Goal: Communication & Community: Answer question/provide support

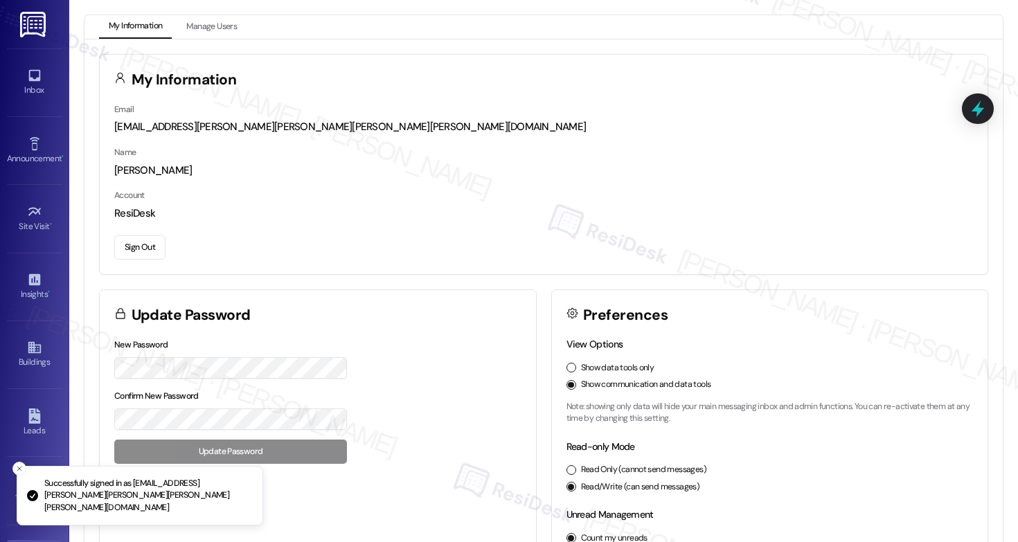
click at [29, 102] on div "Inbox Go to Inbox" at bounding box center [34, 82] width 55 height 68
click at [20, 70] on link "Inbox" at bounding box center [34, 82] width 55 height 37
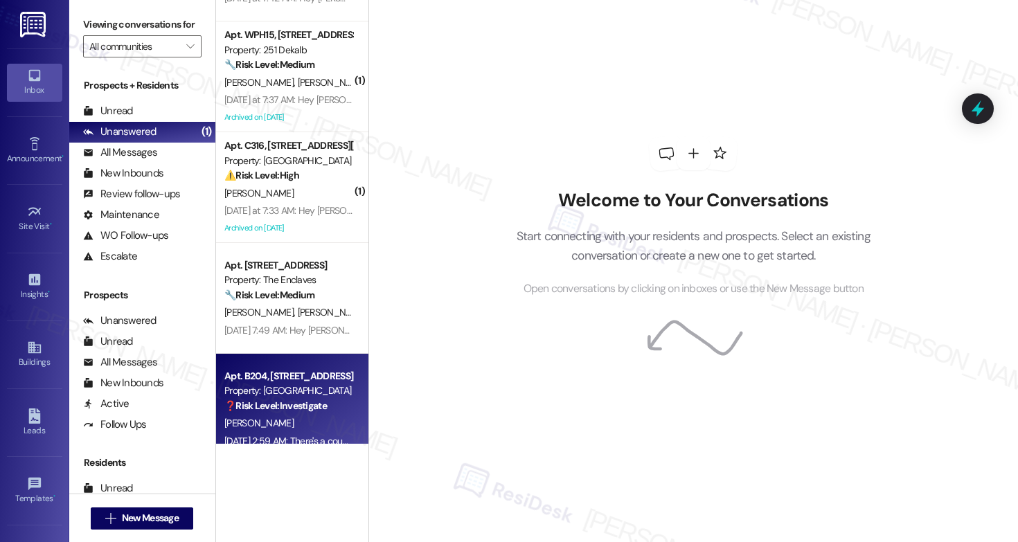
scroll to position [3300, 0]
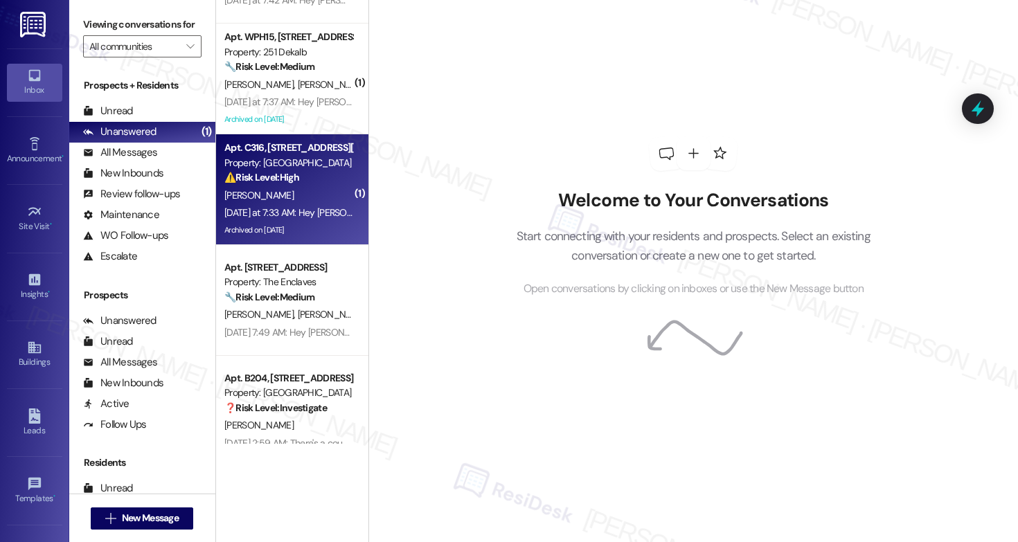
click at [288, 202] on div "[PERSON_NAME]" at bounding box center [288, 195] width 131 height 17
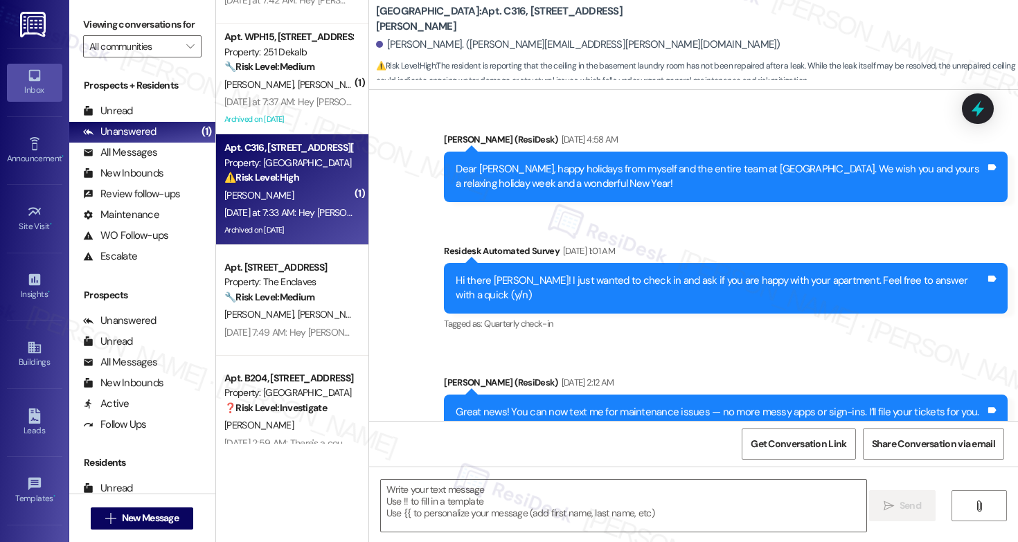
click at [288, 202] on div "[PERSON_NAME]" at bounding box center [288, 195] width 131 height 17
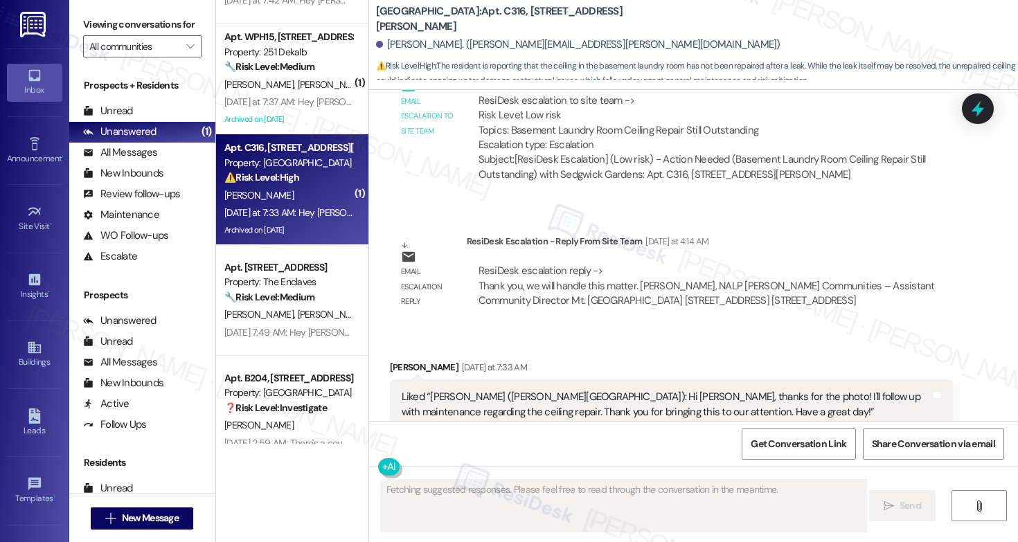
scroll to position [7133, 0]
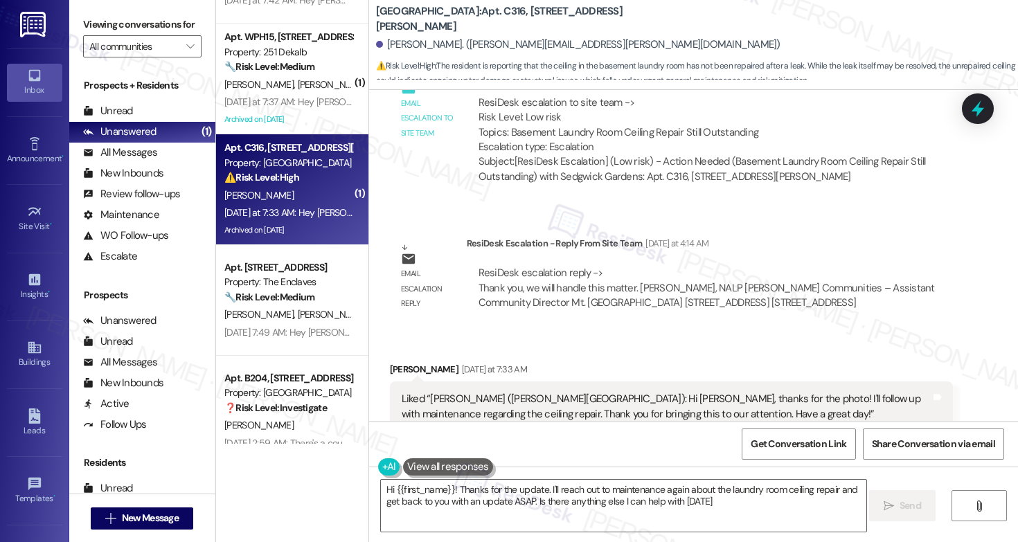
type textarea "Hi {{first_name}}! Thanks for the update. I'll reach out to maintenance again a…"
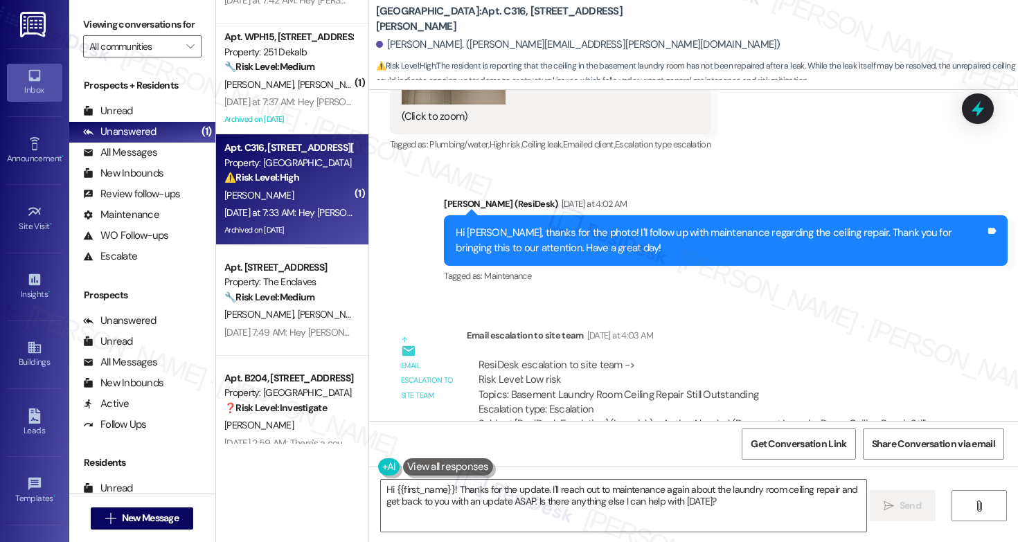
scroll to position [6828, 0]
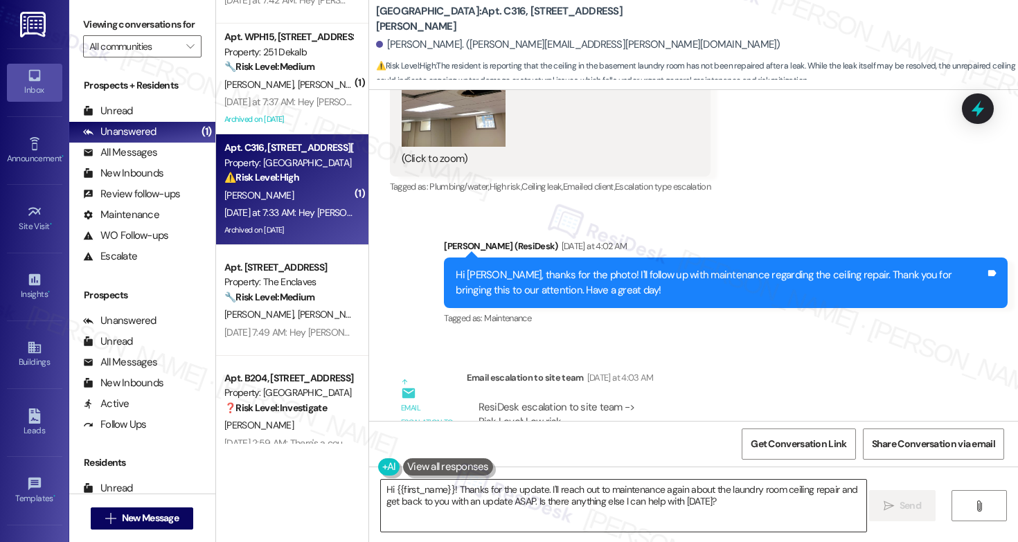
click at [515, 509] on textarea "Hi {{first_name}}! Thanks for the update. I'll reach out to maintenance again a…" at bounding box center [623, 506] width 485 height 52
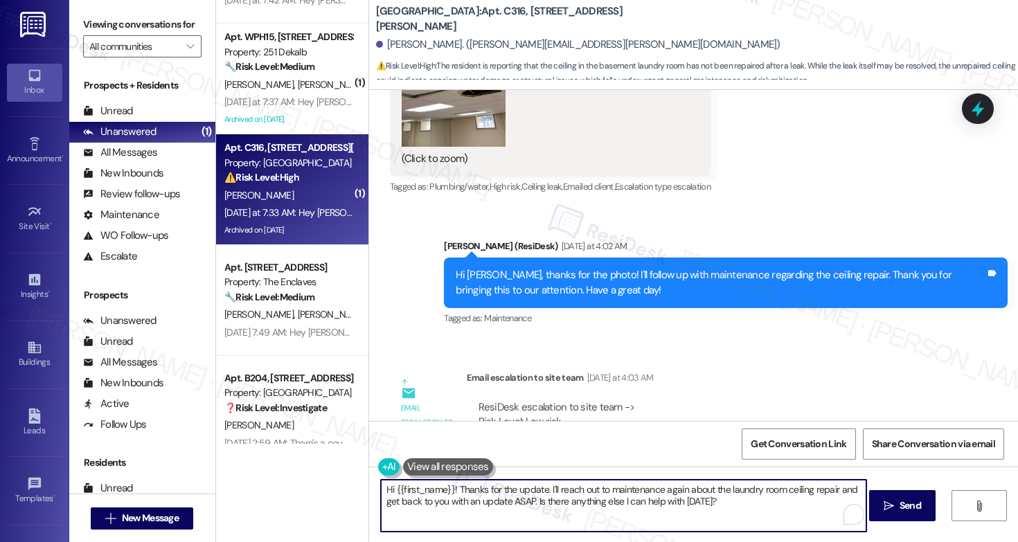
click at [515, 509] on textarea "Hi {{first_name}}! Thanks for the update. I'll reach out to maintenance again a…" at bounding box center [623, 506] width 485 height 52
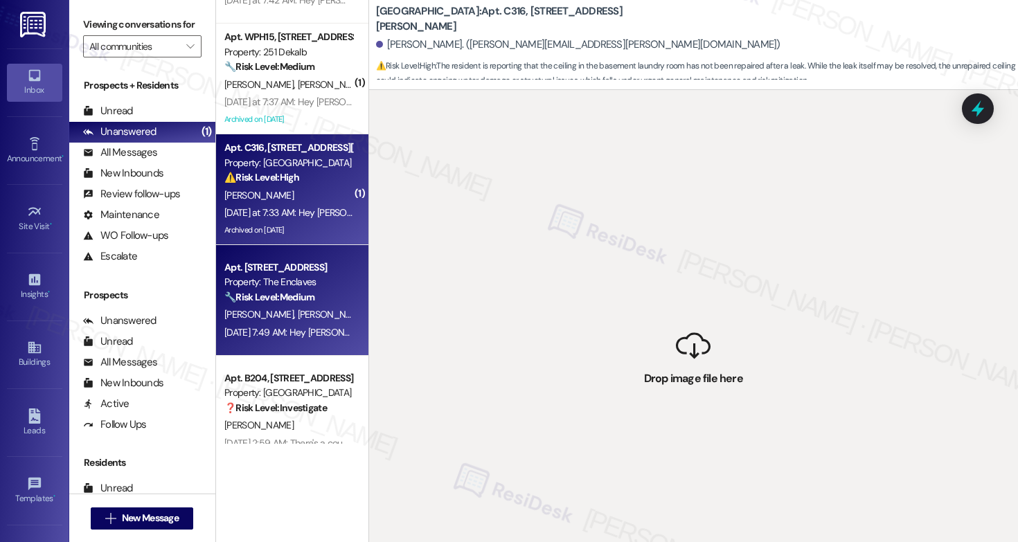
click at [301, 283] on div "Property: The Enclaves" at bounding box center [288, 282] width 128 height 15
click at [301, 190] on div "[PERSON_NAME]" at bounding box center [288, 195] width 131 height 17
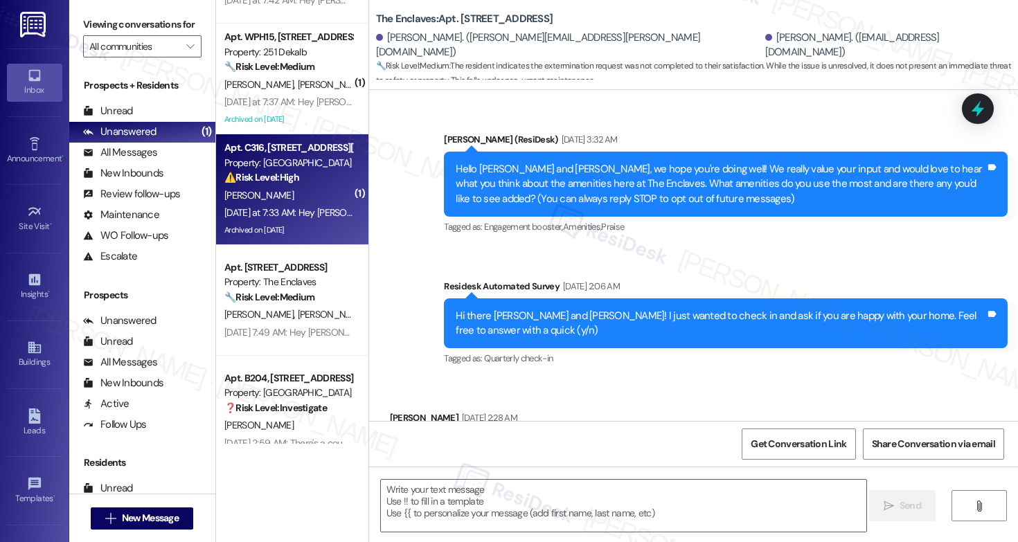
scroll to position [3269, 0]
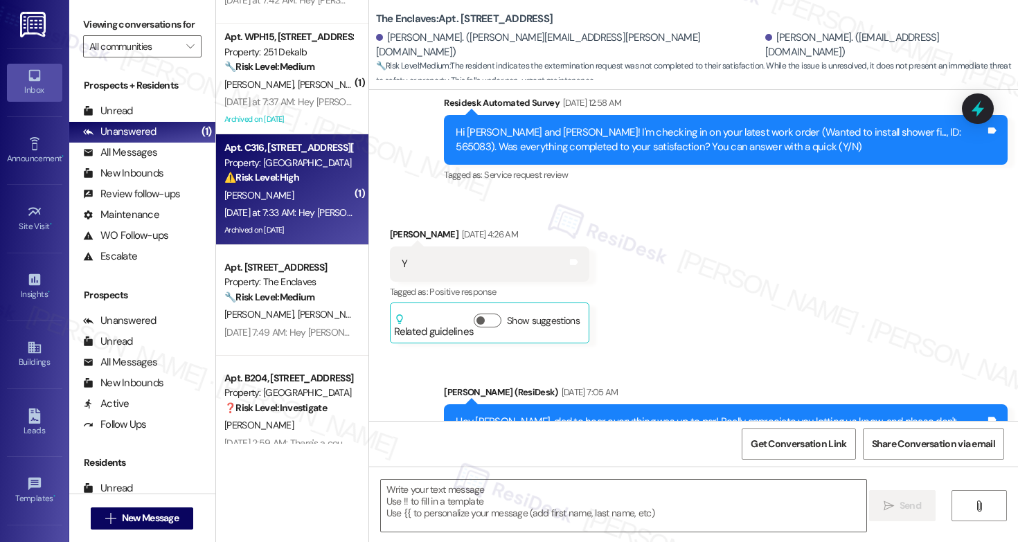
type textarea "Fetching suggested responses. Please feel free to read through the conversation…"
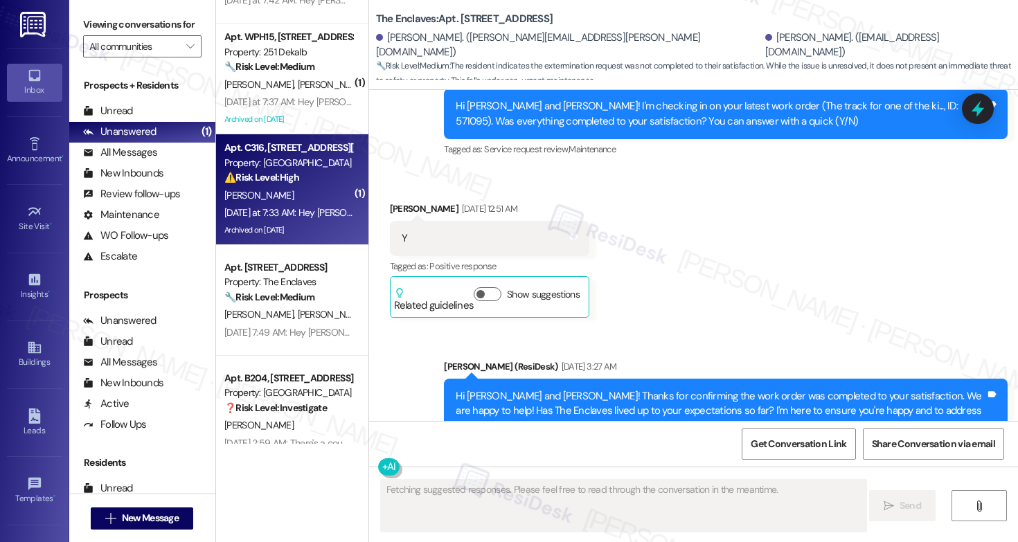
scroll to position [0, 0]
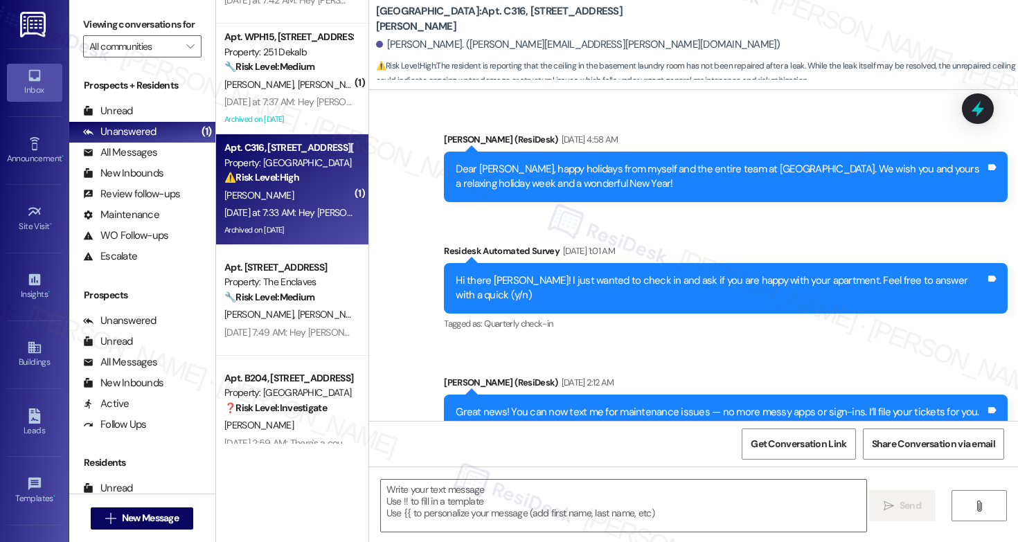
click at [301, 190] on div "[PERSON_NAME]" at bounding box center [288, 195] width 131 height 17
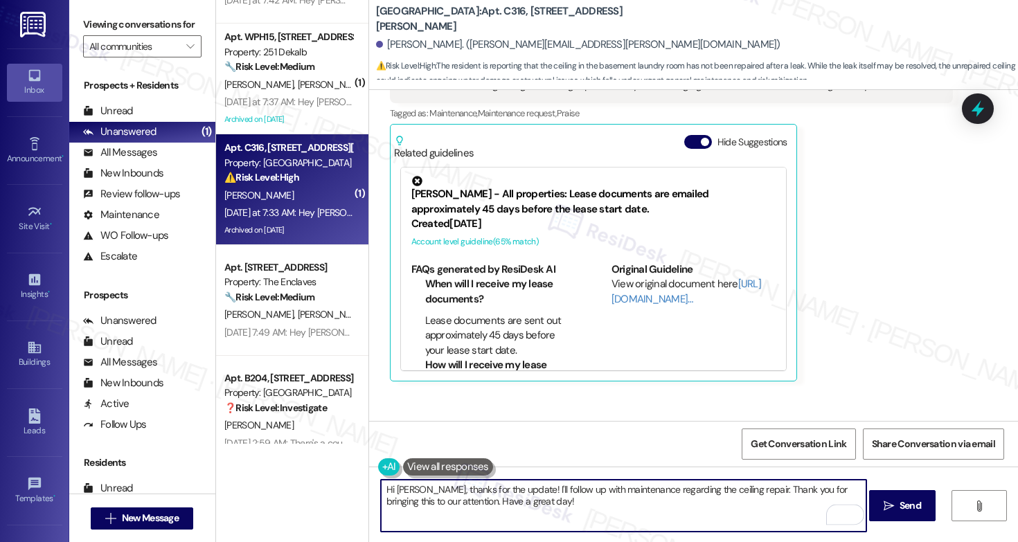
drag, startPoint x: 522, startPoint y: 503, endPoint x: 420, endPoint y: 492, distance: 102.4
click at [420, 492] on textarea "Hi Christy, thanks for the update! I'll follow up with maintenance regarding th…" at bounding box center [623, 506] width 485 height 52
click at [624, 487] on textarea "Hi Christy, just checking in if someone from our site office already reached ou…" at bounding box center [623, 506] width 485 height 52
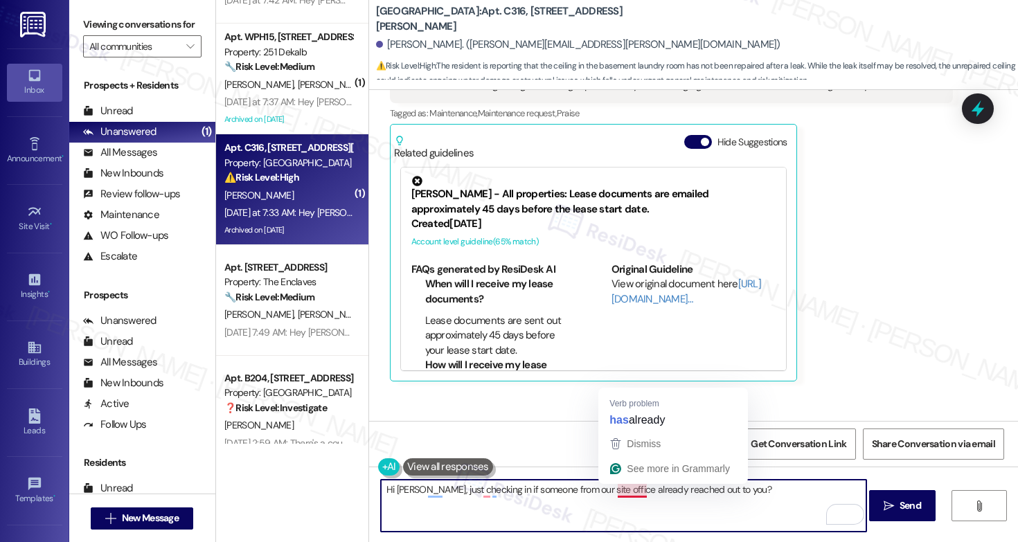
type textarea "Hi Christy, just checking in if someone from our site office has already reache…"
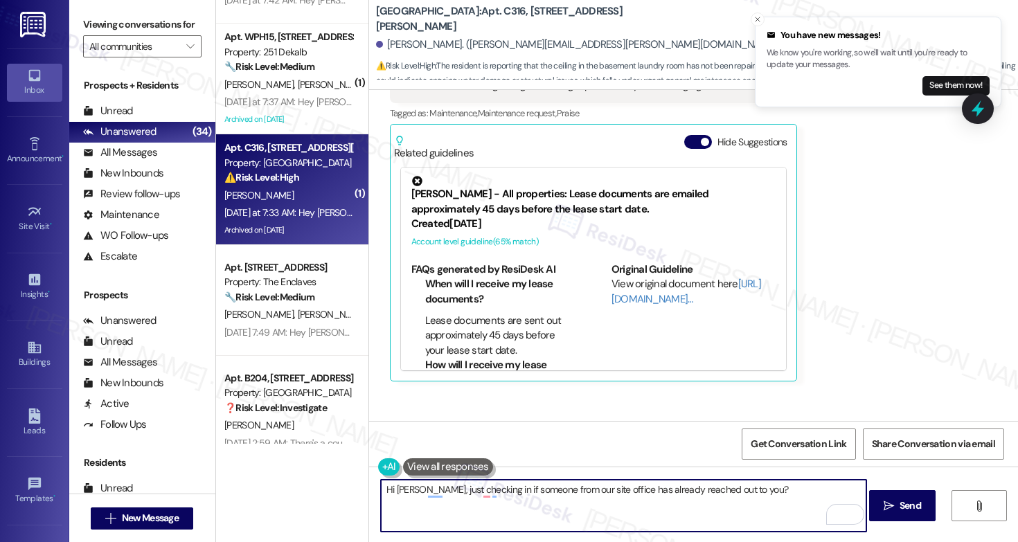
click at [569, 507] on textarea "Hi Christy, just checking in if someone from our site office has already reache…" at bounding box center [623, 506] width 485 height 52
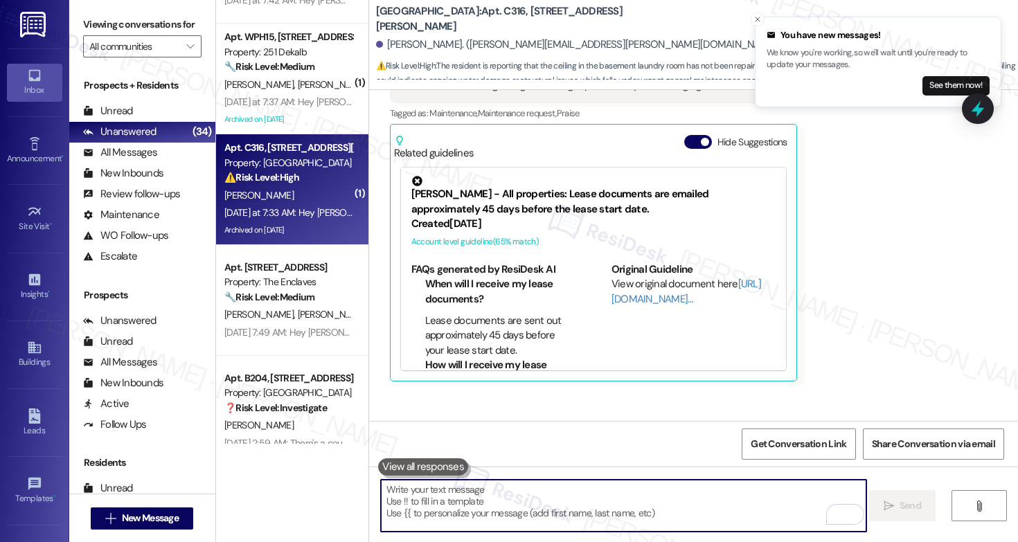
click at [441, 486] on textarea "To enrich screen reader interactions, please activate Accessibility in Grammarl…" at bounding box center [623, 506] width 485 height 52
paste textarea "Hi Christy, I just wanted to check if anyone from our site office has already b…"
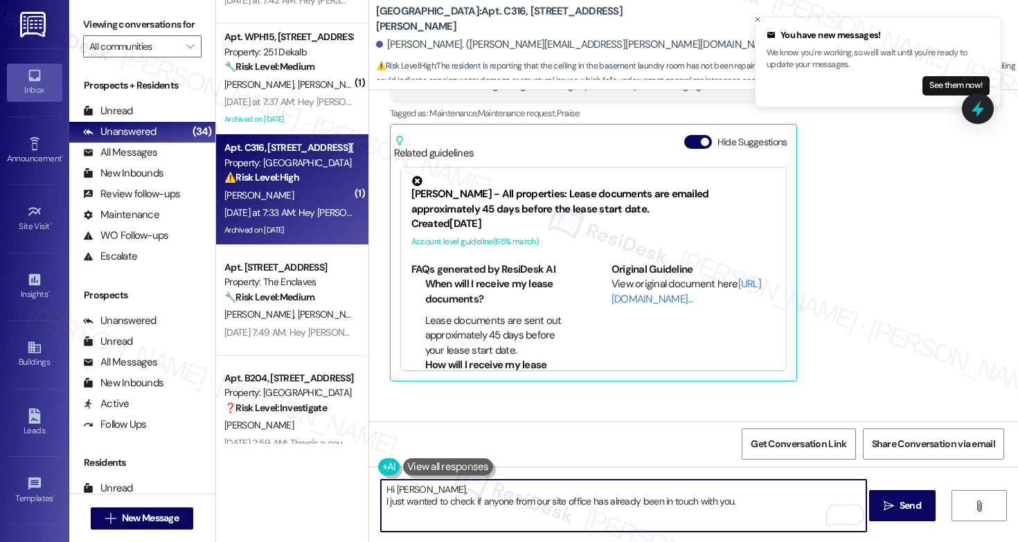
click at [381, 501] on textarea "Hi Christy, I just wanted to check if anyone from our site office has already b…" at bounding box center [623, 506] width 485 height 52
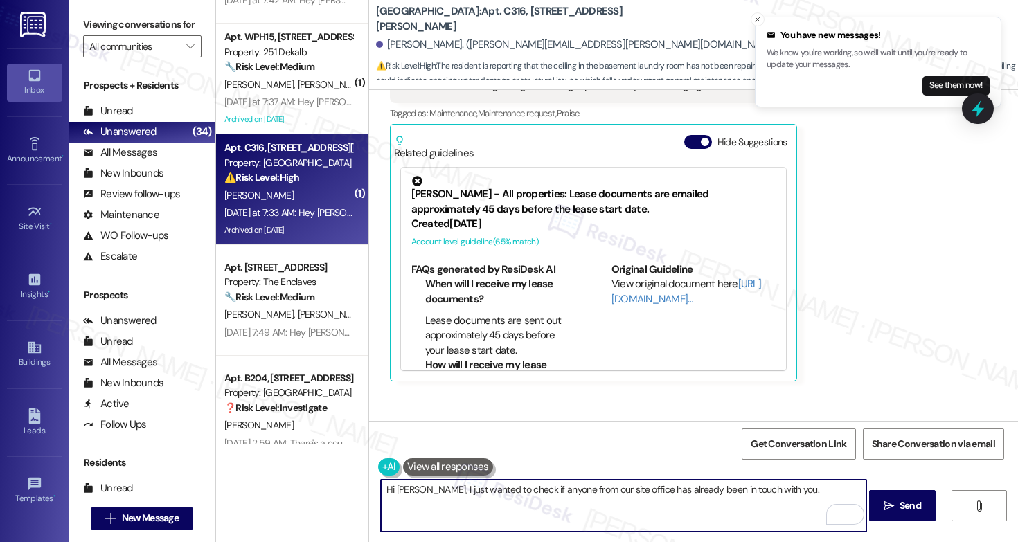
click at [793, 497] on textarea "Hi Christy, I just wanted to check if anyone from our site office has already b…" at bounding box center [623, 506] width 485 height 52
type textarea "Hi Christy, I just wanted to check if anyone from our site office has already b…"
click at [893, 513] on button " Send" at bounding box center [902, 505] width 67 height 31
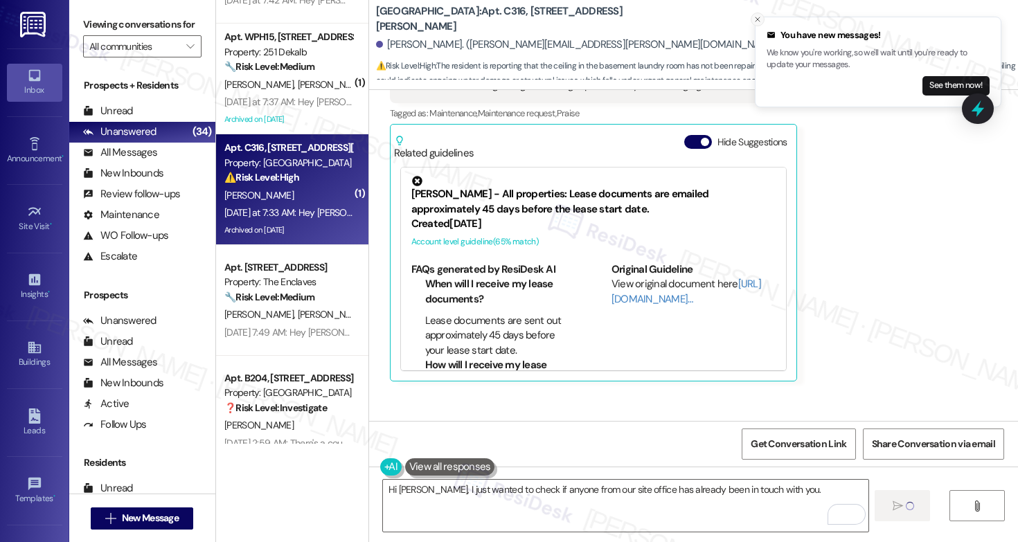
click at [756, 16] on icon "Close toast" at bounding box center [757, 19] width 8 height 8
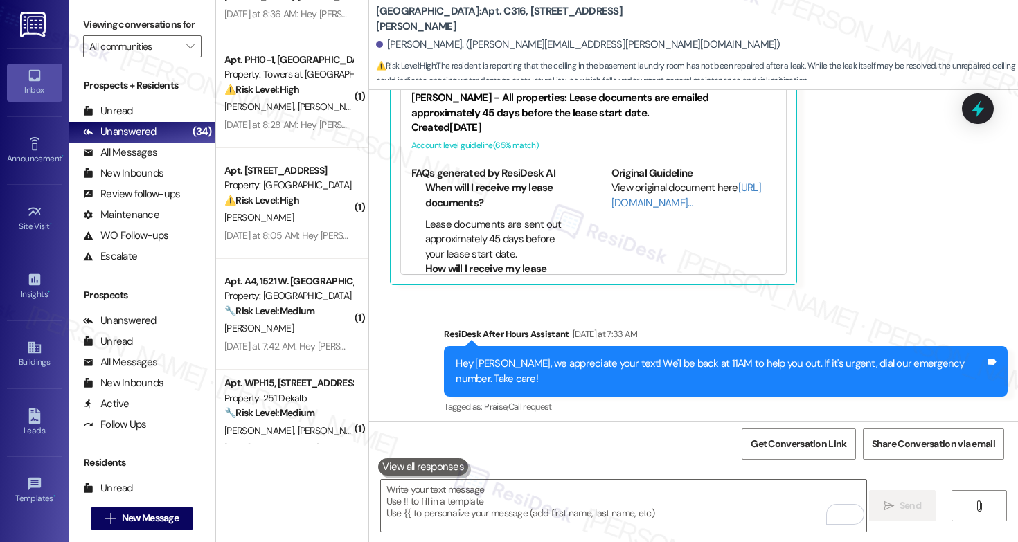
scroll to position [2943, 0]
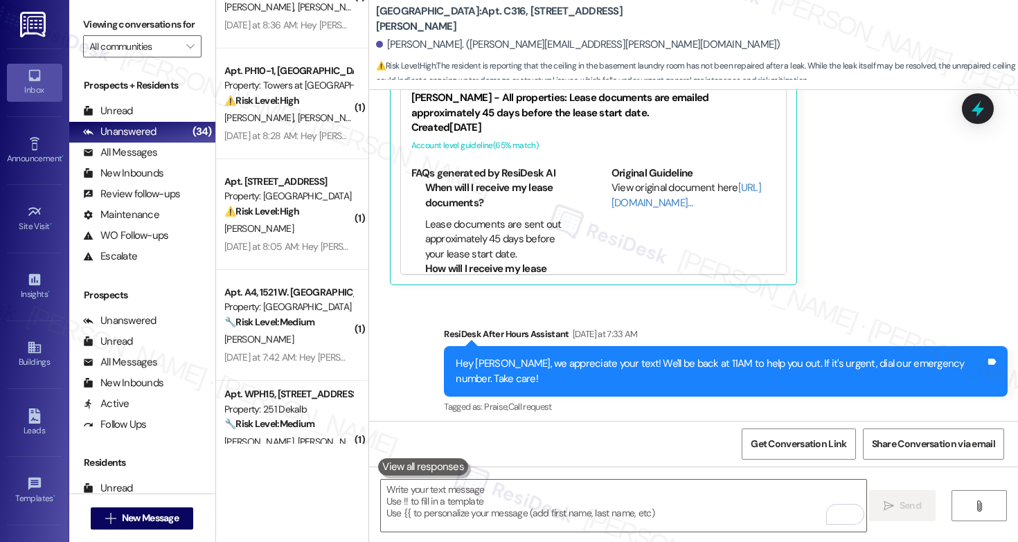
click at [272, 228] on div "[PERSON_NAME]" at bounding box center [288, 228] width 131 height 17
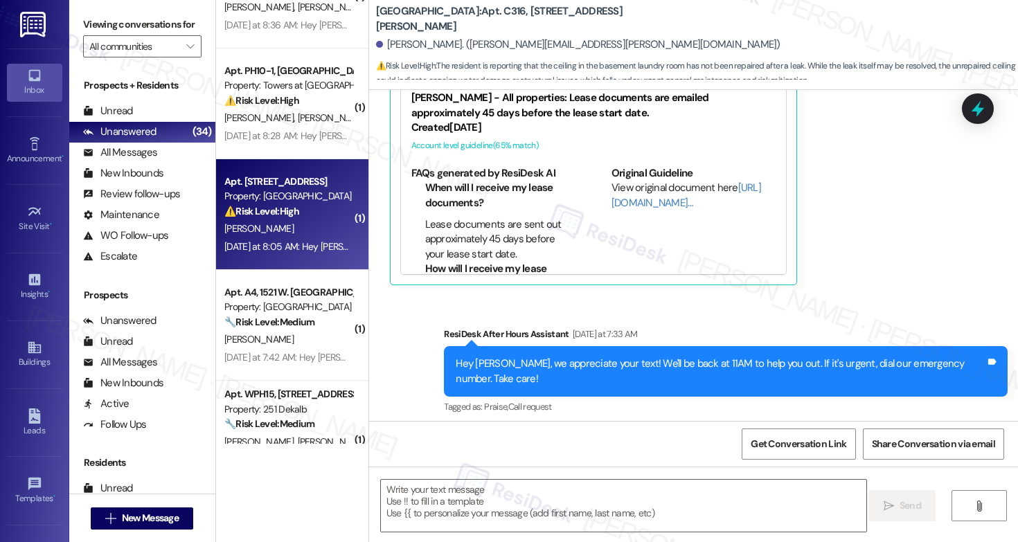
click at [272, 228] on div "[PERSON_NAME]" at bounding box center [288, 228] width 131 height 17
type textarea "Fetching suggested responses. Please feel free to read through the conversation…"
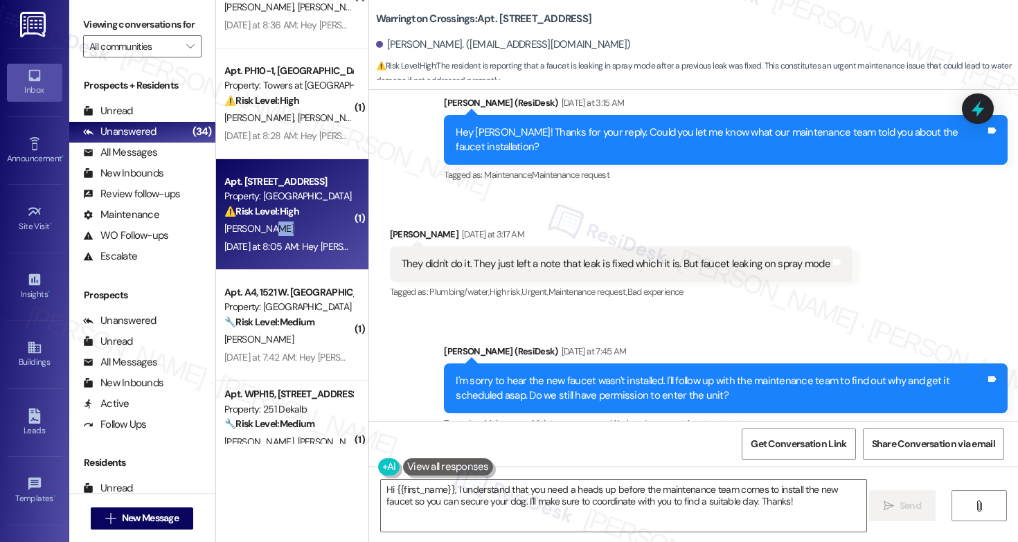
scroll to position [7721, 0]
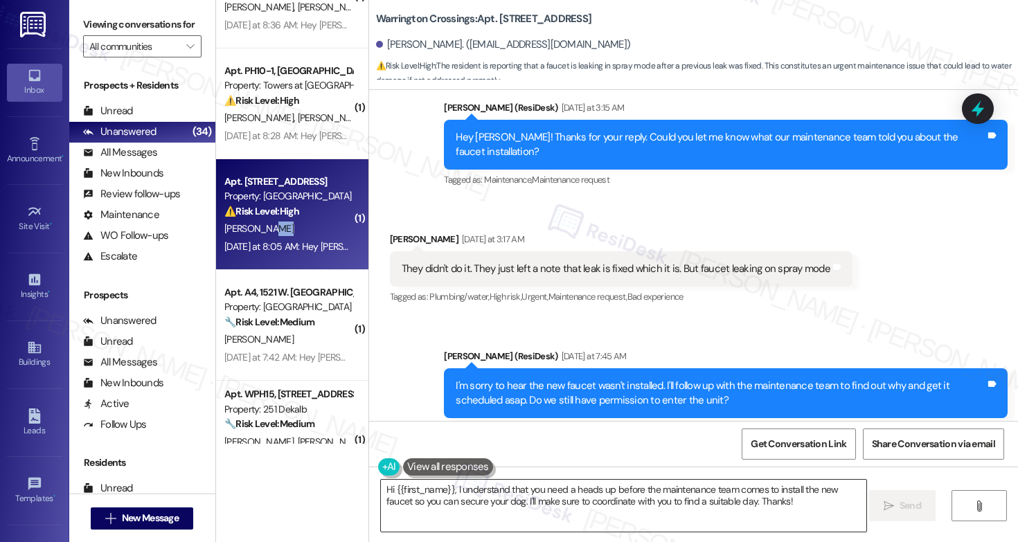
click at [609, 503] on textarea "Hi {{first_name}}, I understand that you need a heads up before the maintenance…" at bounding box center [623, 506] width 485 height 52
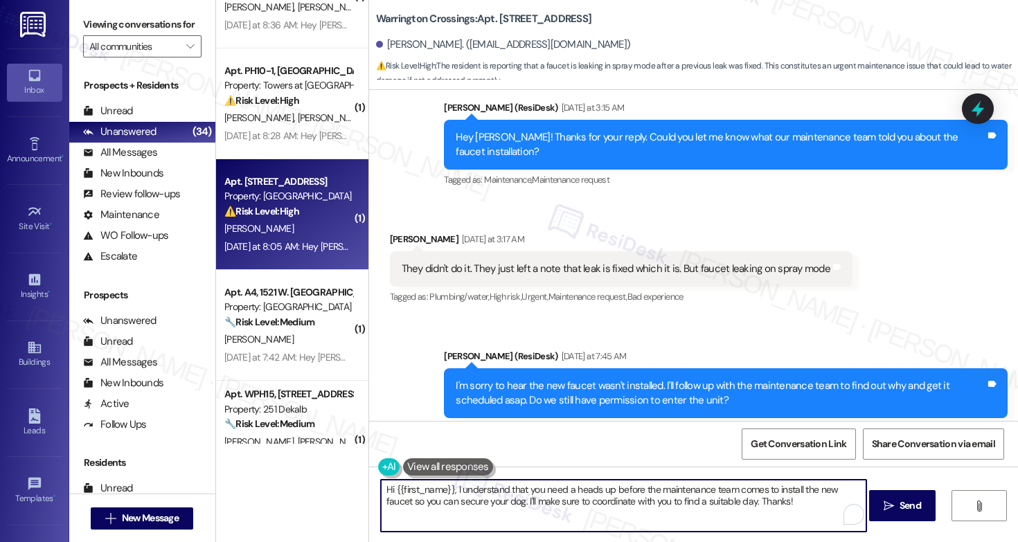
click at [609, 503] on textarea "Hi {{first_name}}, I understand that you need a heads up before the maintenance…" at bounding box center [623, 506] width 485 height 52
type textarea "f"
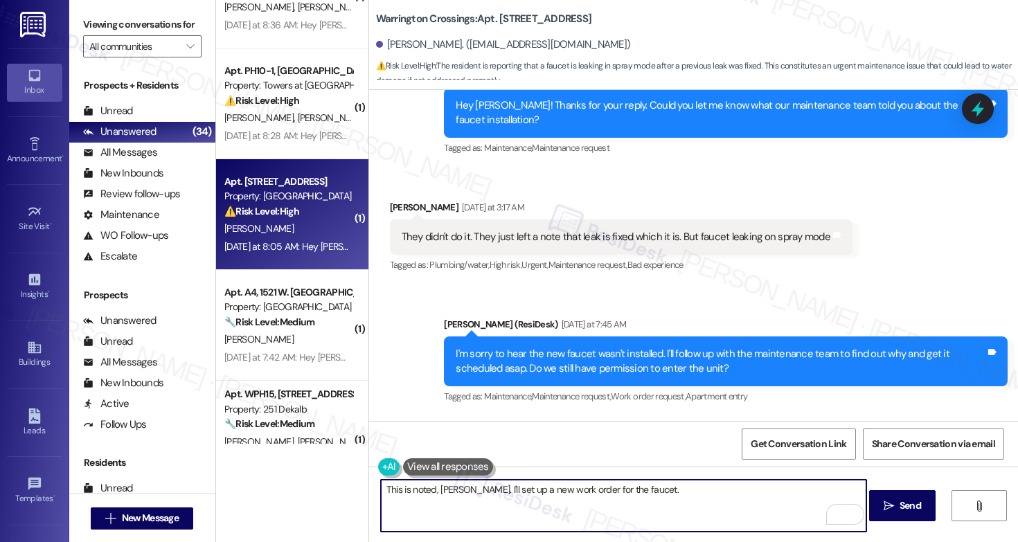
scroll to position [7806, 0]
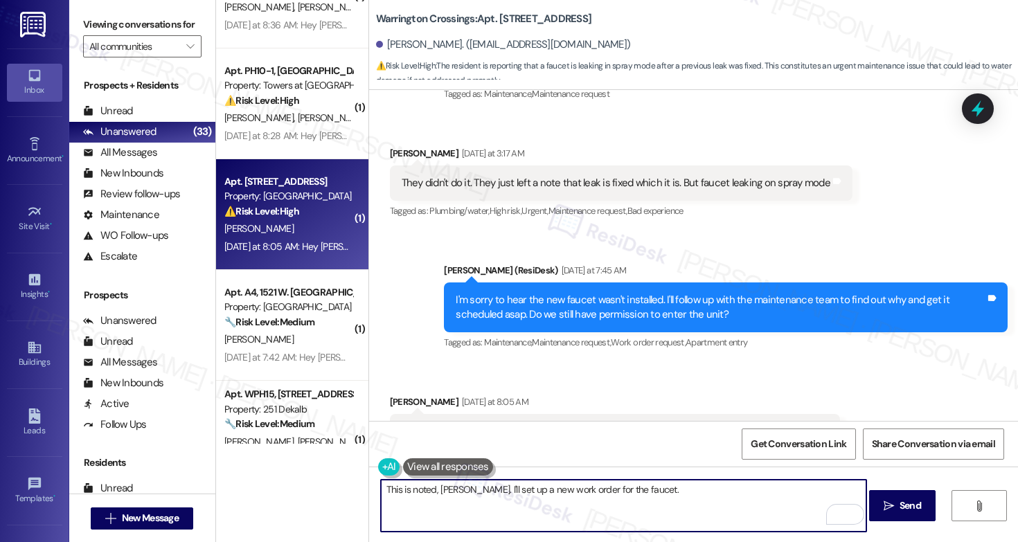
click at [502, 17] on b "Warrington Crossings: Apt. [STREET_ADDRESS]" at bounding box center [484, 19] width 216 height 15
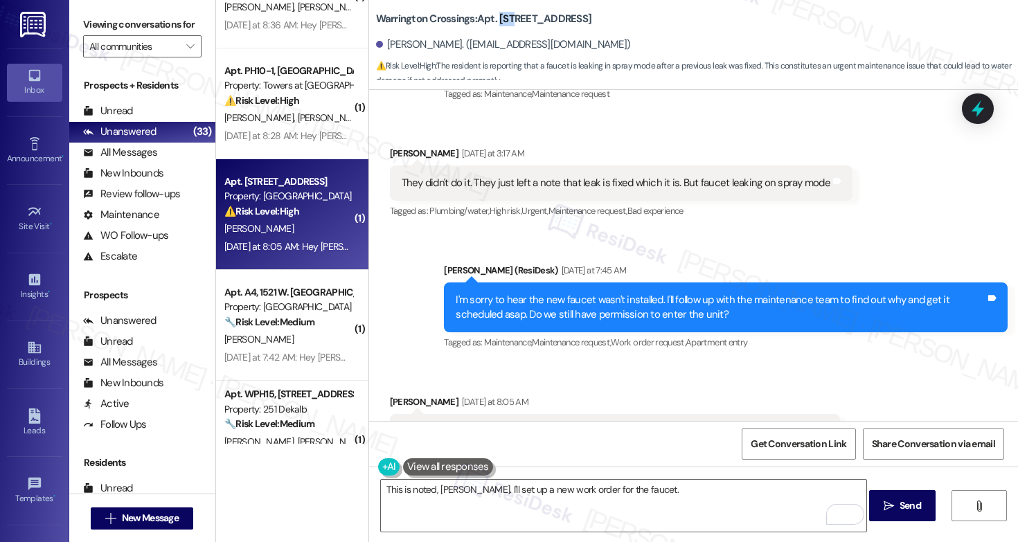
copy b "K03"
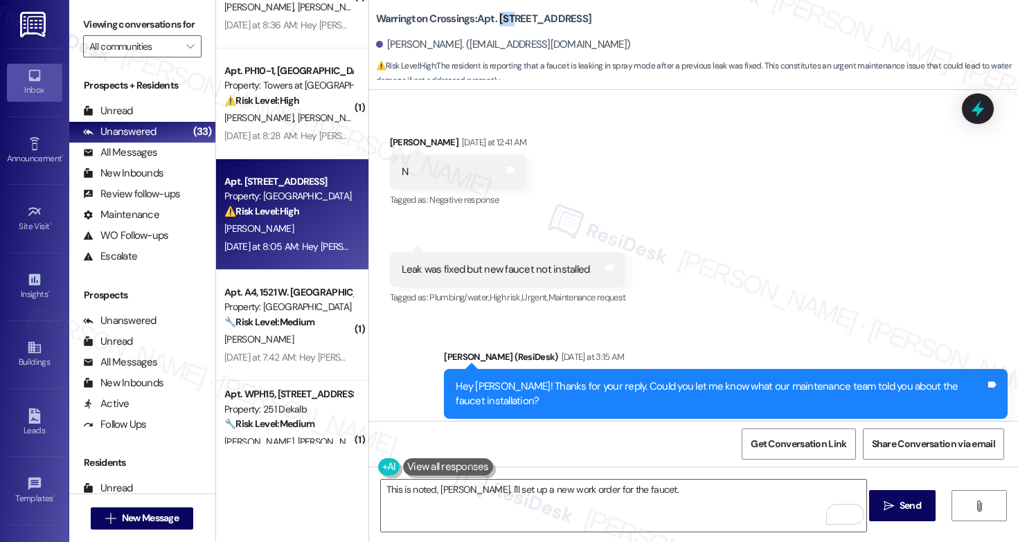
scroll to position [7513, 0]
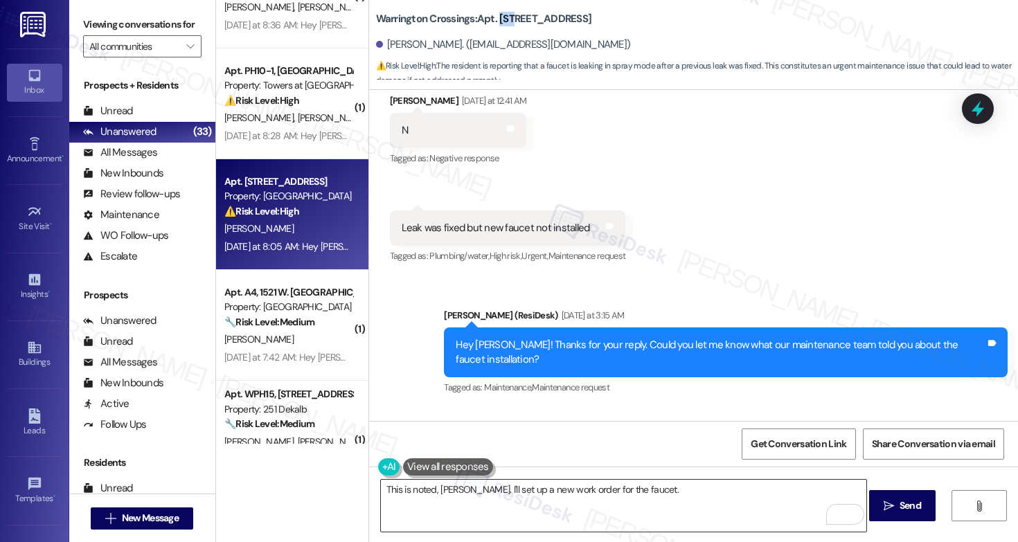
click at [636, 489] on textarea "This is noted, Gina. I'll set up a new work order for the faucet." at bounding box center [623, 506] width 485 height 52
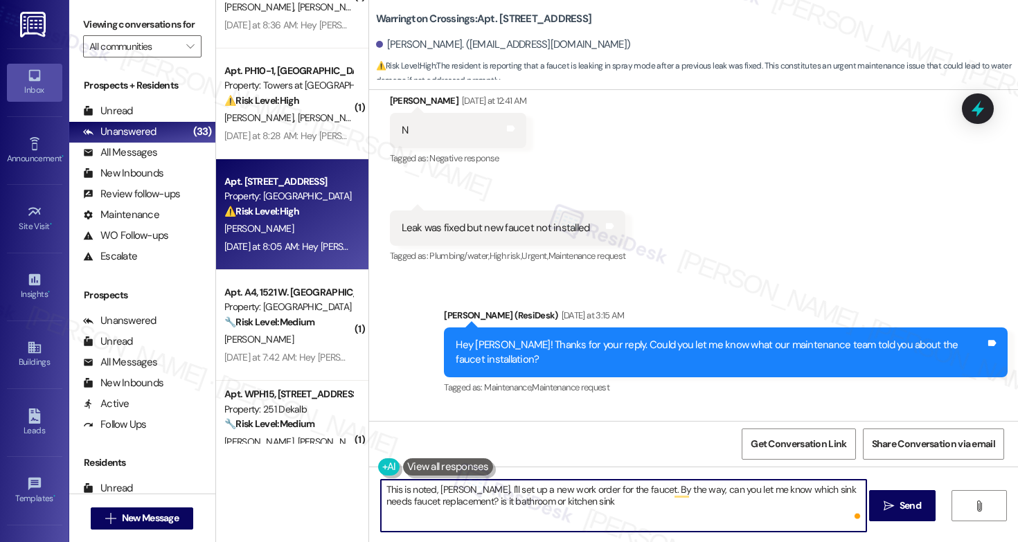
type textarea "This is noted, Gina. I'll set up a new work order for the faucet. By the way, c…"
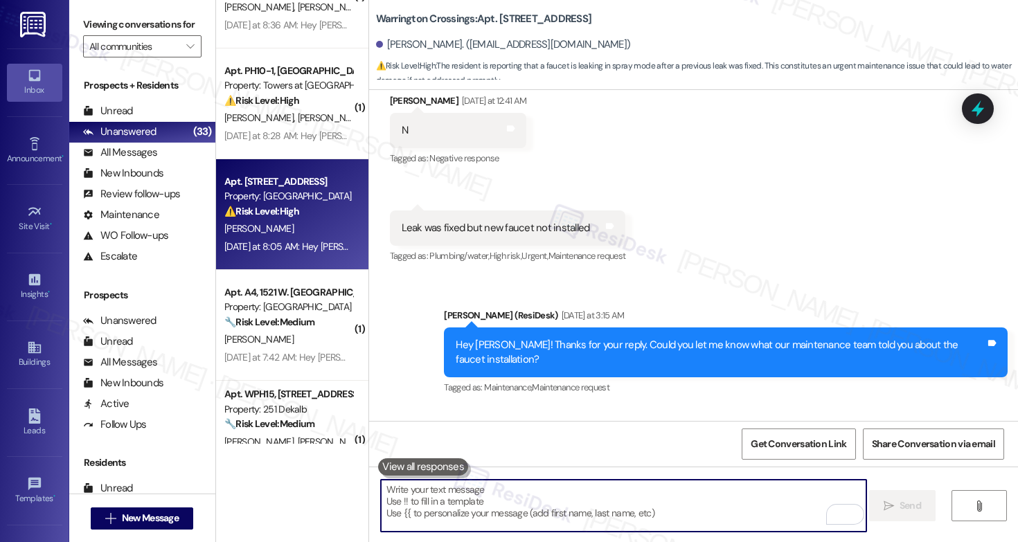
click at [474, 492] on textarea "To enrich screen reader interactions, please activate Accessibility in Grammarl…" at bounding box center [623, 506] width 485 height 52
paste textarea "Noted, Gina. I’ll set up a new work order for the faucet. Could you confirm whi…"
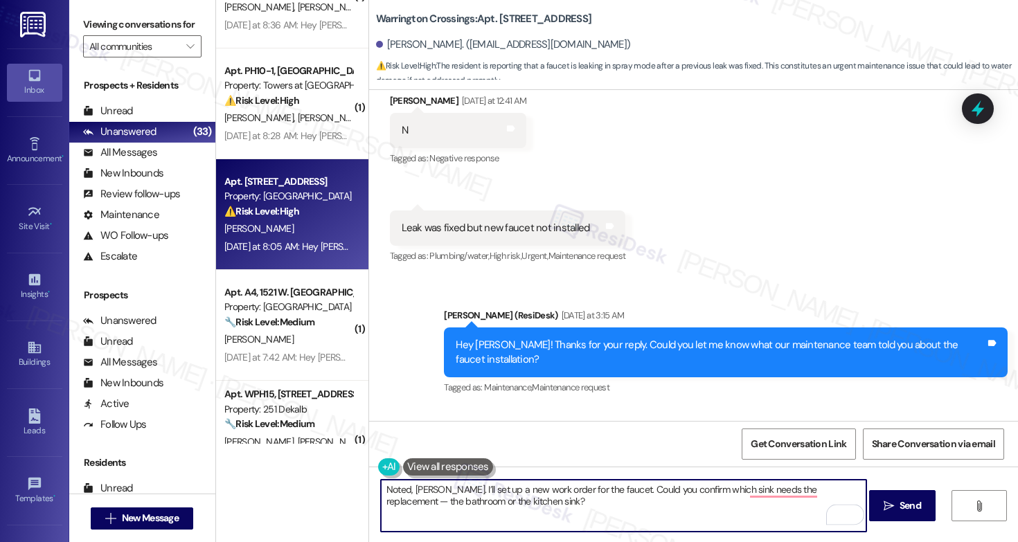
click at [690, 517] on textarea "Noted, Gina. I’ll set up a new work order for the faucet. Could you confirm whi…" at bounding box center [623, 506] width 485 height 52
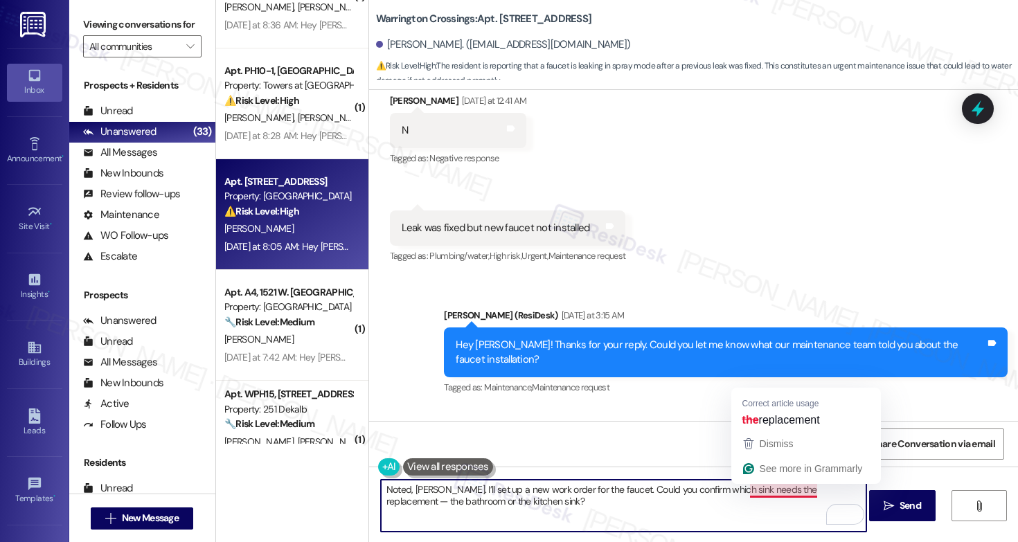
click at [753, 488] on textarea "Noted, Gina. I’ll set up a new work order for the faucet. Could you confirm whi…" at bounding box center [623, 506] width 485 height 52
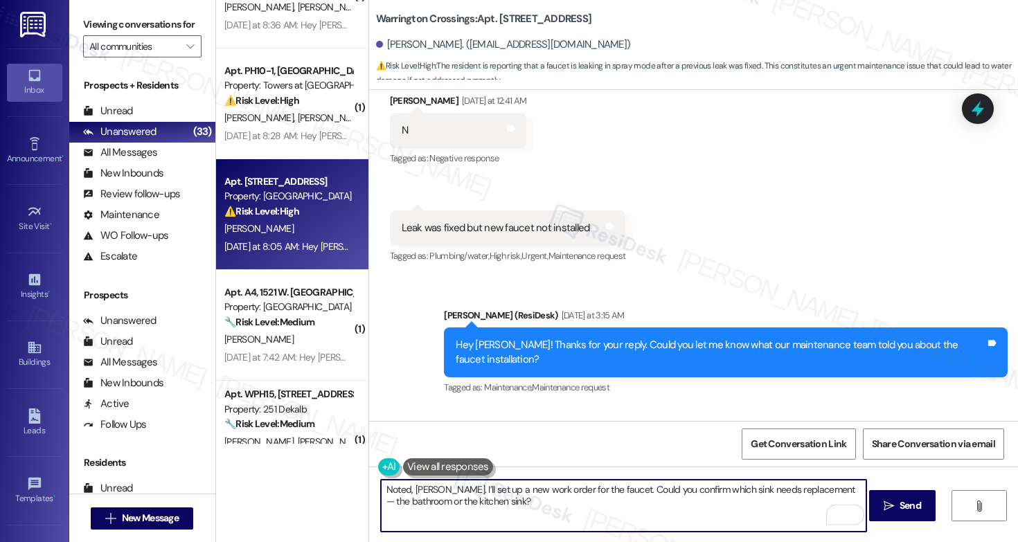
click at [775, 506] on textarea "Noted, [PERSON_NAME]. I’ll set up a new work order for the faucet. Could you co…" at bounding box center [623, 506] width 485 height 52
type textarea "Noted, [PERSON_NAME]. I’ll set up a new work order for the faucet. Could you co…"
click at [900, 499] on span "Send" at bounding box center [910, 506] width 21 height 15
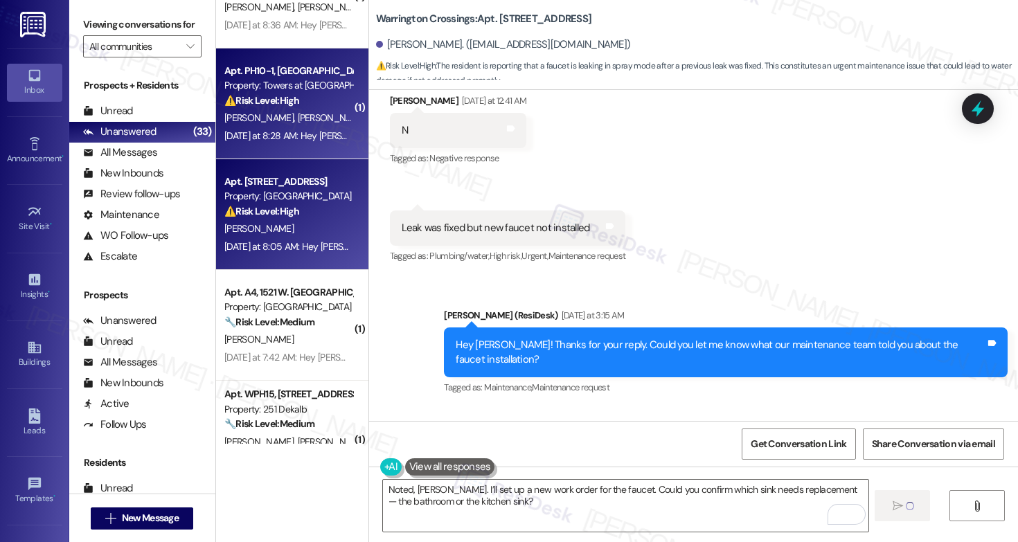
click at [332, 133] on div "Yesterday at 8:28 AM: Hey Steven and Cheyenne, we appreciate your text! We'll b…" at bounding box center [580, 135] width 713 height 12
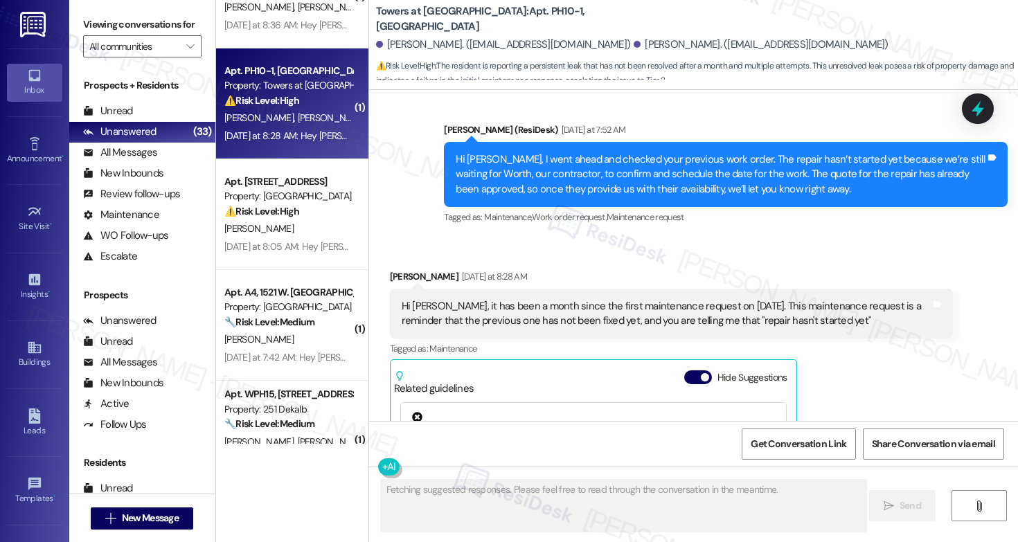
scroll to position [3982, 0]
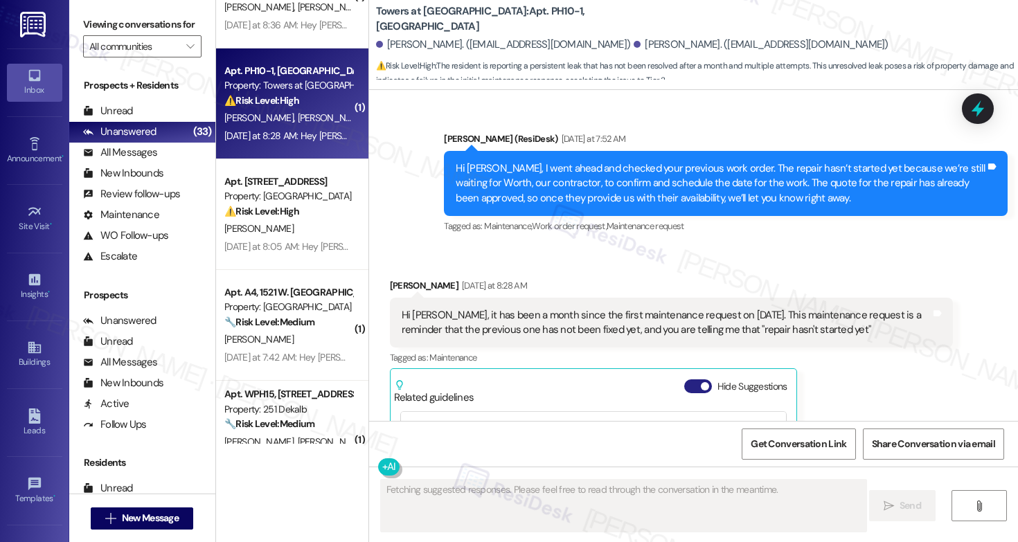
click at [685, 379] on button "Hide Suggestions" at bounding box center [698, 386] width 28 height 14
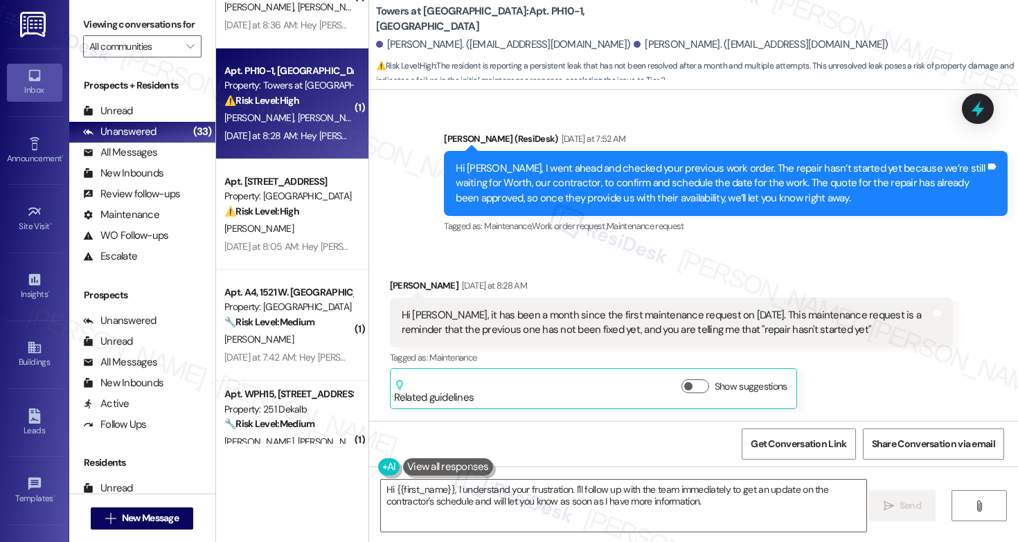
scroll to position [4010, 0]
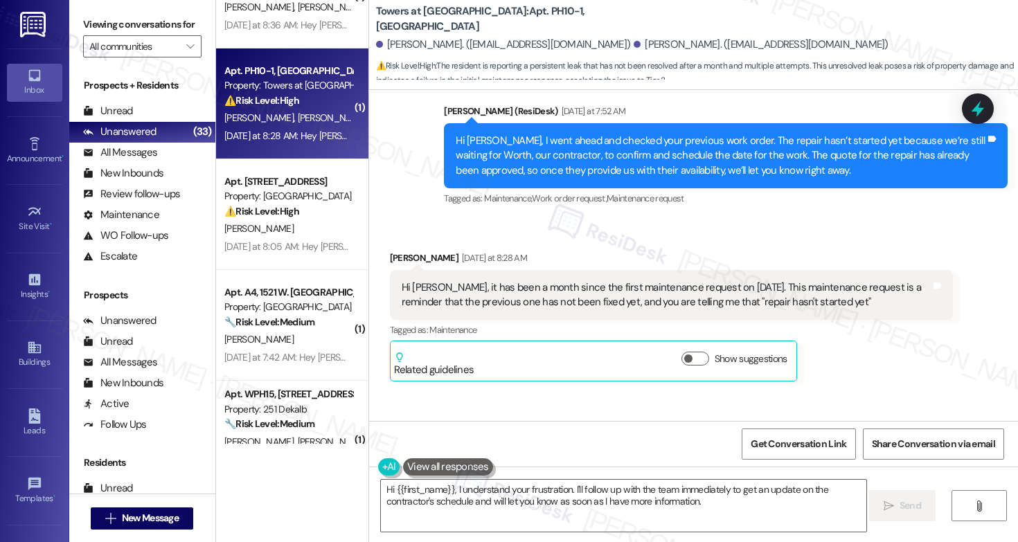
click at [618, 280] on div "Hi [PERSON_NAME], it has been a month since the first maintenance request on [D…" at bounding box center [667, 295] width 530 height 30
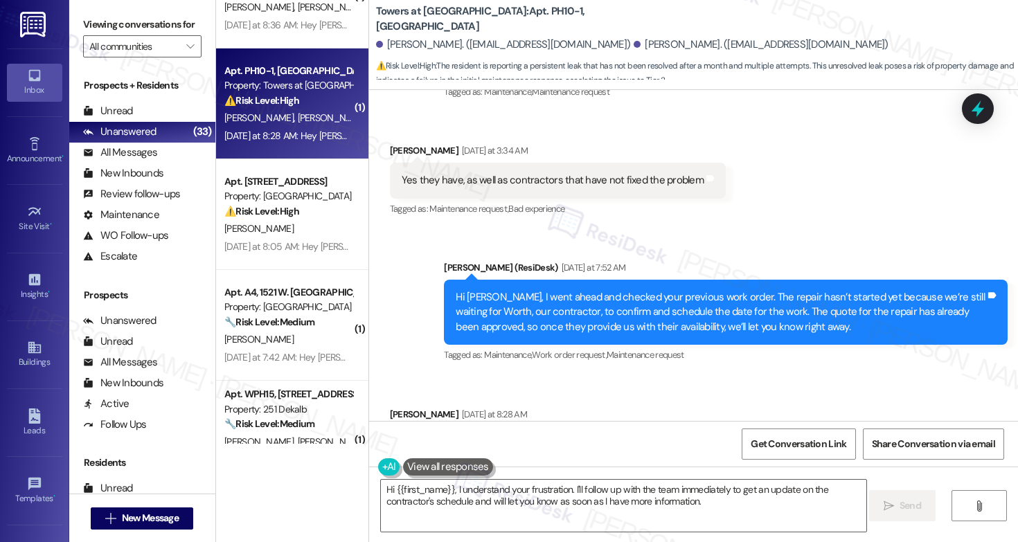
scroll to position [3835, 0]
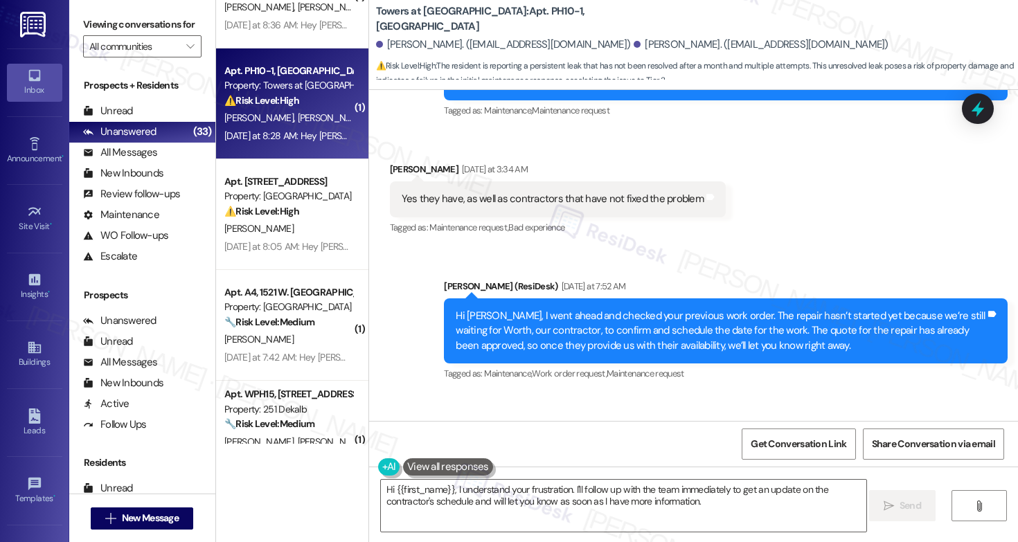
click at [473, 309] on div "Hi [PERSON_NAME], I went ahead and checked your previous work order. The repair…" at bounding box center [721, 331] width 530 height 44
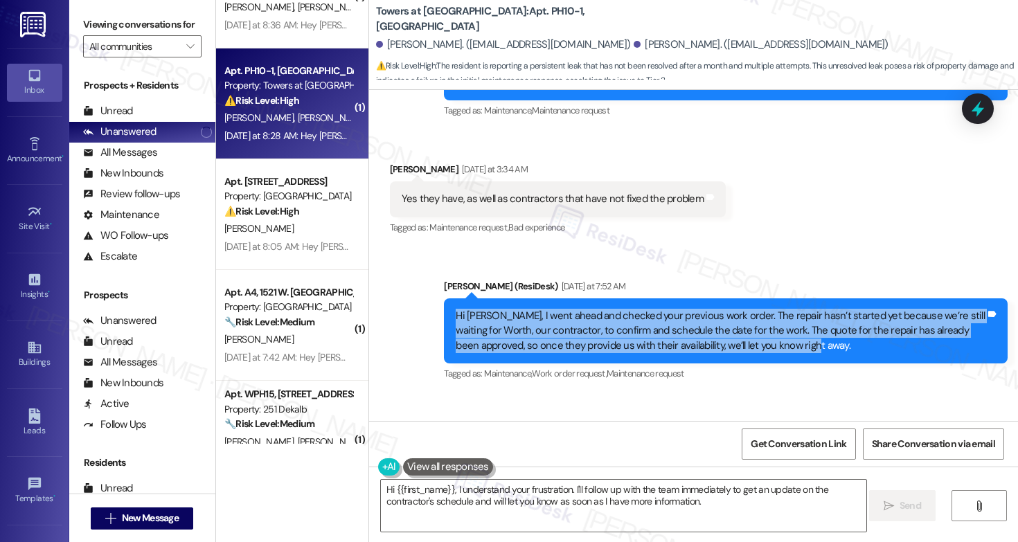
drag, startPoint x: 449, startPoint y: 213, endPoint x: 834, endPoint y: 226, distance: 385.3
click at [834, 309] on div "Hi [PERSON_NAME], I went ahead and checked your previous work order. The repair…" at bounding box center [721, 331] width 530 height 44
copy div "Hi [PERSON_NAME], I went ahead and checked your previous work order. The repair…"
click at [461, 456] on div "Hi [PERSON_NAME], it has been a month since the first maintenance request on [D…" at bounding box center [667, 471] width 530 height 30
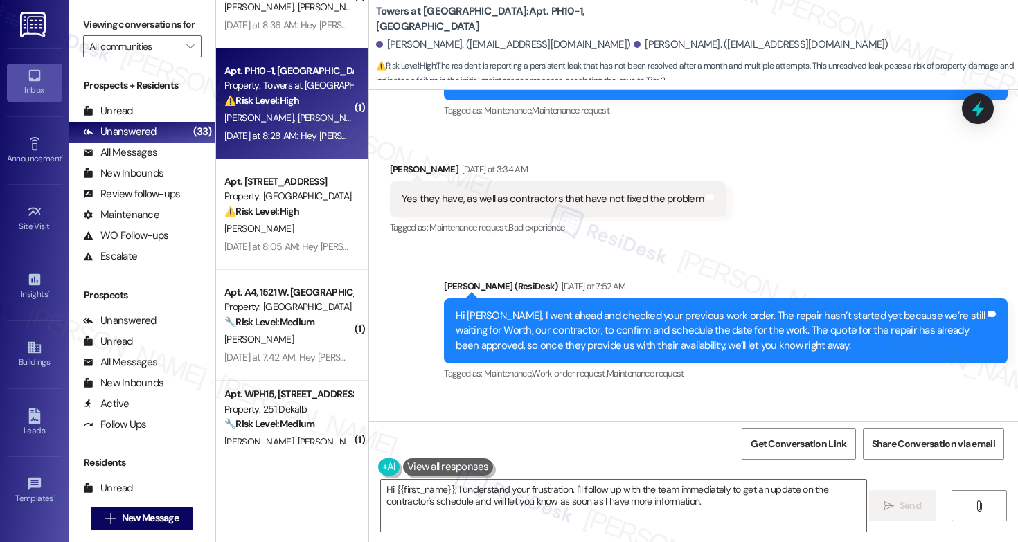
click at [461, 456] on div "Hi [PERSON_NAME], it has been a month since the first maintenance request on [D…" at bounding box center [667, 471] width 530 height 30
copy div "Hi Emily, it has been a month since the first maintenance request on July 14th.…"
click at [524, 484] on textarea "Hi {{first_name}}, I understand your frustration. I'll follow up with the team …" at bounding box center [623, 506] width 485 height 52
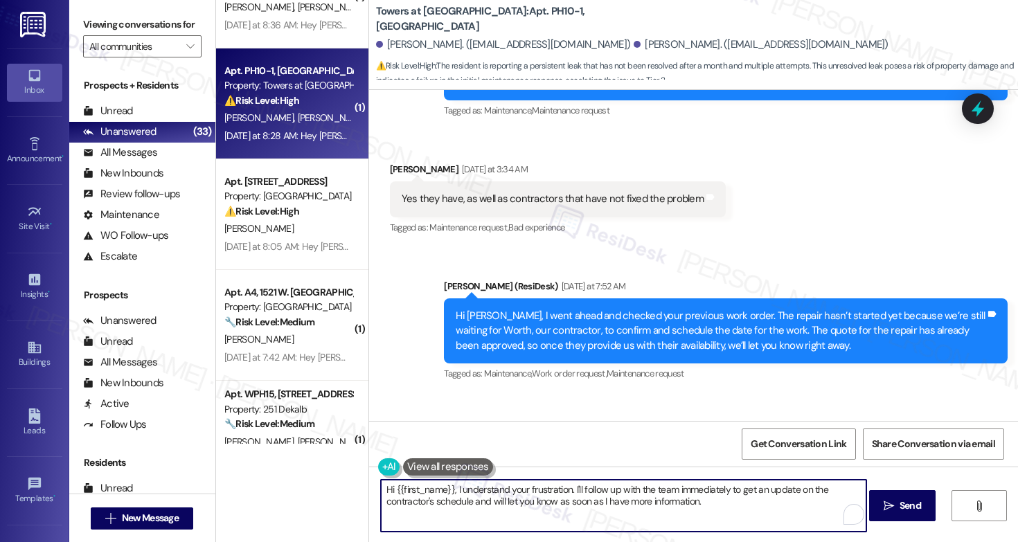
click at [524, 484] on textarea "Hi {{first_name}}, I understand your frustration. I'll follow up with the team …" at bounding box center [623, 506] width 485 height 52
click at [524, 494] on textarea "Hi {{first_name}}, I understand your frustration. I'll follow up with the team …" at bounding box center [623, 506] width 485 height 52
click at [566, 493] on textarea "Hi {{first_name}}, I understand your frustration. I'll follow up with the team …" at bounding box center [623, 506] width 485 height 52
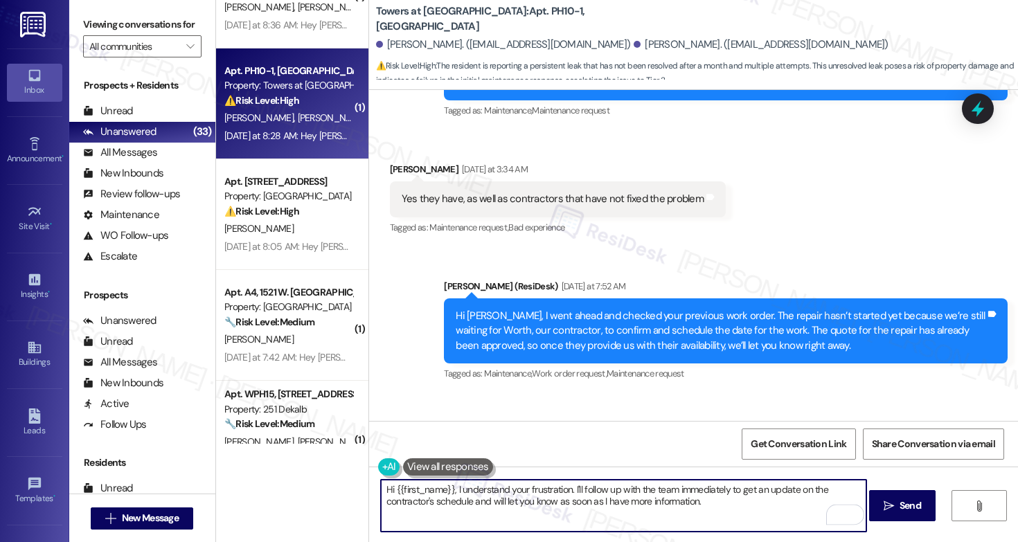
click at [566, 493] on textarea "Hi {{first_name}}, I understand your frustration. I'll follow up with the team …" at bounding box center [623, 506] width 485 height 52
click at [643, 515] on textarea "Hi {{first_name}}, I understand your frustration. I'll follow up with the team …" at bounding box center [623, 506] width 485 height 52
click at [447, 484] on textarea "Hi {{first_name}}, I understand your frustration. I'll follow up with the team …" at bounding box center [623, 506] width 485 height 52
click at [672, 511] on textarea "Hi [PERSON_NAME], I understand your frustration. I'll follow up with the team i…" at bounding box center [623, 506] width 485 height 52
type textarea "Hi [PERSON_NAME], I understand your frustration. I'll follow up with the team i…"
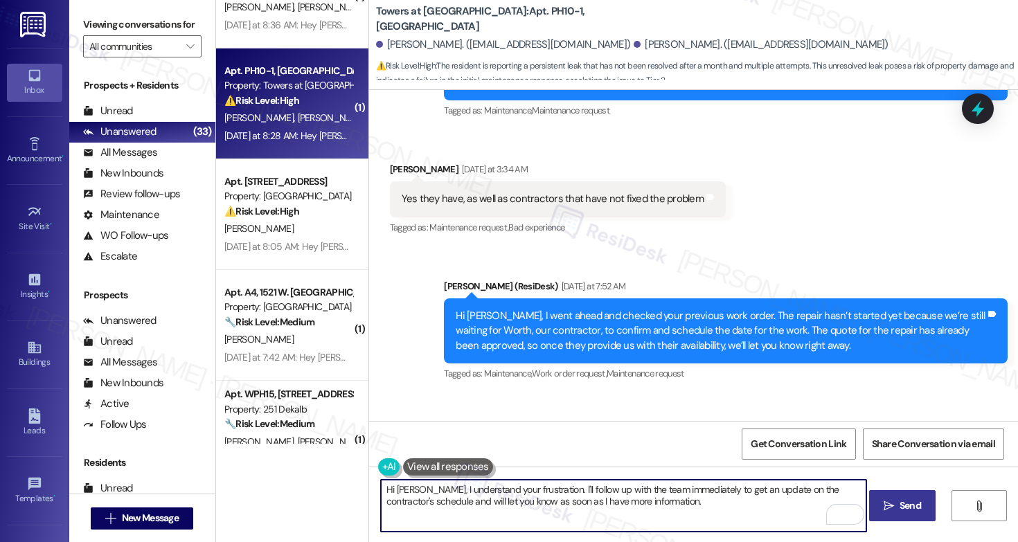
click at [900, 502] on span "Send" at bounding box center [910, 506] width 21 height 15
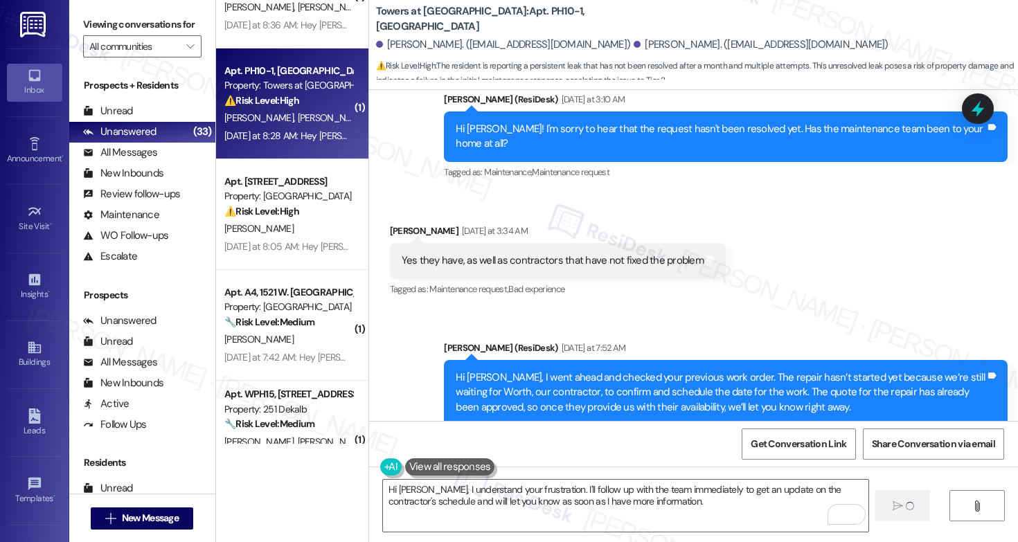
scroll to position [4010, 0]
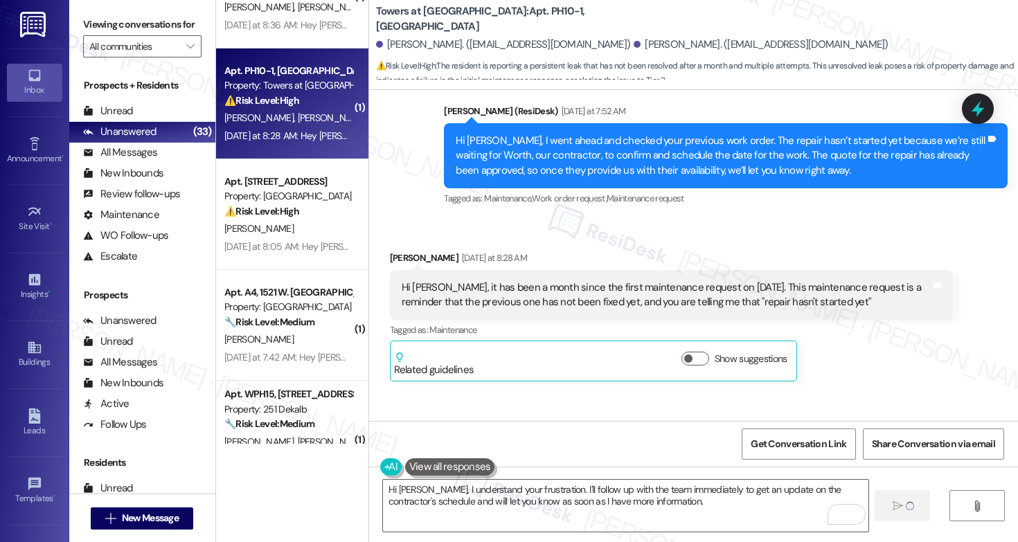
drag, startPoint x: 480, startPoint y: 18, endPoint x: 510, endPoint y: 20, distance: 30.5
click at [510, 20] on b "Towers at Wyncote: Apt. PH10-1, 8440 Limekiln Pike" at bounding box center [514, 19] width 277 height 30
drag, startPoint x: 482, startPoint y: 18, endPoint x: 514, endPoint y: 21, distance: 32.0
click at [514, 21] on b "Towers at Wyncote: Apt. PH10-1, 8440 Limekiln Pike" at bounding box center [514, 19] width 277 height 30
copy b "PH10-1,"
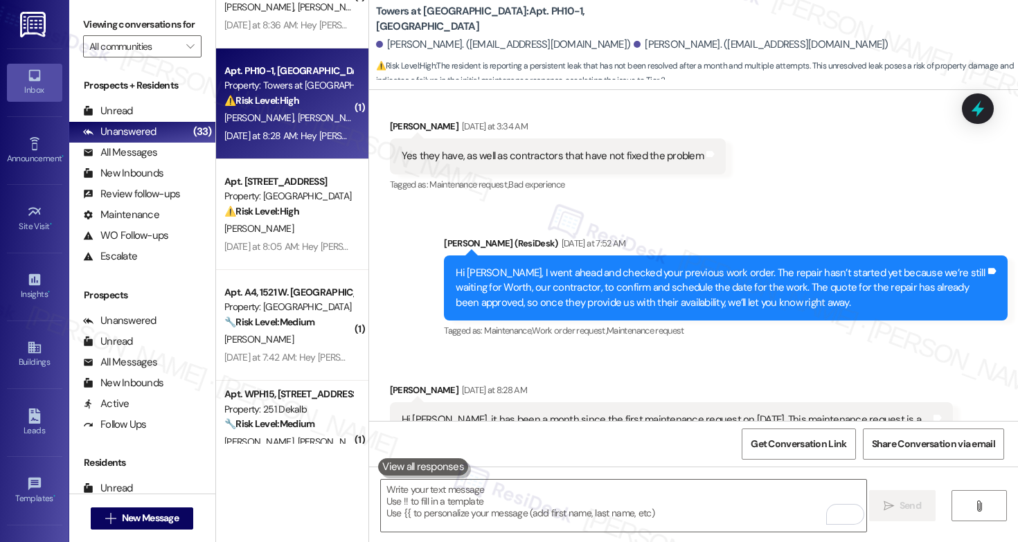
scroll to position [4122, 0]
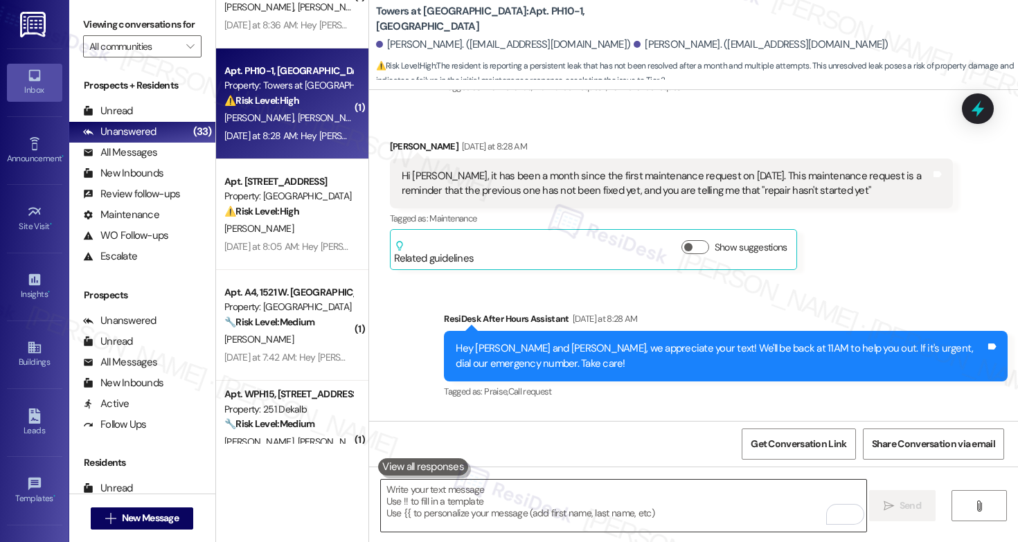
click at [551, 493] on textarea "To enrich screen reader interactions, please activate Accessibility in Grammarl…" at bounding box center [623, 506] width 485 height 52
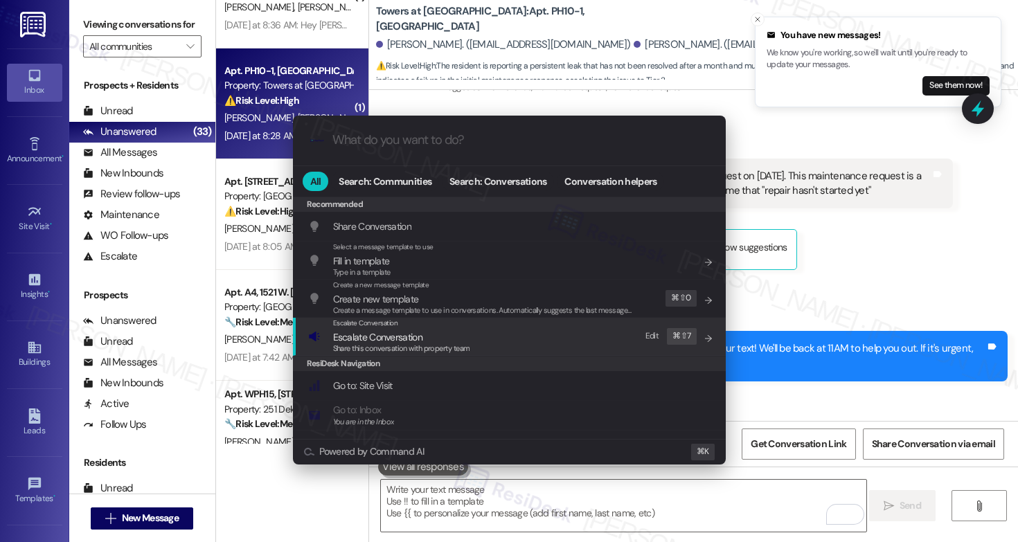
click at [413, 345] on span "Share this conversation with property team" at bounding box center [401, 348] width 137 height 10
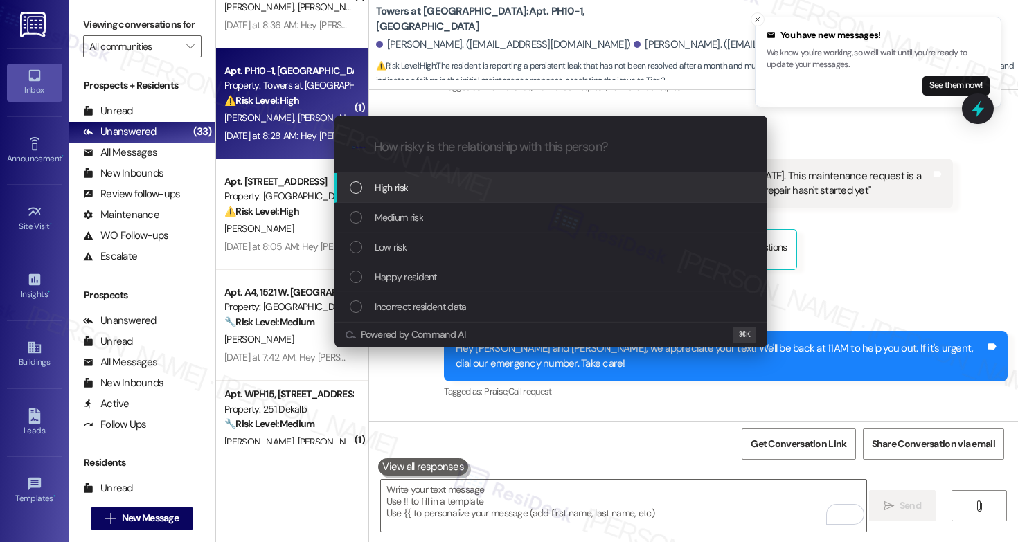
click at [431, 199] on div "High risk" at bounding box center [550, 188] width 433 height 30
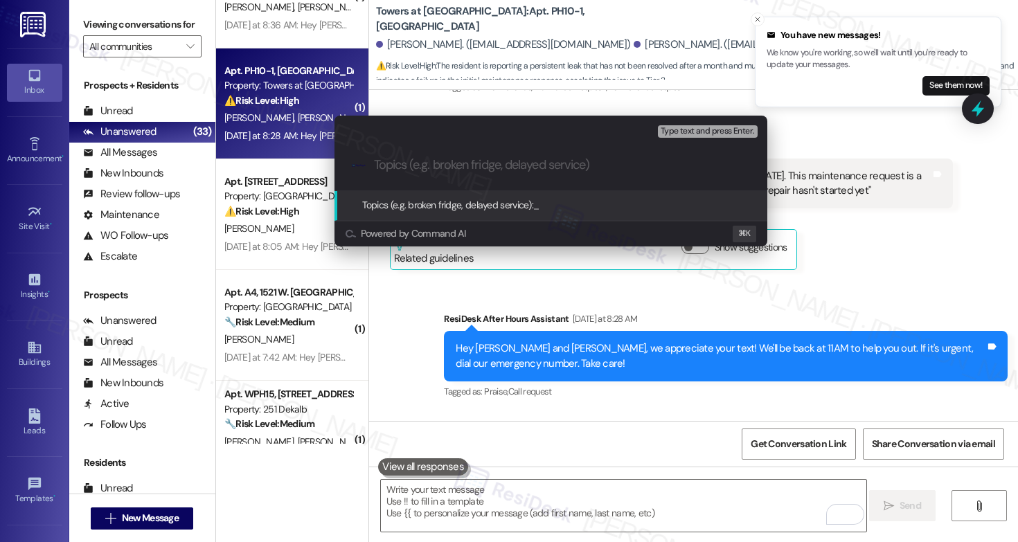
paste input "Work Order #589135"
type input "Work Order #589135 - Marked as Complete"
click at [643, 40] on div "Escalate Conversation High risk Topics (e.g. broken fridge, delayed service) An…" at bounding box center [509, 271] width 1018 height 542
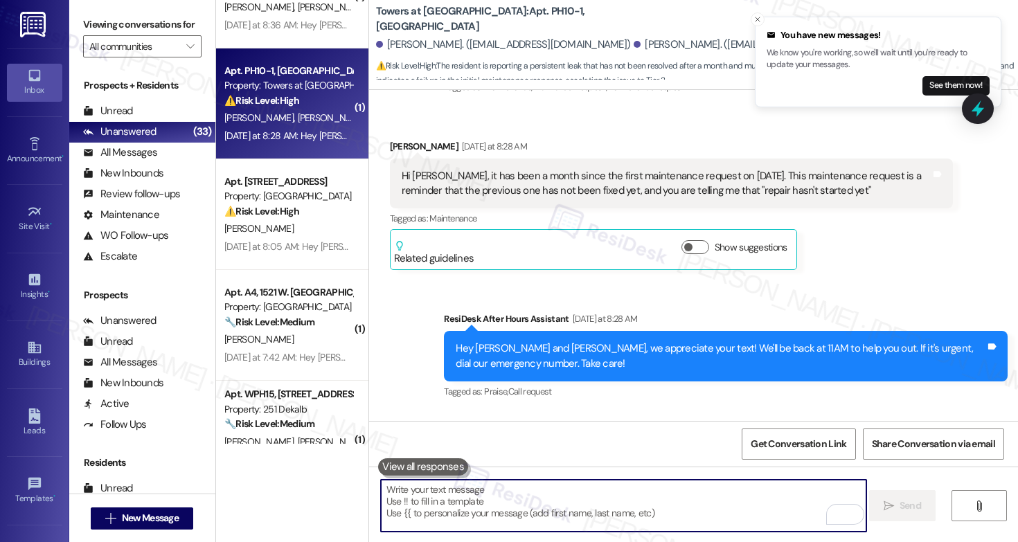
click at [485, 490] on textarea "To enrich screen reader interactions, please activate Accessibility in Grammarl…" at bounding box center [623, 506] width 485 height 52
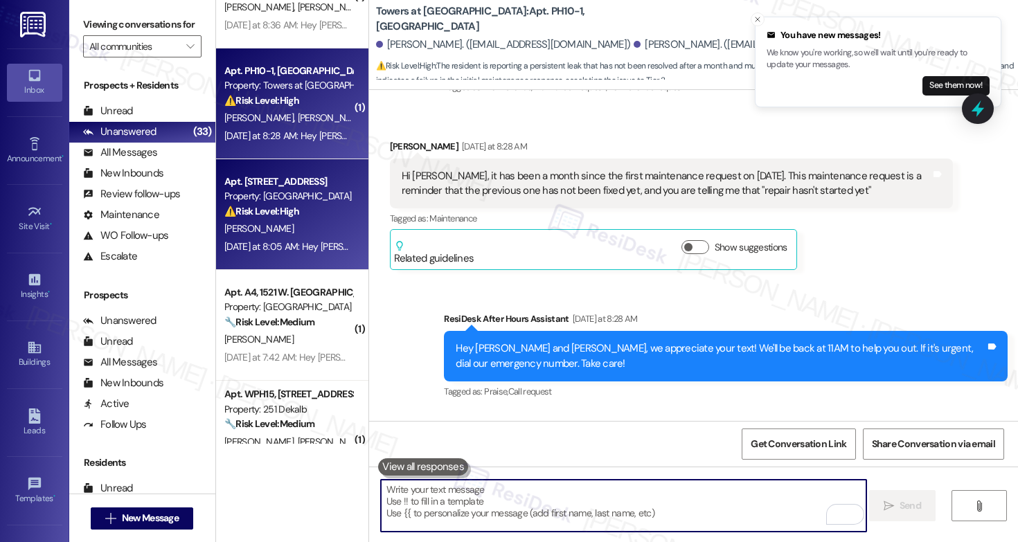
click at [317, 197] on div "Property: [GEOGRAPHIC_DATA]" at bounding box center [288, 196] width 128 height 15
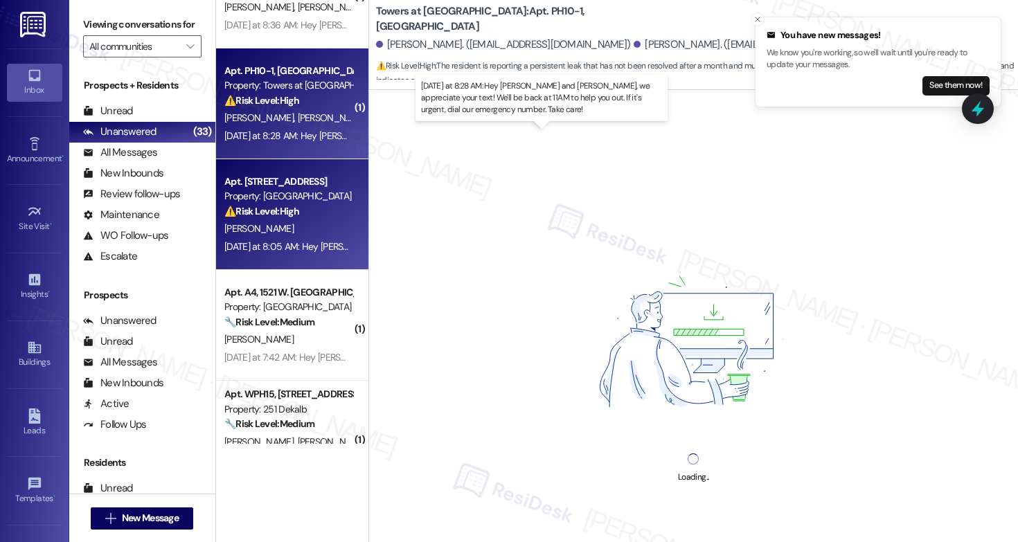
click at [305, 131] on div "Yesterday at 8:28 AM: Hey Steven and Cheyenne, we appreciate your text! We'll b…" at bounding box center [580, 135] width 713 height 12
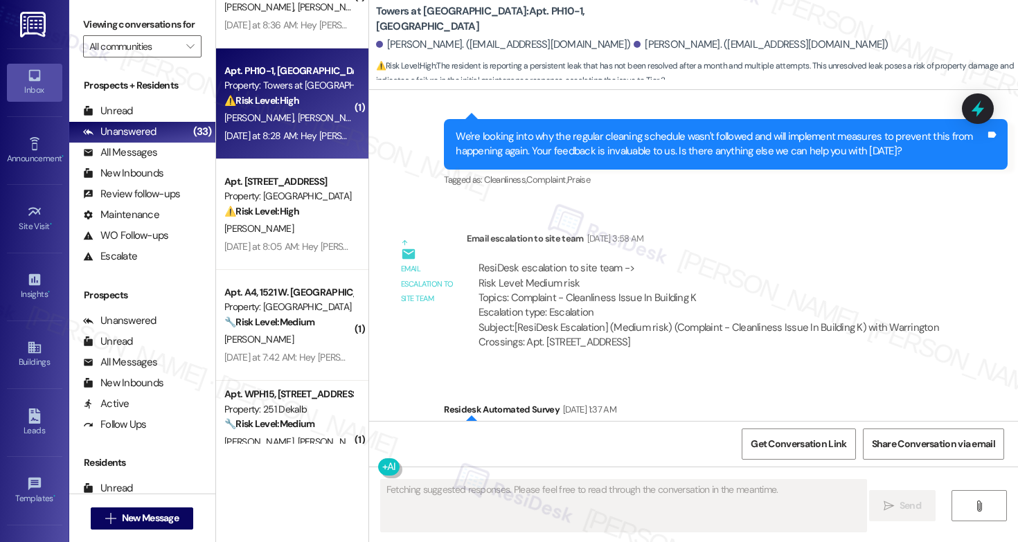
scroll to position [4359, 0]
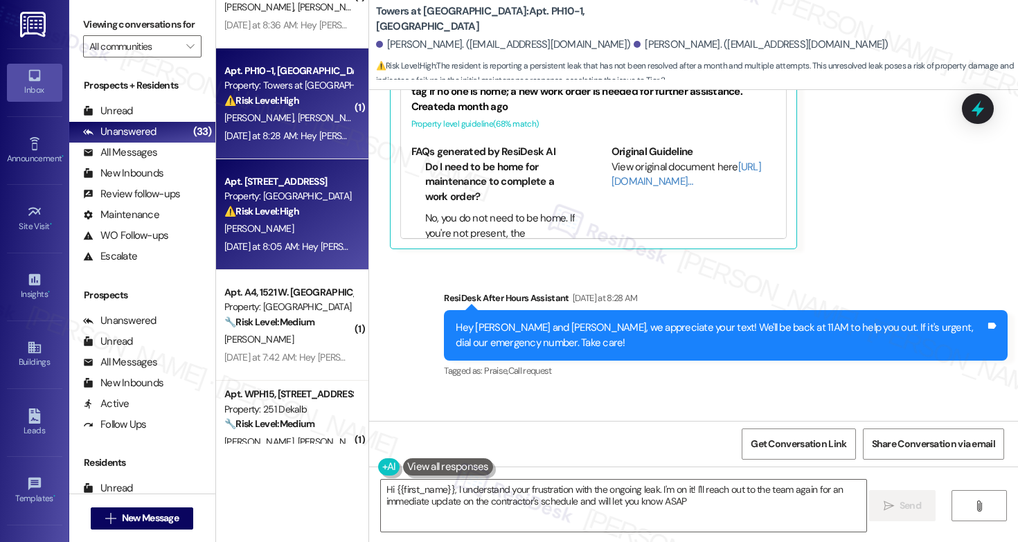
type textarea "Hi {{first_name}}, I understand your frustration with the ongoing leak. I'm on …"
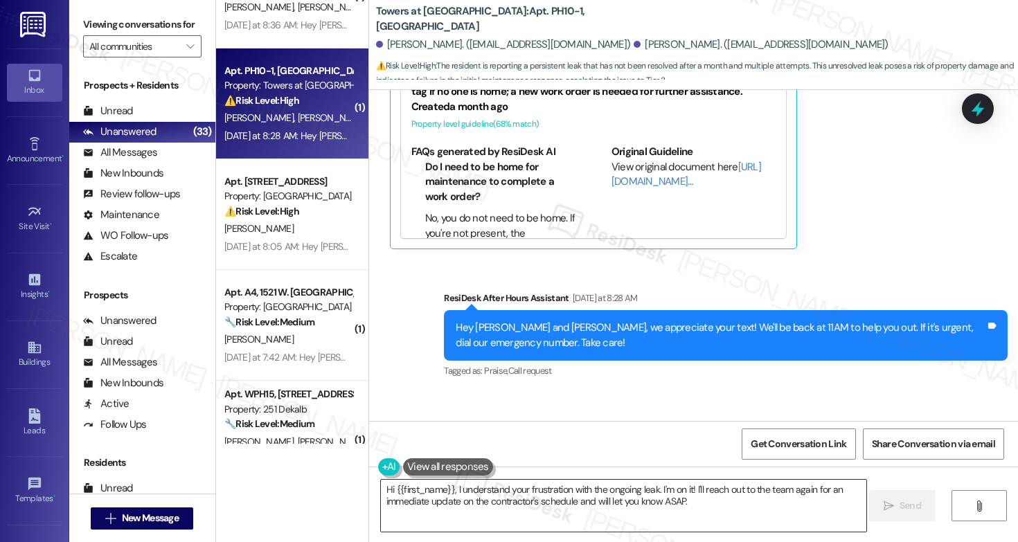
click at [470, 509] on textarea "Hi {{first_name}}, I understand your frustration with the ongoing leak. I'm on …" at bounding box center [623, 506] width 485 height 52
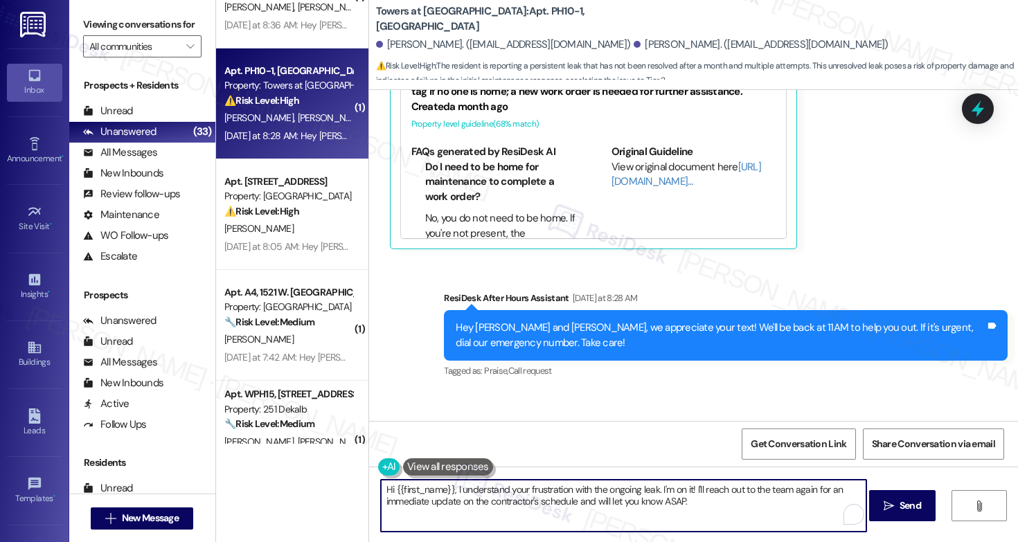
click at [470, 509] on textarea "Hi {{first_name}}, I understand your frustration with the ongoing leak. I'm on …" at bounding box center [623, 506] width 485 height 52
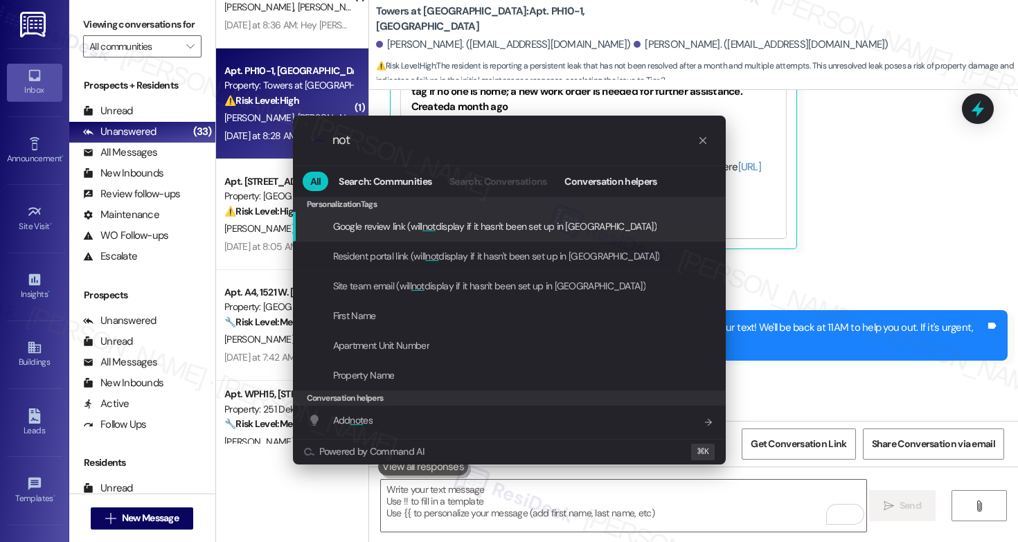
type input "note"
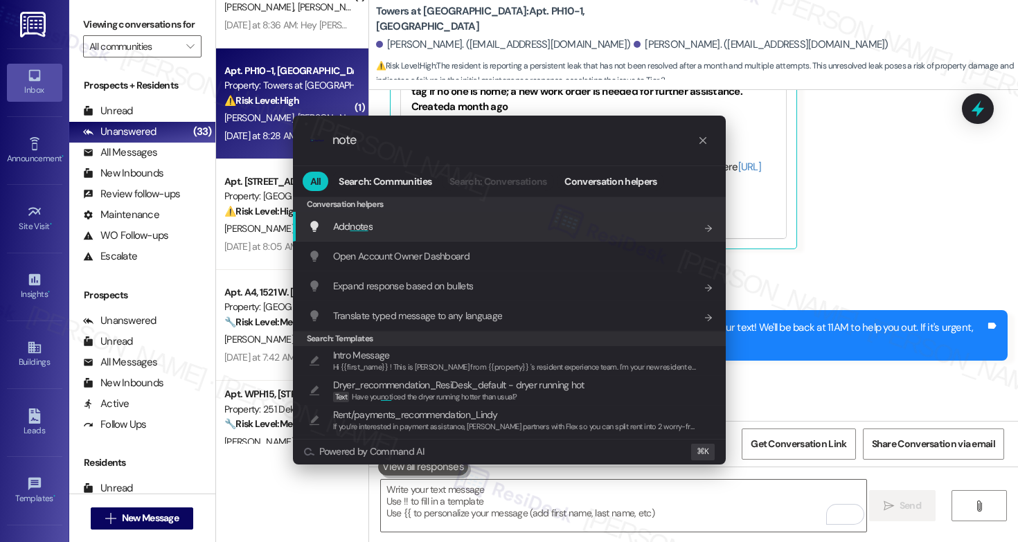
click at [463, 230] on div "Add note s Add shortcut" at bounding box center [510, 226] width 405 height 15
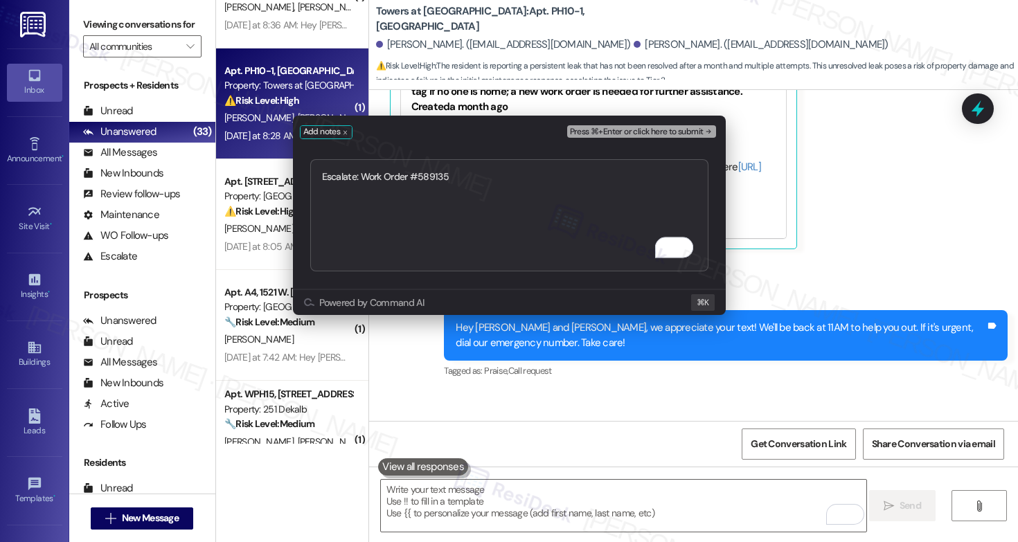
type textarea "Escalate:"
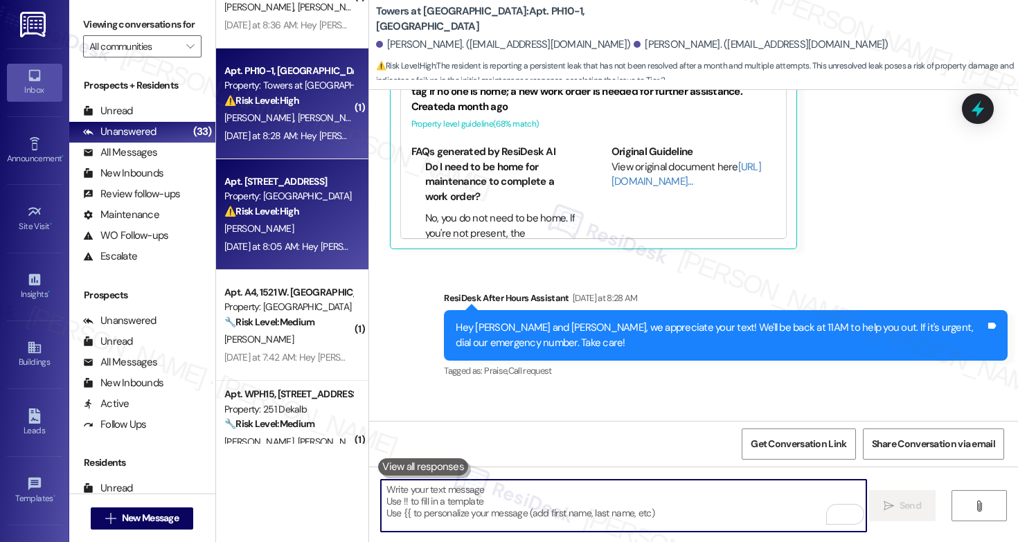
click at [302, 220] on div "[PERSON_NAME]" at bounding box center [288, 228] width 131 height 17
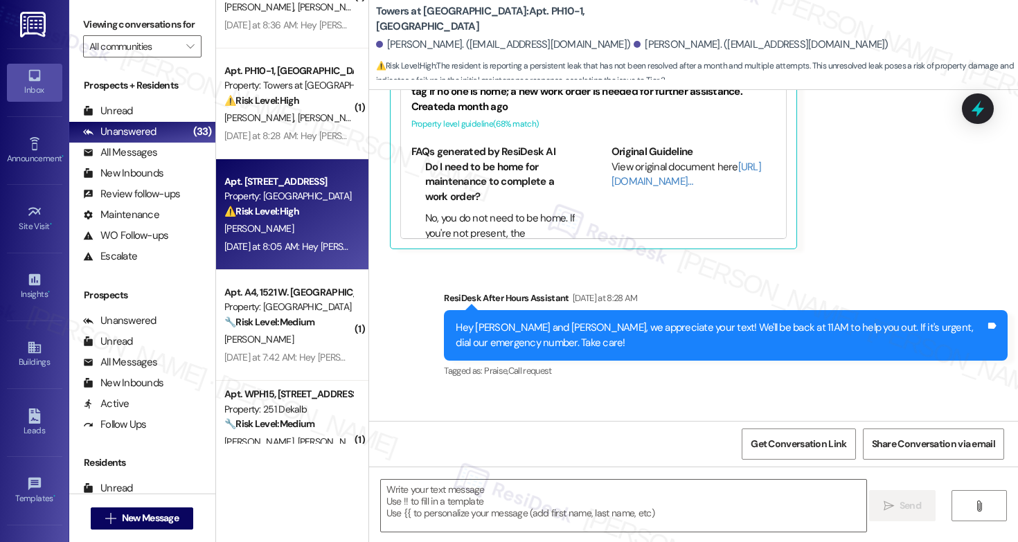
type textarea "Fetching suggested responses. Please feel free to read through the conversation…"
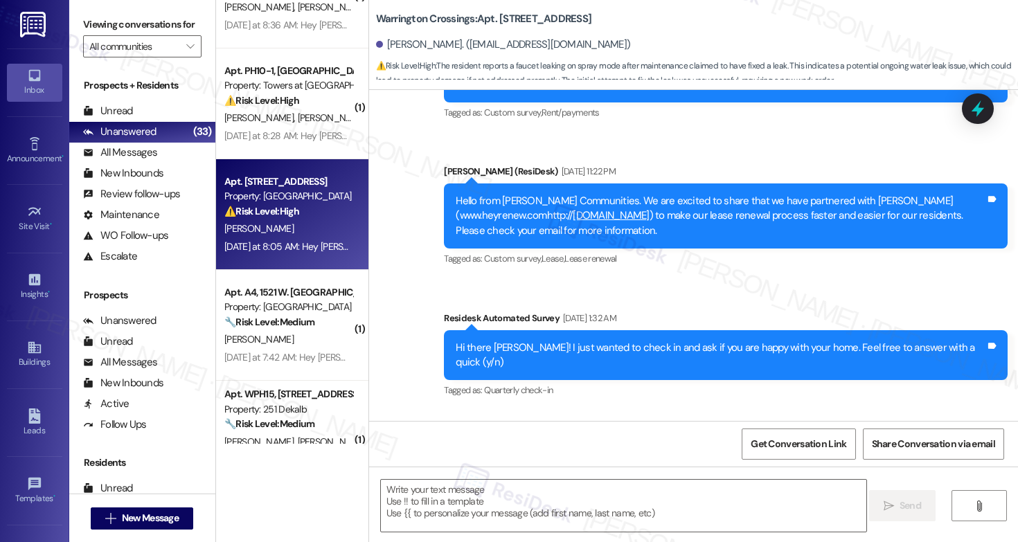
type textarea "Fetching suggested responses. Please feel free to read through the conversation…"
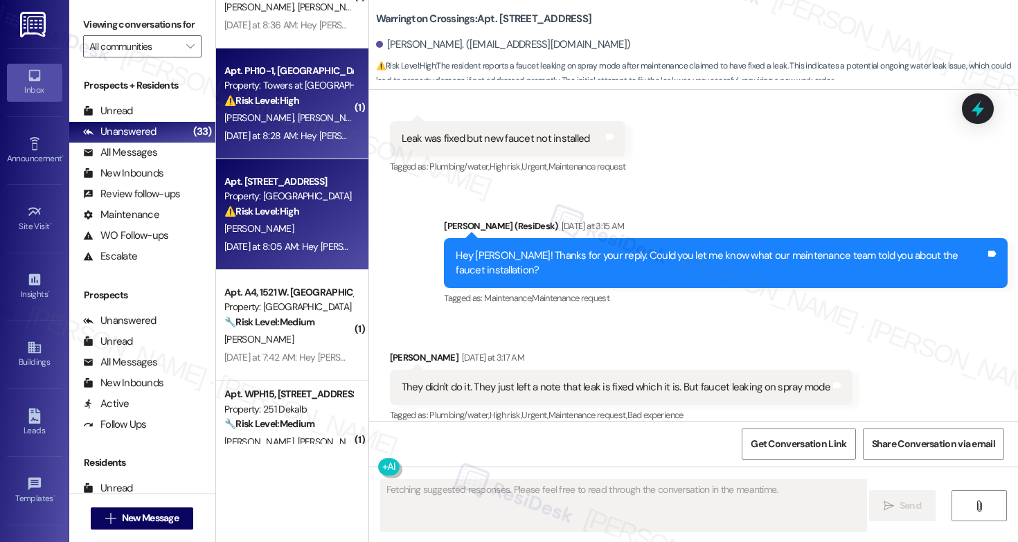
click at [294, 145] on div "Apt. PH10-1, 8440 Limekiln Pike Property: Towers at Wyncote ⚠️ Risk Level: High…" at bounding box center [292, 103] width 152 height 111
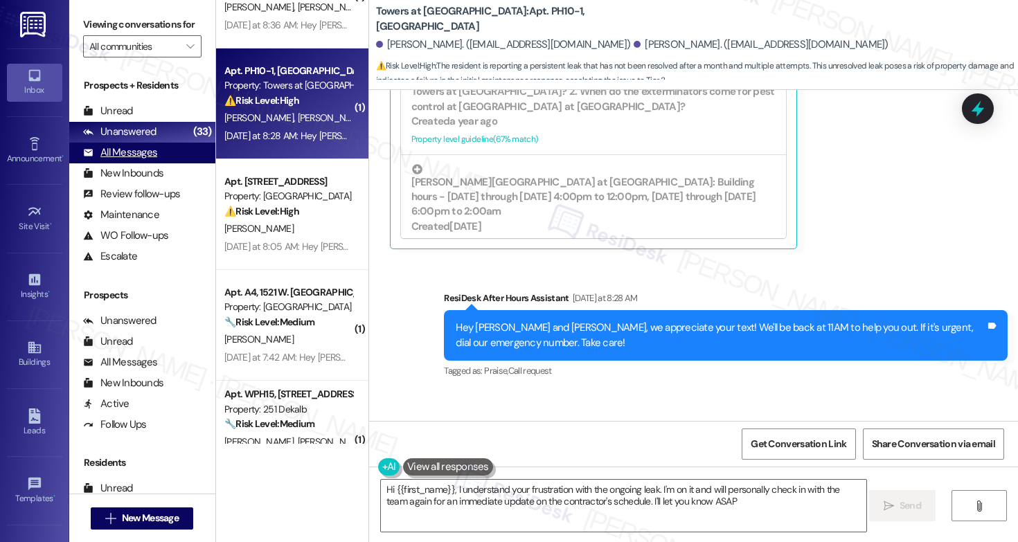
type textarea "Hi {{first_name}}, I understand your frustration with the ongoing leak. I'm on …"
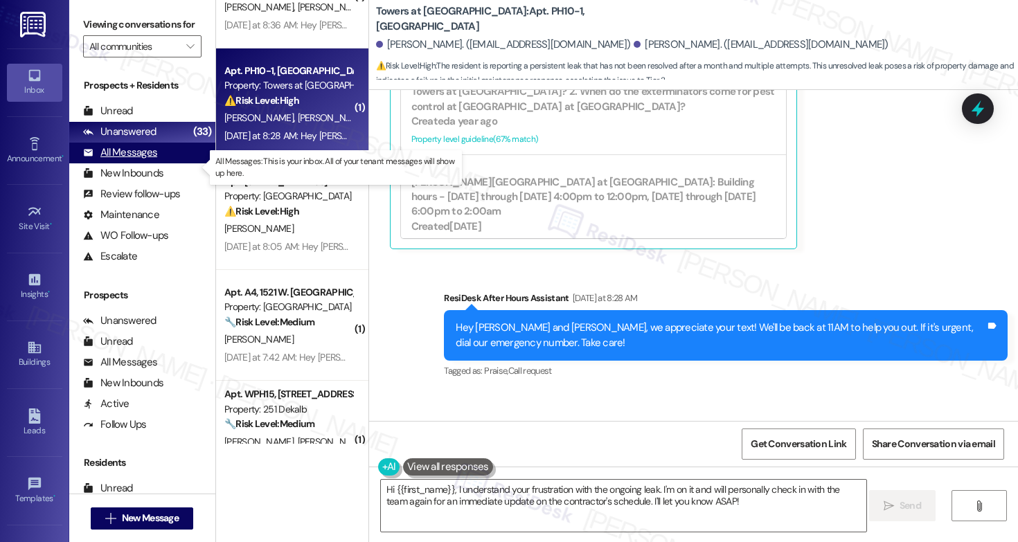
click at [129, 160] on div "All Messages" at bounding box center [120, 152] width 74 height 15
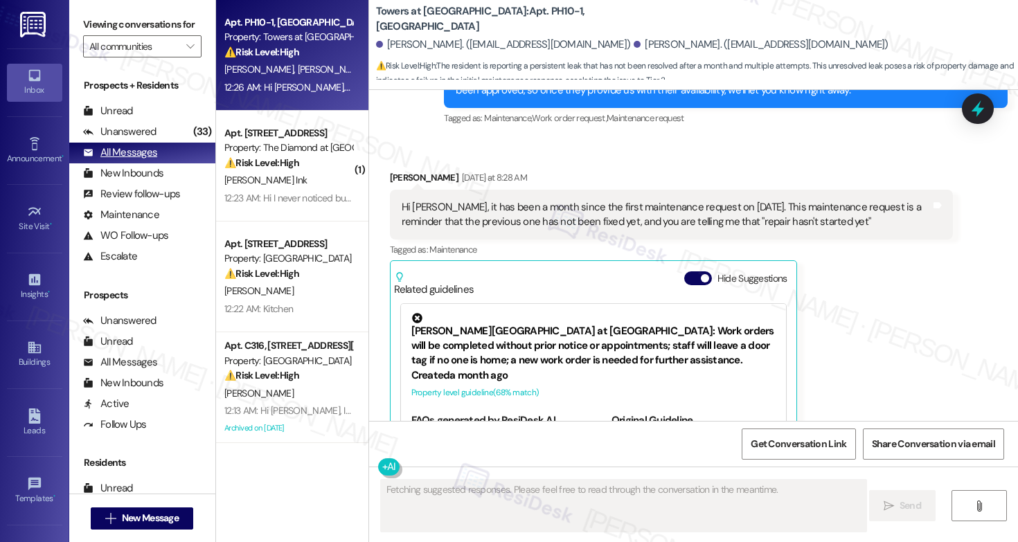
scroll to position [4095, 0]
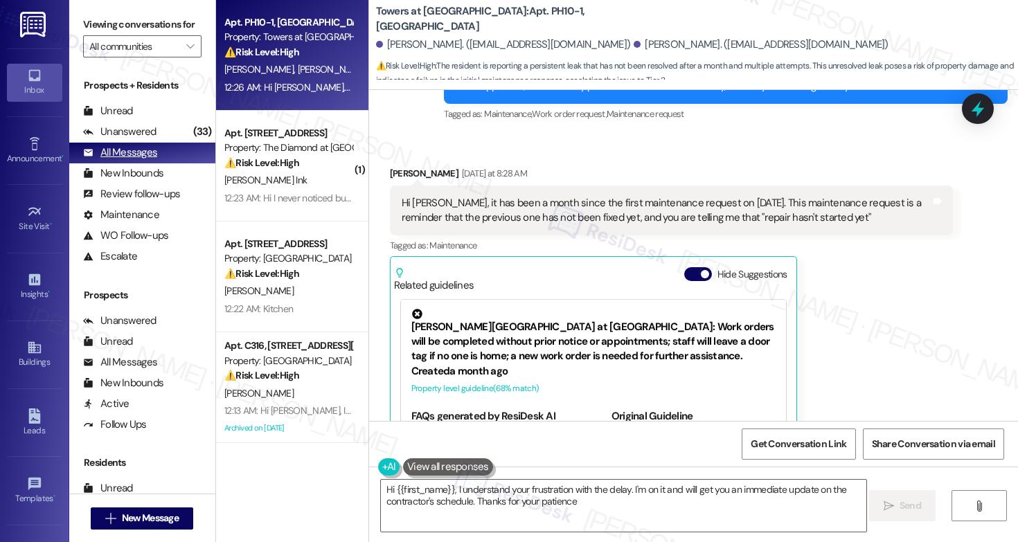
type textarea "Hi {{first_name}}, I understand your frustration with the delay. I'm on it and …"
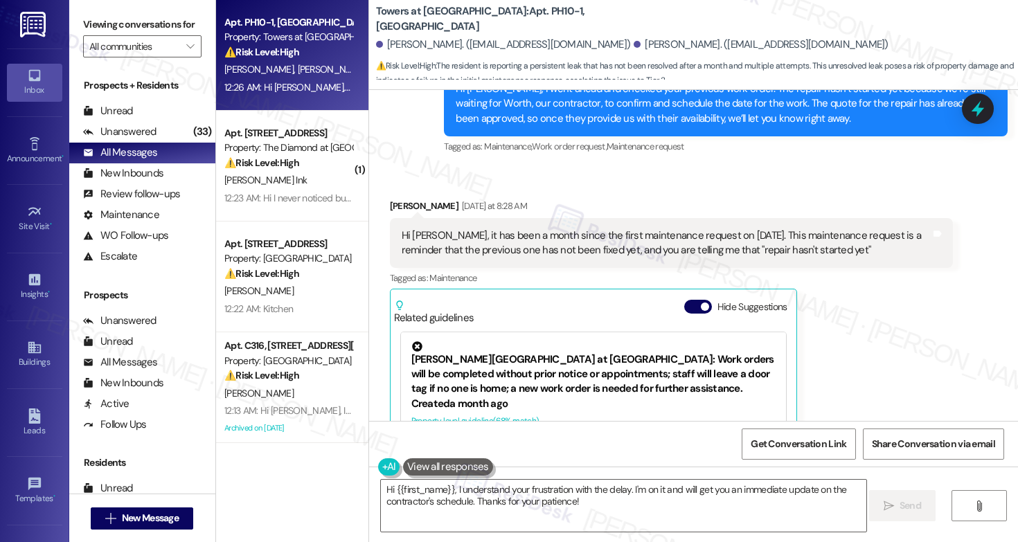
scroll to position [4022, 0]
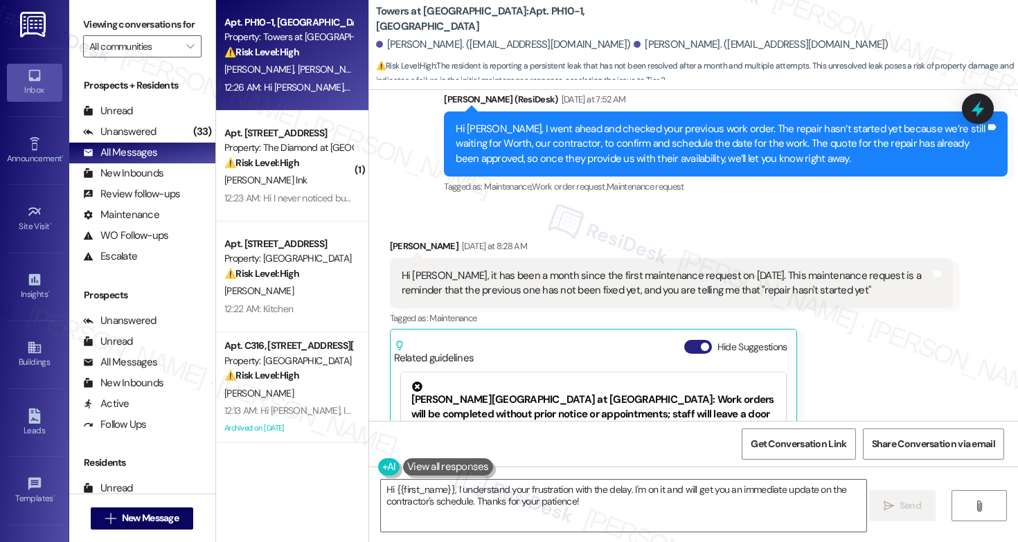
click at [701, 343] on span "button" at bounding box center [705, 347] width 8 height 8
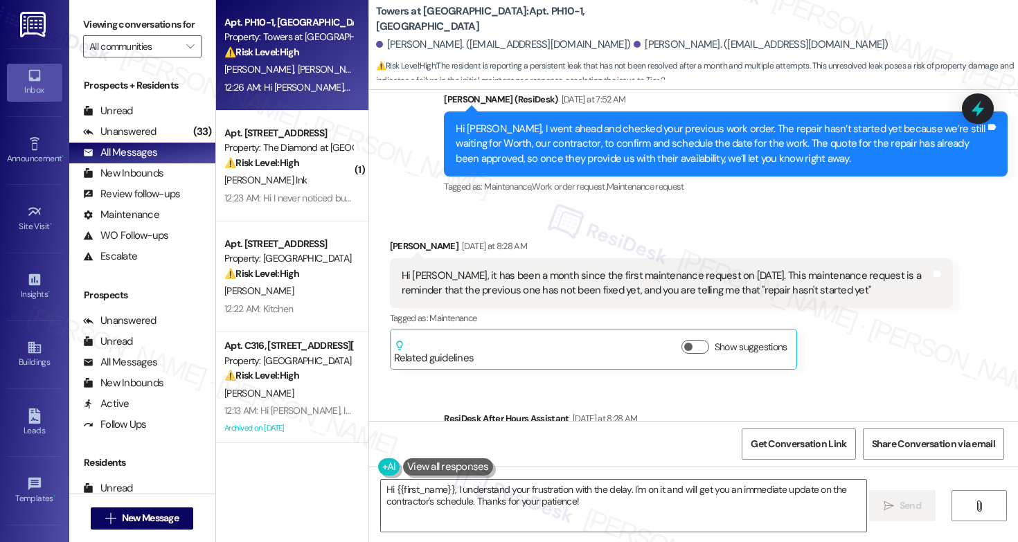
scroll to position [4142, 0]
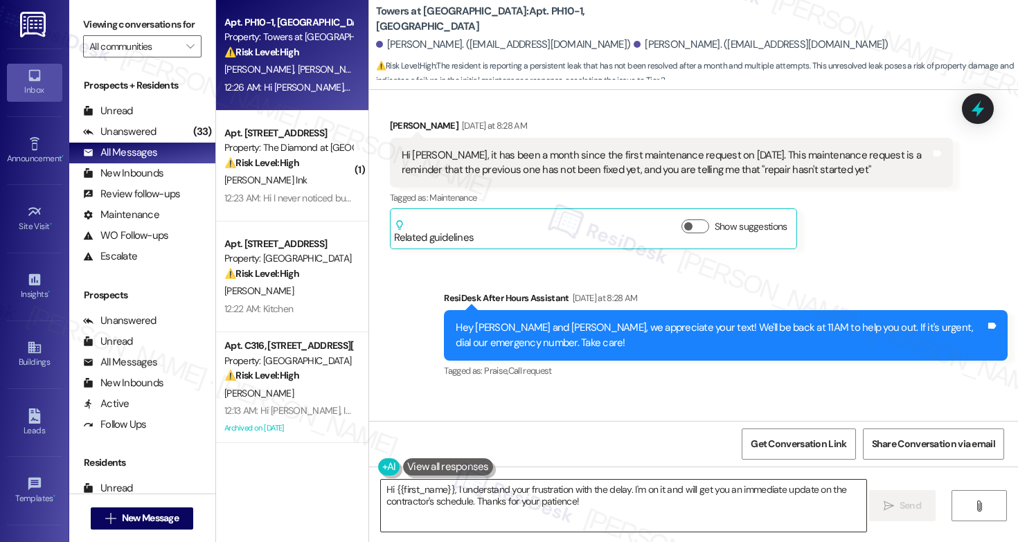
click at [656, 531] on textarea "Hi {{first_name}}, I understand your frustration with the delay. I'm on it and …" at bounding box center [623, 506] width 485 height 52
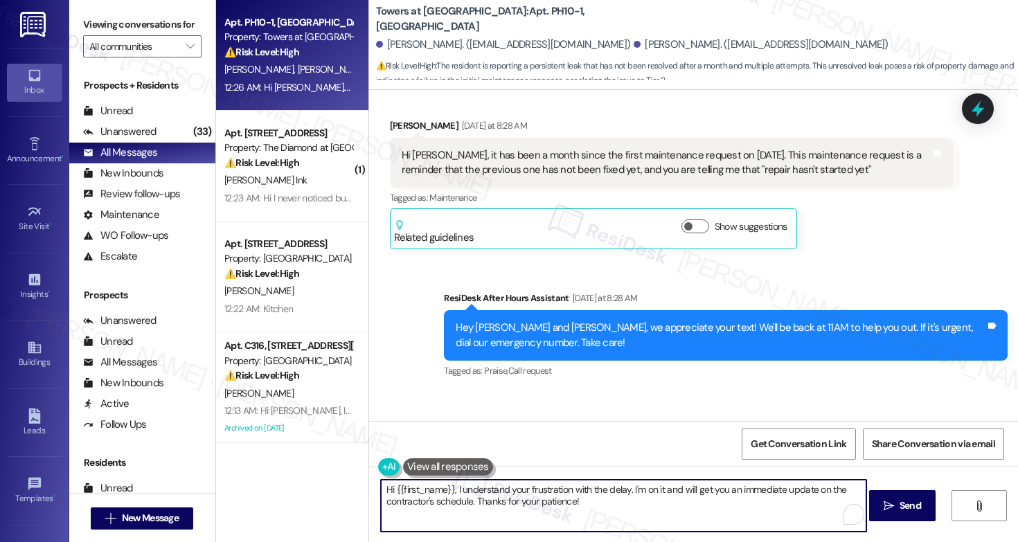
click at [656, 531] on textarea "Hi {{first_name}}, I understand your frustration with the delay. I'm on it and …" at bounding box center [623, 506] width 485 height 52
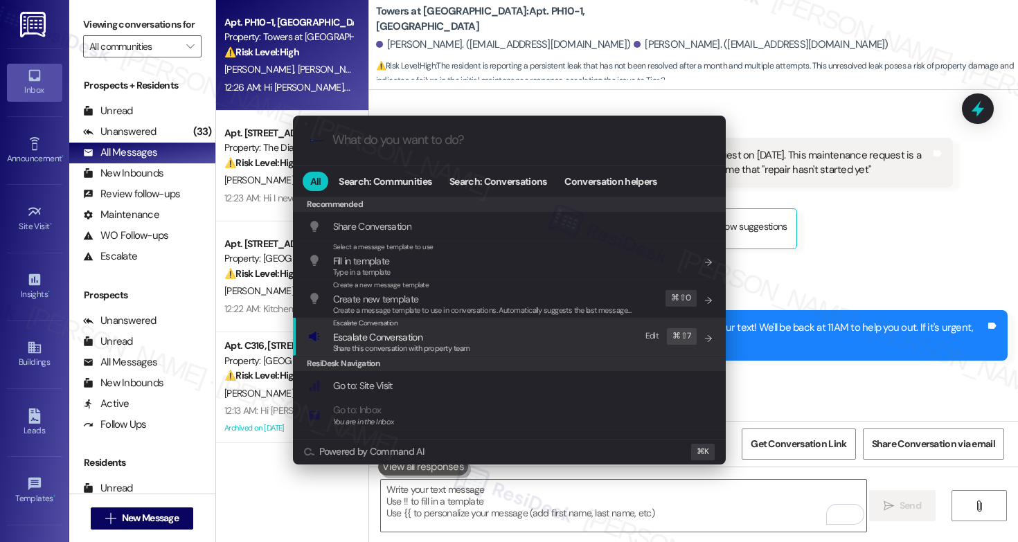
click at [497, 339] on div "Escalate Conversation Escalate Conversation Share this conversation with proper…" at bounding box center [510, 336] width 405 height 37
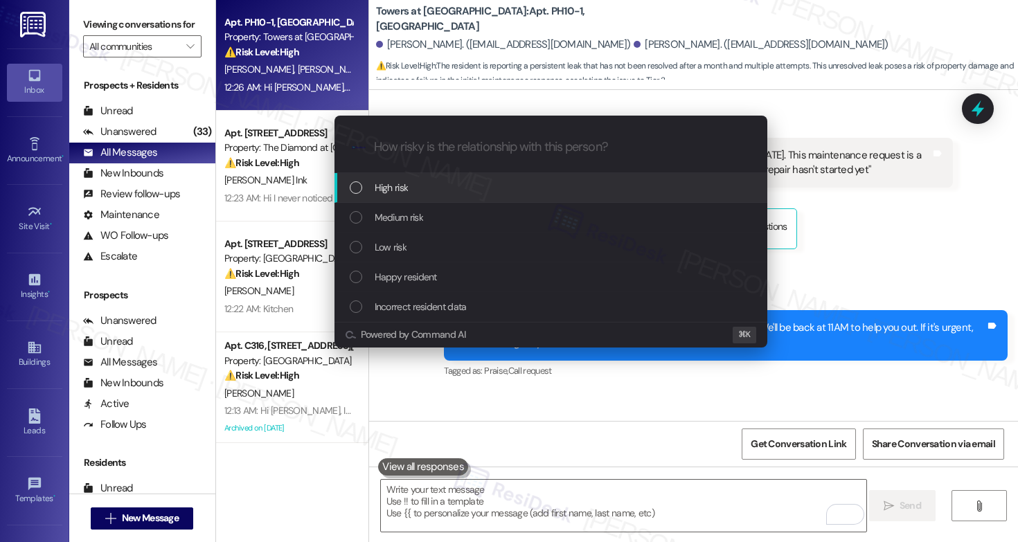
click at [495, 201] on div "High risk" at bounding box center [550, 188] width 433 height 30
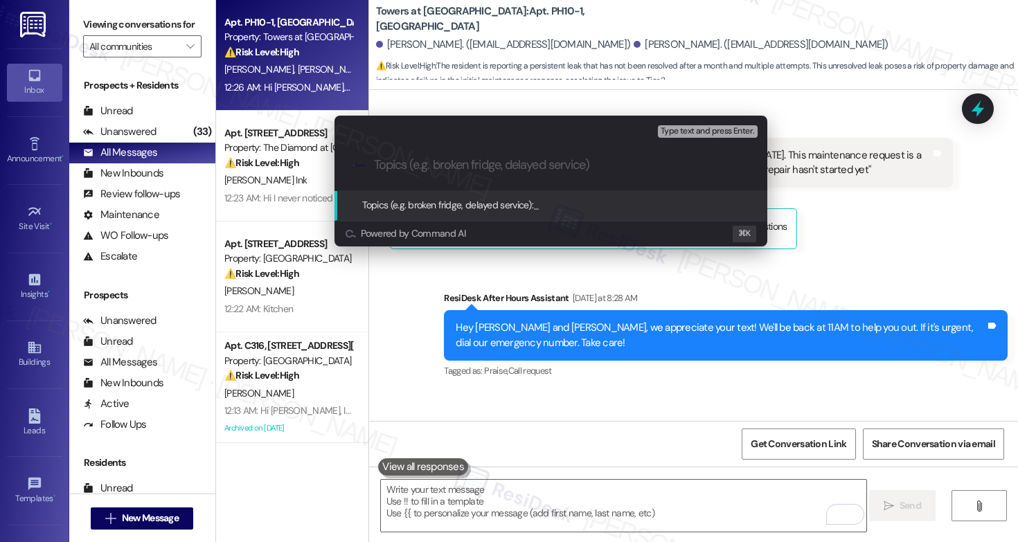
click at [508, 173] on div ".cls-1{fill:#0a055f;}.cls-2{fill:#0cc4c4;} resideskLogoBlueOrange" at bounding box center [550, 165] width 433 height 49
click at [512, 166] on input "Topics (e.g. broken fridge, delayed service)" at bounding box center [562, 165] width 376 height 15
paste input "Work Order #589135"
type input "Work Order #589135 - Marked as Complete But Still Unresolved"
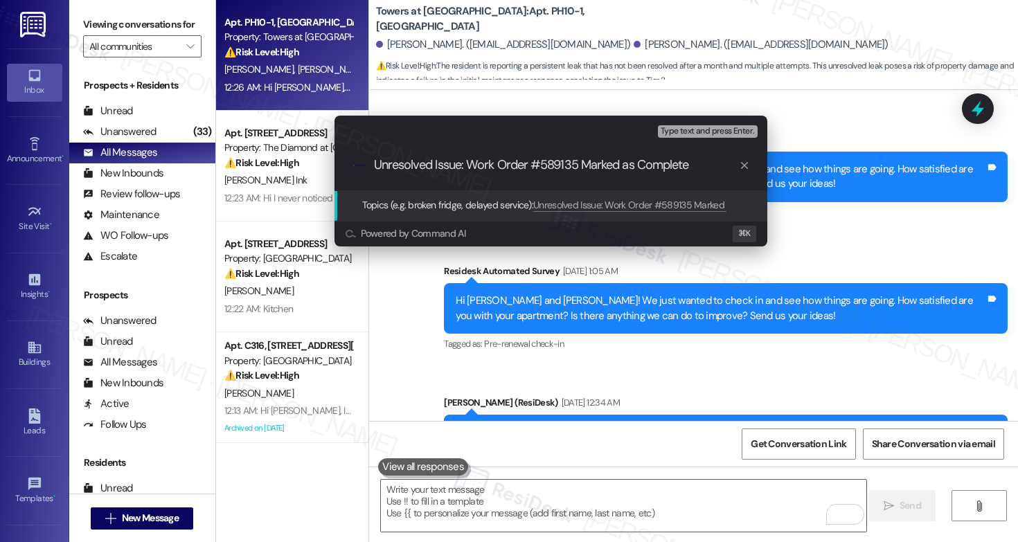
scroll to position [4142, 0]
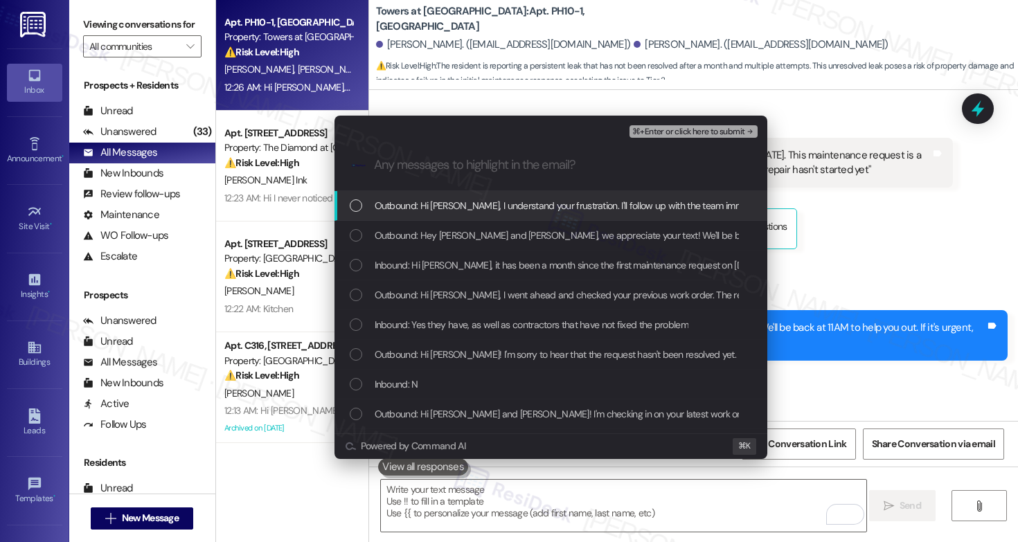
click at [534, 202] on span "Outbound: Hi [PERSON_NAME], I understand your frustration. I'll follow up with …" at bounding box center [783, 205] width 816 height 15
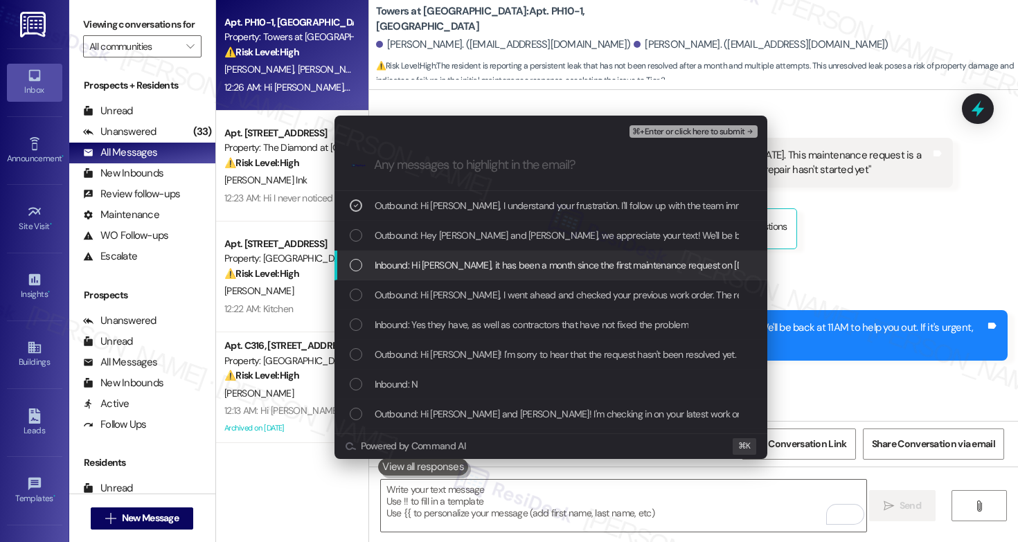
click at [515, 264] on span "Inbound: Hi [PERSON_NAME], it has been a month since the first maintenance requ…" at bounding box center [845, 265] width 940 height 15
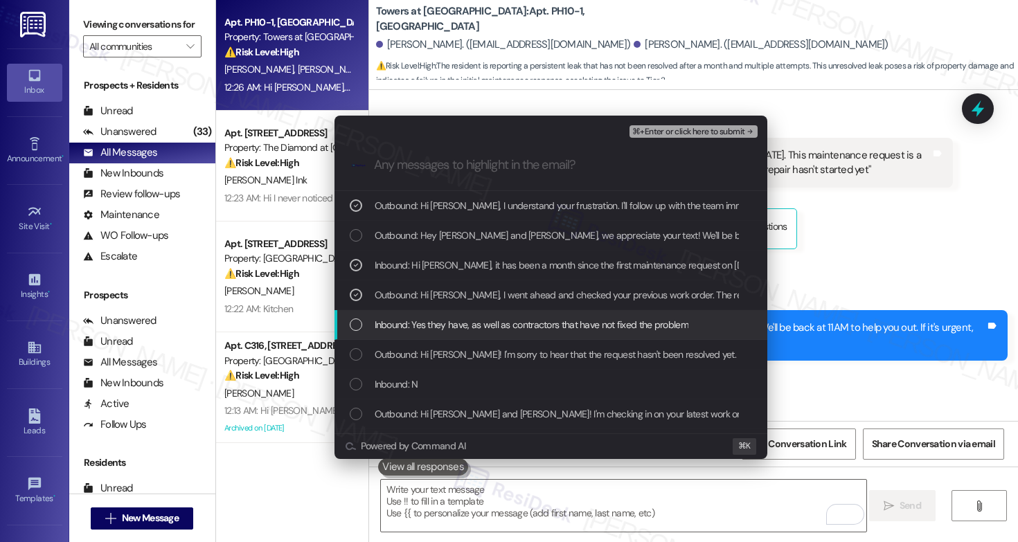
click at [508, 327] on span "Inbound: Yes they have, as well as contractors that have not fixed the problem" at bounding box center [532, 324] width 314 height 15
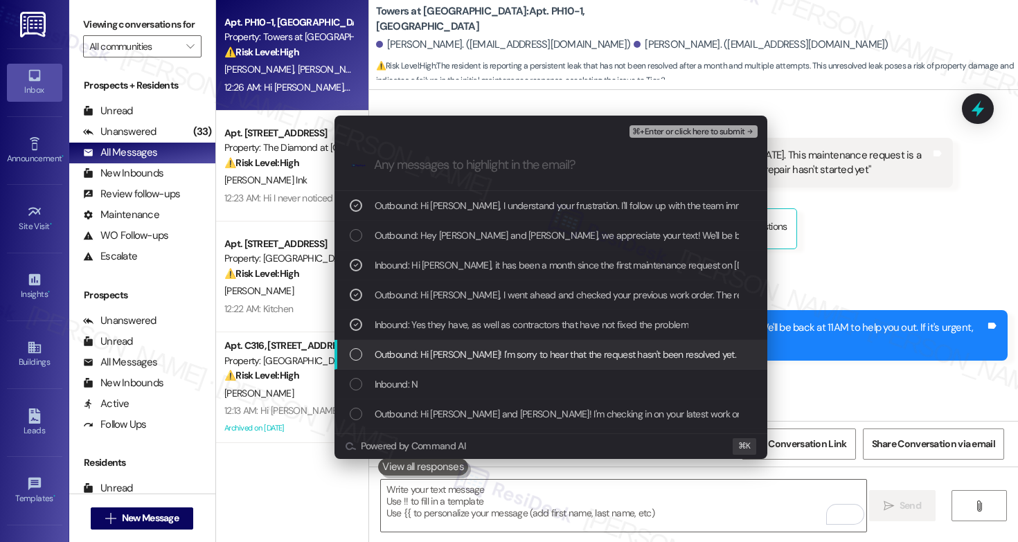
click at [504, 355] on span "Outbound: Hi [PERSON_NAME]! I'm sorry to hear that the request hasn't been reso…" at bounding box center [664, 354] width 578 height 15
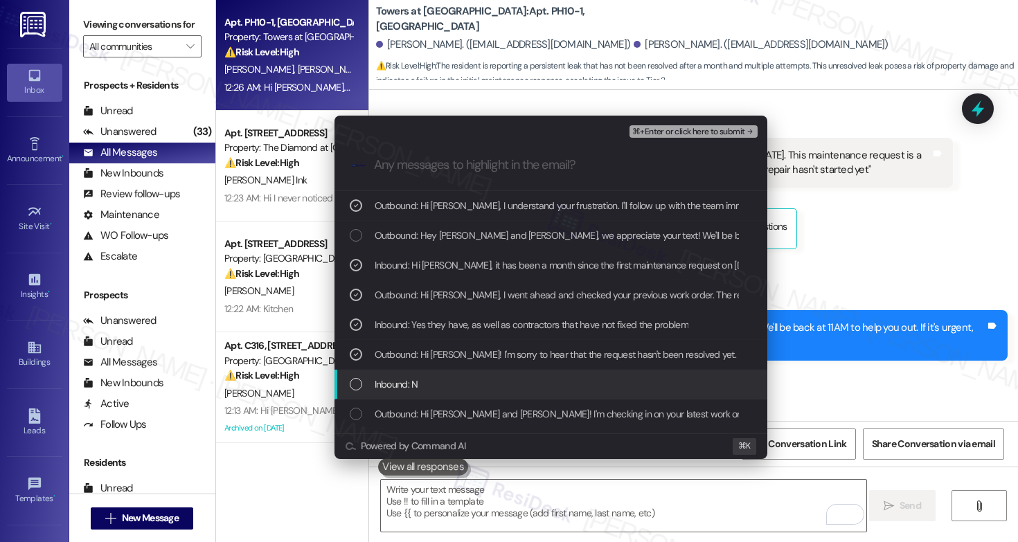
click at [492, 385] on div "Inbound: N" at bounding box center [552, 384] width 405 height 15
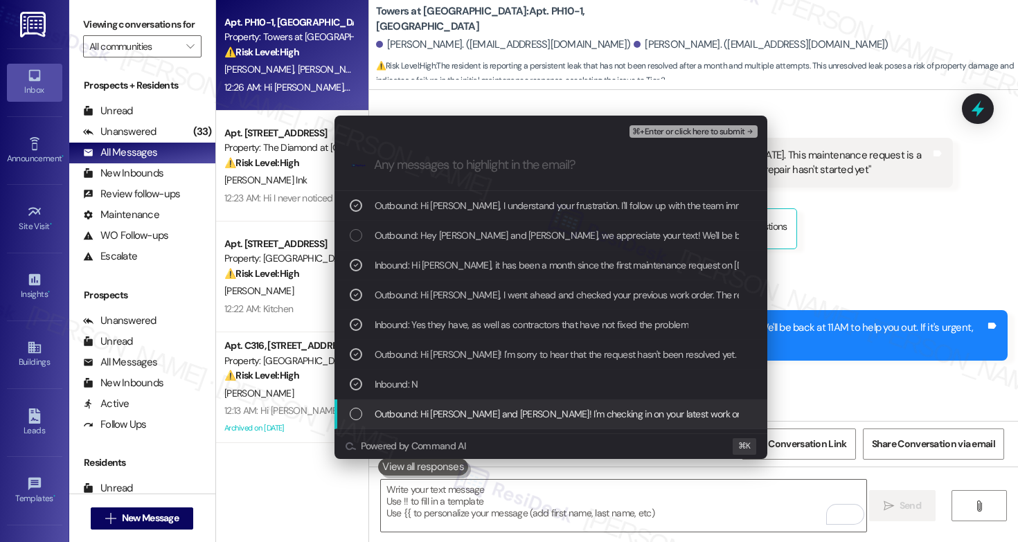
click at [485, 413] on span "Outbound: Hi [PERSON_NAME] and [PERSON_NAME]! I'm checking in on your latest wo…" at bounding box center [805, 413] width 861 height 15
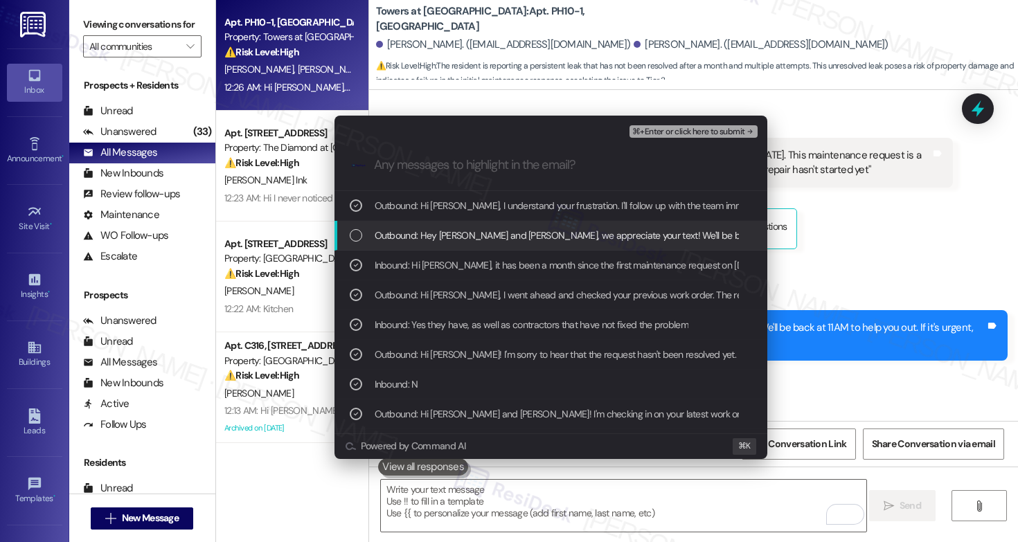
click at [698, 131] on span "⌘+Enter or click here to submit" at bounding box center [688, 132] width 112 height 10
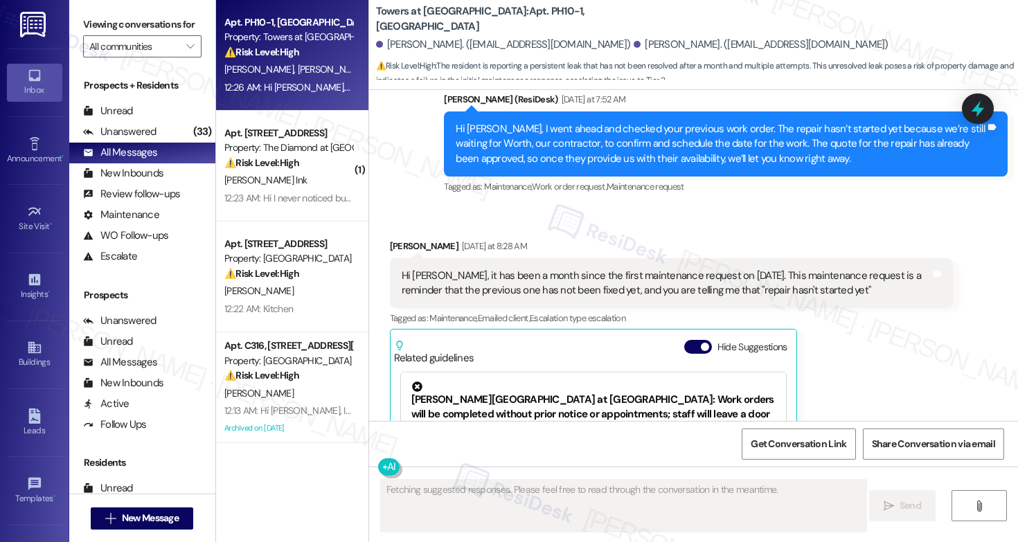
scroll to position [4095, 0]
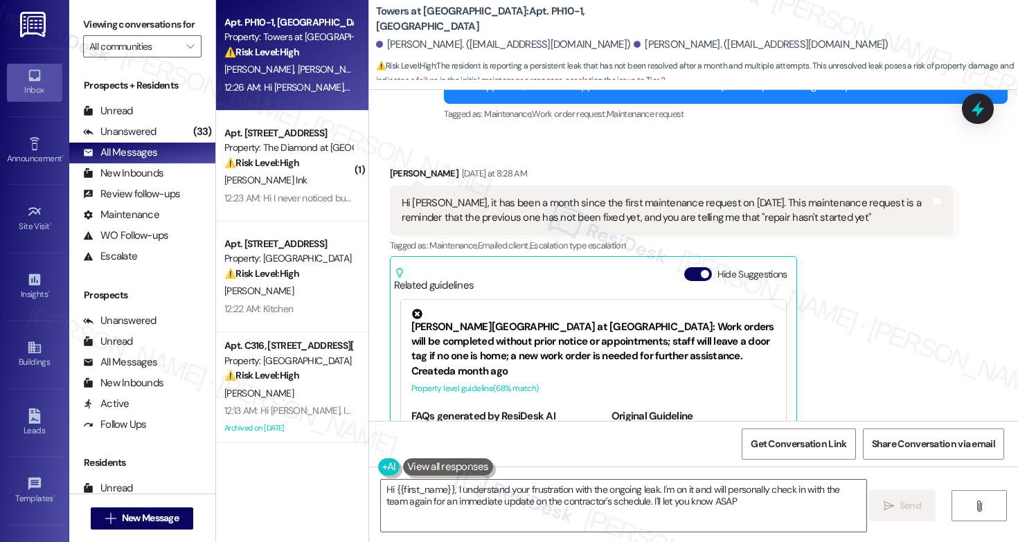
type textarea "Hi {{first_name}}, I understand your frustration with the ongoing leak. I'm on …"
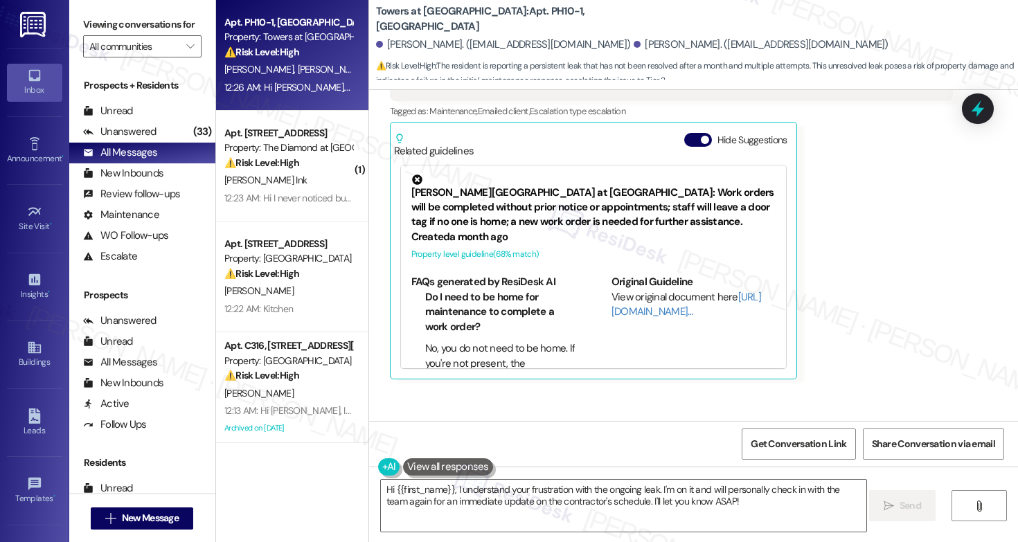
scroll to position [4173, 0]
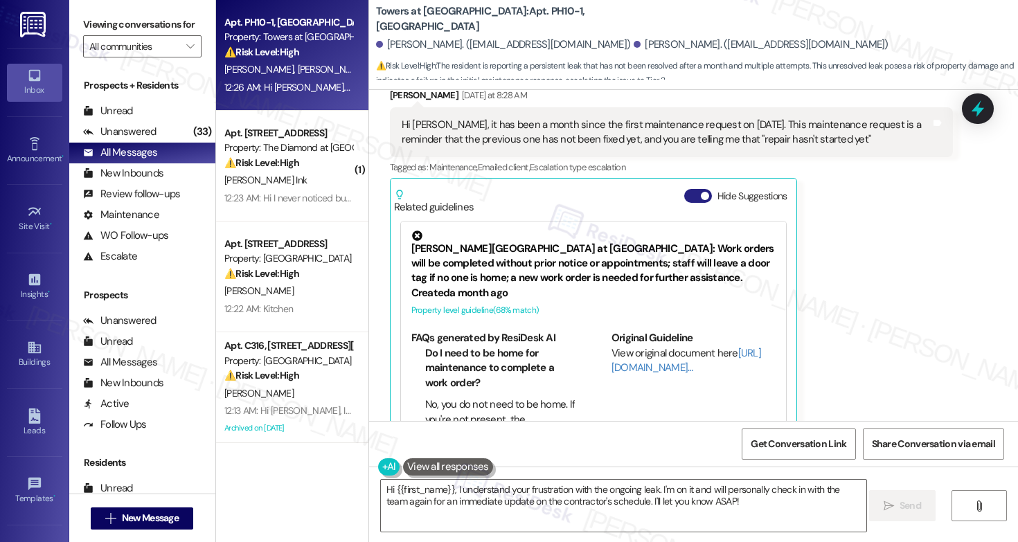
click at [684, 189] on button "Hide Suggestions" at bounding box center [698, 196] width 28 height 14
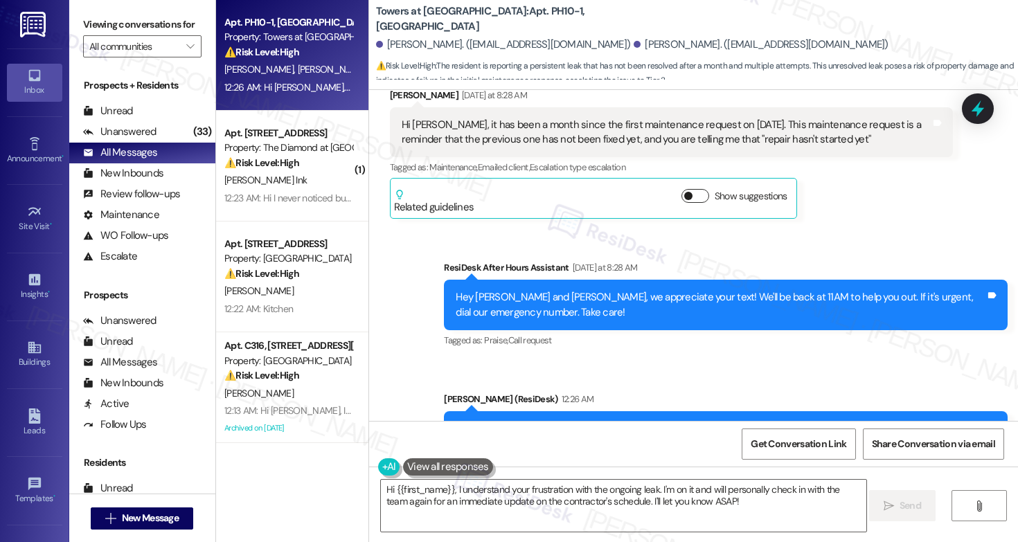
scroll to position [4142, 0]
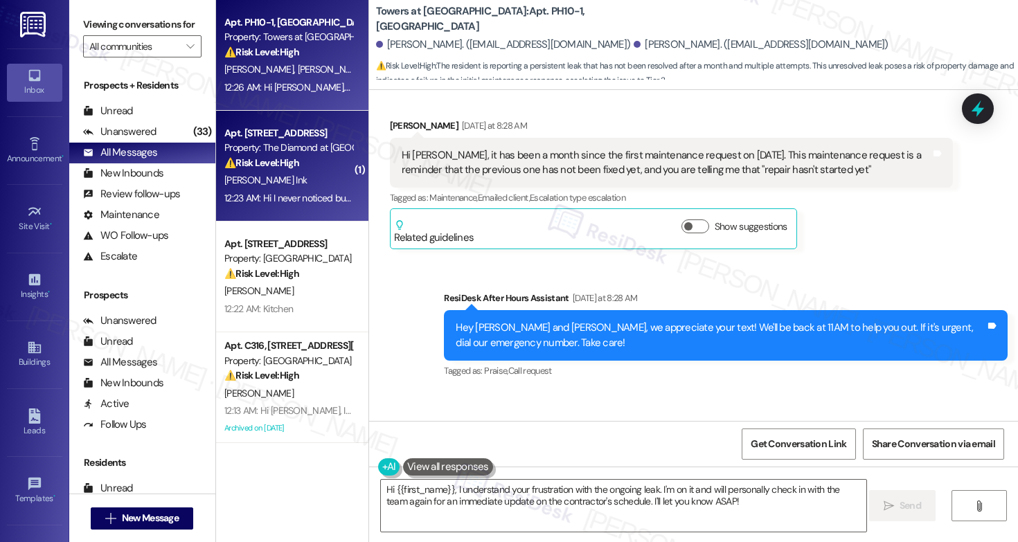
click at [269, 149] on div "Property: The Diamond at [GEOGRAPHIC_DATA]" at bounding box center [288, 148] width 128 height 15
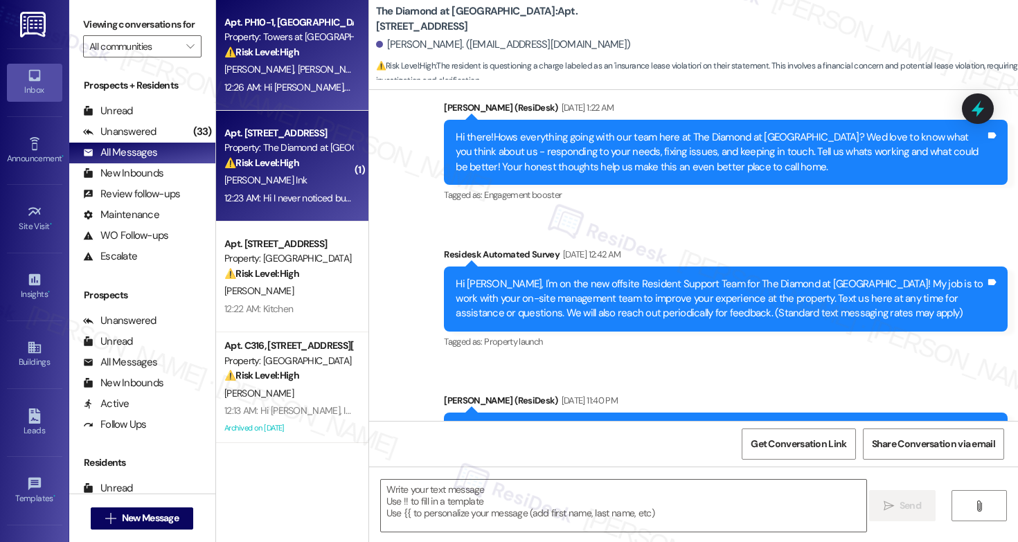
type textarea "Fetching suggested responses. Please feel free to read through the conversation…"
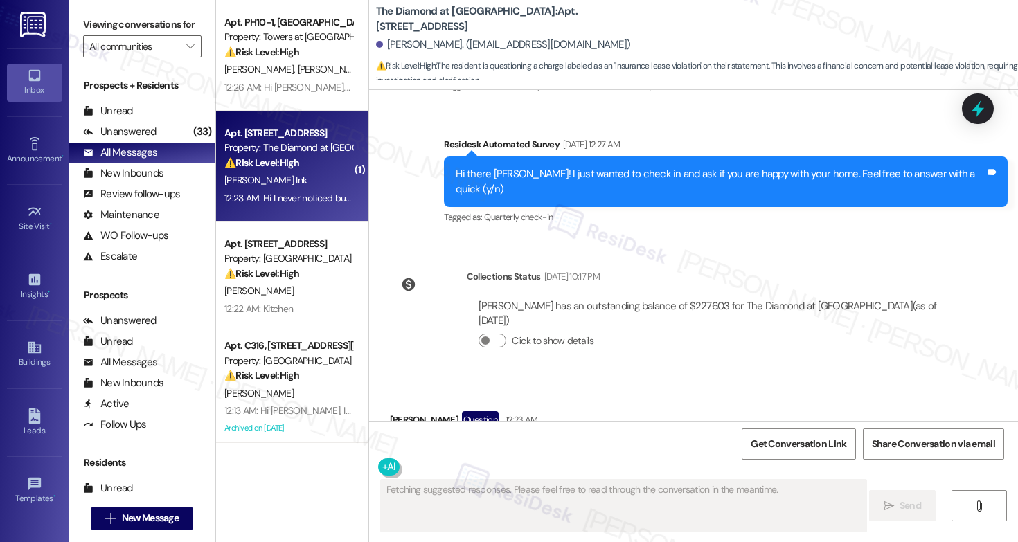
click at [285, 60] on div "Apt. PH10-1, 8440 Limekiln Pike Property: Towers at Wyncote ⚠️ Risk Level: High…" at bounding box center [288, 37] width 131 height 47
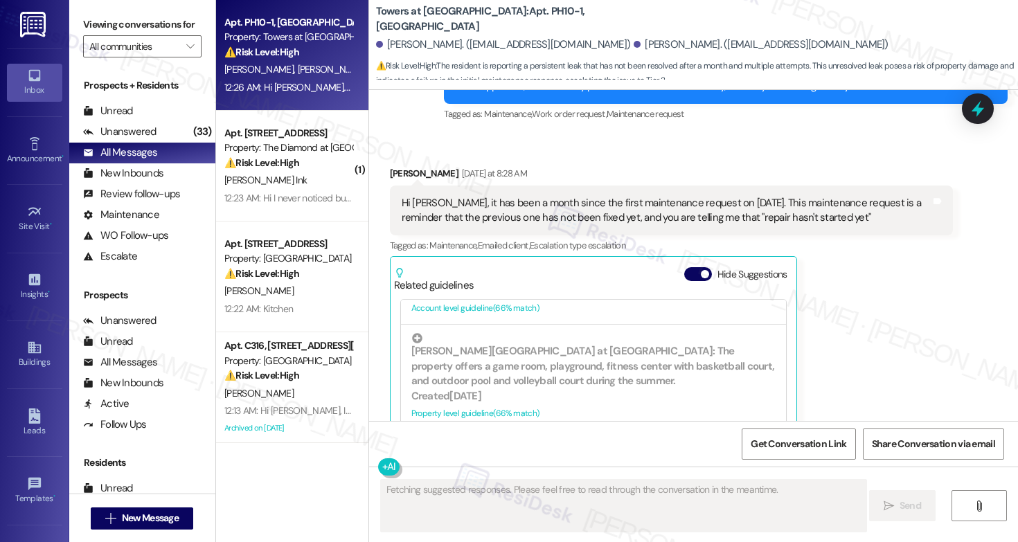
scroll to position [4530, 0]
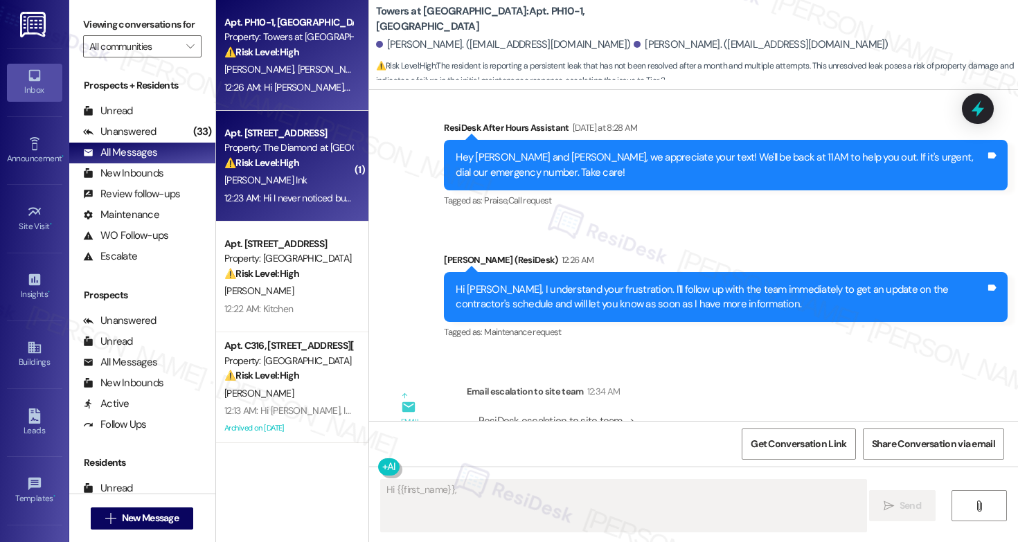
type textarea "Hi {{first_name}}, I"
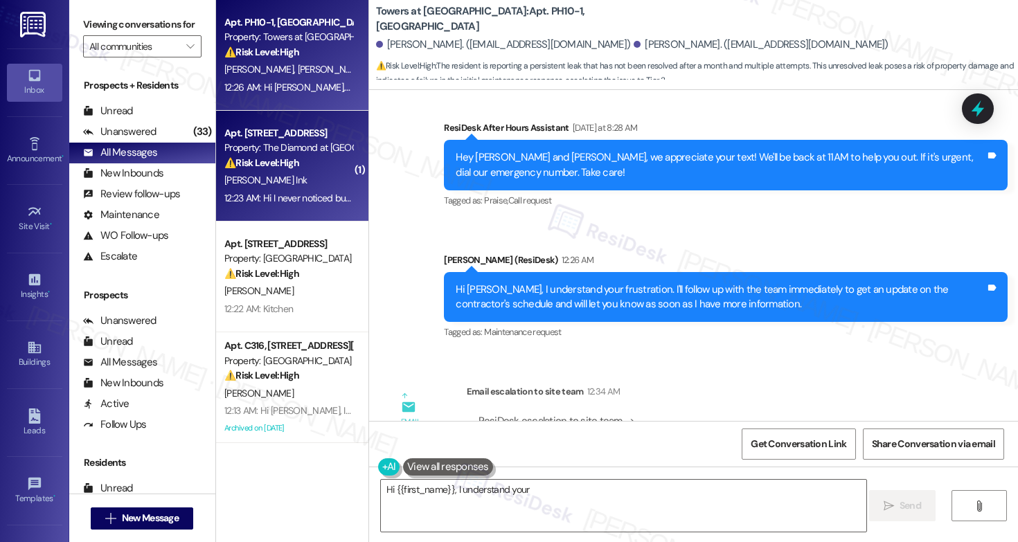
click at [249, 175] on div "J. Ink" at bounding box center [288, 180] width 131 height 17
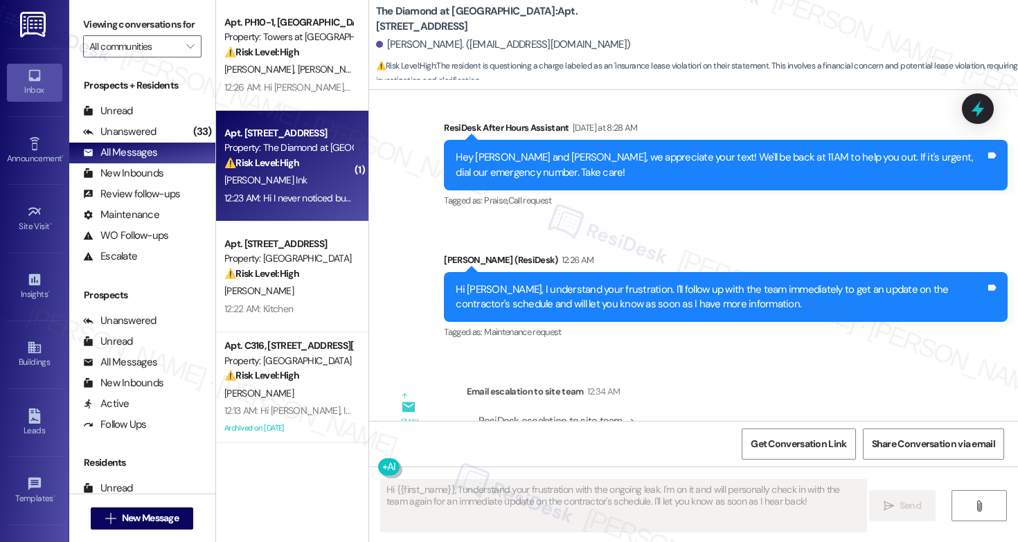
scroll to position [874, 0]
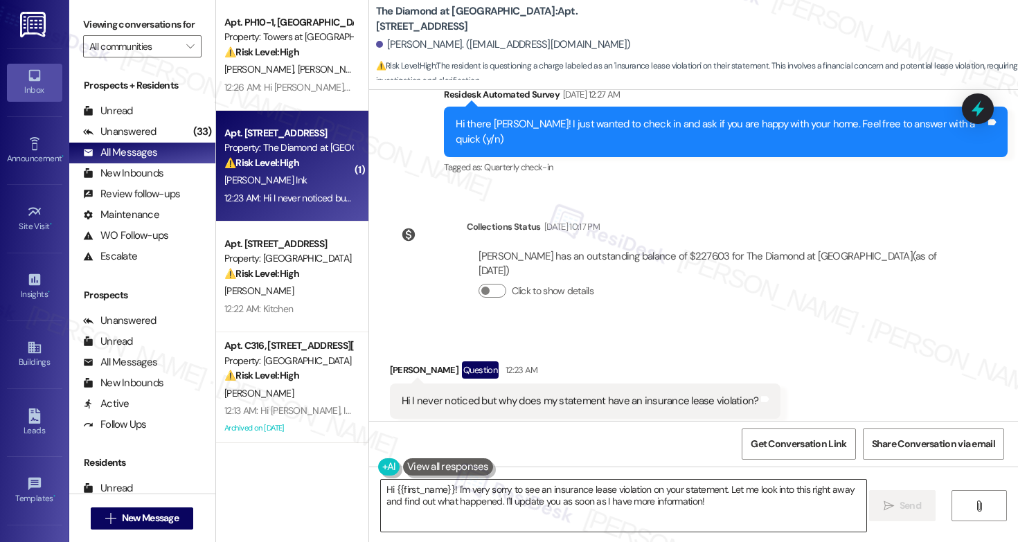
click at [597, 504] on textarea "Hi {{first_name}}! I'm very sorry to see an insurance lease violation on your s…" at bounding box center [623, 506] width 485 height 52
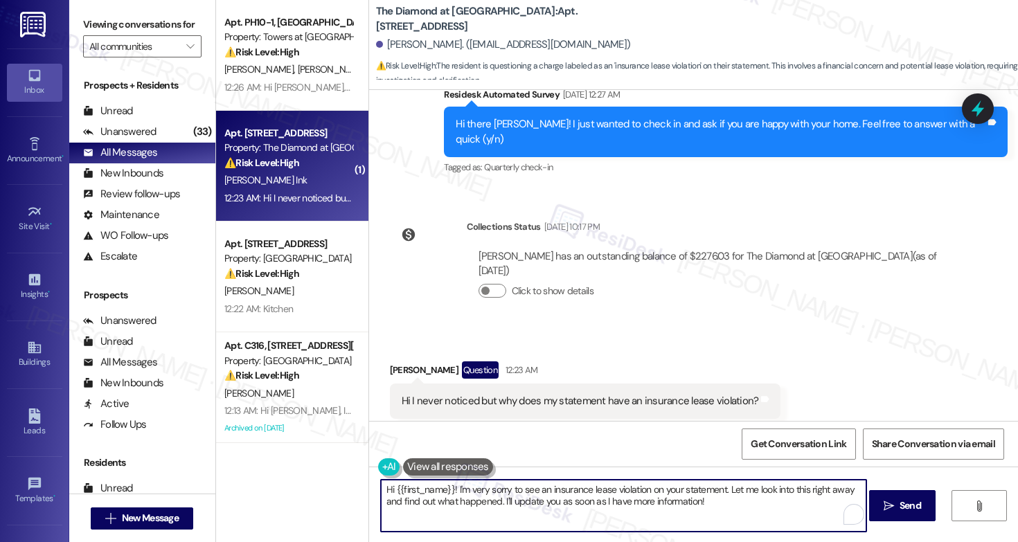
click at [597, 504] on textarea "Hi {{first_name}}! I'm very sorry to see an insurance lease violation on your s…" at bounding box center [623, 506] width 485 height 52
type textarea "Hey, Jamie! Thanks for reaching out. Let me look into it for you. I'll get back…"
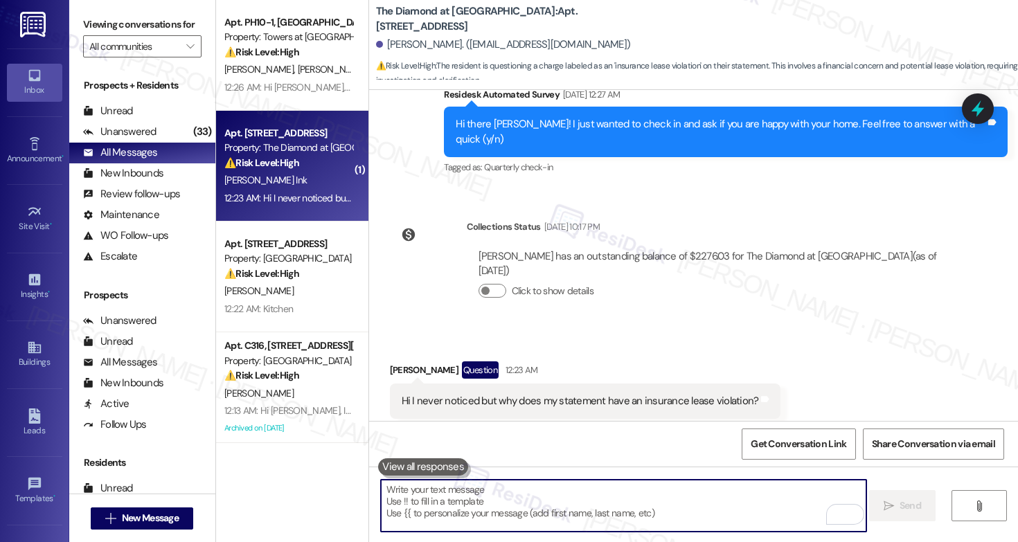
scroll to position [970, 0]
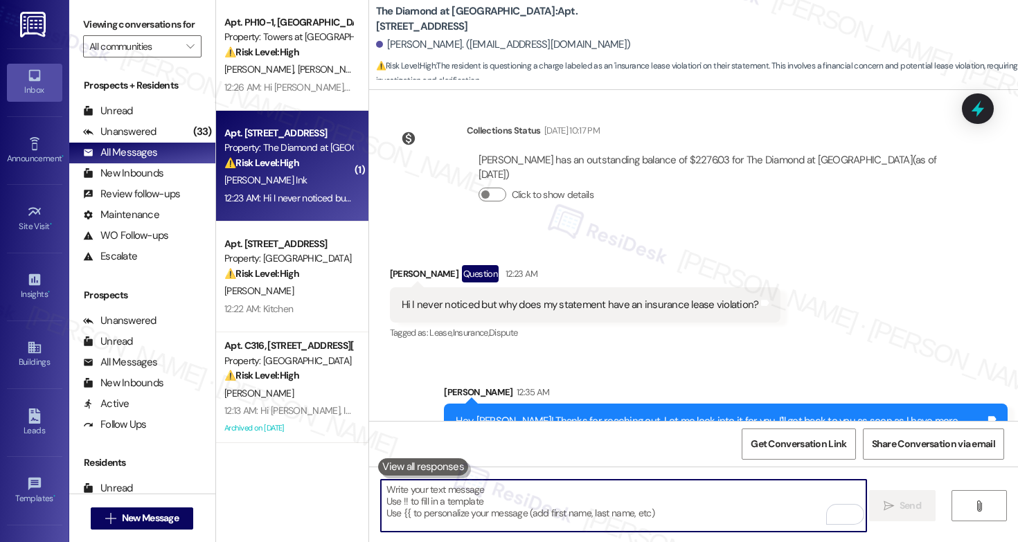
click at [559, 497] on textarea "To enrich screen reader interactions, please activate Accessibility in Grammarl…" at bounding box center [623, 506] width 485 height 52
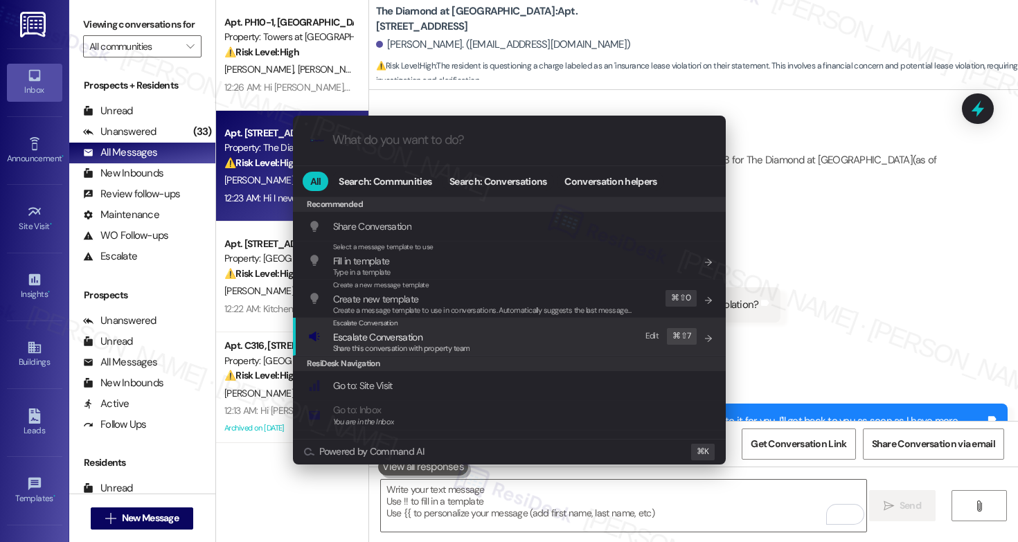
click at [448, 342] on span "Escalate Conversation" at bounding box center [401, 337] width 137 height 15
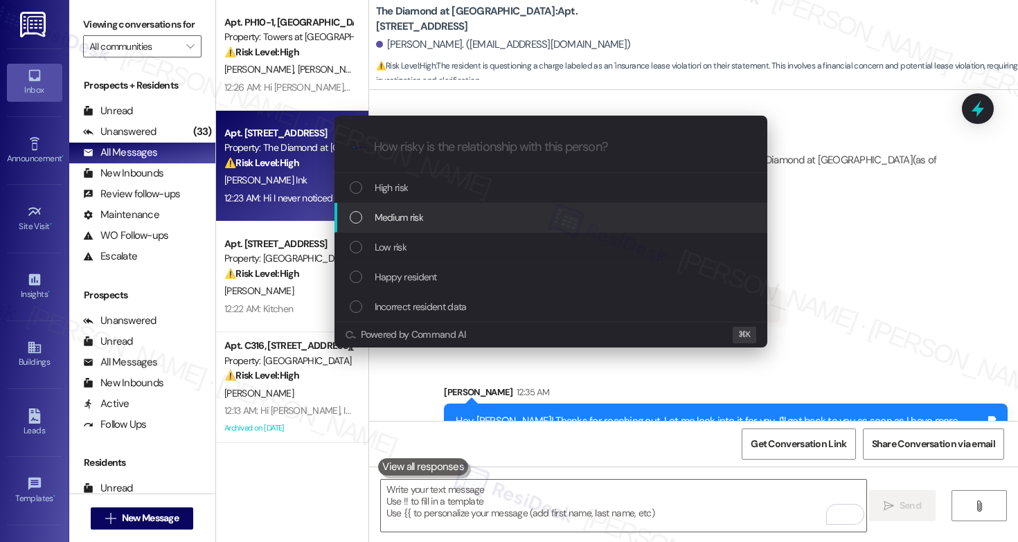
click at [438, 218] on div "Medium risk" at bounding box center [552, 217] width 405 height 15
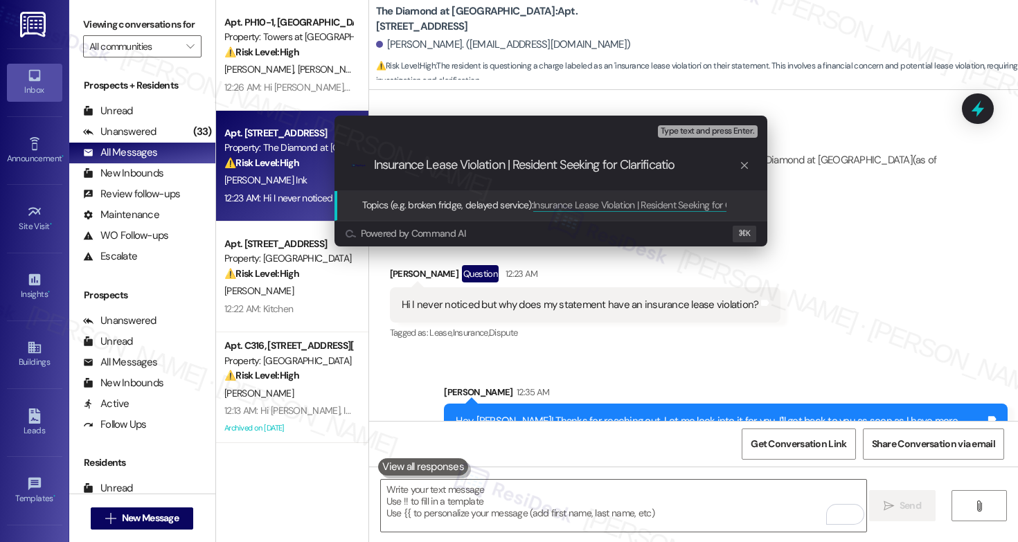
type input "Insurance Lease Violation | Resident Seeking for Clarification"
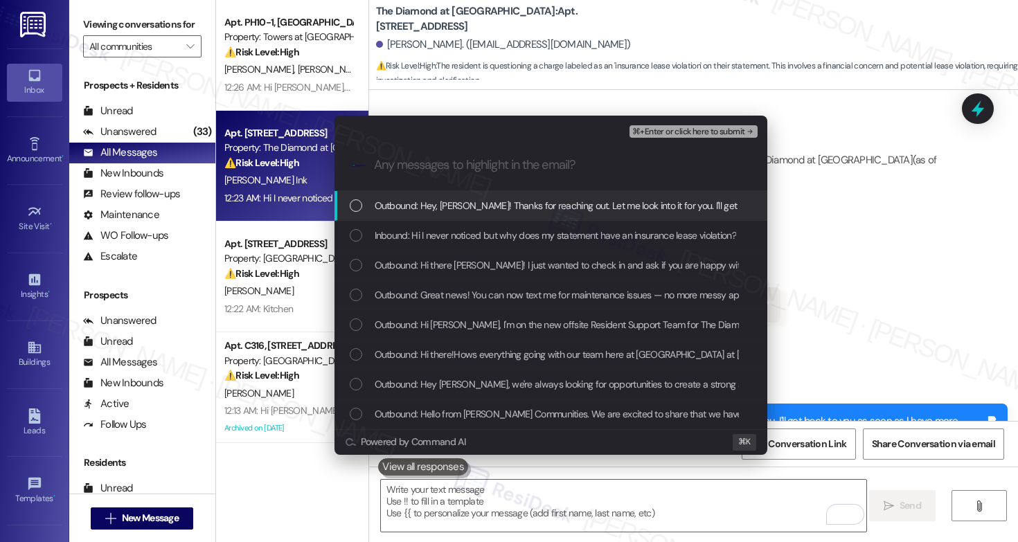
click at [481, 198] on span "Outbound: Hey, Jamie! Thanks for reaching out. Let me look into it for you. I'l…" at bounding box center [652, 205] width 555 height 15
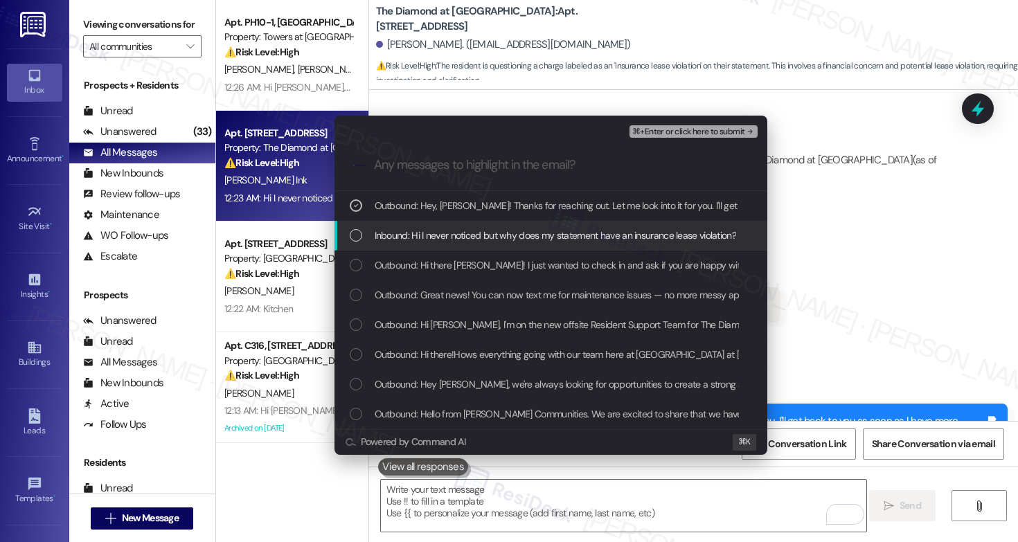
click at [483, 234] on span "Inbound: Hi I never noticed but why does my statement have an insurance lease v…" at bounding box center [555, 235] width 361 height 15
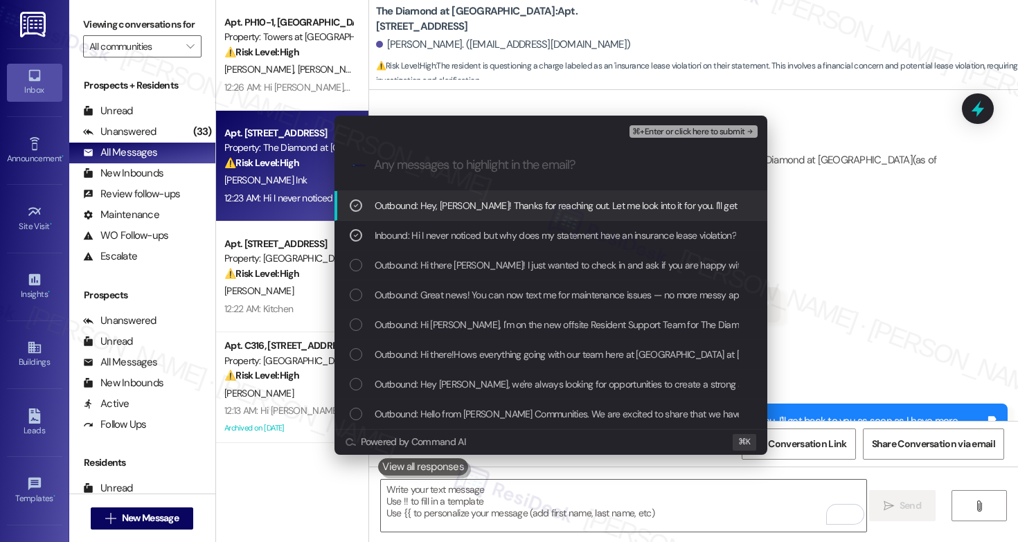
click at [656, 136] on span "⌘+Enter or click here to submit" at bounding box center [688, 132] width 112 height 10
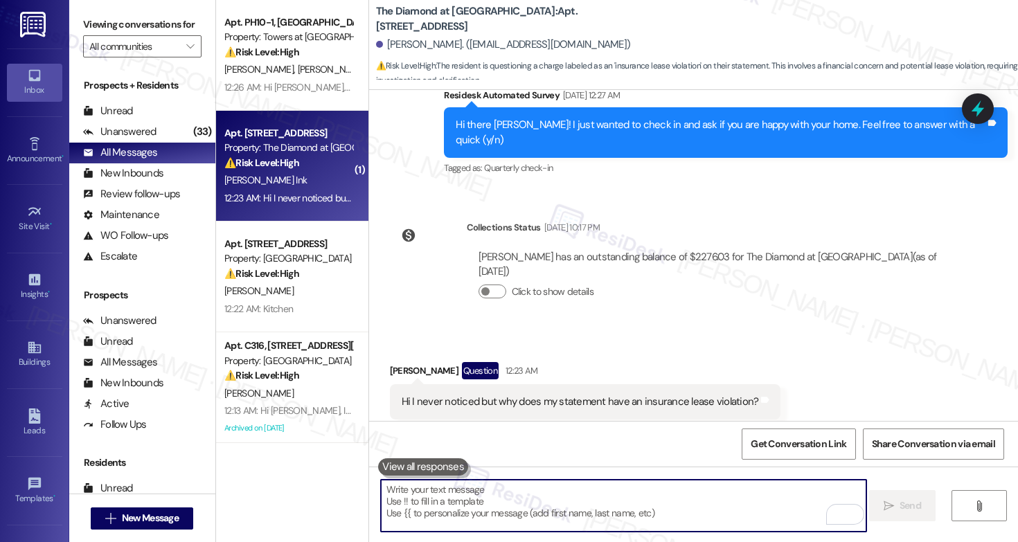
scroll to position [991, 0]
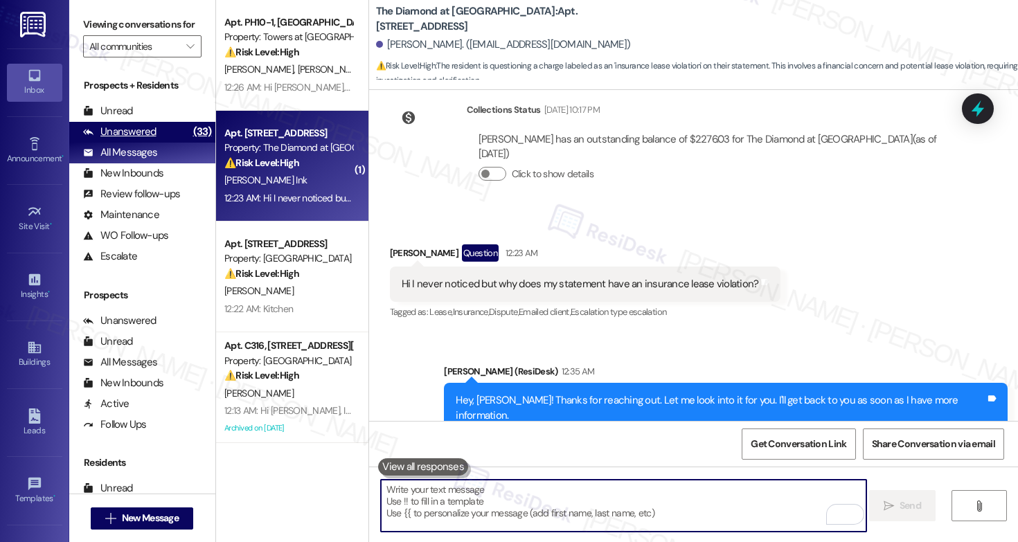
click at [117, 143] on div "Unanswered (33)" at bounding box center [142, 132] width 146 height 21
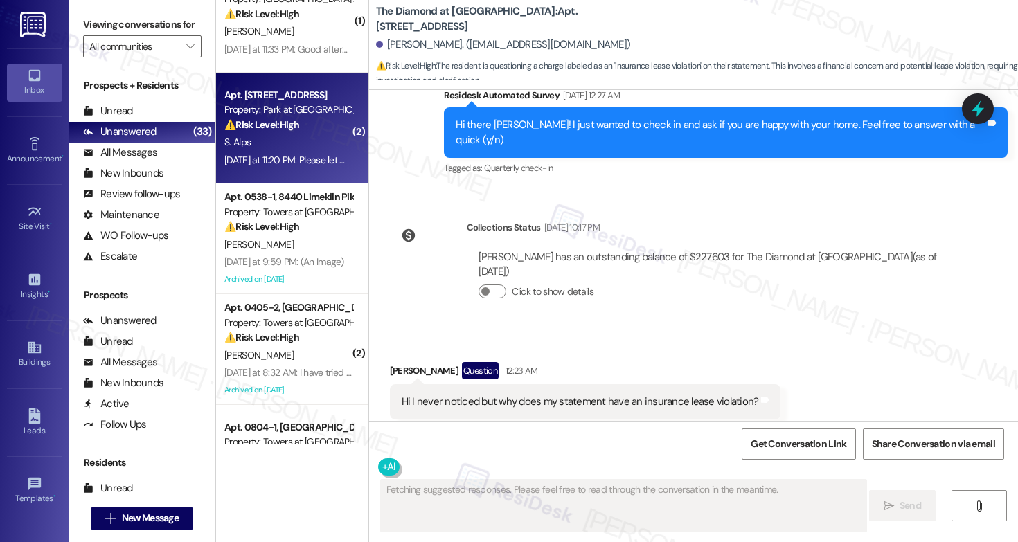
scroll to position [0, 0]
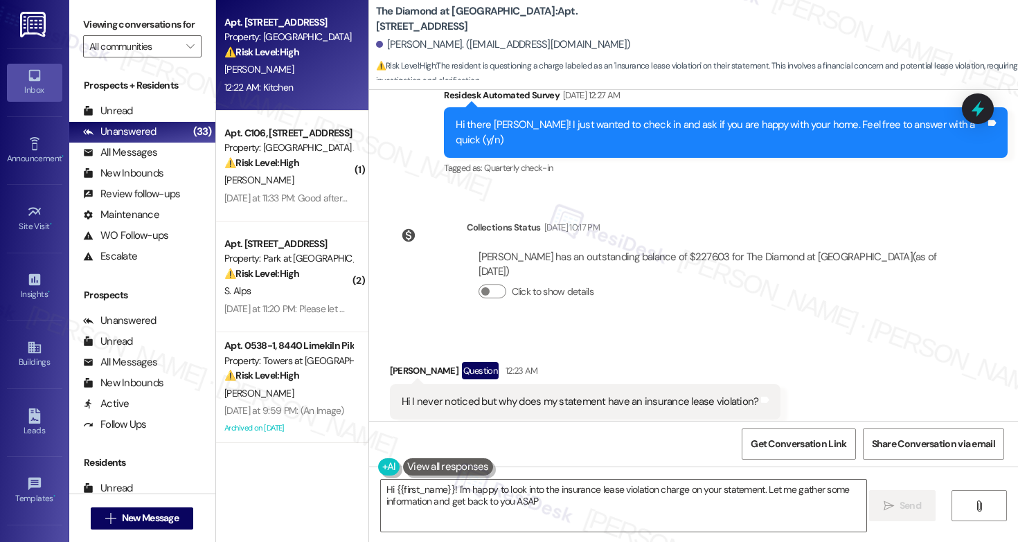
type textarea "Hi {{first_name}}! I'm happy to look into the insurance lease violation charge …"
click at [288, 68] on div "[PERSON_NAME]" at bounding box center [288, 69] width 131 height 17
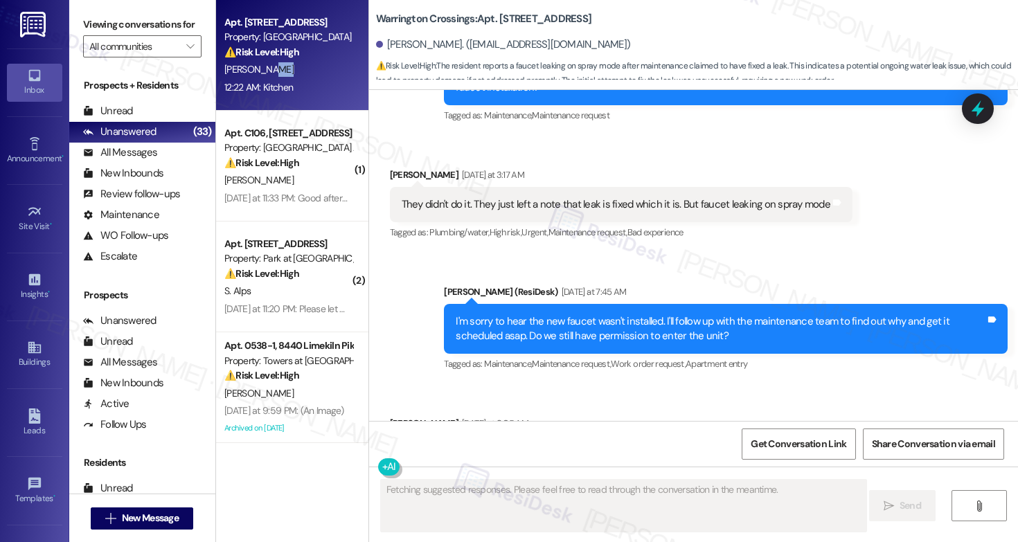
scroll to position [8054, 0]
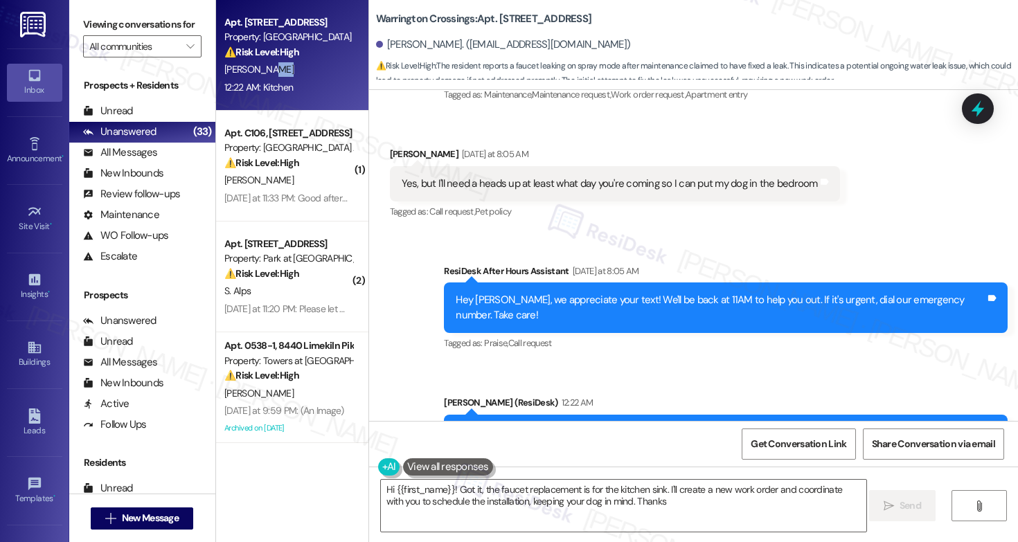
type textarea "Hi {{first_name}}! Got it, the faucet replacement is for the kitchen sink. I'll…"
click at [501, 19] on b "Warrington Crossings: Apt. K03, 1700 Street Rd B05" at bounding box center [484, 19] width 216 height 15
copy b "K03"
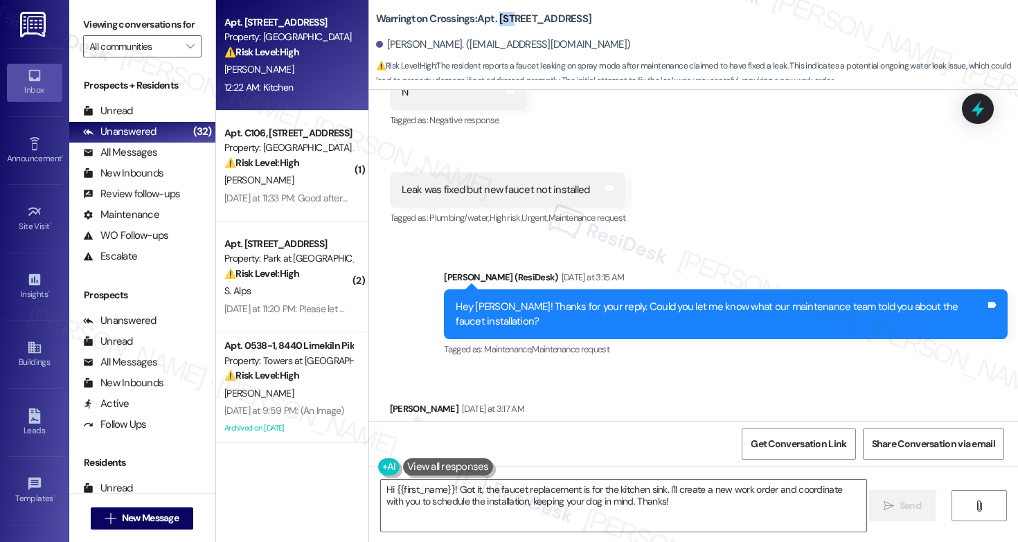
scroll to position [7550, 0]
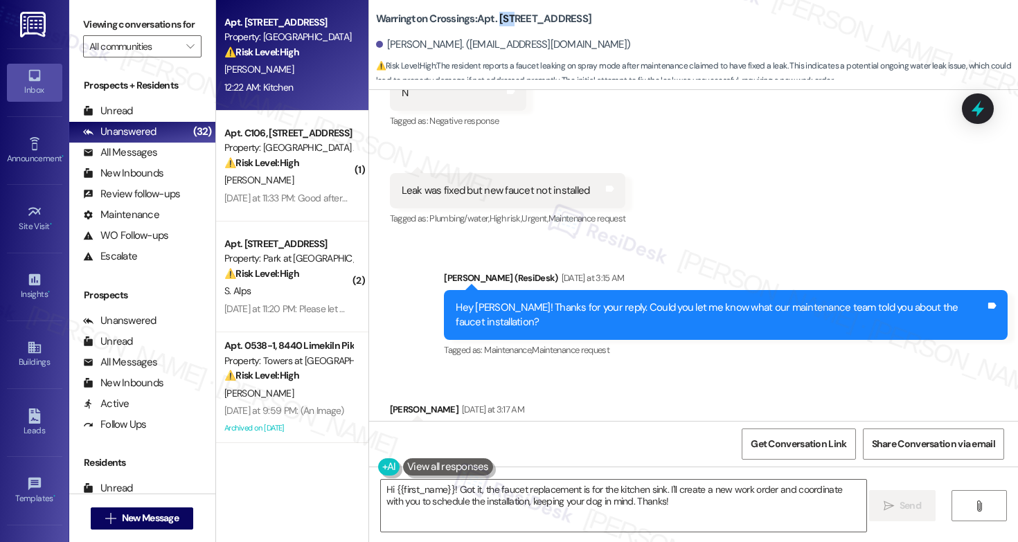
click at [524, 432] on div "They didn't do it. They just left a note that leak is fixed which it is. But fa…" at bounding box center [616, 439] width 429 height 15
copy div "They didn't do it. They just left a note that leak is fixed which it is. But fa…"
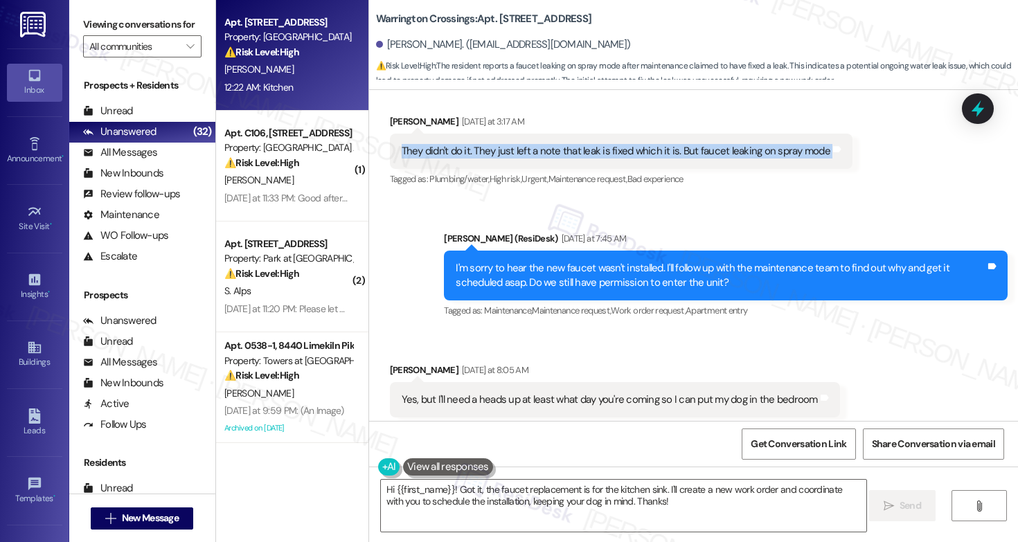
scroll to position [7900, 0]
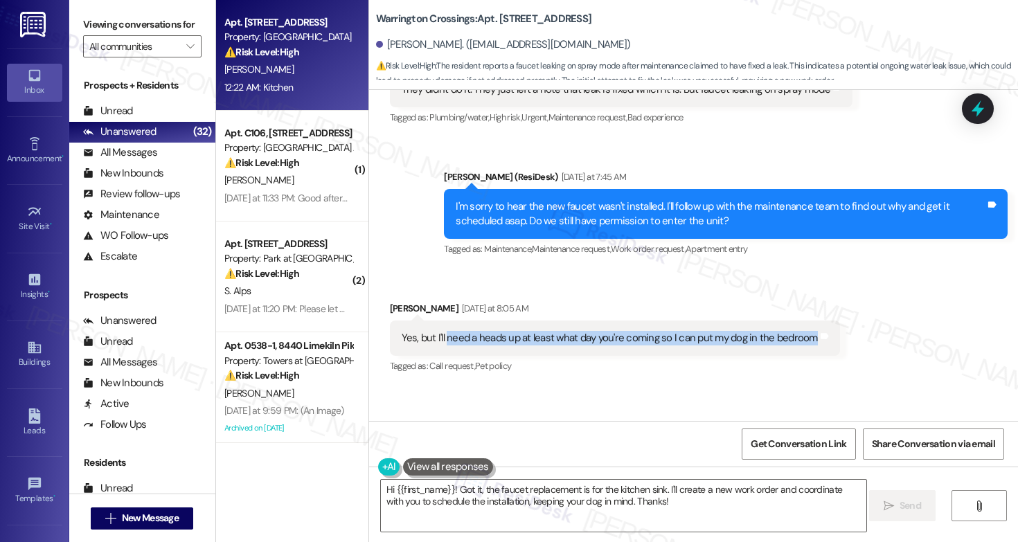
drag, startPoint x: 439, startPoint y: 161, endPoint x: 801, endPoint y: 164, distance: 361.5
click at [801, 331] on div "Yes, but I'll need a heads up at least what day you're coming so I can put my d…" at bounding box center [610, 338] width 416 height 15
copy div "need a heads up at least what day you're coming so I can put my dog in the bedr…"
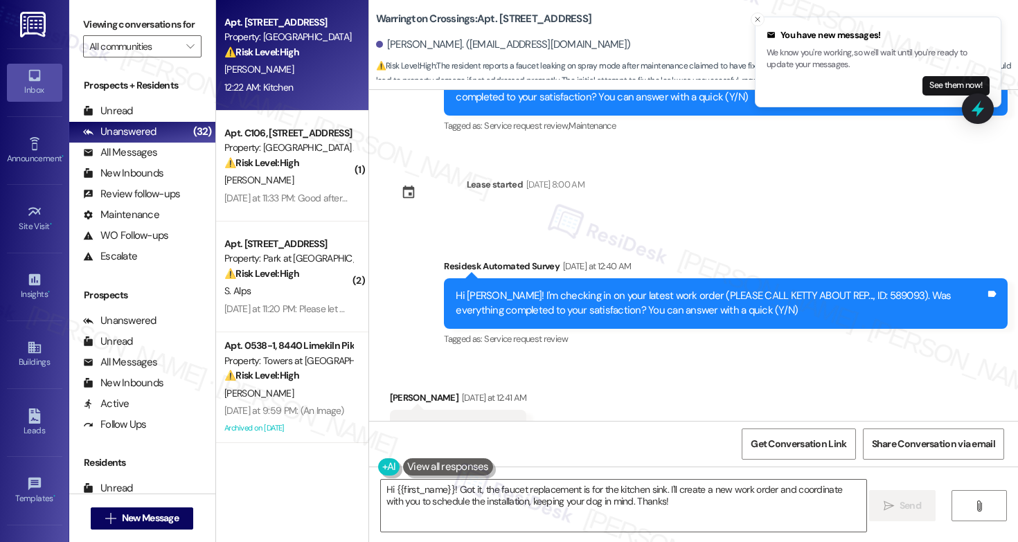
scroll to position [7187, 0]
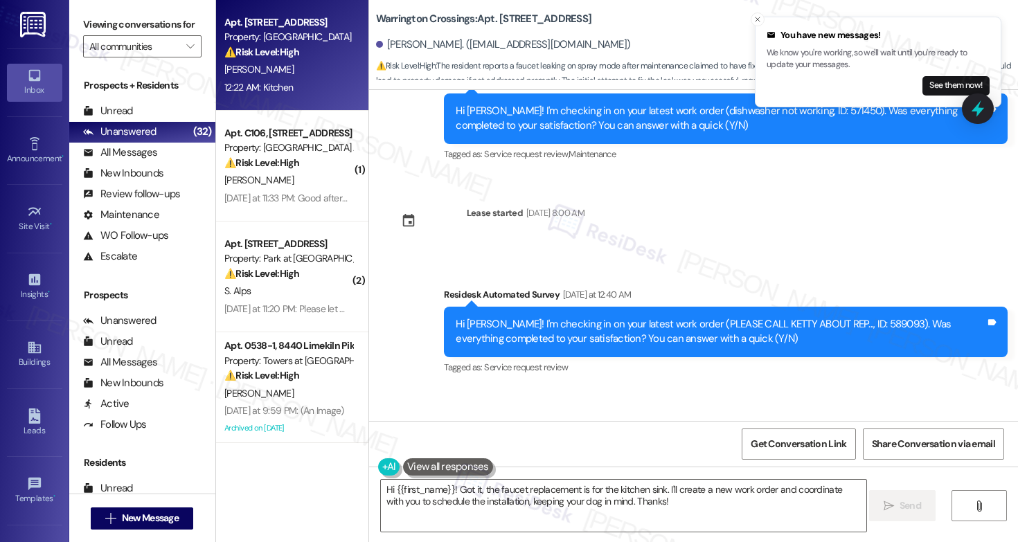
click at [837, 317] on div "Hi Gina! I'm checking in on your latest work order (PLEASE CALL KETTY ABOUT REP…" at bounding box center [721, 332] width 530 height 30
copy div "589093"
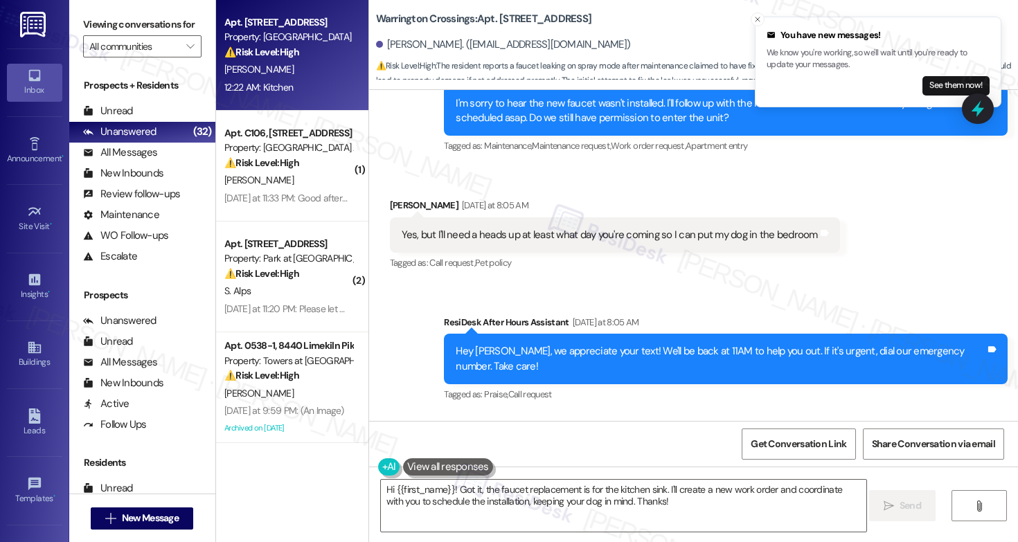
scroll to position [8055, 0]
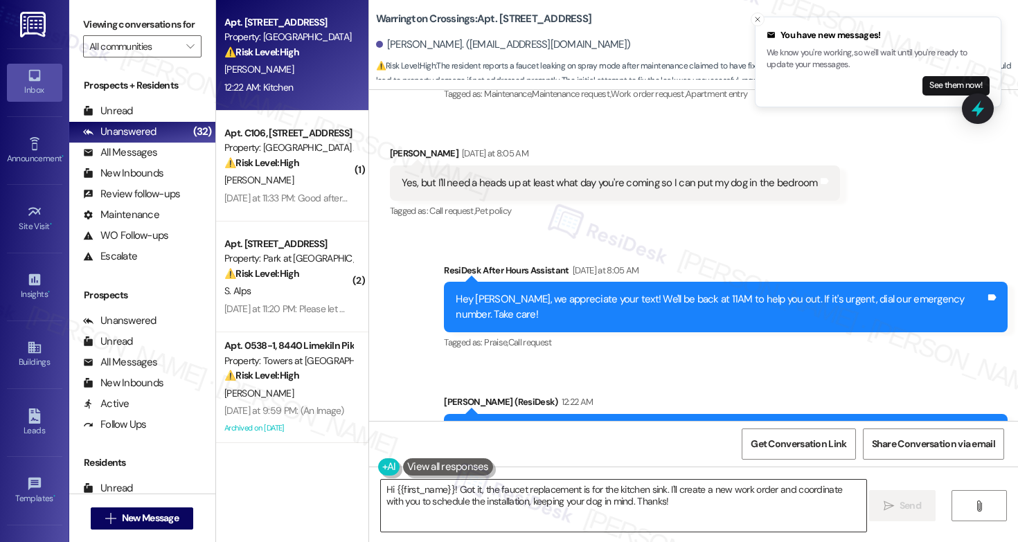
click at [438, 480] on textarea "Hi {{first_name}}! Got it, the faucet replacement is for the kitchen sink. I'll…" at bounding box center [623, 506] width 485 height 52
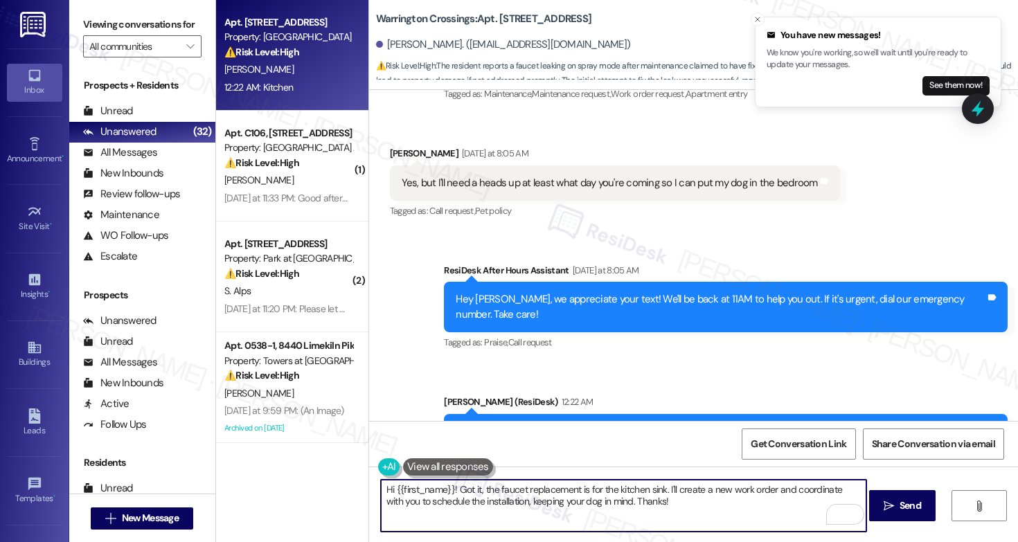
click at [436, 492] on textarea "Hi {{first_name}}! Got it, the faucet replacement is for the kitchen sink. I'll…" at bounding box center [623, 506] width 485 height 52
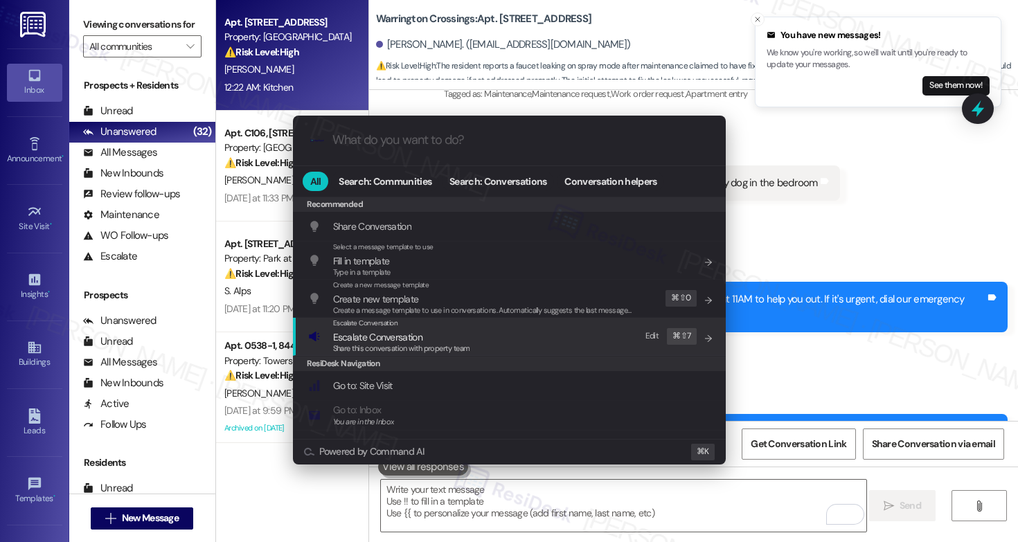
click at [407, 328] on div "Escalate Conversation" at bounding box center [401, 323] width 137 height 11
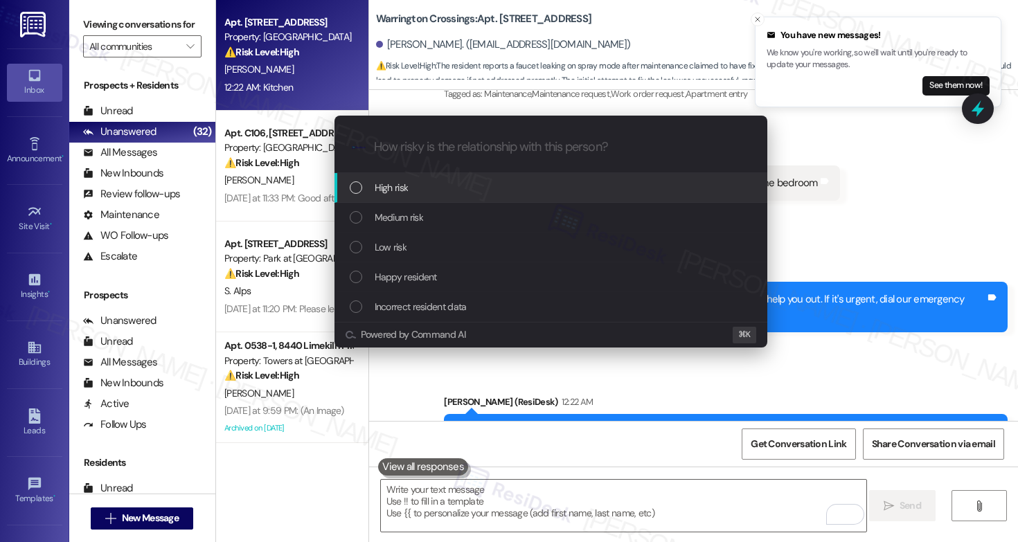
click at [413, 194] on div "High risk" at bounding box center [552, 187] width 405 height 15
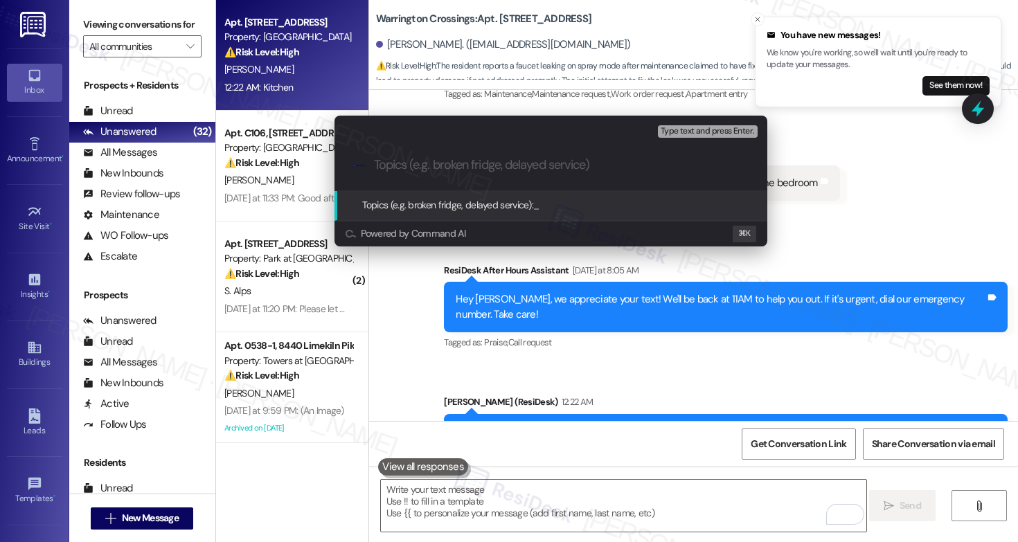
paste input "Work Order #589471"
paste input "Faucet still leaking on spray mode"
click at [372, 163] on div ".cls-1{fill:#0a055f;}.cls-2{fill:#0cc4c4;} resideskLogoBlueOrange Work Order #5…" at bounding box center [550, 165] width 433 height 49
click at [376, 165] on input "Work Order #589471 - Faucet still leaking on spray mode" at bounding box center [556, 165] width 365 height 15
paste input "Work order submitted by Residesk |"
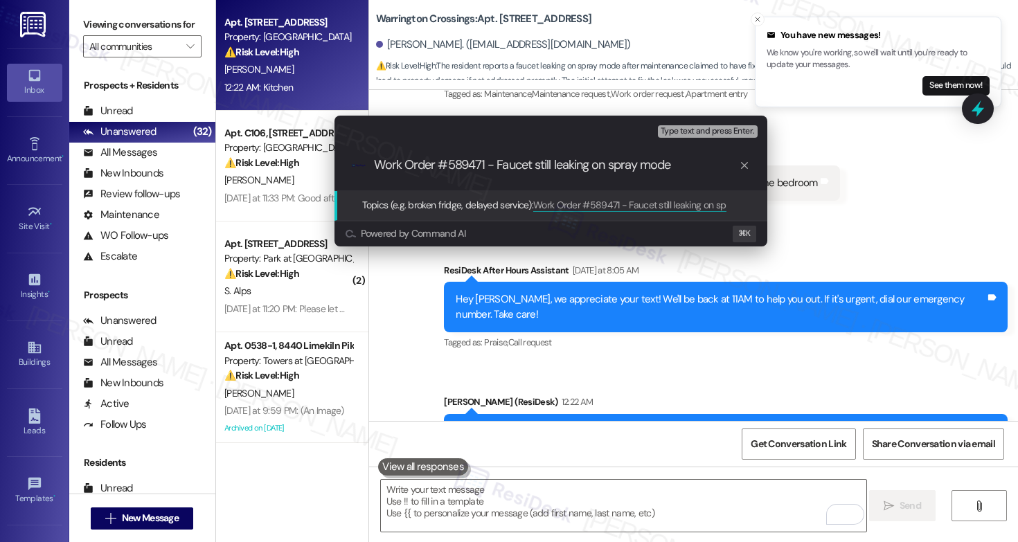
type input "Work order submitted by Residesk | Work Order #589471 - Faucet still leaking on…"
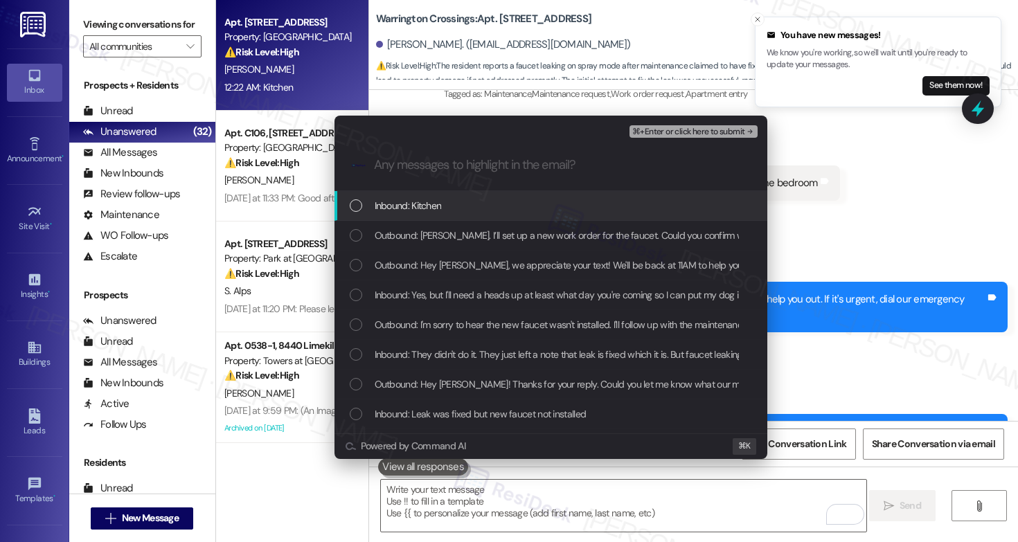
scroll to position [0, 0]
click at [399, 211] on span "Inbound: Kitchen" at bounding box center [408, 205] width 67 height 15
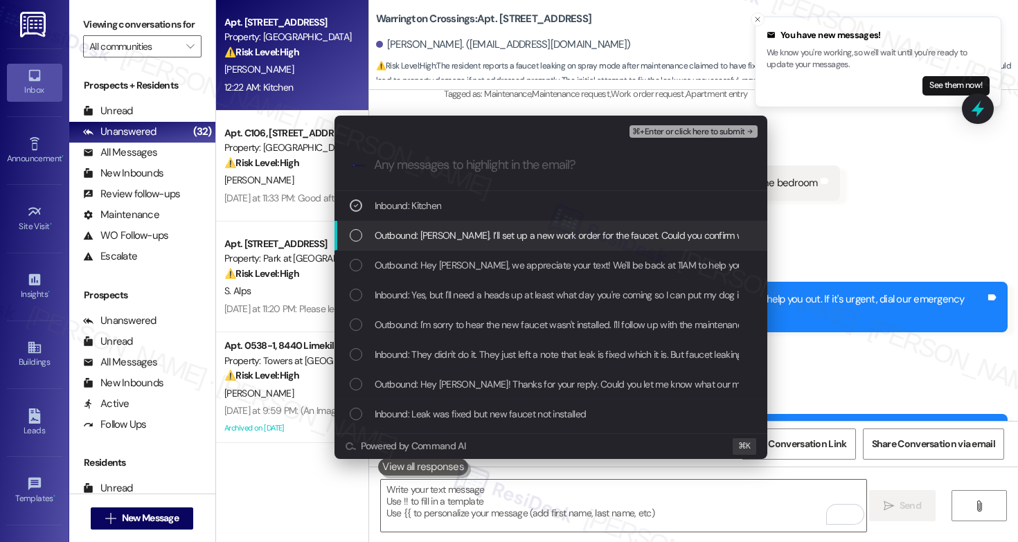
click at [411, 231] on span "Outbound: Noted, Gina. I’ll set up a new work order for the faucet. Could you c…" at bounding box center [691, 235] width 632 height 15
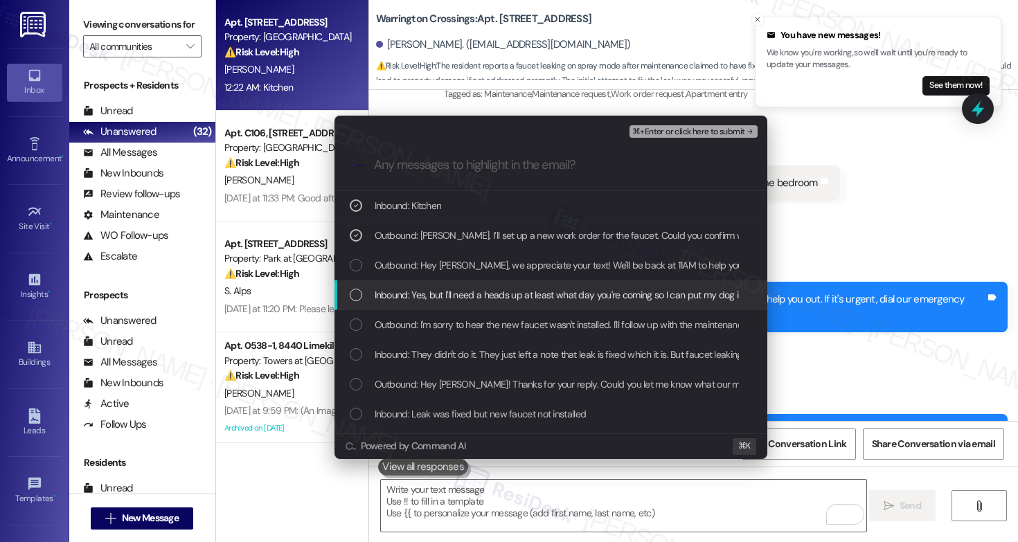
click at [422, 286] on div "Inbound: Yes, but I'll need a heads up at least what day you're coming so I can…" at bounding box center [550, 295] width 433 height 30
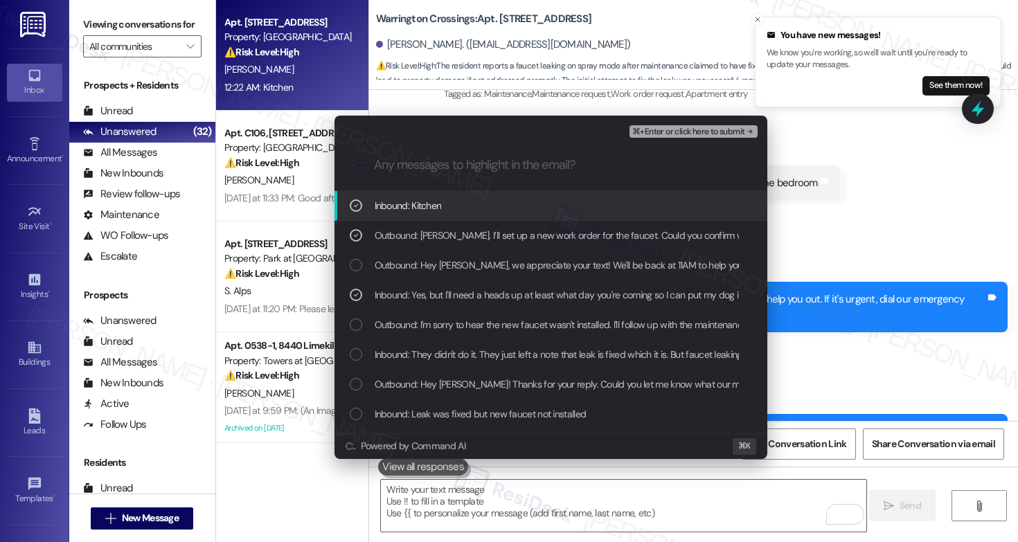
click at [424, 319] on span "Outbound: I'm sorry to hear the new faucet wasn't installed. I'll follow up wit…" at bounding box center [749, 324] width 749 height 15
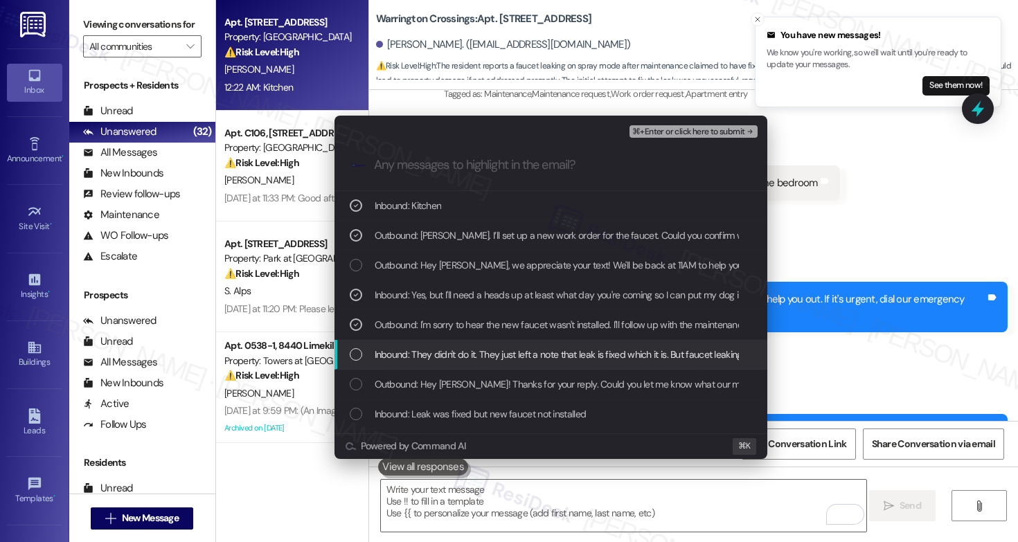
click at [433, 357] on span "Inbound: They didn't do it. They just left a note that leak is fixed which it i…" at bounding box center [590, 354] width 431 height 15
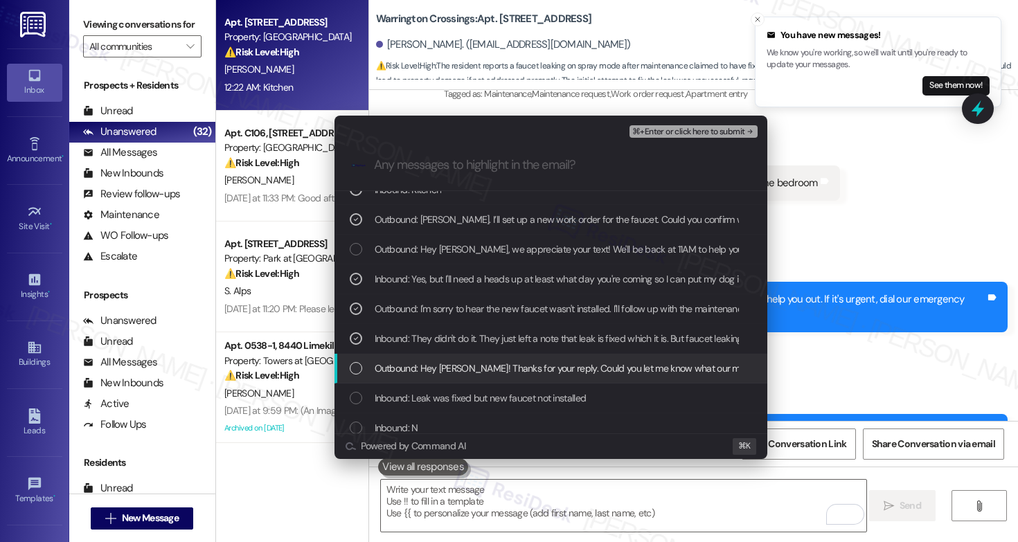
scroll to position [18, 0]
click at [452, 397] on span "Inbound: Leak was fixed but new faucet not installed" at bounding box center [481, 395] width 212 height 15
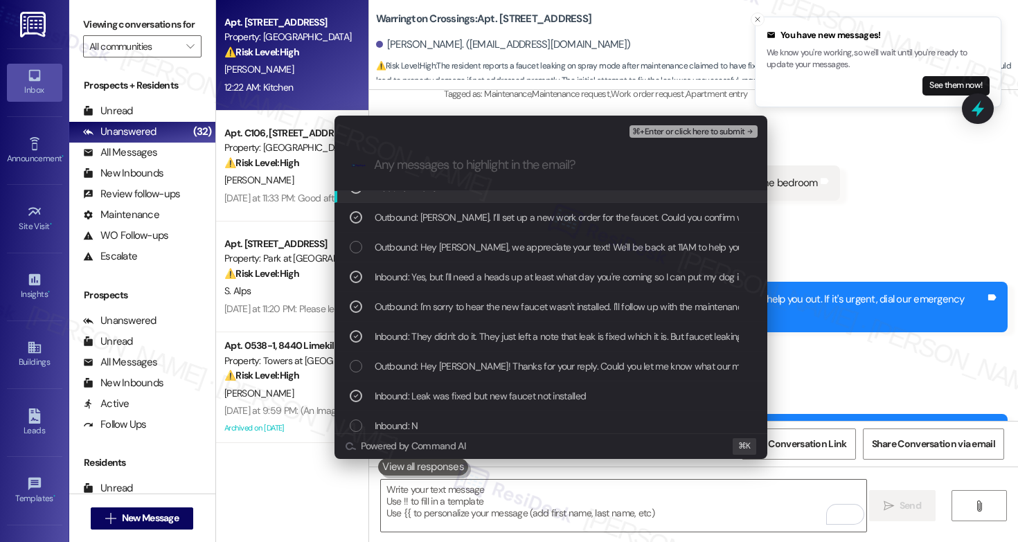
click at [724, 134] on span "⌘+Enter or click here to submit" at bounding box center [688, 132] width 112 height 10
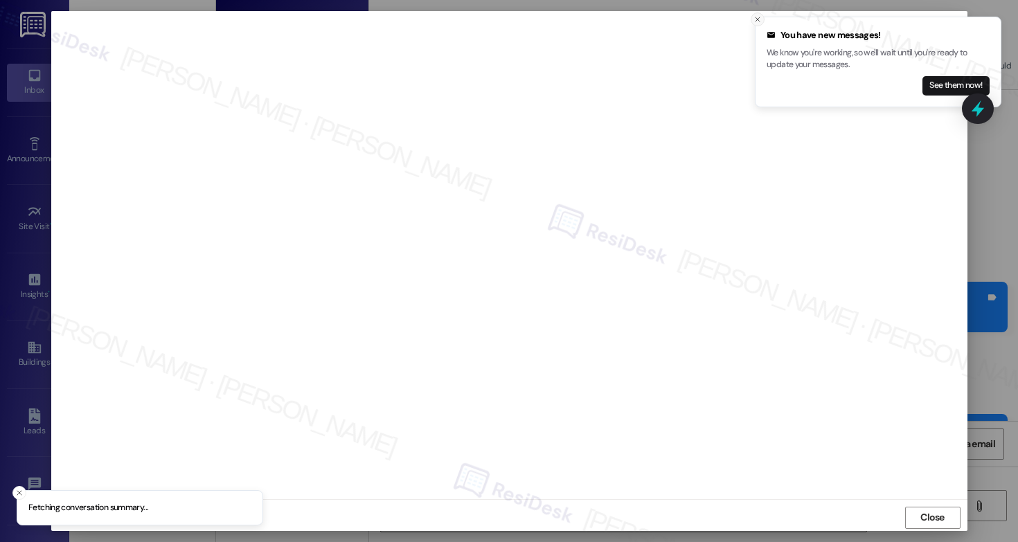
click at [759, 17] on line "Close toast" at bounding box center [758, 19] width 4 height 4
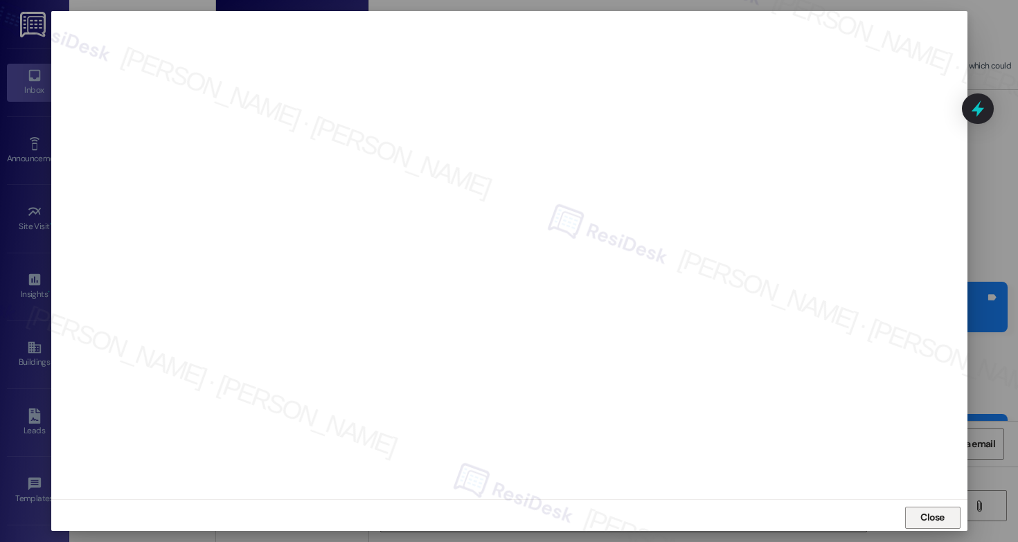
click at [929, 524] on span "Close" at bounding box center [932, 517] width 24 height 15
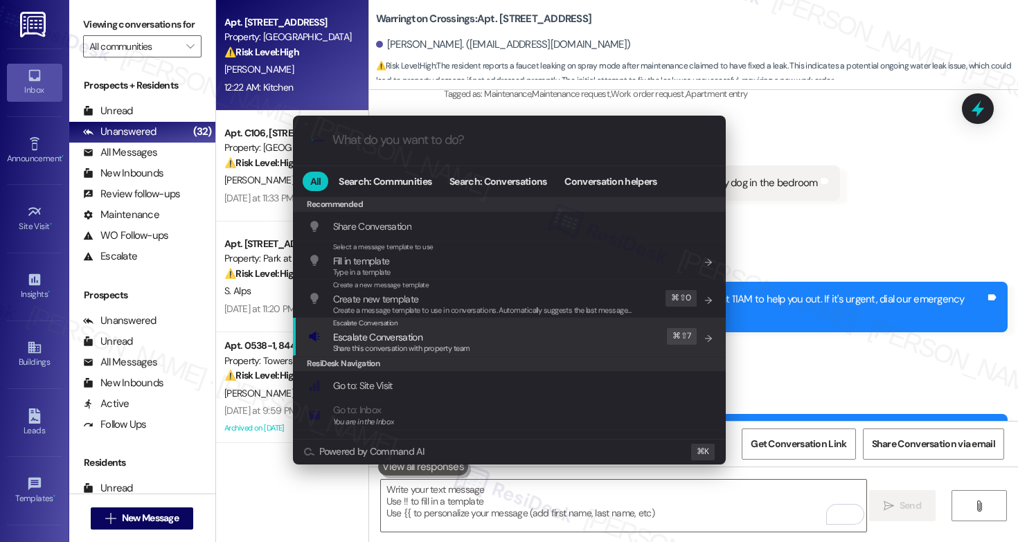
click at [528, 342] on div "Escalate Conversation Escalate Conversation Share this conversation with proper…" at bounding box center [510, 336] width 405 height 37
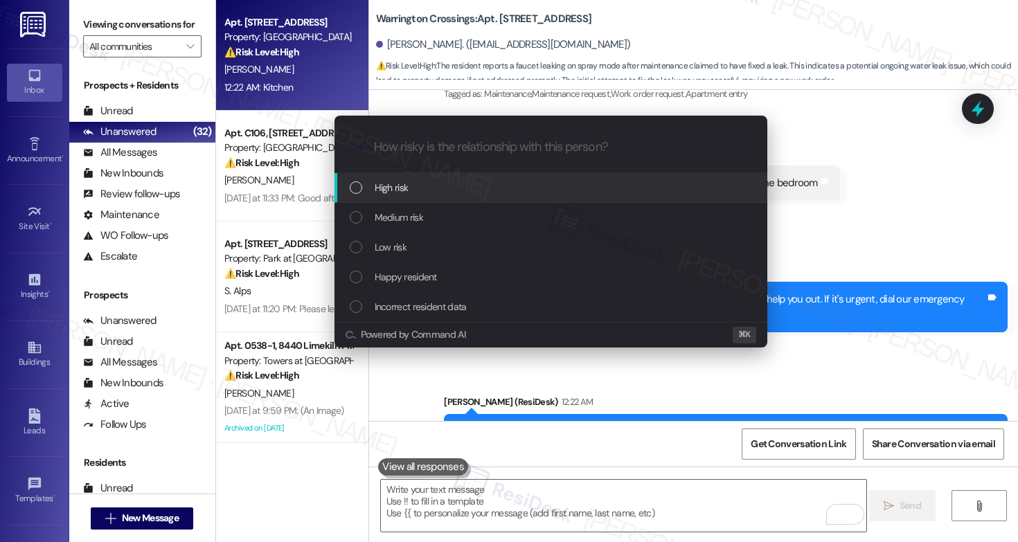
click at [479, 192] on div "High risk" at bounding box center [552, 187] width 405 height 15
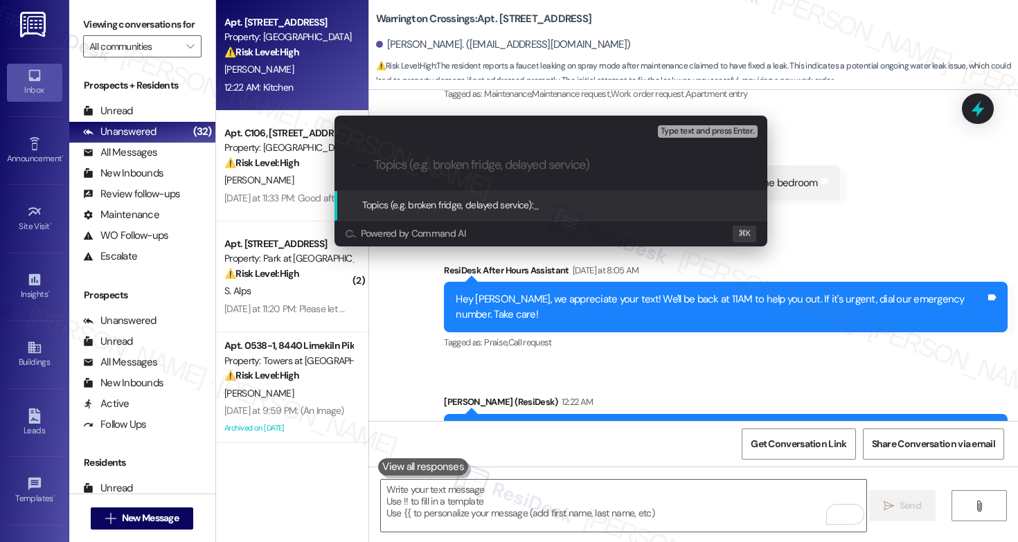
paste input "Work order submitted by Residesk | Work Order #589471 - Faucet still leaking on…"
type input "Work order submitted by Residesk | Work Order #589471 - Faucet still leaking on…"
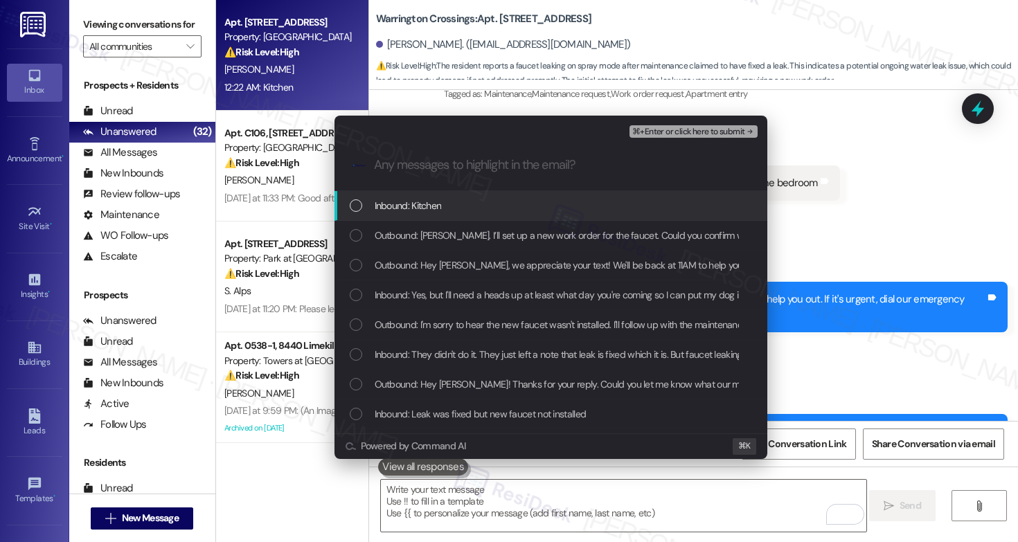
click at [452, 208] on div "Inbound: Kitchen" at bounding box center [552, 205] width 405 height 15
click at [447, 238] on span "Outbound: Noted, Gina. I’ll set up a new work order for the faucet. Could you c…" at bounding box center [691, 235] width 632 height 15
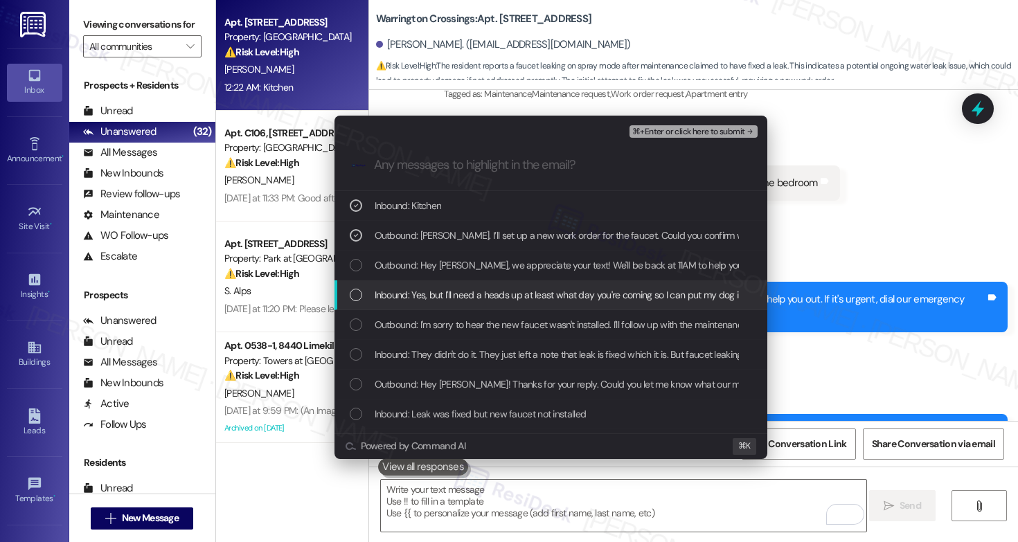
click at [442, 291] on span "Inbound: Yes, but I'll need a heads up at least what day you're coming so I can…" at bounding box center [587, 294] width 424 height 15
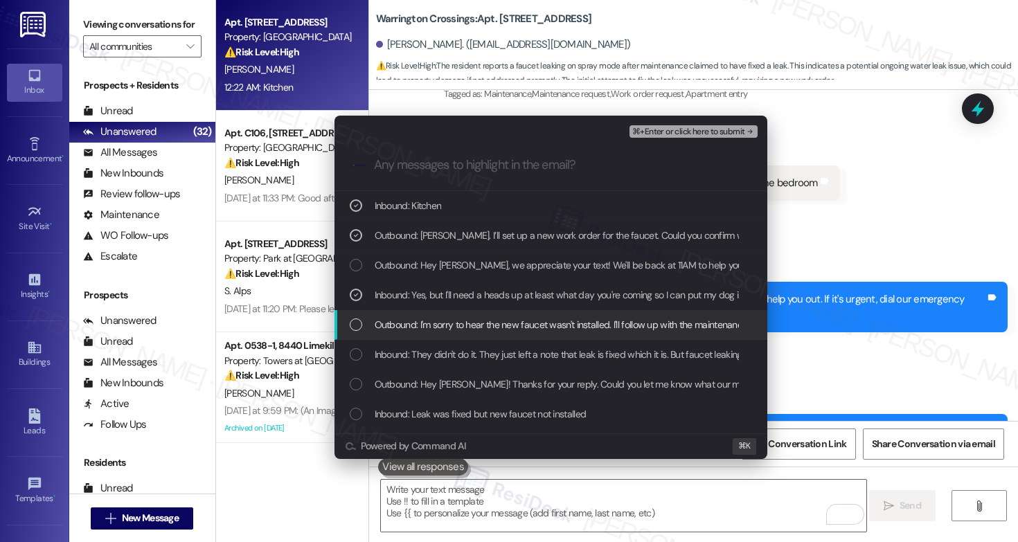
click at [457, 323] on span "Outbound: I'm sorry to hear the new faucet wasn't installed. I'll follow up wit…" at bounding box center [749, 324] width 749 height 15
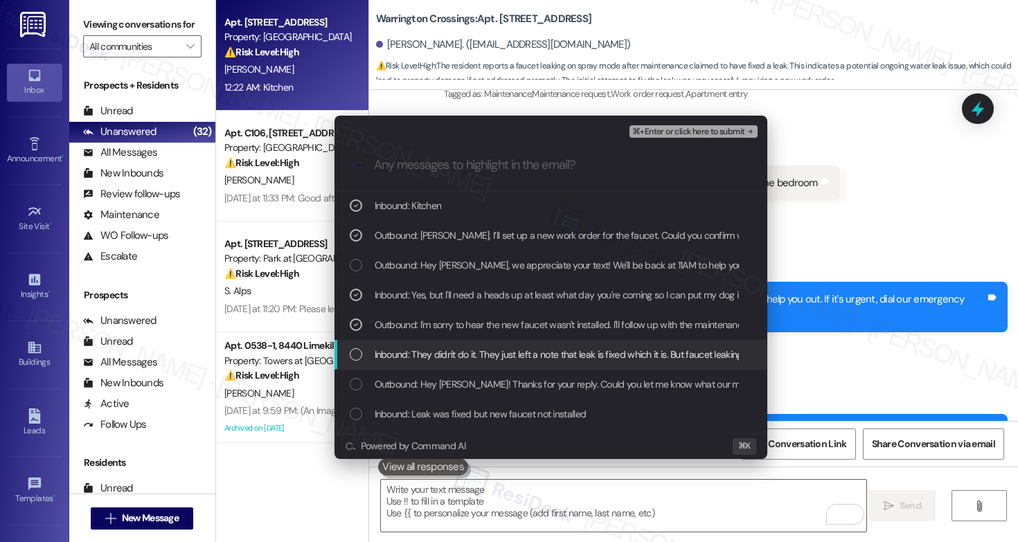
click at [446, 353] on span "Inbound: They didn't do it. They just left a note that leak is fixed which it i…" at bounding box center [590, 354] width 431 height 15
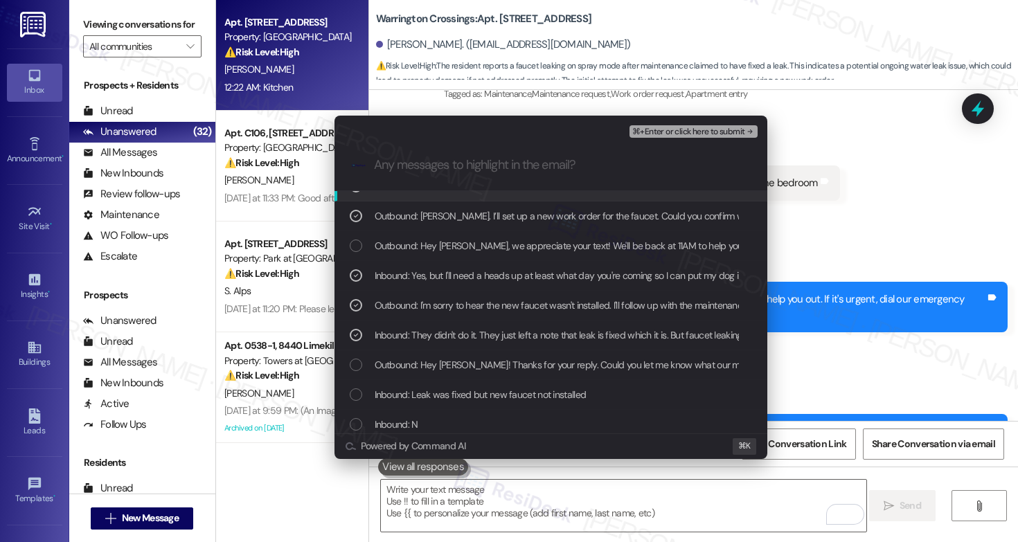
scroll to position [29, 0]
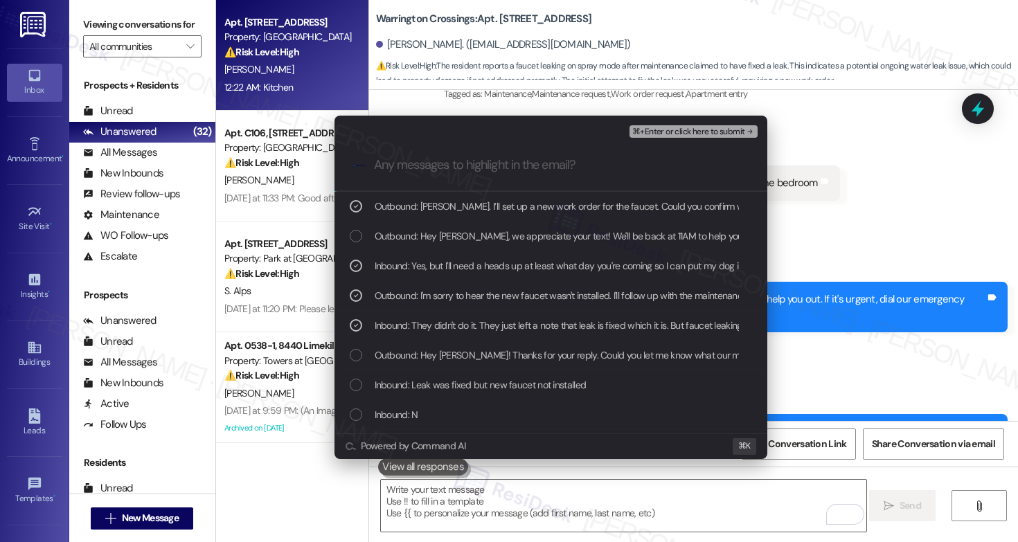
click at [449, 355] on span "Outbound: Hey Gina! Thanks for your reply. Could you let me know what our maint…" at bounding box center [668, 355] width 587 height 15
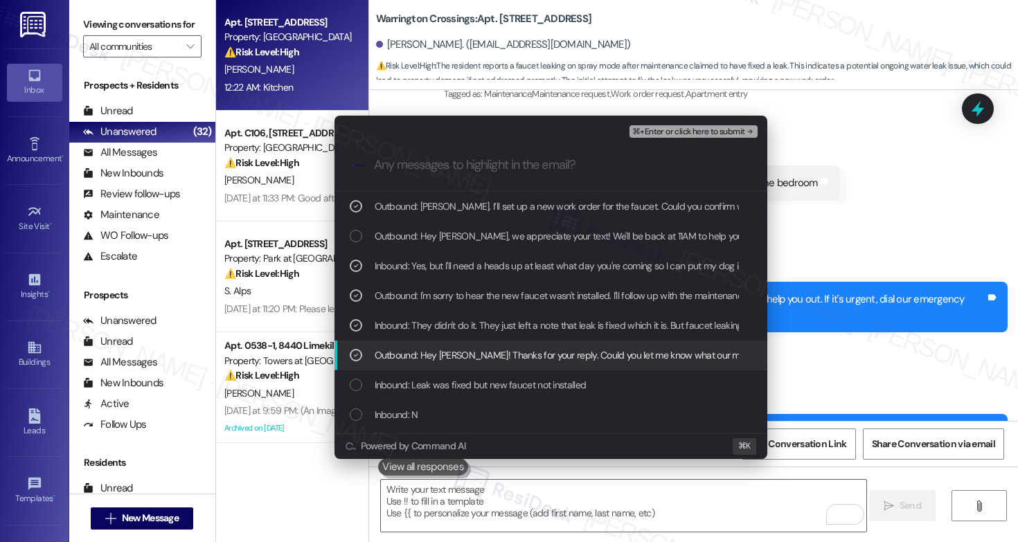
scroll to position [42, 0]
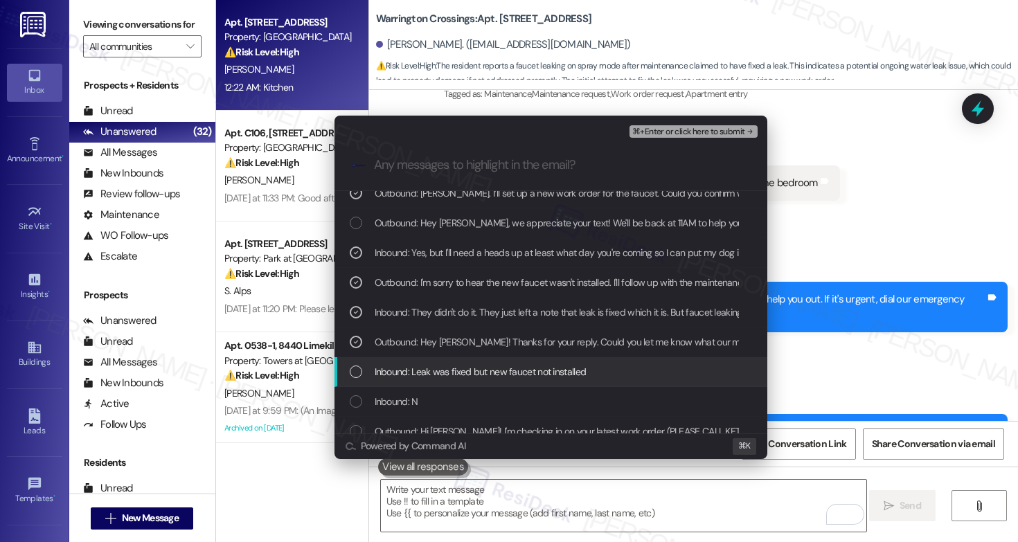
click at [442, 373] on span "Inbound: Leak was fixed but new faucet not installed" at bounding box center [481, 371] width 212 height 15
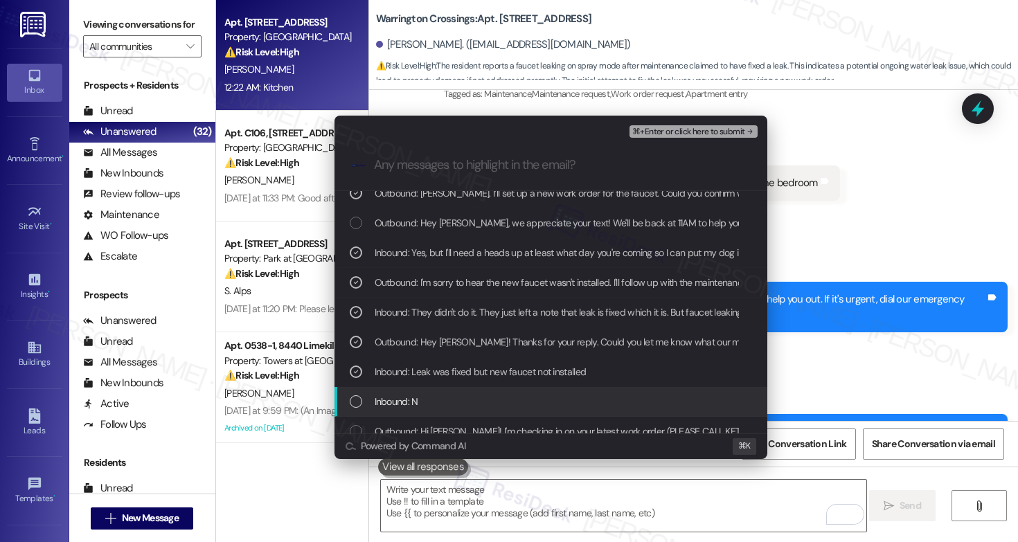
click at [410, 401] on span "Inbound: N" at bounding box center [397, 401] width 44 height 15
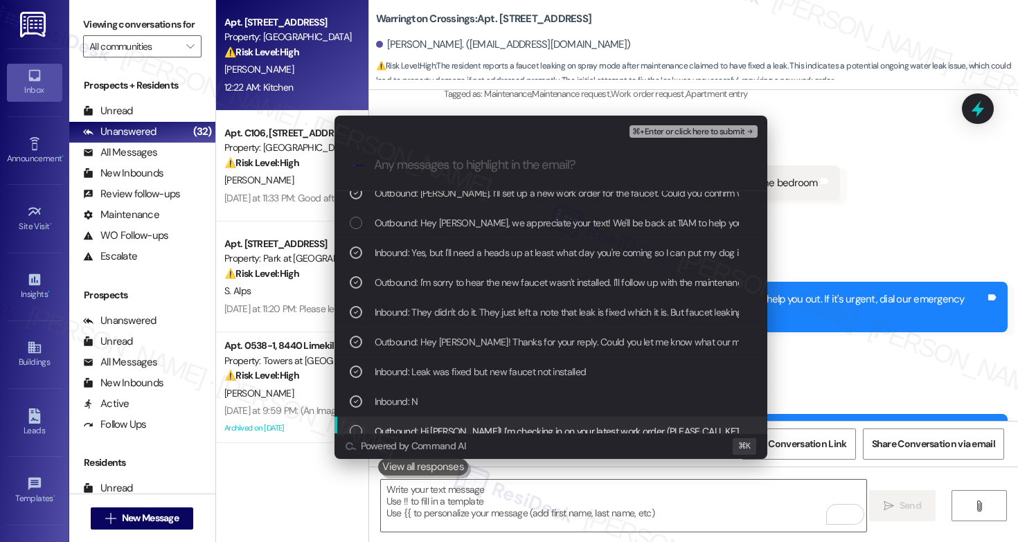
click at [397, 428] on span "Outbound: Hi Gina! I'm checking in on your latest work order (PLEASE CALL KETTY…" at bounding box center [783, 431] width 817 height 15
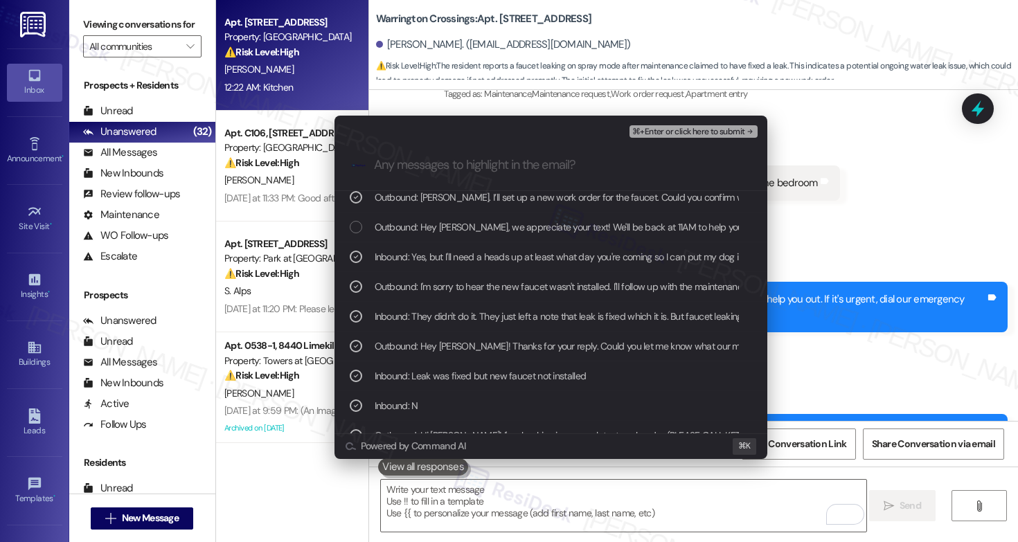
scroll to position [0, 0]
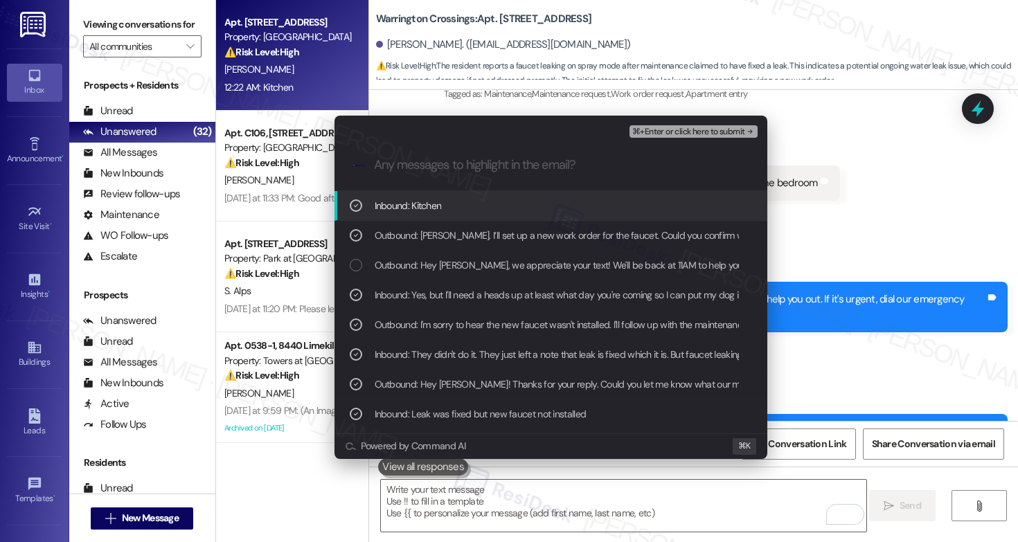
click at [680, 134] on span "⌘+Enter or click here to submit" at bounding box center [688, 132] width 112 height 10
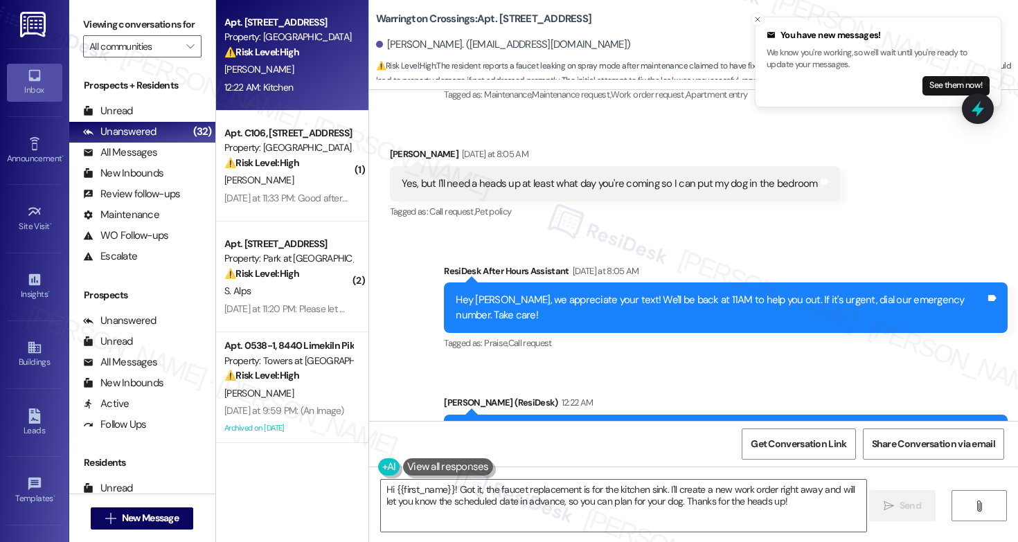
scroll to position [8055, 0]
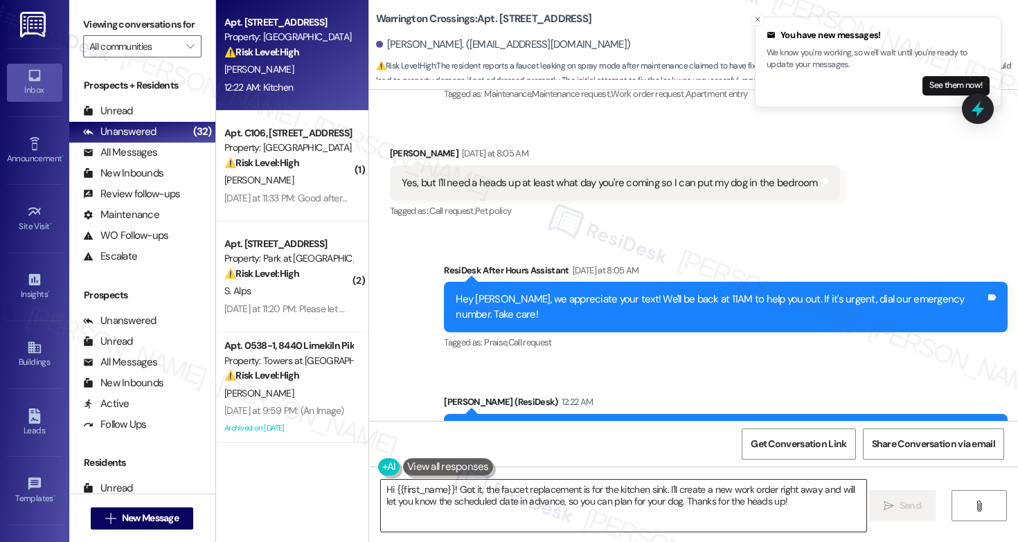
click at [542, 503] on textarea "Hi {{first_name}}! Got it, the faucet replacement is for the kitchen sink. I'll…" at bounding box center [623, 506] width 485 height 52
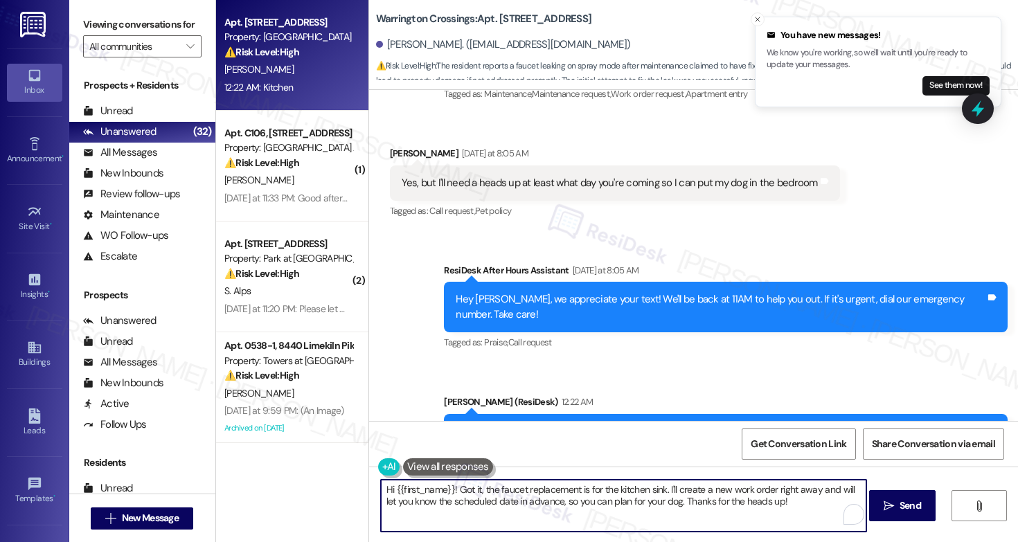
click at [542, 503] on textarea "Hi {{first_name}}! Got it, the faucet replacement is for the kitchen sink. I'll…" at bounding box center [623, 506] width 485 height 52
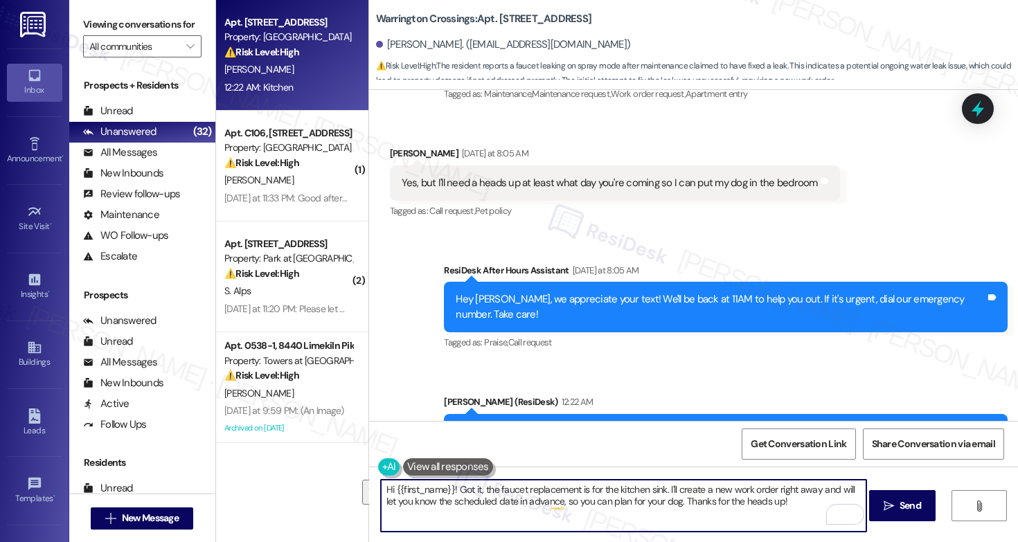
click at [422, 499] on textarea "Hi {{first_name}}! Got it, the faucet replacement is for the kitchen sink. I'll…" at bounding box center [623, 506] width 485 height 52
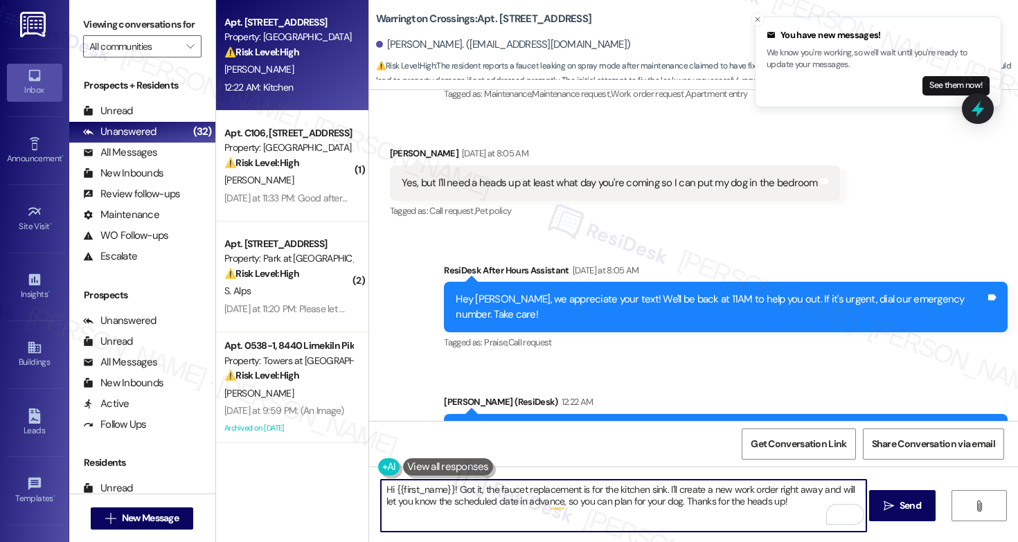
paste textarea "Thank you, {{first_name}}. The request has been submitted. Our maintenance team…"
click at [571, 504] on textarea "Thank you, {{first_name}}. The request has been submitted. Our maintenance team…" at bounding box center [623, 506] width 485 height 52
type textarea "Thank you, {{first_name}}. The request has been submitted. Our maintenance team…"
click at [904, 517] on button " Send" at bounding box center [902, 505] width 67 height 31
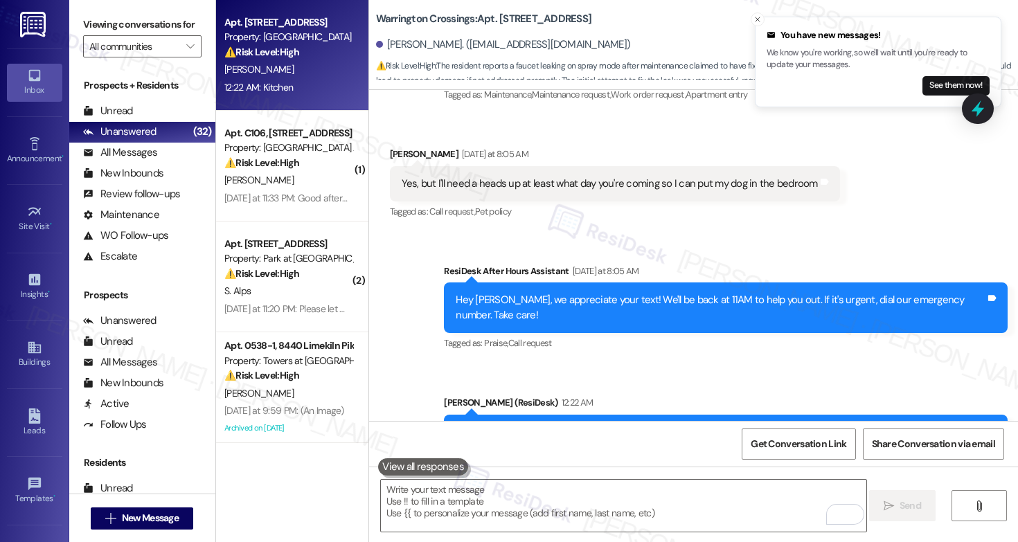
scroll to position [8167, 0]
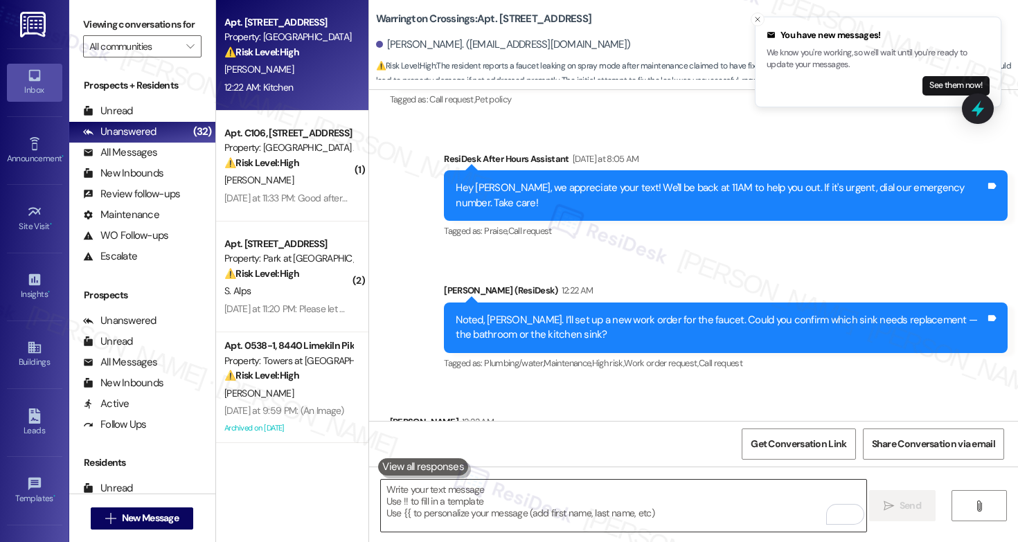
click at [476, 492] on textarea "To enrich screen reader interactions, please activate Accessibility in Grammarl…" at bounding box center [623, 506] width 485 height 52
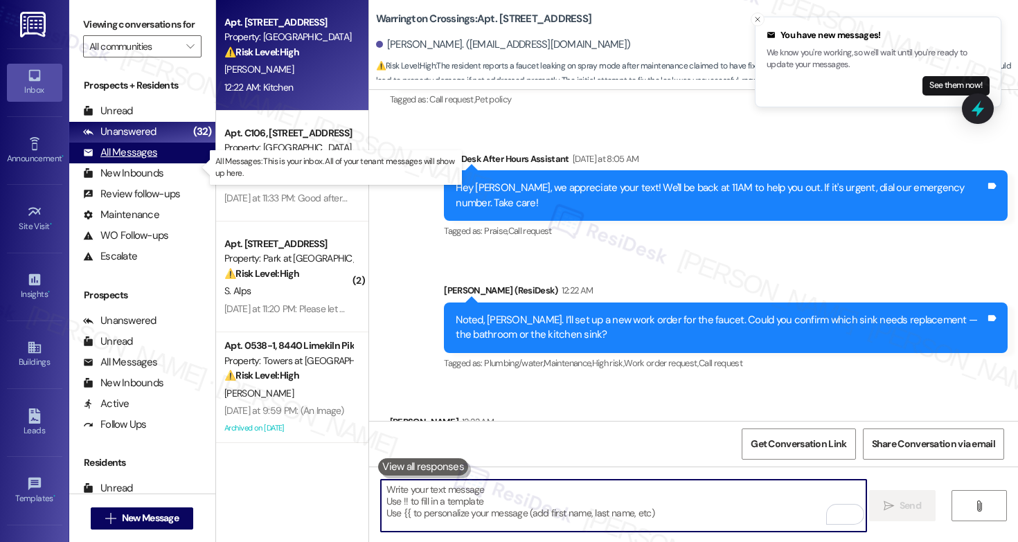
click at [142, 160] on div "All Messages" at bounding box center [120, 152] width 74 height 15
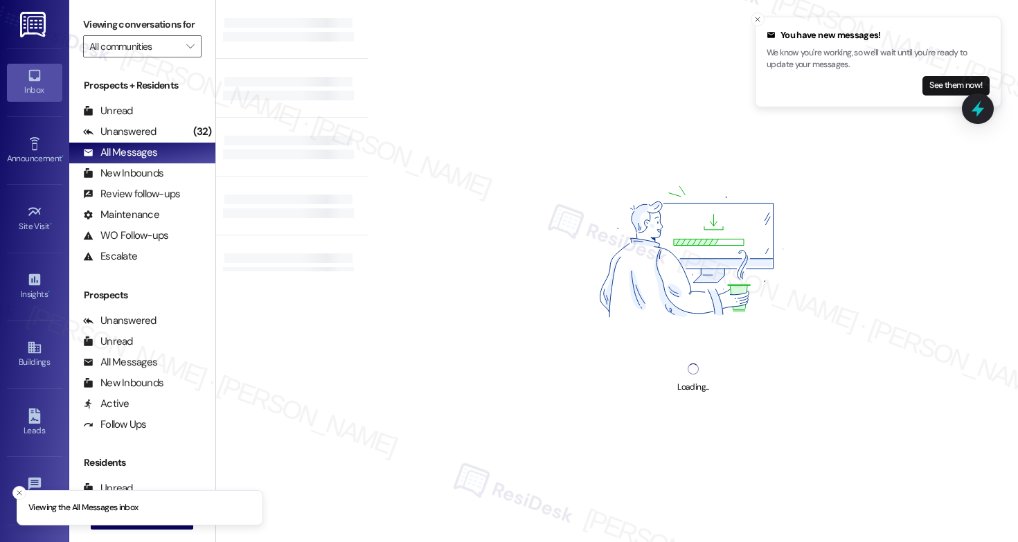
click at [756, 17] on li "You have new messages! We know you're working, so we'll wait until you're ready…" at bounding box center [878, 62] width 247 height 91
click at [756, 19] on icon "Close toast" at bounding box center [757, 19] width 8 height 8
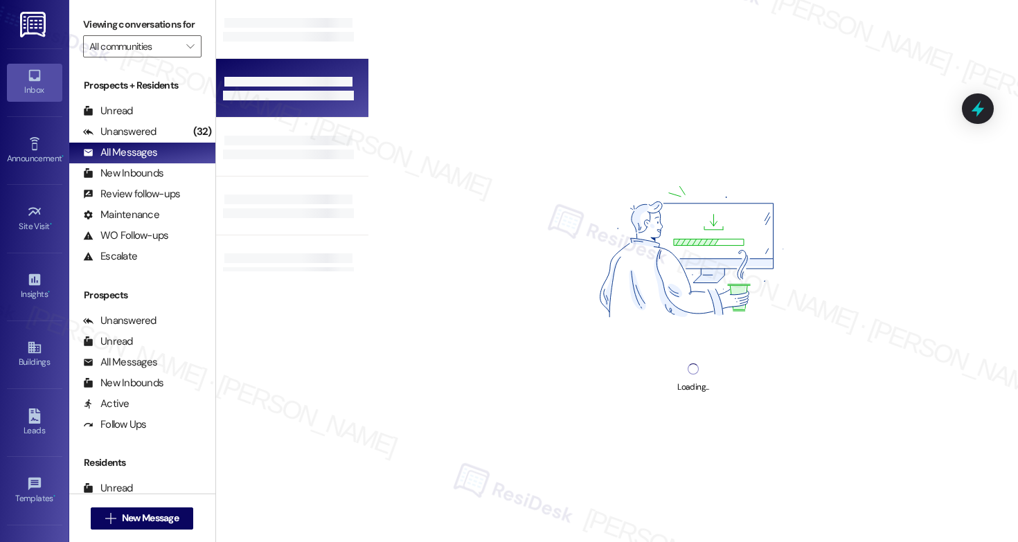
click at [280, 73] on div at bounding box center [292, 88] width 152 height 59
click at [292, 61] on div at bounding box center [292, 88] width 152 height 59
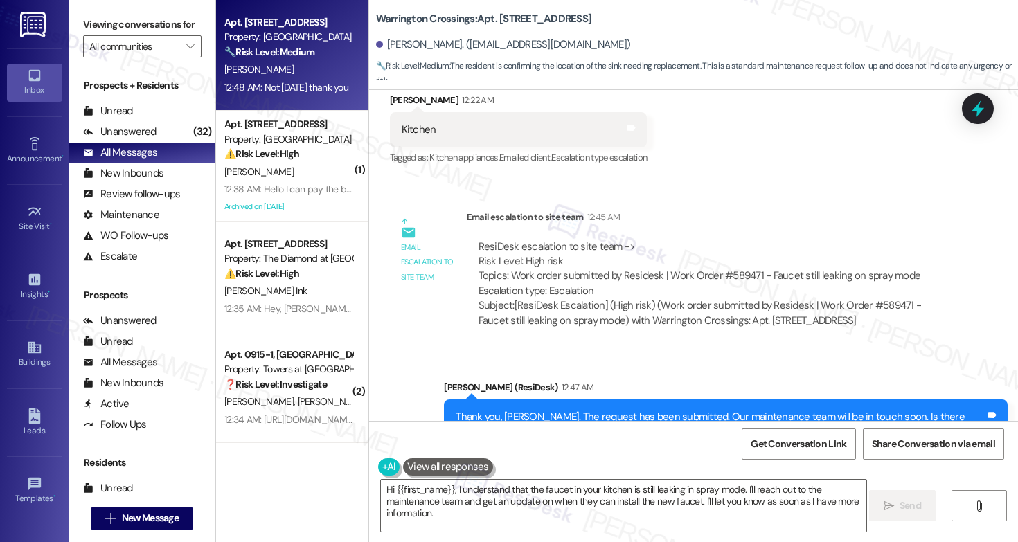
scroll to position [8489, 0]
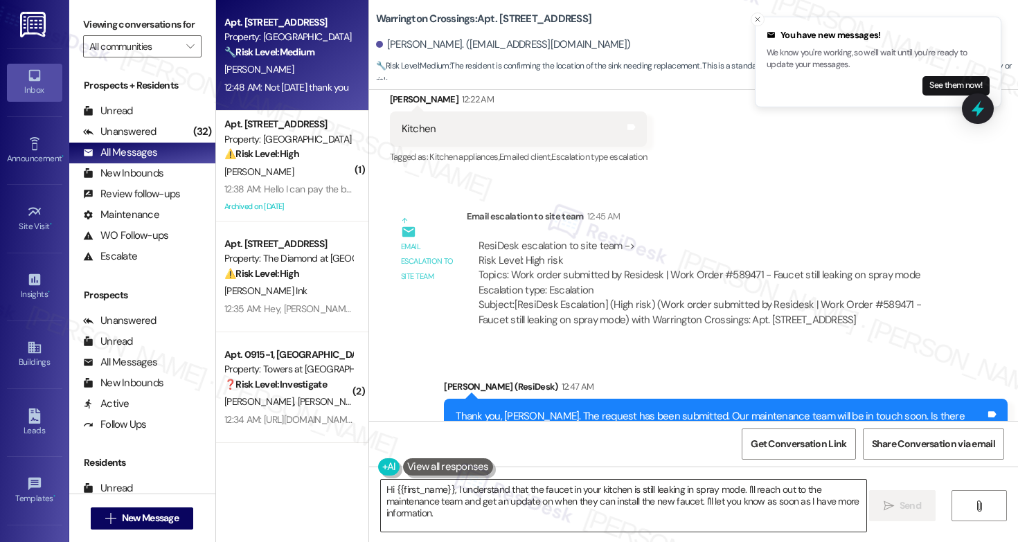
click at [431, 506] on textarea "Hi {{first_name}}, I understand that the faucet in your kitchen is still leakin…" at bounding box center [623, 506] width 485 height 52
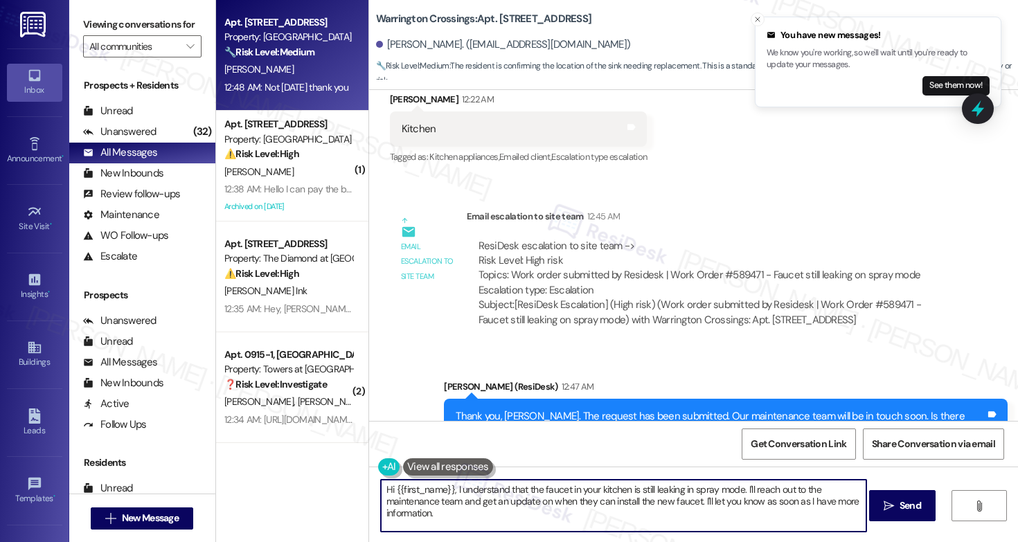
click at [431, 506] on textarea "Hi {{first_name}}, I understand that the faucet in your kitchen is still leakin…" at bounding box center [623, 506] width 485 height 52
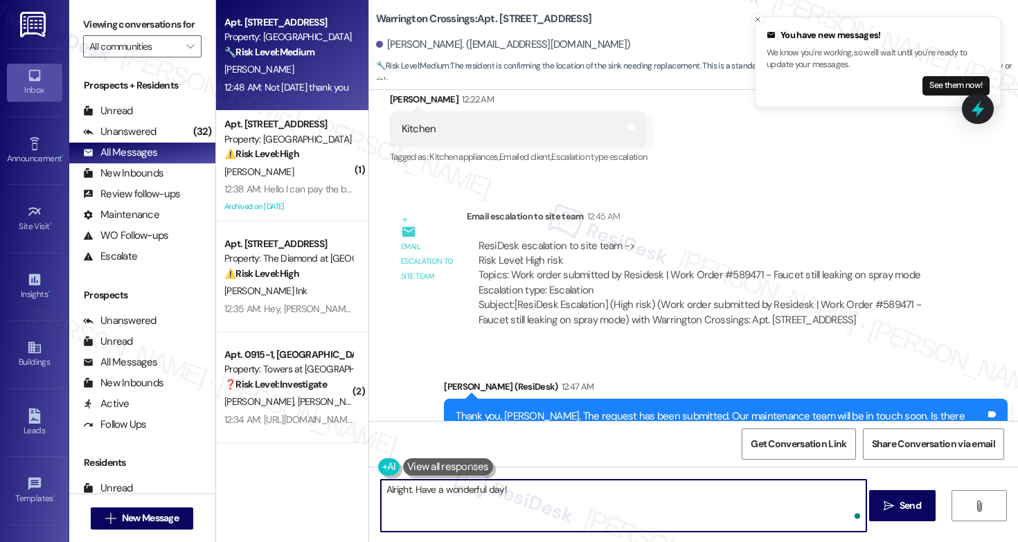
type textarea "Alright. Have a wonderful day!"
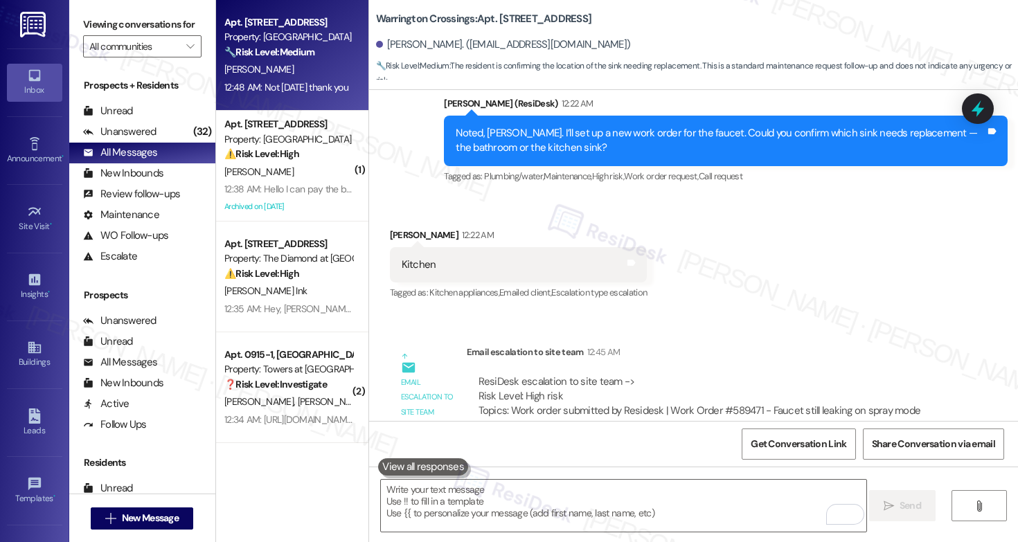
scroll to position [8356, 0]
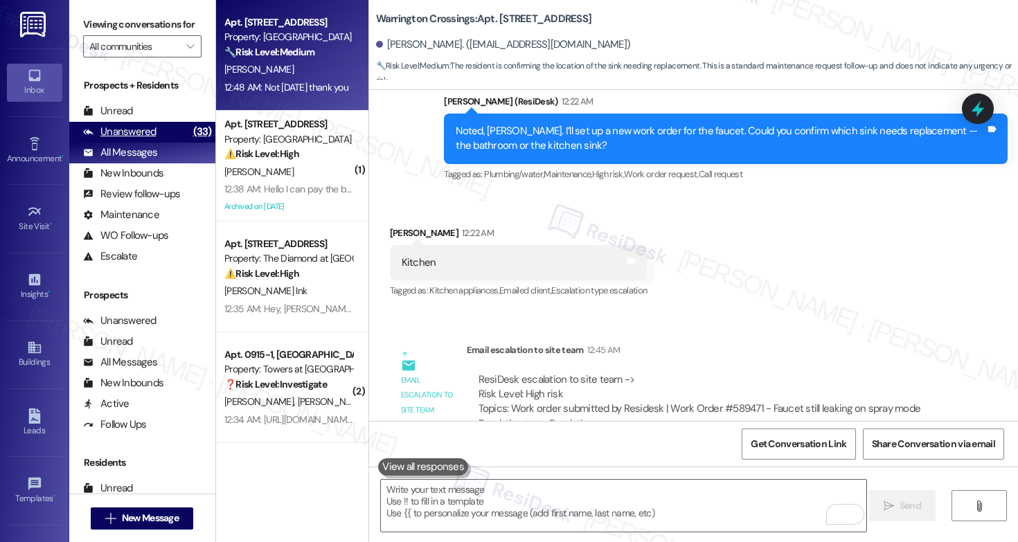
click at [136, 139] on div "Unanswered" at bounding box center [119, 132] width 73 height 15
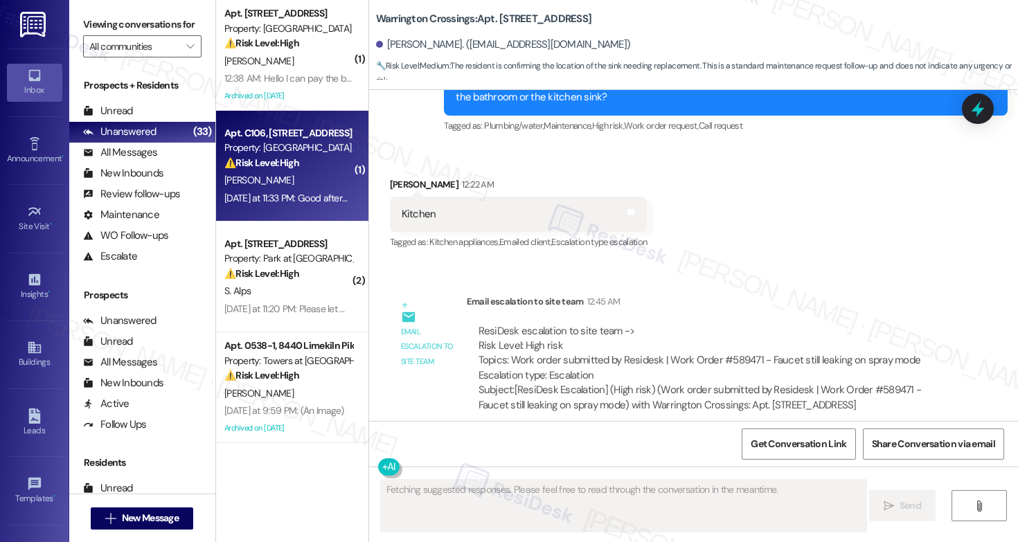
scroll to position [8489, 0]
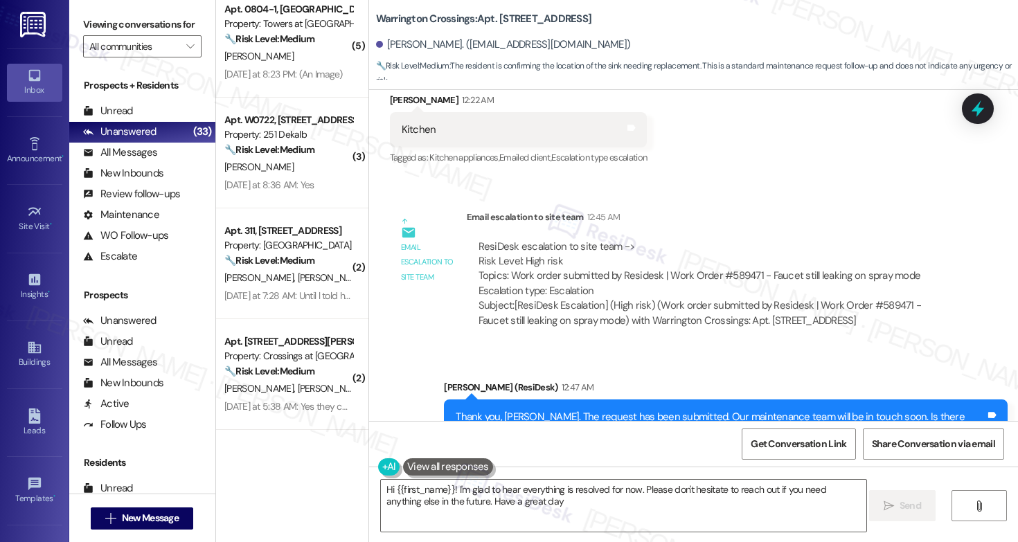
type textarea "Hi {{first_name}}! I'm glad to hear everything is resolved for now. Please don'…"
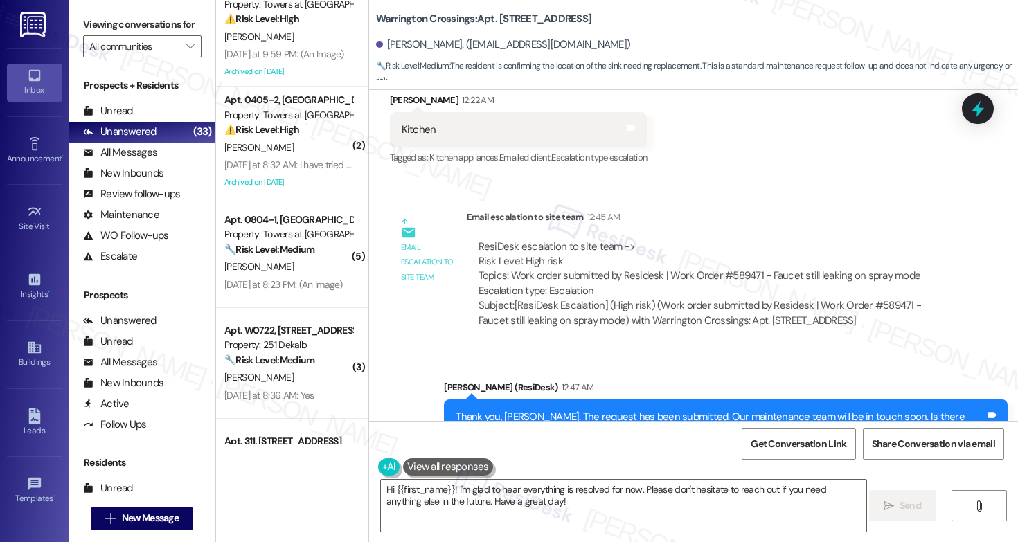
scroll to position [319, 0]
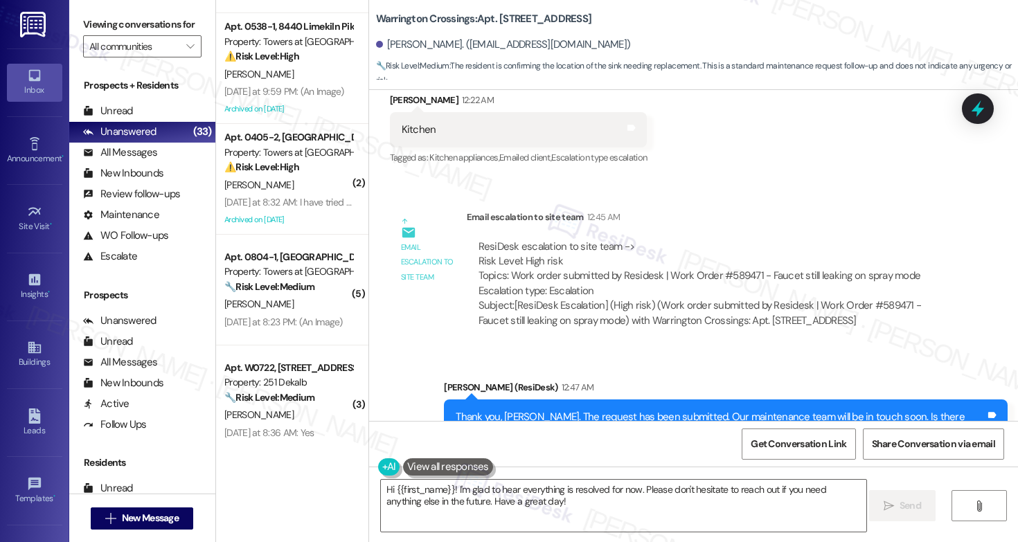
click at [300, 162] on div "⚠️ Risk Level: High The resident is reporting a persistent pest issue that is n…" at bounding box center [288, 167] width 128 height 15
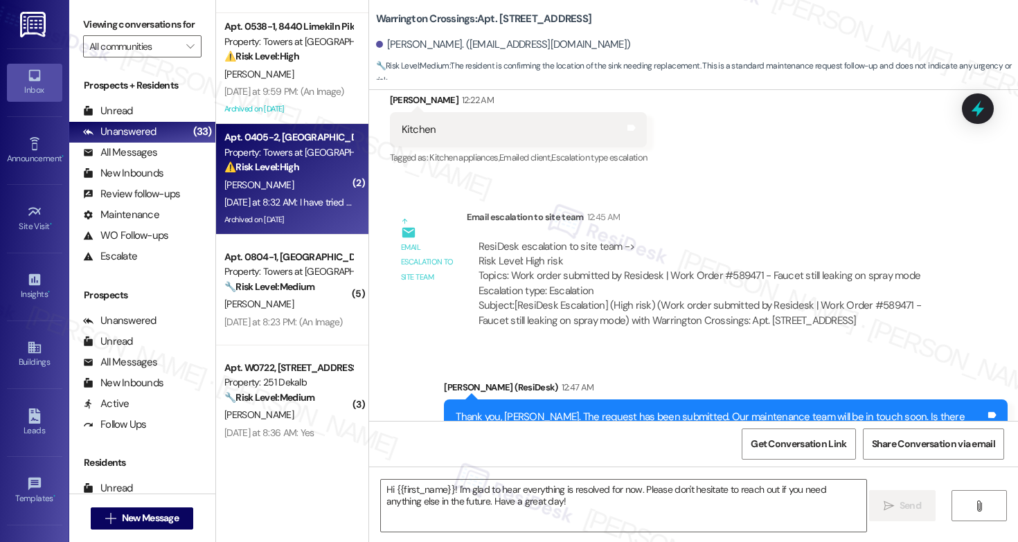
type textarea "Fetching suggested responses. Please feel free to read through the conversation…"
click at [300, 162] on div "⚠️ Risk Level: High The resident is reporting a persistent pest issue that is n…" at bounding box center [288, 167] width 128 height 15
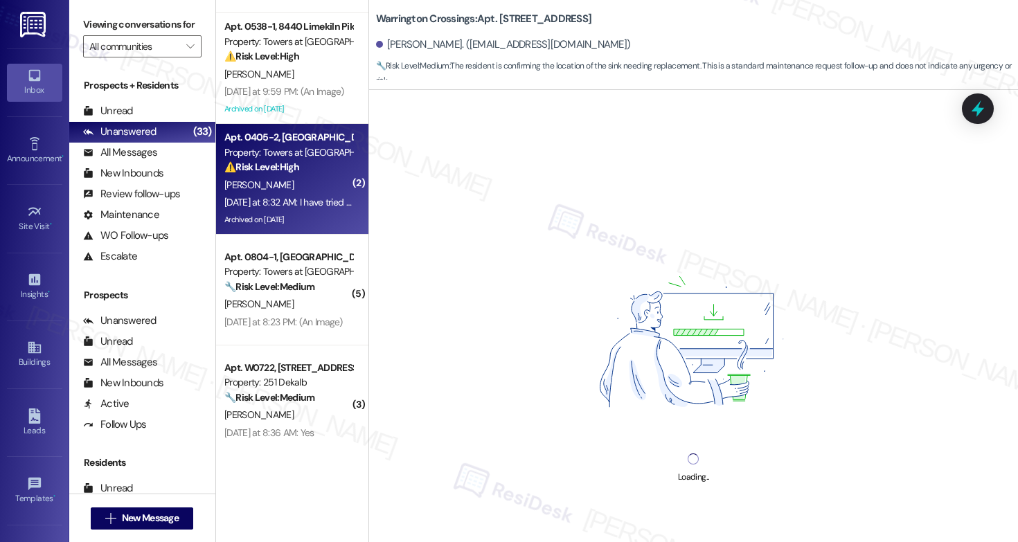
click at [300, 162] on div "⚠️ Risk Level: High The resident is reporting a persistent pest issue that is n…" at bounding box center [288, 167] width 128 height 15
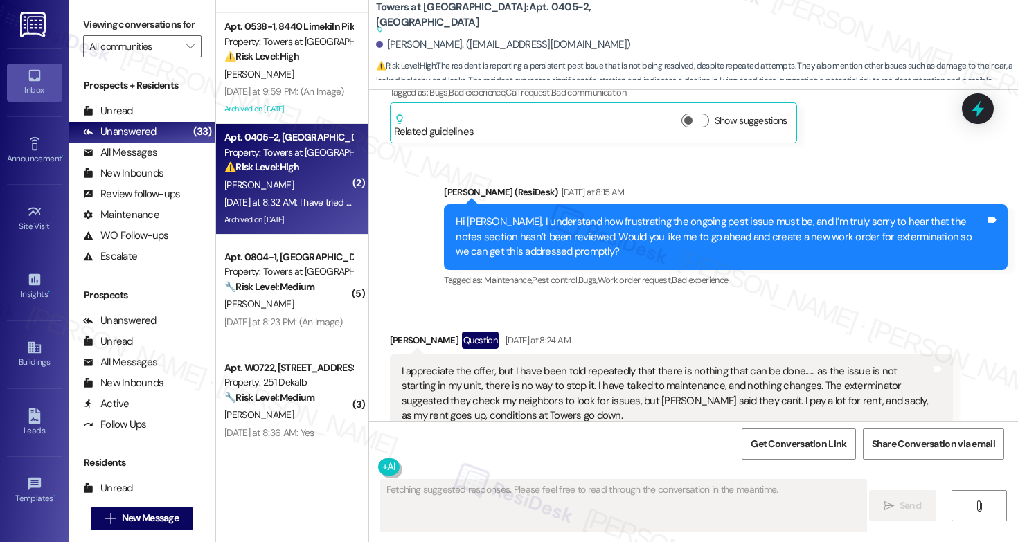
scroll to position [12964, 0]
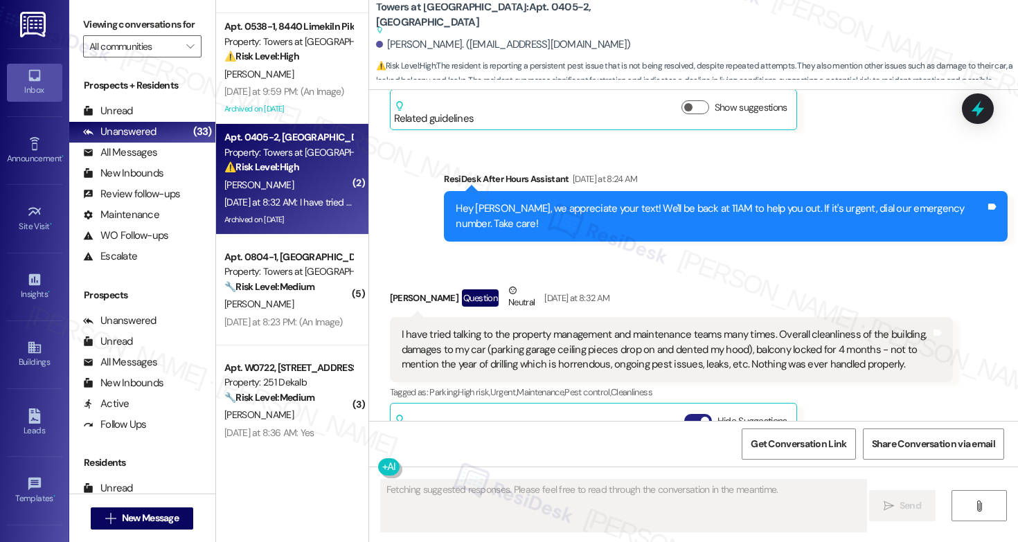
click at [701, 417] on span "button" at bounding box center [705, 421] width 8 height 8
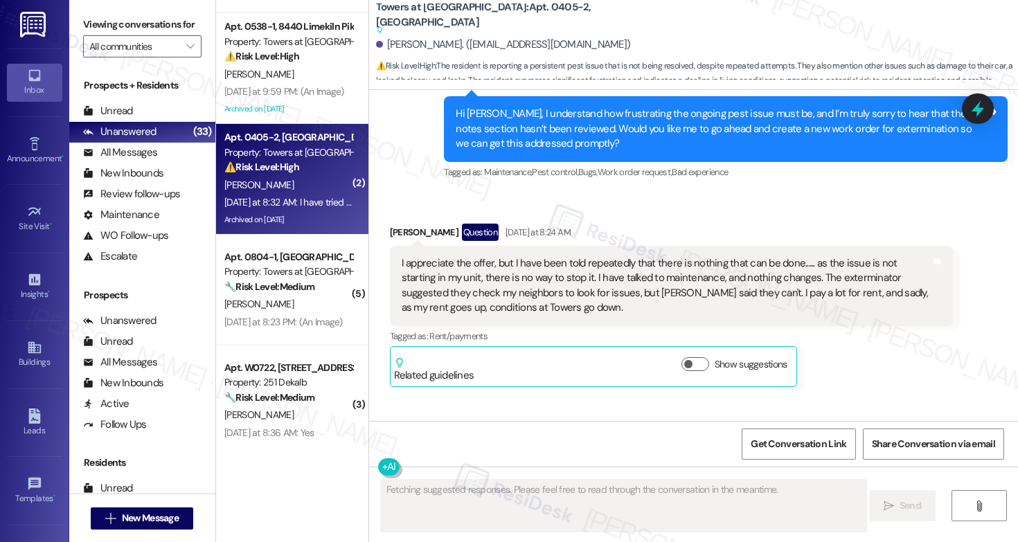
scroll to position [12695, 0]
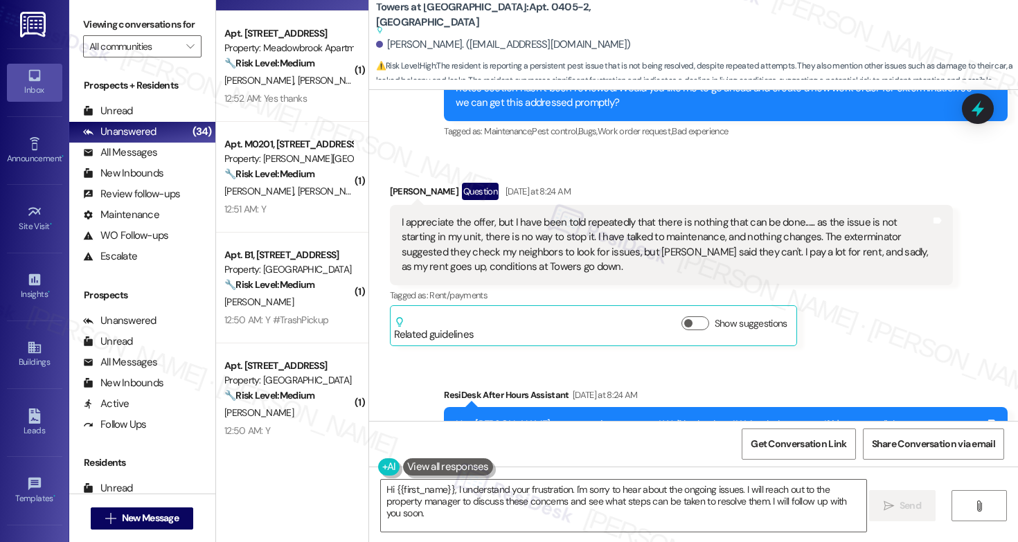
scroll to position [768, 0]
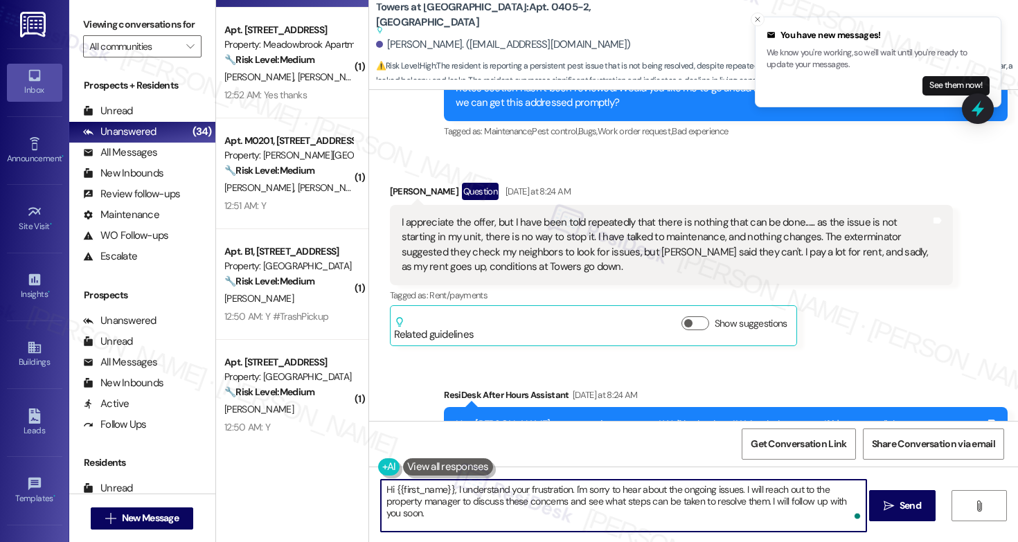
drag, startPoint x: 580, startPoint y: 503, endPoint x: 588, endPoint y: 518, distance: 17.4
click at [588, 518] on textarea "Hi {{first_name}}, I understand your frustration. I'm sorry to hear about the o…" at bounding box center [623, 506] width 485 height 52
type textarea "Hi {{first_name}}, I understand your frustration. I'm sorry to hear about the o…"
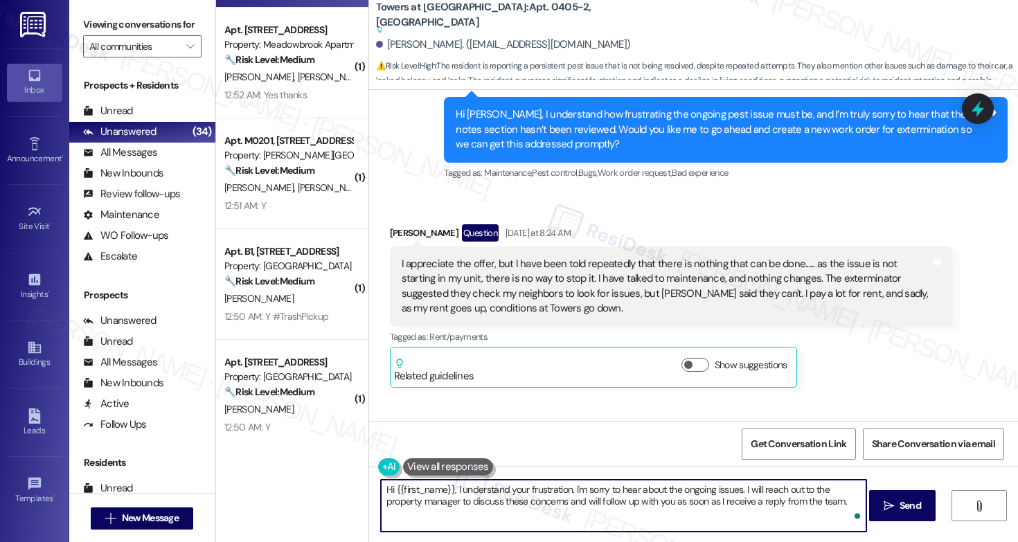
scroll to position [12748, 0]
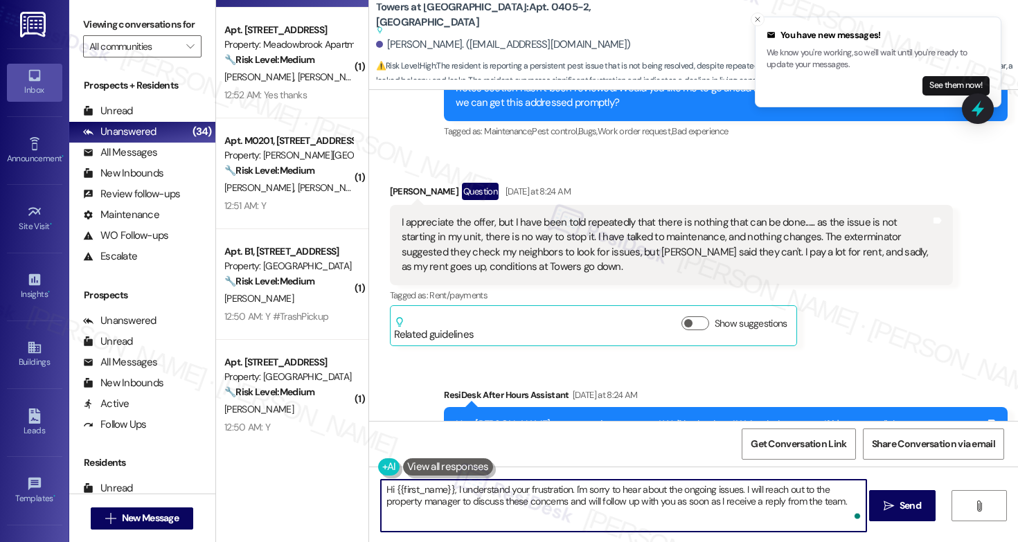
click at [390, 499] on div "Dana Davies Question Neutral Yesterday at 8:32 AM" at bounding box center [672, 516] width 564 height 34
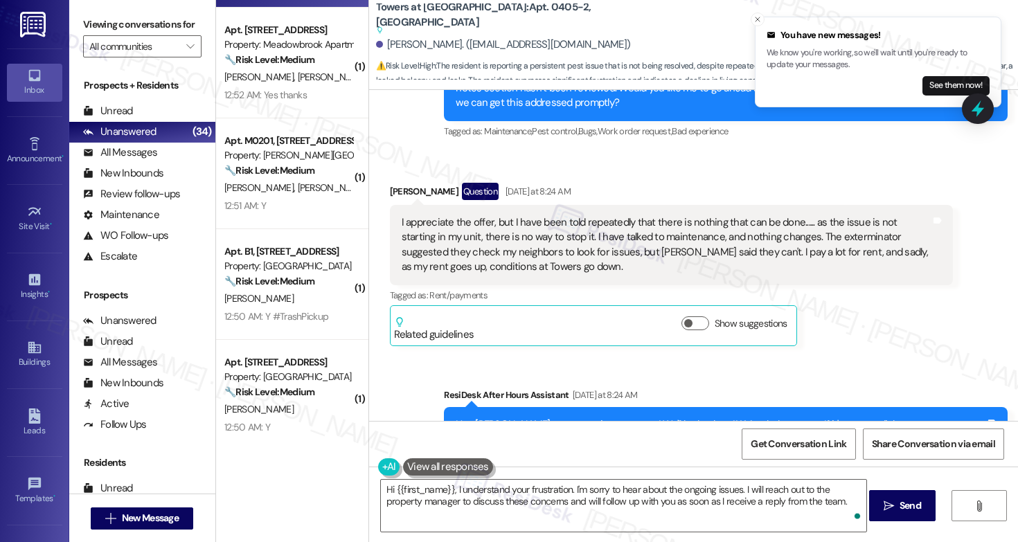
copy div "Dana"
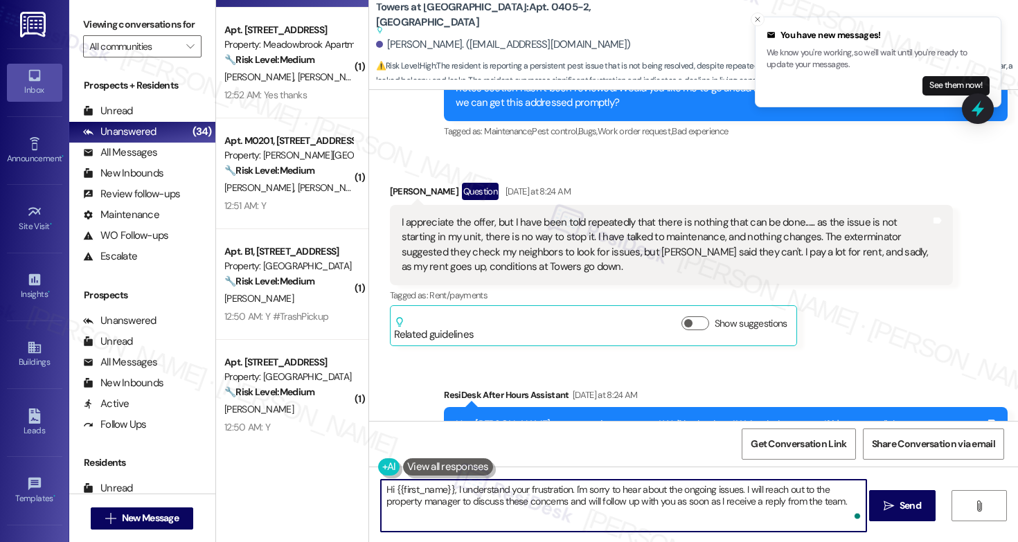
drag, startPoint x: 445, startPoint y: 489, endPoint x: 387, endPoint y: 491, distance: 58.2
click at [387, 492] on textarea "Hi {{first_name}}, I understand your frustration. I'm sorry to hear about the o…" at bounding box center [623, 506] width 485 height 52
paste textarea "Dana"
type textarea "Hi Dana, I understand your frustration. I'm sorry to hear about the ongoing iss…"
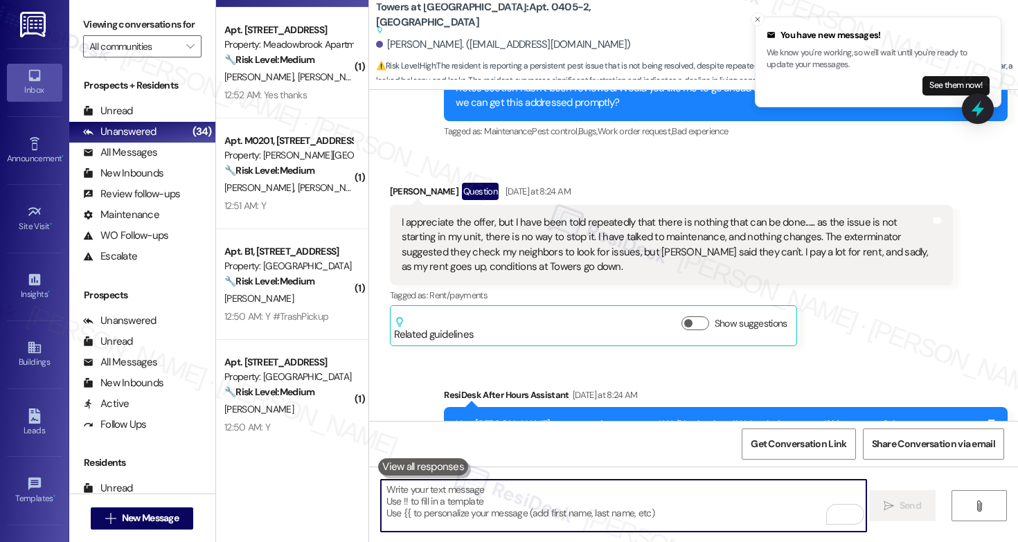
click at [471, 506] on textarea "To enrich screen reader interactions, please activate Accessibility in Grammarl…" at bounding box center [623, 506] width 485 height 52
paste textarea "Hi Dana, I completely understand your frustration, and I’m sorry you’ve been de…"
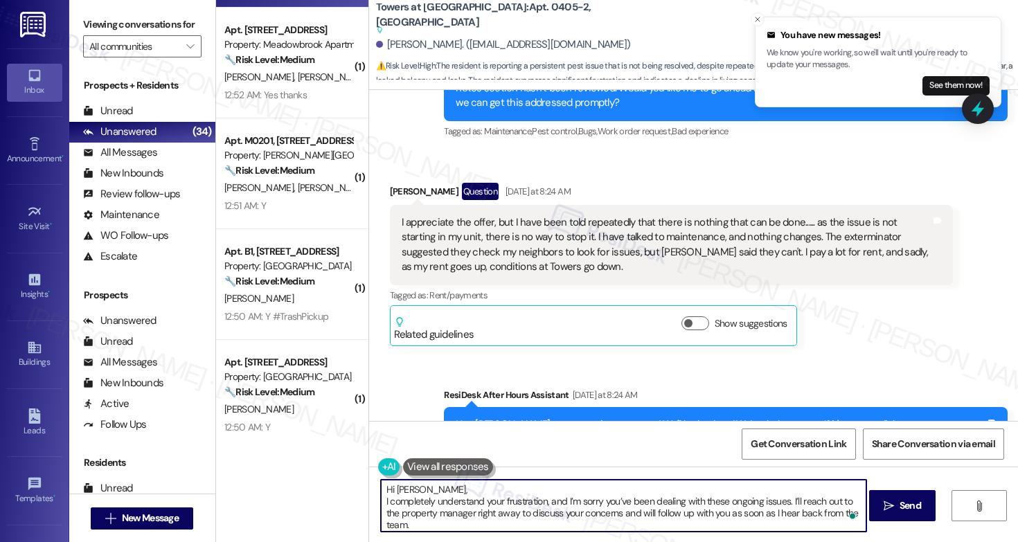
click at [381, 501] on textarea "Hi Dana, I completely understand your frustration, and I’m sorry you’ve been de…" at bounding box center [623, 506] width 485 height 52
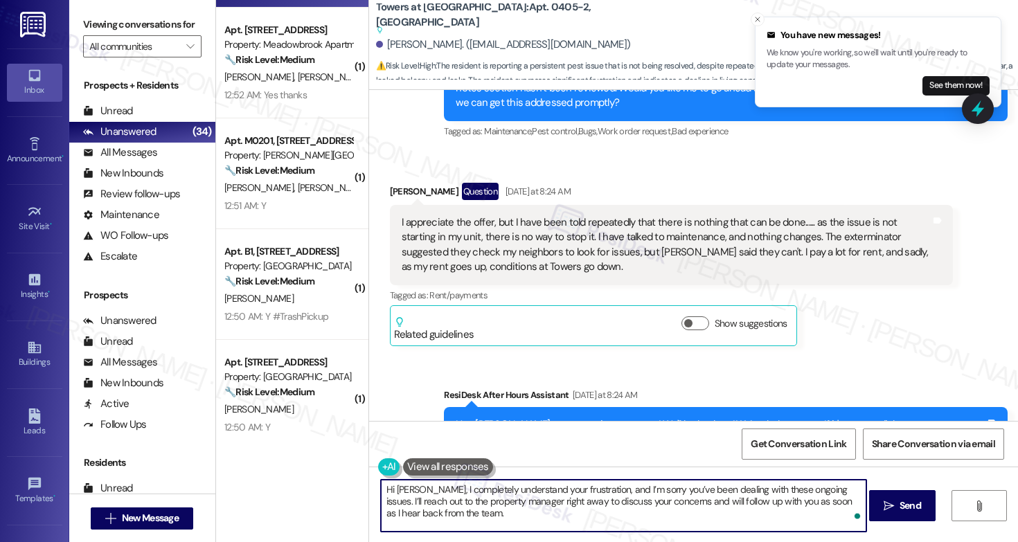
click at [468, 517] on textarea "Hi Dana, I completely understand your frustration, and I’m sorry you’ve been de…" at bounding box center [623, 506] width 485 height 52
type textarea "Hi Dana, I completely understand your frustration, and I’m sorry you’ve been de…"
click at [900, 500] on span "Send" at bounding box center [910, 506] width 21 height 15
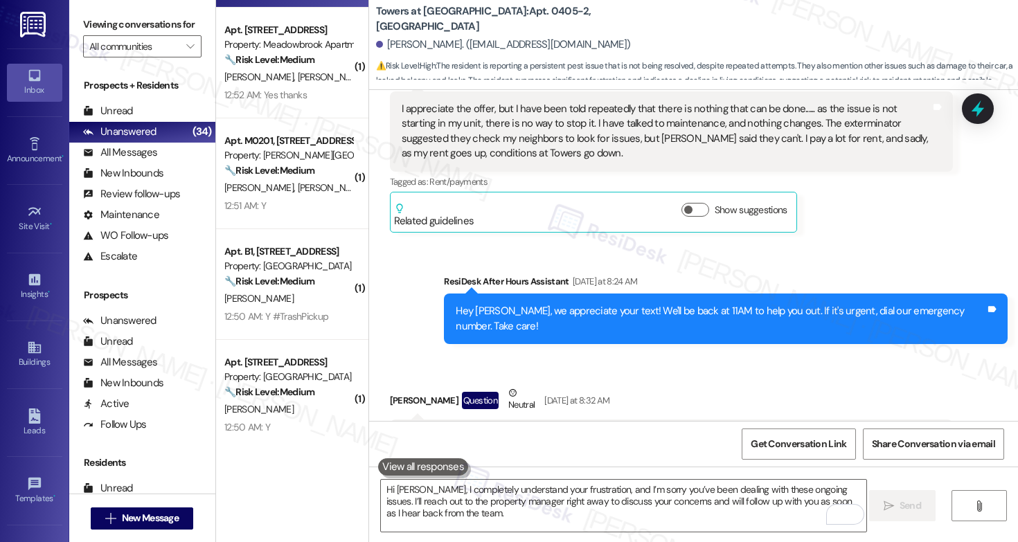
scroll to position [12874, 0]
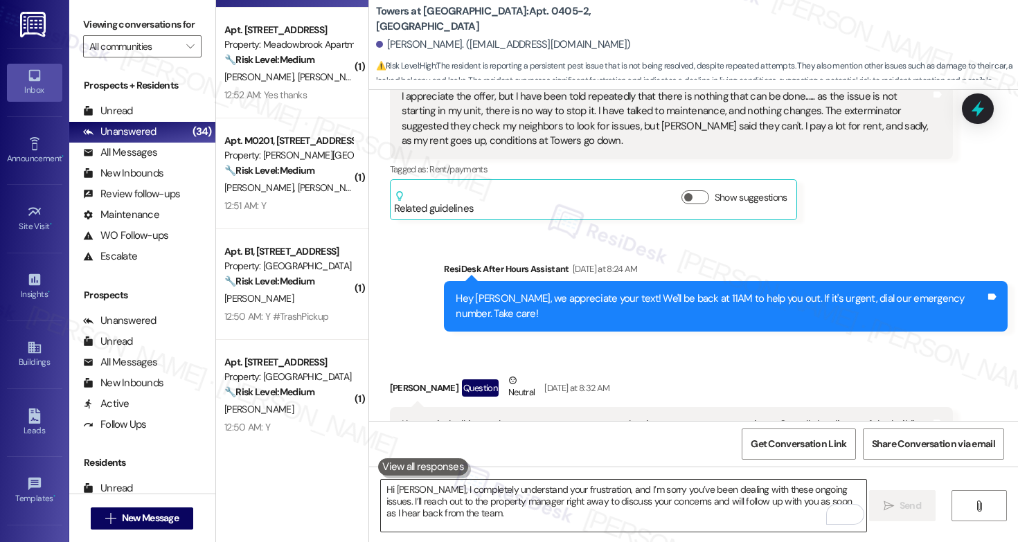
click at [442, 501] on textarea "Hi Dana, I completely understand your frustration, and I’m sorry you’ve been de…" at bounding box center [623, 506] width 485 height 52
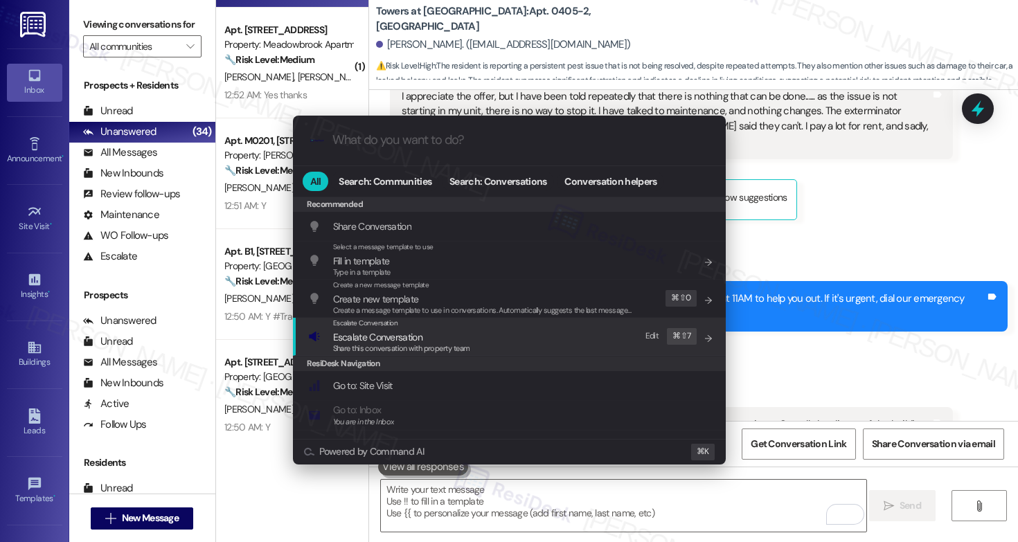
click at [424, 341] on span "Escalate Conversation" at bounding box center [401, 337] width 137 height 15
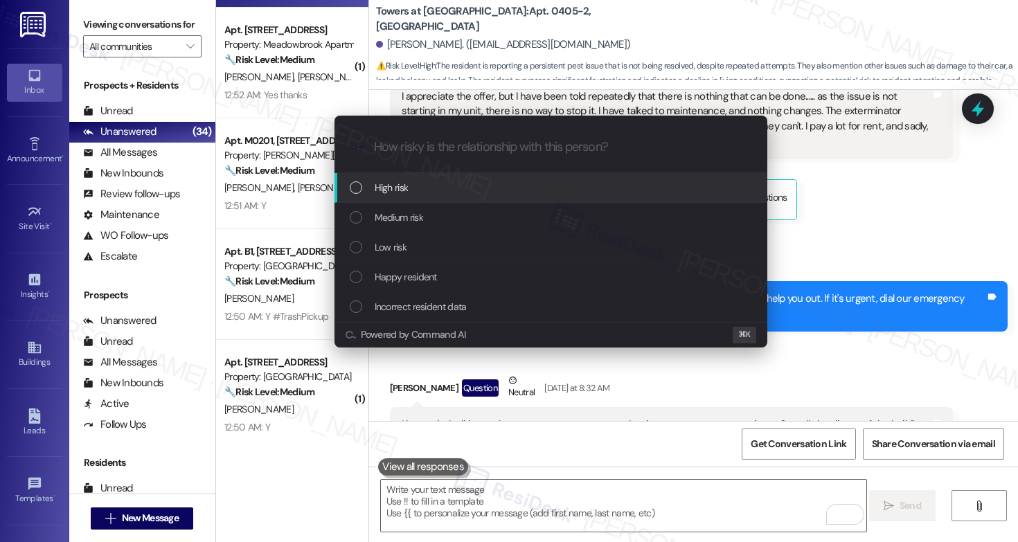
click at [453, 185] on div "High risk" at bounding box center [552, 187] width 405 height 15
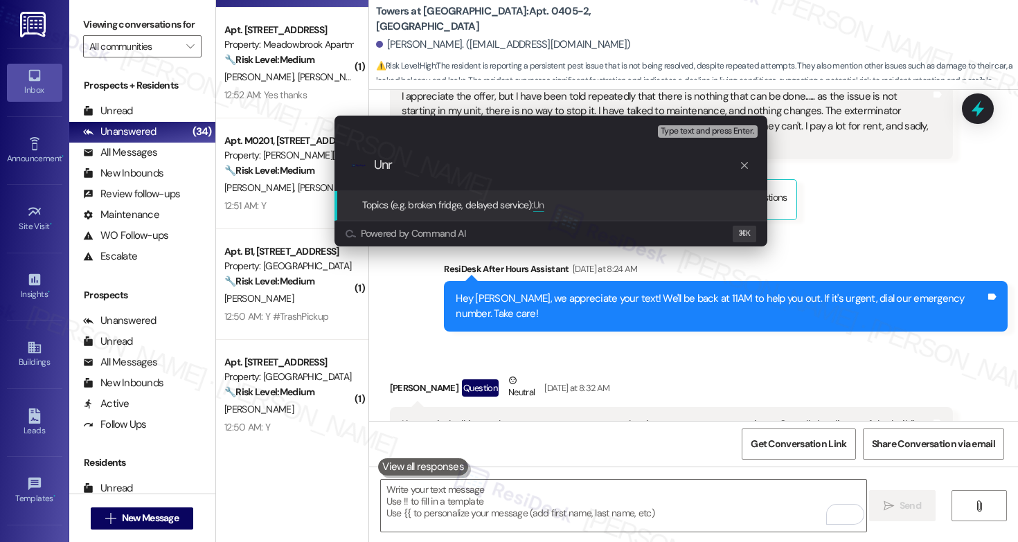
click at [452, 183] on div ".cls-1{fill:#0a055f;}.cls-2{fill:#0cc4c4;} resideskLogoBlueOrange Unr" at bounding box center [550, 165] width 433 height 49
click at [459, 169] on input "Unr" at bounding box center [556, 165] width 365 height 15
click at [459, 168] on input "Unr" at bounding box center [556, 165] width 365 height 15
click at [458, 167] on input "Unr" at bounding box center [556, 165] width 365 height 15
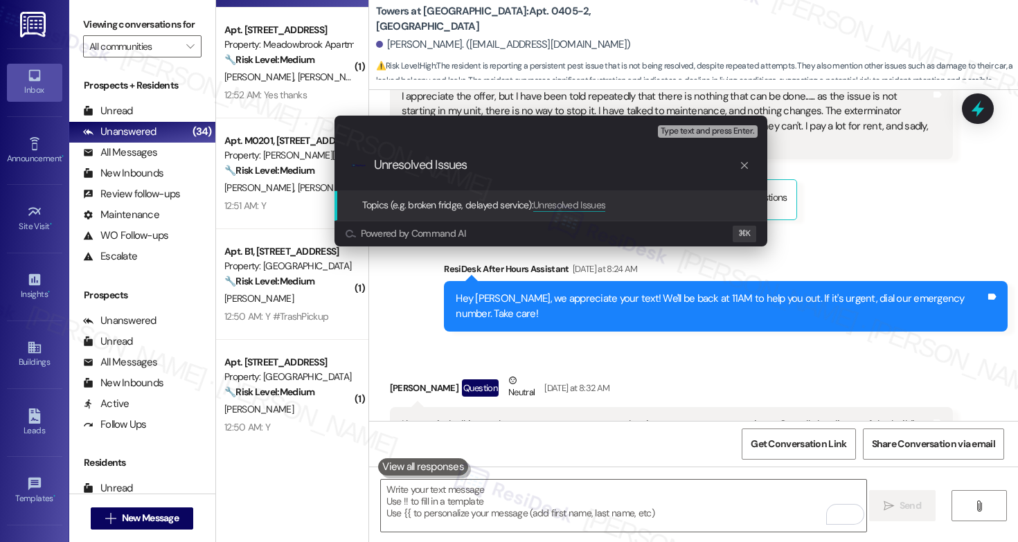
click at [373, 155] on div ".cls-1{fill:#0a055f;}.cls-2{fill:#0cc4c4;} resideskLogoBlueOrange Unresolved Is…" at bounding box center [550, 165] width 433 height 49
click at [374, 162] on input "Unresolved Issues" at bounding box center [556, 165] width 365 height 15
click at [376, 161] on input "Multiple Unresolved Issues" at bounding box center [556, 165] width 365 height 15
type input "[Action Needed] Multiple Unresolved Issues"
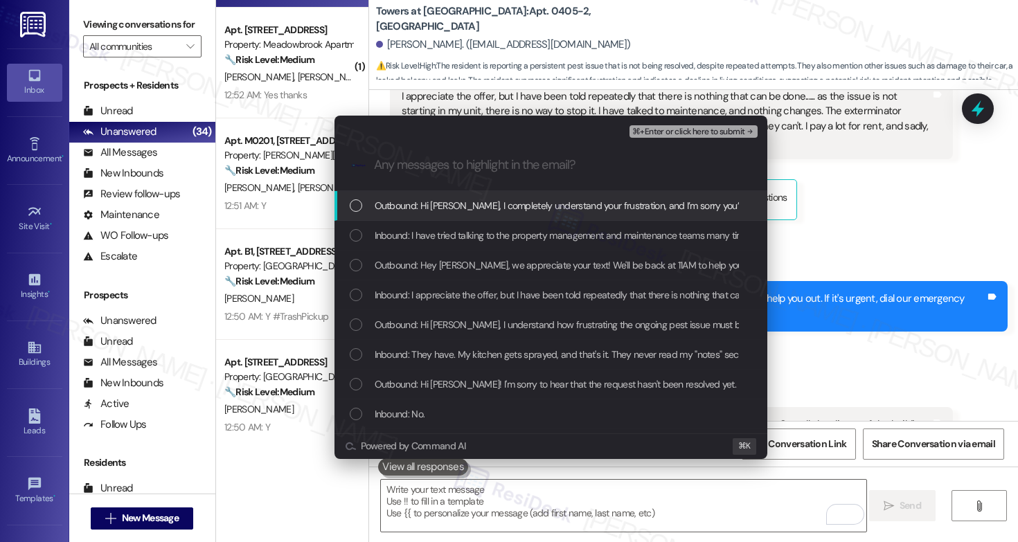
click at [431, 208] on span "Outbound: Hi Dana, I completely understand your frustration, and I’m sorry you’…" at bounding box center [922, 205] width 1094 height 15
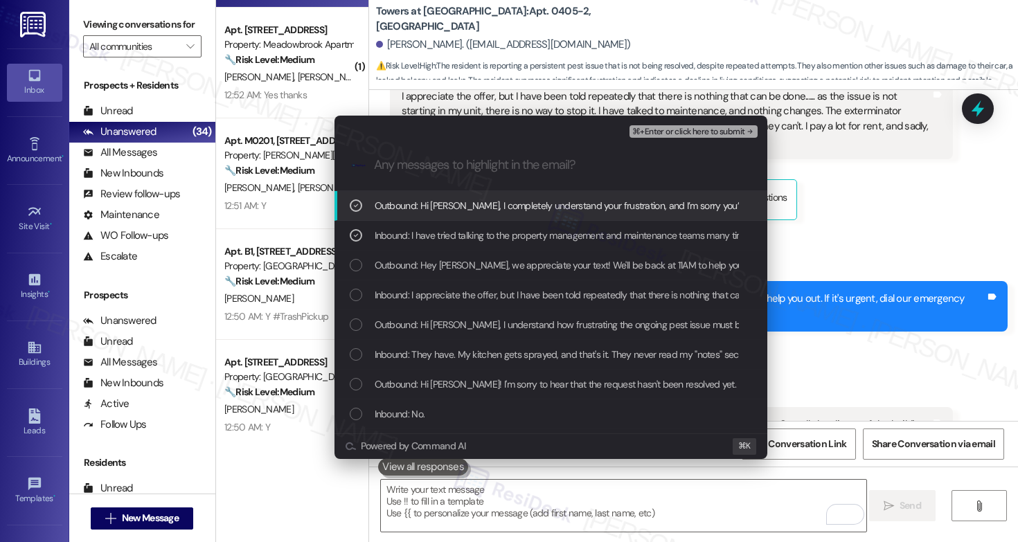
click at [715, 129] on span "⌘+Enter or click here to submit" at bounding box center [688, 132] width 112 height 10
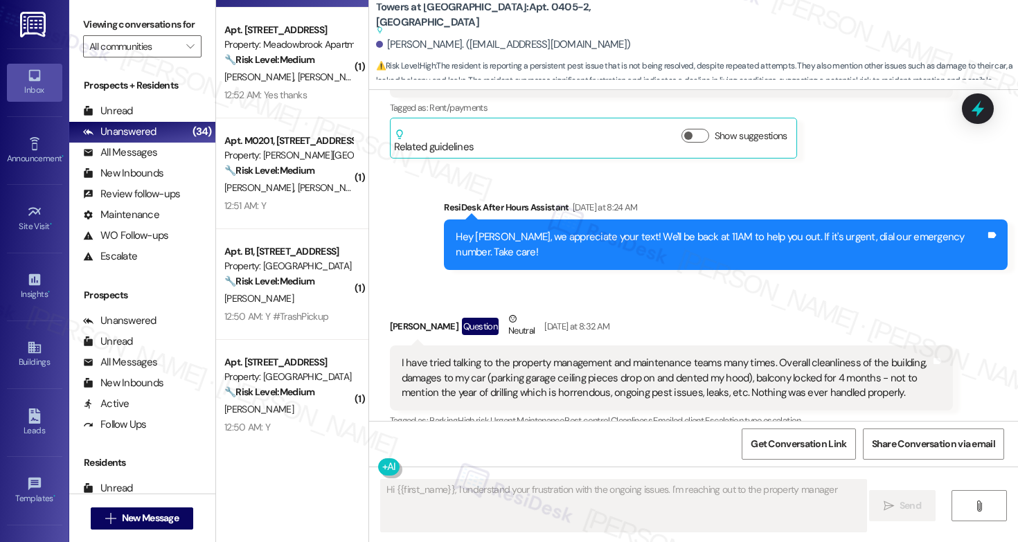
scroll to position [12921, 0]
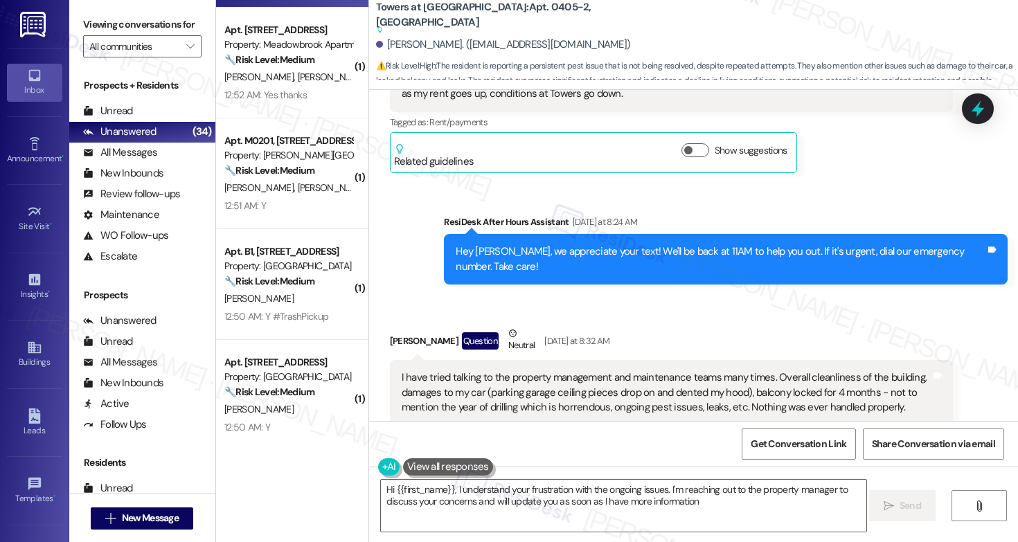
type textarea "Hi {{first_name}}, I understand your frustration with the ongoing issues. I'm r…"
click at [624, 499] on textarea "Hi {{first_name}}, I understand your frustration with the ongoing issues. I'm r…" at bounding box center [623, 506] width 485 height 52
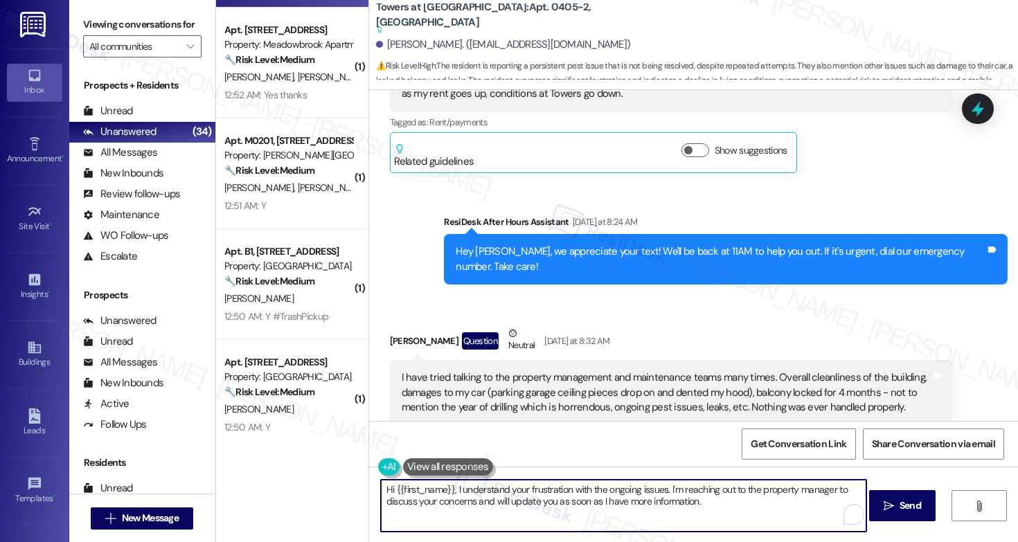
click at [624, 499] on textarea "Hi {{first_name}}, I understand your frustration with the ongoing issues. I'm r…" at bounding box center [623, 506] width 485 height 52
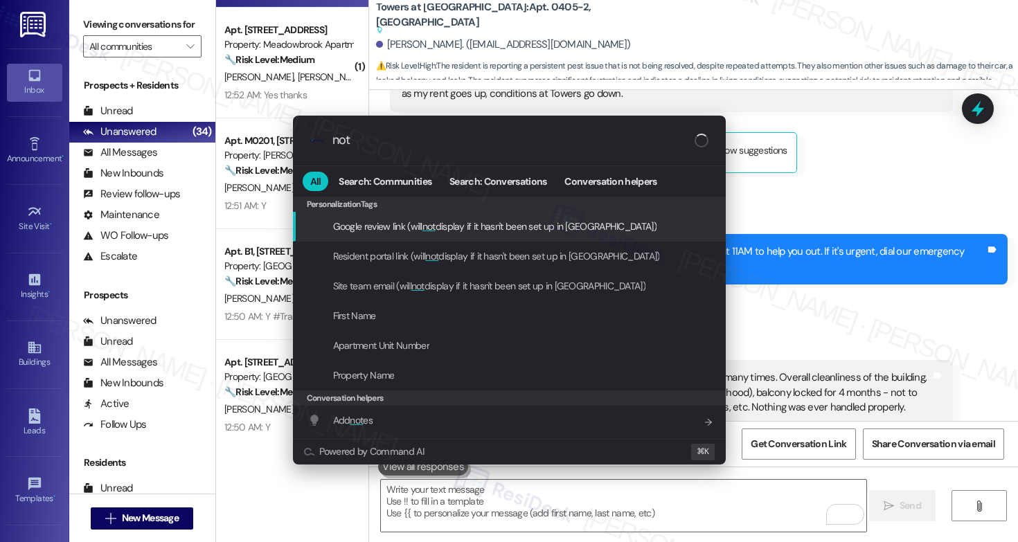
type input "note"
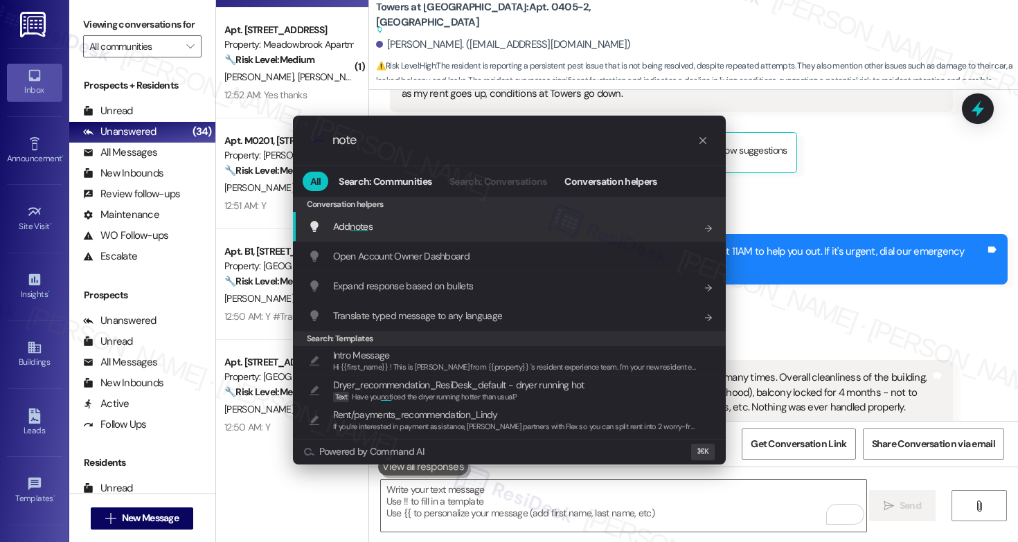
click at [476, 235] on div "Add note s Add shortcut" at bounding box center [509, 227] width 433 height 30
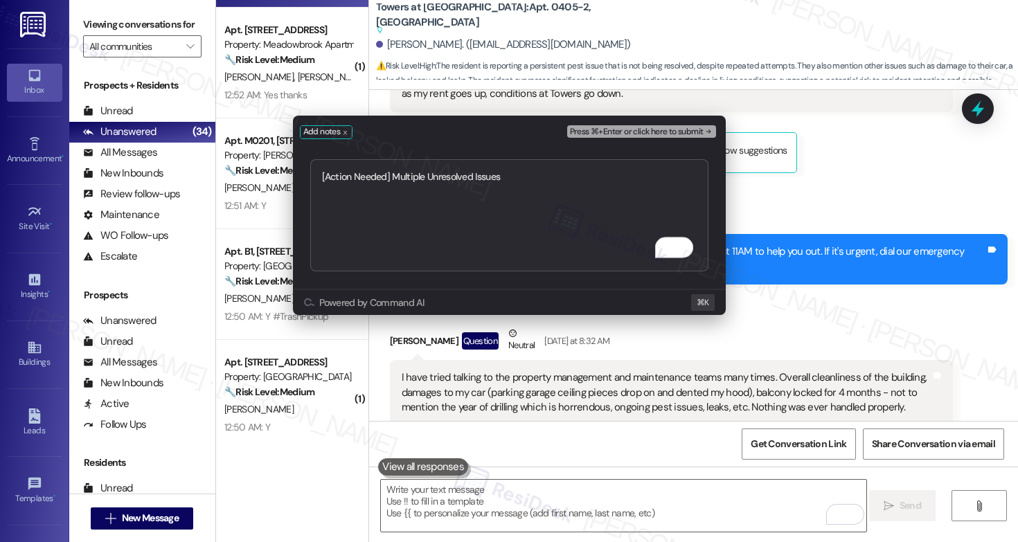
click at [319, 179] on textarea "[Action Needed] Multiple Unresolved Issues" at bounding box center [509, 215] width 398 height 112
type textarea "Escalation: [Action Needed] Multiple Unresolved Issues"
click at [627, 129] on span "Press ⌘+Enter or click here to submit" at bounding box center [637, 132] width 134 height 10
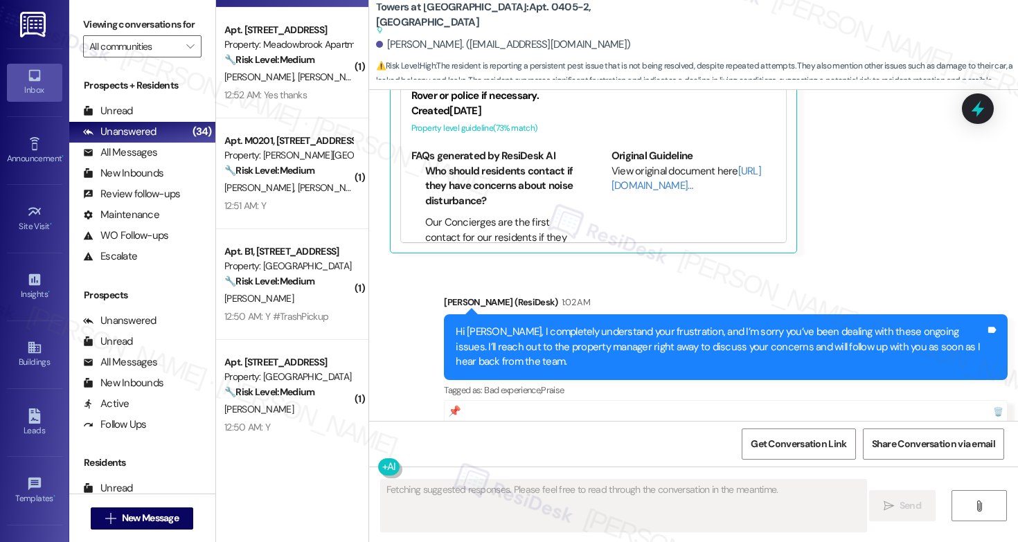
scroll to position [13399, 0]
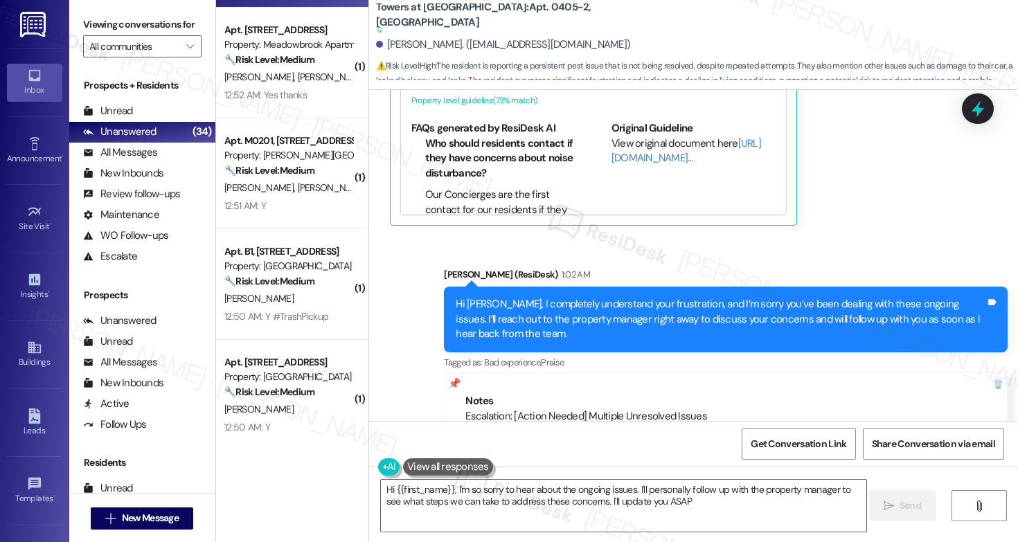
type textarea "Hi {{first_name}}, I'm so sorry to hear about the ongoing issues. I'll personal…"
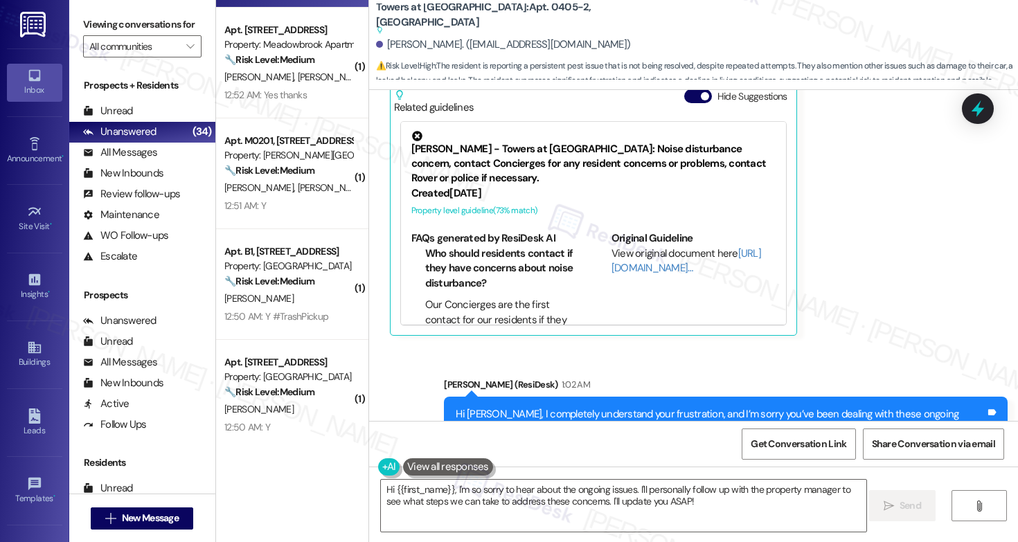
click at [410, 346] on div "Sent via SMS Emily (ResiDesk) 1:02 AM Hi Dana, I completely understand your fru…" at bounding box center [693, 485] width 649 height 278
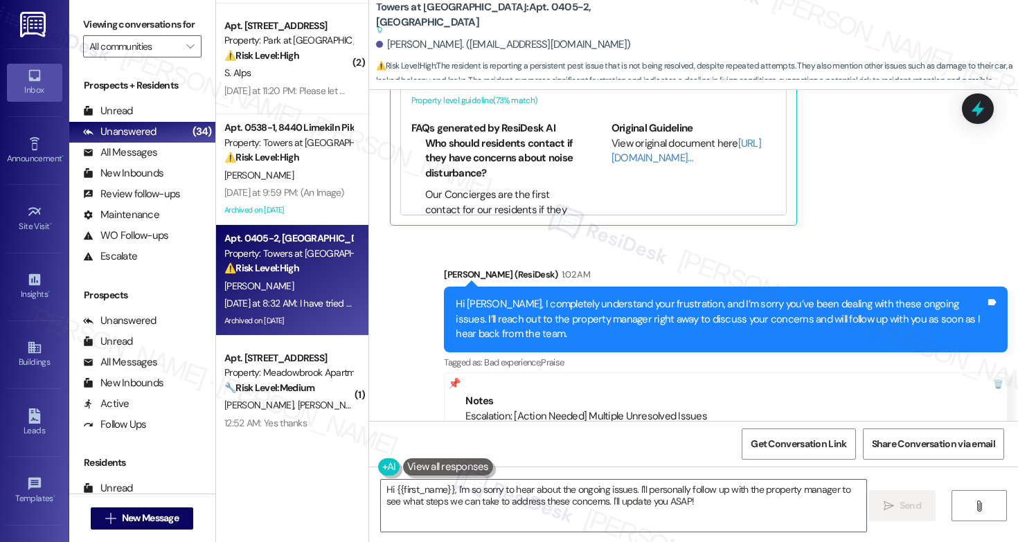
scroll to position [436, 0]
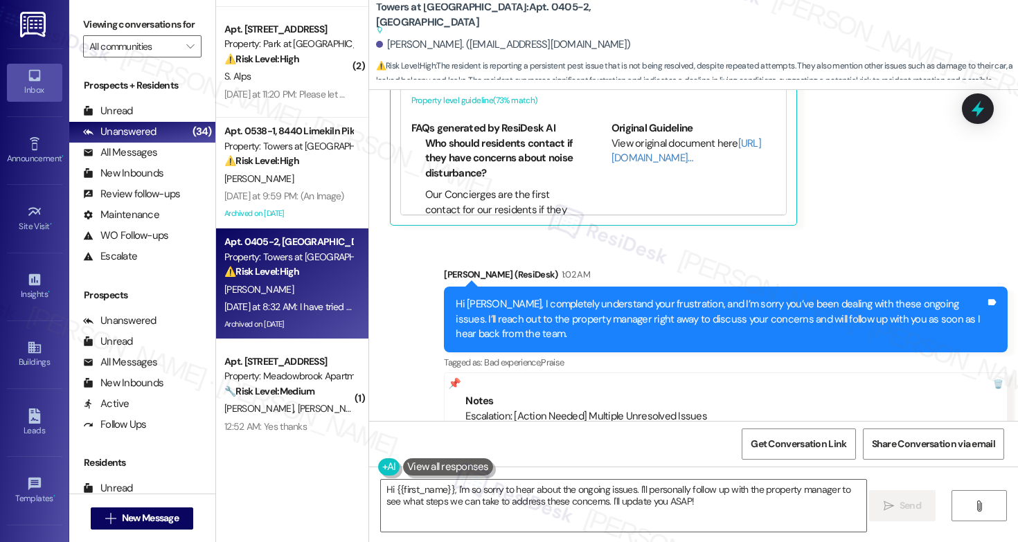
click at [306, 188] on div "Yesterday at 9:59 PM: (An Image) Yesterday at 9:59 PM: (An Image)" at bounding box center [288, 196] width 131 height 17
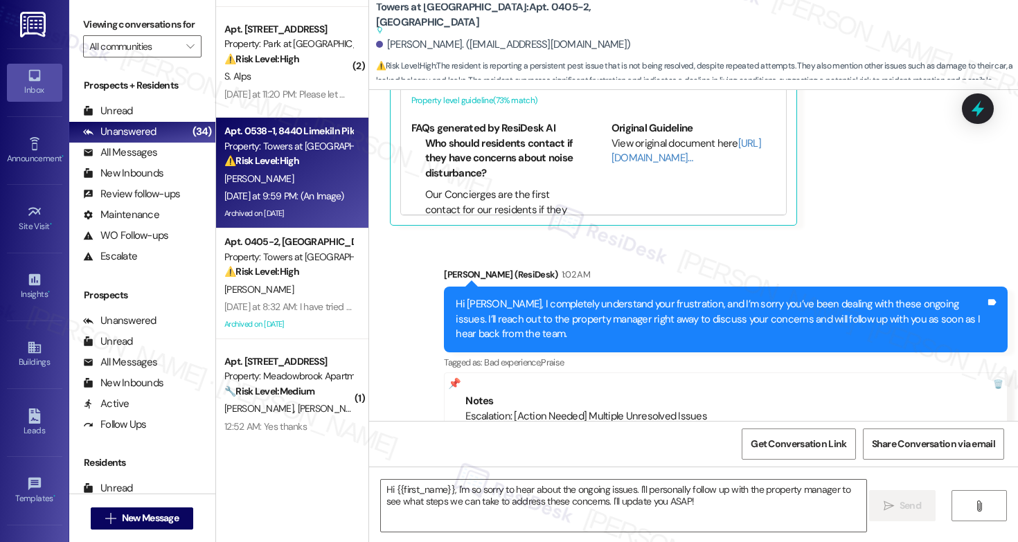
type textarea "Fetching suggested responses. Please feel free to read through the conversation…"
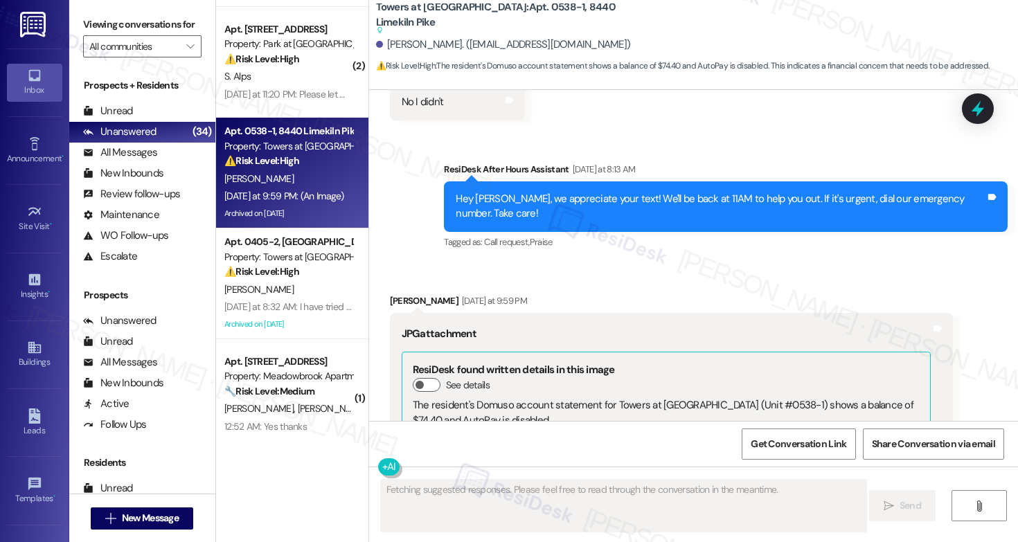
scroll to position [28666, 0]
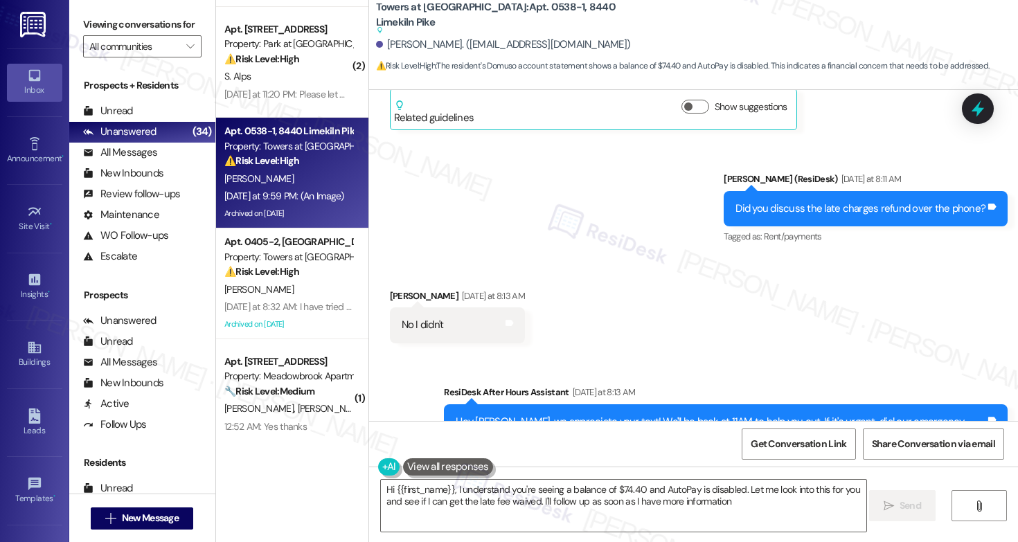
type textarea "Hi {{first_name}}, I understand you're seeing a balance of $74.40 and AutoPay i…"
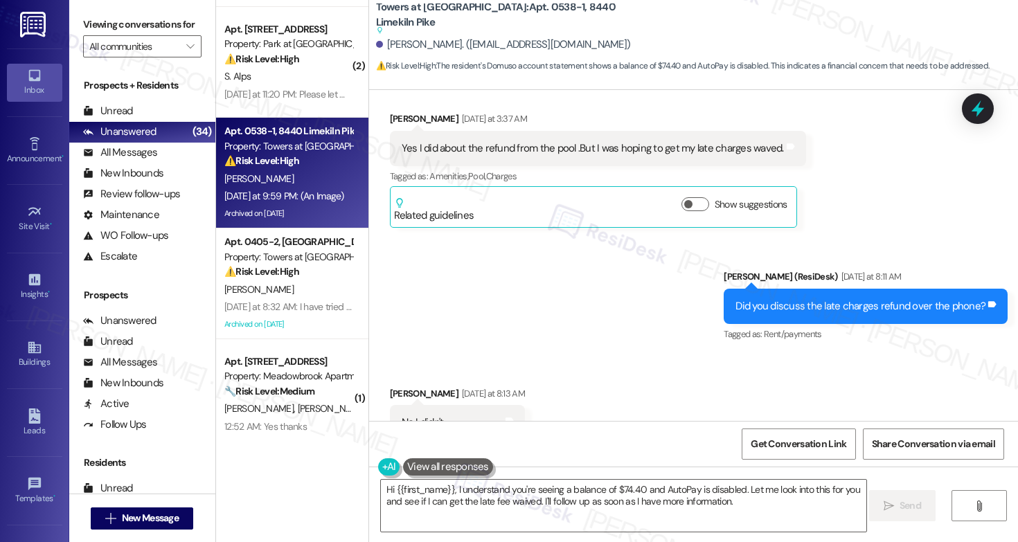
scroll to position [28440, 0]
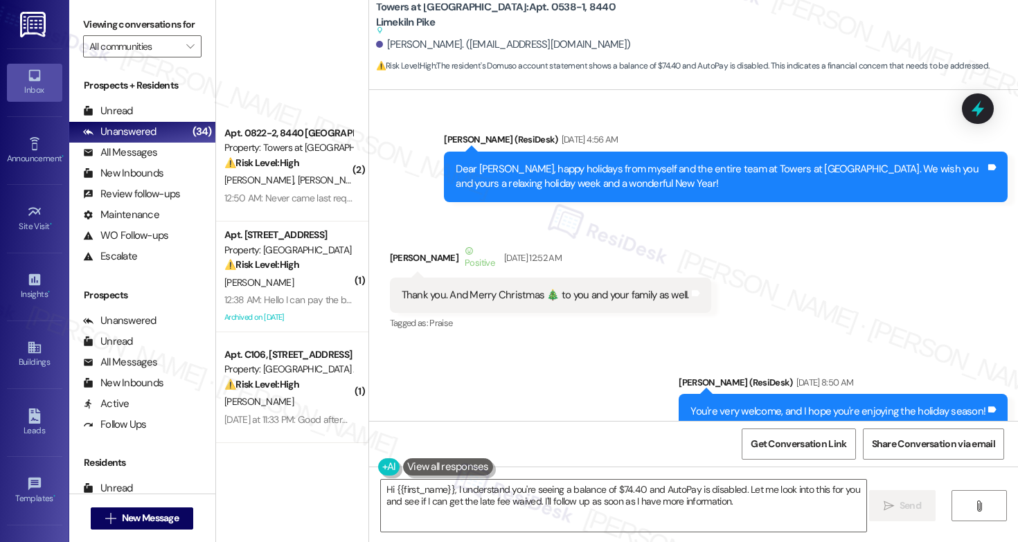
scroll to position [28440, 0]
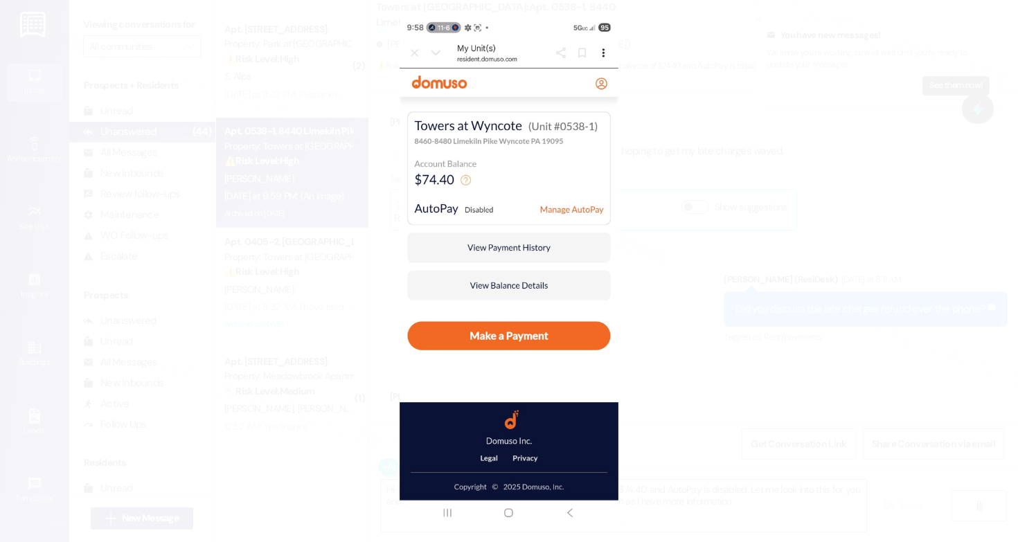
click at [729, 341] on button "Unzoom image" at bounding box center [509, 271] width 1018 height 542
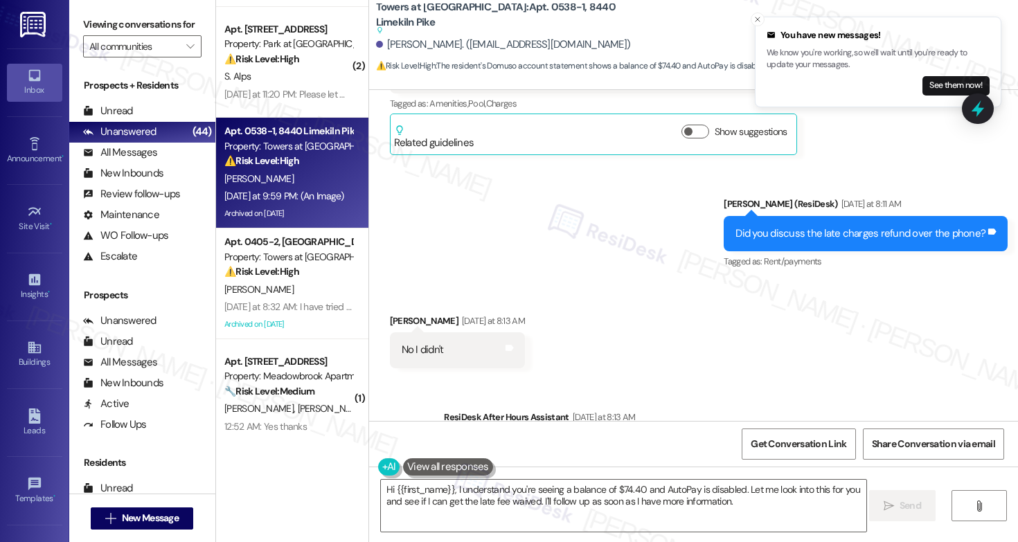
scroll to position [28537, 0]
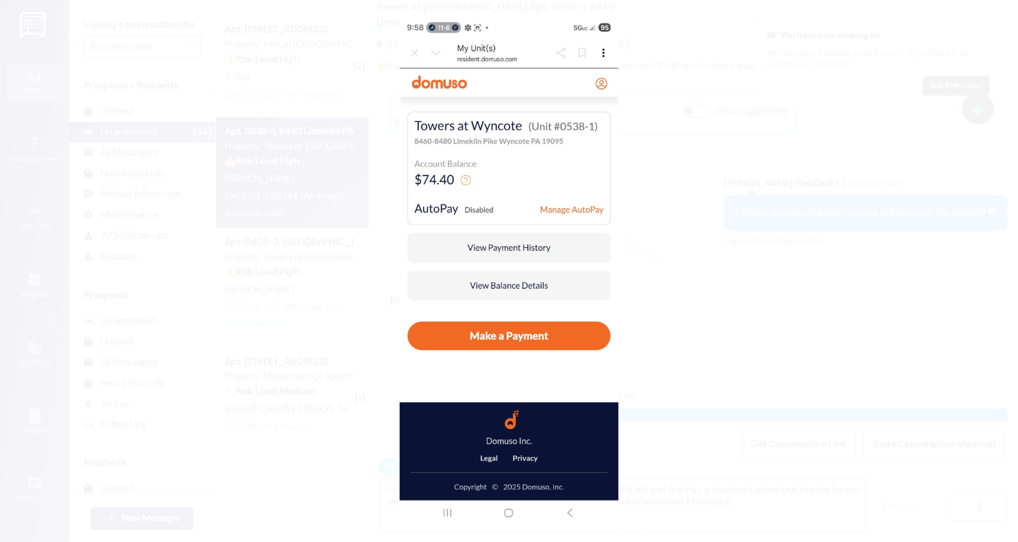
click at [737, 314] on button "Unzoom image" at bounding box center [509, 271] width 1018 height 542
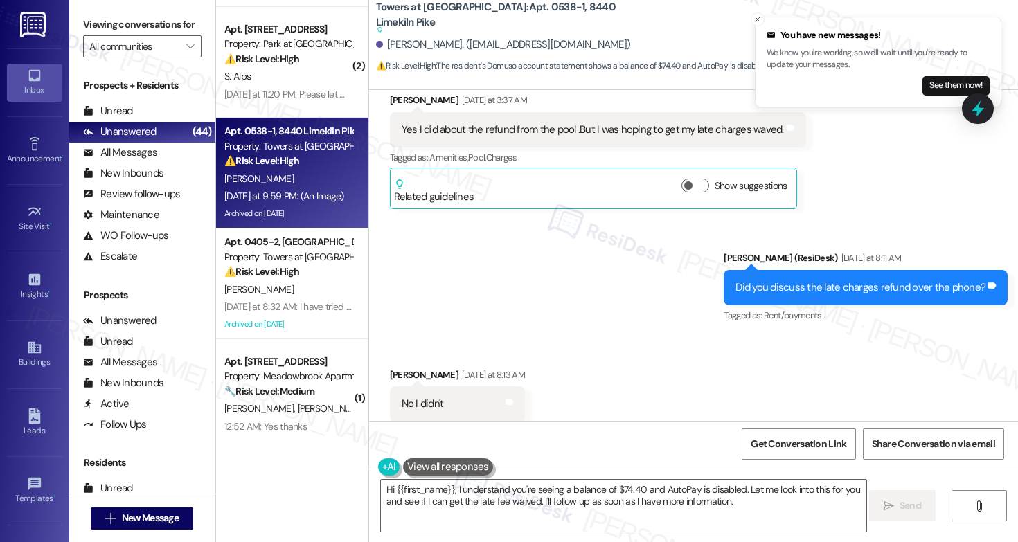
scroll to position [28780, 0]
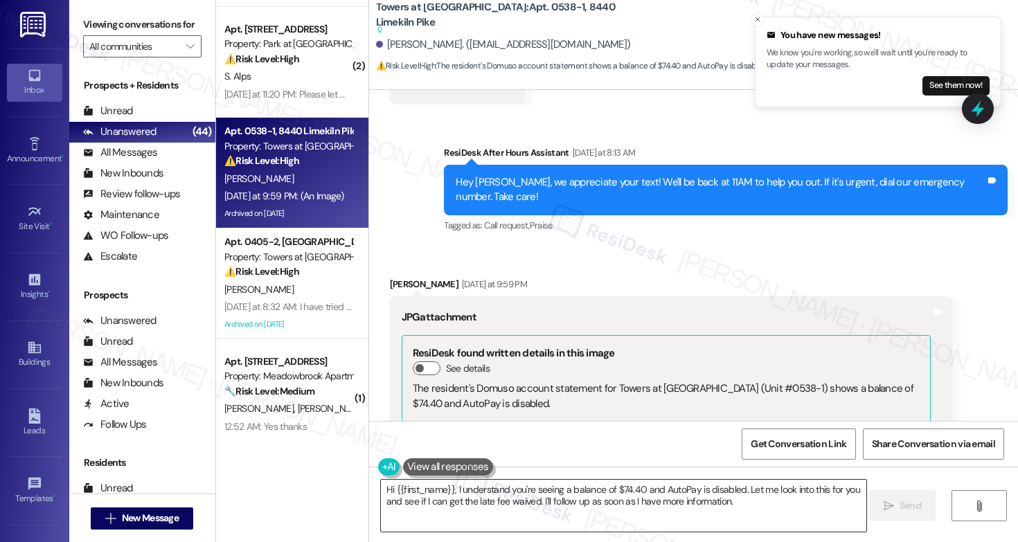
click at [758, 510] on textarea "Hi {{first_name}}, I understand you're seeing a balance of $74.40 and AutoPay i…" at bounding box center [623, 506] width 485 height 52
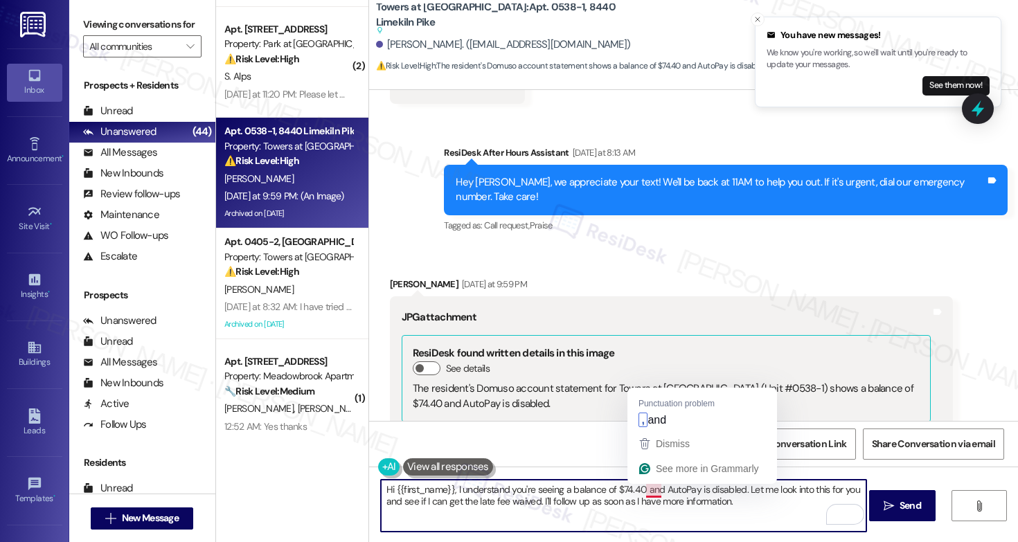
click at [647, 489] on textarea "Hi {{first_name}}, I understand you're seeing a balance of $74.40 and AutoPay i…" at bounding box center [623, 506] width 485 height 52
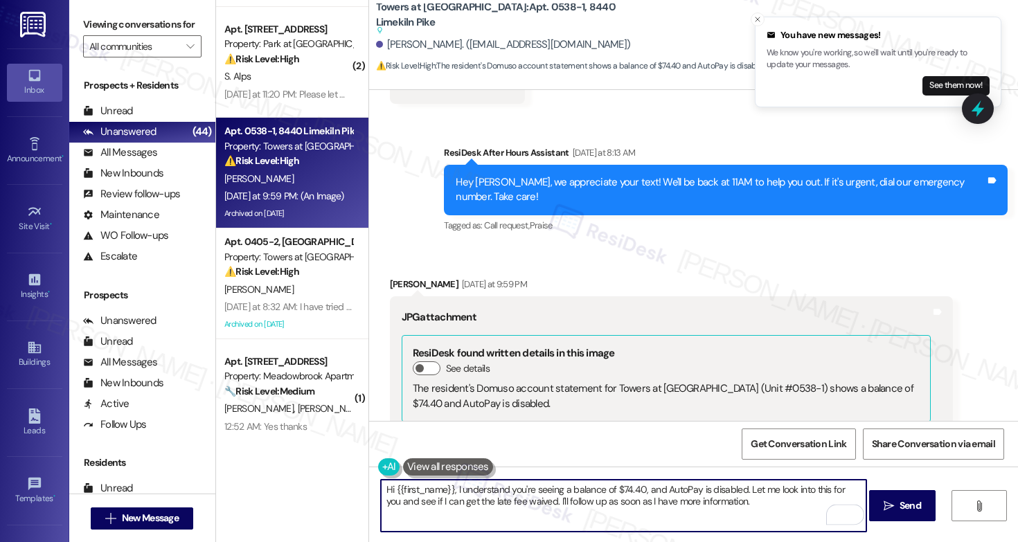
click at [791, 504] on textarea "Hi {{first_name}}, I understand you're seeing a balance of $74.40, and AutoPay …" at bounding box center [623, 506] width 485 height 52
type textarea "Hi {{first_name}}, I understand you're seeing a balance of $74.40, and AutoPay …"
click at [919, 508] on span "Send" at bounding box center [910, 506] width 21 height 15
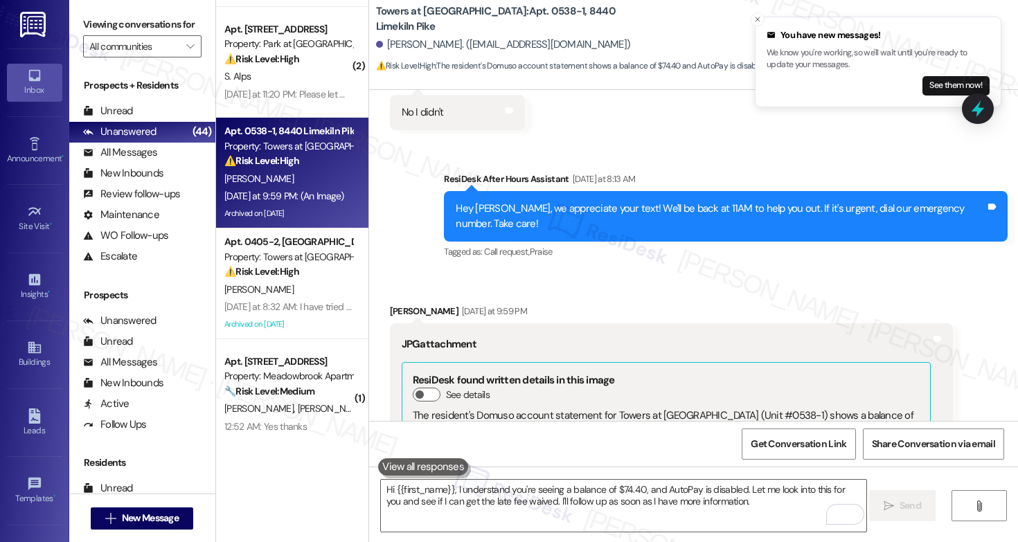
scroll to position [28850, 0]
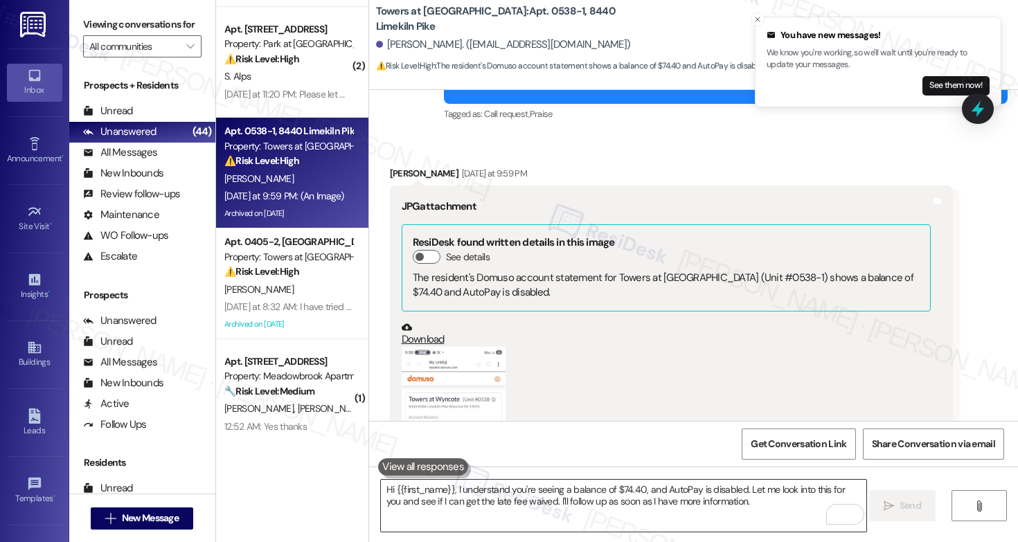
click at [745, 508] on textarea "Hi {{first_name}}, I understand you're seeing a balance of $74.40, and AutoPay …" at bounding box center [623, 506] width 485 height 52
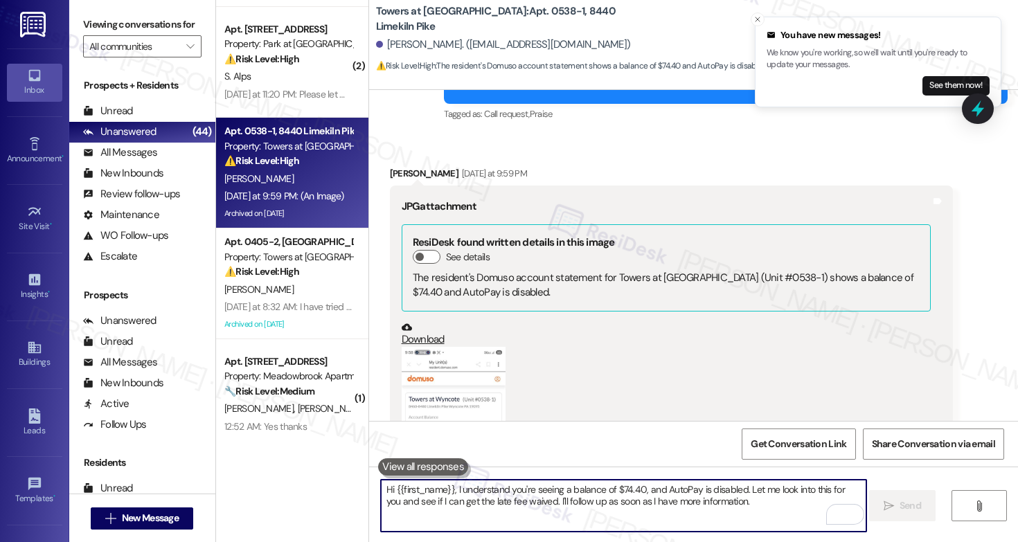
click at [745, 507] on textarea "Hi {{first_name}}, I understand you're seeing a balance of $74.40, and AutoPay …" at bounding box center [623, 506] width 485 height 52
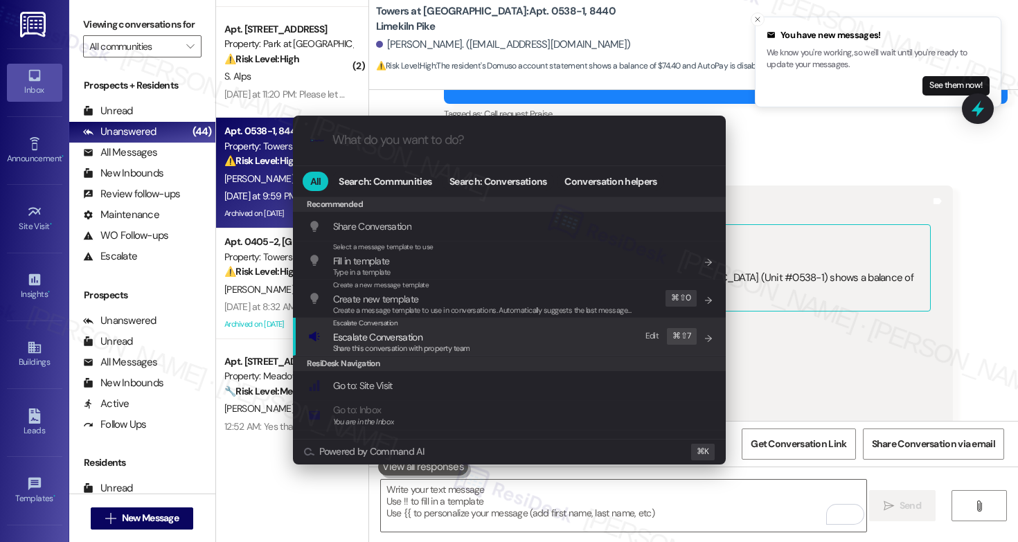
click at [528, 332] on div "Escalate Conversation Escalate Conversation Share this conversation with proper…" at bounding box center [510, 336] width 405 height 37
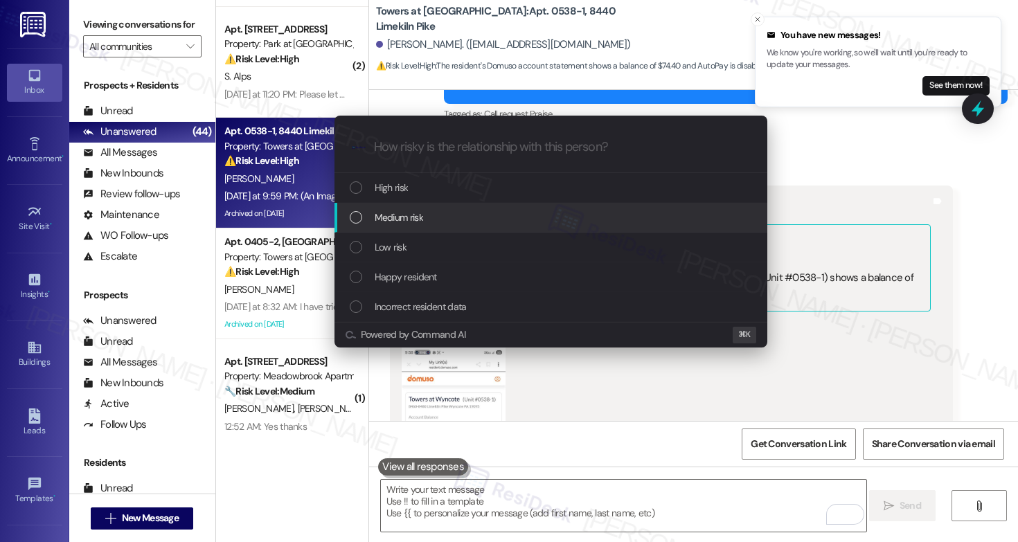
click at [459, 217] on div "Medium risk" at bounding box center [552, 217] width 405 height 15
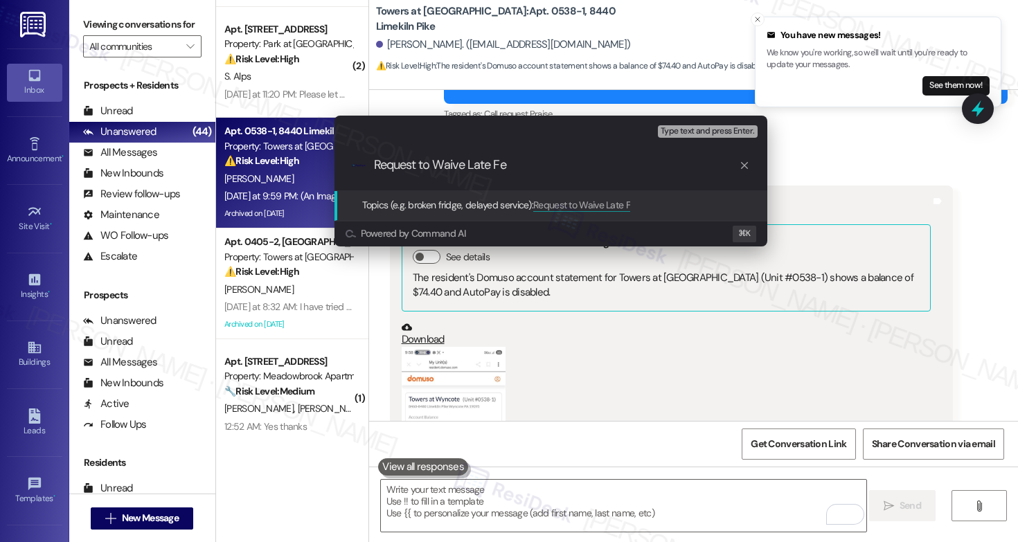
type input "Request to Waive Late Fee"
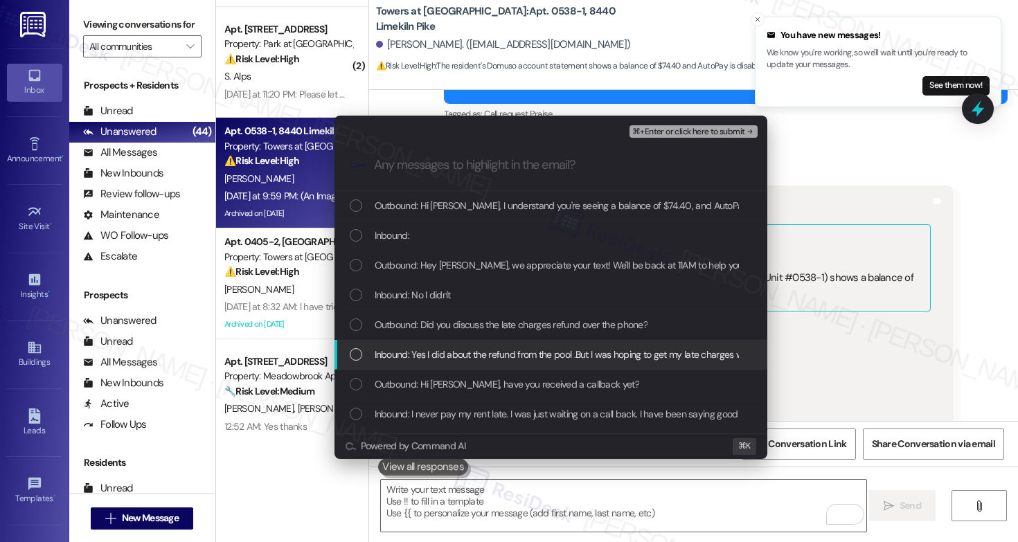
click at [491, 359] on span "Inbound: Yes I did about the refund from the pool .But I was hoping to get my l…" at bounding box center [570, 354] width 391 height 15
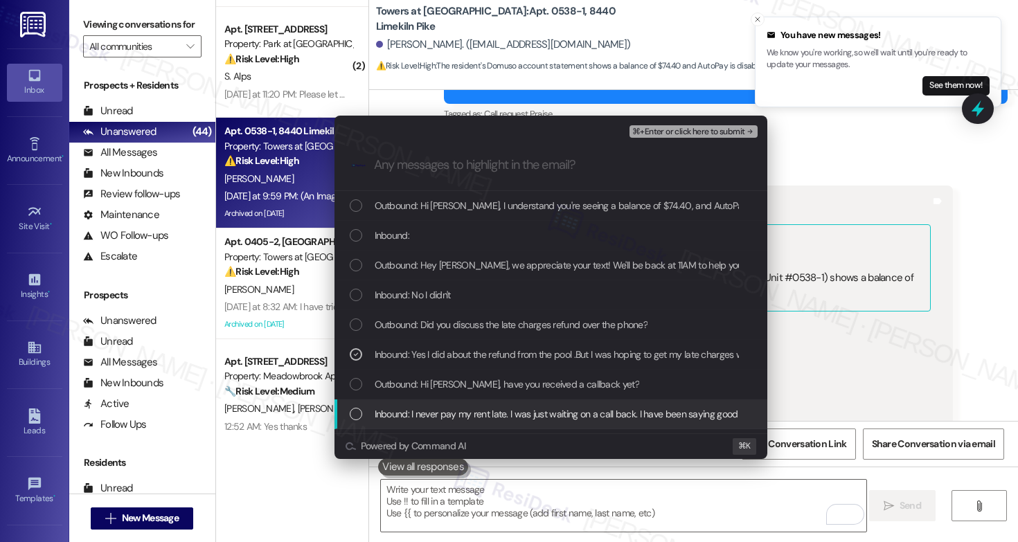
click at [497, 410] on span "Inbound: I never pay my rent late. I was just waiting on a call back. I have be…" at bounding box center [771, 413] width 792 height 15
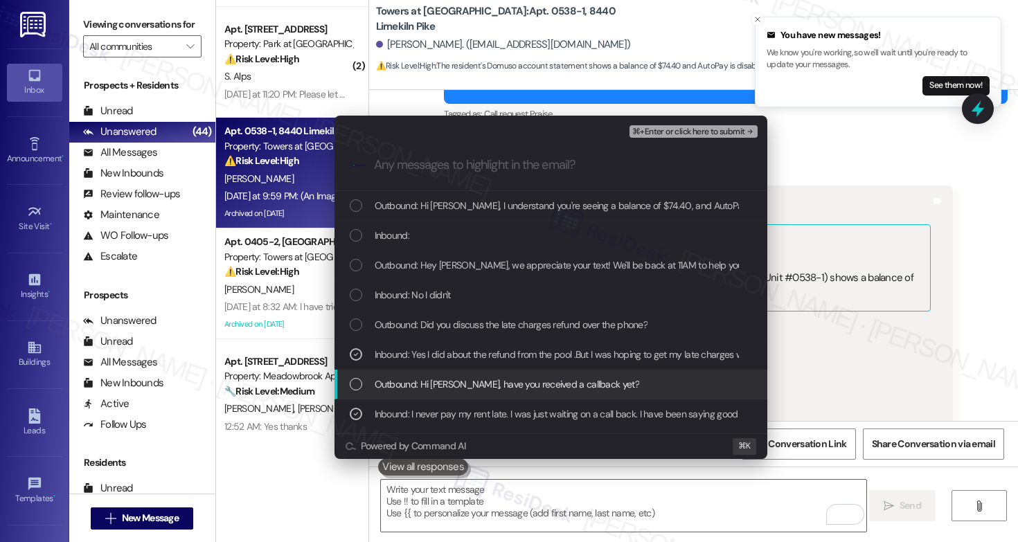
click at [518, 378] on span "Outbound: Hi Linda, have you received a callback yet?" at bounding box center [507, 384] width 265 height 15
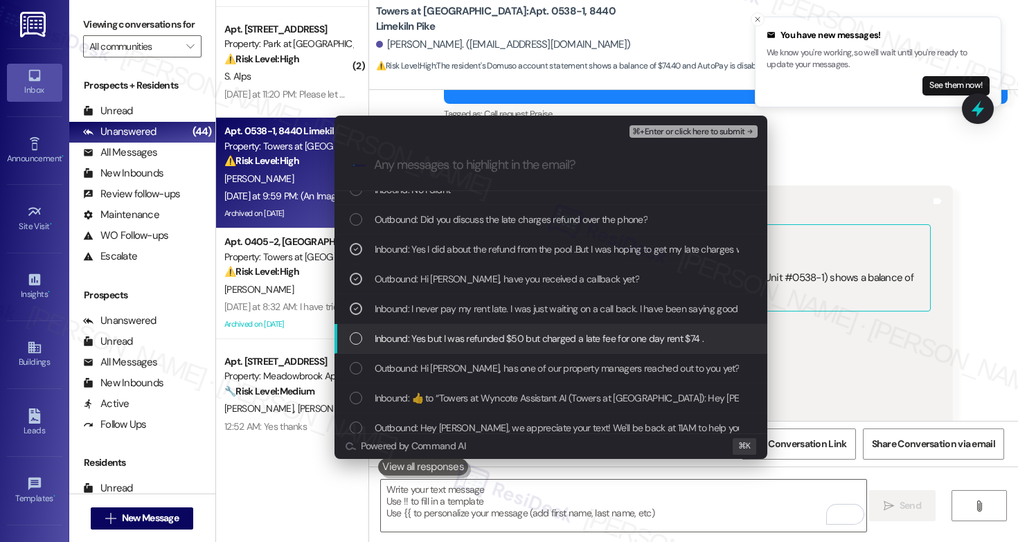
scroll to position [106, 0]
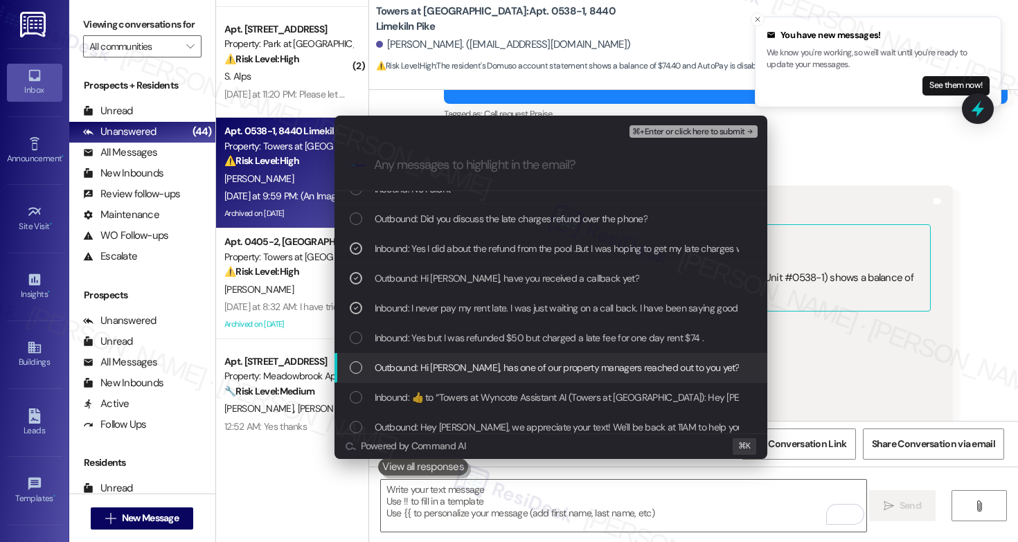
click at [536, 372] on span "Outbound: Hi Linda, has one of our property managers reached out to you yet?" at bounding box center [557, 367] width 365 height 15
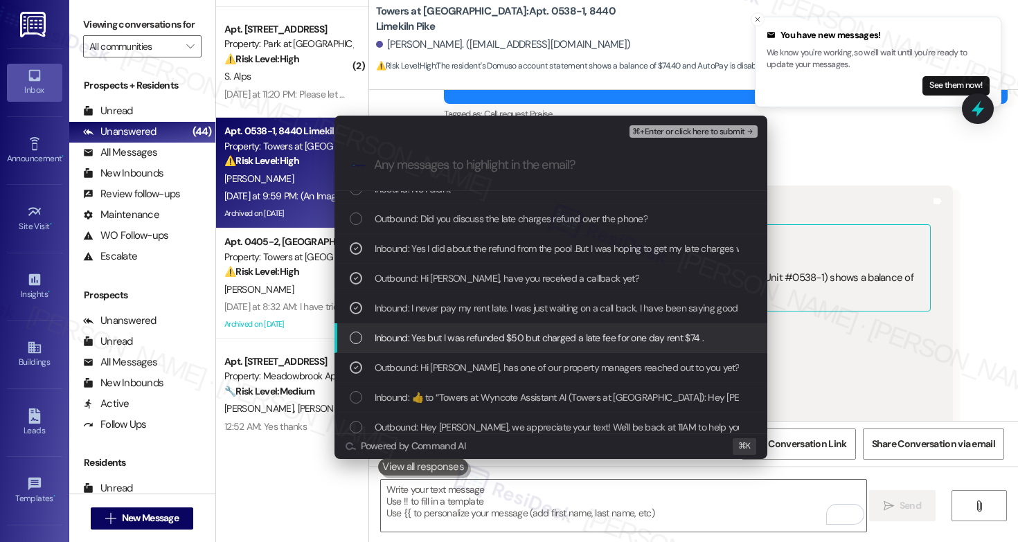
click at [552, 335] on span "Inbound: Yes but I was refunded $50 but charged a late fee for one day rent $74…" at bounding box center [539, 337] width 329 height 15
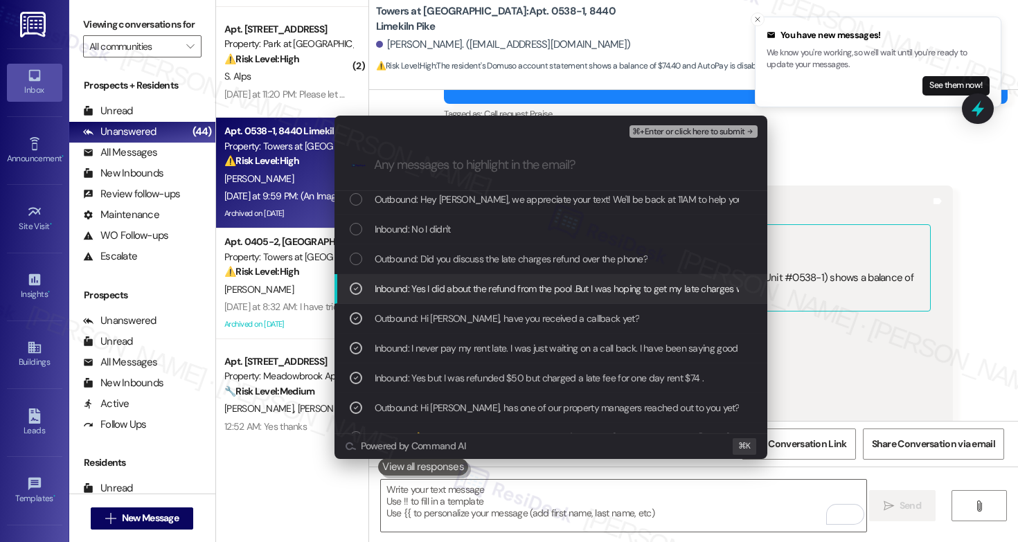
scroll to position [64, 0]
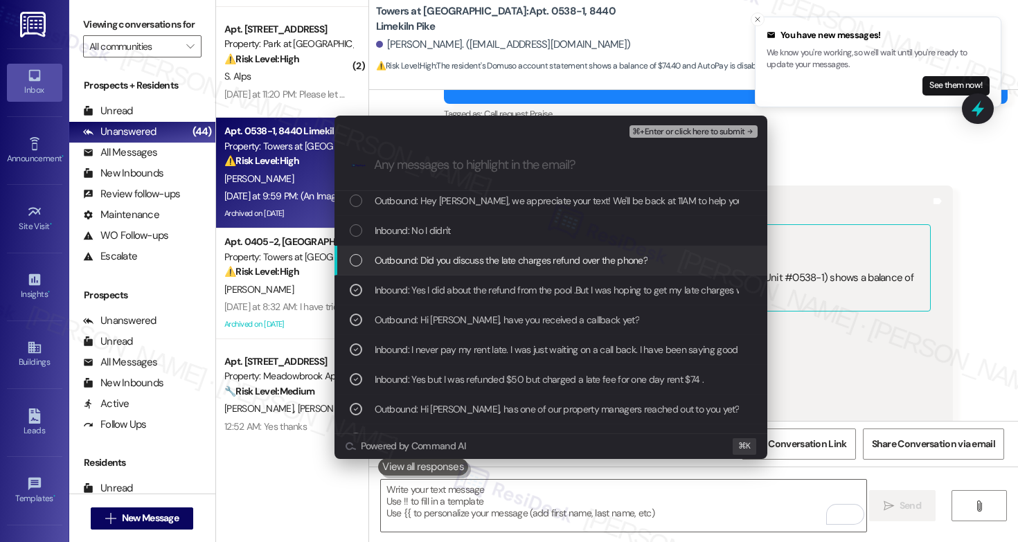
click at [512, 261] on span "Outbound: Did you discuss the late charges refund over the phone?" at bounding box center [512, 260] width 274 height 15
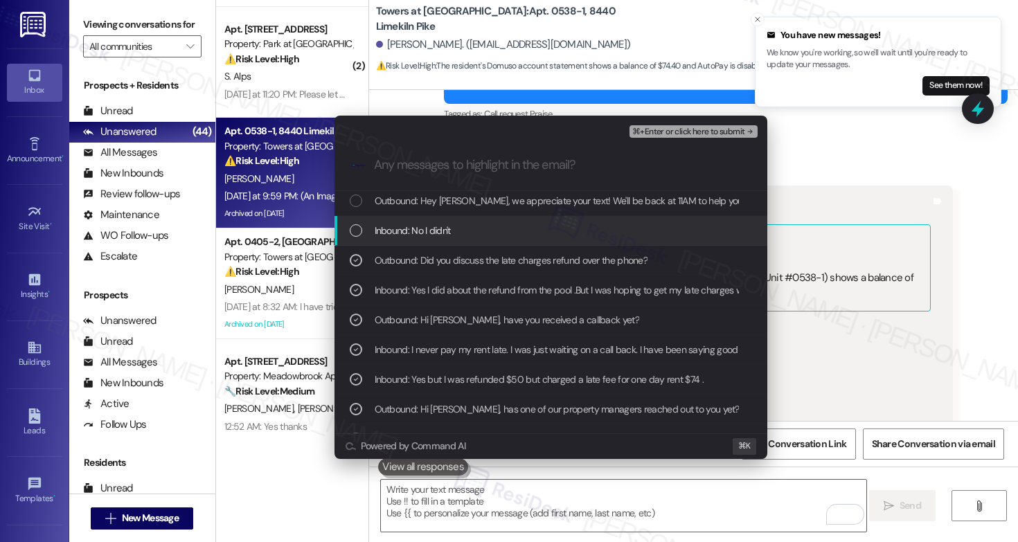
click at [411, 221] on div "Inbound: No I didn't" at bounding box center [550, 231] width 433 height 30
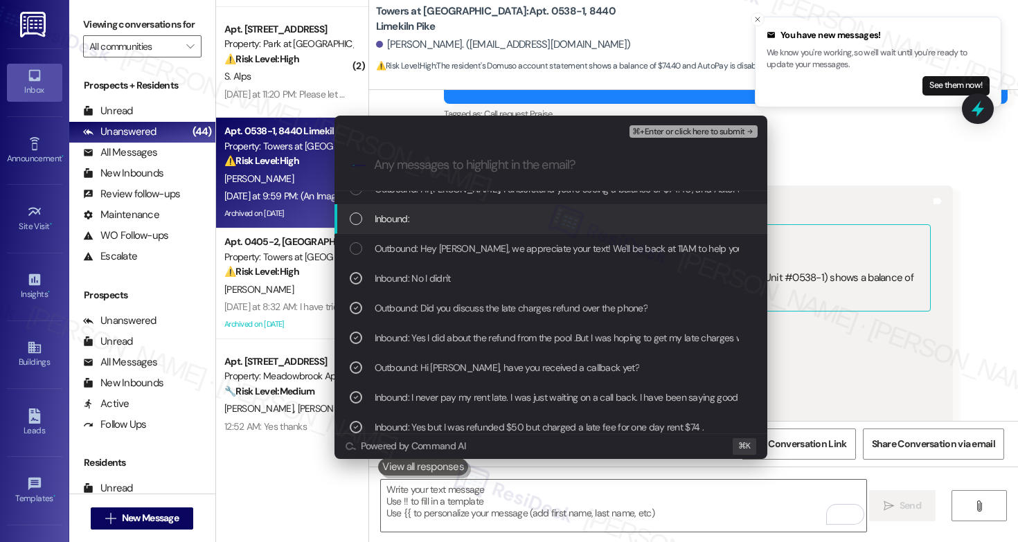
scroll to position [12, 0]
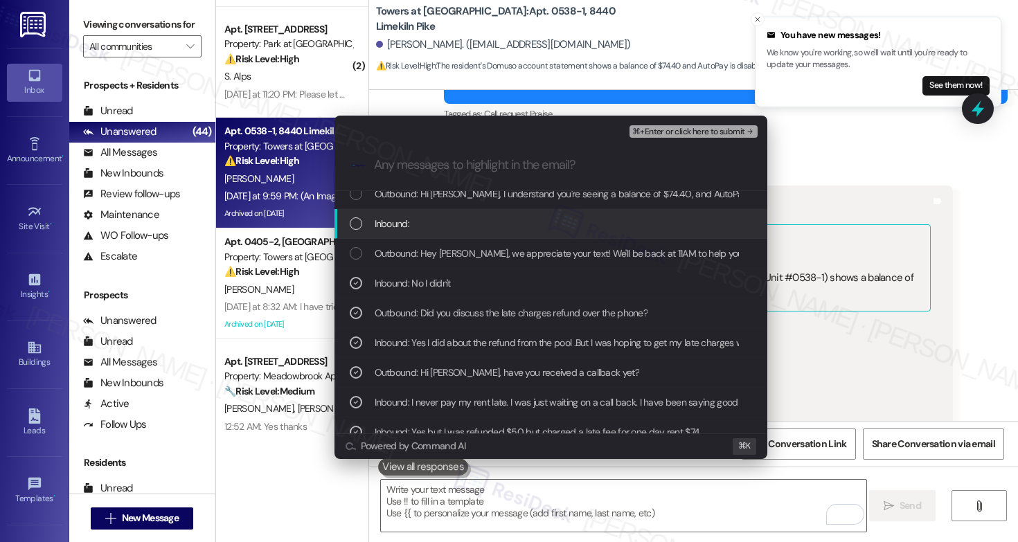
click at [411, 219] on div "Inbound:" at bounding box center [552, 223] width 405 height 15
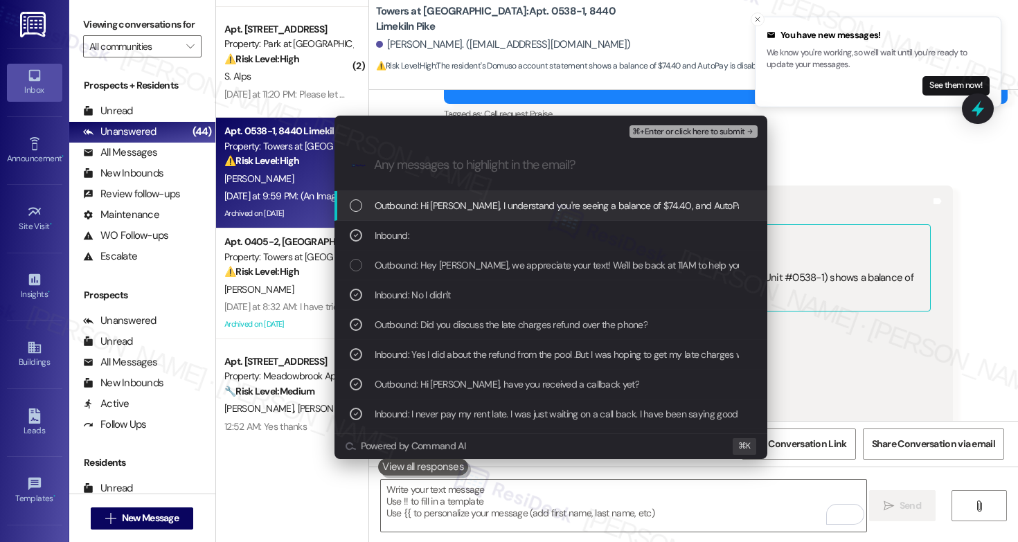
click at [424, 208] on span "Outbound: Hi Linda, I understand you're seeing a balance of $74.40, and AutoPay…" at bounding box center [815, 205] width 881 height 15
click at [693, 135] on span "⌘+Enter or click here to submit" at bounding box center [688, 132] width 112 height 10
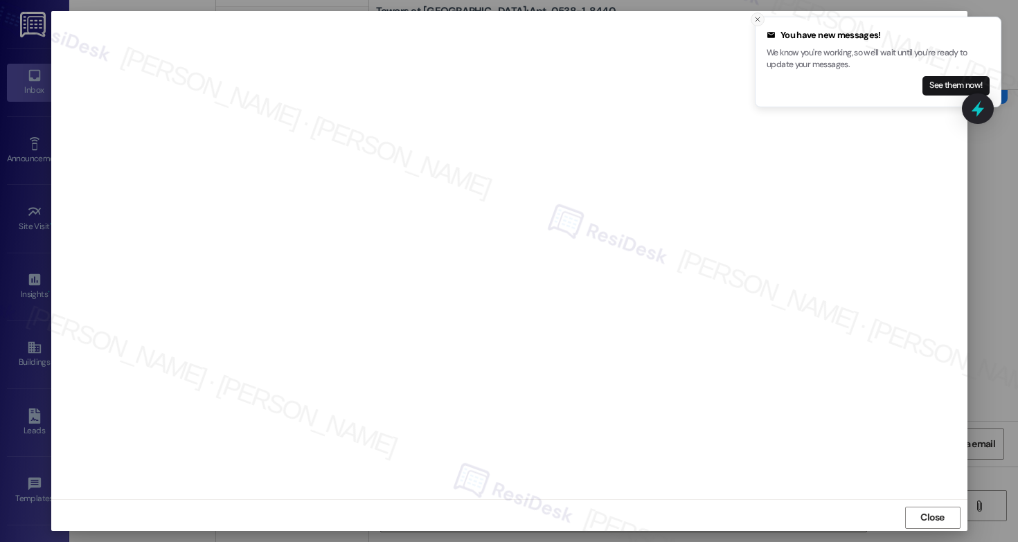
click at [757, 18] on icon "Close toast" at bounding box center [757, 19] width 8 height 8
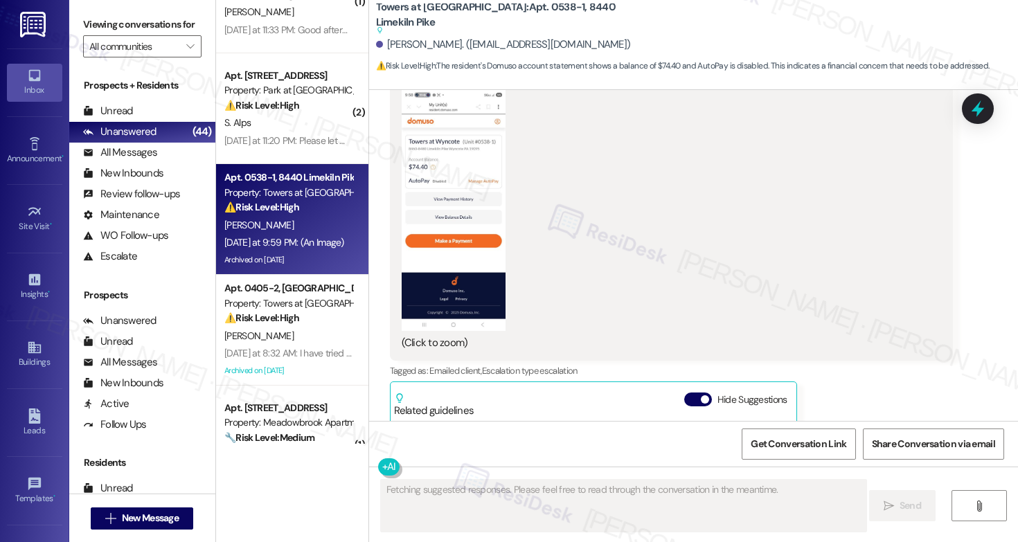
scroll to position [204, 0]
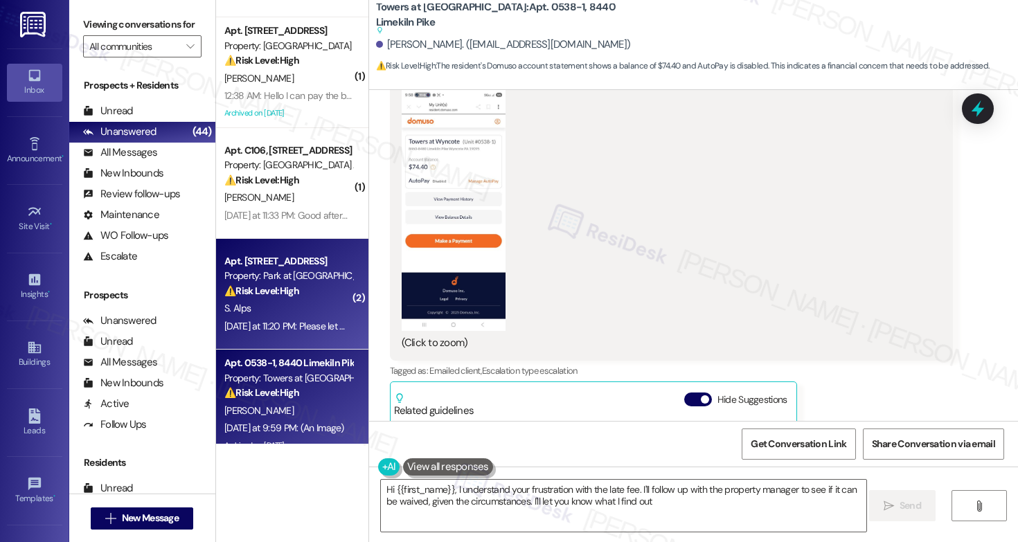
type textarea "Hi {{first_name}}, I understand your frustration with the late fee. I'll follow…"
click at [296, 296] on div "⚠️ Risk Level: High The resident is following up on their lease renewal, which …" at bounding box center [288, 291] width 128 height 15
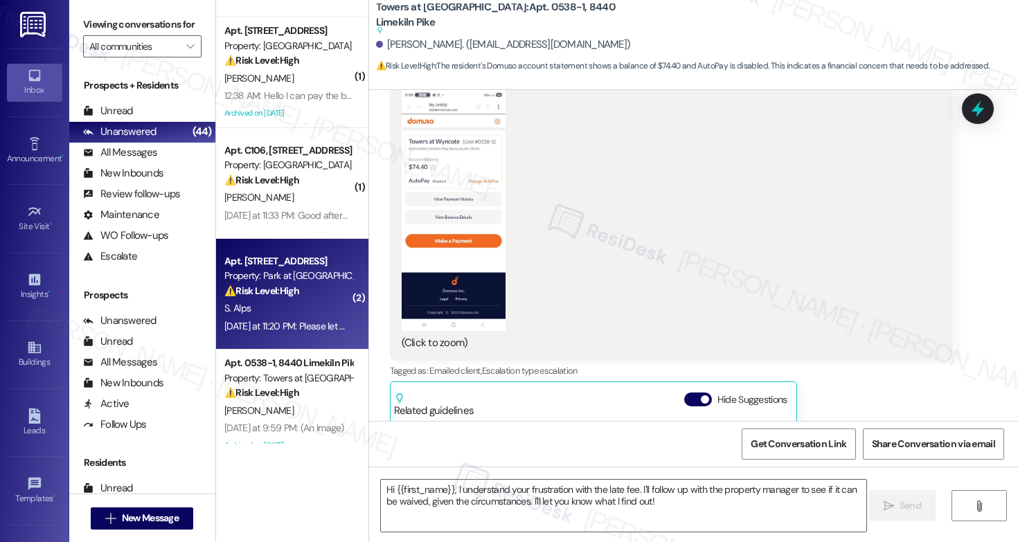
type textarea "Fetching suggested responses. Please feel free to read through the conversation…"
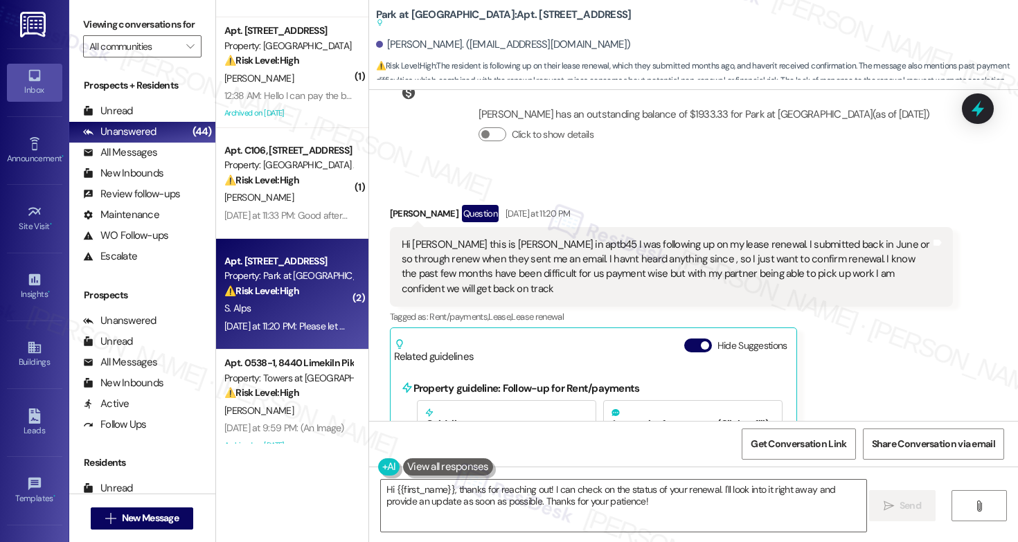
scroll to position [2768, 0]
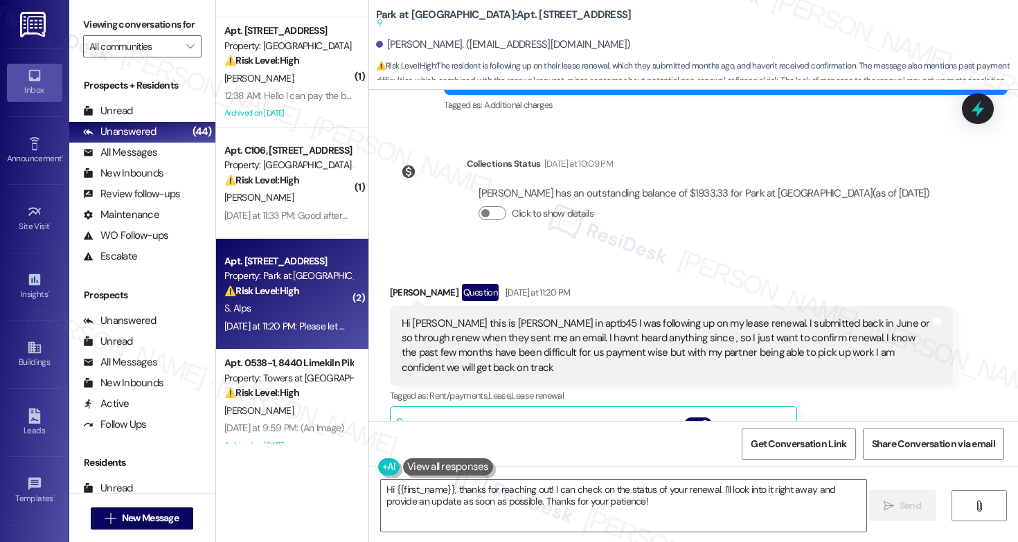
click at [747, 339] on div "Hi Emily this is Sarah in aptb45 I was following up on my lease renewal. I subm…" at bounding box center [667, 346] width 530 height 60
click at [747, 338] on div "Hi Emily this is Sarah in aptb45 I was following up on my lease renewal. I subm…" at bounding box center [667, 346] width 530 height 60
click at [681, 515] on textarea "Hi {{first_name}}, thanks for reaching out! I can check on the status of your r…" at bounding box center [623, 506] width 485 height 52
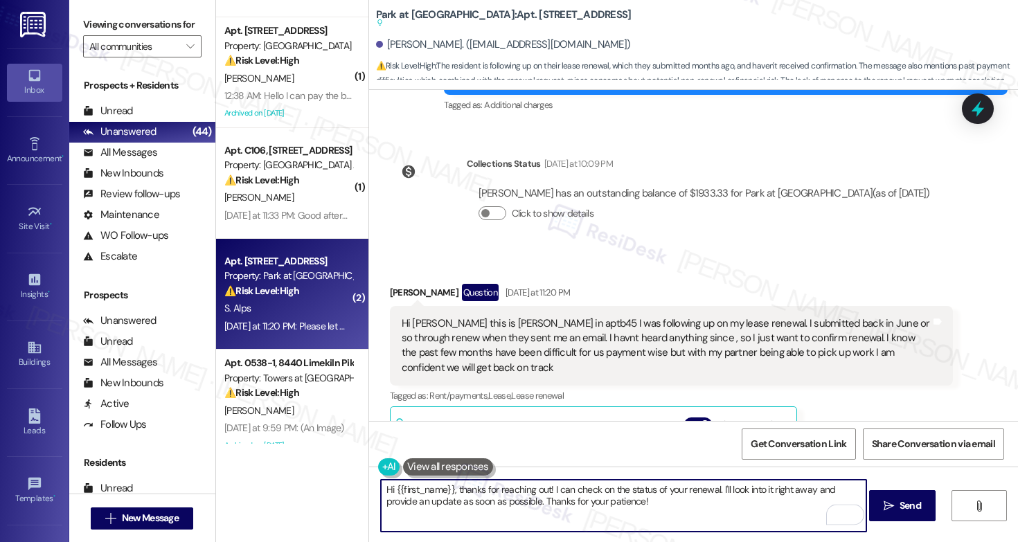
click at [478, 501] on textarea "Hi {{first_name}}, thanks for reaching out! I can check on the status of your r…" at bounding box center [623, 506] width 485 height 52
click at [751, 506] on textarea "Hi {{first_name}}, thanks for reaching out! I can check on the status of your r…" at bounding box center [623, 506] width 485 height 52
drag, startPoint x: 753, startPoint y: 504, endPoint x: 600, endPoint y: 506, distance: 153.0
click at [600, 506] on textarea "Hi {{first_name}}, thanks for reaching out! I can check on the status of your r…" at bounding box center [623, 506] width 485 height 52
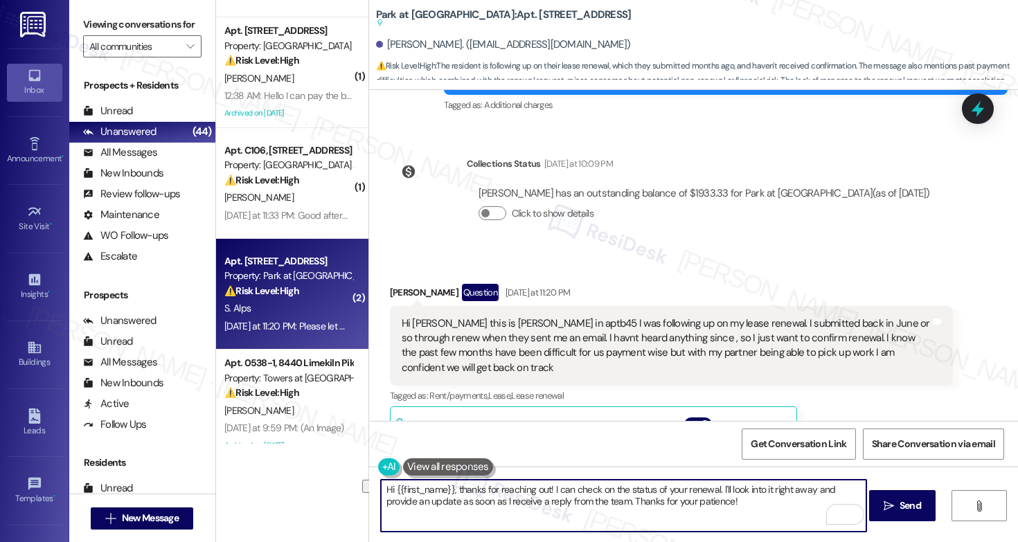
click at [743, 507] on textarea "Hi {{first_name}}, thanks for reaching out! I can check on the status of your r…" at bounding box center [623, 506] width 485 height 52
drag, startPoint x: 743, startPoint y: 508, endPoint x: 596, endPoint y: 503, distance: 147.6
click at [596, 503] on textarea "Hi {{first_name}}, thanks for reaching out! I can check on the status of your r…" at bounding box center [623, 506] width 485 height 52
type textarea "Hi {{first_name}}, thanks for reaching out! I can check on the status of your r…"
click at [906, 510] on span "Send" at bounding box center [910, 506] width 21 height 15
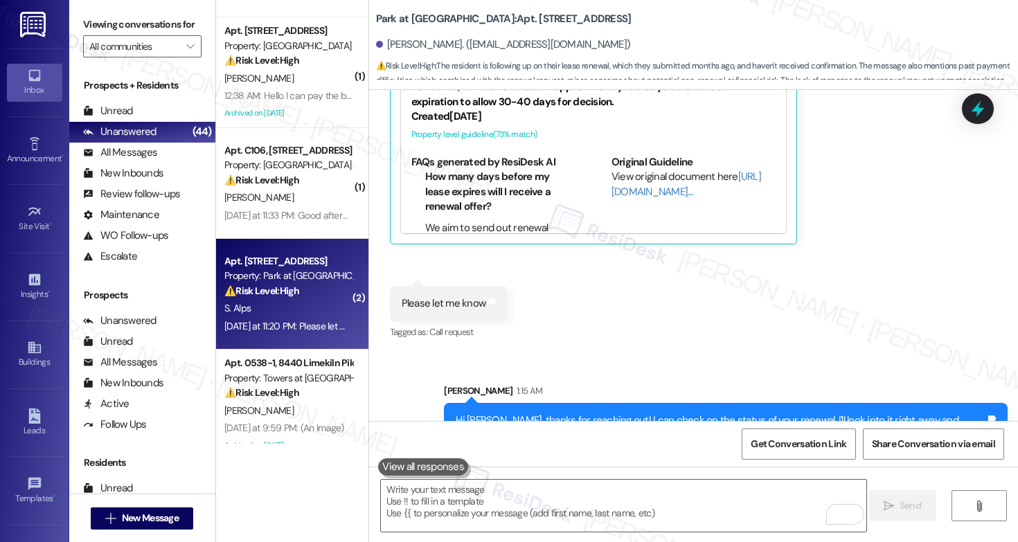
scroll to position [3217, 0]
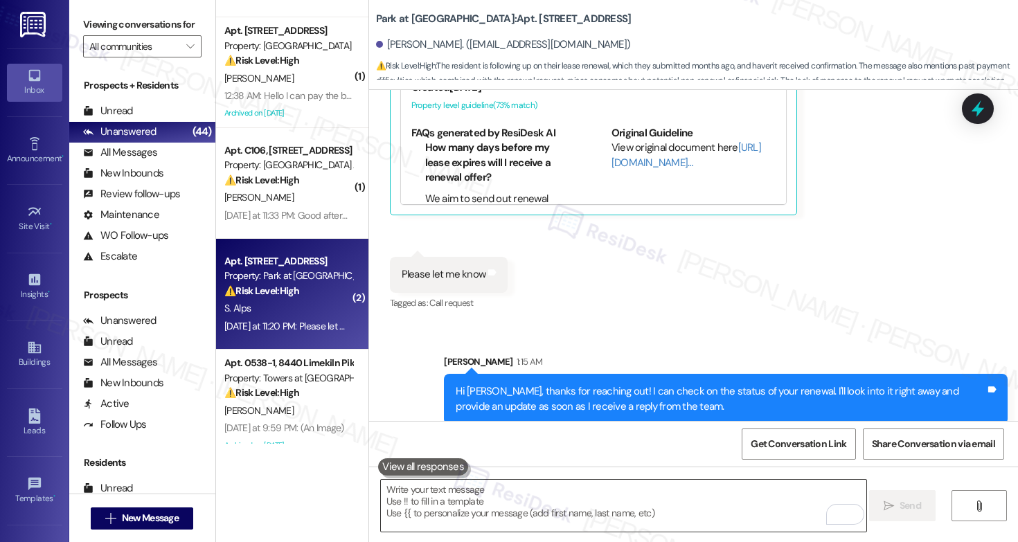
click at [670, 494] on textarea "To enrich screen reader interactions, please activate Accessibility in Grammarl…" at bounding box center [623, 506] width 485 height 52
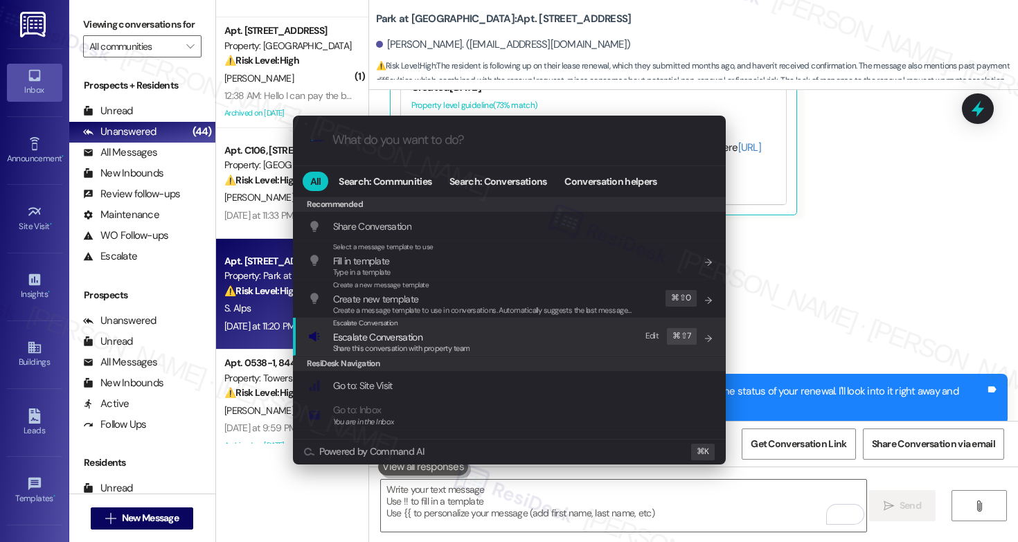
click at [507, 348] on div "Escalate Conversation Escalate Conversation Share this conversation with proper…" at bounding box center [510, 336] width 405 height 37
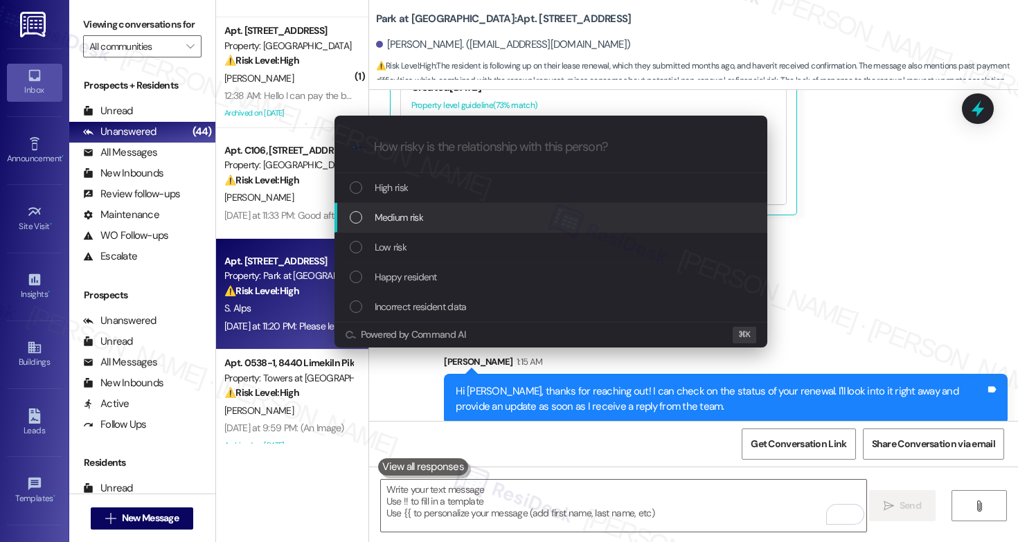
click at [489, 224] on div "Medium risk" at bounding box center [552, 217] width 405 height 15
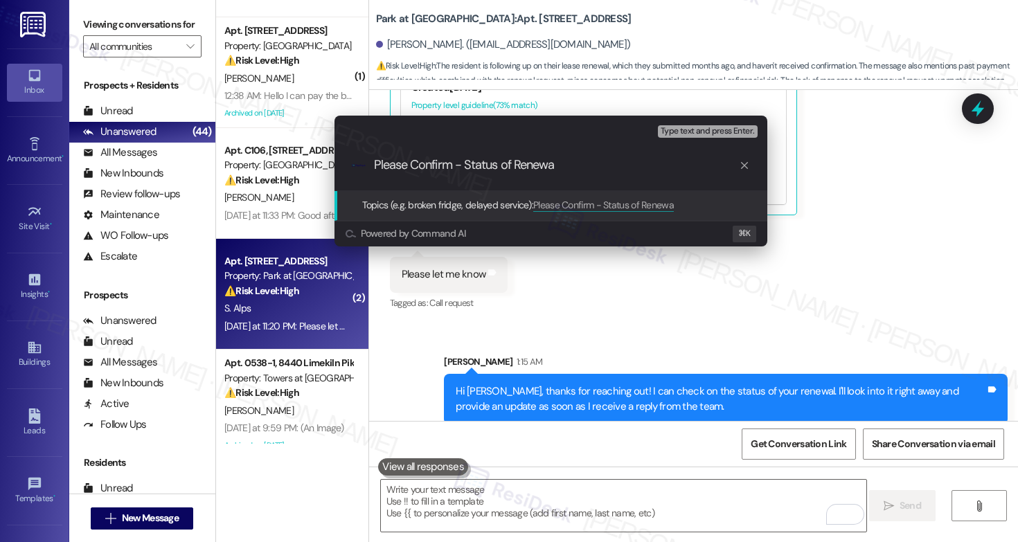
type input "Please Confirm - Status of Renewal"
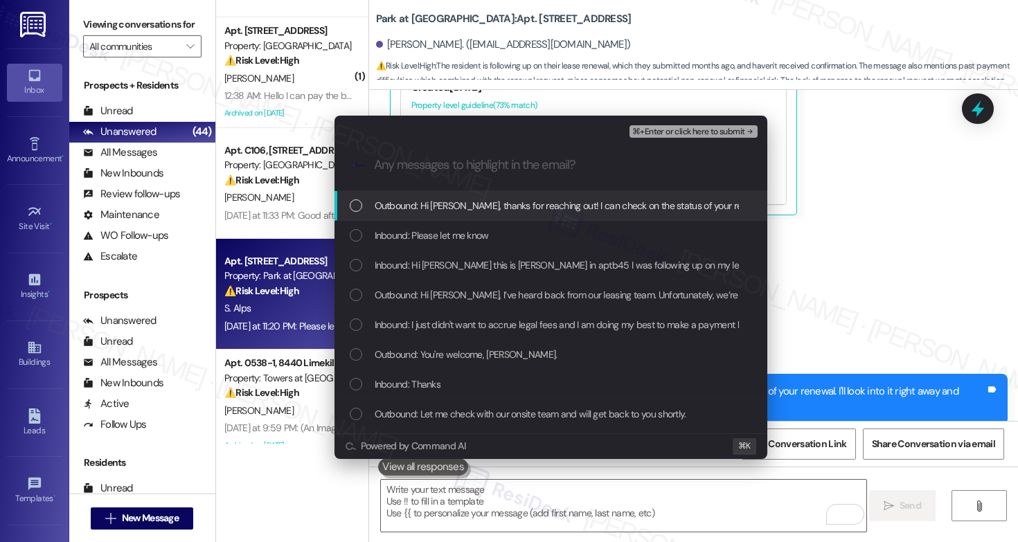
click at [498, 208] on span "Outbound: Hi Sarah, thanks for reaching out! I can check on the status of your …" at bounding box center [752, 205] width 755 height 15
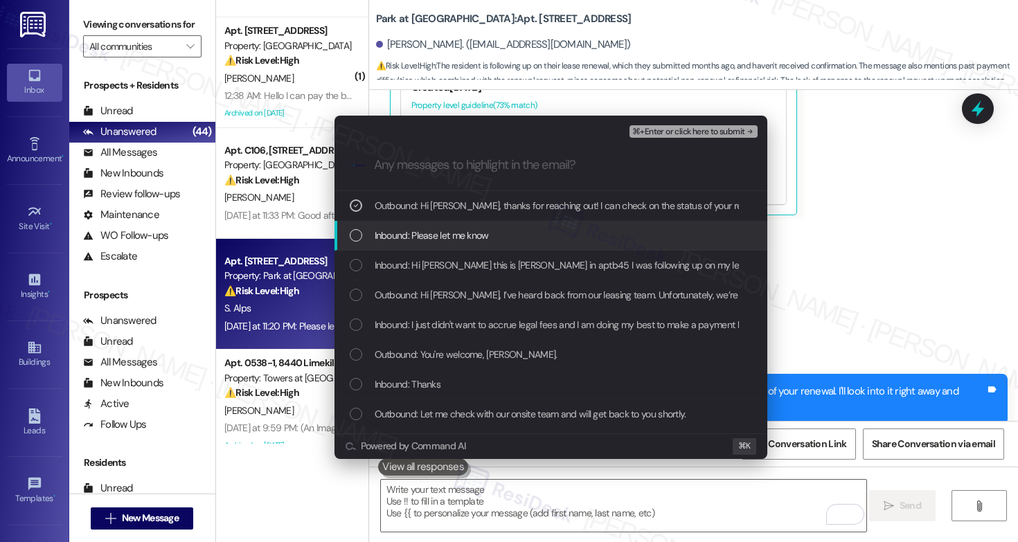
click at [485, 235] on span "Inbound: Please let me know" at bounding box center [432, 235] width 114 height 15
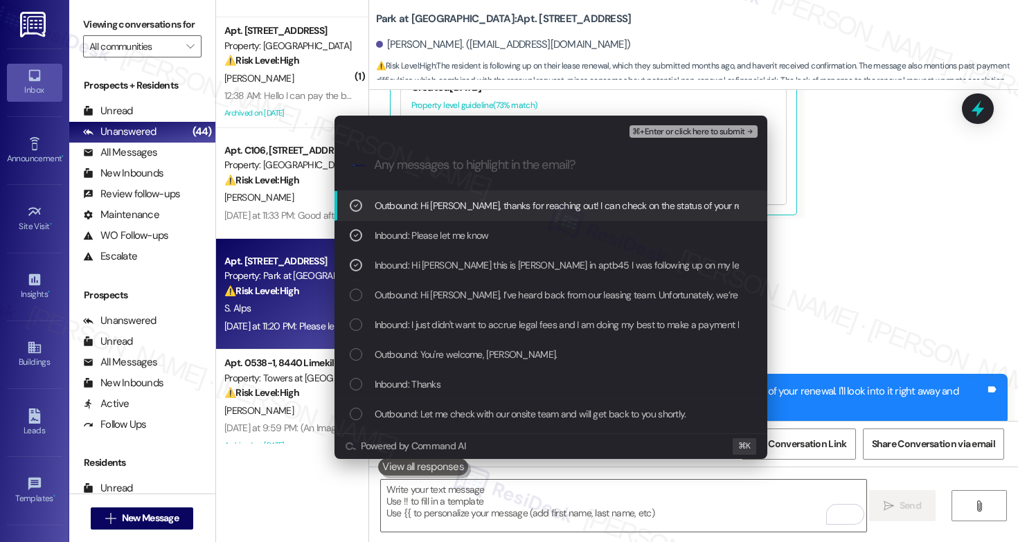
click at [690, 133] on span "⌘+Enter or click here to submit" at bounding box center [688, 132] width 112 height 10
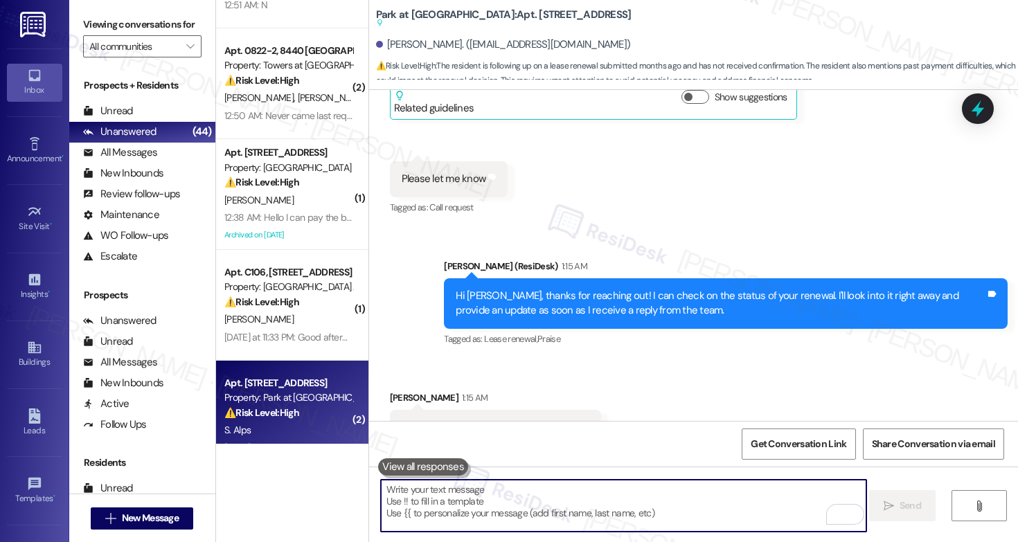
scroll to position [3137, 0]
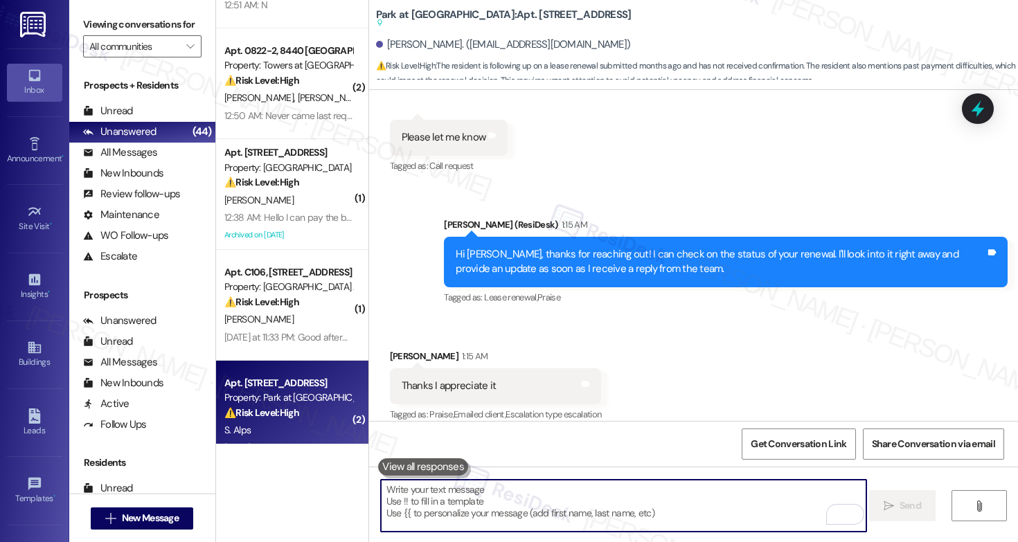
click at [476, 503] on textarea "To enrich screen reader interactions, please activate Accessibility in Grammarl…" at bounding box center [623, 506] width 485 height 52
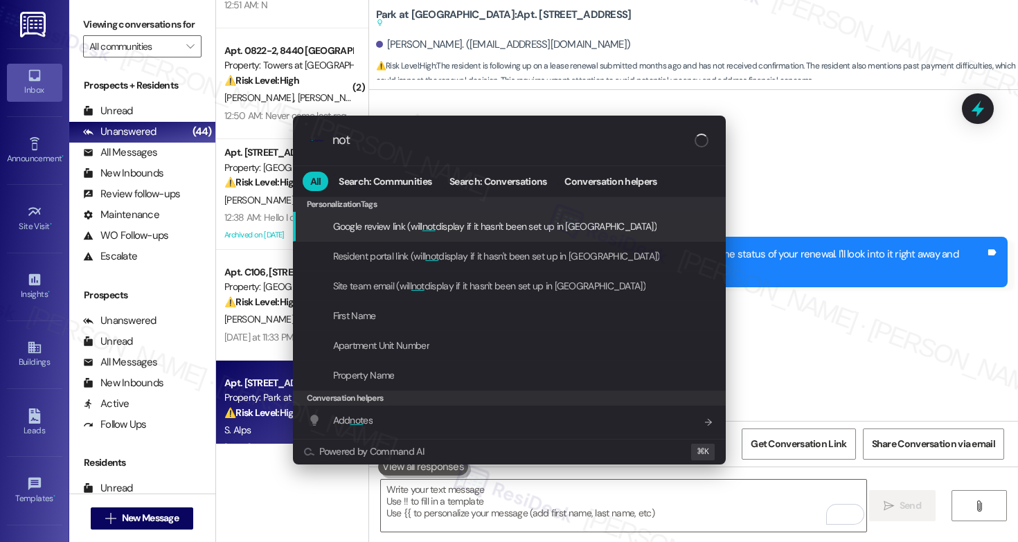
type input "note"
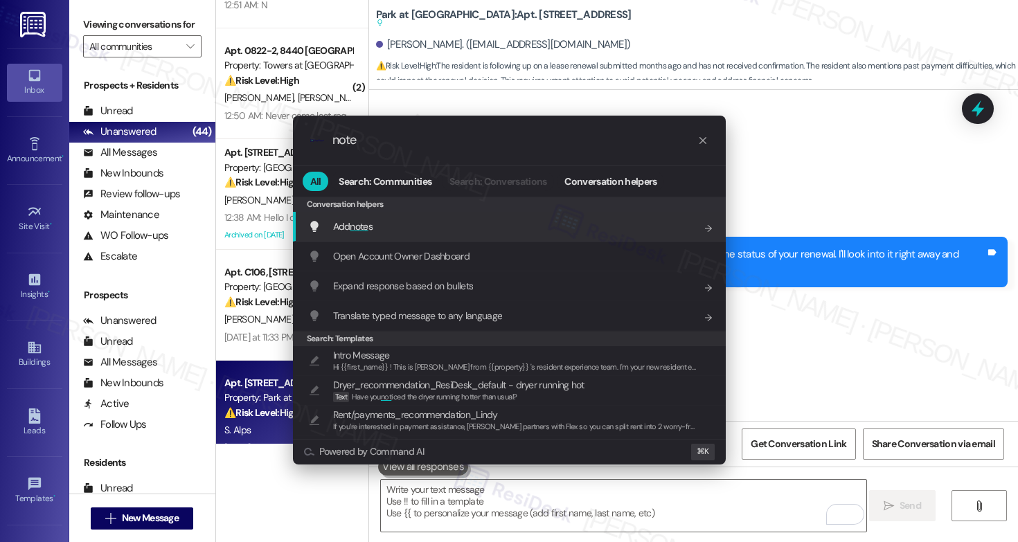
click at [415, 228] on div "Add note s Add shortcut" at bounding box center [510, 226] width 405 height 15
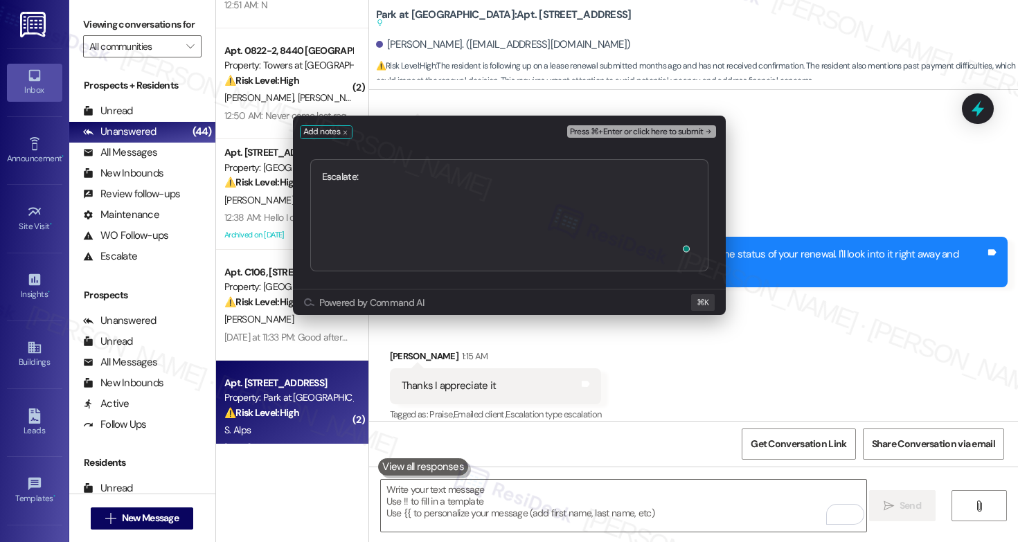
type textarea "Escalate: Please Confirm - Status of Renewal"
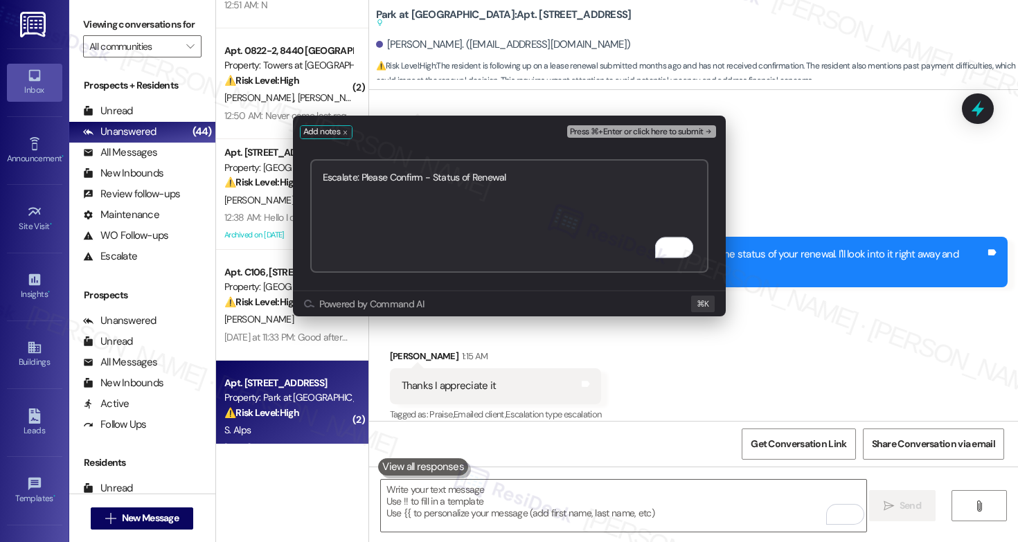
click at [617, 134] on span "Press ⌘+Enter or click here to submit" at bounding box center [637, 132] width 134 height 10
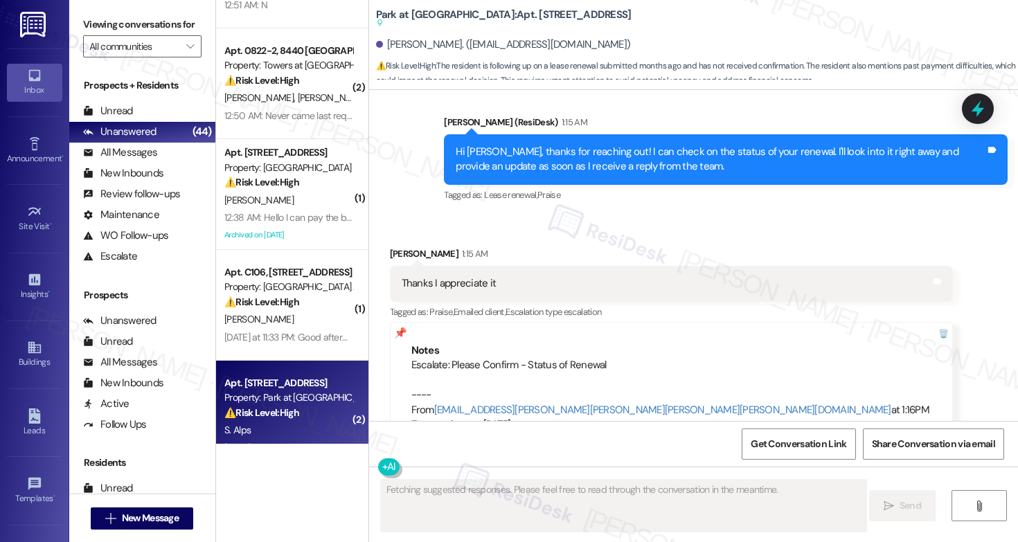
scroll to position [3253, 0]
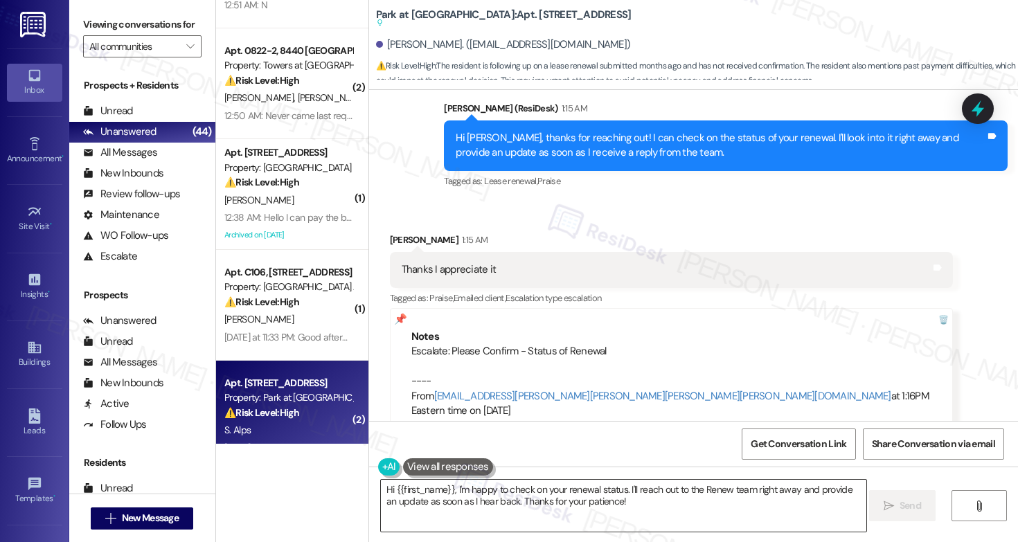
click at [512, 518] on textarea "Hi {{first_name}}, I'm happy to check on your renewal status. I'll reach out to…" at bounding box center [623, 506] width 485 height 52
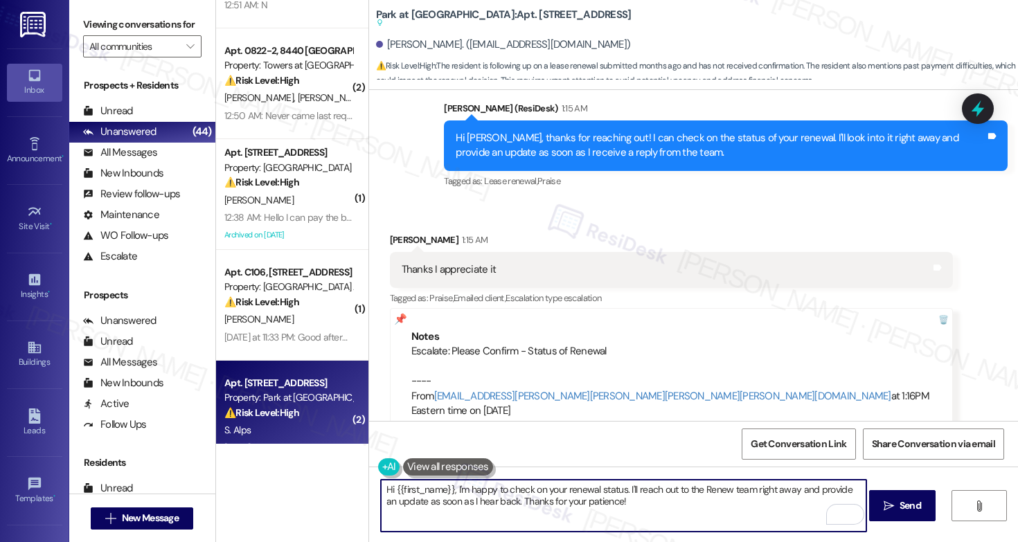
click at [512, 512] on textarea "Hi {{first_name}}, I'm happy to check on your renewal status. I'll reach out to…" at bounding box center [623, 506] width 485 height 52
click at [511, 513] on textarea "Hi {{first_name}}, I'm happy to check on your renewal status. I'll reach out to…" at bounding box center [623, 506] width 485 height 52
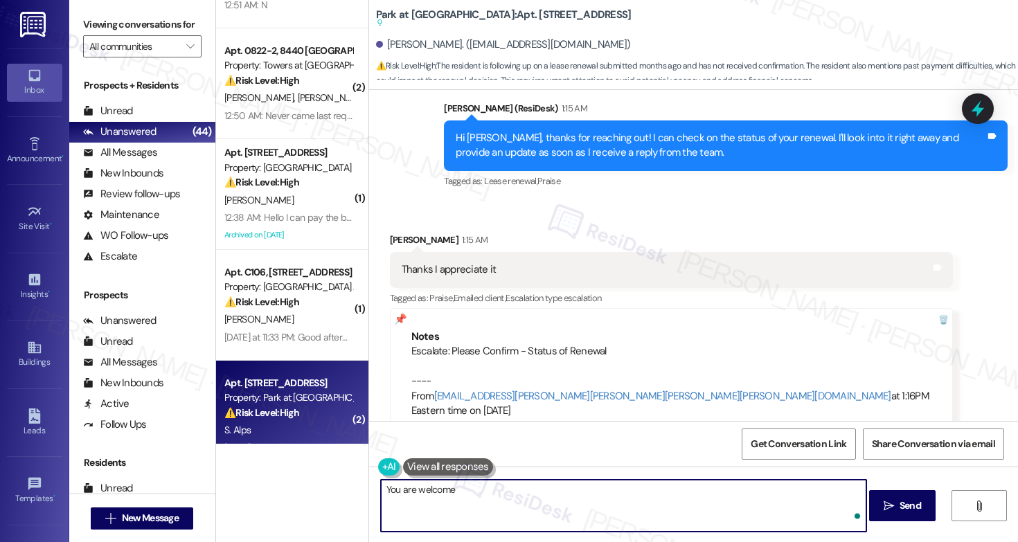
type textarea "You are welcome!"
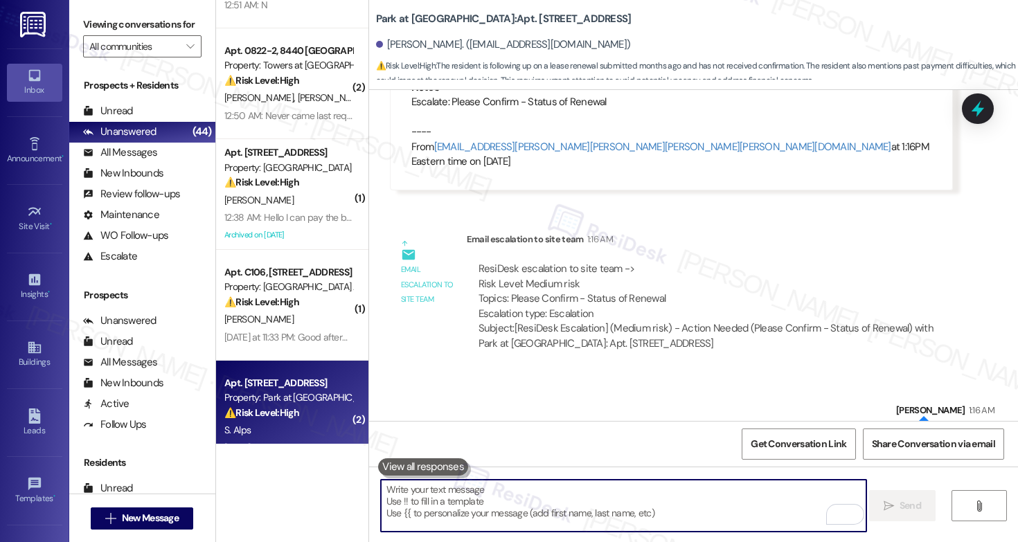
scroll to position [3521, 0]
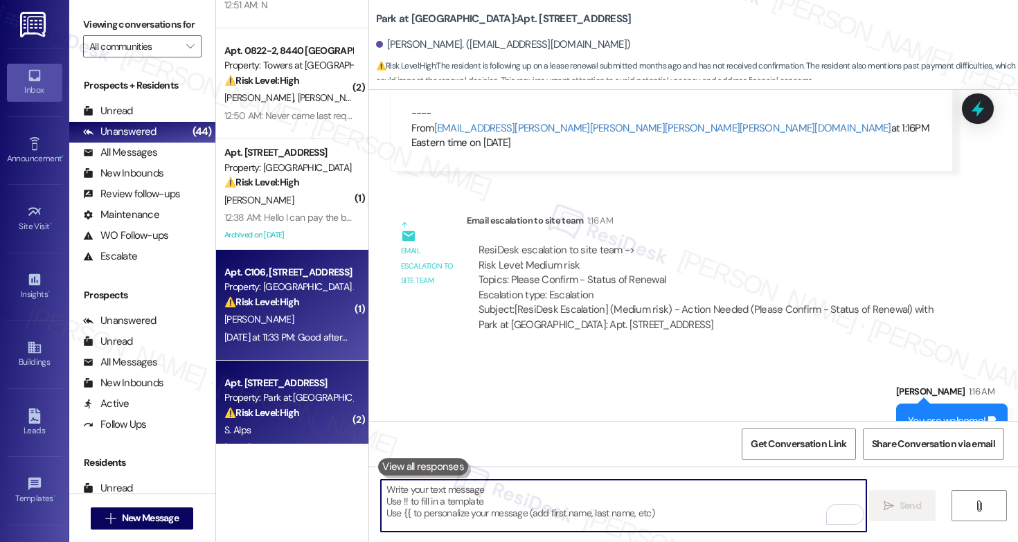
click at [319, 334] on div "Yesterday at 11:33 PM: Good afternoon I'm trying to figure out what exactly hap…" at bounding box center [736, 337] width 1025 height 12
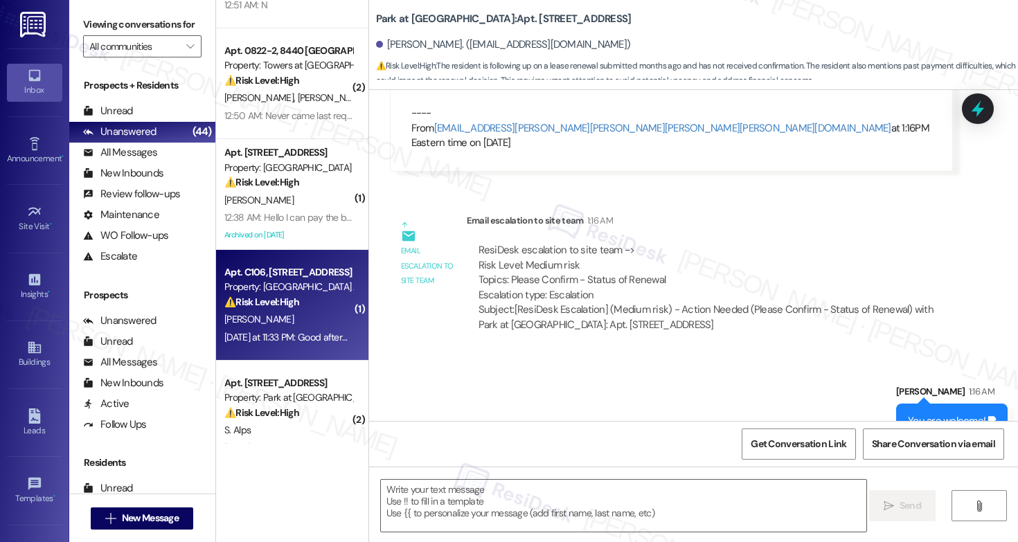
type textarea "Fetching suggested responses. Please feel free to read through the conversation…"
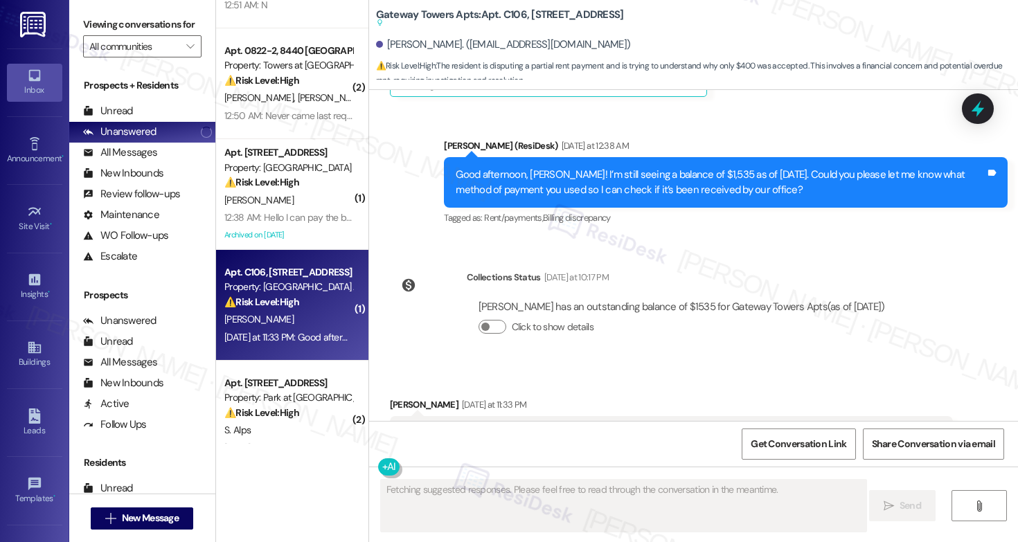
scroll to position [2537, 0]
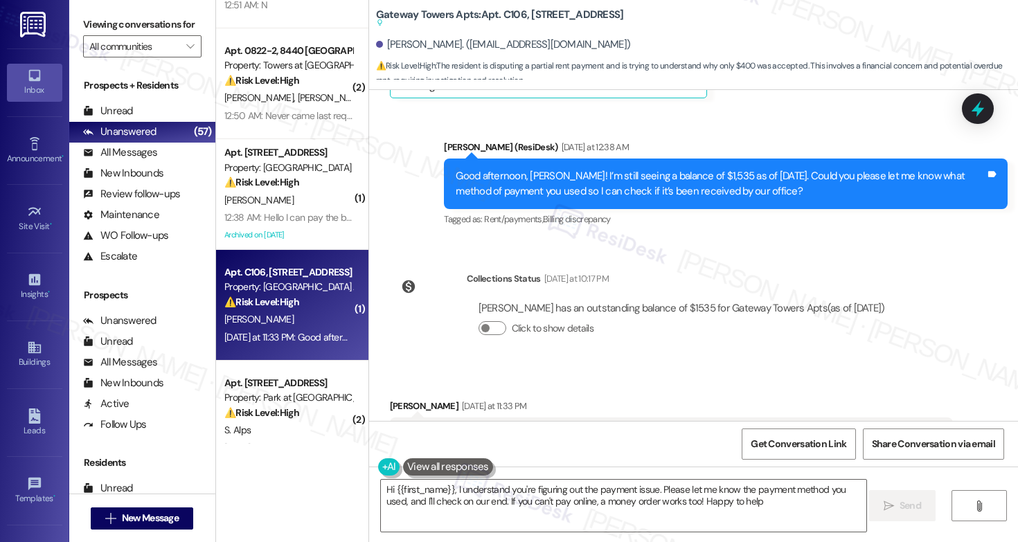
type textarea "Hi {{first_name}}, I understand you're figuring out the payment issue. Please l…"
click at [618, 428] on div "Good afternoon I'm trying to figure out what exactly happened and why the 400 w…" at bounding box center [667, 443] width 530 height 30
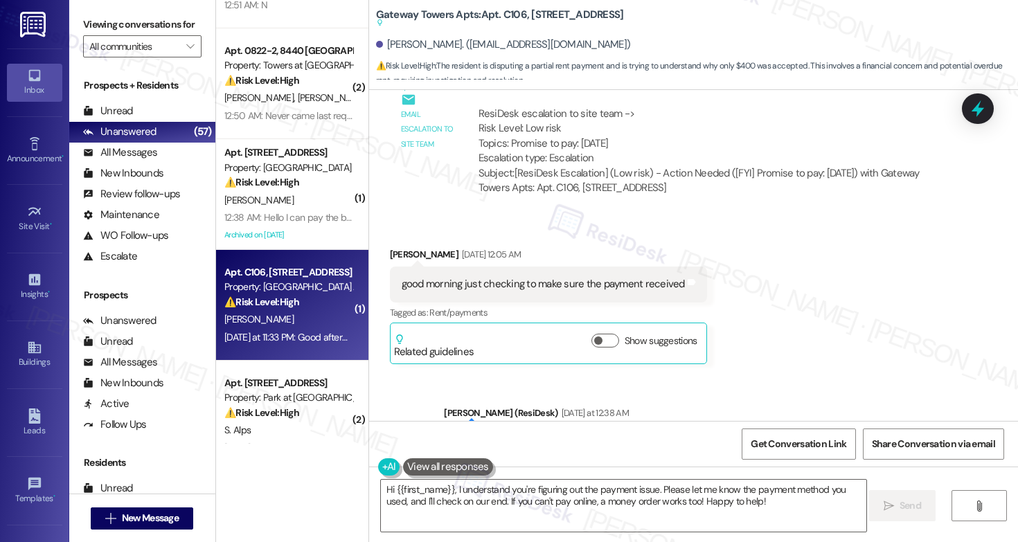
scroll to position [2226, 0]
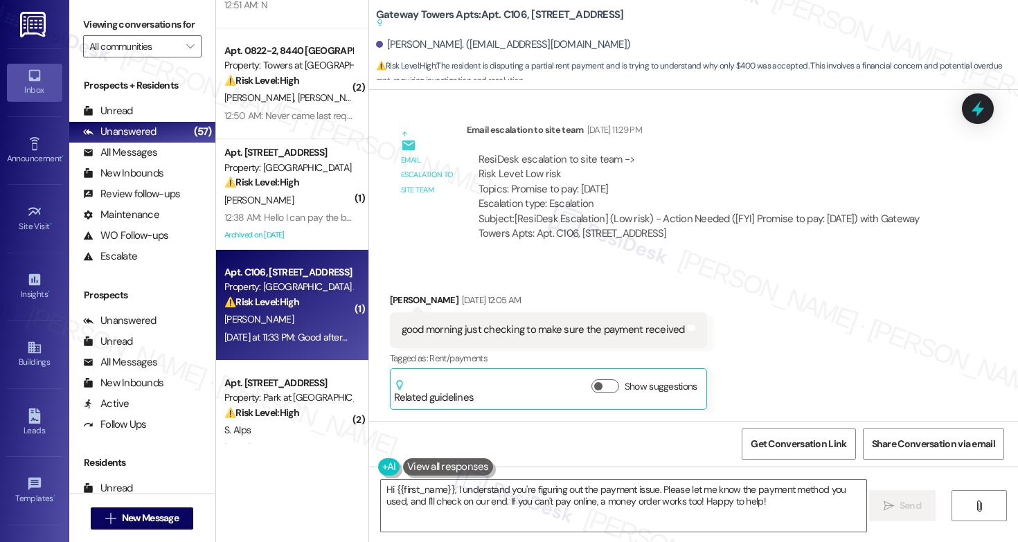
click at [609, 323] on div "good morning just checking to make sure the payment received" at bounding box center [543, 330] width 283 height 15
copy div "good morning just checking to make sure the payment received Tags and notes"
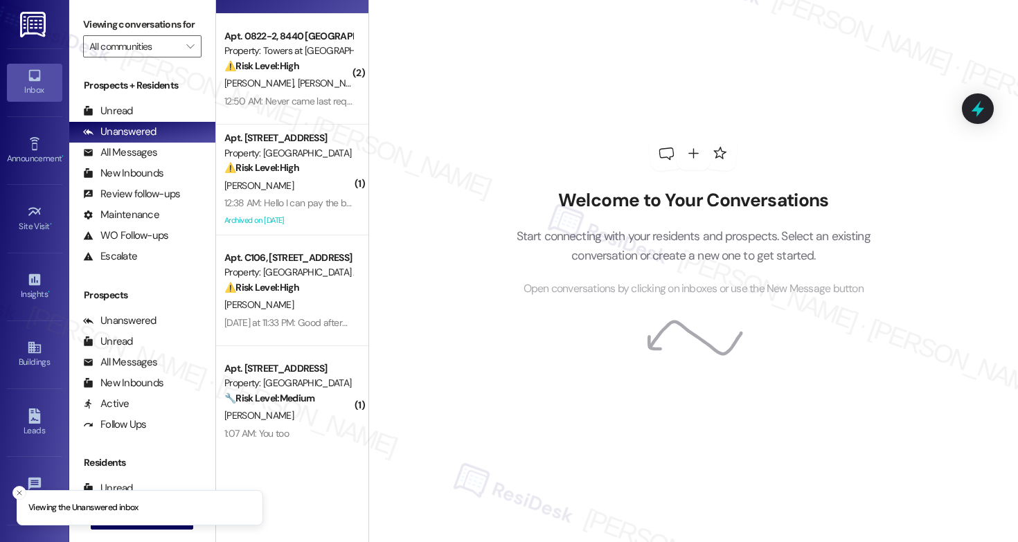
scroll to position [253, 0]
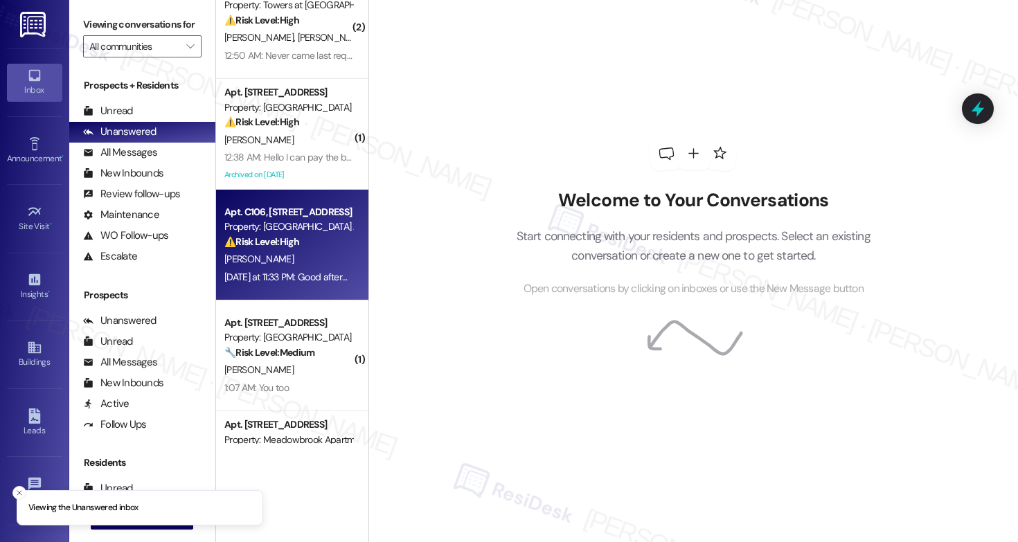
click at [321, 252] on div "[PERSON_NAME]" at bounding box center [288, 259] width 131 height 17
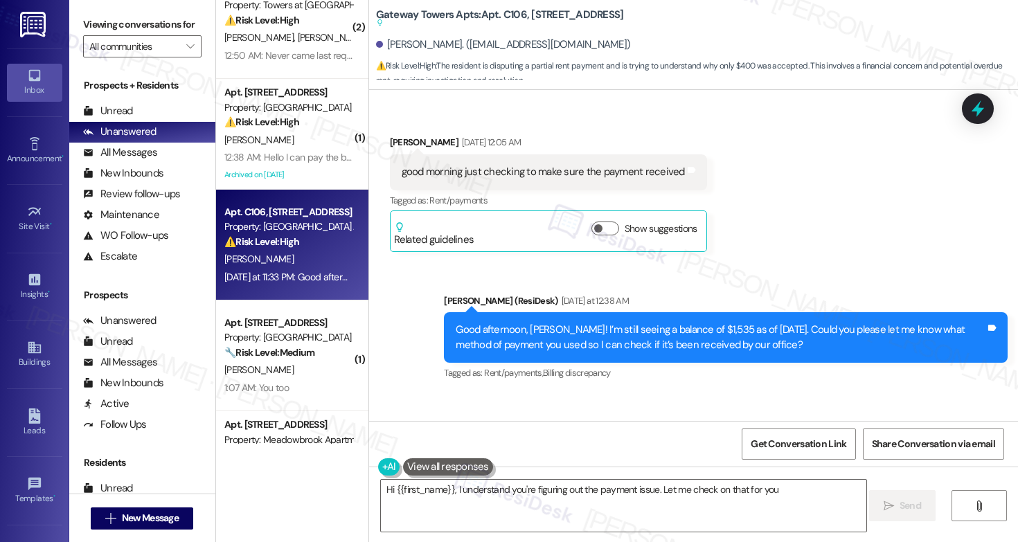
scroll to position [2361, 0]
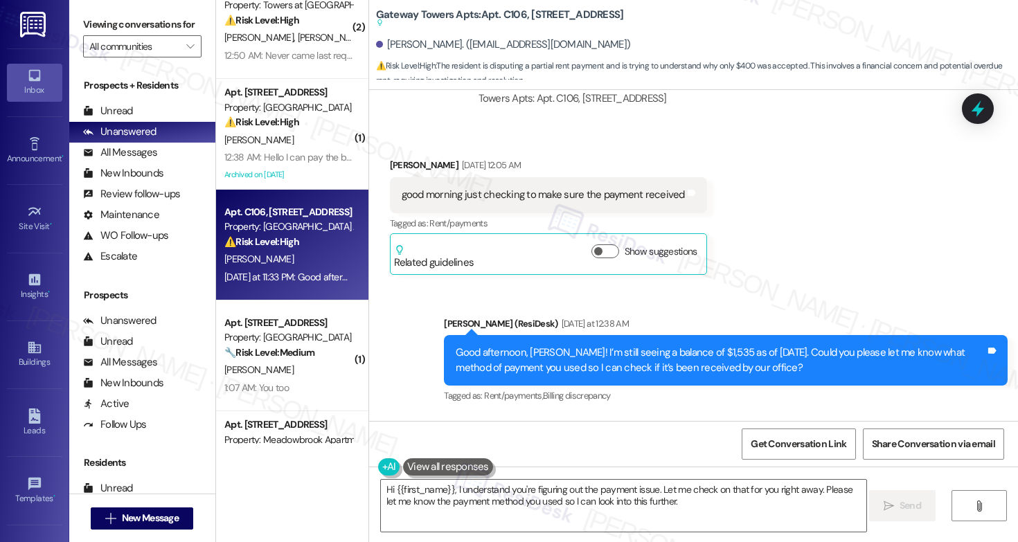
click at [474, 346] on div "Good afternoon, [PERSON_NAME]! I’m still seeing a balance of $1,535 as of [DATE…" at bounding box center [721, 361] width 530 height 30
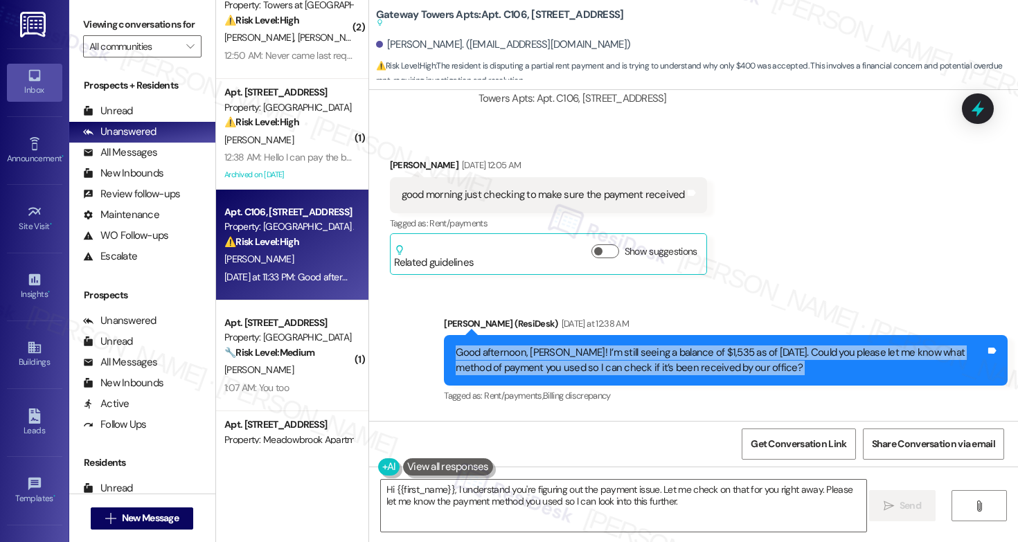
copy div "Good afternoon, [PERSON_NAME]! I’m still seeing a balance of $1,535 as of [DATE…"
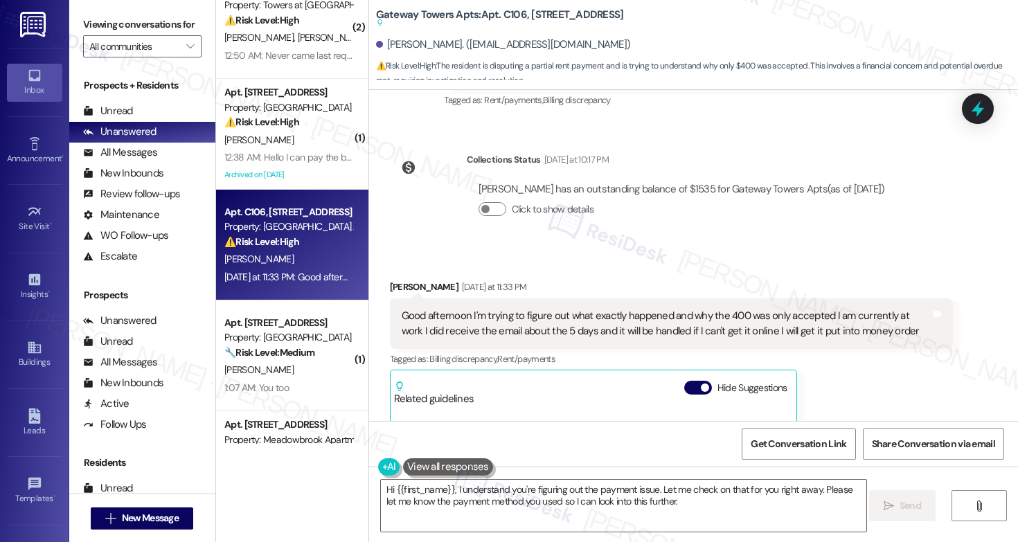
scroll to position [2663, 0]
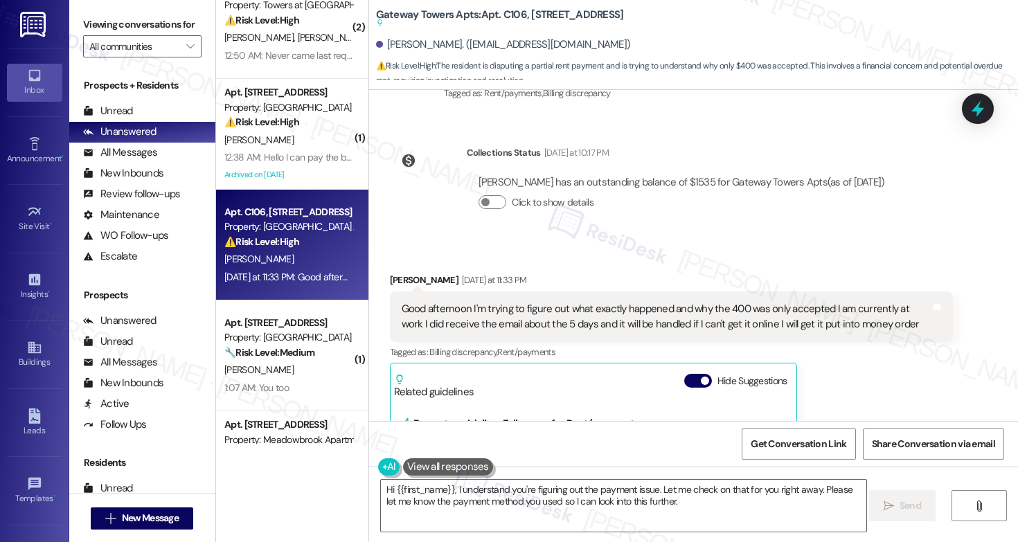
click at [476, 302] on div "Good afternoon I'm trying to figure out what exactly happened and why the 400 w…" at bounding box center [667, 317] width 530 height 30
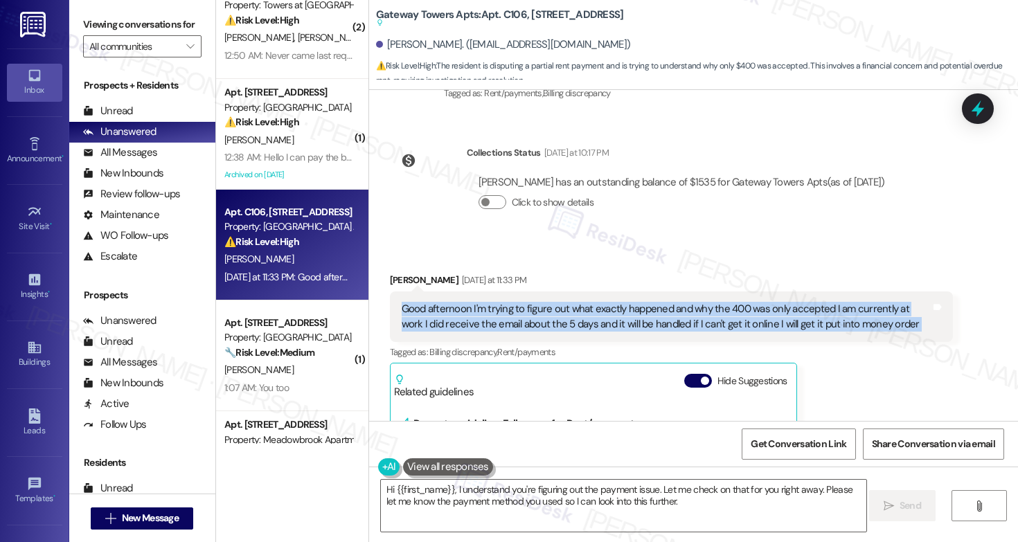
copy div "Good afternoon I'm trying to figure out what exactly happened and why the 400 w…"
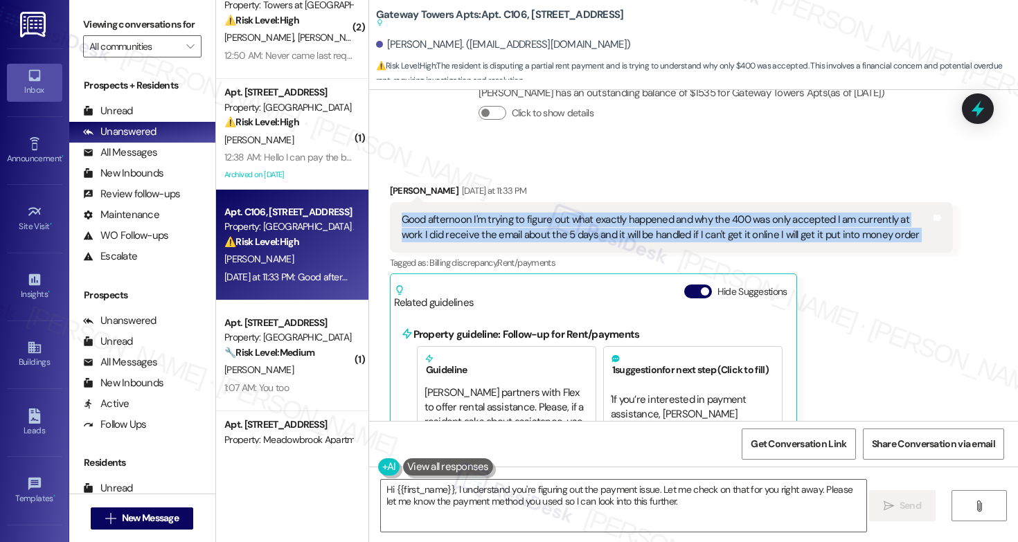
scroll to position [2794, 0]
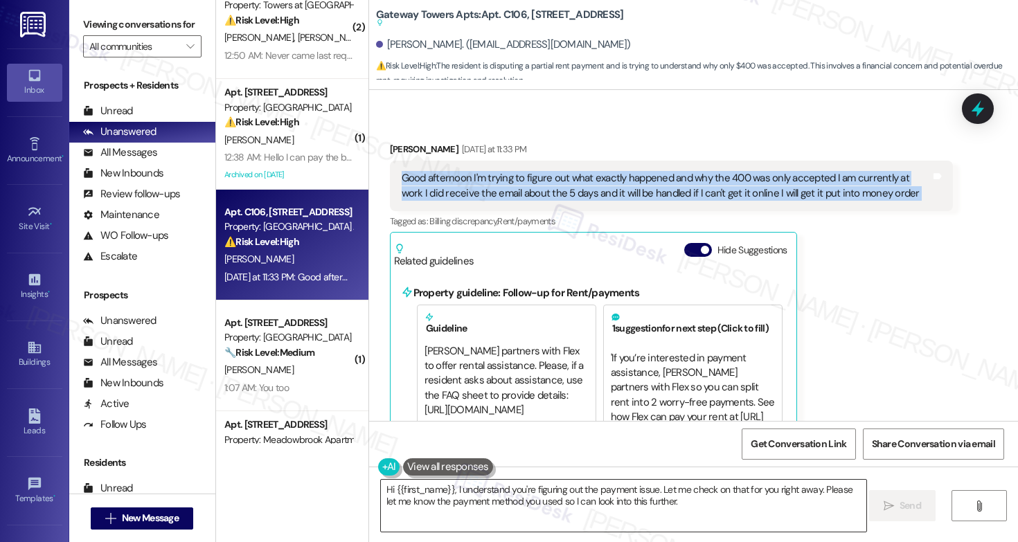
click at [674, 505] on textarea "Hi {{first_name}}, I understand you're figuring out the payment issue. Let me c…" at bounding box center [623, 506] width 485 height 52
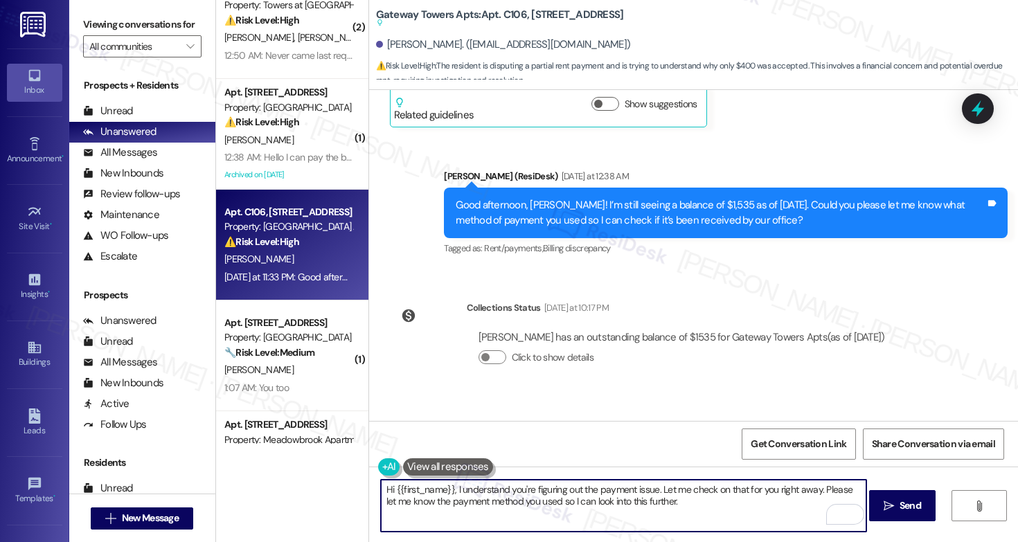
scroll to position [2532, 0]
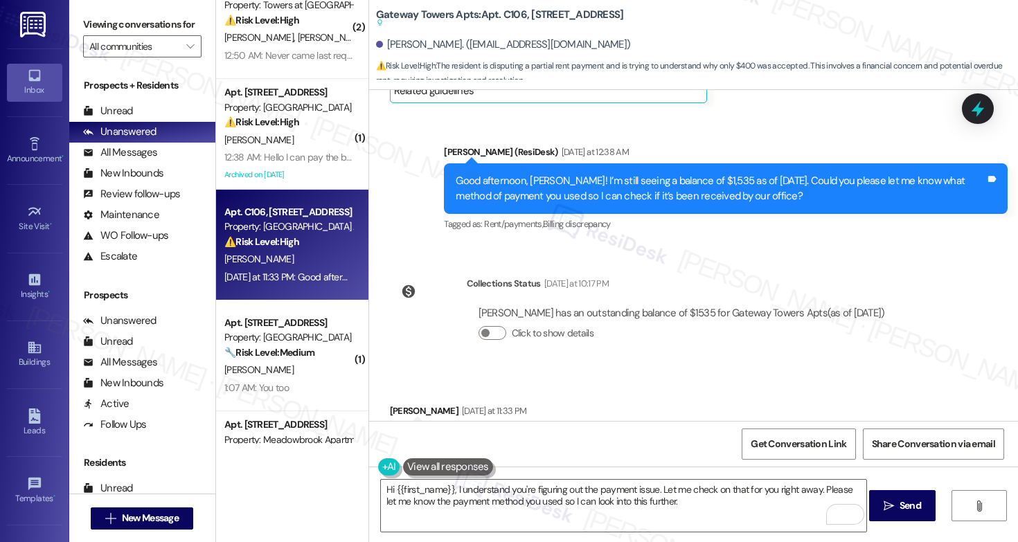
click at [783, 433] on div "Good afternoon I'm trying to figure out what exactly happened and why the 400 w…" at bounding box center [667, 448] width 530 height 30
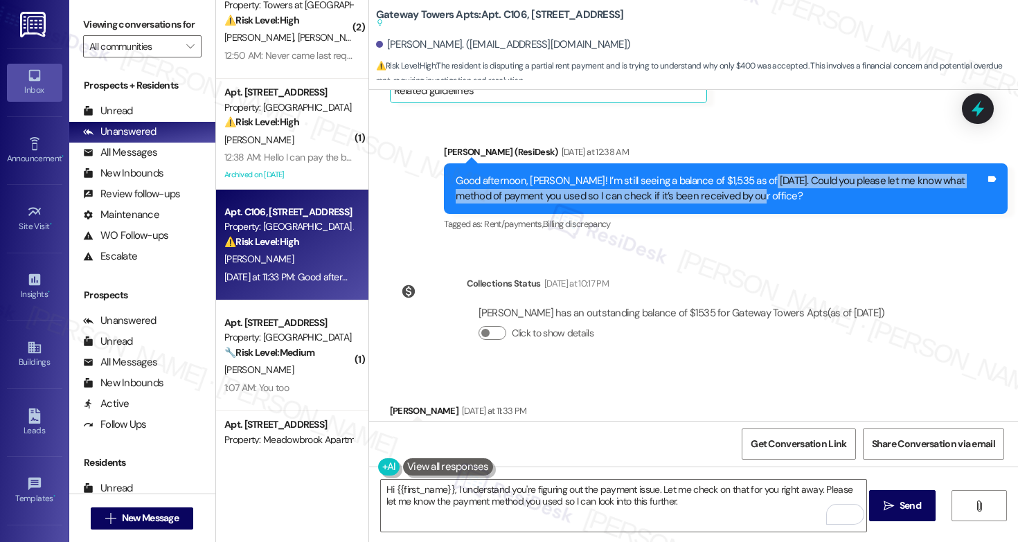
drag, startPoint x: 744, startPoint y: 107, endPoint x: 758, endPoint y: 125, distance: 22.2
click at [758, 174] on div "Good afternoon, [PERSON_NAME]! I’m still seeing a balance of $1,535 as of [DATE…" at bounding box center [721, 189] width 530 height 30
copy div "Could you please let me know what method of payment you used so I can check if …"
click at [619, 505] on textarea "Hi {{first_name}}, I understand you're figuring out the payment issue. Let me c…" at bounding box center [623, 506] width 485 height 52
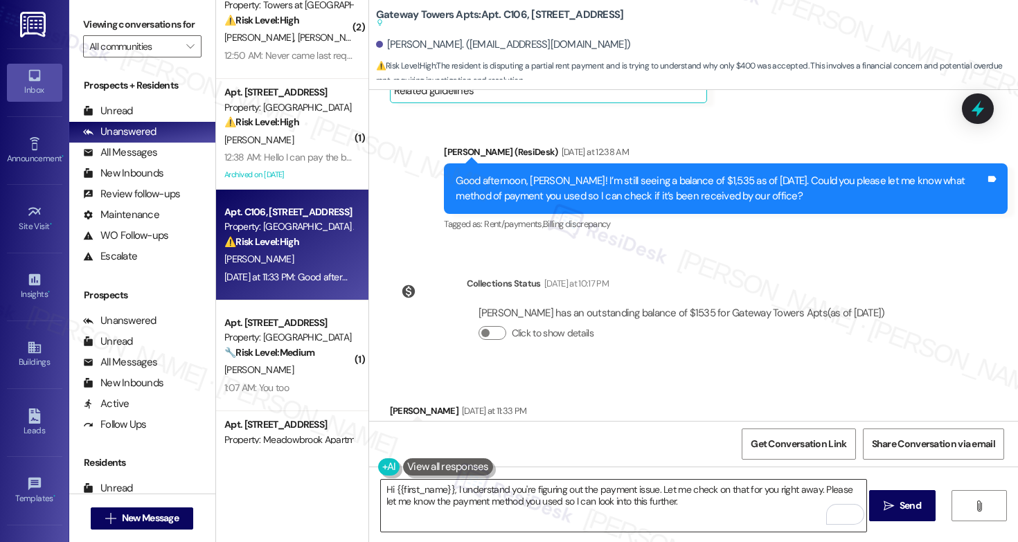
click at [619, 505] on textarea "Hi {{first_name}}, I understand you're figuring out the payment issue. Let me c…" at bounding box center [623, 506] width 485 height 52
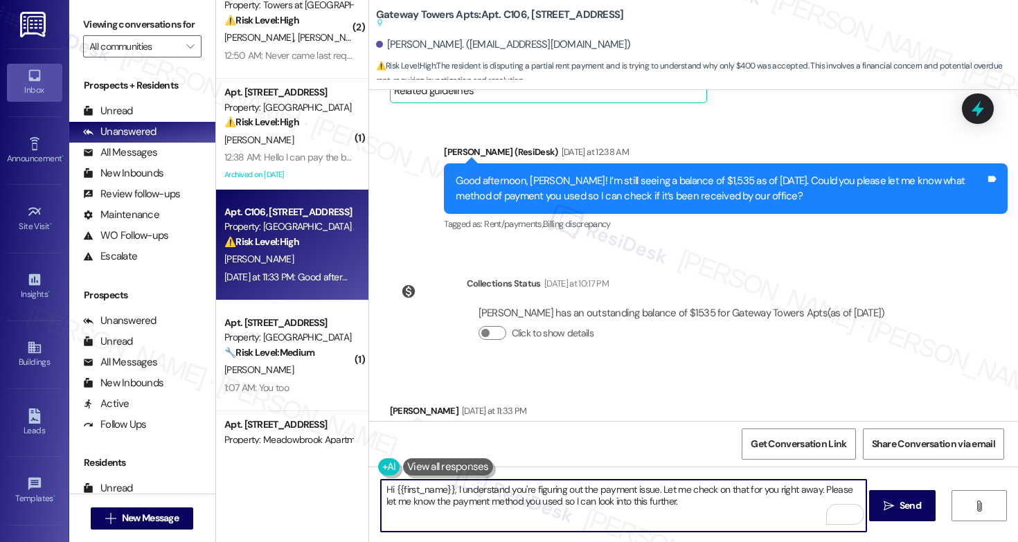
click at [619, 505] on textarea "Hi {{first_name}}, I understand you're figuring out the payment issue. Let me c…" at bounding box center [623, 506] width 485 height 52
click at [708, 504] on textarea "Hi {{first_name}}, I understand you're figuring out the payment issue. Let me c…" at bounding box center [623, 506] width 485 height 52
click at [640, 494] on textarea "Hi {{first_name}}, I understand you're figuring out the payment issue. Let me c…" at bounding box center [623, 506] width 485 height 52
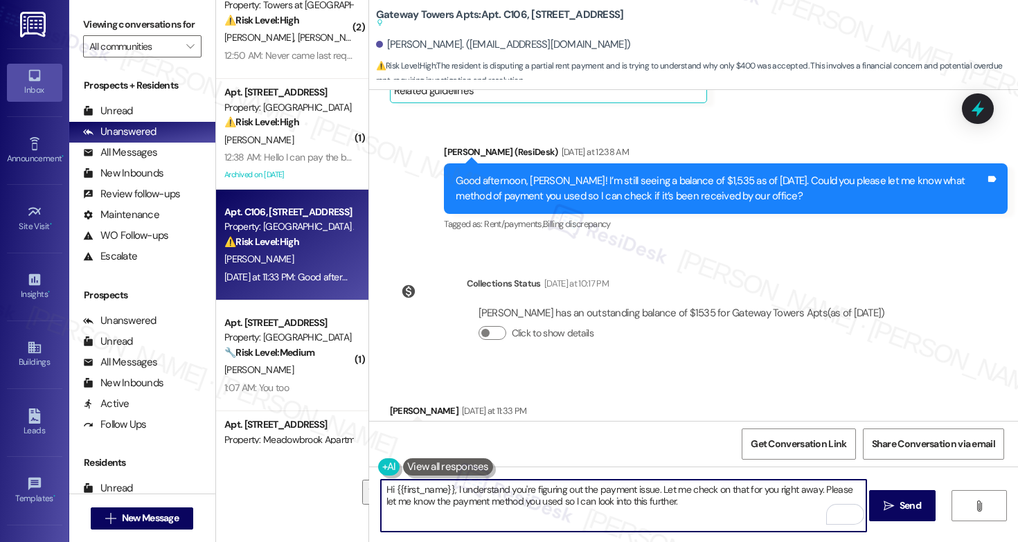
click at [640, 494] on textarea "Hi {{first_name}}, I understand you're figuring out the payment issue. Let me c…" at bounding box center [623, 506] width 485 height 52
paste textarea "Could you please let me know what method of payment you used so I can check if …"
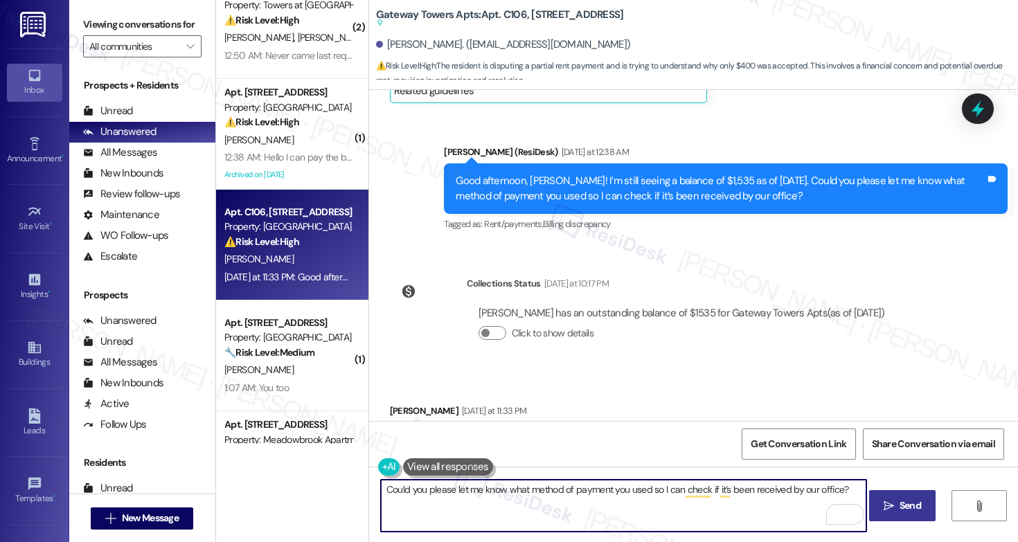
type textarea "Could you please let me know what method of payment you used so I can check if …"
click at [906, 508] on span "Send" at bounding box center [910, 506] width 21 height 15
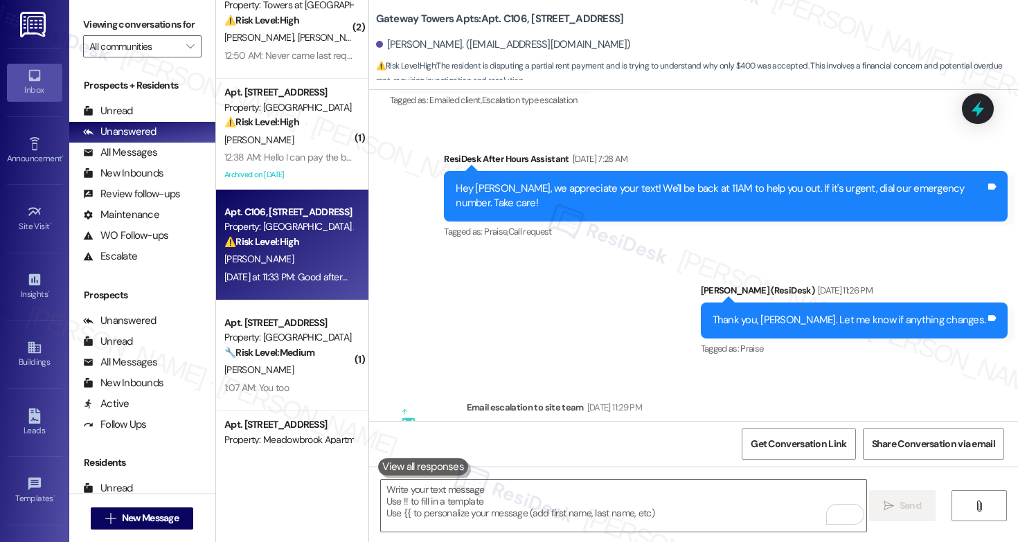
scroll to position [1951, 0]
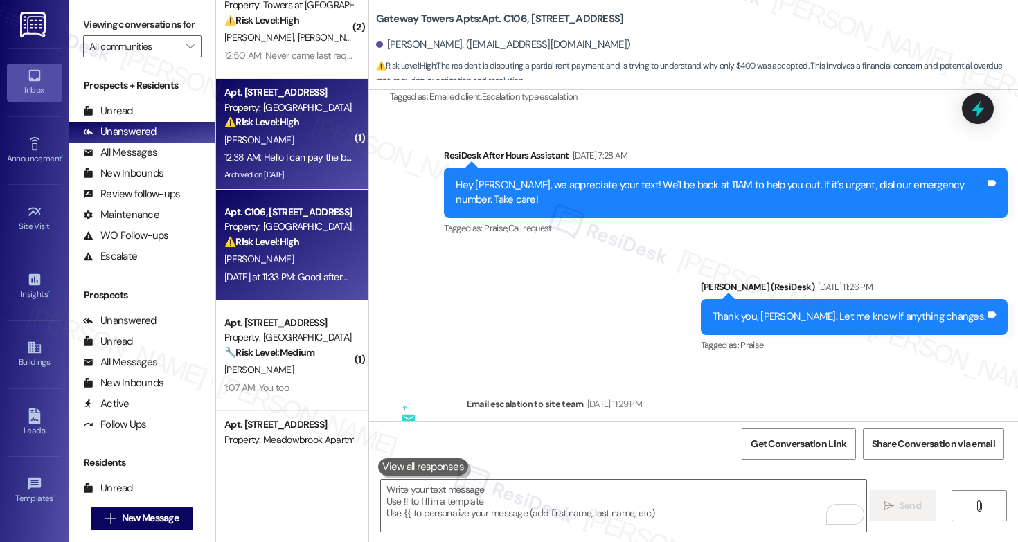
click at [273, 170] on div "Archived on [DATE]" at bounding box center [288, 174] width 131 height 17
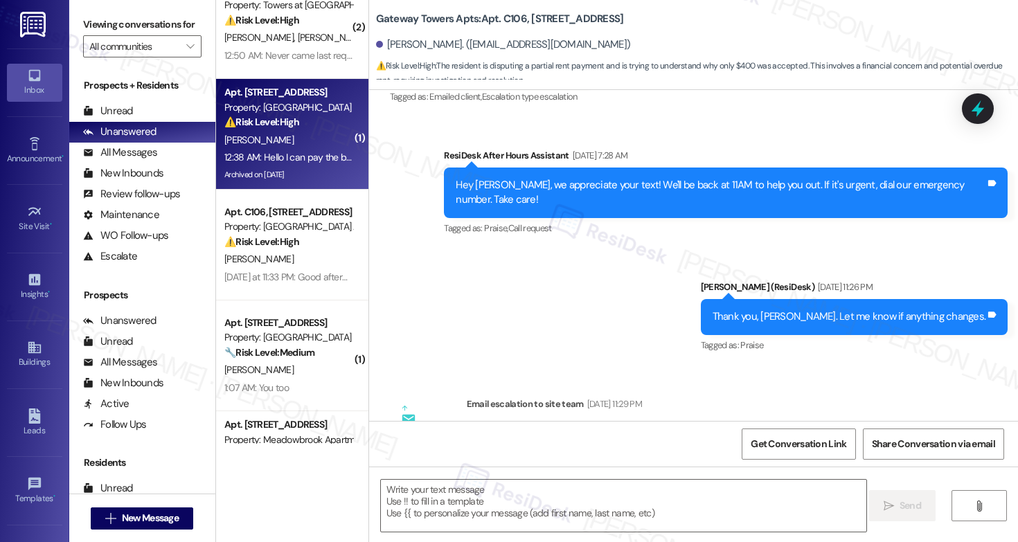
type textarea "Fetching suggested responses. Please feel free to read through the conversation…"
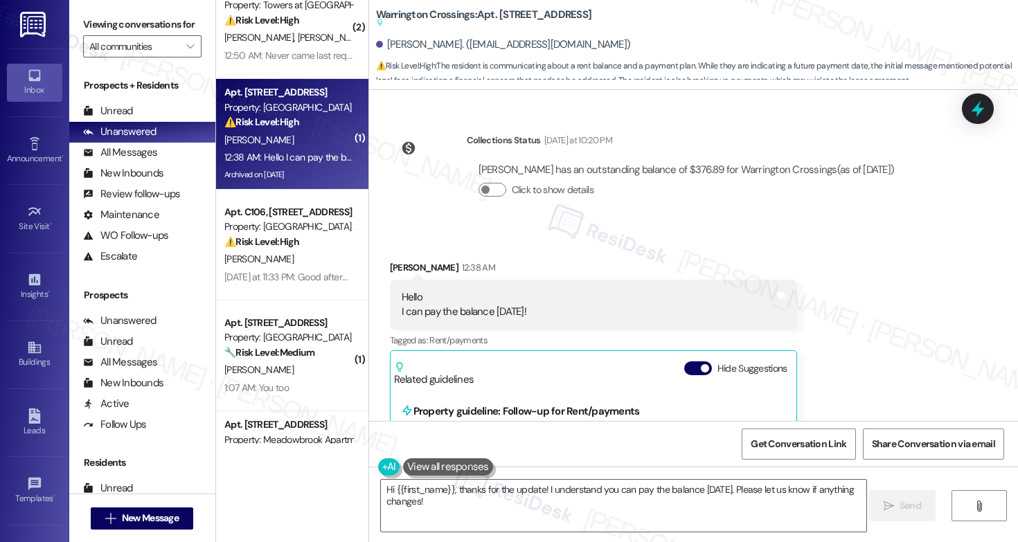
scroll to position [18224, 0]
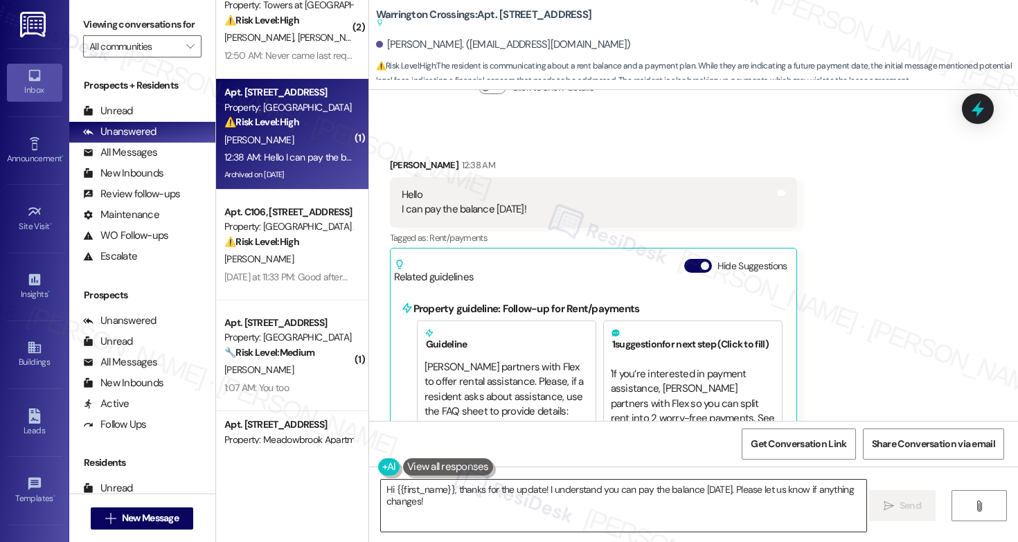
click at [515, 521] on textarea "Hi {{first_name}}, thanks for the update! I understand you can pay the balance …" at bounding box center [623, 506] width 485 height 52
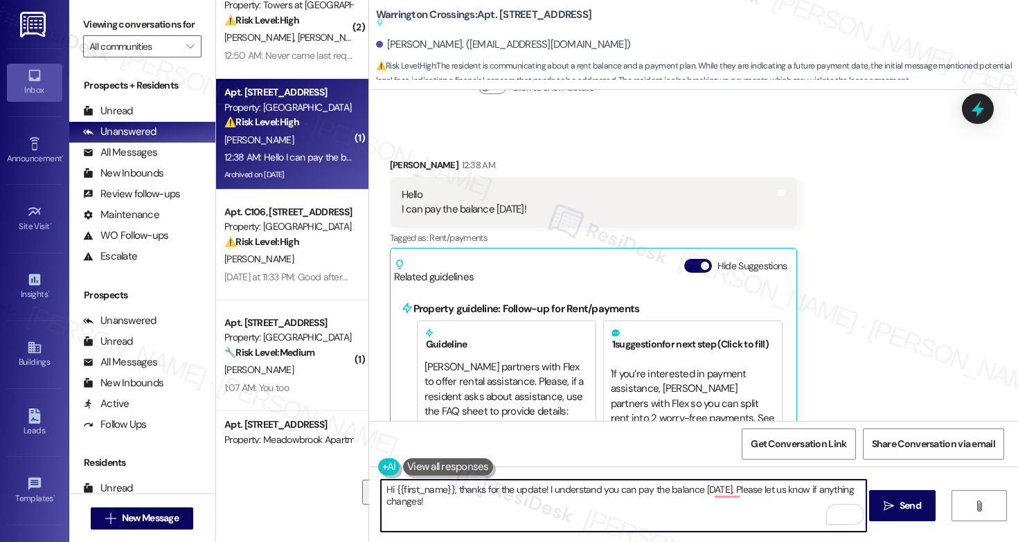
drag, startPoint x: 774, startPoint y: 492, endPoint x: 775, endPoint y: 511, distance: 18.7
click at [775, 511] on textarea "Hi {{first_name}}, thanks for the update! I understand you can pay the balance …" at bounding box center [623, 506] width 485 height 52
click at [539, 508] on textarea "Hi {{first_name}}, thanks for the update! I understand you can pay the balance …" at bounding box center [623, 506] width 485 height 52
click at [539, 501] on textarea "Hi {{first_name}}, thanks for the update! I understand you can pay the balance …" at bounding box center [623, 506] width 485 height 52
click at [388, 49] on div "[PERSON_NAME]. ([EMAIL_ADDRESS][DOMAIN_NAME])" at bounding box center [503, 44] width 255 height 15
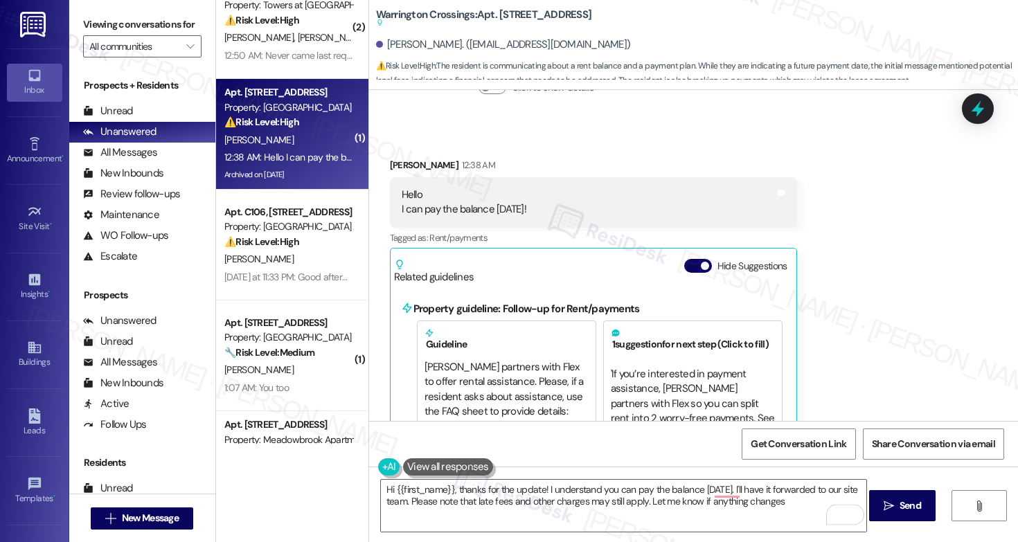
click at [388, 49] on div "[PERSON_NAME]. ([EMAIL_ADDRESS][DOMAIN_NAME])" at bounding box center [503, 44] width 255 height 15
copy div "Amber"
click at [451, 490] on textarea "Hi {{first_name}}, thanks for the update! I understand you can pay the balance …" at bounding box center [623, 506] width 485 height 52
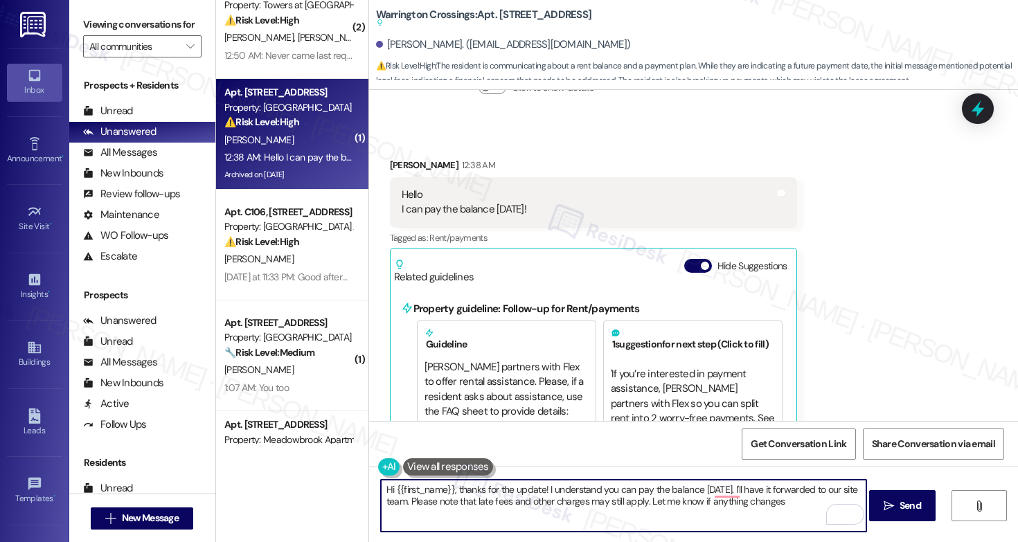
drag, startPoint x: 447, startPoint y: 490, endPoint x: 390, endPoint y: 488, distance: 56.9
click at [390, 488] on textarea "Hi {{first_name}}, thanks for the update! I understand you can pay the balance …" at bounding box center [623, 506] width 485 height 52
paste textarea "Amber"
type textarea "Hi Amber, thanks for the update! I understand you can pay the balance on Friday…"
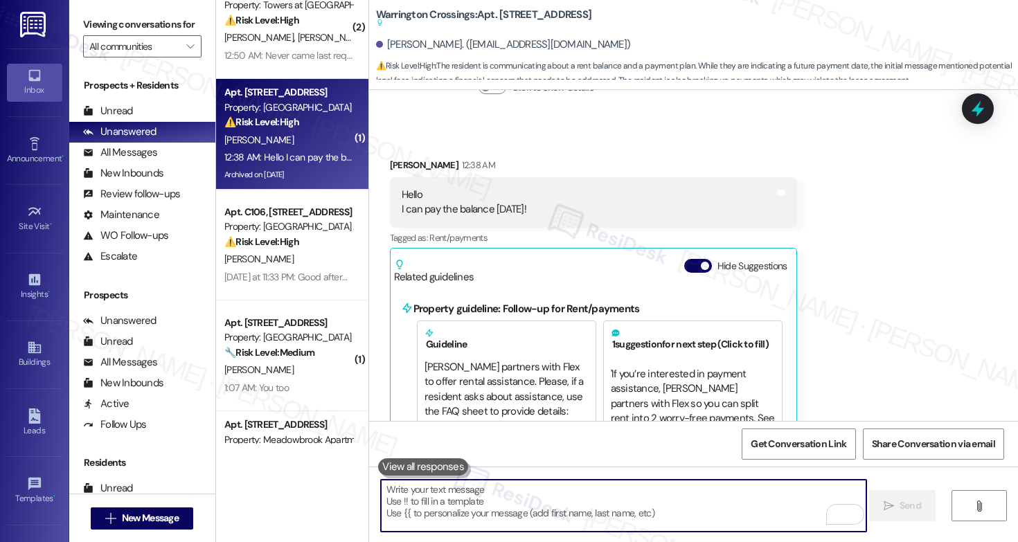
click at [448, 511] on textarea "To enrich screen reader interactions, please activate Accessibility in Grammarl…" at bounding box center [623, 506] width 485 height 52
paste textarea "Hi Amber, Thanks for the update. I understand you’ll be able to pay the balance…"
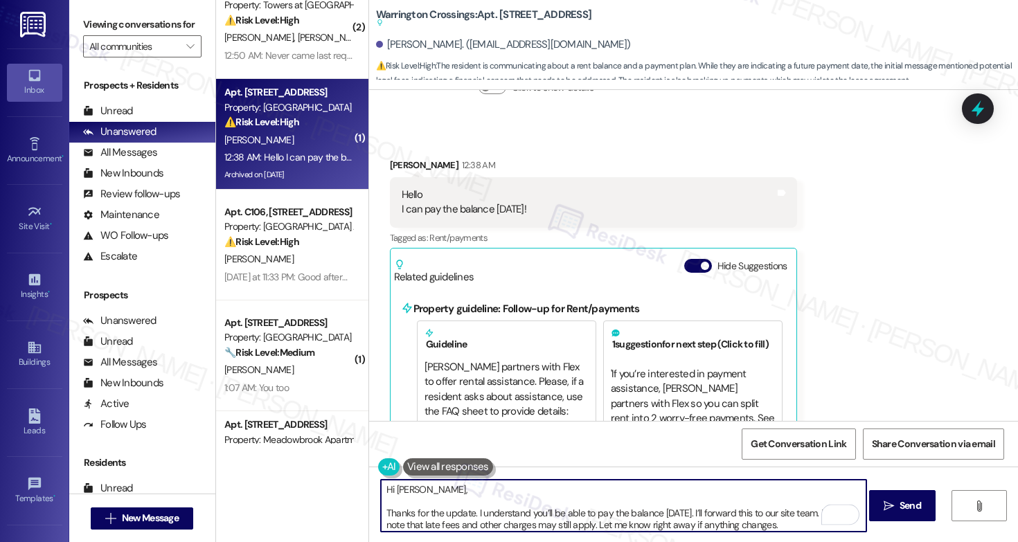
click at [382, 516] on textarea "Hi Amber, Thanks for the update. I understand you’ll be able to pay the balance…" at bounding box center [623, 506] width 485 height 52
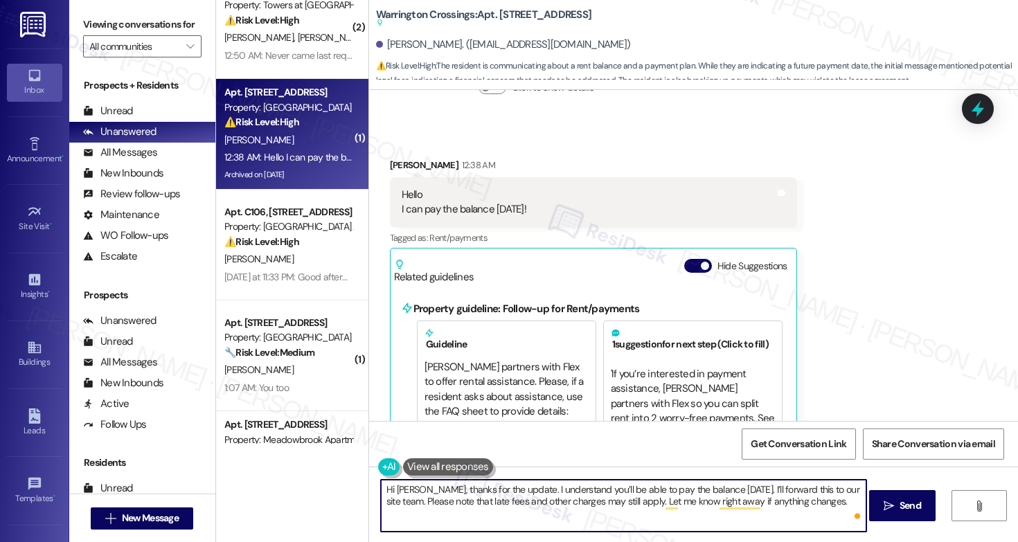
click at [572, 497] on textarea "Hi Amber, thanks for the update. I understand you’ll be able to pay the balance…" at bounding box center [623, 506] width 485 height 52
click at [564, 495] on textarea "Hi Amber, thanks for the update. I understand you’ll be able to pay the balance…" at bounding box center [623, 506] width 485 height 52
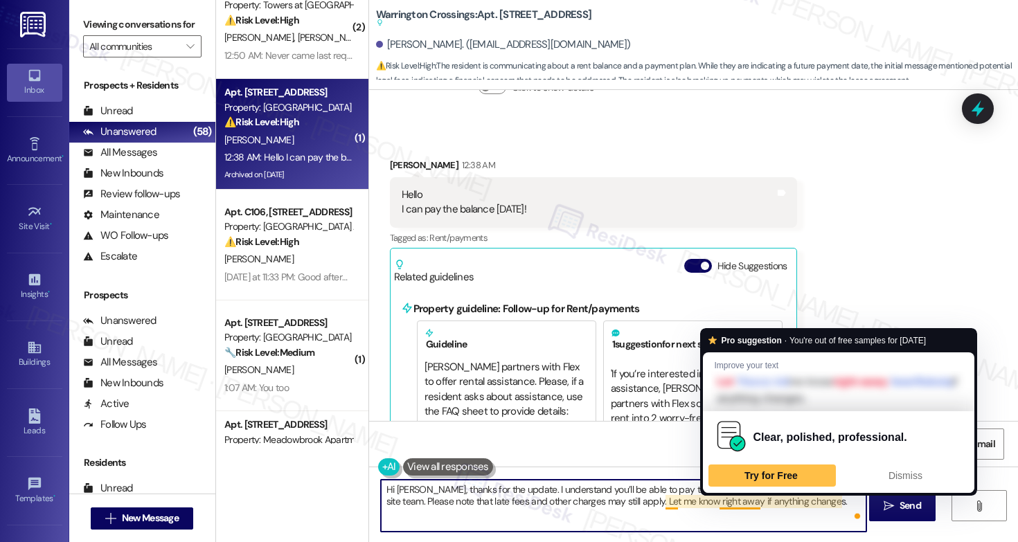
click at [669, 519] on textarea "Hi Amber, thanks for the update. I understand you’ll be able to pay the balance…" at bounding box center [623, 506] width 485 height 52
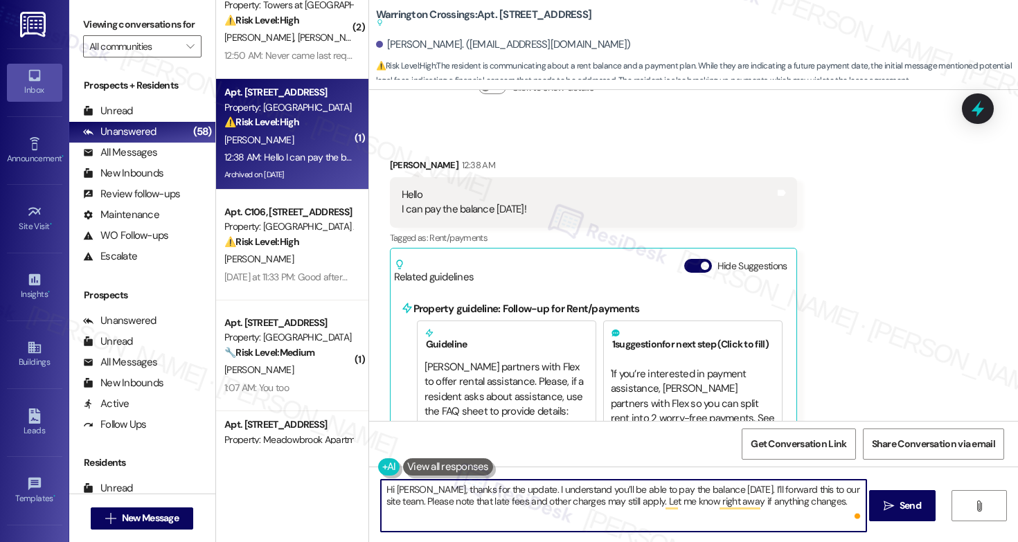
click at [770, 497] on textarea "Hi Amber, thanks for the update. I understand you’ll be able to pay the balance…" at bounding box center [623, 506] width 485 height 52
type textarea "Hi Amber, thanks for the update. I understand you’ll be able to pay the balance…"
click at [912, 510] on span "Send" at bounding box center [910, 506] width 21 height 15
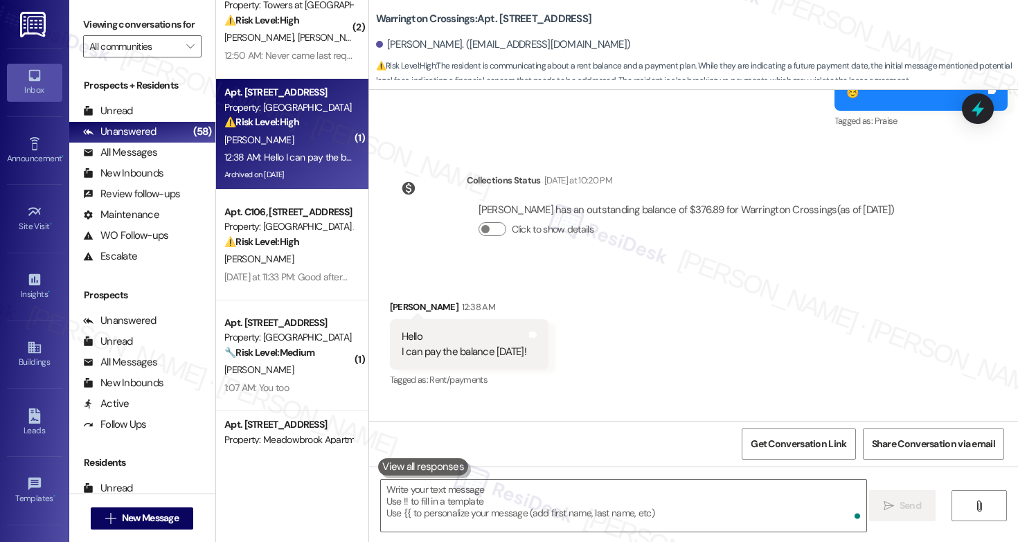
scroll to position [18046, 0]
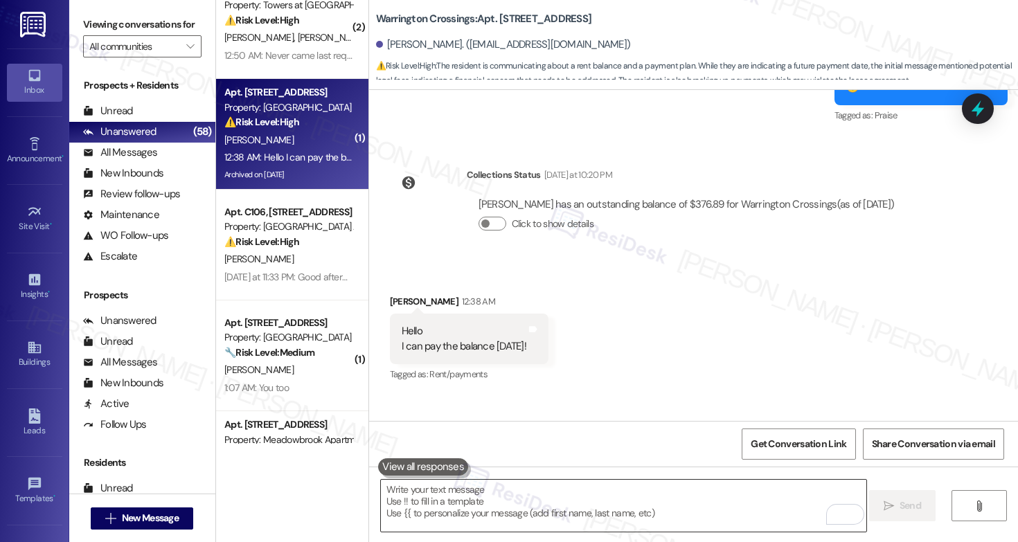
click at [717, 504] on textarea "To enrich screen reader interactions, please activate Accessibility in Grammarl…" at bounding box center [623, 506] width 485 height 52
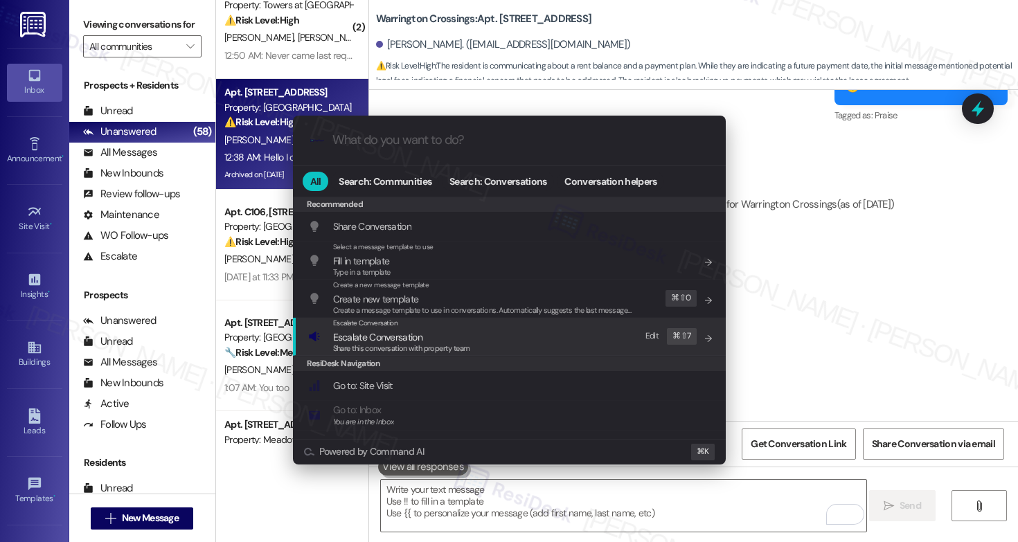
click at [551, 340] on div "Escalate Conversation Escalate Conversation Share this conversation with proper…" at bounding box center [510, 336] width 405 height 37
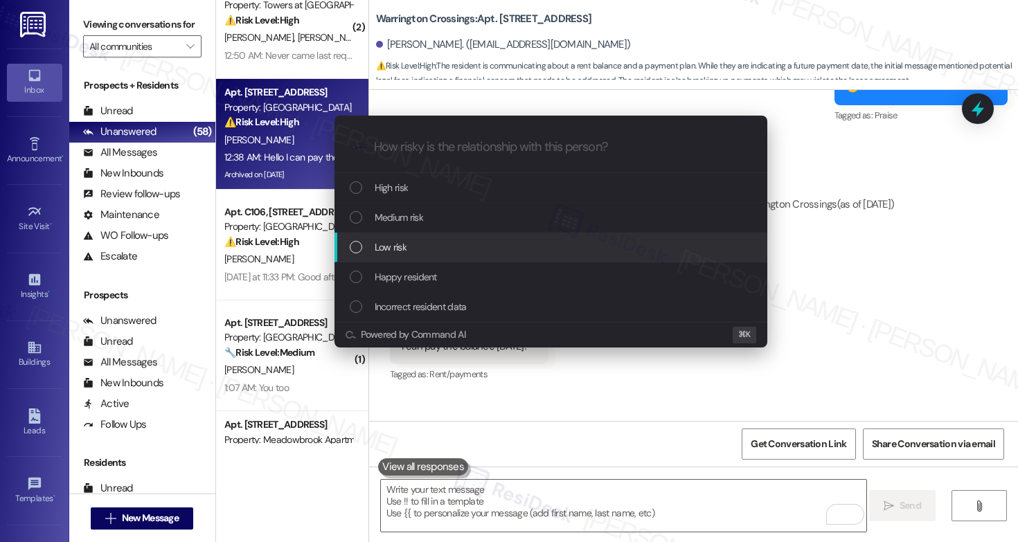
click at [500, 258] on div "Low risk" at bounding box center [550, 248] width 433 height 30
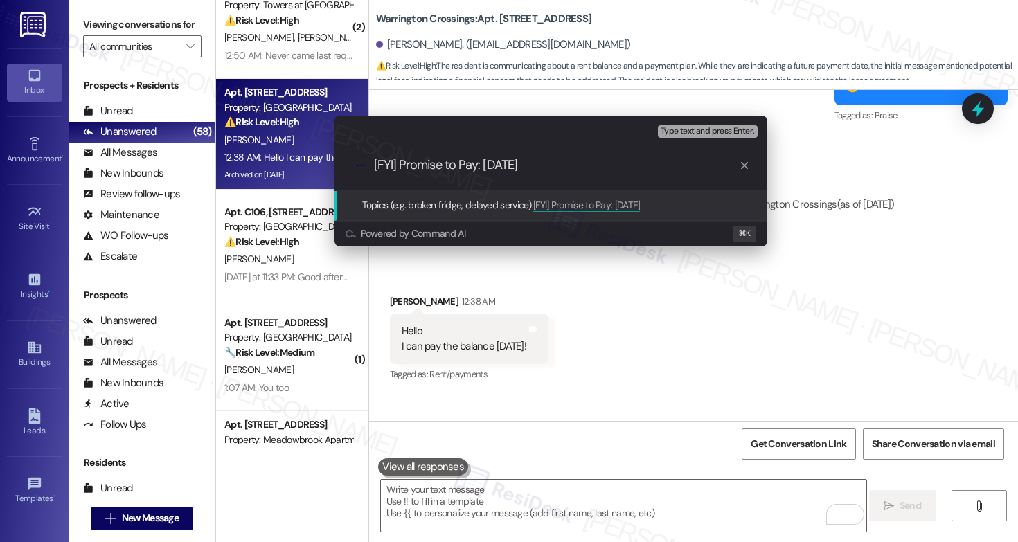
type input "[FYI] Promise to Pay: Aug 22"
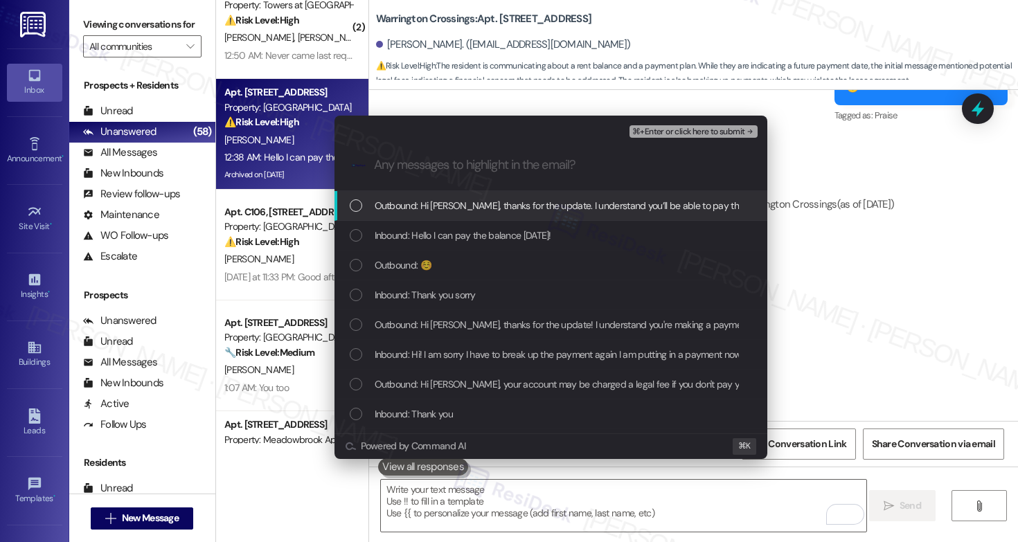
click at [627, 204] on span "Outbound: Hi Amber, thanks for the update. I understand you’ll be able to pay t…" at bounding box center [866, 205] width 982 height 15
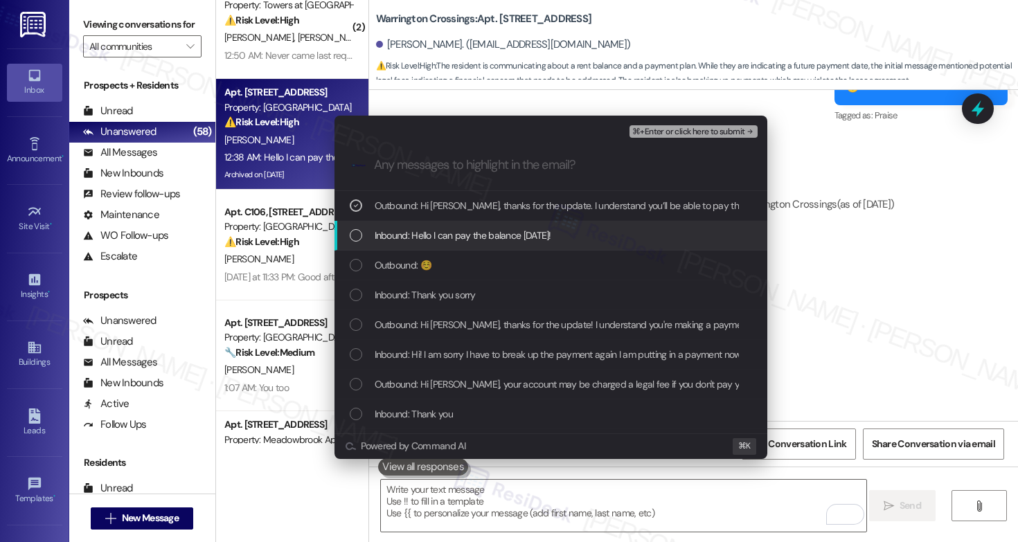
click at [551, 236] on span "Inbound: Hello I can pay the balance on Friday the 22nd!" at bounding box center [463, 235] width 177 height 15
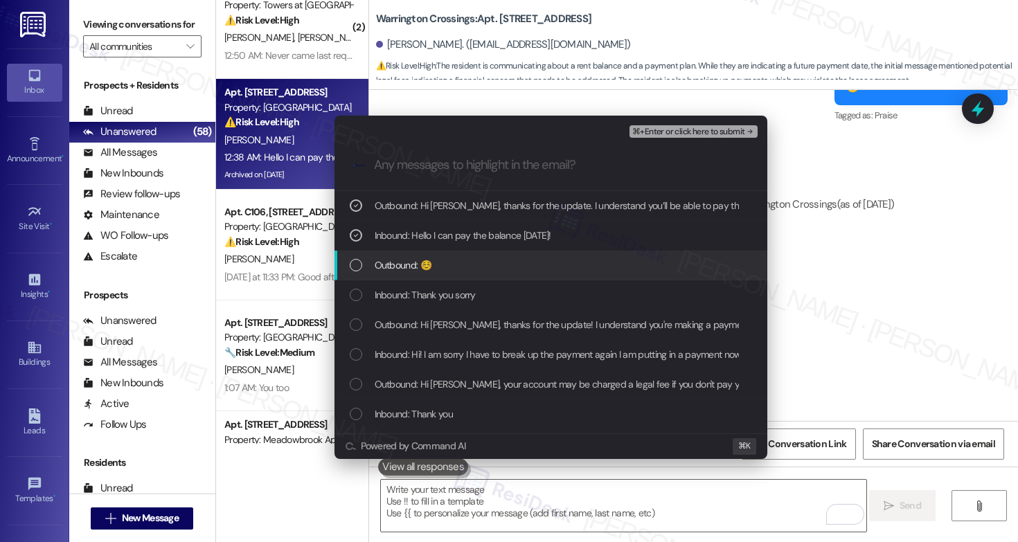
click at [565, 270] on div "Outbound: ☺️" at bounding box center [552, 265] width 405 height 15
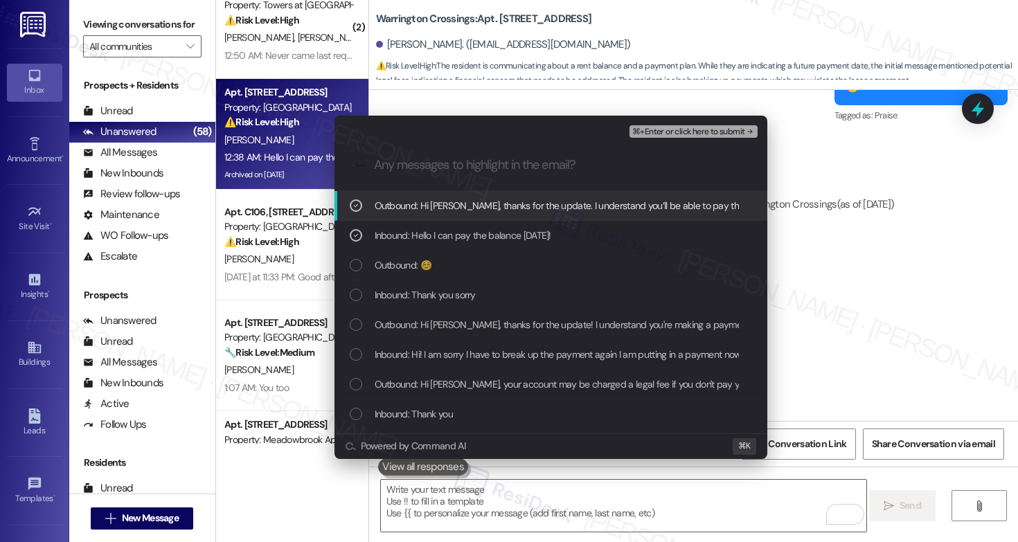
click at [697, 129] on span "⌘+Enter or click here to submit" at bounding box center [688, 132] width 112 height 10
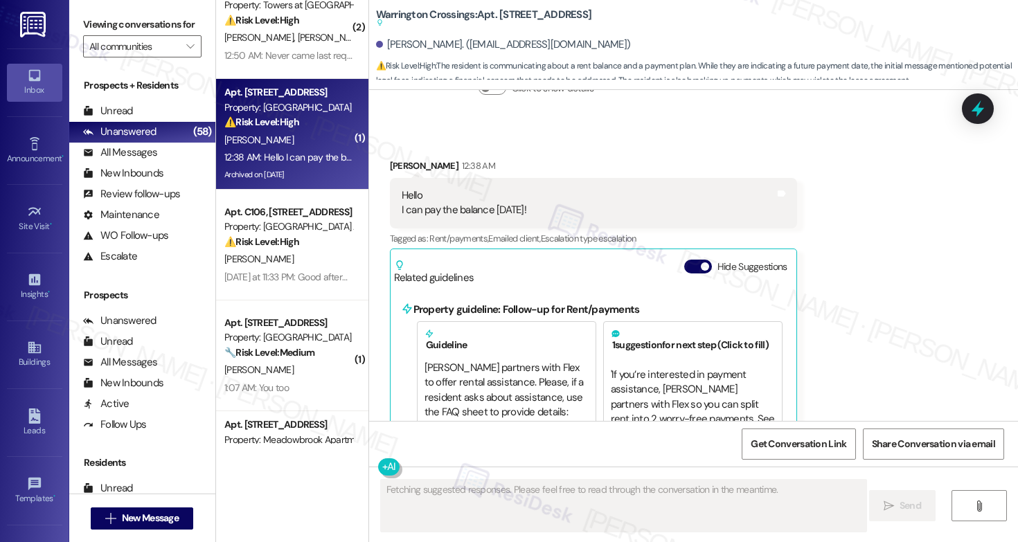
scroll to position [245, 0]
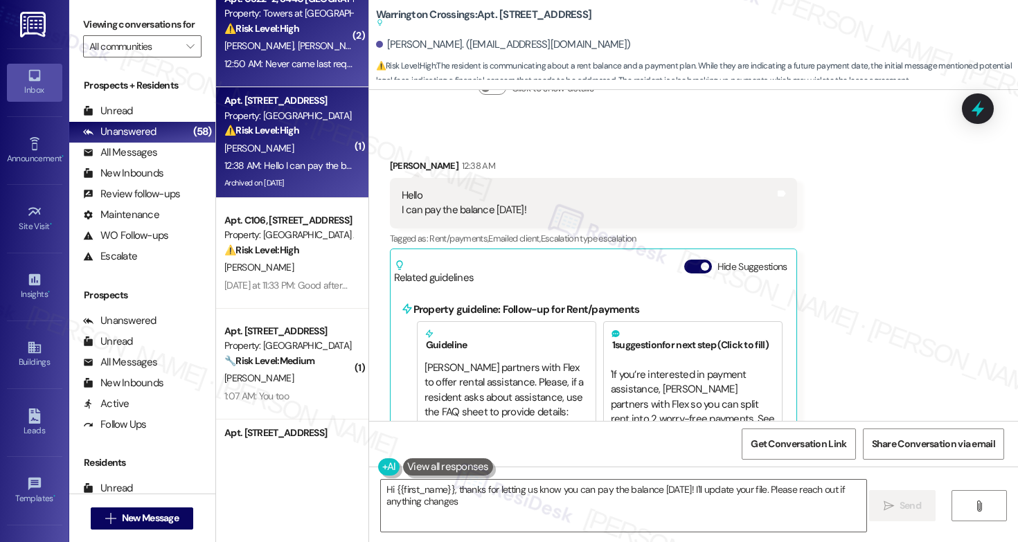
type textarea "Hi {{first_name}}, thanks for letting us know you can pay the balance on Friday…"
click at [281, 62] on div "12:50 AM: Never came last request .. and still seeing roaches 12:50 AM: Never c…" at bounding box center [344, 63] width 241 height 12
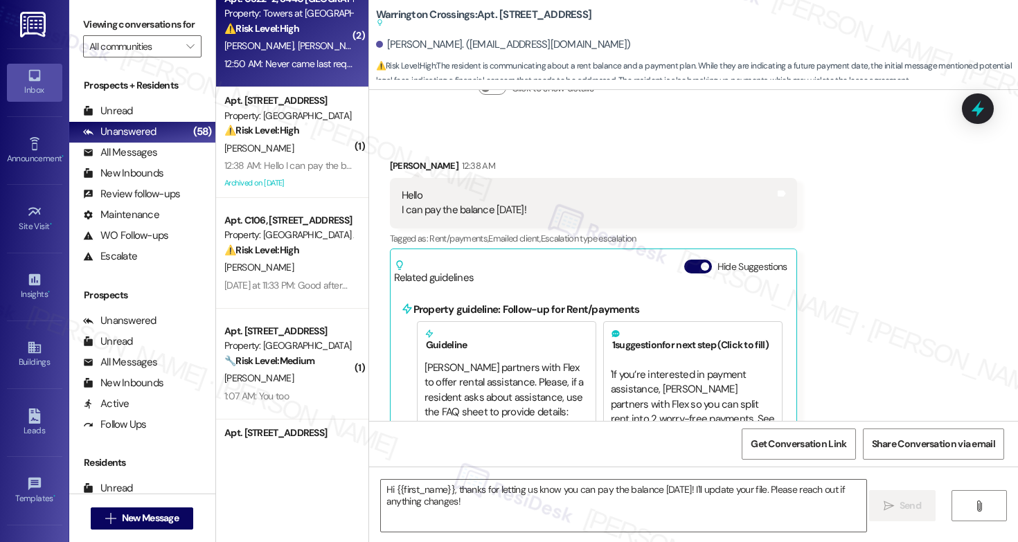
type textarea "Fetching suggested responses. Please feel free to read through the conversation…"
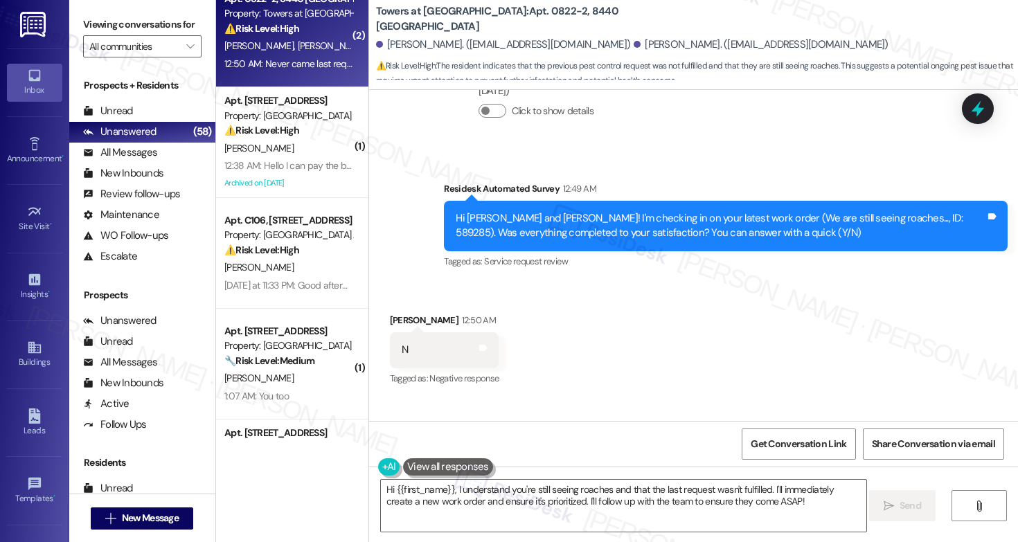
scroll to position [4361, 0]
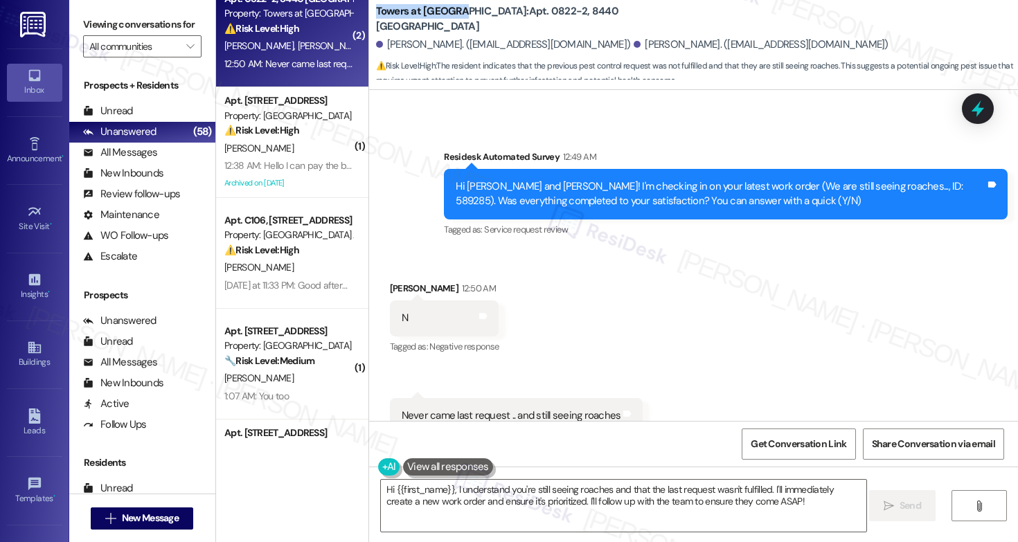
drag, startPoint x: 367, startPoint y: 17, endPoint x: 455, endPoint y: 19, distance: 88.0
click at [455, 19] on b "Towers at Wyncote: Apt. 0822-2, 8440 Limekiln Pike" at bounding box center [514, 19] width 277 height 30
copy b "Towers at Wyncote"
drag, startPoint x: 483, startPoint y: 19, endPoint x: 515, endPoint y: 22, distance: 31.4
click at [515, 22] on b "Towers at Wyncote: Apt. 0822-2, 8440 Limekiln Pike" at bounding box center [514, 19] width 277 height 30
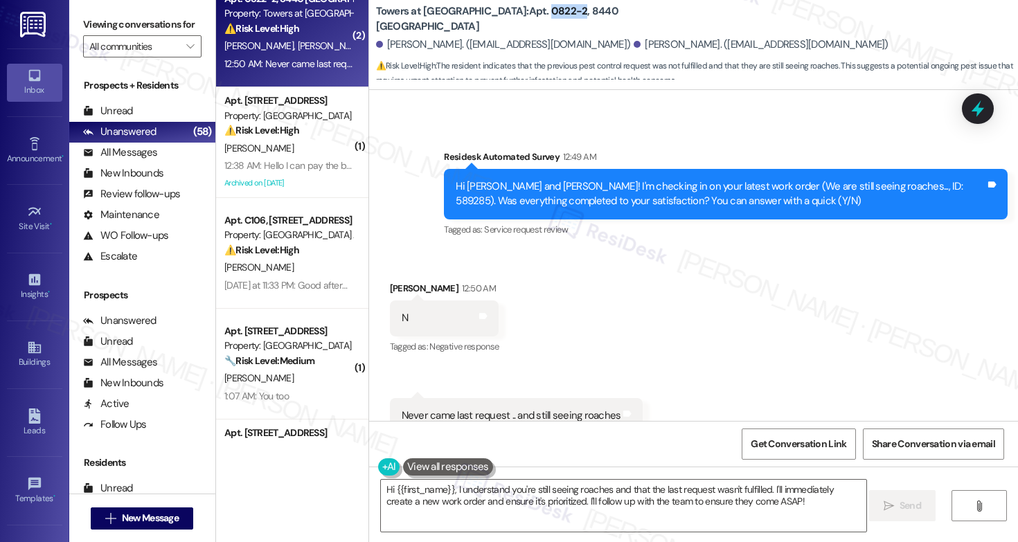
copy b "0822-2"
click at [510, 497] on textarea "Hi {{first_name}}, I understand you're still seeing roaches and that the last r…" at bounding box center [623, 506] width 485 height 52
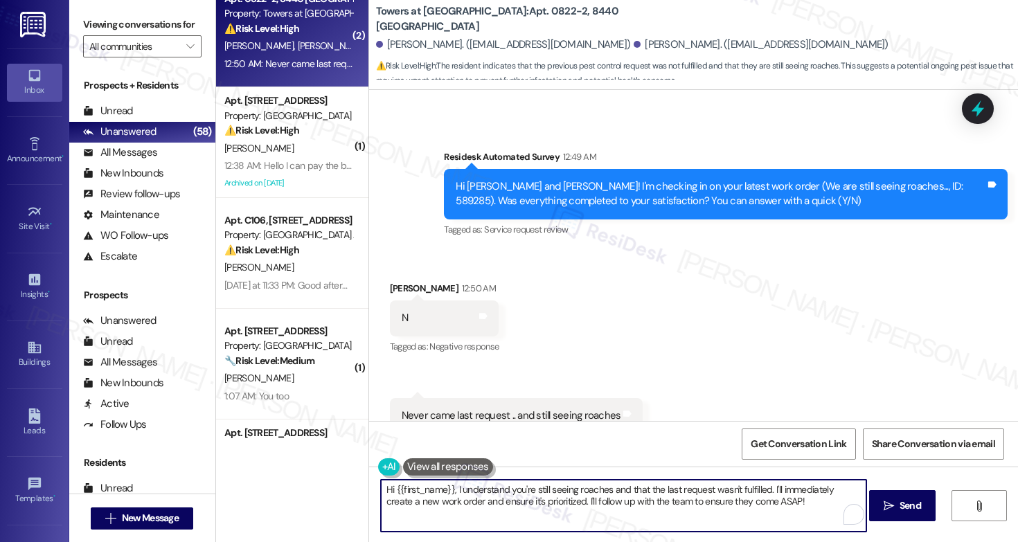
click at [510, 497] on textarea "Hi {{first_name}}, I understand you're still seeing roaches and that the last r…" at bounding box center [623, 506] width 485 height 52
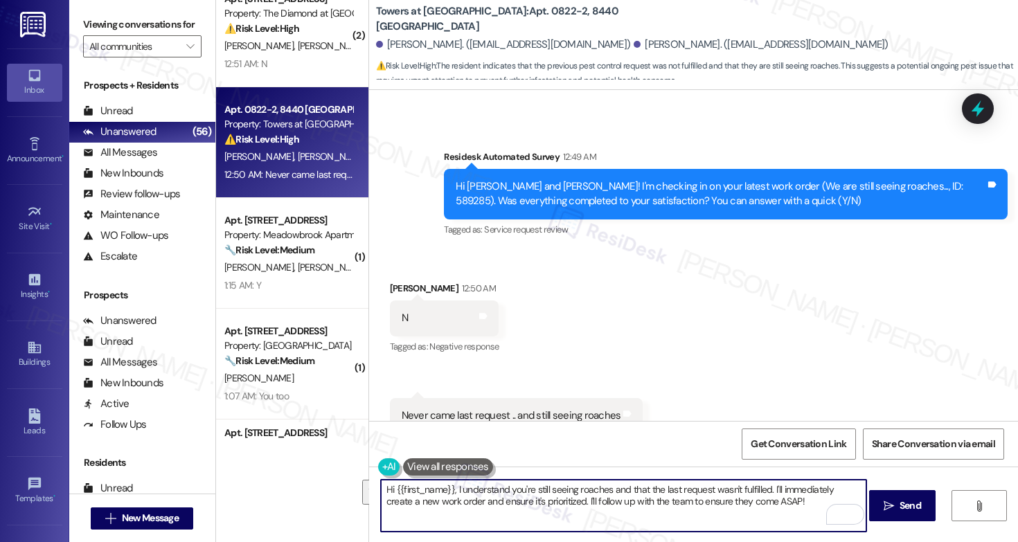
click at [396, 281] on div "Janelle Glenn 12:50 AM" at bounding box center [444, 290] width 109 height 19
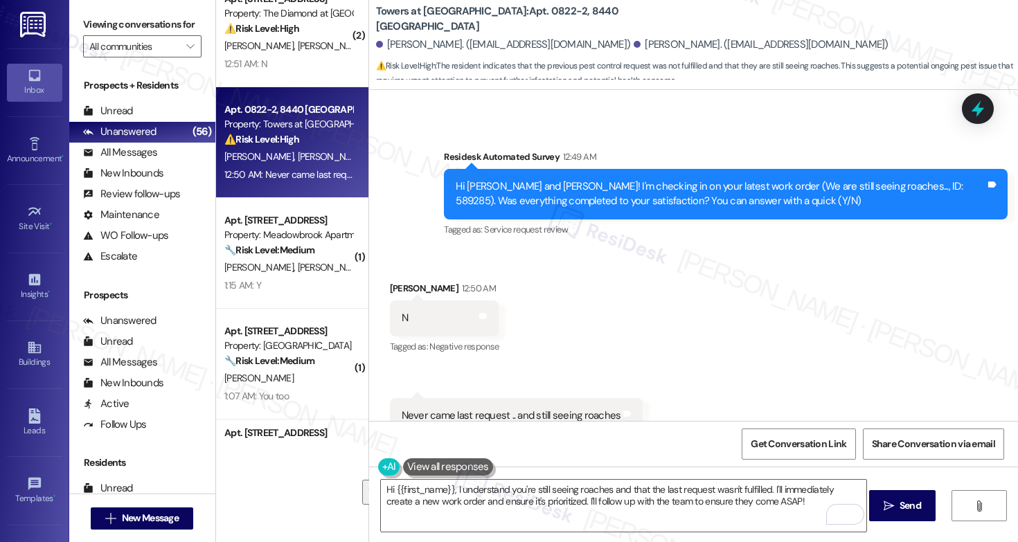
click at [396, 281] on div "Janelle Glenn 12:50 AM" at bounding box center [444, 290] width 109 height 19
copy div "Janelle"
click at [469, 516] on textarea "Hi {{first_name}}, I understand you're still seeing roaches and that the last r…" at bounding box center [623, 506] width 485 height 52
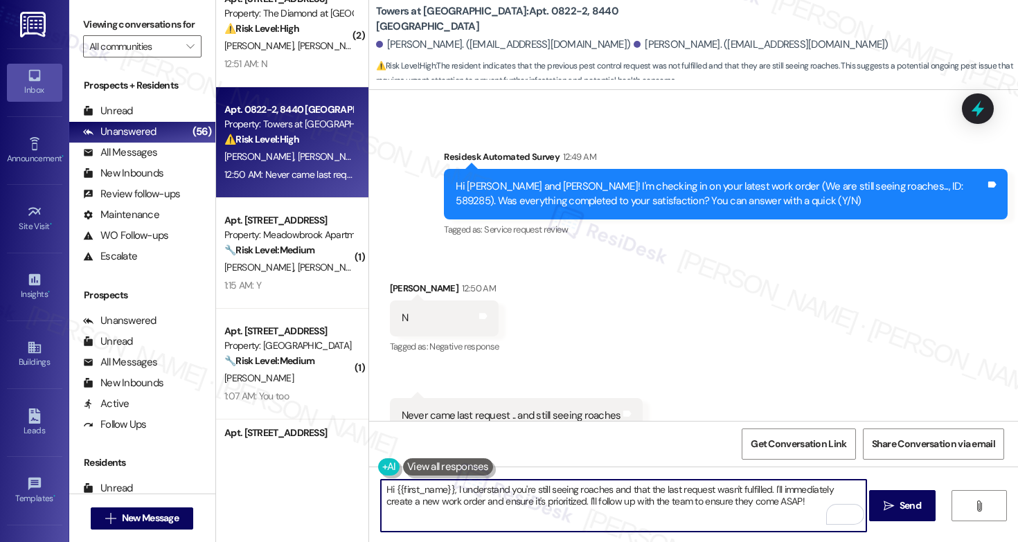
click at [469, 516] on textarea "Hi {{first_name}}, I understand you're still seeing roaches and that the last r…" at bounding box center [623, 506] width 485 height 52
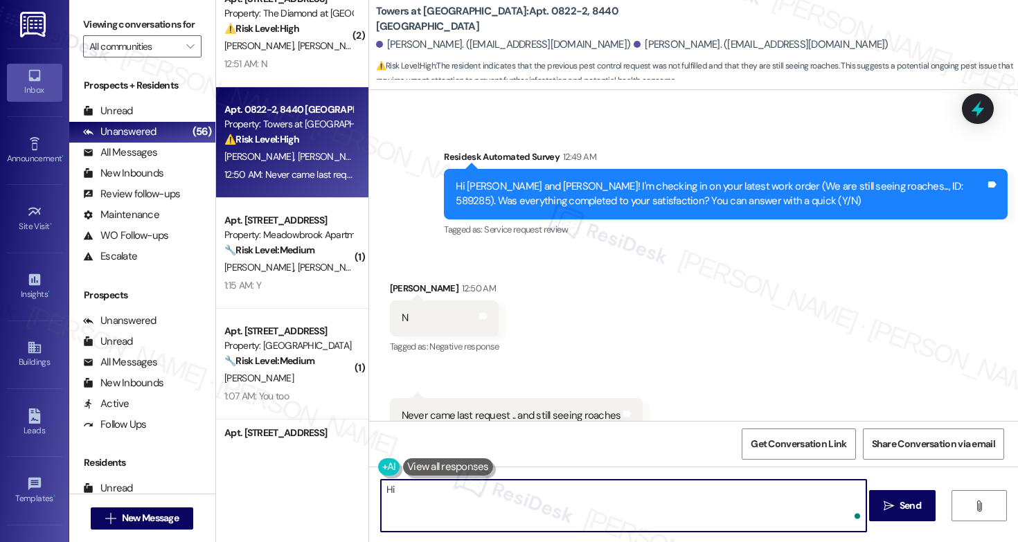
paste textarea "Janelle"
click at [582, 492] on textarea "Hi Janelle, apologies for the confusion. Work orders are automatically" at bounding box center [623, 506] width 485 height 52
click at [751, 500] on textarea "Hi Janelle, apologies for the confusion. Work orders for pest control are autom…" at bounding box center [623, 506] width 485 height 52
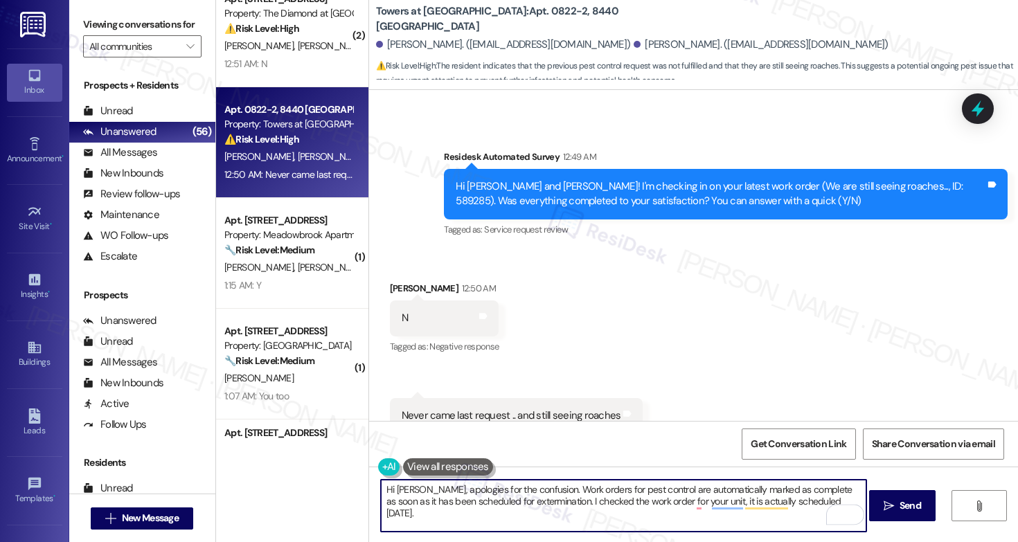
click at [698, 499] on textarea "Hi Janelle, apologies for the confusion. Work orders for pest control are autom…" at bounding box center [623, 506] width 485 height 52
type textarea "Hi Janelle, apologies for the confusion. Work orders for pest control are autom…"
click at [722, 502] on textarea "Hi Janelle, apologies for the confusion. Work orders for pest control are autom…" at bounding box center [623, 506] width 485 height 52
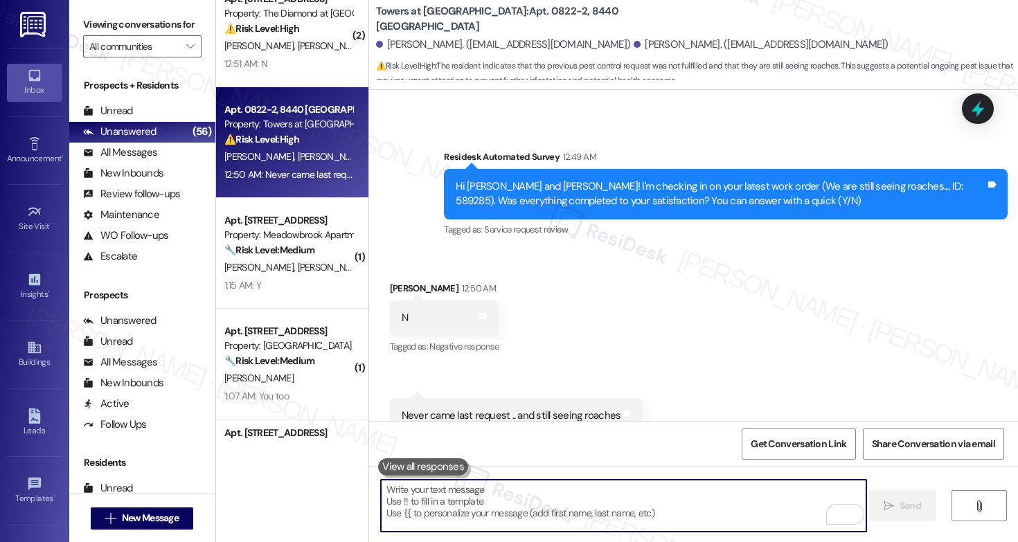
click at [415, 505] on textarea "To enrich screen reader interactions, please activate Accessibility in Grammarl…" at bounding box center [623, 506] width 485 height 52
paste textarea "Hi Janelle, Apologies for the confusion. Work orders for pest control are autom…"
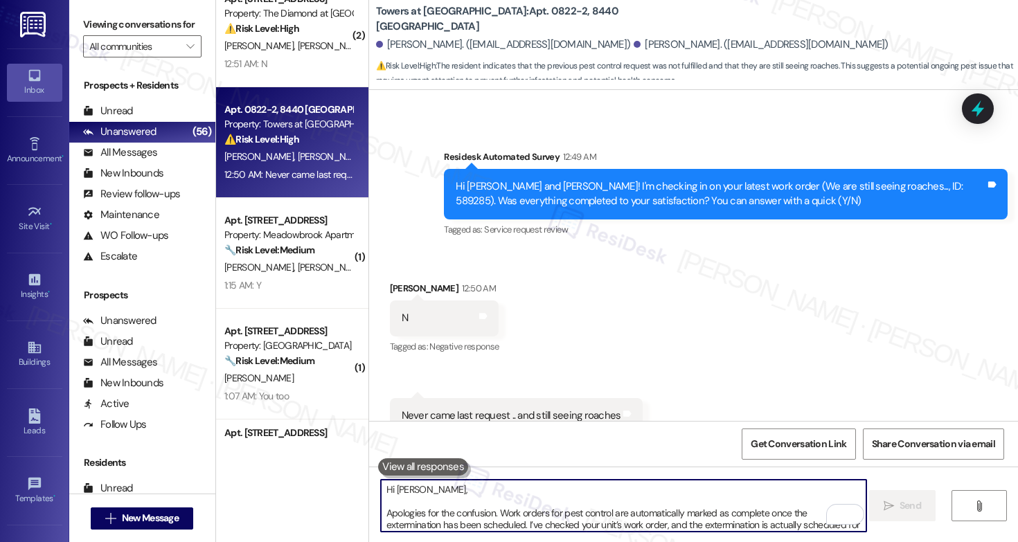
scroll to position [12, 0]
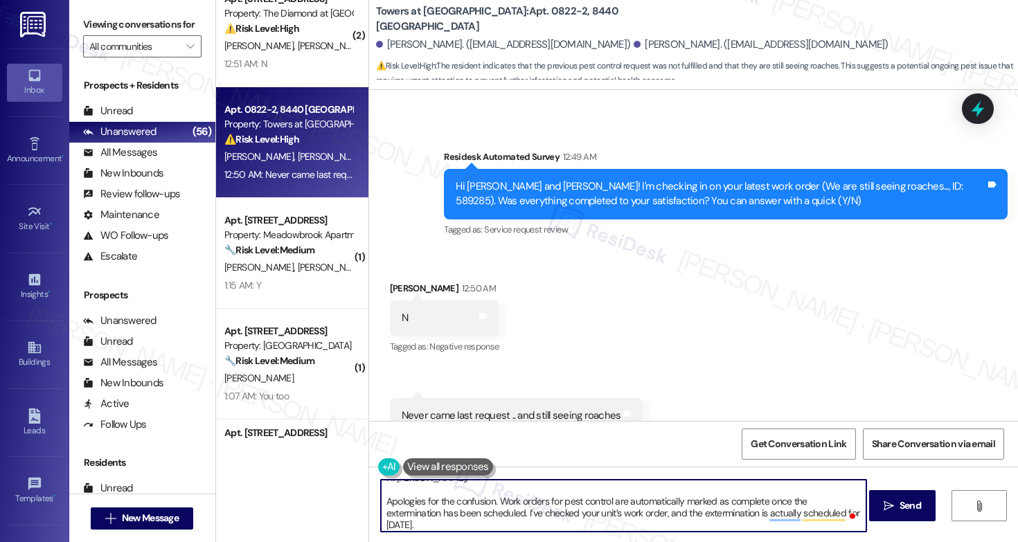
click at [384, 503] on textarea "Hi Janelle, Apologies for the confusion. Work orders for pest control are autom…" at bounding box center [623, 506] width 485 height 52
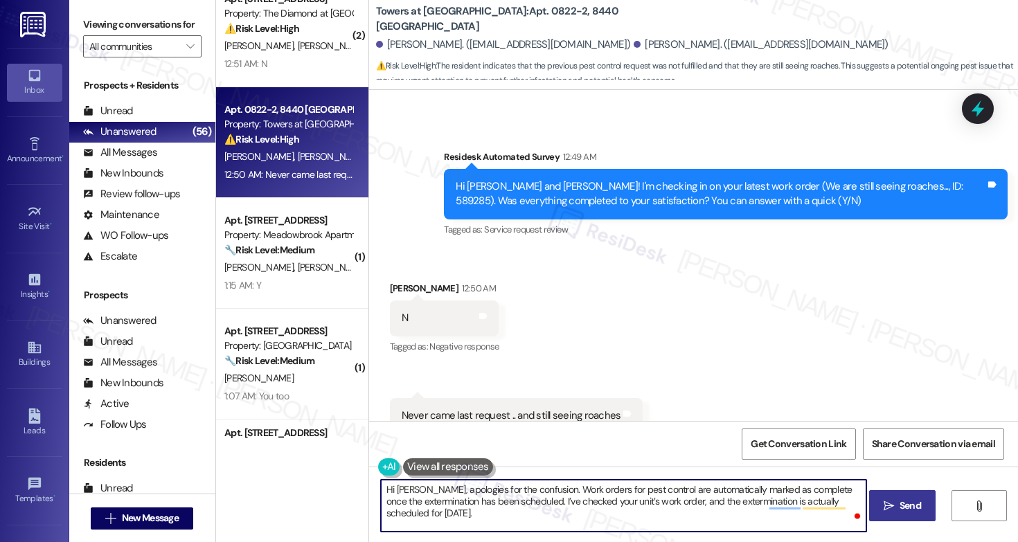
type textarea "Hi Janelle, apologies for the confusion. Work orders for pest control are autom…"
click at [905, 508] on span "Send" at bounding box center [910, 506] width 21 height 15
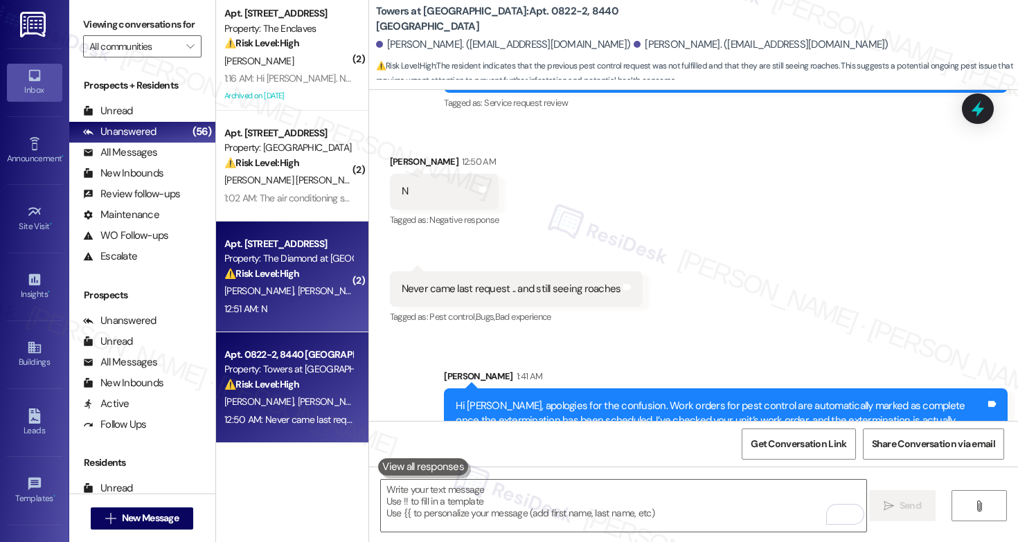
click at [298, 301] on div "12:51 AM: N 12:51 AM: N" at bounding box center [288, 309] width 131 height 17
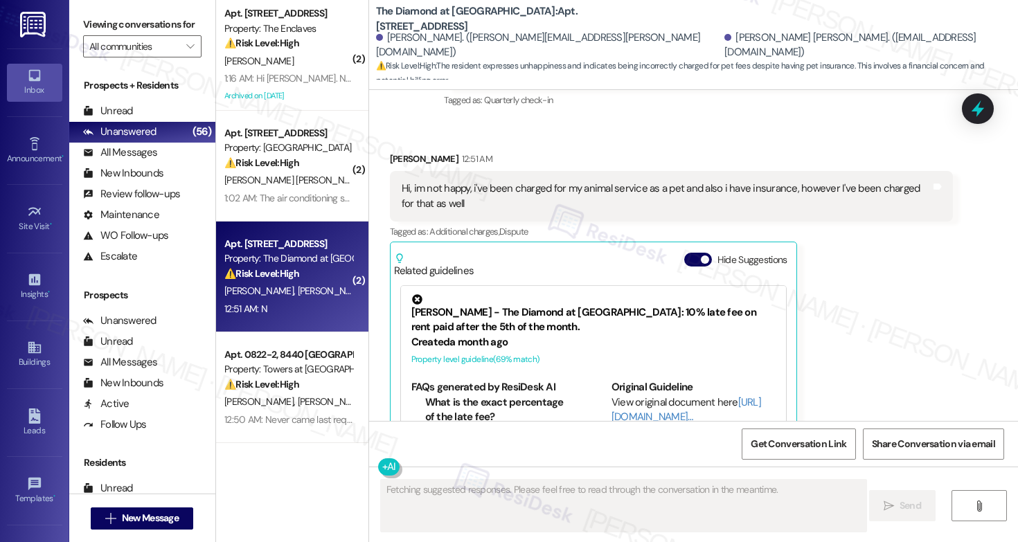
scroll to position [1053, 0]
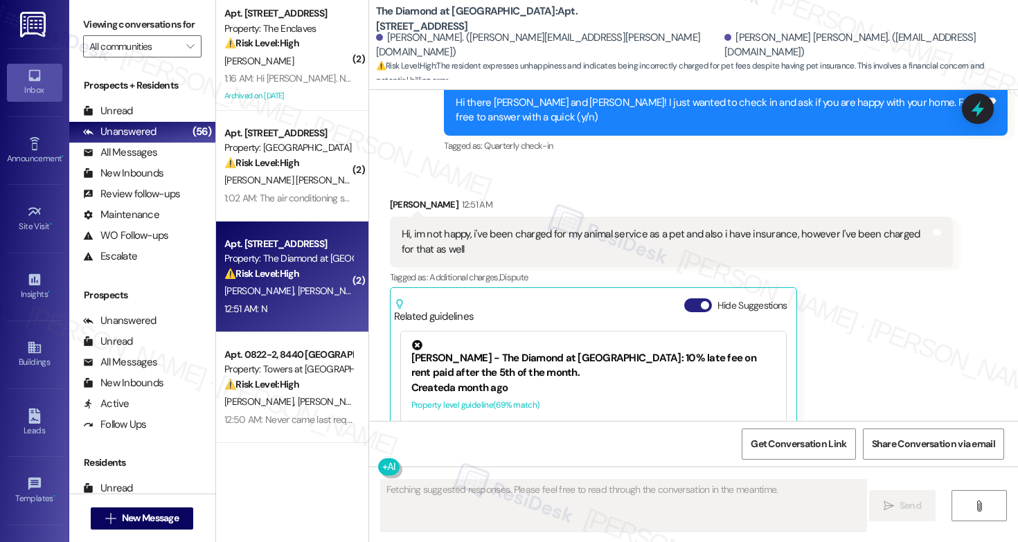
click at [686, 298] on button "Hide Suggestions" at bounding box center [698, 305] width 28 height 14
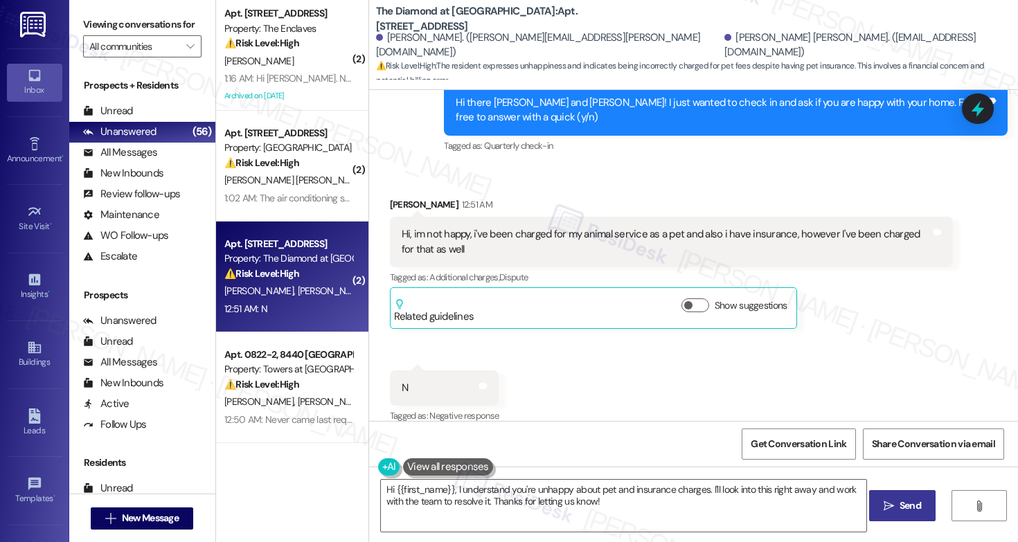
scroll to position [1054, 0]
click at [548, 226] on div "Hi, im not happy, i've been charged for my animal service as a pet and also i h…" at bounding box center [667, 241] width 530 height 30
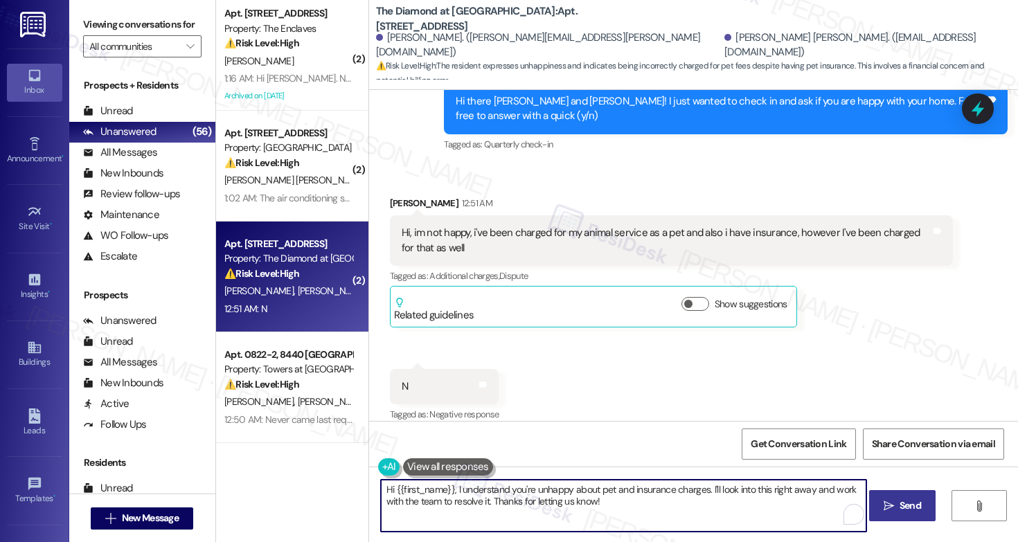
drag, startPoint x: 629, startPoint y: 506, endPoint x: 485, endPoint y: 498, distance: 144.3
click at [485, 498] on textarea "Hi {{first_name}}, I understand you're unhappy about pet and insurance charges.…" at bounding box center [623, 506] width 485 height 52
click at [397, 196] on div "Francheska Sanchez 12:51 AM" at bounding box center [672, 205] width 564 height 19
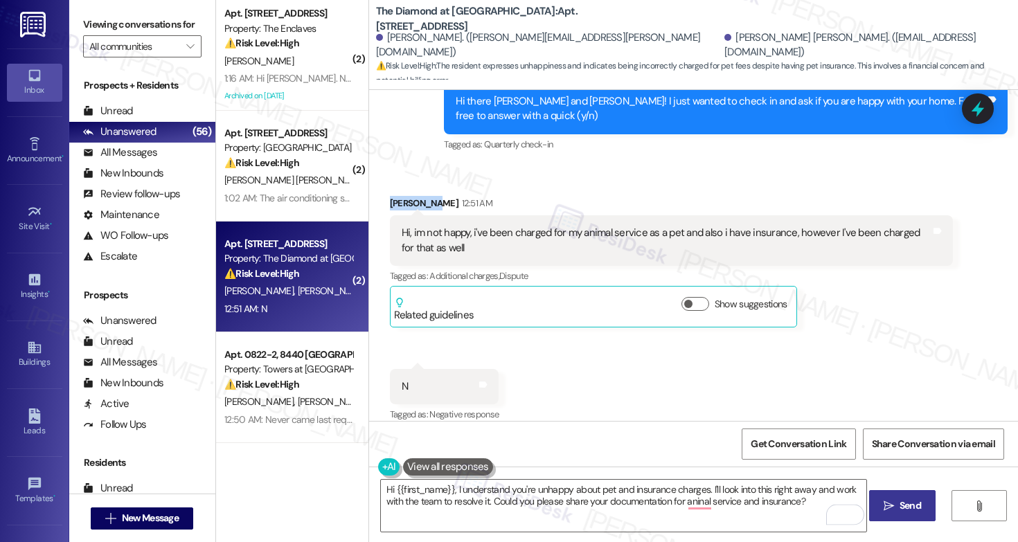
copy div "Francheska"
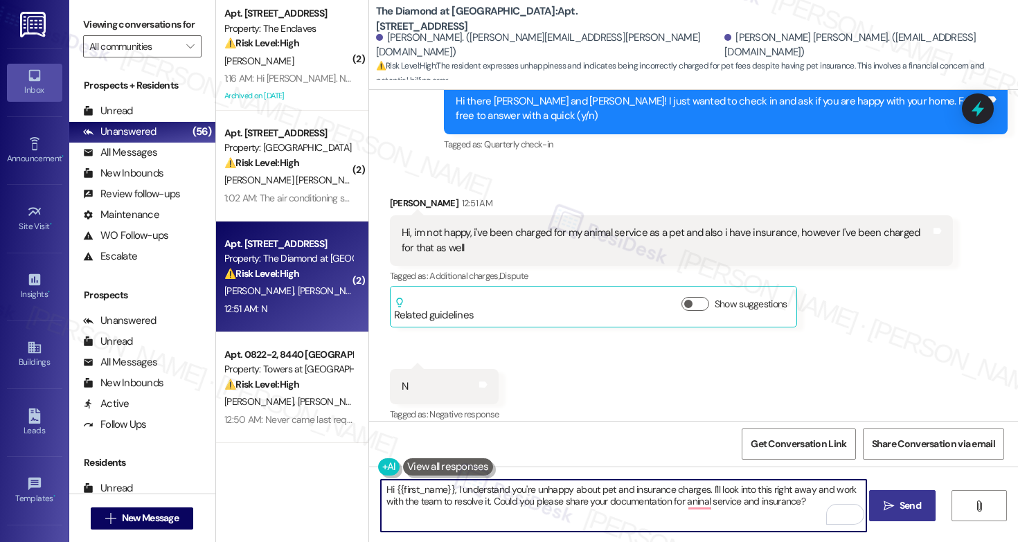
drag, startPoint x: 446, startPoint y: 490, endPoint x: 388, endPoint y: 489, distance: 58.2
click at [388, 489] on textarea "Hi {{first_name}}, I understand you're unhappy about pet and insurance charges.…" at bounding box center [623, 506] width 485 height 52
paste textarea "Francheska"
type textarea "Hi Francheska, I understand you're unhappy about pet and insurance charges. I'l…"
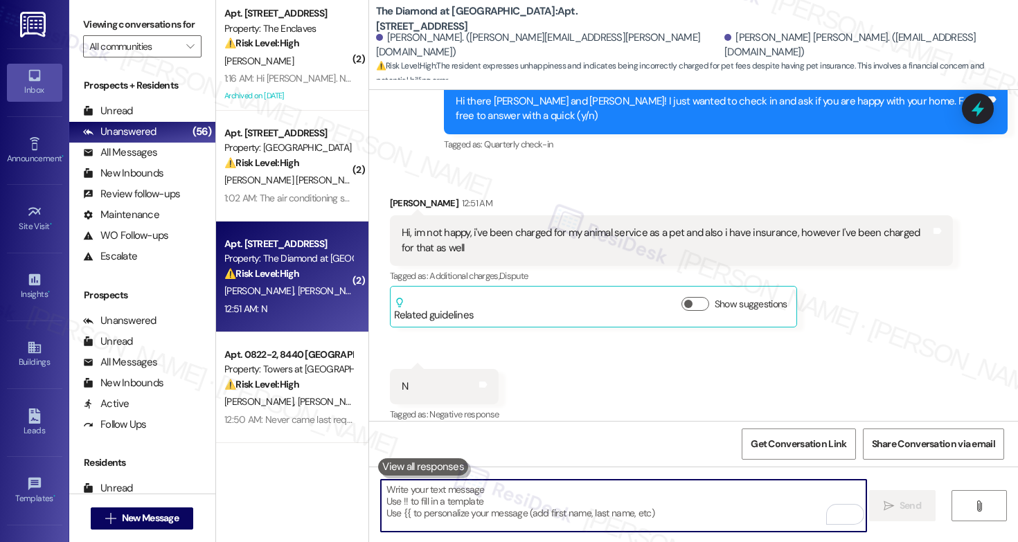
click at [403, 490] on textarea "To enrich screen reader interactions, please activate Accessibility in Grammarl…" at bounding box center [623, 506] width 485 height 52
paste textarea "Hi Francheska, I understand you’re concerned about the pet and insurance charge…"
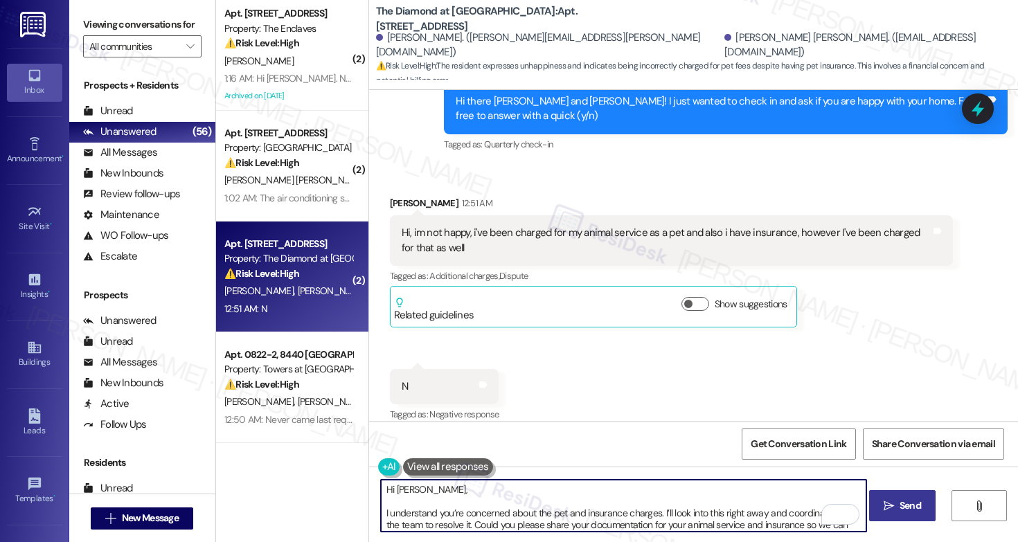
scroll to position [12, 0]
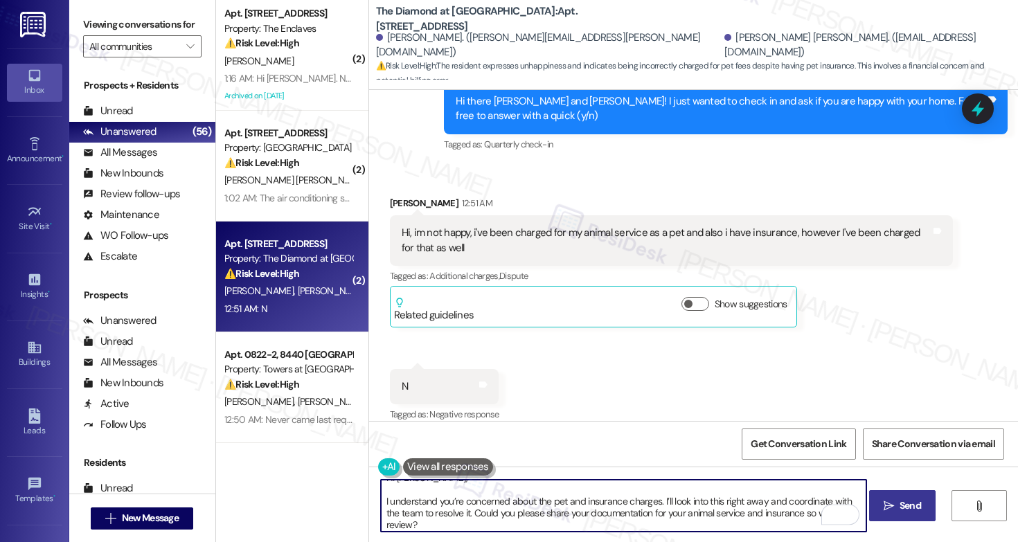
click at [381, 501] on textarea "Hi Francheska, I understand you’re concerned about the pet and insurance charge…" at bounding box center [623, 506] width 485 height 52
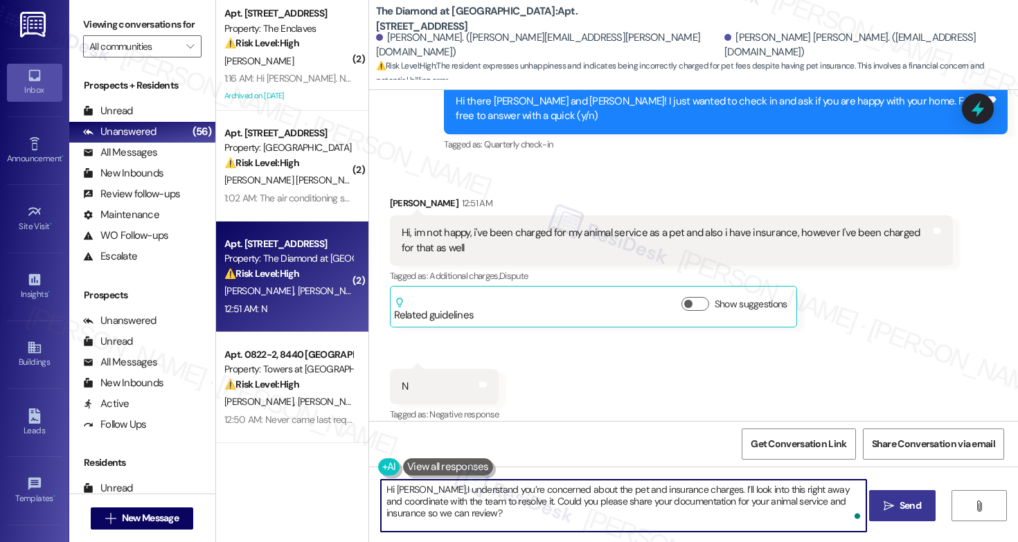
scroll to position [0, 0]
click at [640, 517] on textarea "Hi Francheska, I understand you’re concerned about the pet and insurance charge…" at bounding box center [623, 506] width 485 height 52
type textarea "Hi Francheska, I understand you’re concerned about the pet and insurance charge…"
click at [884, 513] on button " Send" at bounding box center [902, 505] width 67 height 31
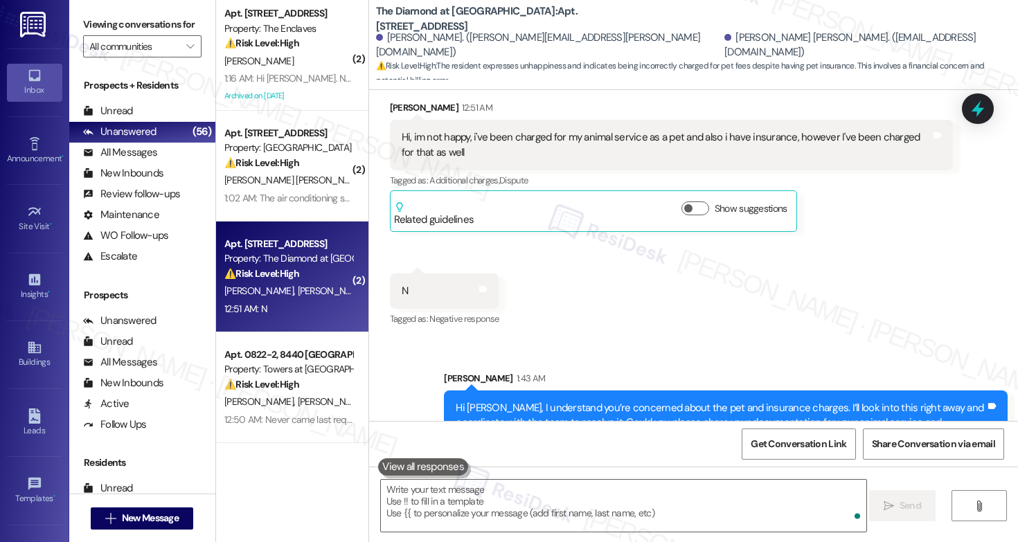
scroll to position [1181, 0]
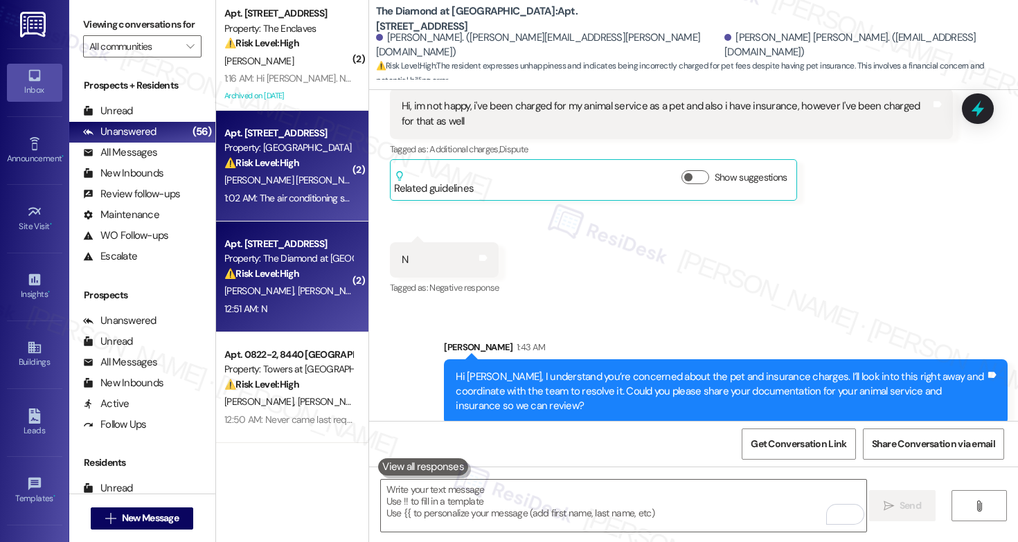
click at [292, 190] on div "1:02 AM: The air conditioning sometimes turns on and sometimes it doesn't, the …" at bounding box center [288, 198] width 131 height 17
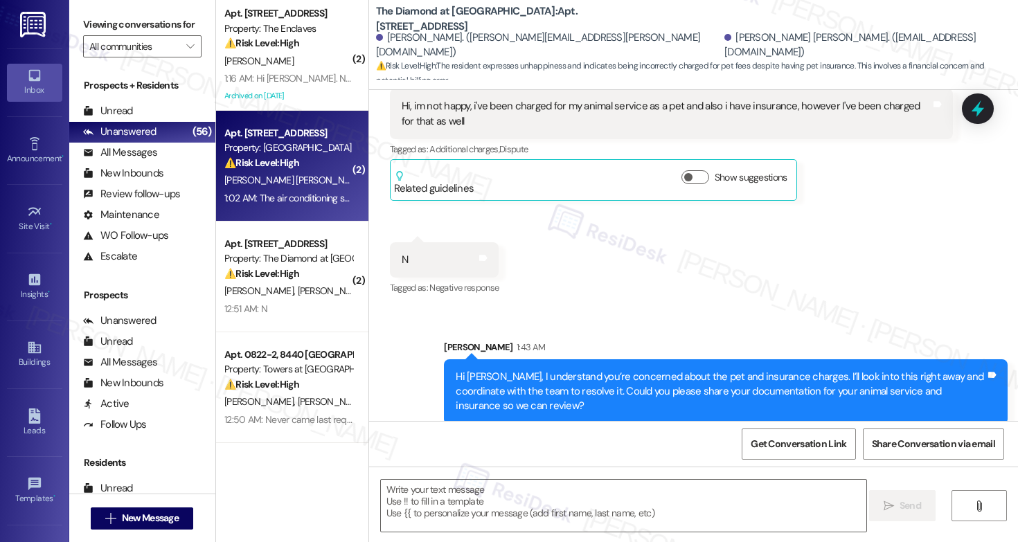
type textarea "Fetching suggested responses. Please feel free to read through the conversation…"
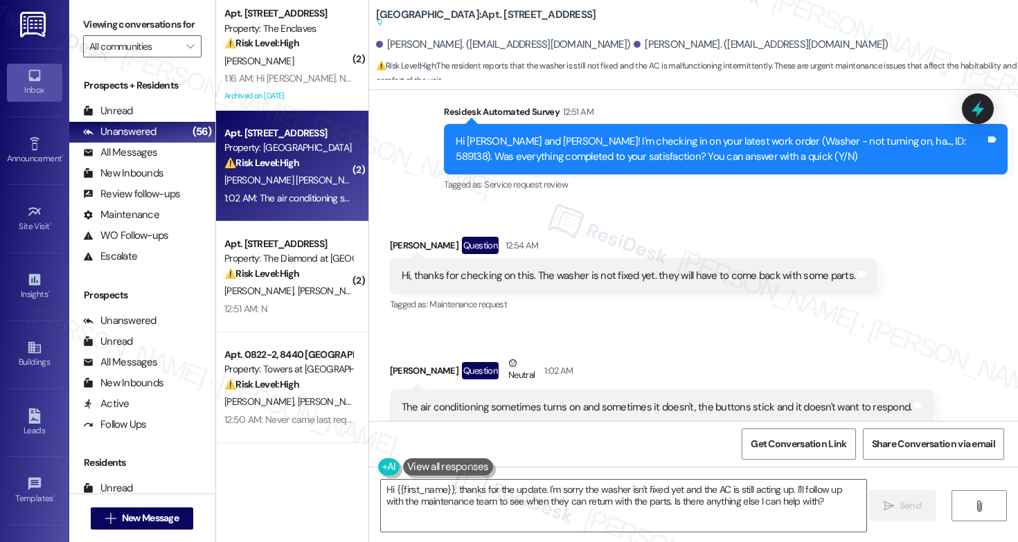
scroll to position [5840, 0]
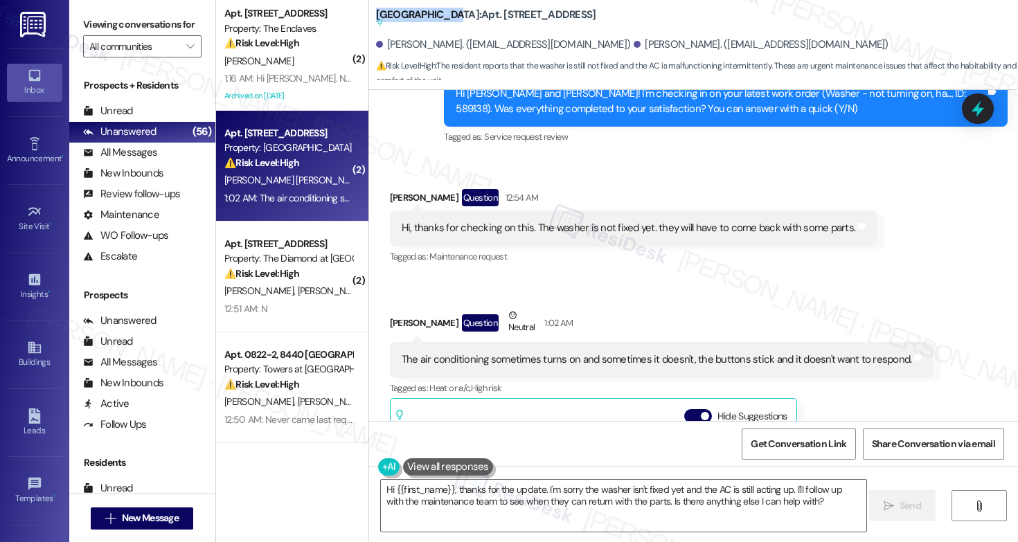
drag, startPoint x: 370, startPoint y: 14, endPoint x: 442, endPoint y: 17, distance: 72.1
click at [442, 17] on b "West Gate Arms: Apt. J1, 1521 W. Main St Suggested actions and notes available …" at bounding box center [486, 19] width 220 height 23
copy b "West Gate Arms"
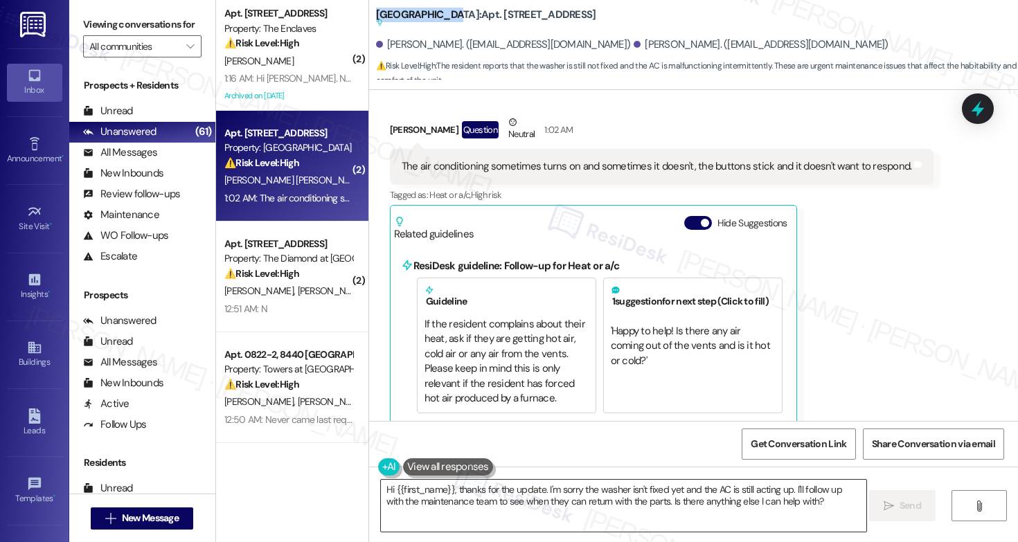
click at [509, 518] on textarea "Hi {{first_name}}, thanks for the update. I'm sorry the washer isn't fixed yet …" at bounding box center [623, 506] width 485 height 52
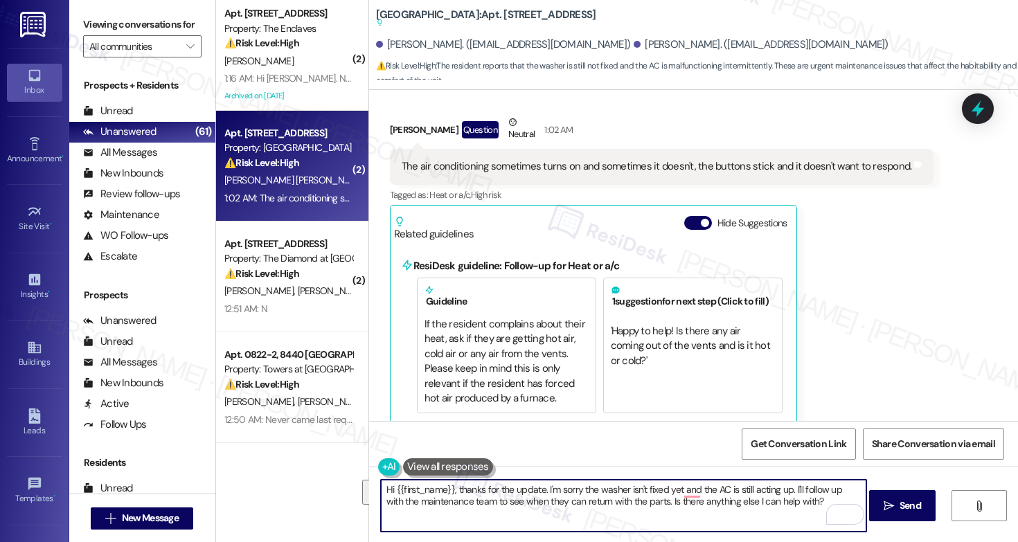
drag, startPoint x: 804, startPoint y: 499, endPoint x: 537, endPoint y: 488, distance: 266.9
click at [537, 488] on textarea "Hi {{first_name}}, thanks for the update. I'm sorry the washer isn't fixed yet …" at bounding box center [623, 506] width 485 height 52
click at [505, 495] on textarea "Hi {{first_name}}, thanks for the update. I can see that the work order created…" at bounding box center [623, 506] width 485 height 52
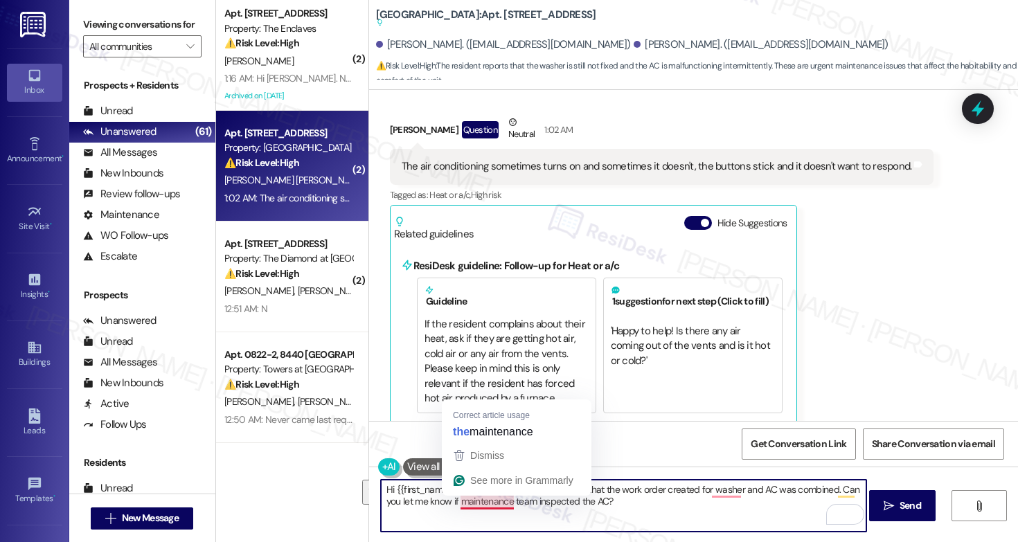
paste textarea "Thanks for the update. I see that the work orders for the washer and AC were co…"
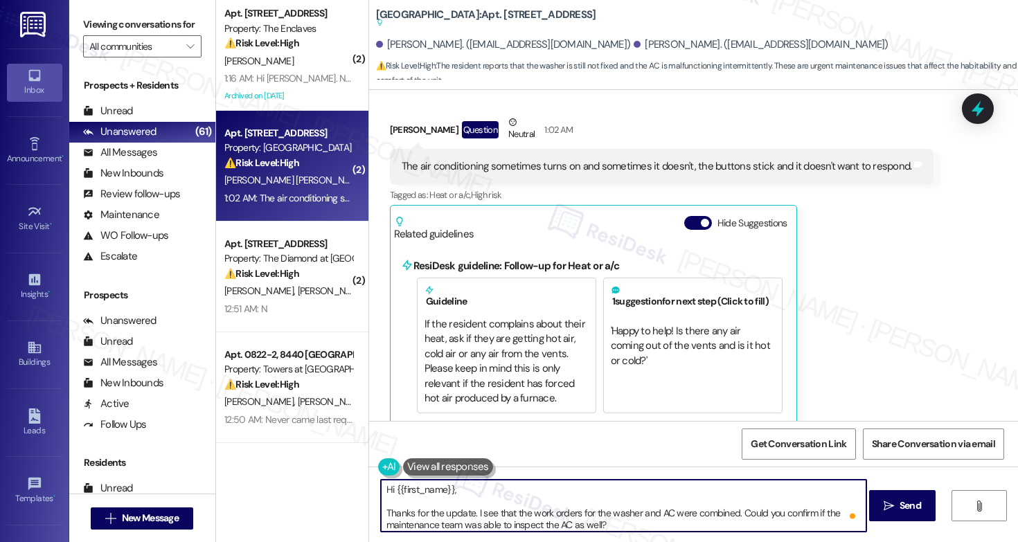
click at [387, 515] on textarea "Hi {{first_name}}, Thanks for the update. I see that the work orders for the wa…" at bounding box center [623, 506] width 485 height 52
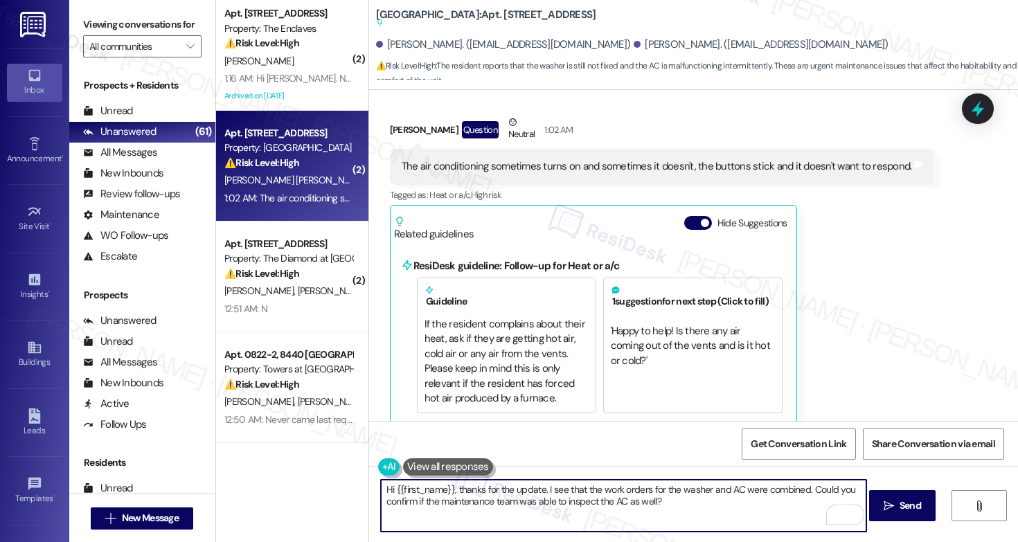
click at [689, 508] on textarea "Hi {{first_name}}, thanks for the update. I see that the work orders for the wa…" at bounding box center [623, 506] width 485 height 52
type textarea "Hi {{first_name}}, thanks for the update. I see that the work orders for the wa…"
click at [905, 509] on span "Send" at bounding box center [910, 506] width 21 height 15
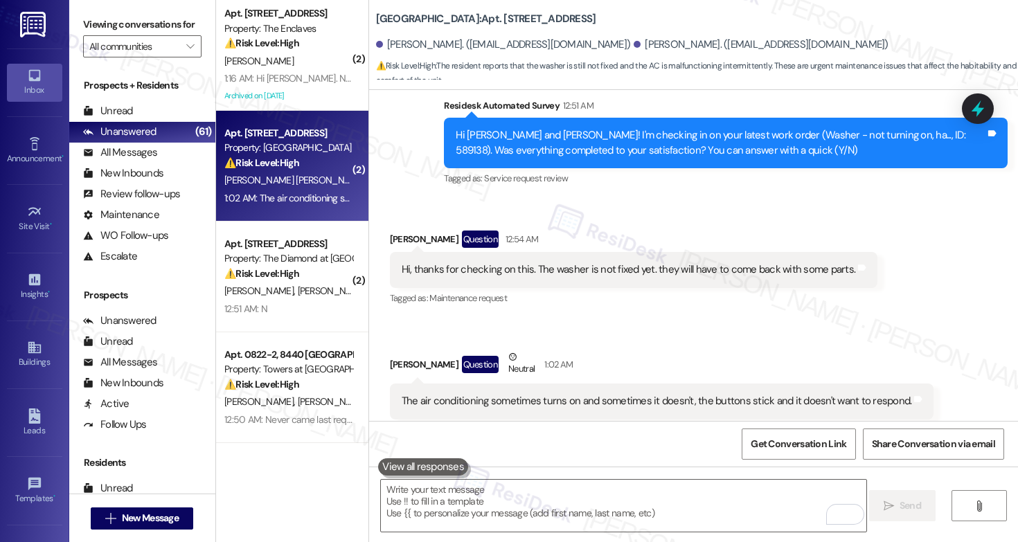
scroll to position [5910, 0]
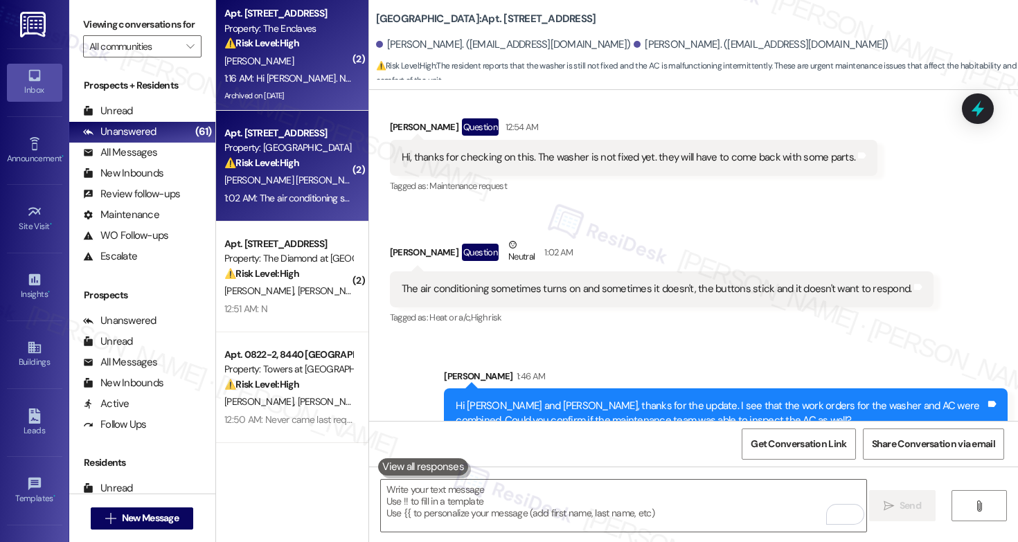
click at [269, 64] on div "N. Stephens" at bounding box center [288, 61] width 131 height 17
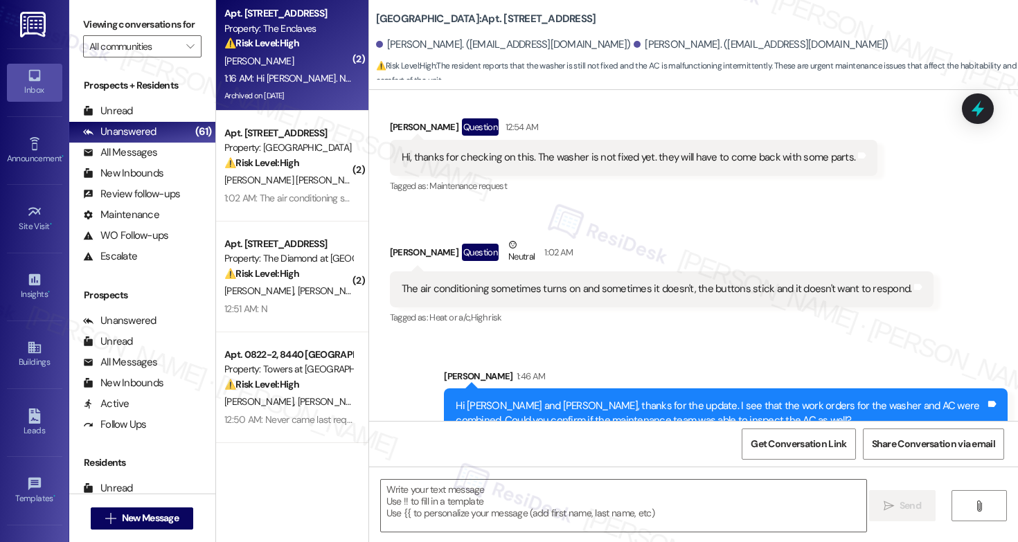
type textarea "Fetching suggested responses. Please feel free to read through the conversation…"
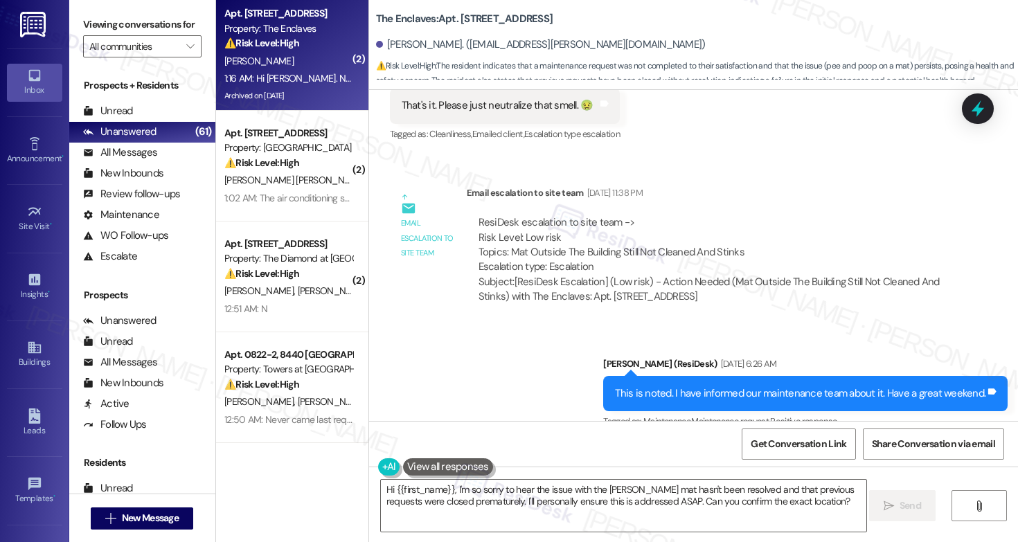
scroll to position [21638, 0]
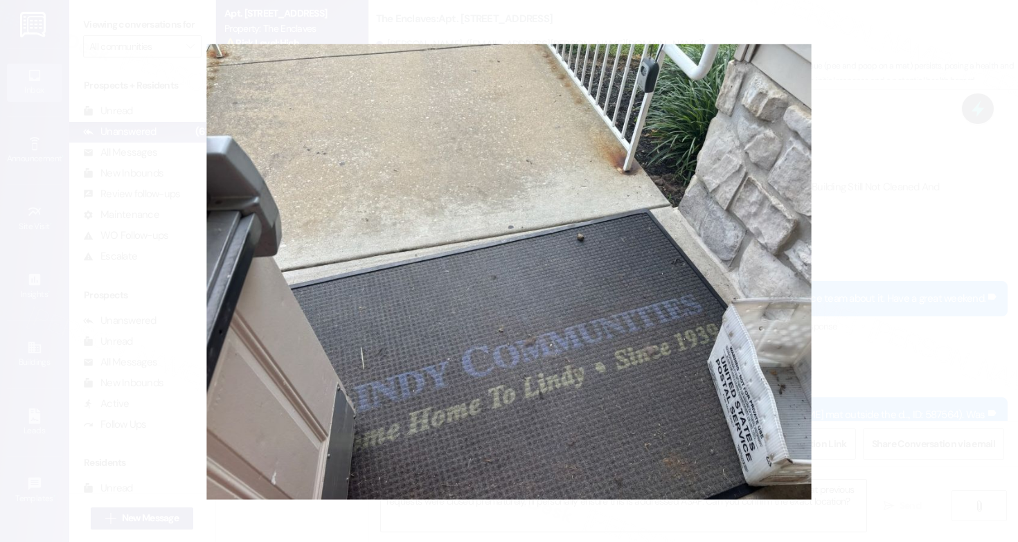
click at [884, 297] on button "Unzoom image" at bounding box center [509, 271] width 1018 height 542
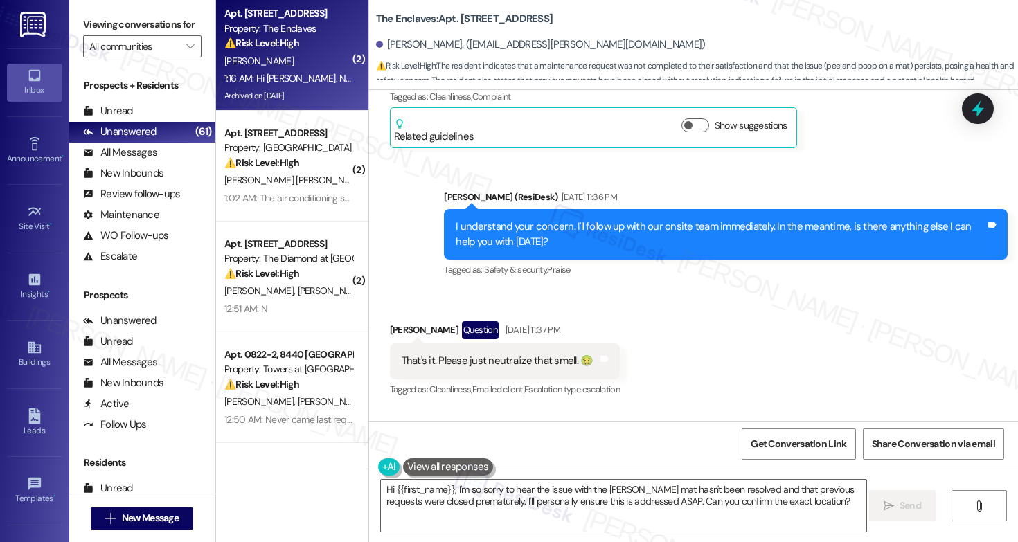
scroll to position [21331, 0]
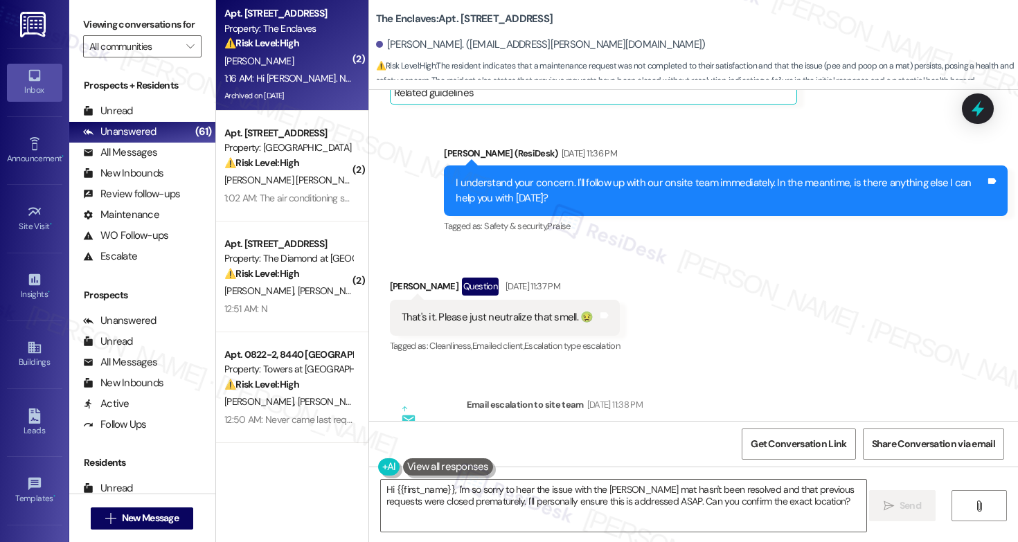
copy div "587564"
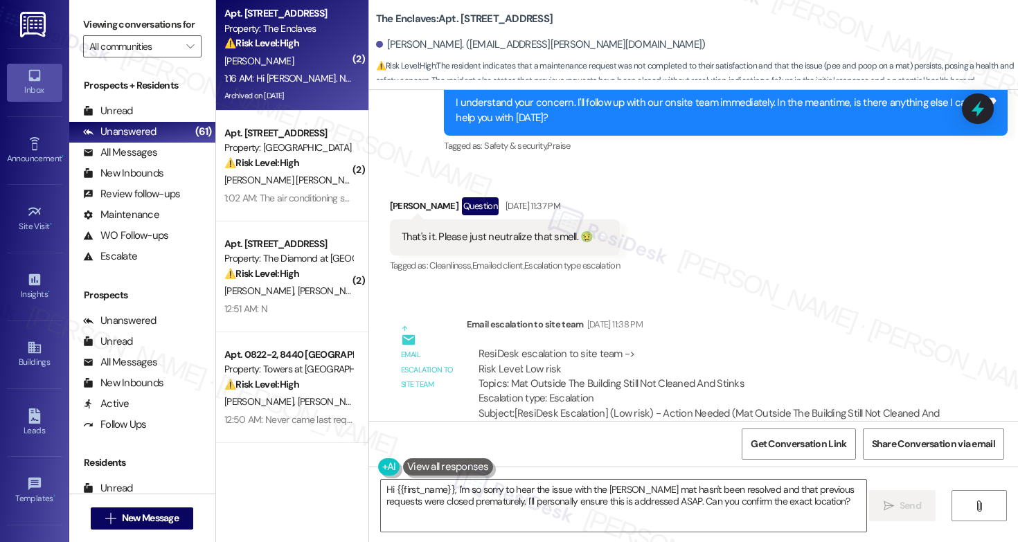
scroll to position [21304, 0]
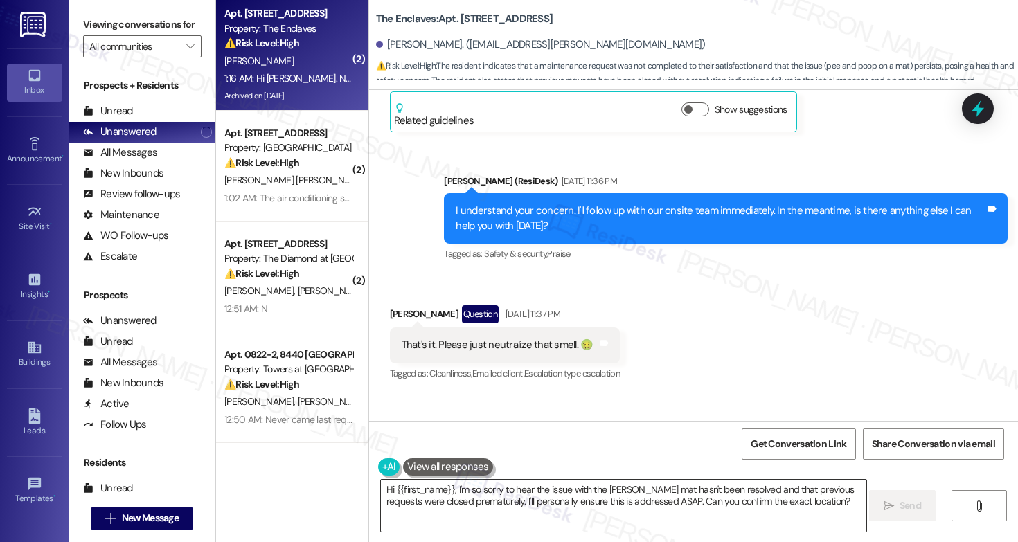
click at [508, 503] on textarea "Hi {{first_name}}, I'm so sorry to hear the issue with the Lindy mat hasn't bee…" at bounding box center [623, 506] width 485 height 52
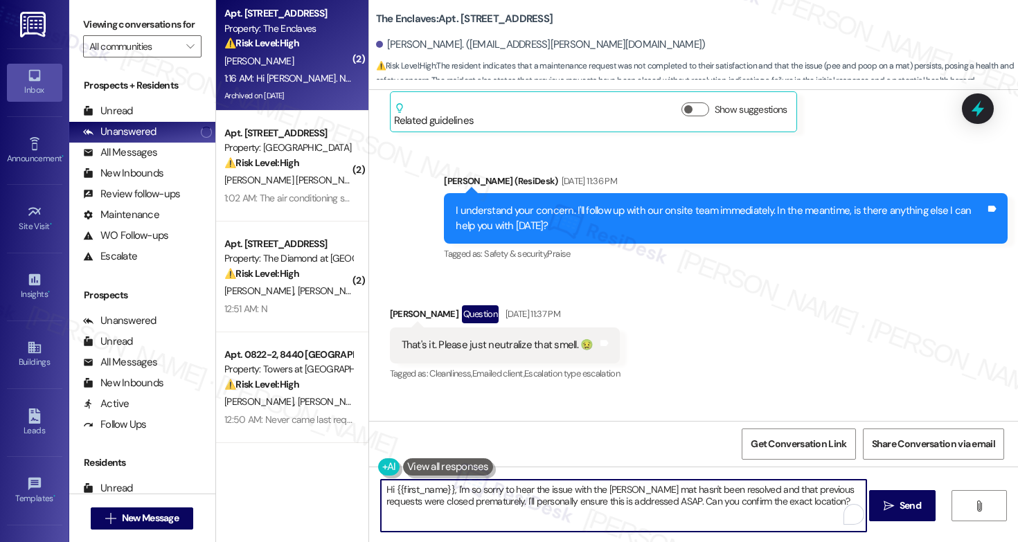
click at [508, 503] on textarea "Hi {{first_name}}, I'm so sorry to hear the issue with the Lindy mat hasn't bee…" at bounding box center [623, 506] width 485 height 52
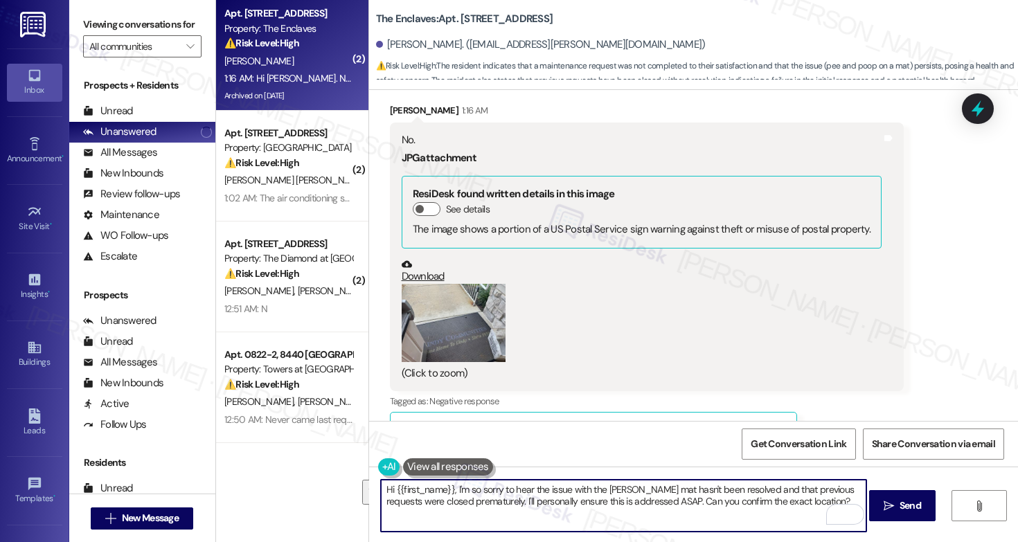
scroll to position [2, 0]
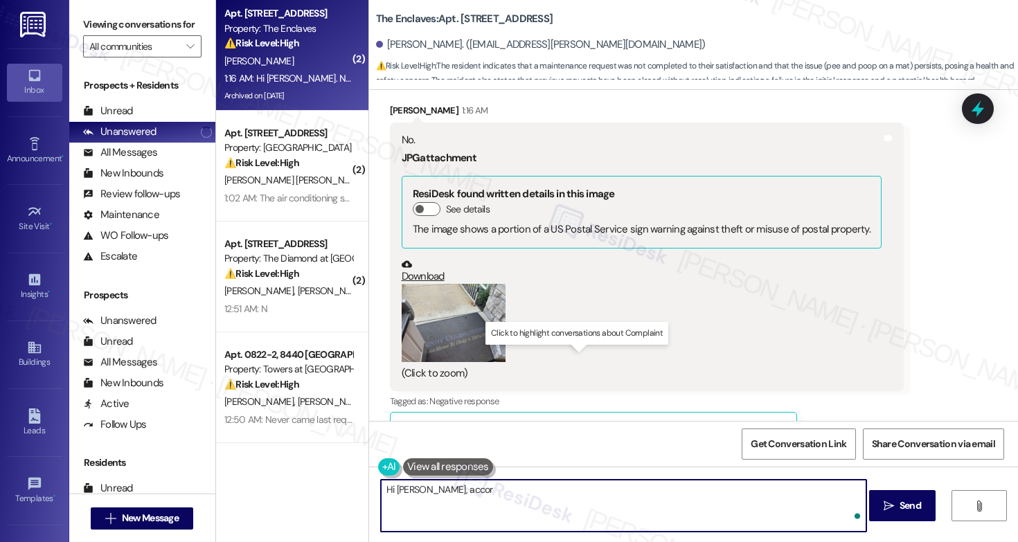
type textarea "Hi Nika, accori"
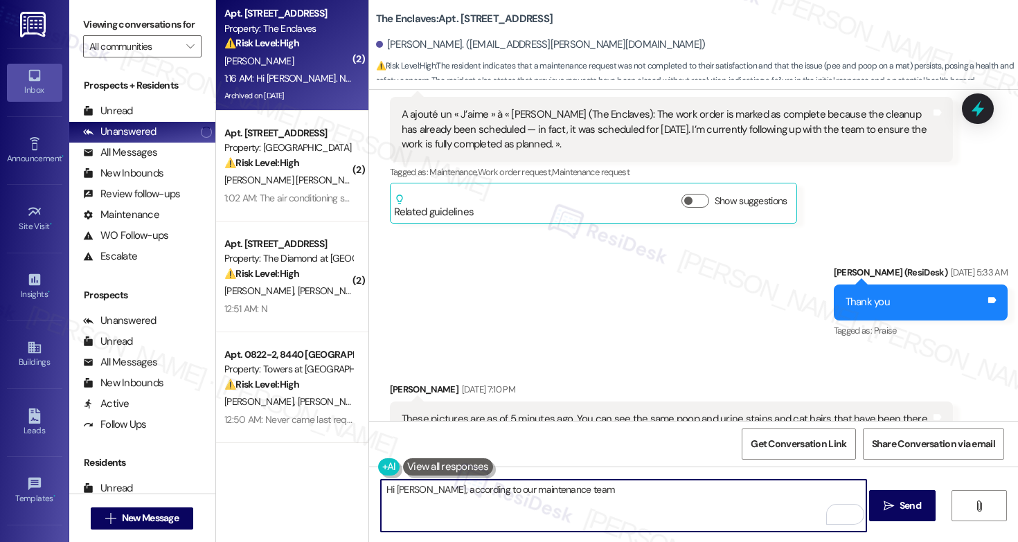
scroll to position [19524, 0]
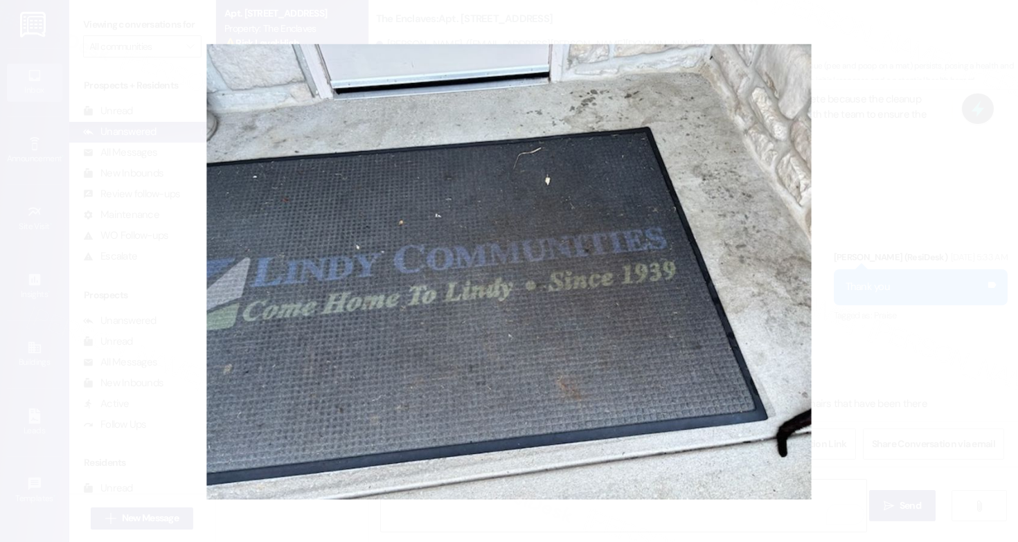
click at [907, 279] on button "Unzoom image" at bounding box center [509, 271] width 1018 height 542
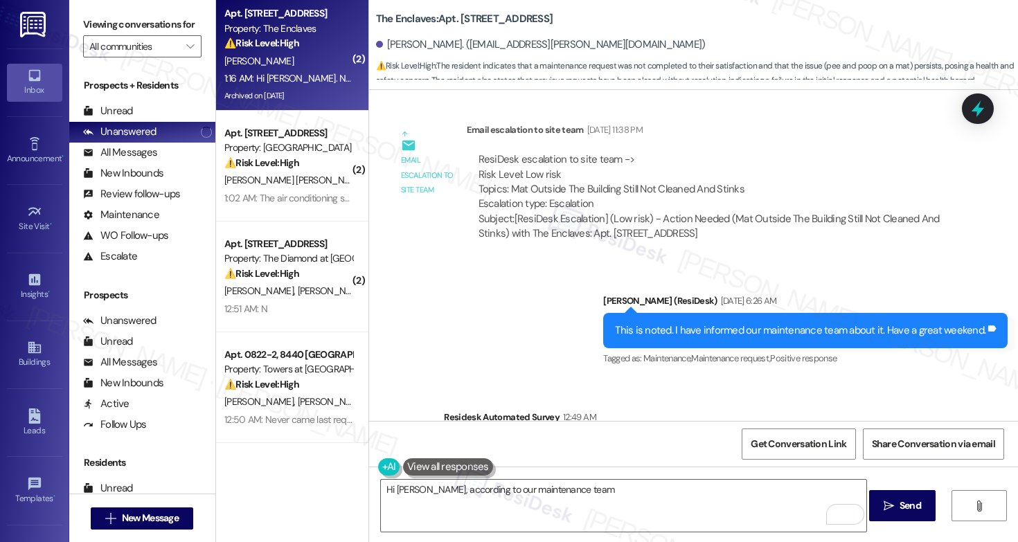
scroll to position [21687, 0]
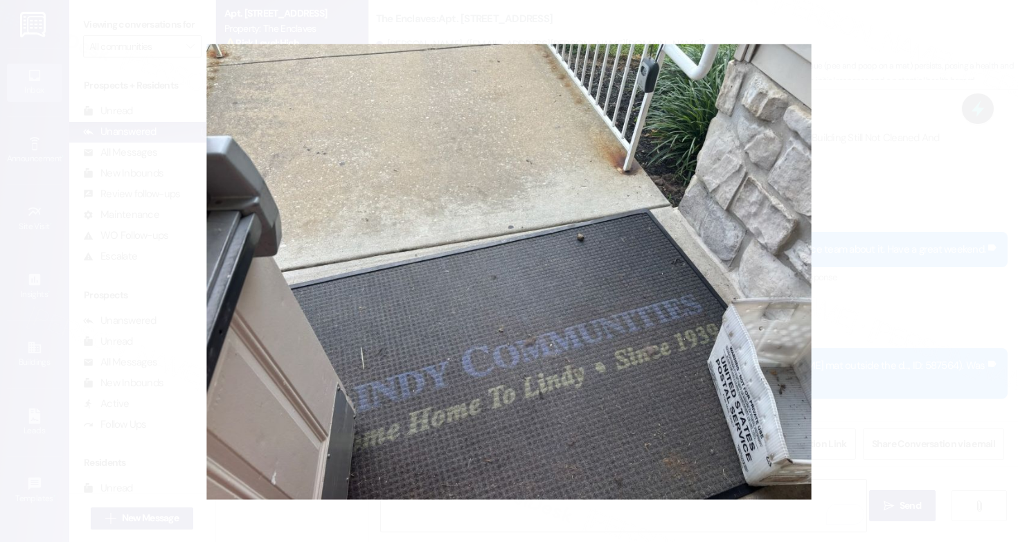
click at [844, 235] on button "Unzoom image" at bounding box center [509, 271] width 1018 height 542
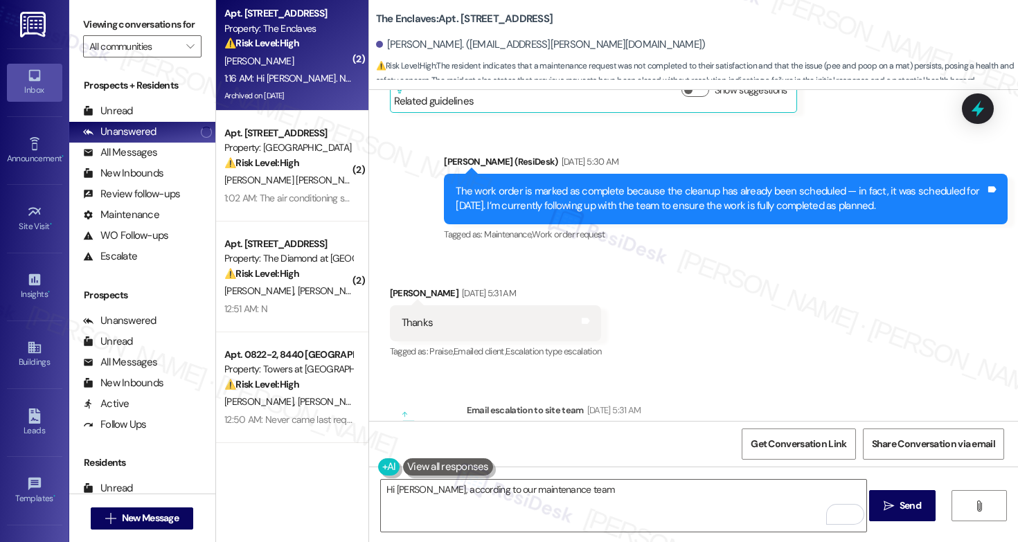
scroll to position [18904, 0]
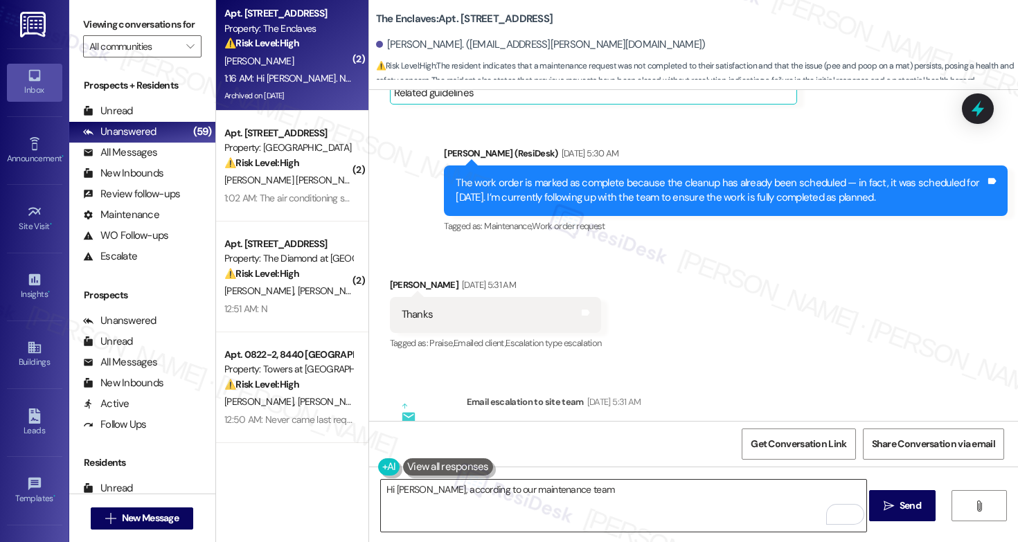
click at [604, 490] on textarea "Hi Nika, according to our maintenance team" at bounding box center [623, 506] width 485 height 52
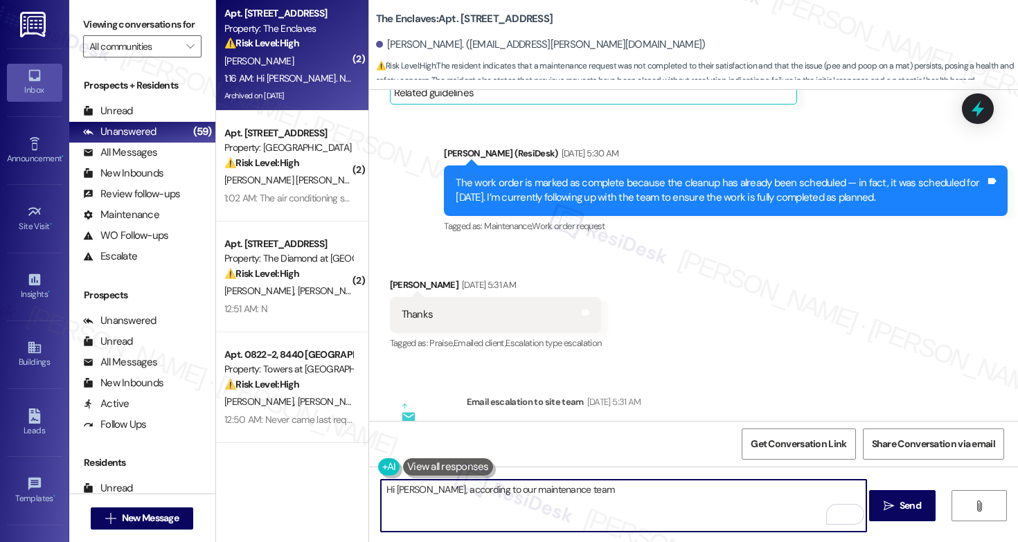
click at [604, 490] on textarea "Hi Nika, according to our maintenance team" at bounding box center [623, 506] width 485 height 52
paste textarea "was taken to Building B and given a wash"
click at [564, 490] on textarea "Hi Nika, according to our maintenance team they was taken to Building B and giv…" at bounding box center [623, 506] width 485 height 52
click at [807, 490] on textarea "Hi Nika, according to our maintenance team, the matt was taken to Building B an…" at bounding box center [623, 506] width 485 height 52
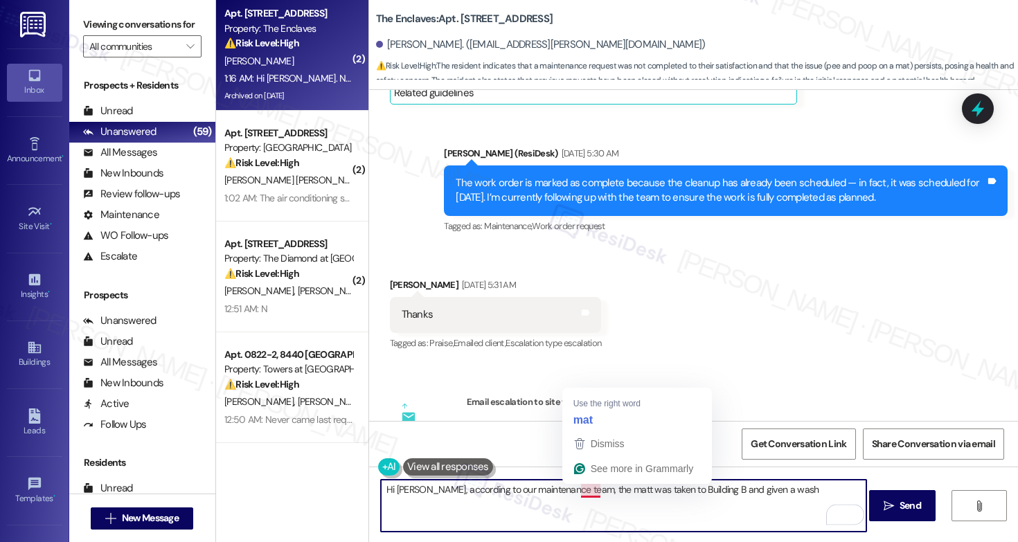
click at [584, 488] on textarea "Hi Nika, according to our maintenance team, the matt was taken to Building B an…" at bounding box center [623, 506] width 485 height 52
click at [776, 490] on textarea "Hi Nika, according to our maintenance team, the mat was taken to Building B and…" at bounding box center [623, 506] width 485 height 52
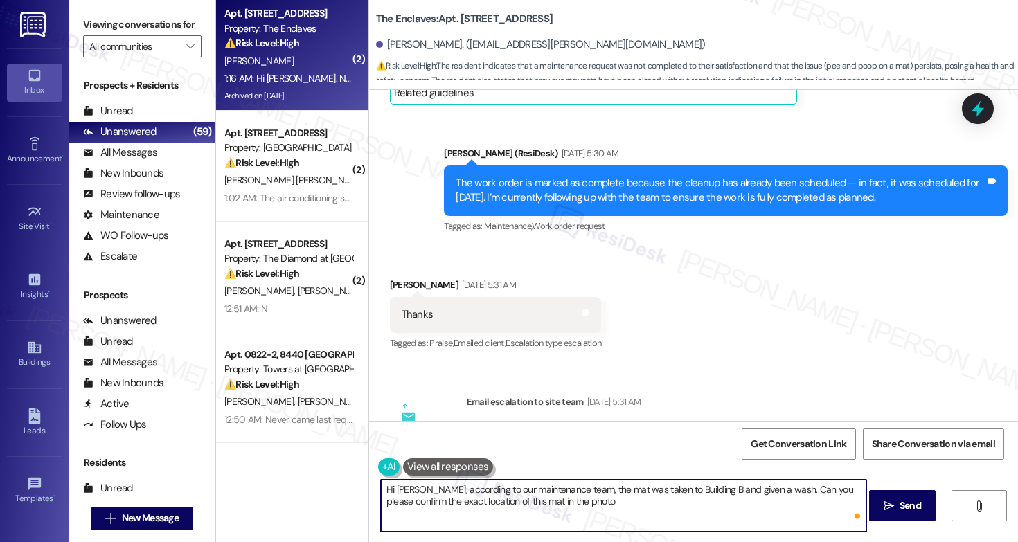
type textarea "Hi Nika, according to our maintenance team, the mat was taken to Building B and…"
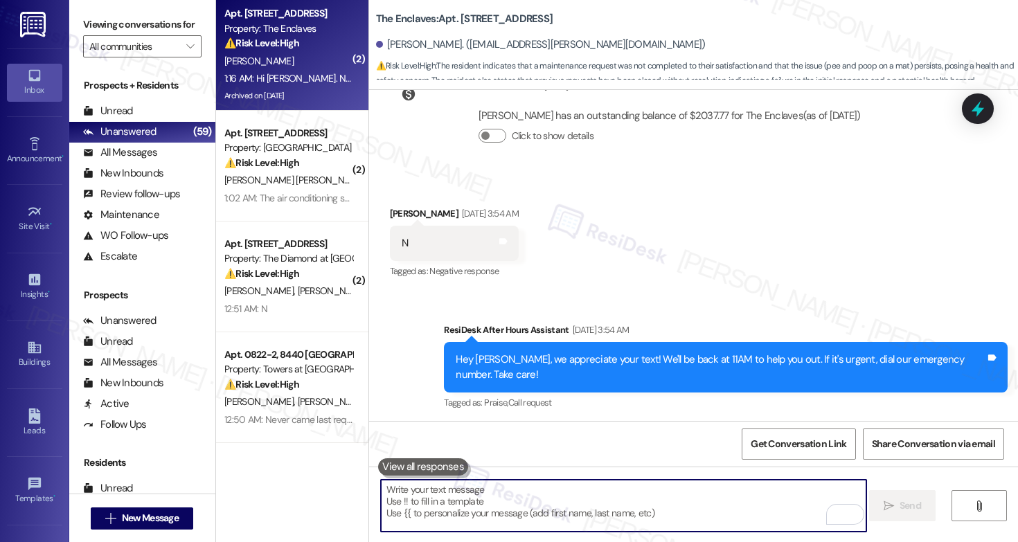
scroll to position [17057, 0]
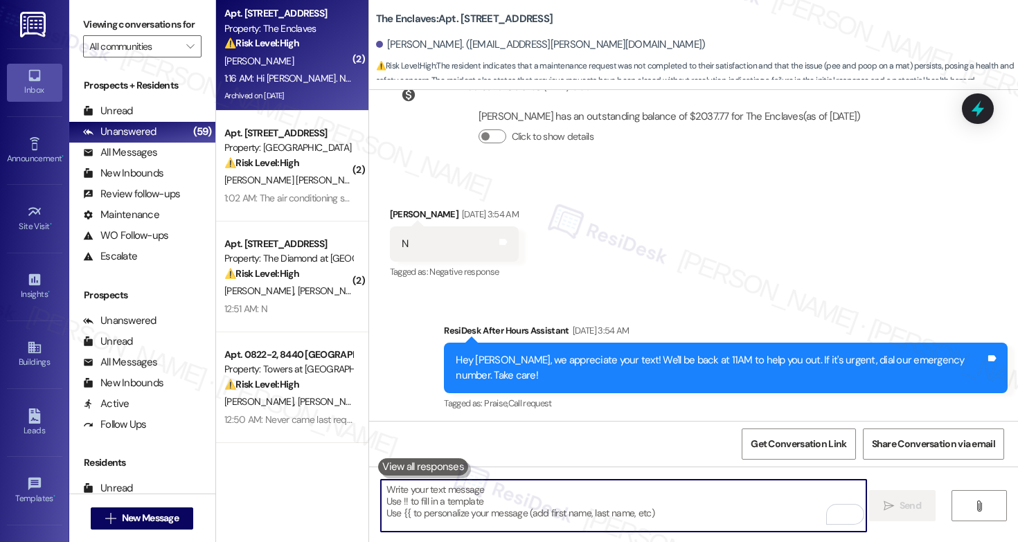
click at [582, 485] on div "I recently returned from vacation. The same cat is out there in front of the do…" at bounding box center [667, 500] width 530 height 30
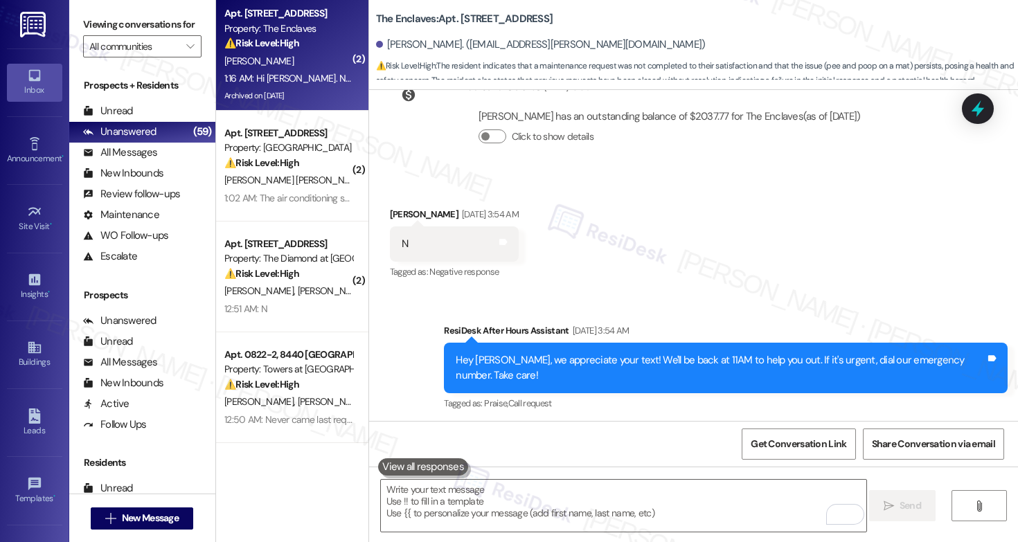
click at [593, 485] on div "I recently returned from vacation. The same cat is out there in front of the do…" at bounding box center [667, 500] width 530 height 30
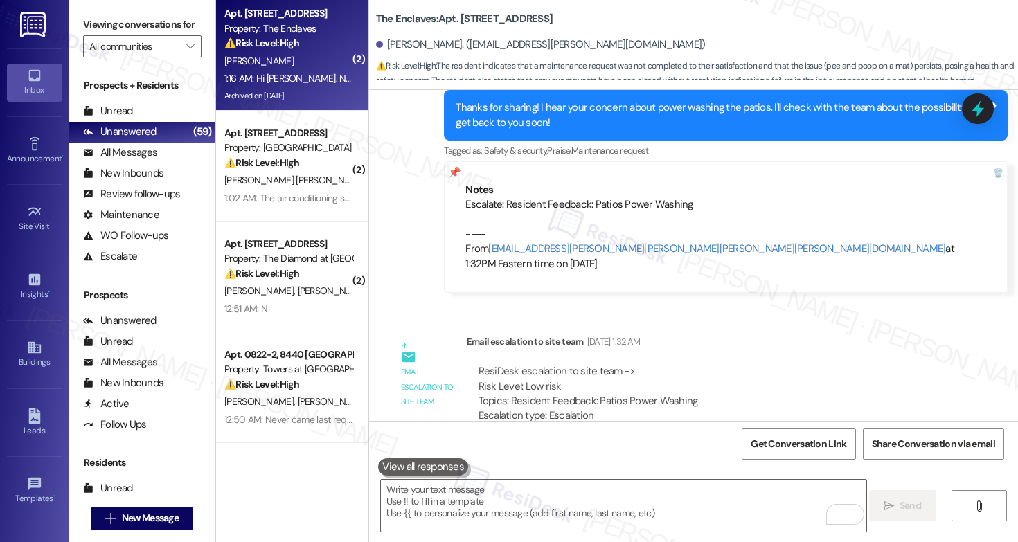
scroll to position [15576, 0]
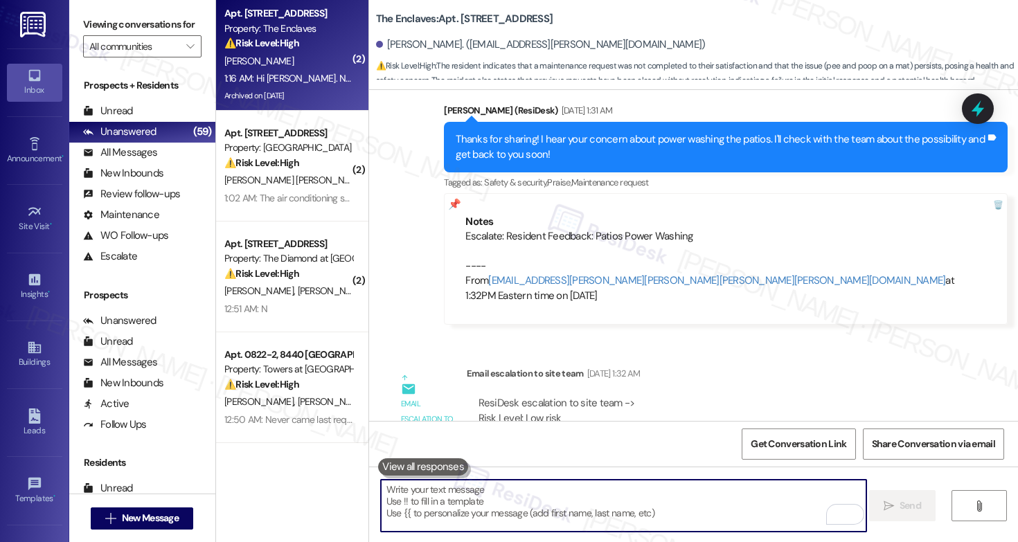
click at [412, 514] on textarea "To enrich screen reader interactions, please activate Accessibility in Grammarl…" at bounding box center [623, 506] width 485 height 52
paste textarea "Hi Nika, Our maintenance team mentioned that the mat was taken to Building B an…"
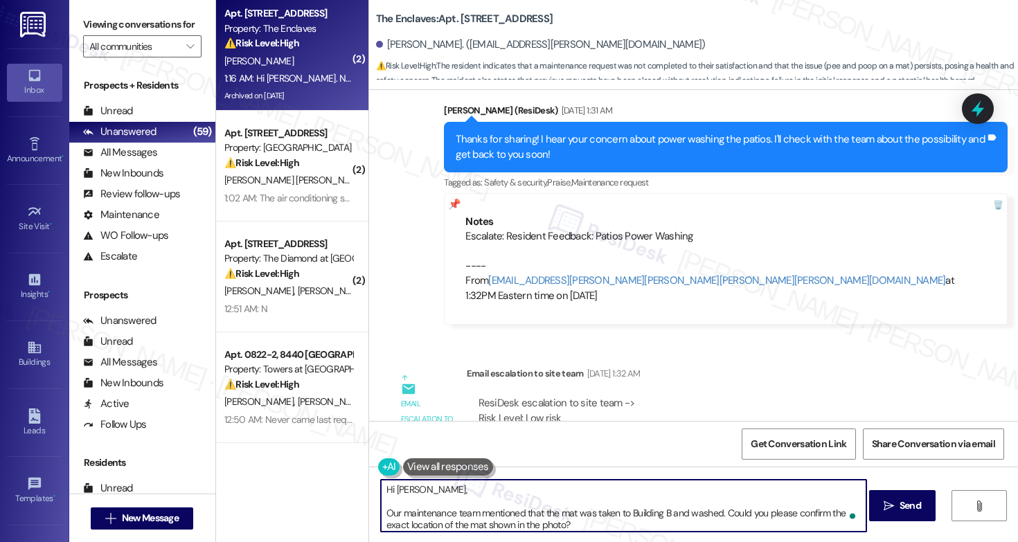
click at [383, 517] on textarea "Hi Nika, Our maintenance team mentioned that the mat was taken to Building B an…" at bounding box center [623, 506] width 485 height 52
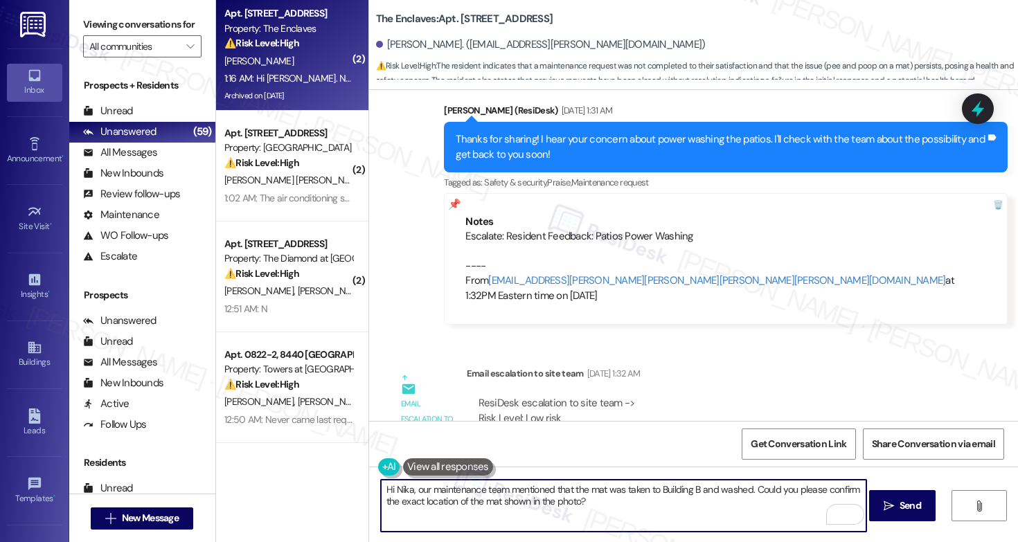
click at [719, 9] on div "The Enclaves: Apt. 3908C2, 3700 Gateway Drive Nika Stephens. (nika.stephens@gma…" at bounding box center [697, 41] width 642 height 76
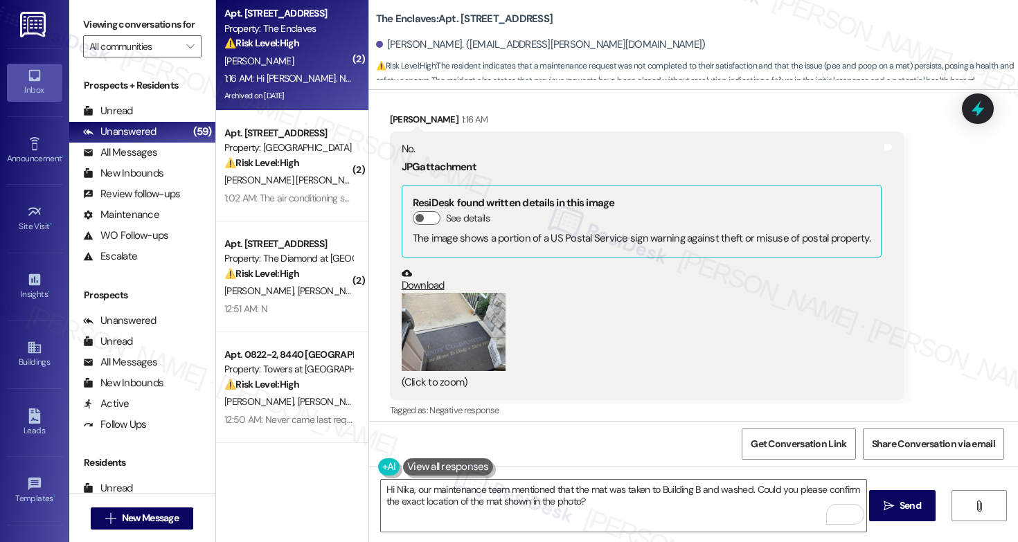
scroll to position [22030, 0]
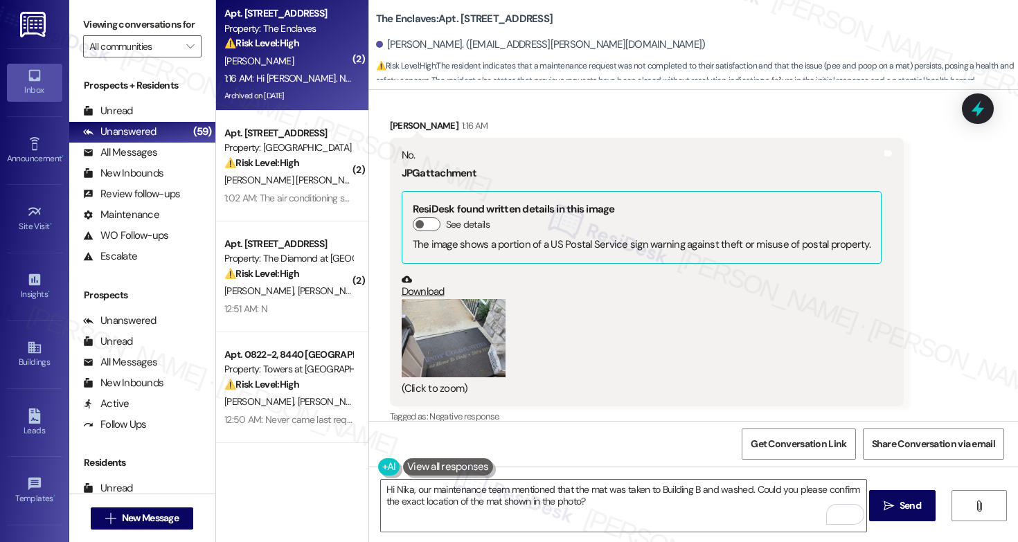
click at [564, 506] on textarea "Hi Nika, our maintenance team mentioned that the mat was taken to Building B an…" at bounding box center [623, 506] width 485 height 52
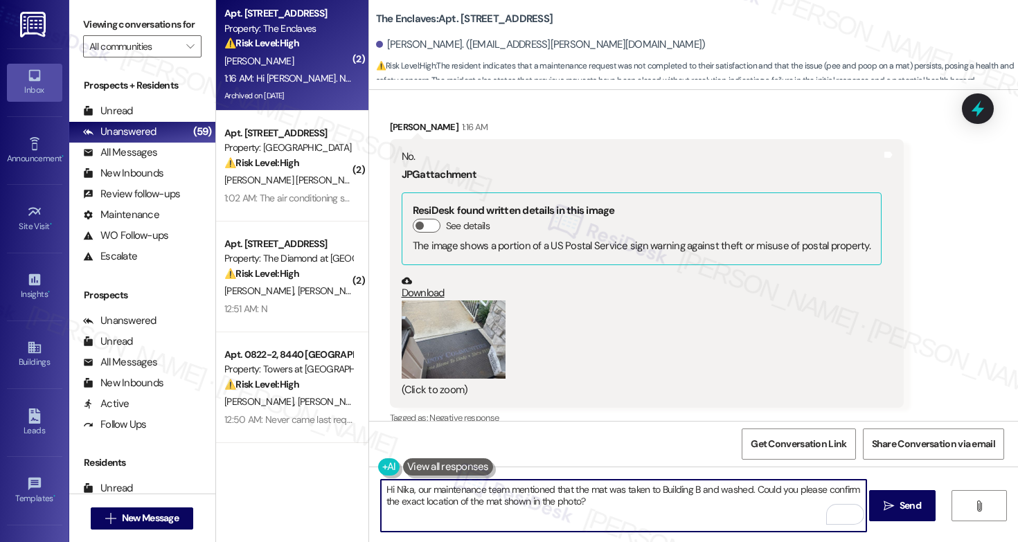
click at [564, 506] on textarea "Hi Nika, our maintenance team mentioned that the mat was taken to Building B an…" at bounding box center [623, 506] width 485 height 52
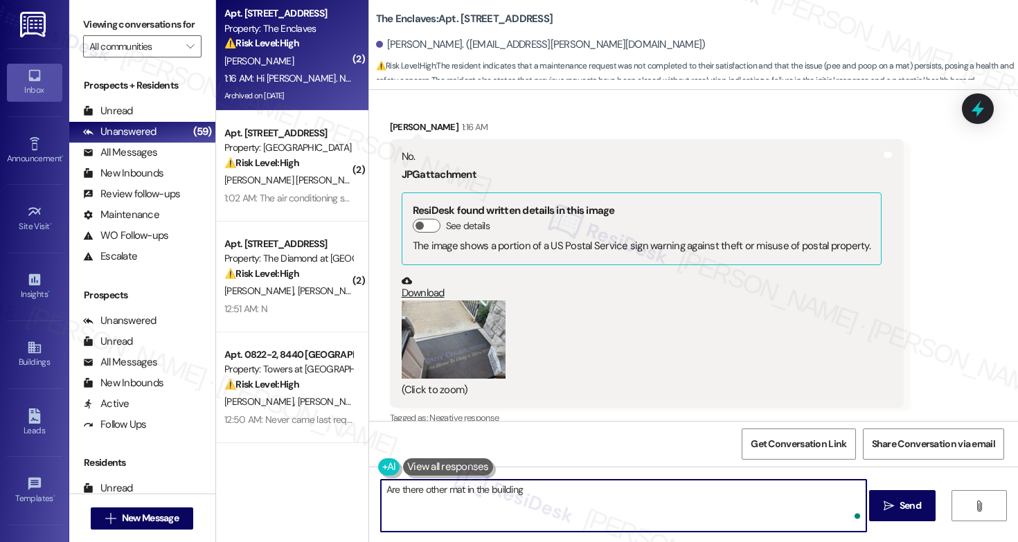
type textarea "Are there other mat in the building?"
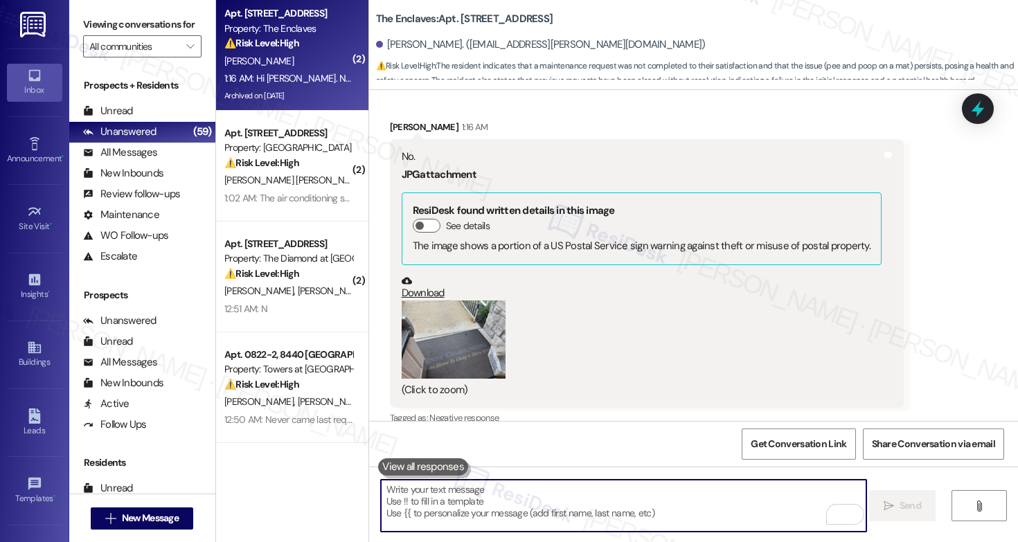
paste textarea "Are there any other mats in the building?"
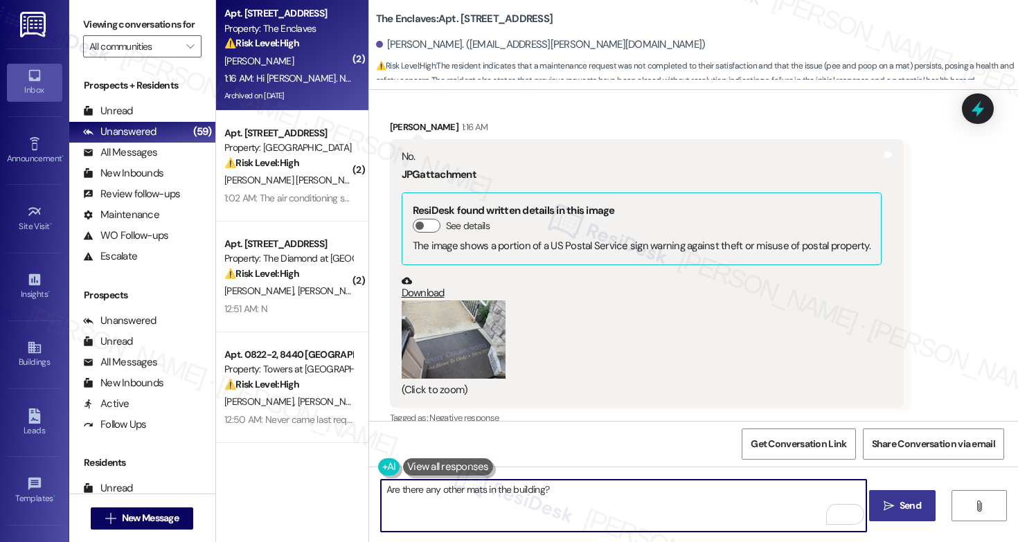
type textarea "Are there any other mats in the building?"
click at [910, 520] on button " Send" at bounding box center [902, 505] width 67 height 31
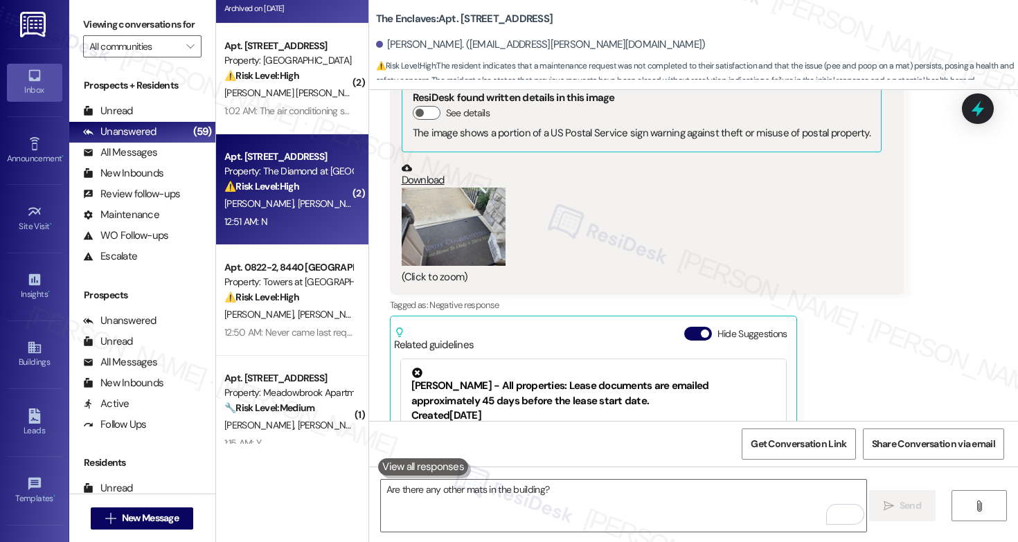
scroll to position [207, 0]
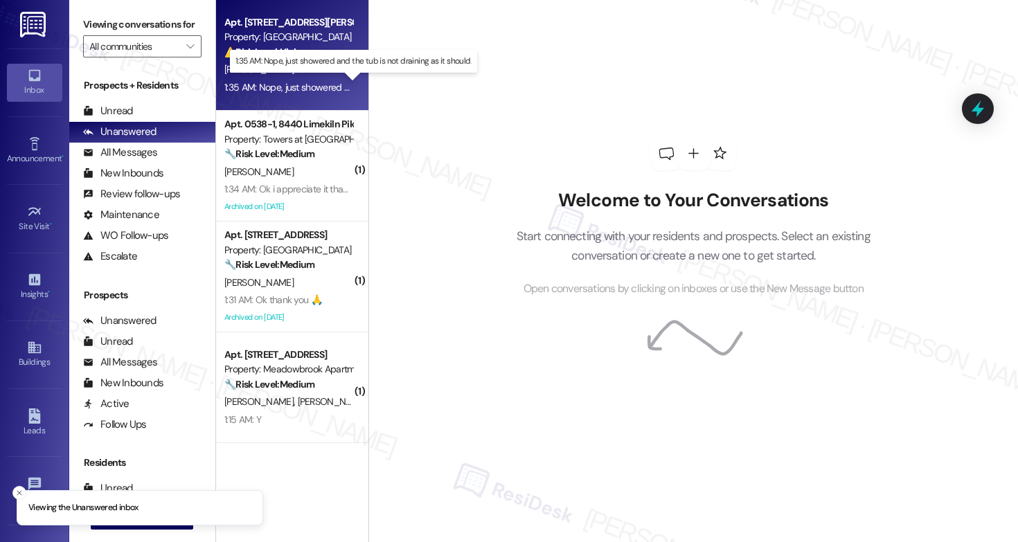
click at [330, 88] on div "1:35 AM: Nope, just showered and the tub is not draining as it should. 1:35 AM:…" at bounding box center [361, 87] width 274 height 12
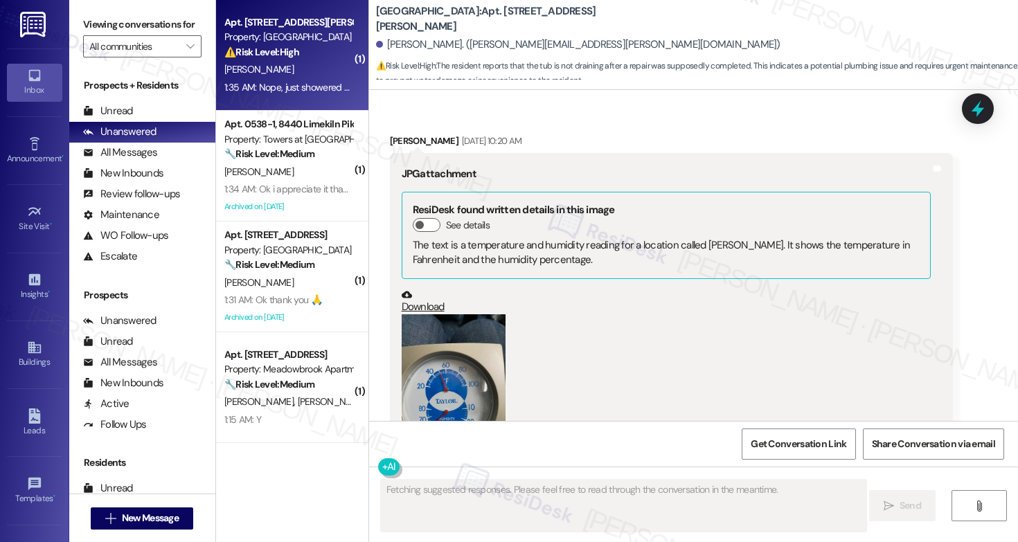
scroll to position [4609, 0]
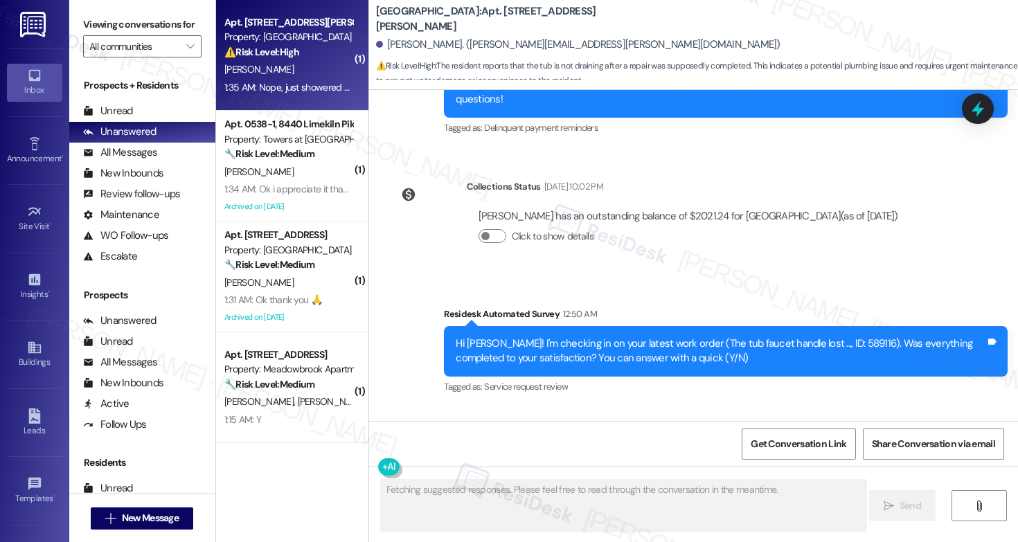
click at [505, 468] on div "Nope, just showered and the tub is not draining as it should." at bounding box center [533, 475] width 262 height 15
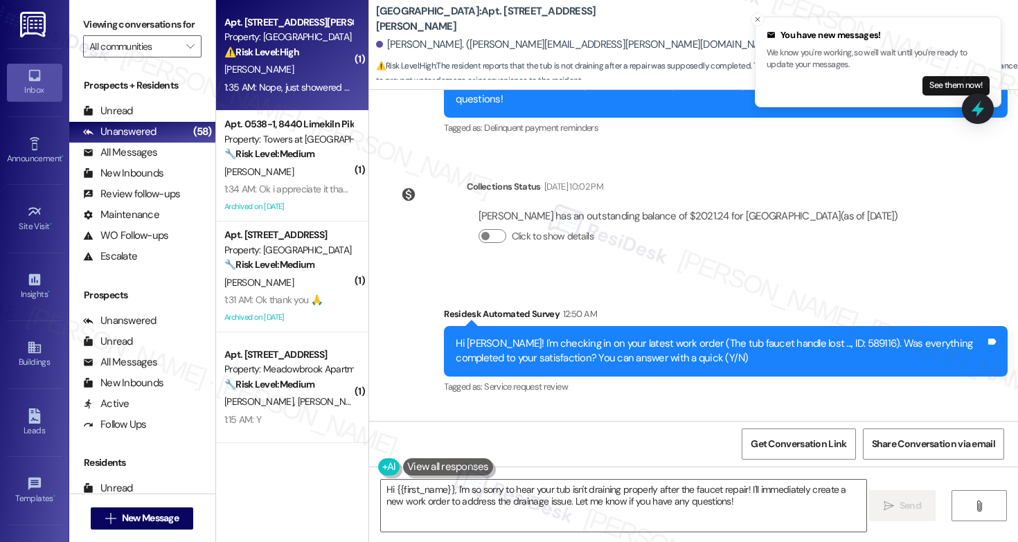
click at [483, 21] on b "[GEOGRAPHIC_DATA]: Apt. [STREET_ADDRESS][PERSON_NAME]" at bounding box center [514, 19] width 277 height 30
drag, startPoint x: 367, startPoint y: 19, endPoint x: 454, endPoint y: 23, distance: 86.7
click at [454, 23] on b "[GEOGRAPHIC_DATA]: Apt. [STREET_ADDRESS][PERSON_NAME]" at bounding box center [514, 19] width 277 height 30
copy b "[GEOGRAPHIC_DATA]"
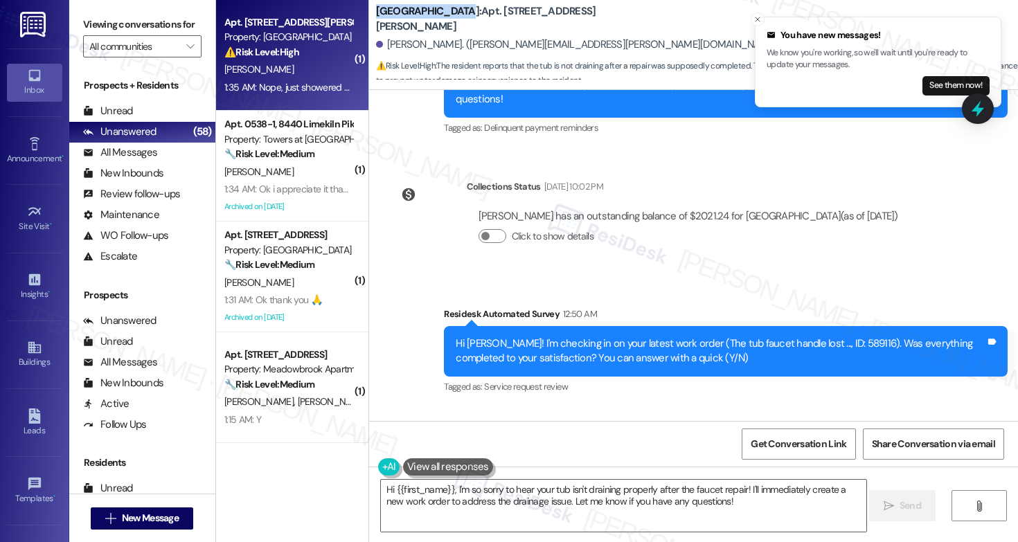
click at [490, 19] on b "[GEOGRAPHIC_DATA]: Apt. [STREET_ADDRESS][PERSON_NAME]" at bounding box center [514, 19] width 277 height 30
copy b "D121"
click at [589, 468] on div "Nope, just showered and the tub is not draining as it should." at bounding box center [533, 475] width 262 height 15
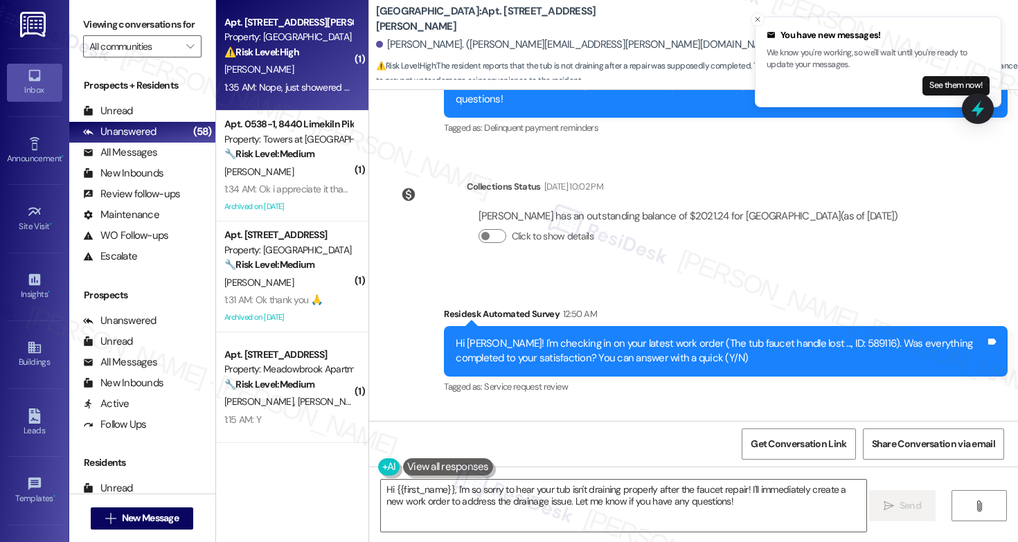
click at [589, 468] on div "Nope, just showered and the tub is not draining as it should." at bounding box center [533, 475] width 262 height 15
copy div "Nope, just showered and the tub is not draining as it should. Tags and notes"
click at [456, 337] on div "Hi [PERSON_NAME]! I'm checking in on your latest work order (The tub faucet han…" at bounding box center [721, 352] width 530 height 30
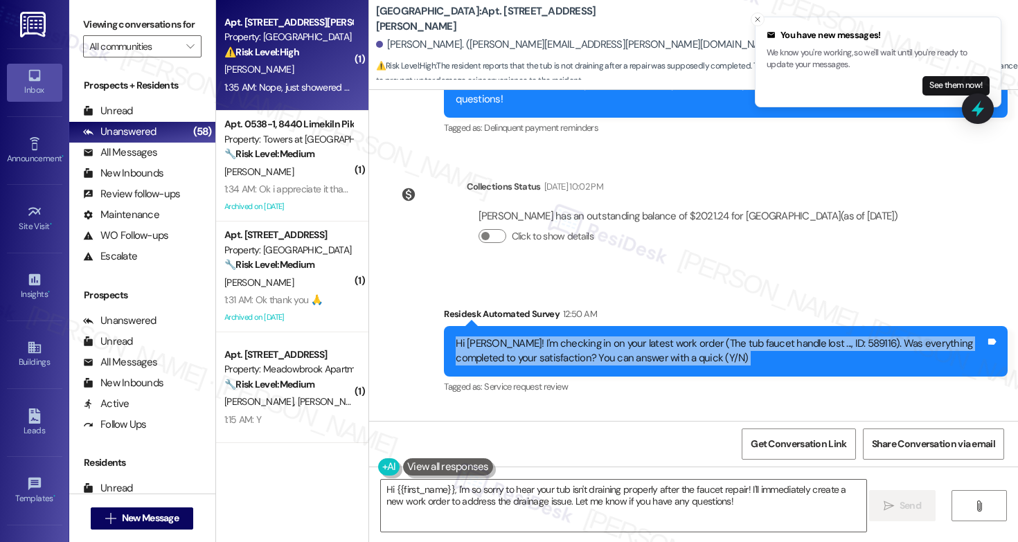
copy div "Hi [PERSON_NAME]! I'm checking in on your latest work order (The tub faucet han…"
click at [488, 468] on div "Nope, just showered and the tub is not draining as it should." at bounding box center [533, 475] width 262 height 15
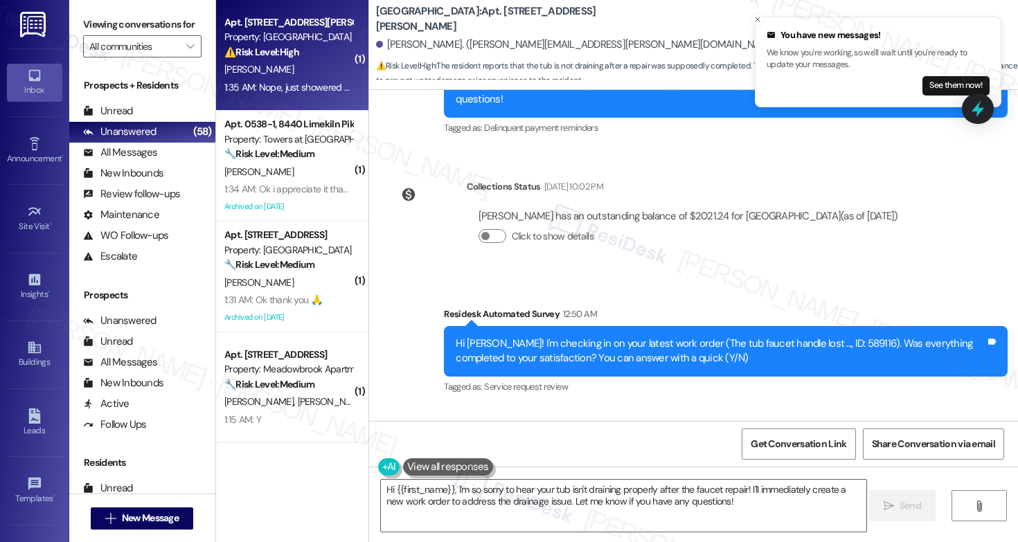
click at [488, 468] on div "Nope, just showered and the tub is not draining as it should." at bounding box center [533, 475] width 262 height 15
copy div "Nope, just showered and the tub is not draining as it should. Tags and notes"
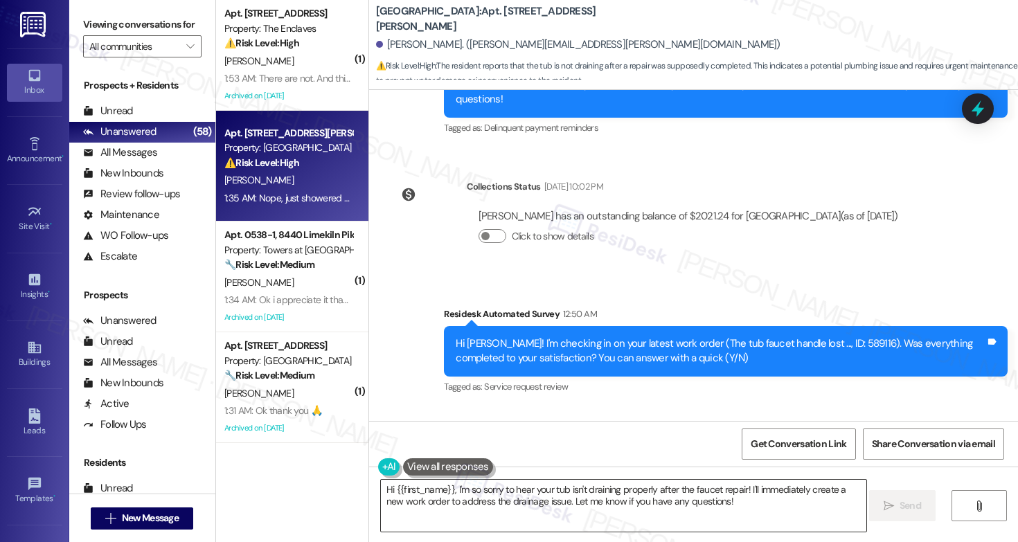
click at [472, 497] on textarea "Hi {{first_name}}, I'm so sorry to hear your tub isn't draining properly after …" at bounding box center [623, 506] width 485 height 52
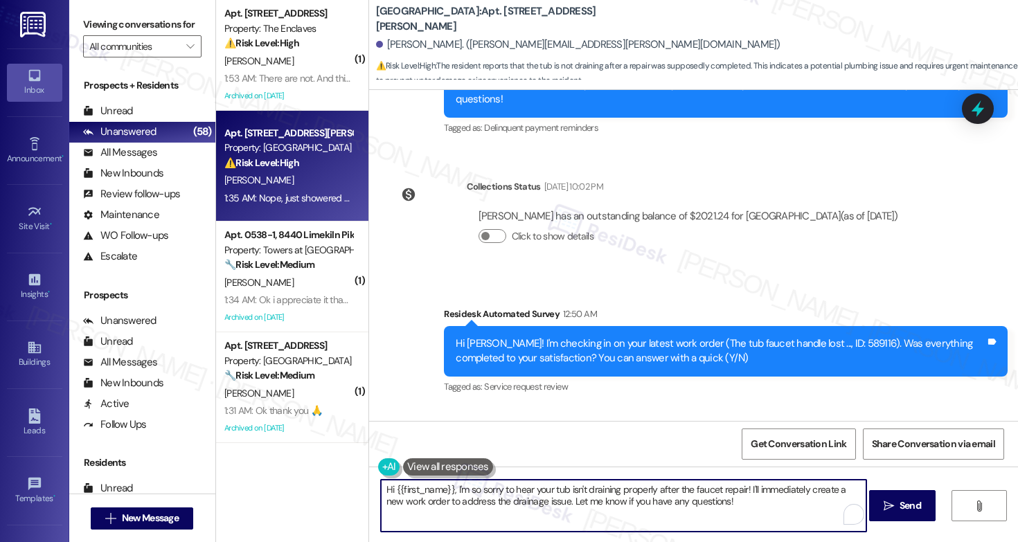
click at [472, 497] on textarea "Hi {{first_name}}, I'm so sorry to hear your tub isn't draining properly after …" at bounding box center [623, 506] width 485 height 52
paste textarea "[PERSON_NAME], Thanks for letting me know. When you say it’s not draining as it…"
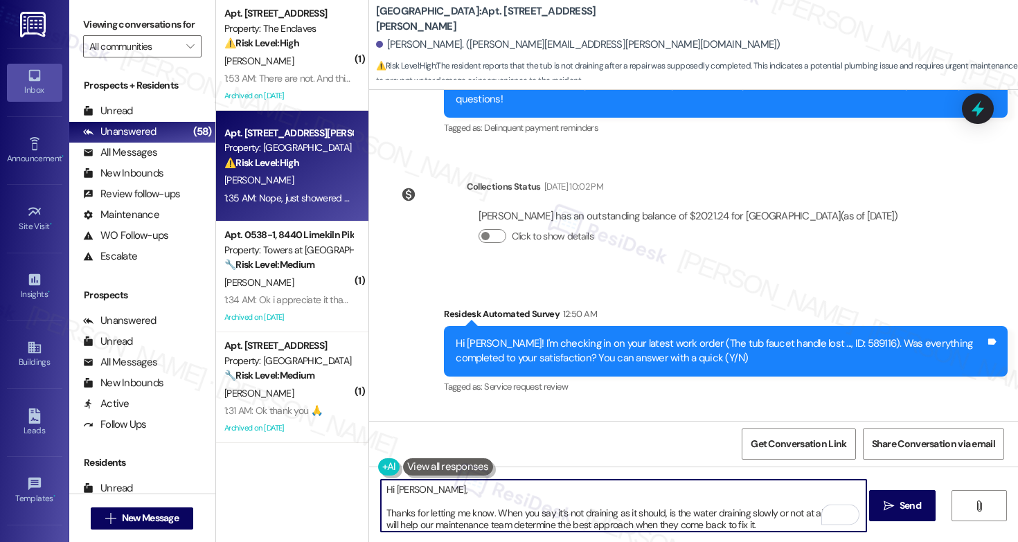
click at [382, 516] on textarea "Hi [PERSON_NAME], Thanks for letting me know. When you say it’s not draining as…" at bounding box center [623, 506] width 485 height 52
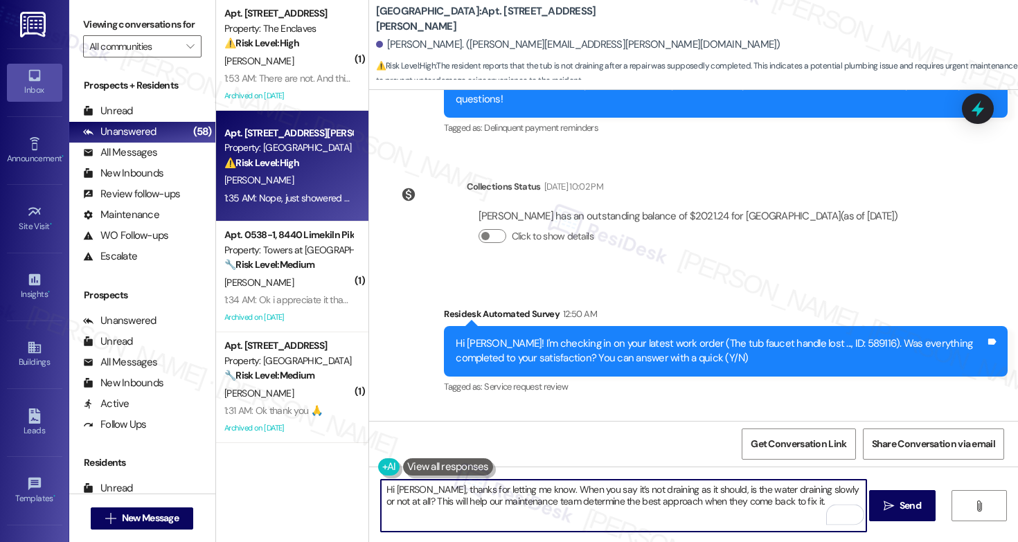
click at [794, 503] on textarea "Hi [PERSON_NAME], thanks for letting me know. When you say it’s not draining as…" at bounding box center [623, 506] width 485 height 52
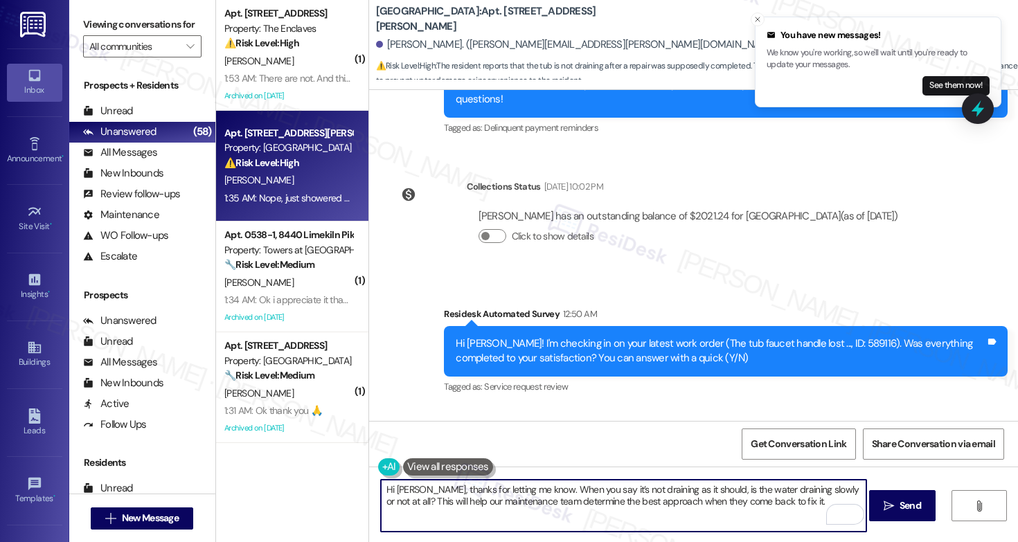
click at [794, 503] on textarea "Hi [PERSON_NAME], thanks for letting me know. When you say it’s not draining as…" at bounding box center [623, 506] width 485 height 52
type textarea "Hi [PERSON_NAME], thanks for letting me know. When you say it’s not draining as…"
click at [902, 508] on span "Send" at bounding box center [910, 506] width 21 height 15
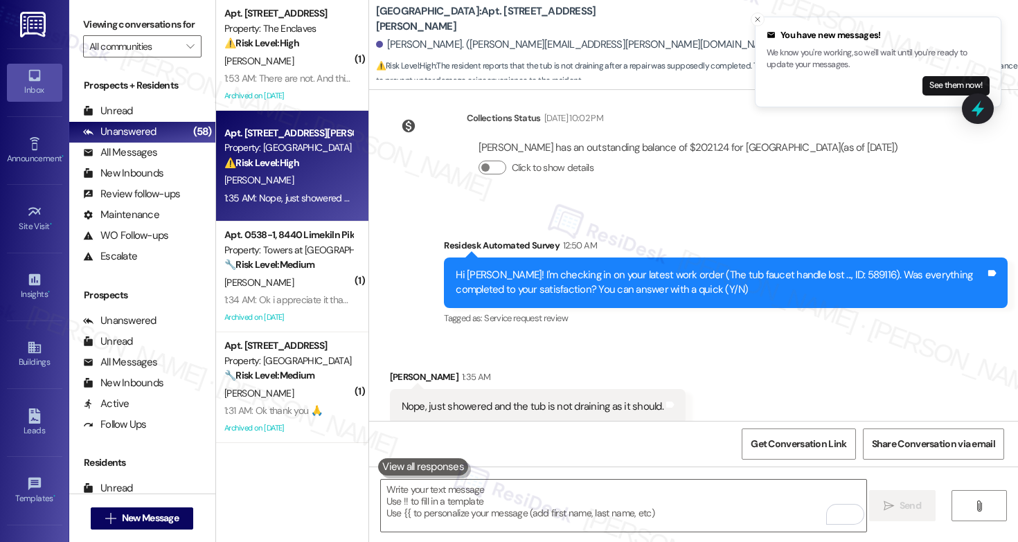
scroll to position [4720, 0]
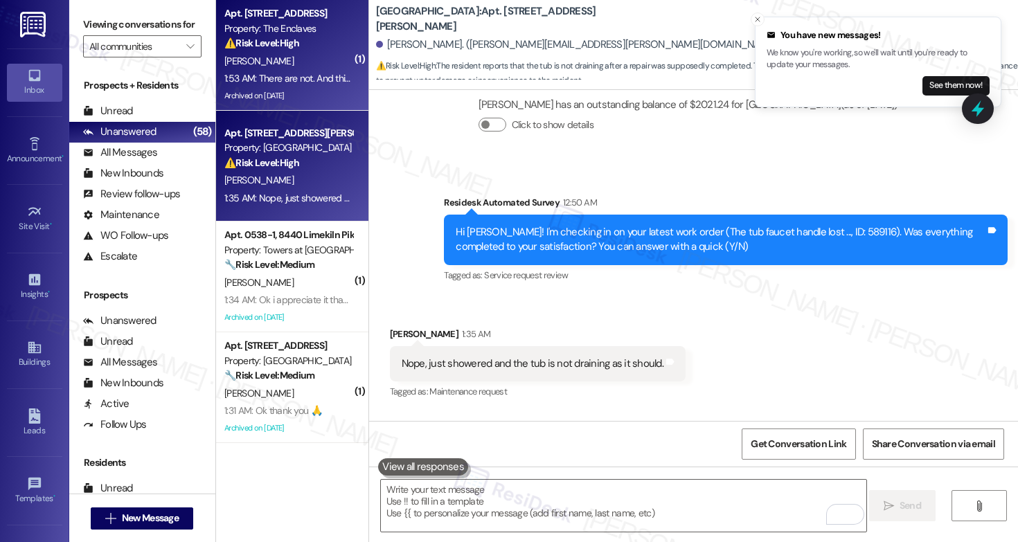
click at [304, 87] on div "Archived on [DATE]" at bounding box center [288, 95] width 131 height 17
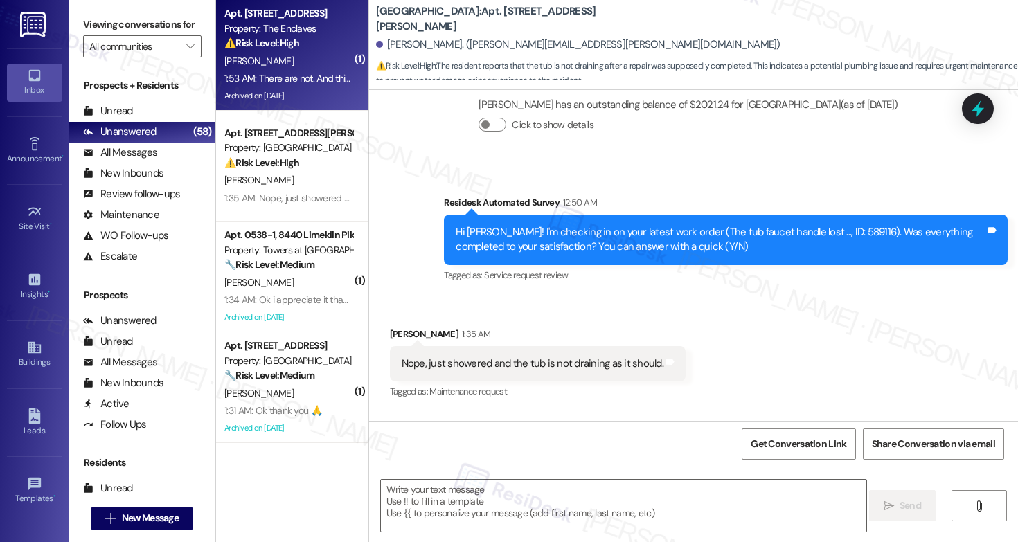
type textarea "Fetching suggested responses. Please feel free to read through the conversation…"
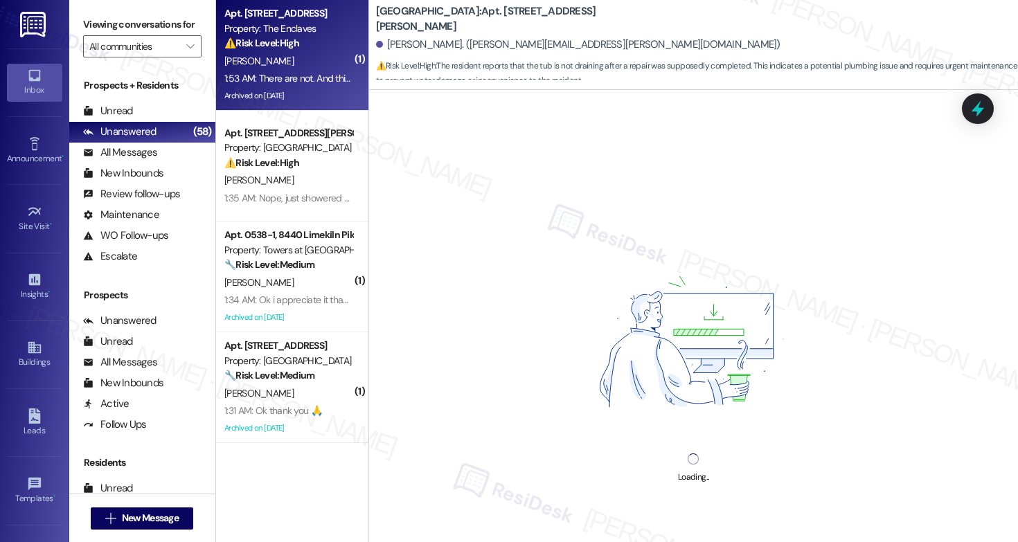
click at [304, 87] on div "Archived on [DATE]" at bounding box center [288, 95] width 131 height 17
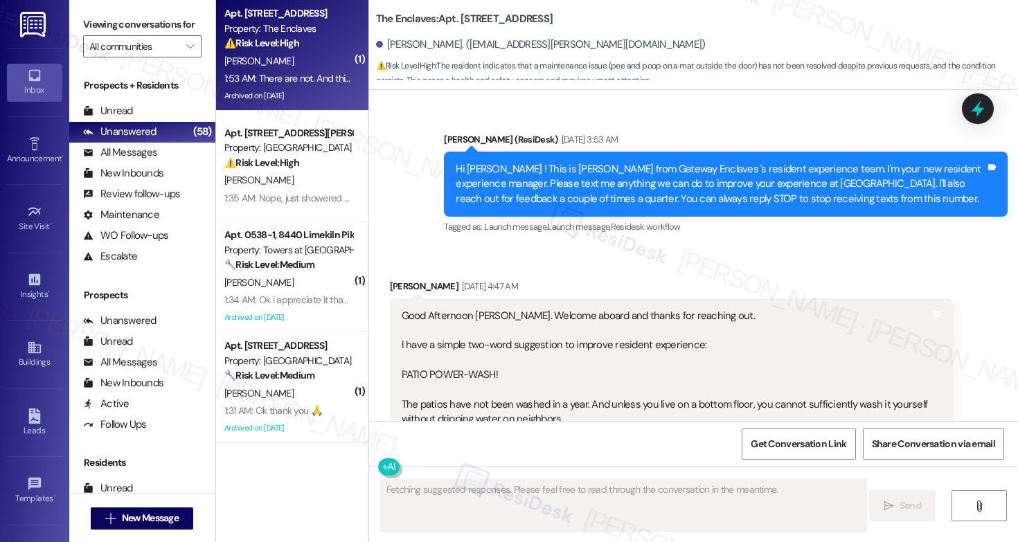
scroll to position [22335, 0]
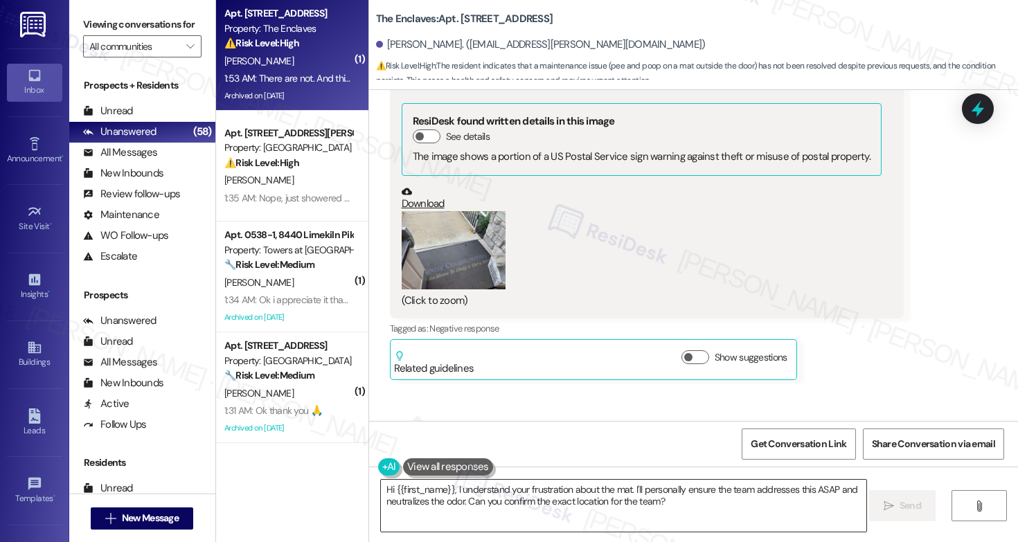
click at [557, 501] on textarea "Hi {{first_name}}, I understand your frustration about the mat. I'll personally…" at bounding box center [623, 506] width 485 height 52
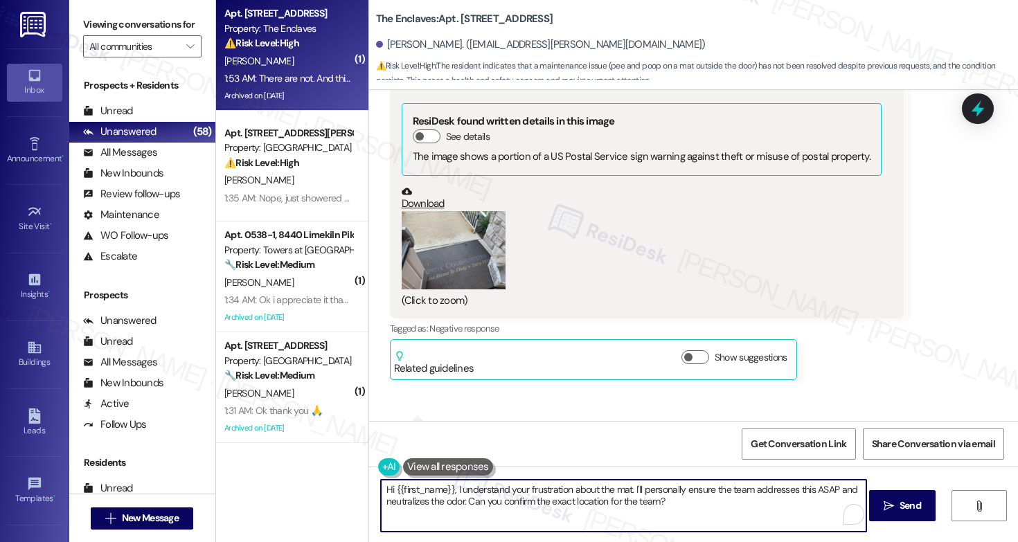
click at [557, 501] on textarea "Hi {{first_name}}, I understand your frustration about the mat. I'll personally…" at bounding box center [623, 506] width 485 height 52
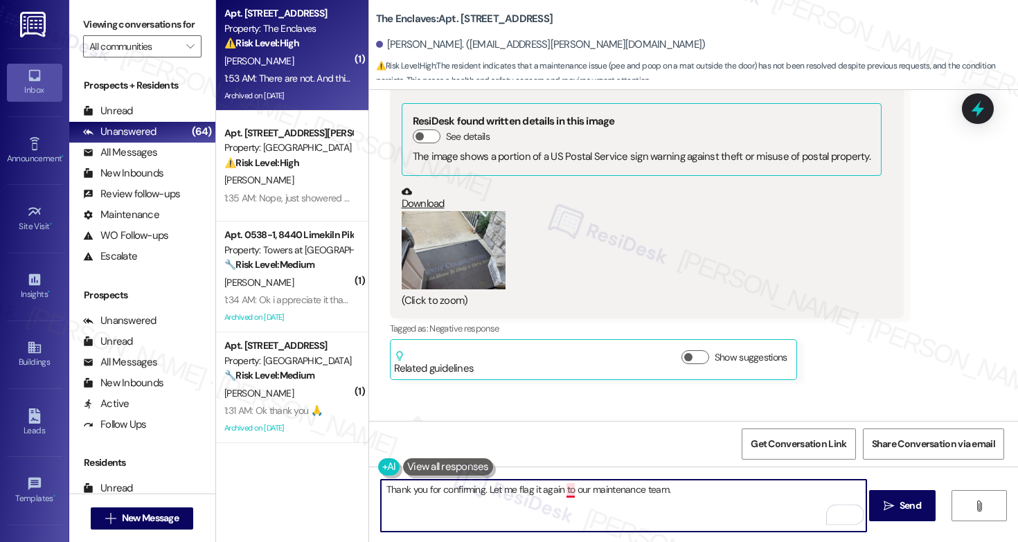
click at [566, 493] on textarea "Thank you for confirming. Let me flag it again to our maintenance team." at bounding box center [623, 506] width 485 height 52
click at [693, 489] on textarea "Thank you for confirming. Let me flag it again to our maintenance team." at bounding box center [623, 506] width 485 height 52
type textarea "Thank you for confirming. Let me flag it again to our maintenance team. I'll sh…"
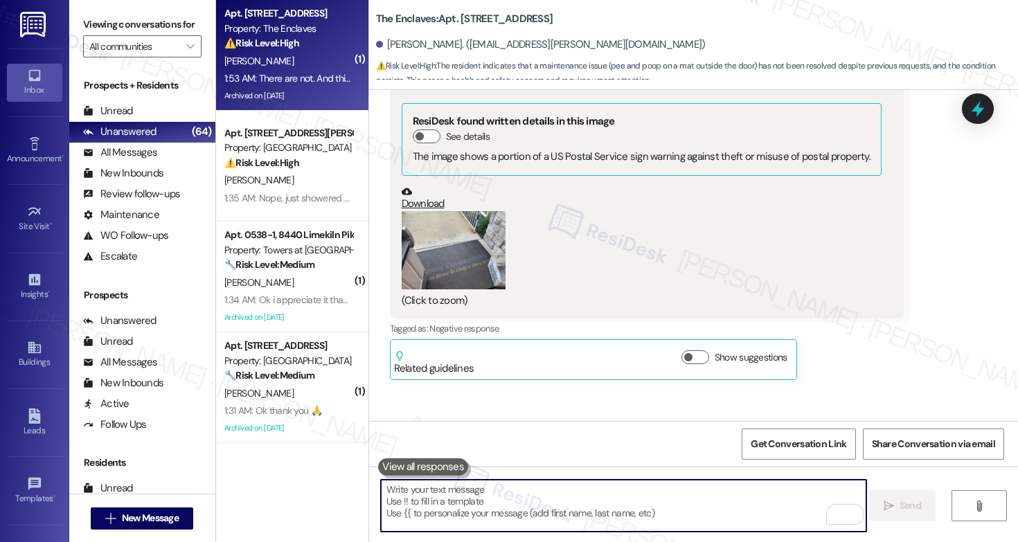
click at [434, 513] on textarea "To enrich screen reader interactions, please activate Accessibility in Grammarl…" at bounding box center [623, 506] width 485 height 52
paste textarea "Thank you for confirming. I’ll flag this to our maintenance team again and shar…"
type textarea "Thank you for confirming. I’ll flag this to our maintenance team again and shar…"
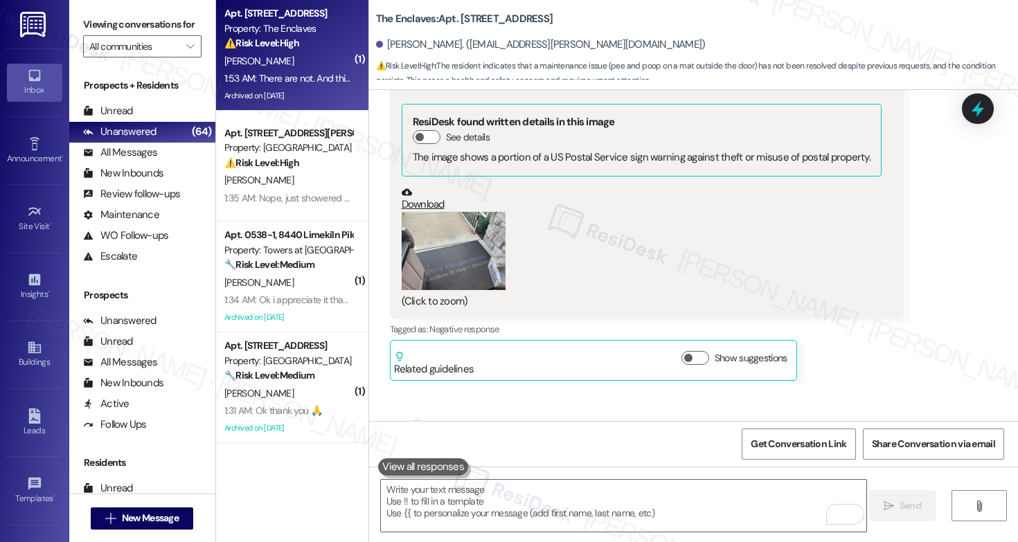
click at [369, 17] on div "The Enclaves: Apt. 3908C2, 3700 Gateway Drive Nika Stephens. (nika.stephens@gma…" at bounding box center [693, 41] width 649 height 76
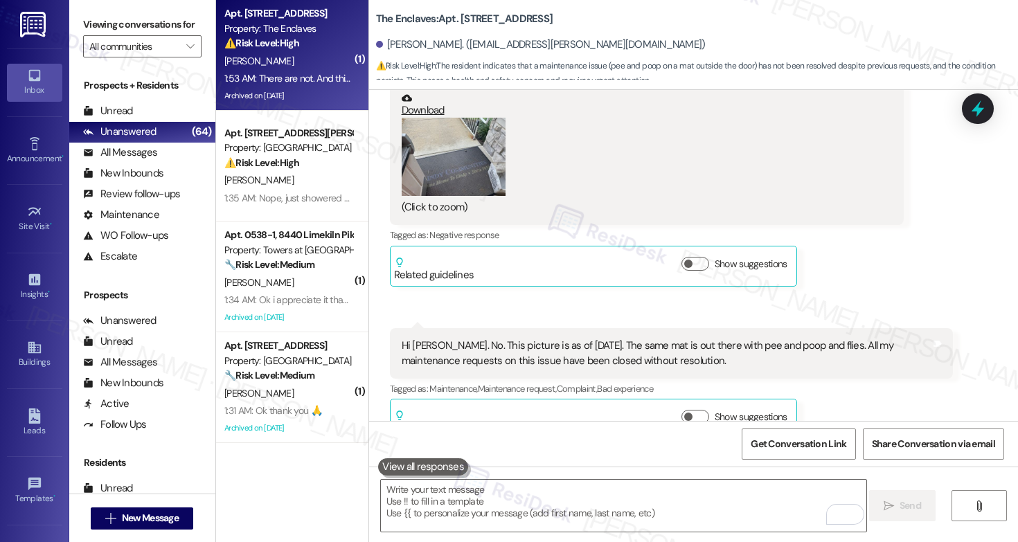
scroll to position [22214, 0]
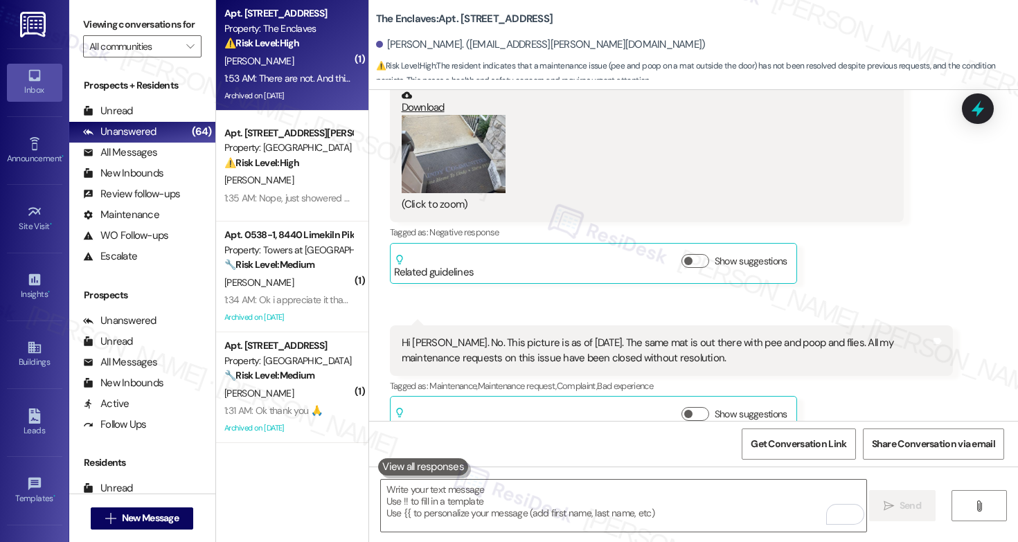
drag, startPoint x: 518, startPoint y: 392, endPoint x: 743, endPoint y: 406, distance: 225.5
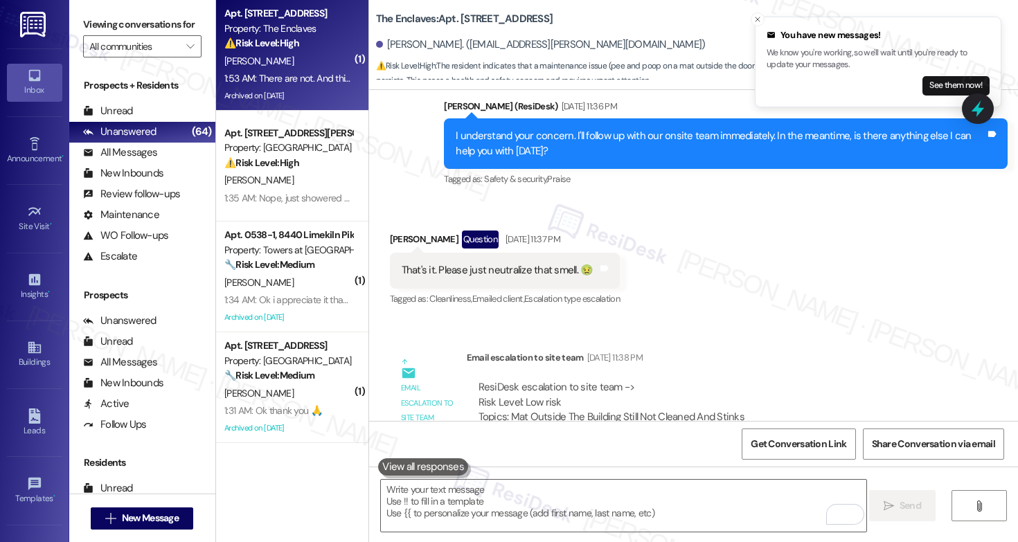
scroll to position [21320, 0]
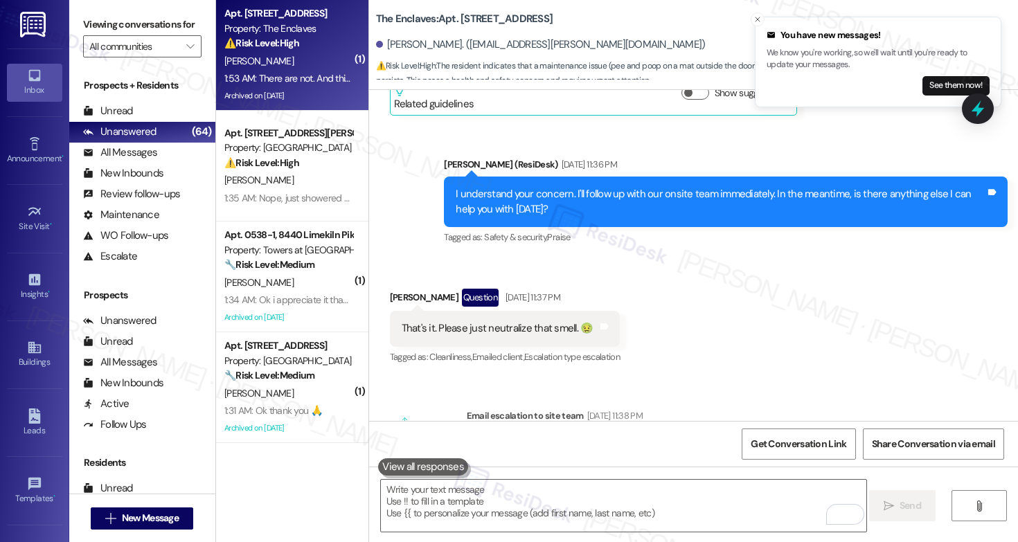
copy div "587564"
drag, startPoint x: 370, startPoint y: 18, endPoint x: 423, endPoint y: 21, distance: 53.4
click at [423, 21] on b "The Enclaves: Apt. 3908C2, 3700 Gateway Drive" at bounding box center [464, 19] width 177 height 15
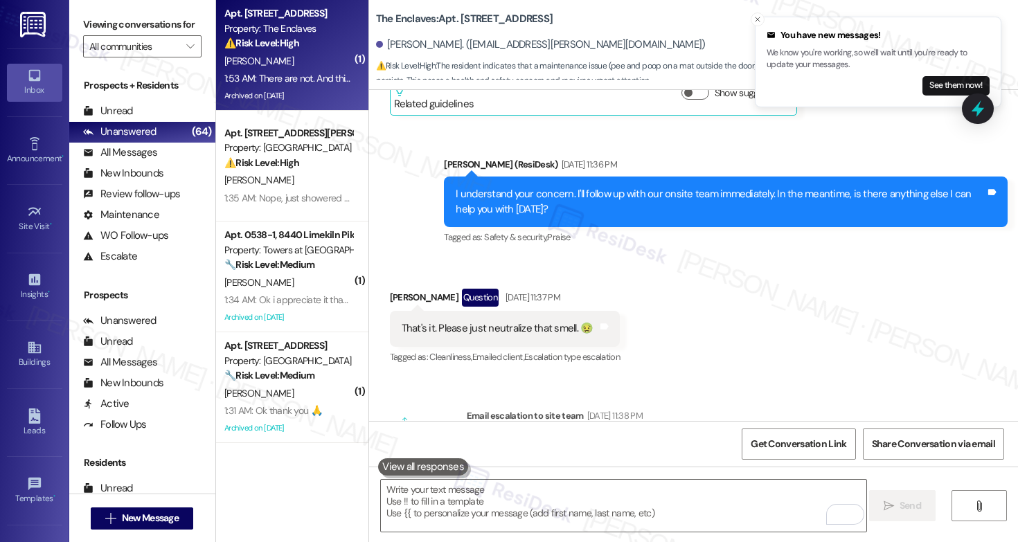
click at [472, 21] on b "The Enclaves: Apt. 3908C2, 3700 Gateway Drive" at bounding box center [464, 19] width 177 height 15
copy b "3908C2"
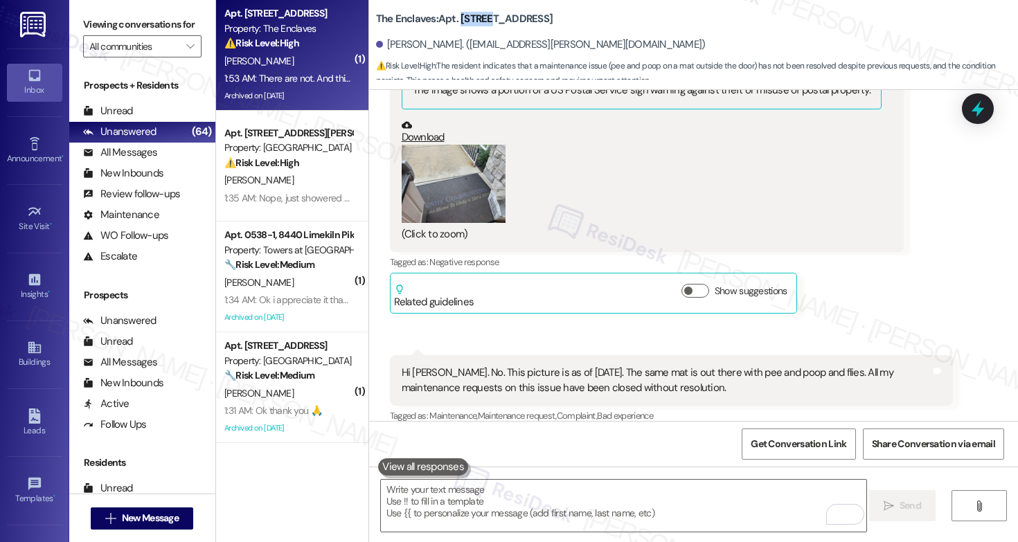
scroll to position [22214, 0]
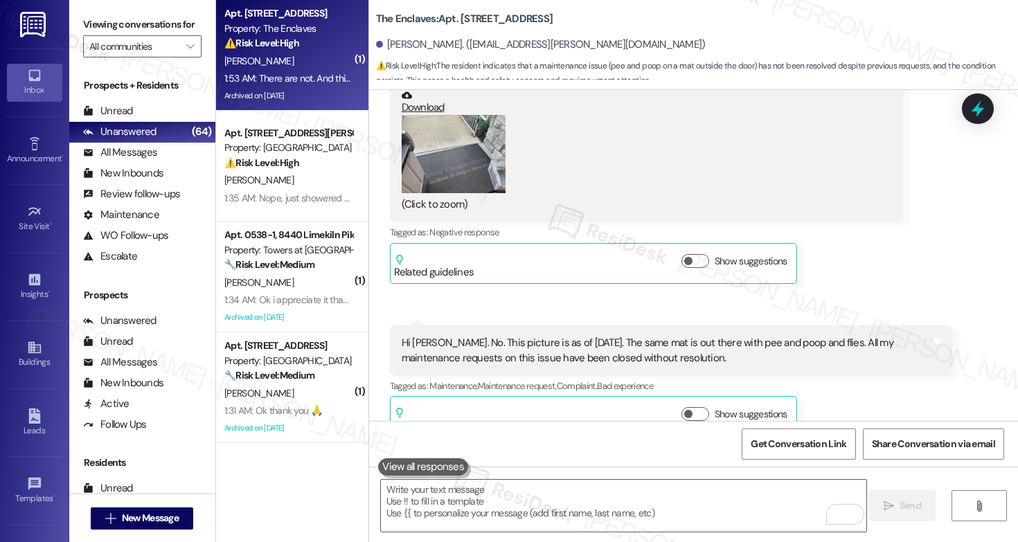
drag, startPoint x: 401, startPoint y: 235, endPoint x: 616, endPoint y: 238, distance: 214.7
drag, startPoint x: 409, startPoint y: 233, endPoint x: 692, endPoint y: 233, distance: 283.9
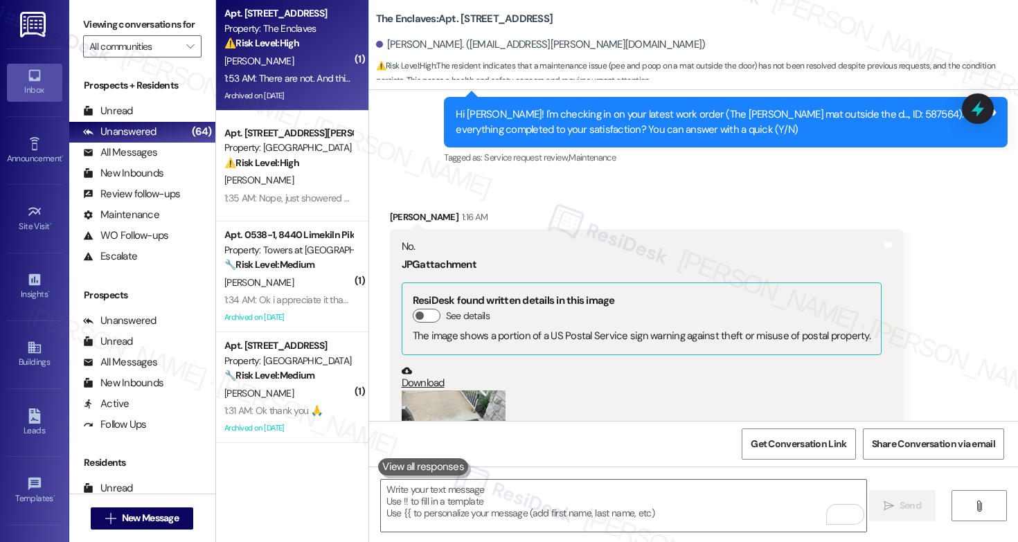
scroll to position [21938, 0]
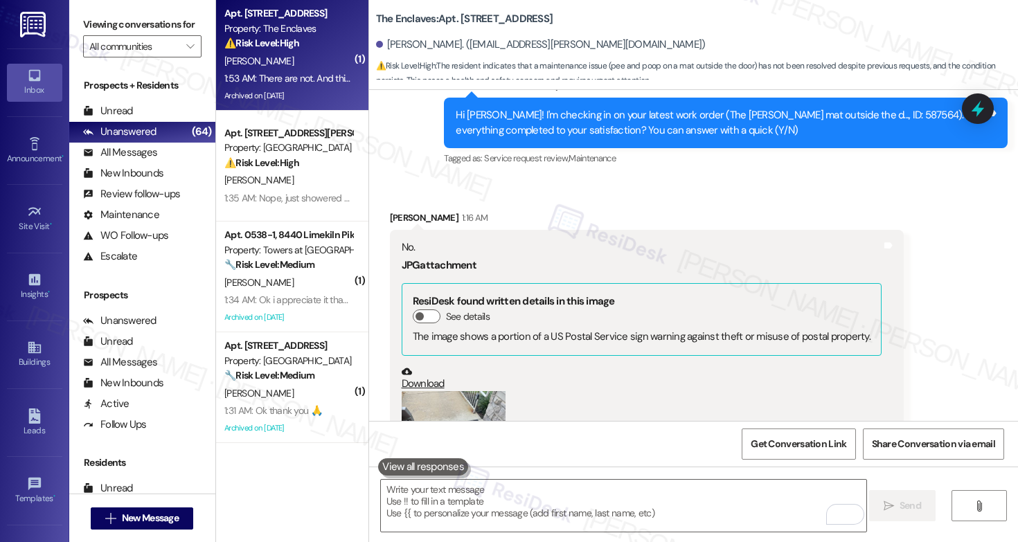
drag, startPoint x: 481, startPoint y: 208, endPoint x: 614, endPoint y: 212, distance: 133.7
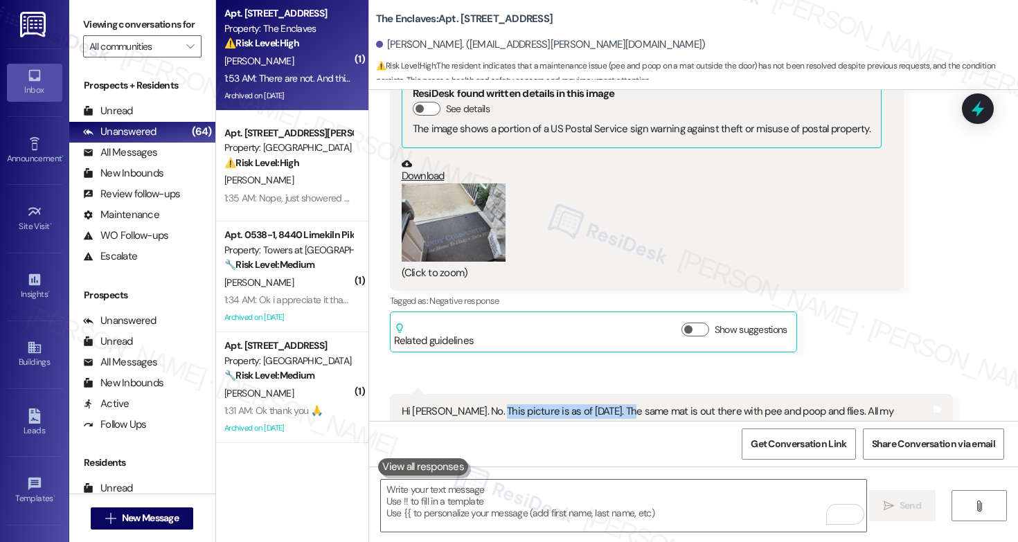
scroll to position [22194, 0]
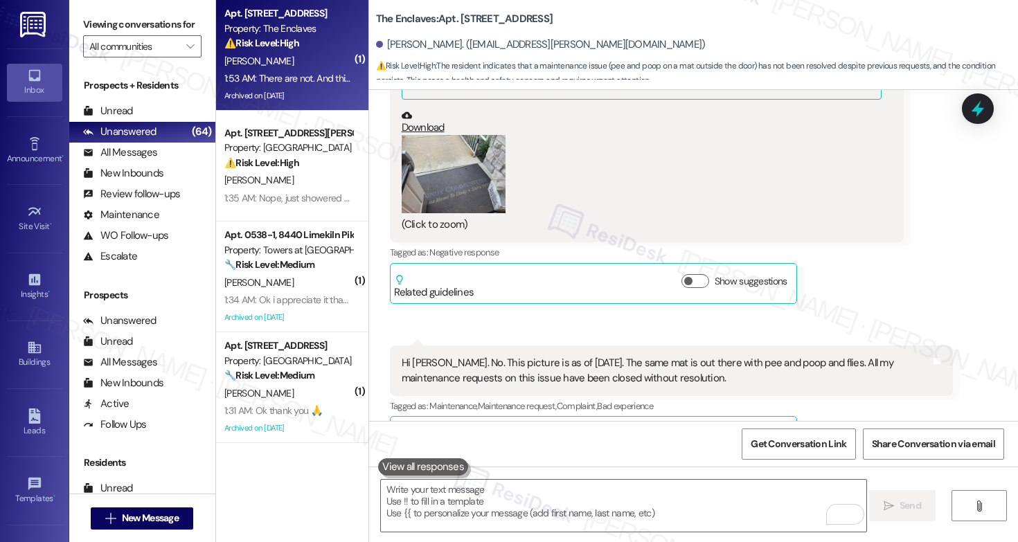
drag, startPoint x: 459, startPoint y: 253, endPoint x: 701, endPoint y: 255, distance: 242.4
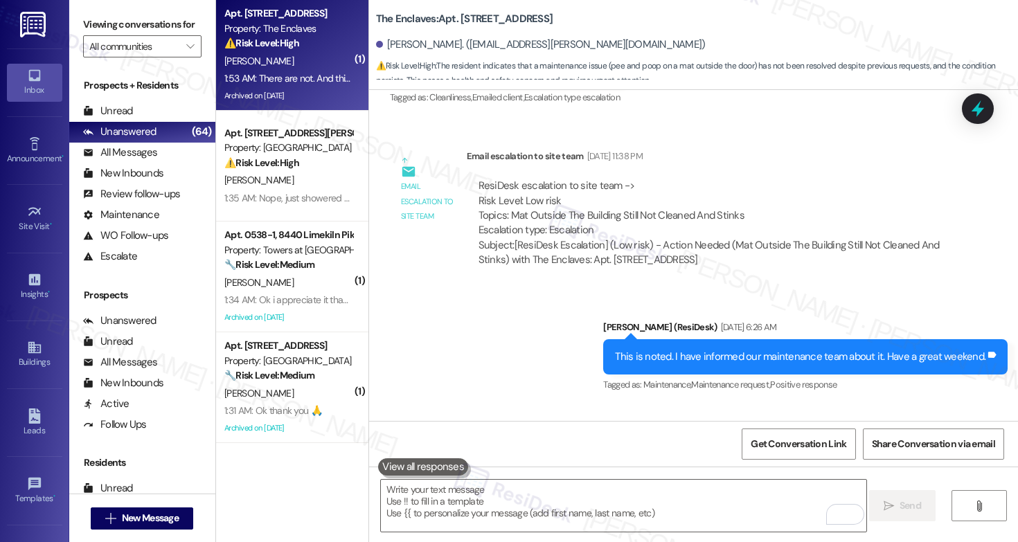
scroll to position [21617, 0]
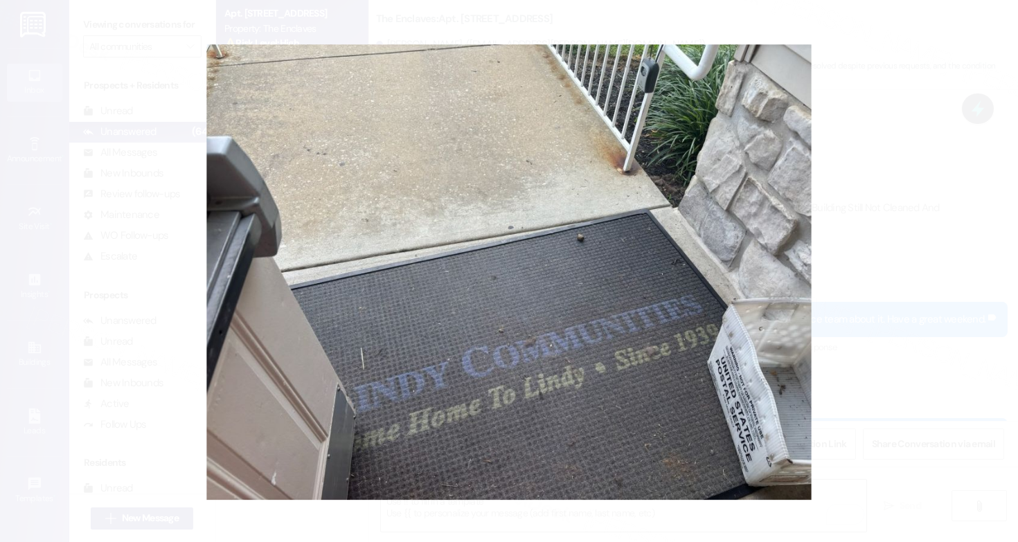
click at [925, 310] on button "Unzoom image" at bounding box center [509, 271] width 1018 height 542
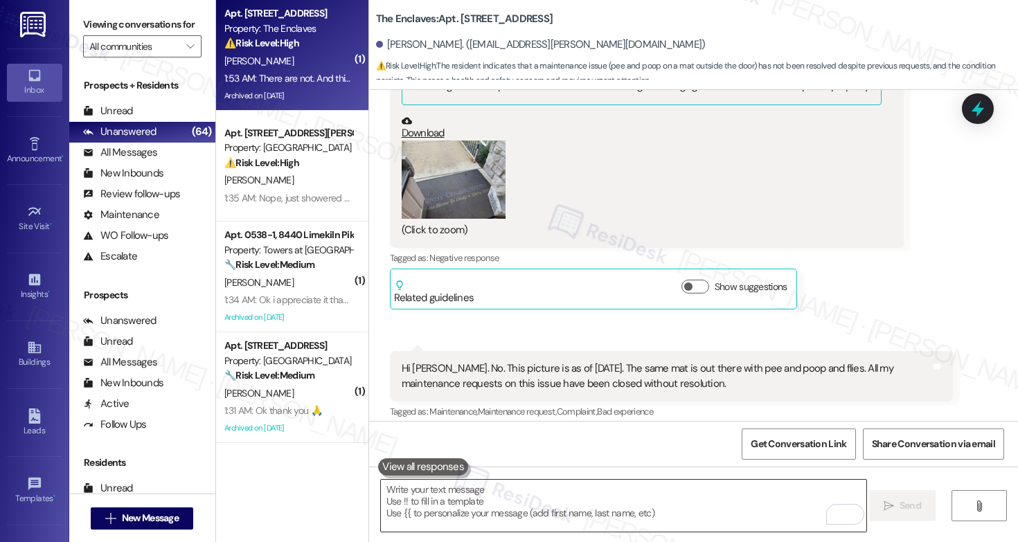
scroll to position [22214, 0]
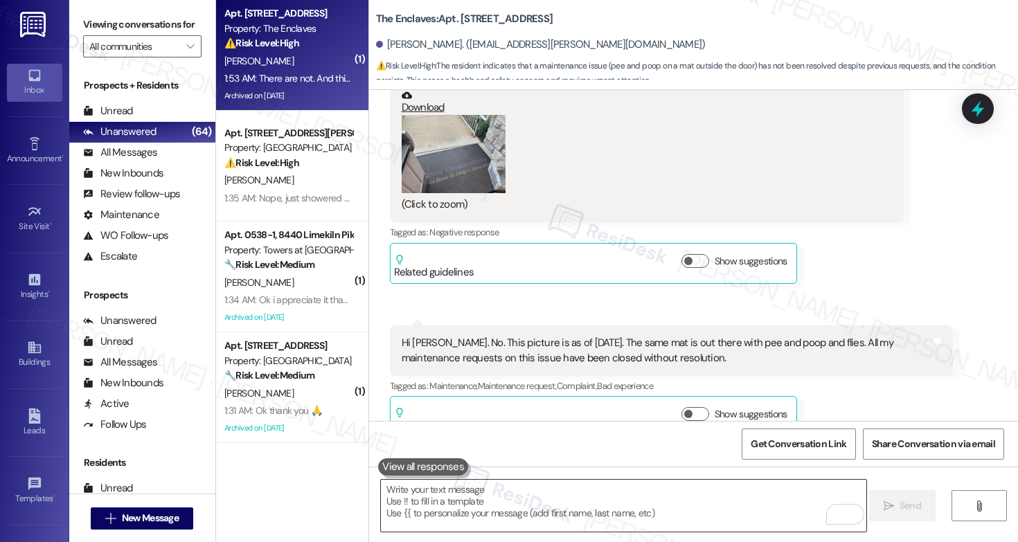
click at [610, 516] on textarea "To enrich screen reader interactions, please activate Accessibility in Grammarl…" at bounding box center [623, 506] width 485 height 52
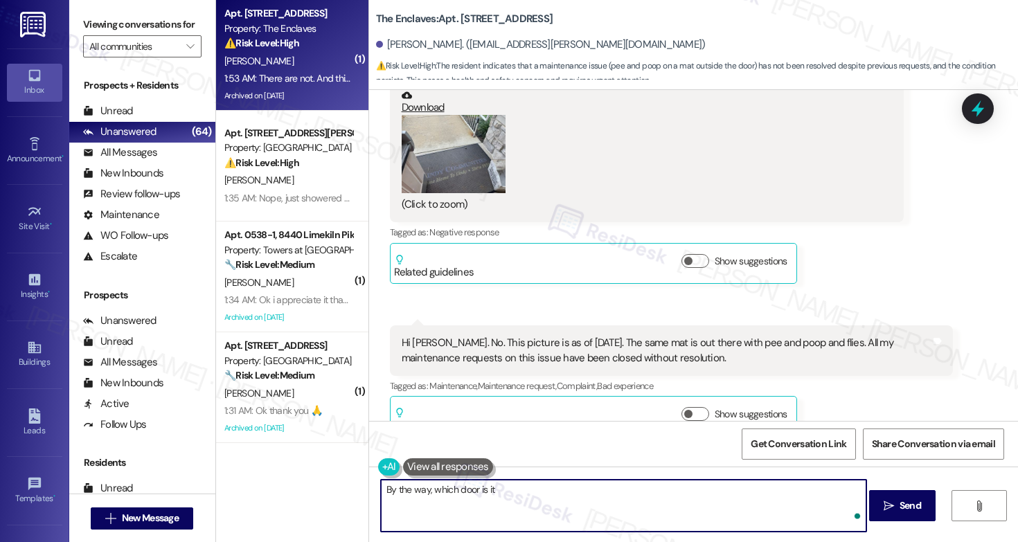
type textarea "By the way, which door is it?"
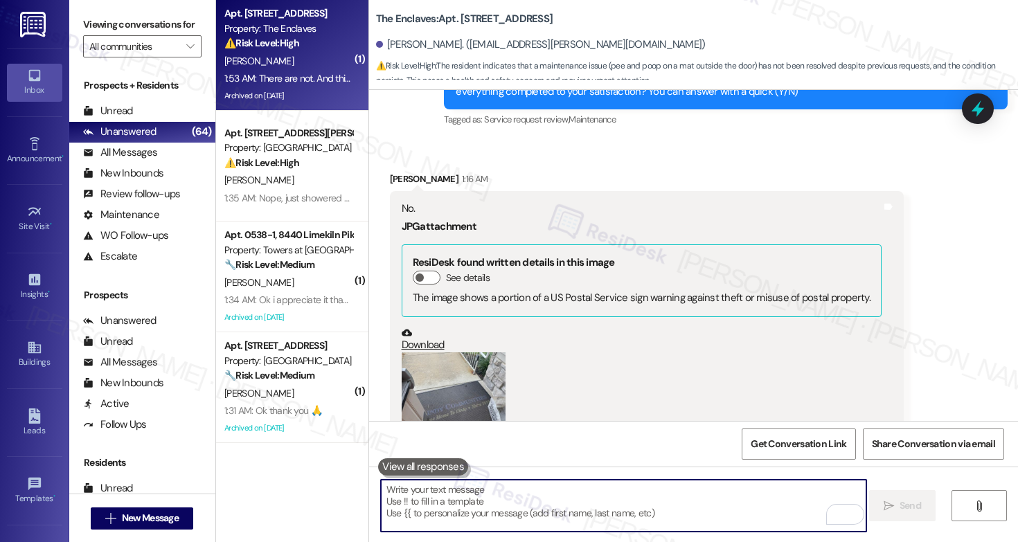
scroll to position [21976, 0]
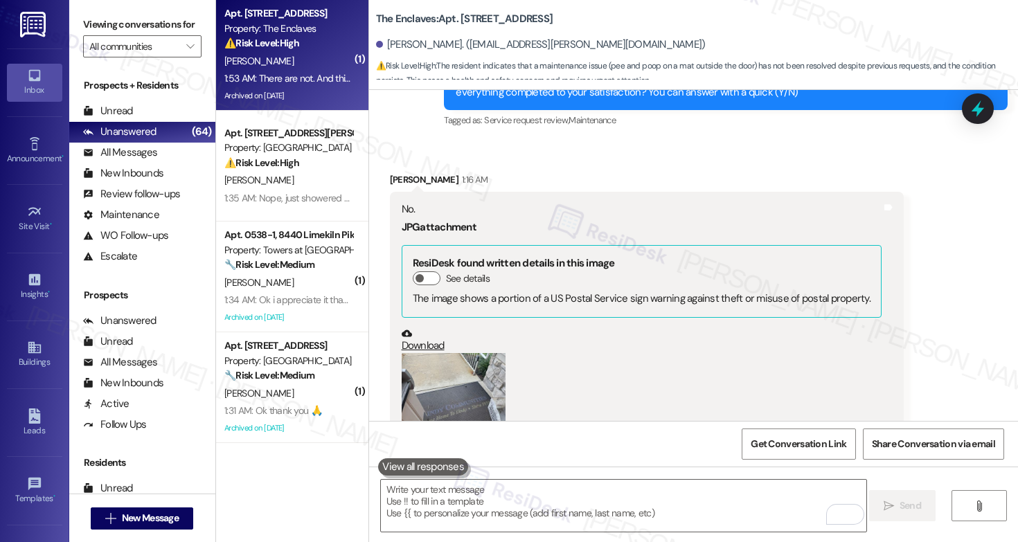
drag, startPoint x: 578, startPoint y: 167, endPoint x: 811, endPoint y: 169, distance: 233.4
copy div "The same mat is out there with pee and poop and flies"
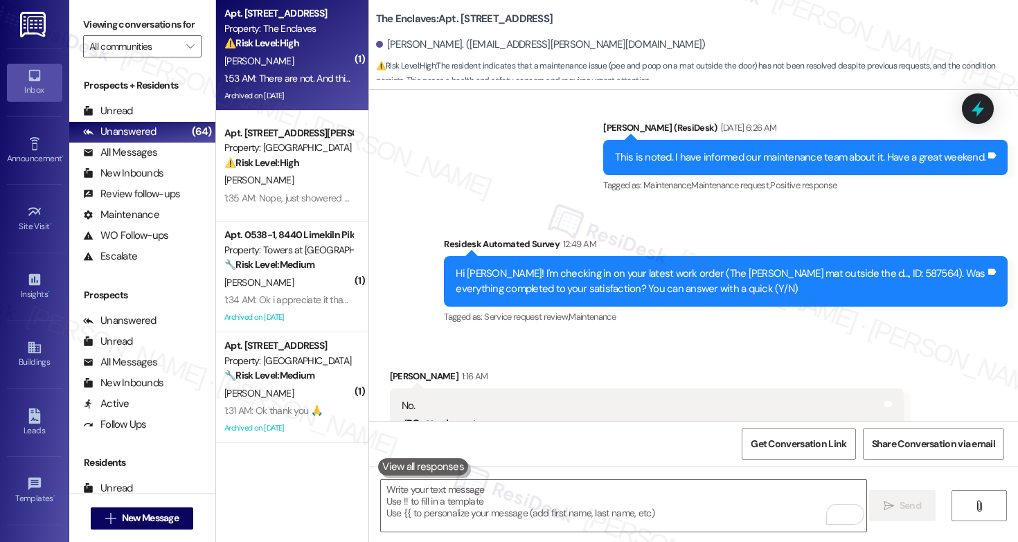
scroll to position [21892, 0]
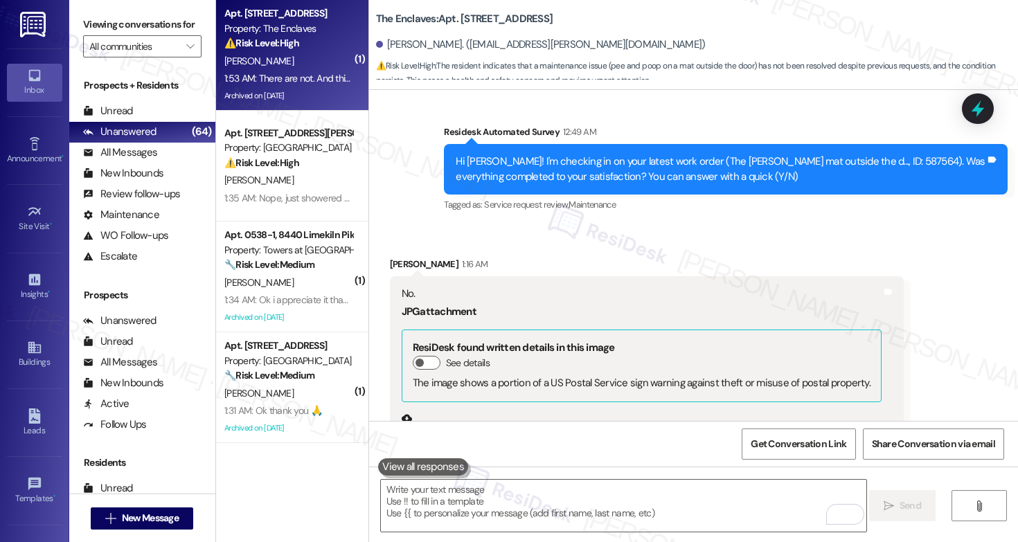
drag, startPoint x: 447, startPoint y: 251, endPoint x: 661, endPoint y: 263, distance: 213.7
copy div "This picture is as of yesterday. The same mat is out there with pee and poop an…"
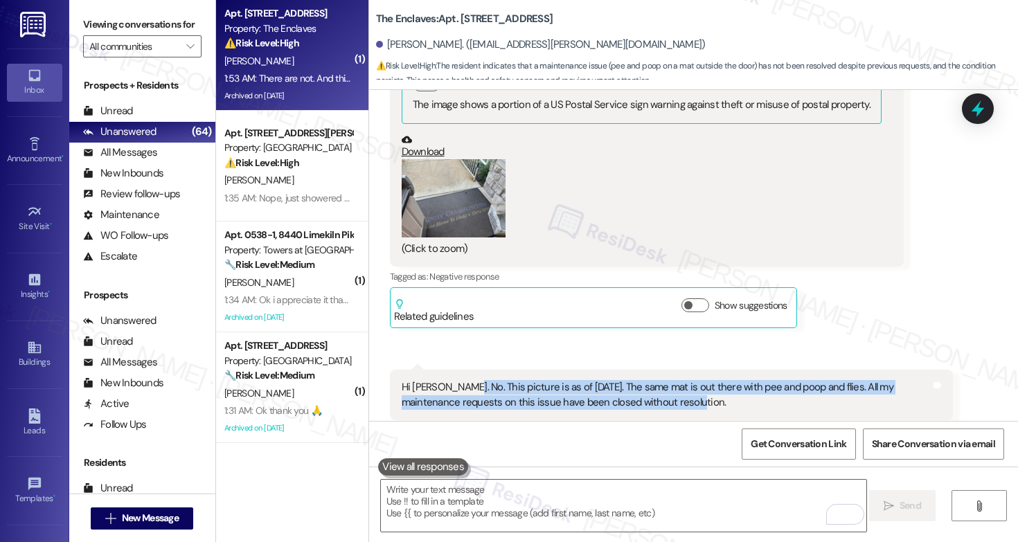
scroll to position [22214, 0]
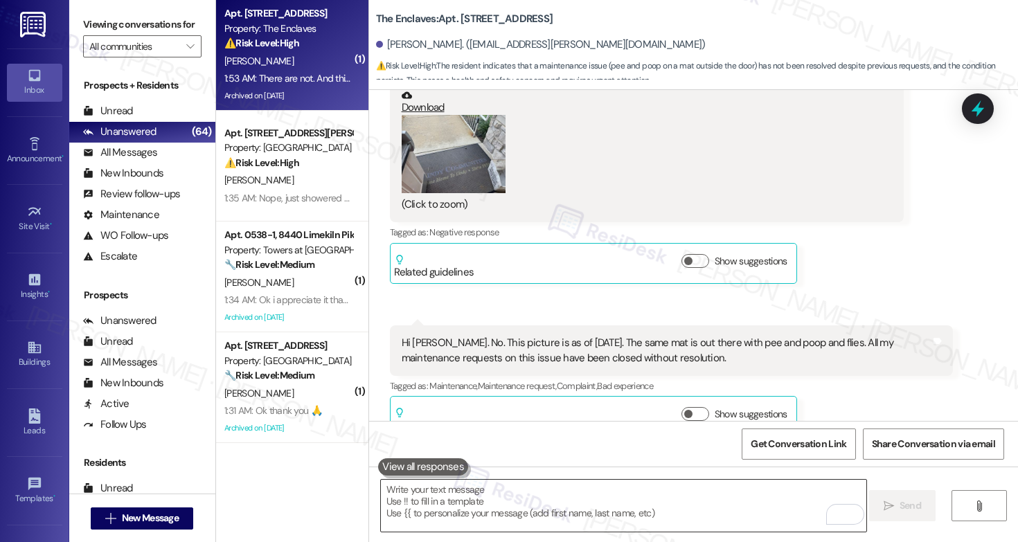
click at [497, 499] on textarea "To enrich screen reader interactions, please activate Accessibility in Grammarl…" at bounding box center [623, 506] width 485 height 52
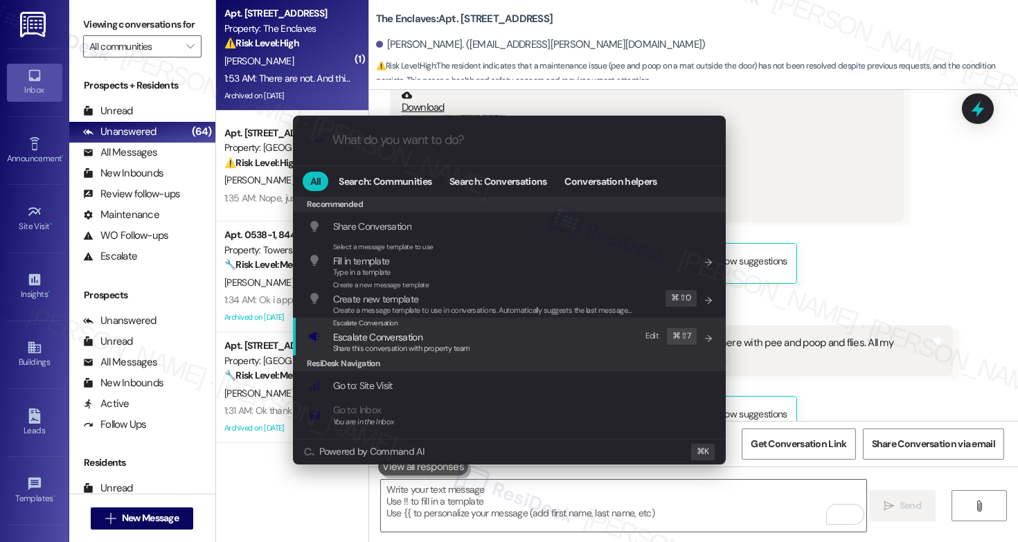
click at [445, 339] on span "Escalate Conversation" at bounding box center [401, 337] width 137 height 15
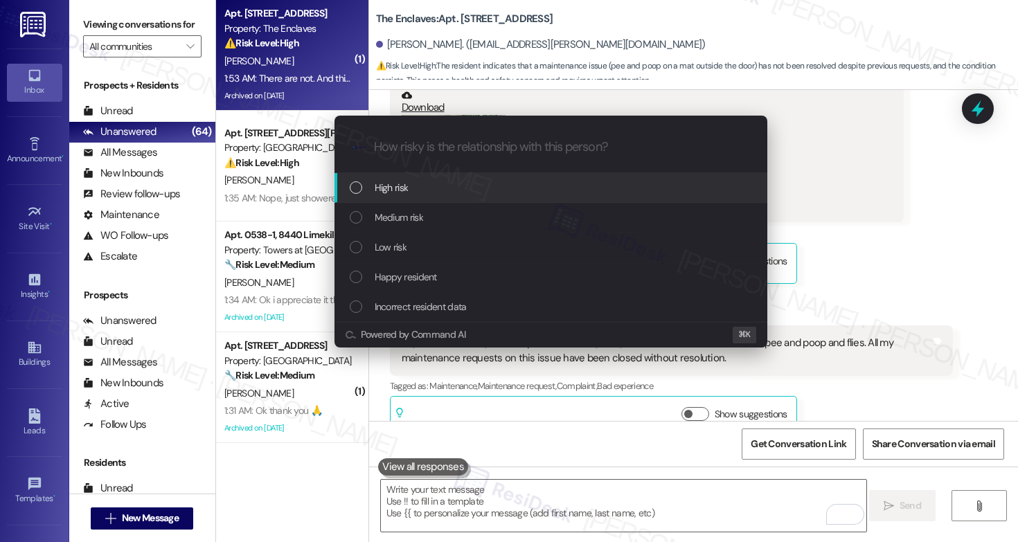
click at [462, 186] on div "High risk" at bounding box center [552, 187] width 405 height 15
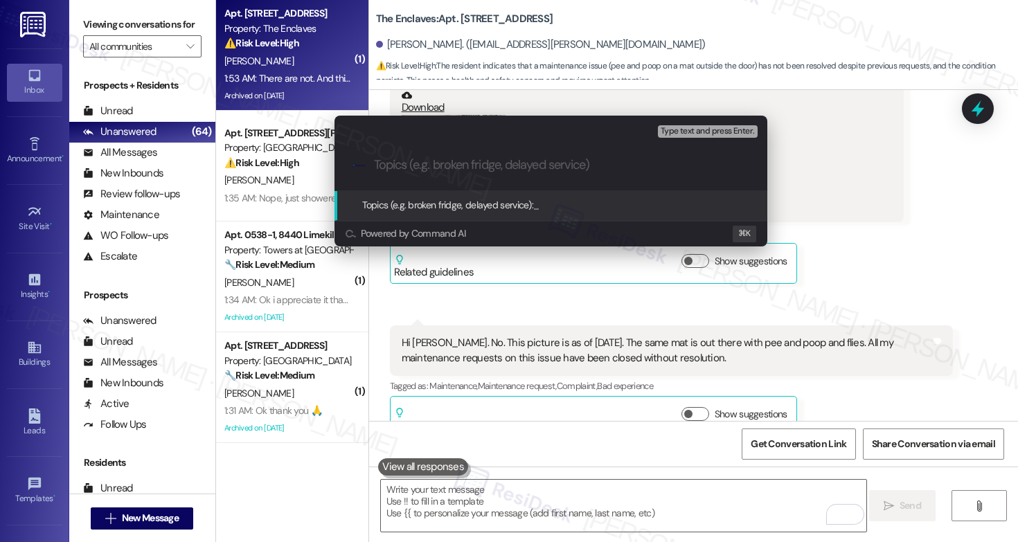
paste input "Work Order #589494"
paste input "Urgent – unresolved after multiple requests."
click at [370, 164] on div ".cls-1{fill:#0a055f;}.cls-2{fill:#0cc4c4;} resideskLogoBlueOrange Work Order #5…" at bounding box center [550, 165] width 433 height 49
click at [375, 166] on input "Work Order #589494 Urgent – unresolved after multiple requests." at bounding box center [556, 165] width 365 height 15
paste input "Work order submitted by Residesk |"
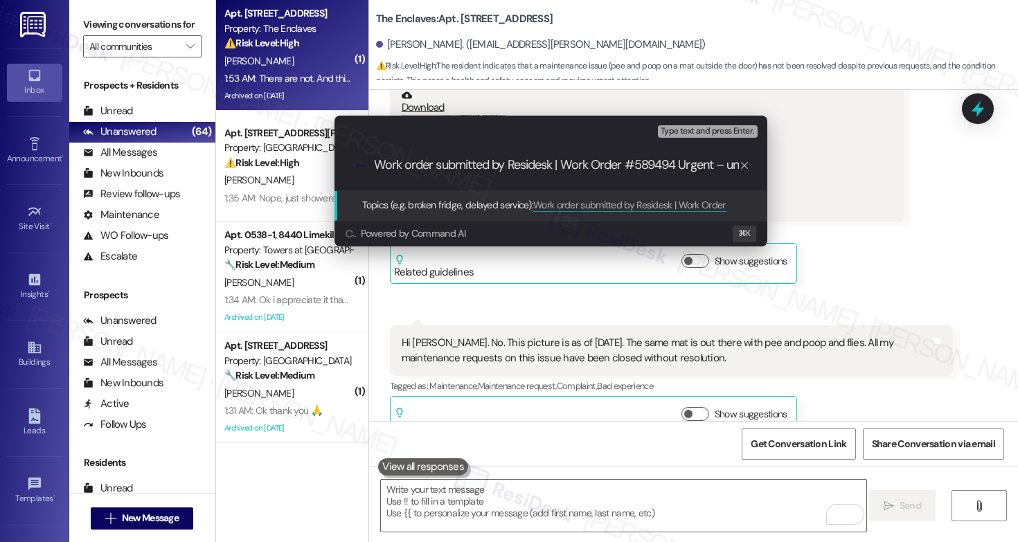
drag, startPoint x: 435, startPoint y: 166, endPoint x: 385, endPoint y: 165, distance: 49.9
click at [385, 165] on input "Work order submitted by Residesk | Work Order #589494 Urgent – unresolved after…" at bounding box center [556, 165] width 365 height 15
type input "WO submitted by Residesk | Work Order #589494 Urgent – unresolved after multipl…"
click at [537, 164] on input "WO submitted by Residesk | Work Order #589494 Urgent – unresolved after multipl…" at bounding box center [556, 165] width 365 height 15
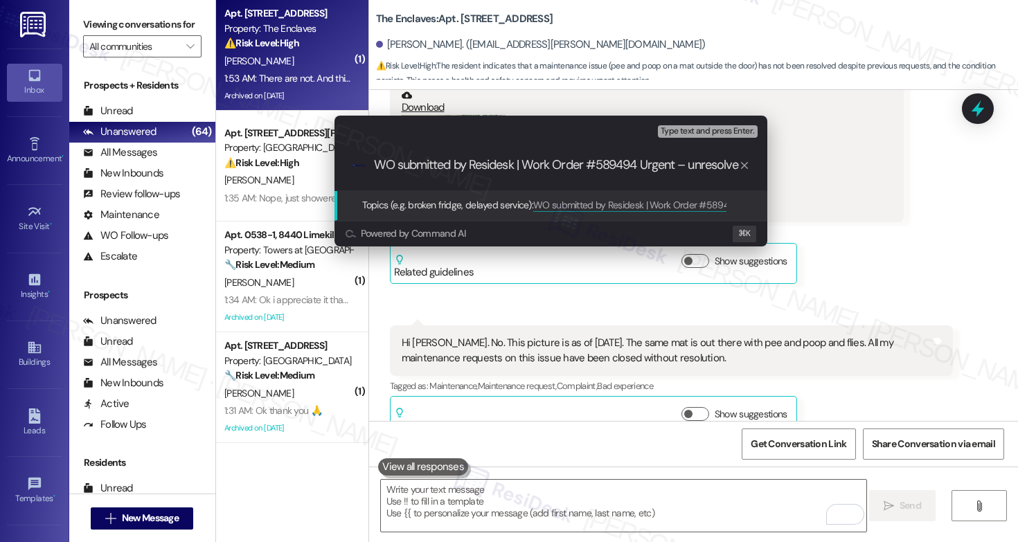
click at [537, 164] on input "WO submitted by Residesk | Work Order #589494 Urgent – unresolved after multipl…" at bounding box center [556, 165] width 365 height 15
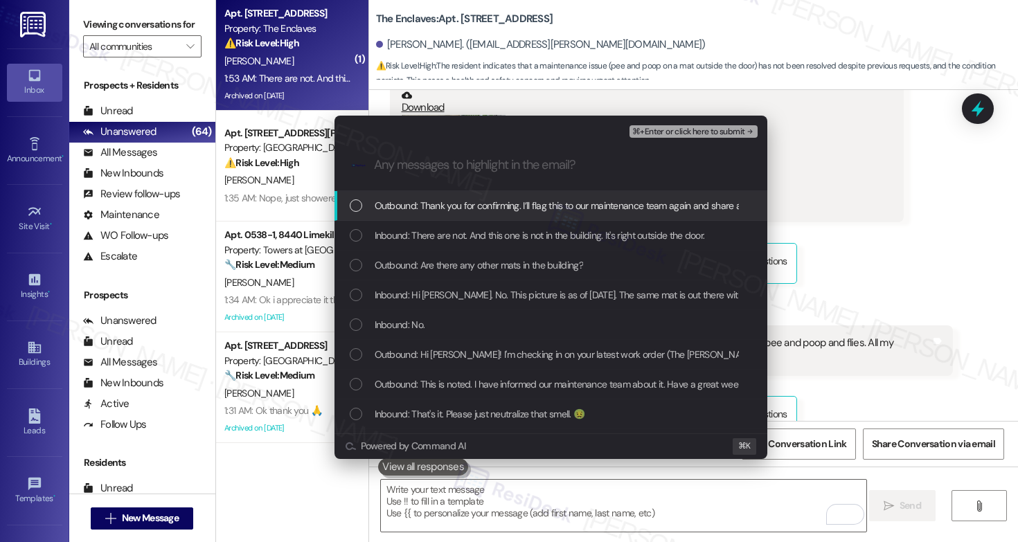
scroll to position [0, 0]
click at [490, 209] on span "Outbound: Thank you for confirming. I’ll flag this to our maintenance team agai…" at bounding box center [641, 205] width 533 height 15
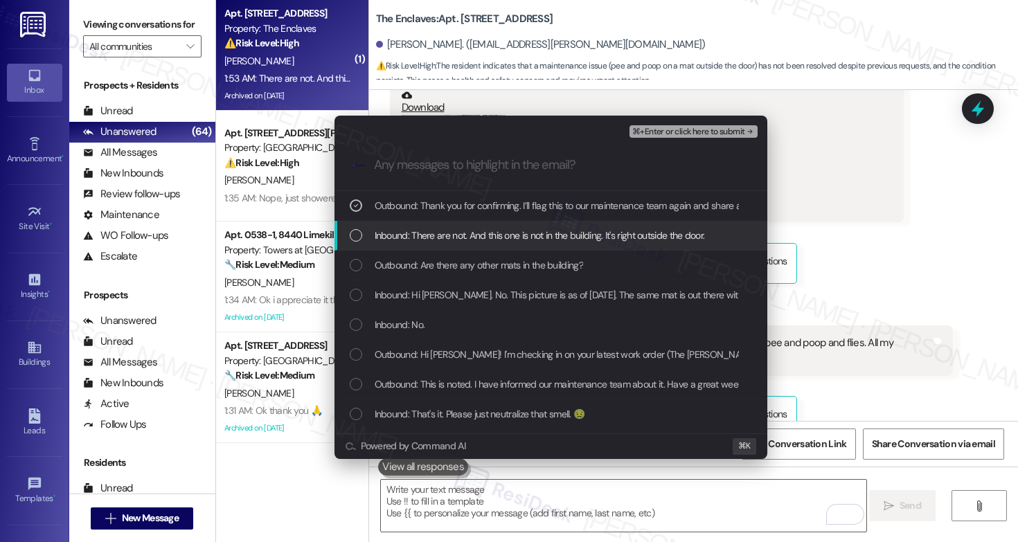
click at [488, 240] on span "Inbound: There are not. And this one is not in the building. It's right outside…" at bounding box center [540, 235] width 330 height 15
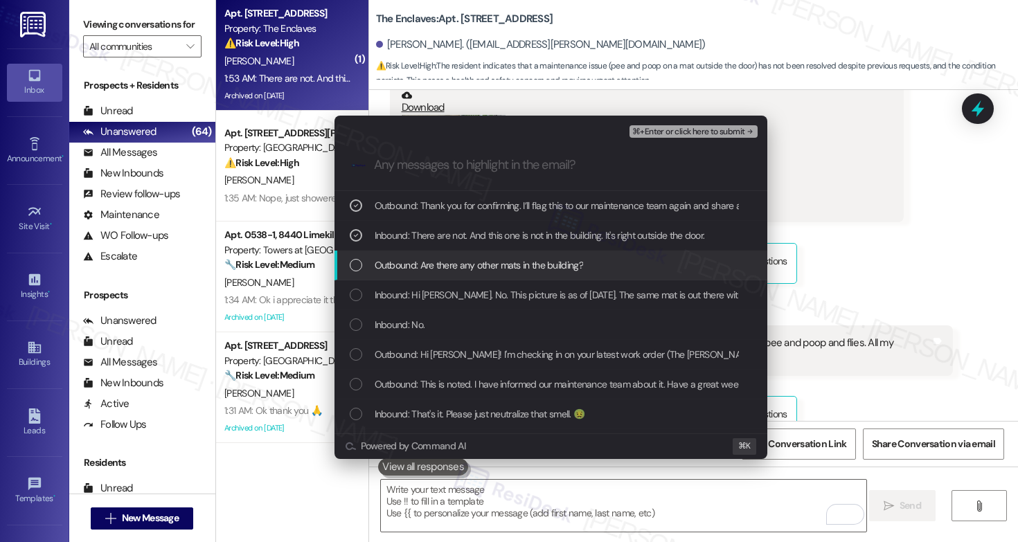
click at [488, 271] on span "Outbound: Are there any other mats in the building?" at bounding box center [479, 265] width 208 height 15
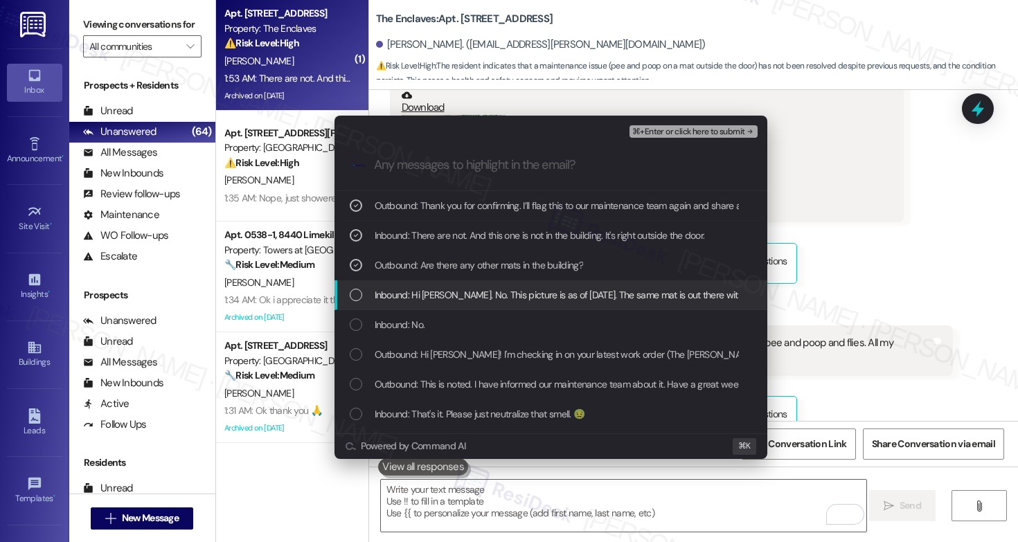
click at [491, 302] on span "Inbound: Hi Emily. No. This picture is as of yesterday. The same mat is out the…" at bounding box center [768, 294] width 786 height 15
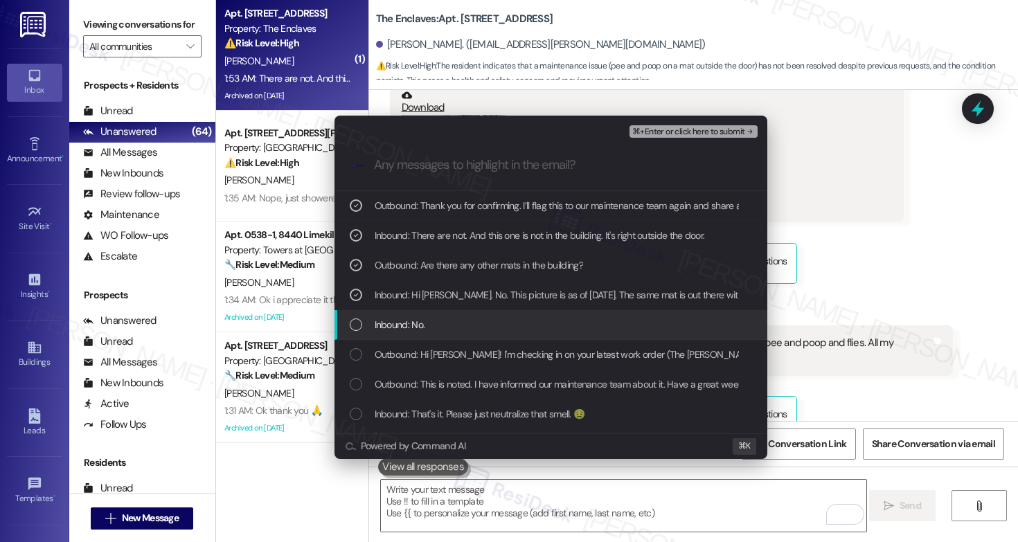
click at [490, 328] on div "Inbound: No." at bounding box center [552, 324] width 405 height 15
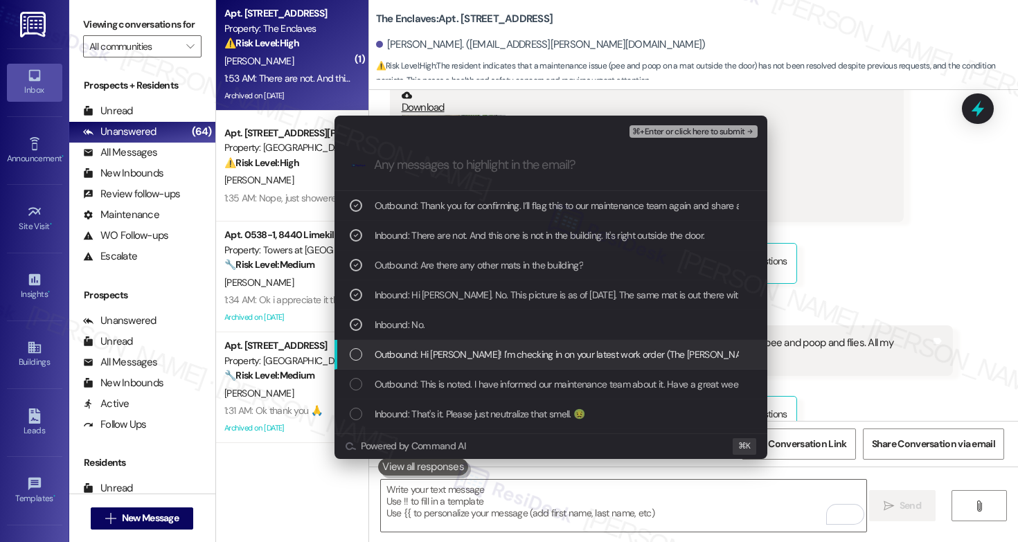
click at [490, 360] on span "Outbound: Hi Nika! I'm checking in on your latest work order (The Lindy mat out…" at bounding box center [798, 354] width 847 height 15
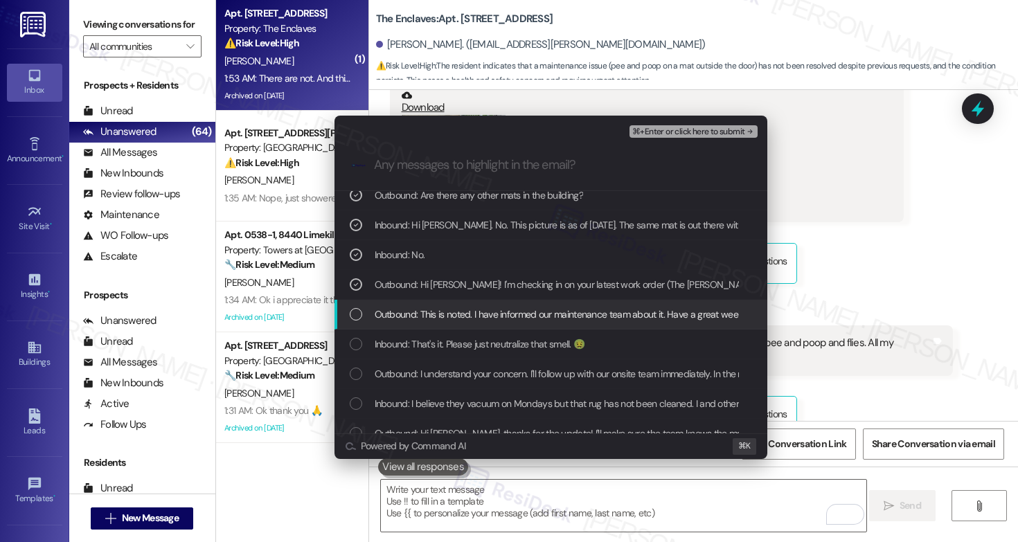
scroll to position [73, 0]
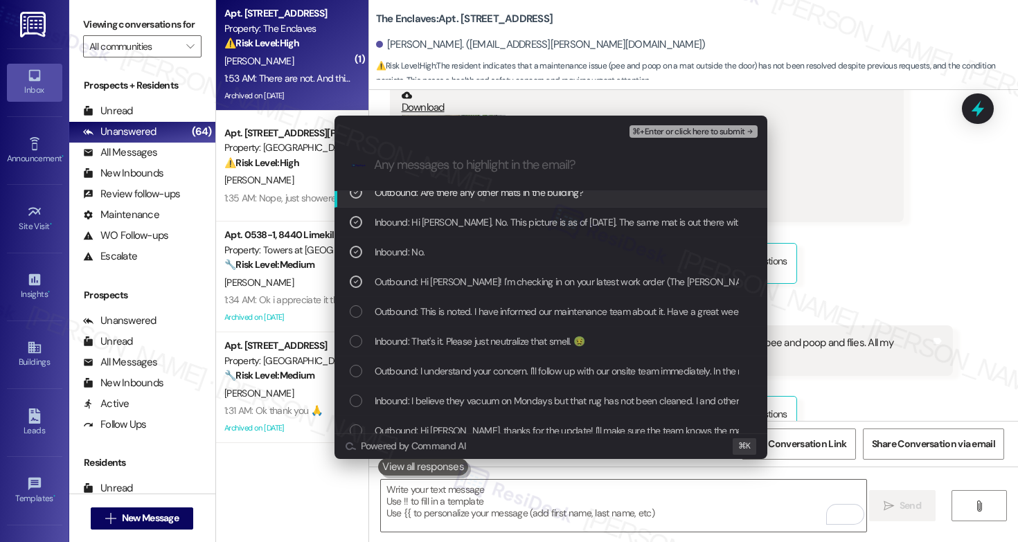
click at [708, 135] on span "⌘+Enter or click here to submit" at bounding box center [688, 132] width 112 height 10
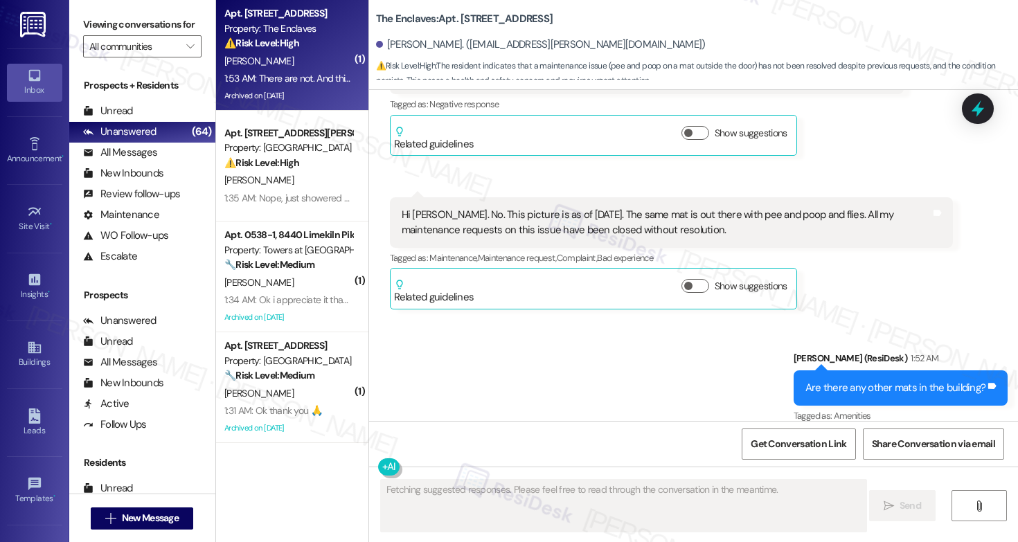
scroll to position [22334, 0]
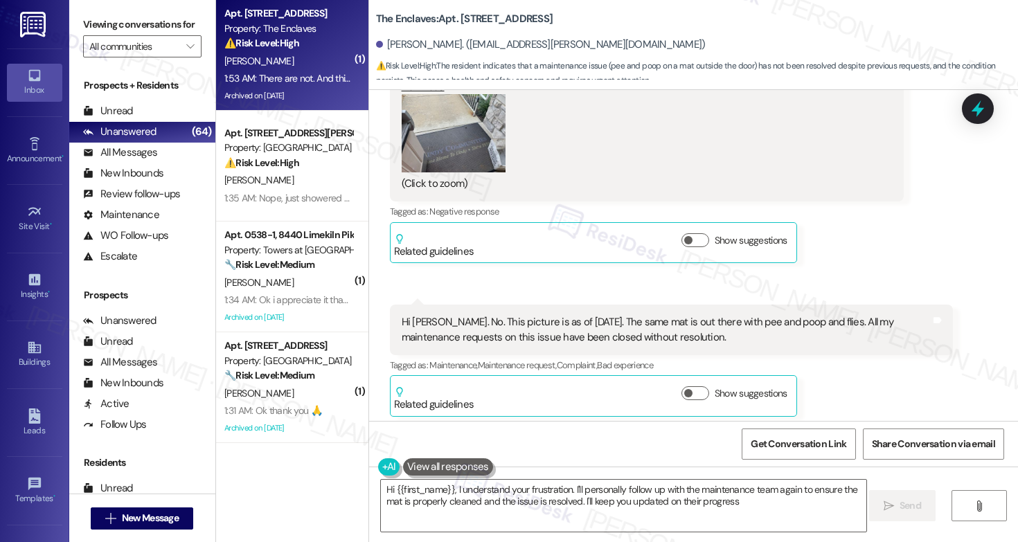
type textarea "Hi {{first_name}}, I understand your frustration. I'll personally follow up wit…"
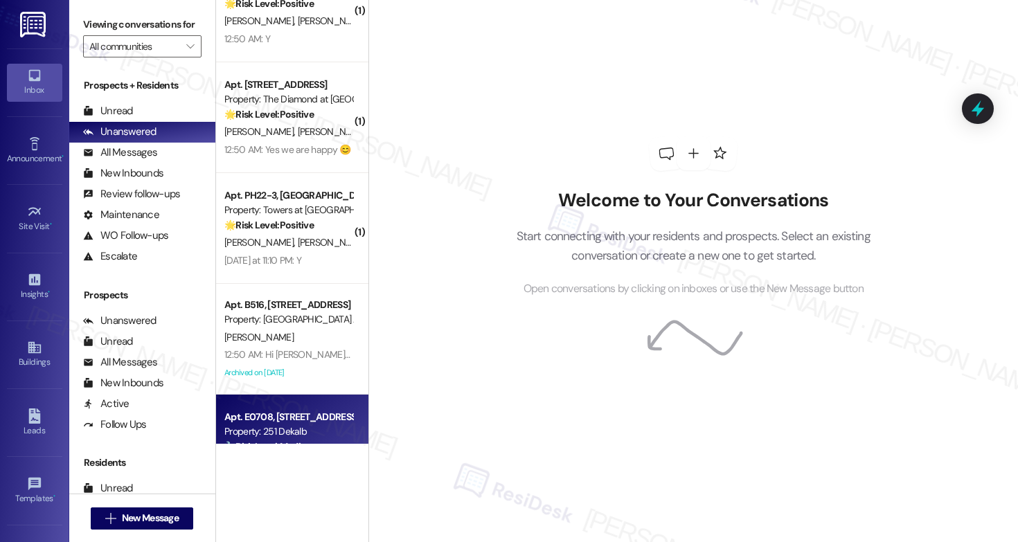
scroll to position [4246, 0]
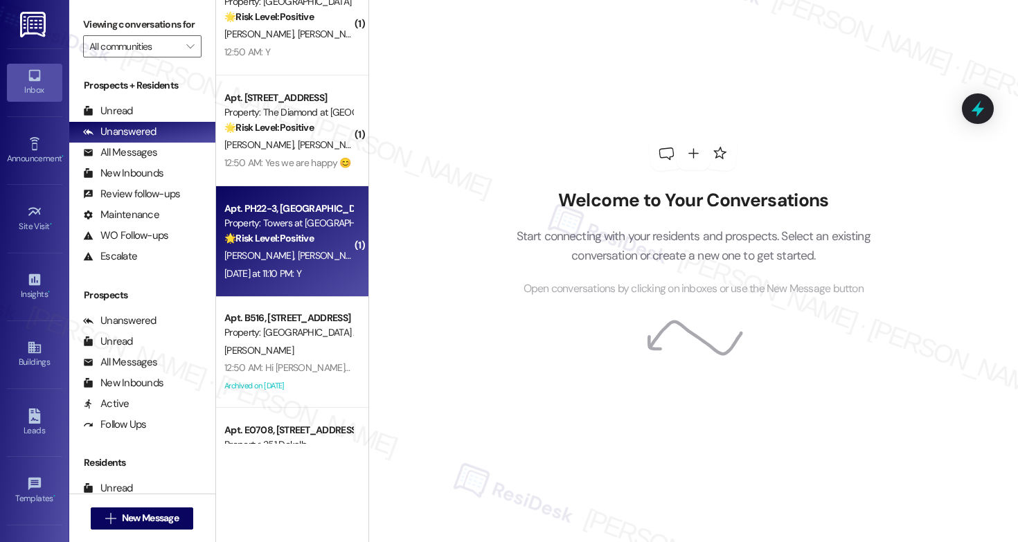
click at [326, 268] on div "[DATE] at 11:10 PM: Y [DATE] at 11:10 PM: Y" at bounding box center [288, 273] width 131 height 17
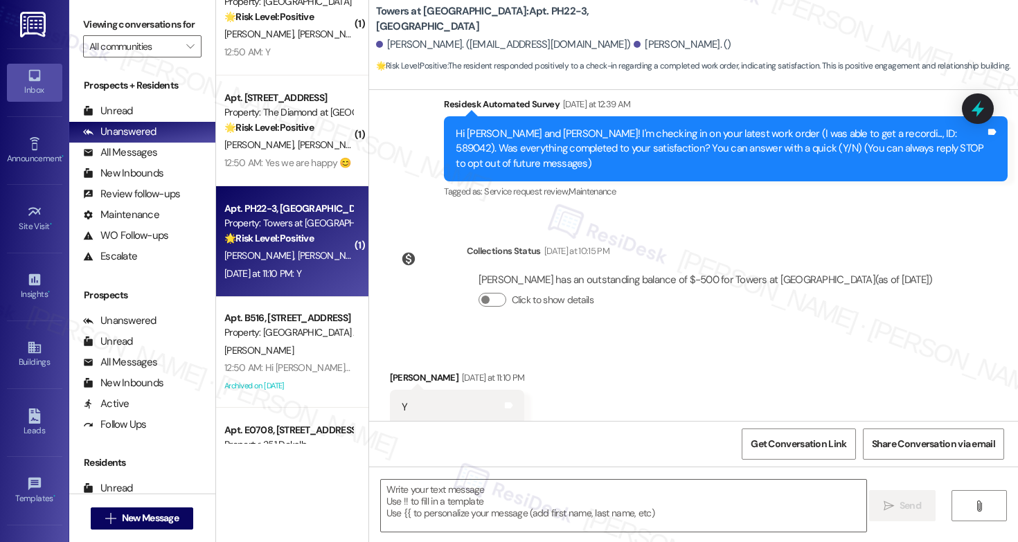
type textarea "Fetching suggested responses. Please feel free to read through the conversation…"
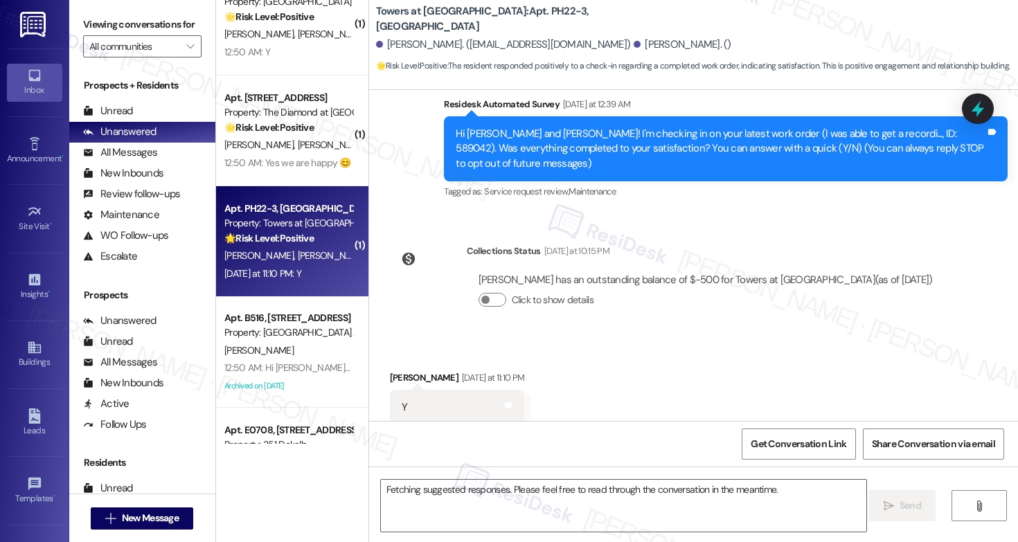
scroll to position [152, 0]
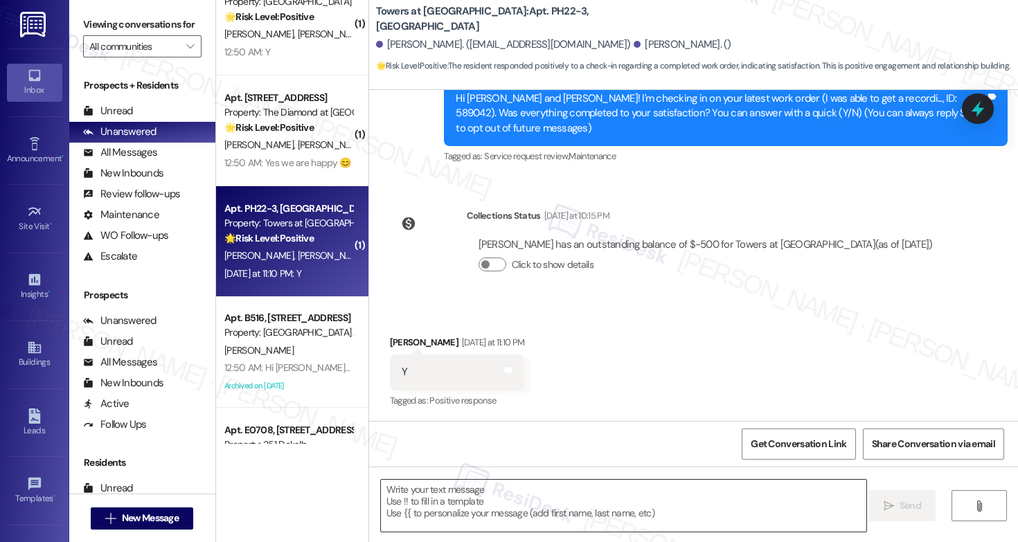
click at [497, 521] on textarea at bounding box center [623, 506] width 485 height 52
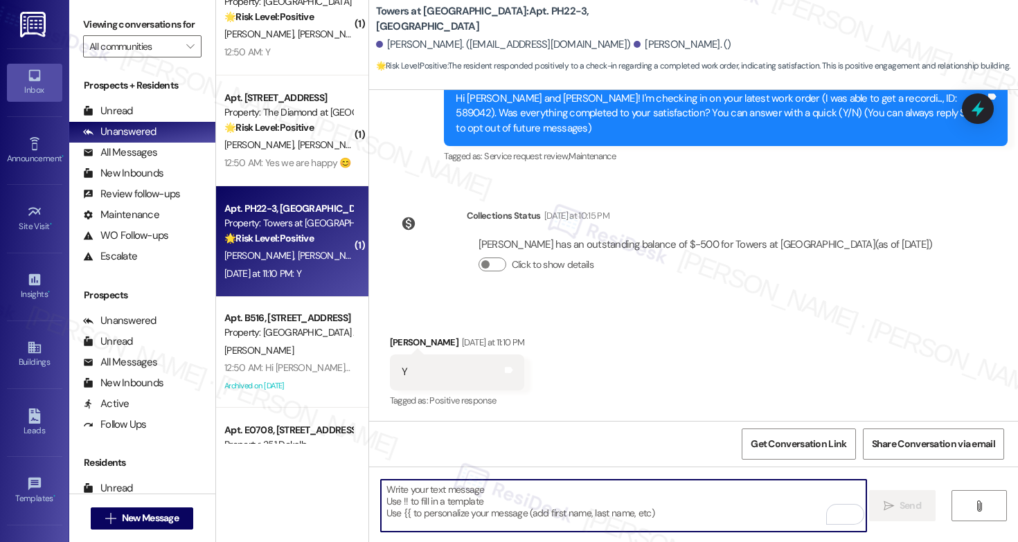
click at [429, 506] on textarea "To enrich screen reader interactions, please activate Accessibility in Grammarl…" at bounding box center [623, 506] width 485 height 52
paste textarea "Hi {{first_name}}, I'm so glad to hear the work order was completed to your sat…"
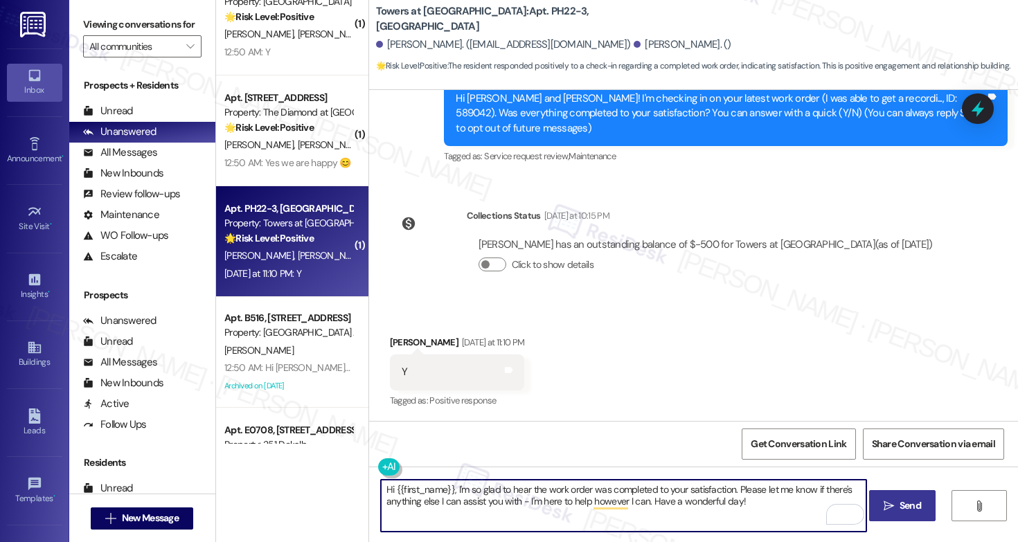
type textarea "Hi {{first_name}}, I'm so glad to hear the work order was completed to your sat…"
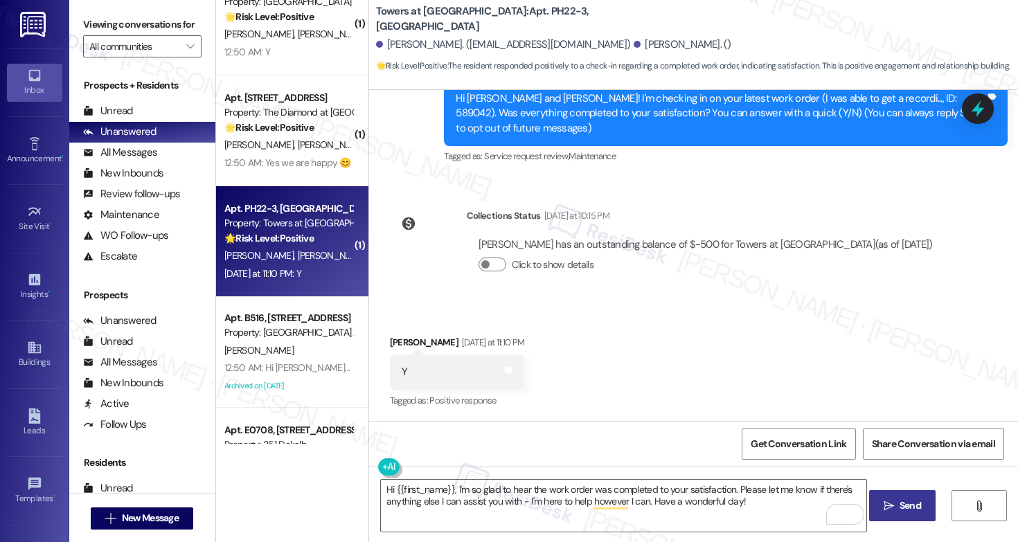
click at [882, 512] on span " Send" at bounding box center [903, 506] width 44 height 15
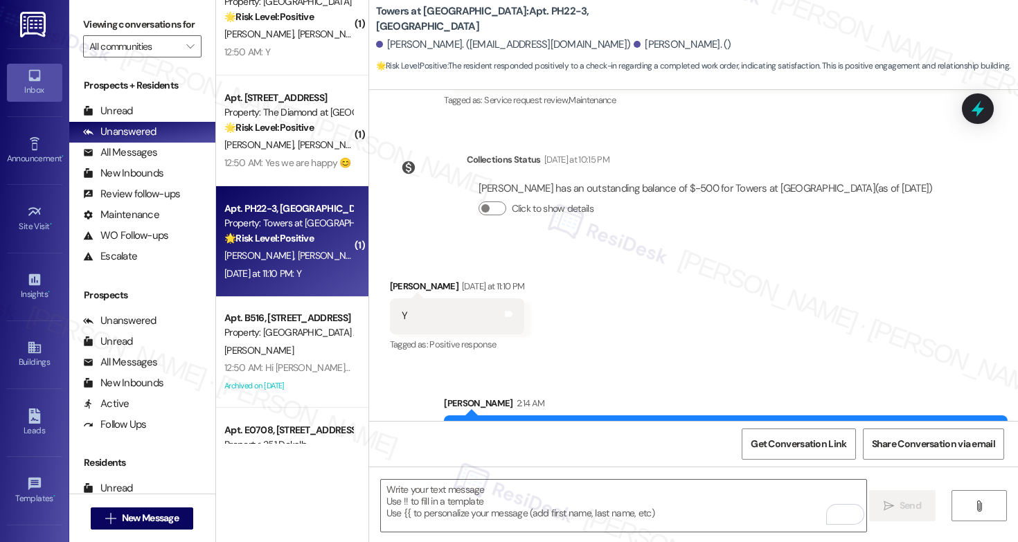
scroll to position [265, 0]
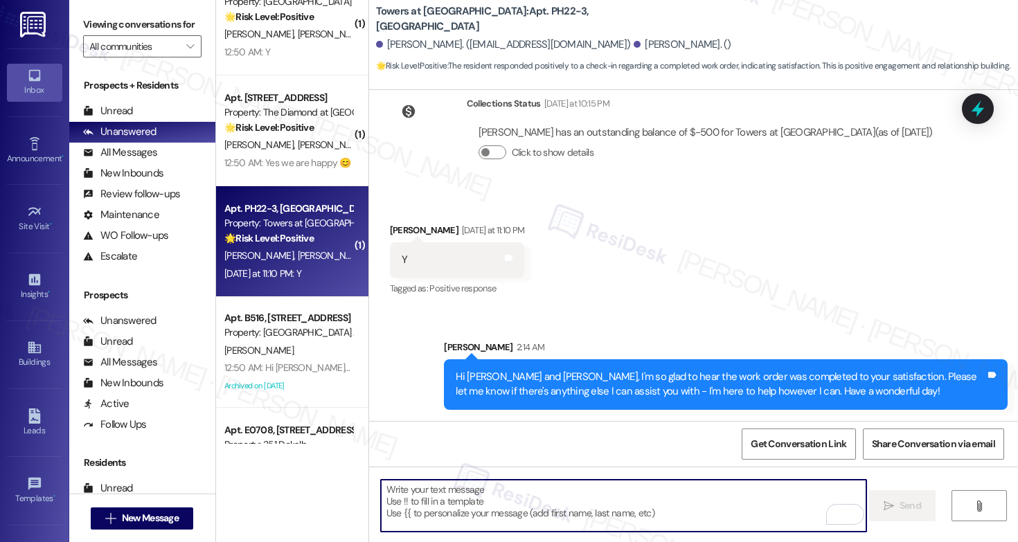
click at [631, 492] on textarea "To enrich screen reader interactions, please activate Accessibility in Grammarl…" at bounding box center [623, 506] width 485 height 52
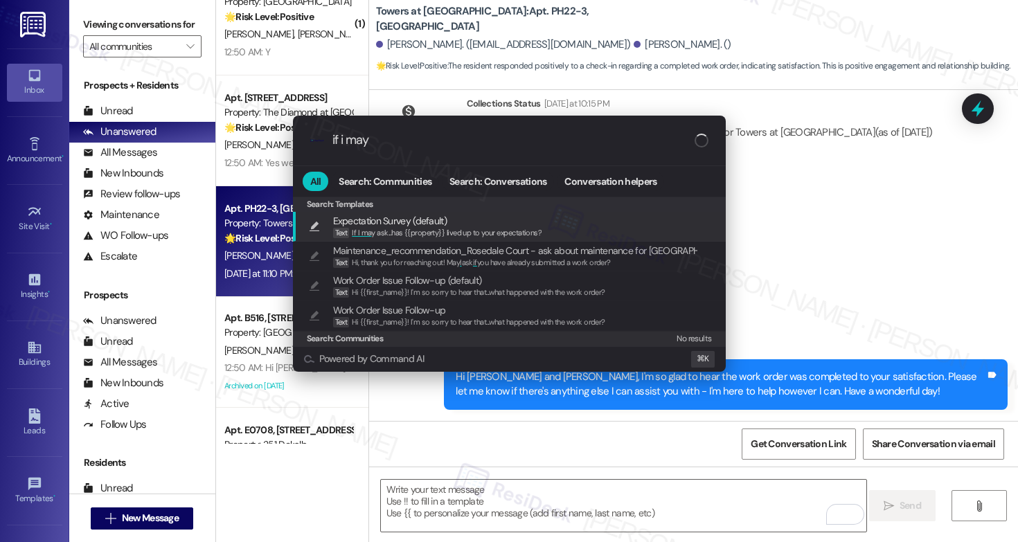
type input "if i may"
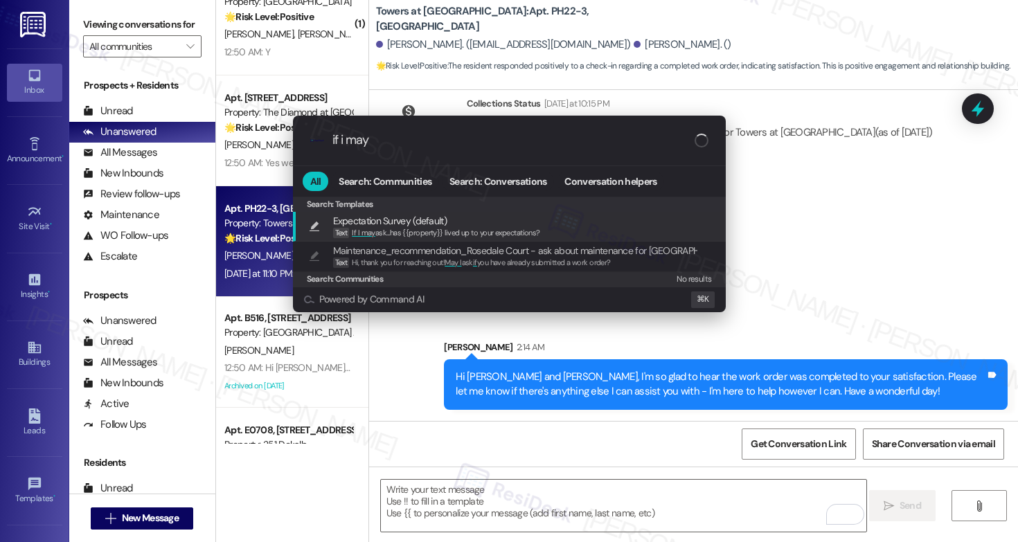
click at [463, 230] on span "If I may ask...has {{property}} lived up to your expectations?" at bounding box center [446, 233] width 188 height 10
type textarea "If I may ask...has {{property}} lived up to your expectations?"
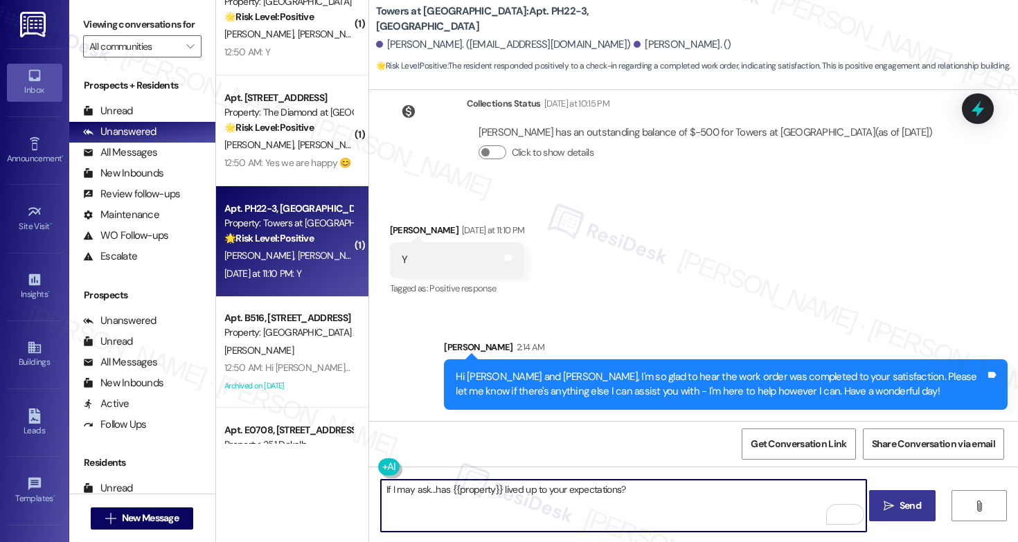
click at [911, 504] on span "Send" at bounding box center [910, 506] width 21 height 15
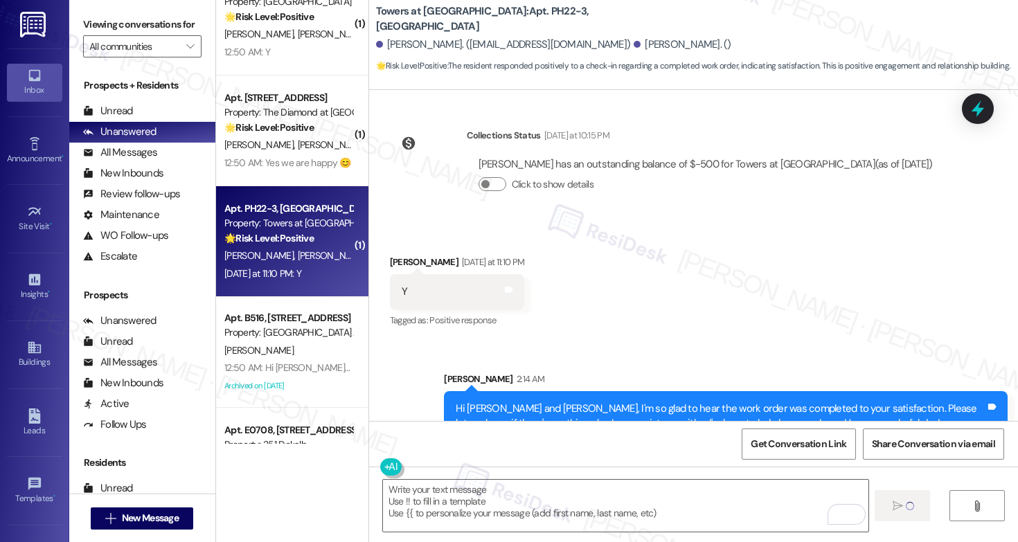
scroll to position [361, 0]
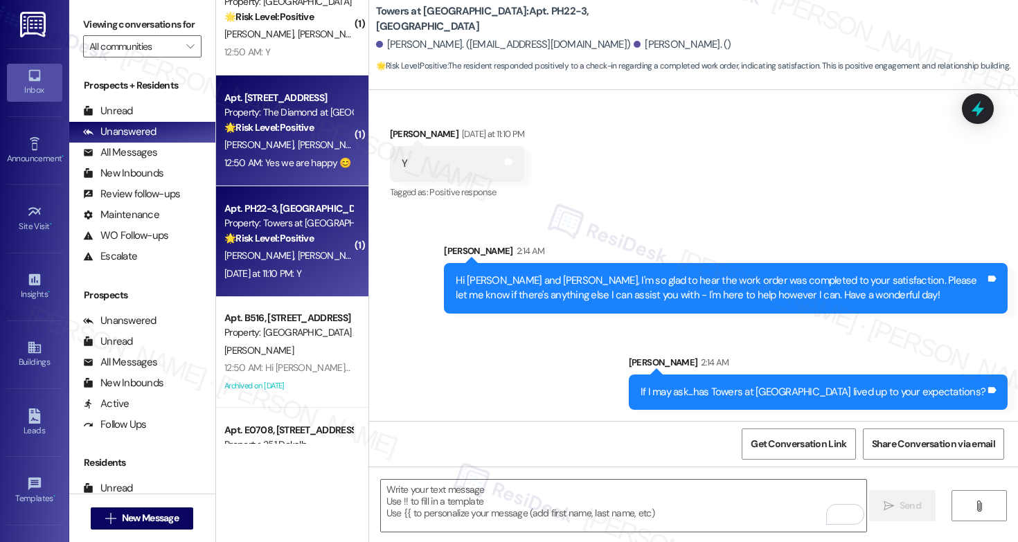
click at [268, 136] on div "Apt. [STREET_ADDRESS] Property: The Diamond at [GEOGRAPHIC_DATA] 🌟 Risk Level: …" at bounding box center [288, 112] width 131 height 47
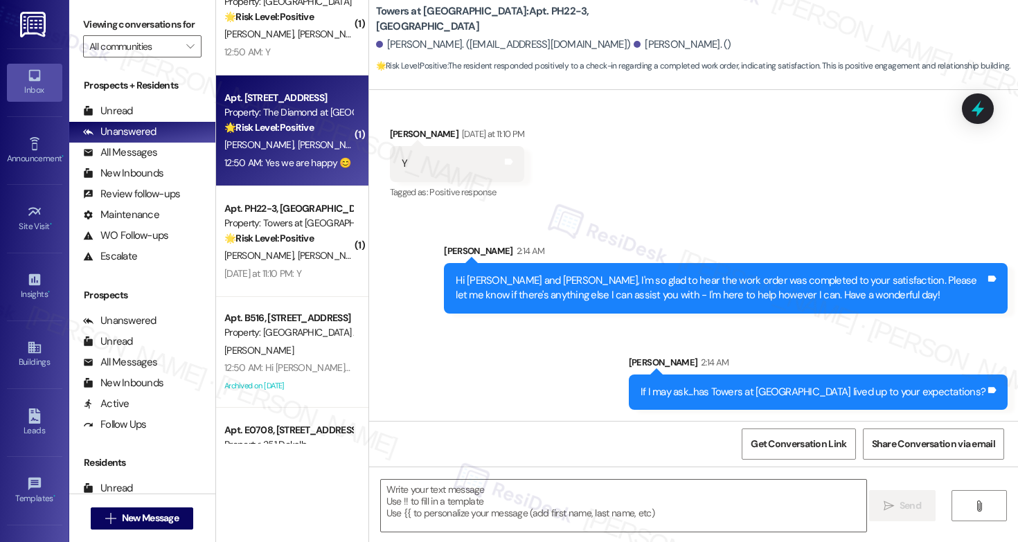
type textarea "Fetching suggested responses. Please feel free to read through the conversation…"
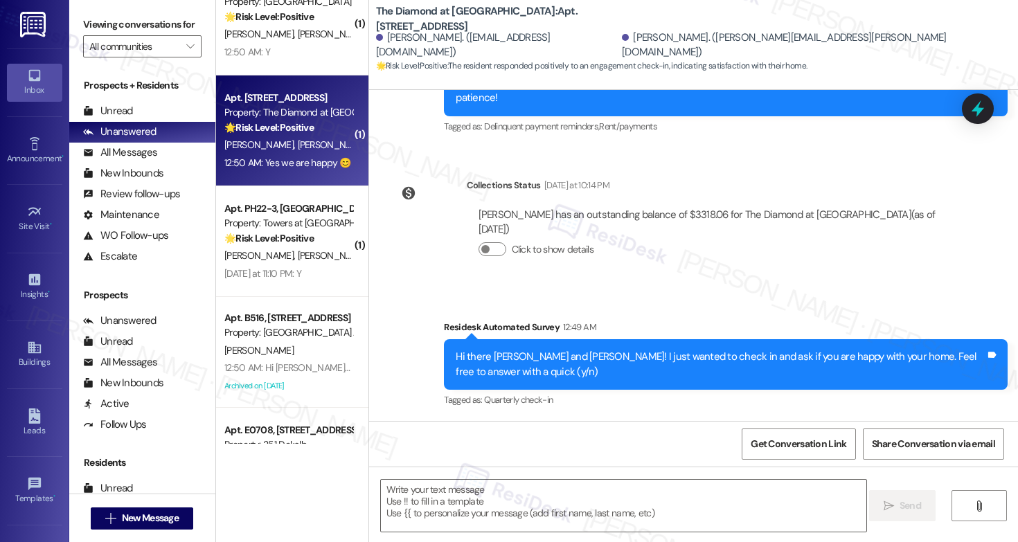
scroll to position [1164, 0]
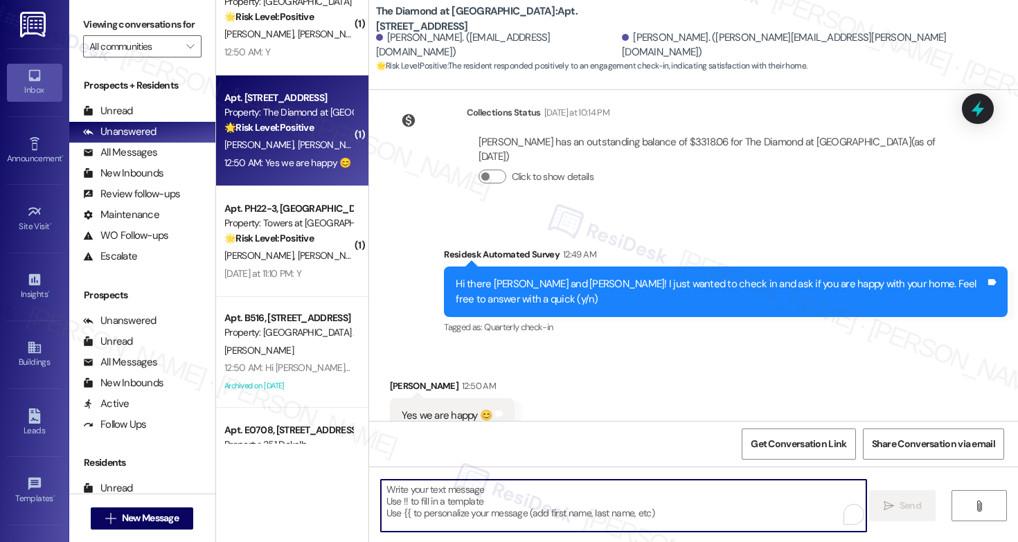
click at [398, 497] on textarea "To enrich screen reader interactions, please activate Accessibility in Grammarl…" at bounding box center [623, 506] width 485 height 52
paste textarea "Hi {{first_name}}! Thank you for letting us know! We’re so glad to hear that yo…"
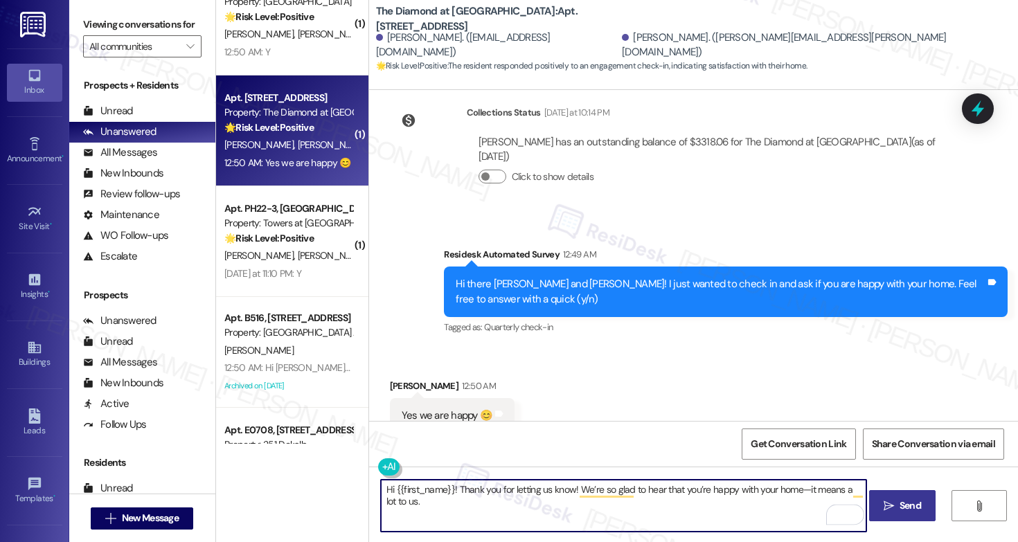
type textarea "Hi {{first_name}}! Thank you for letting us know! We’re so glad to hear that yo…"
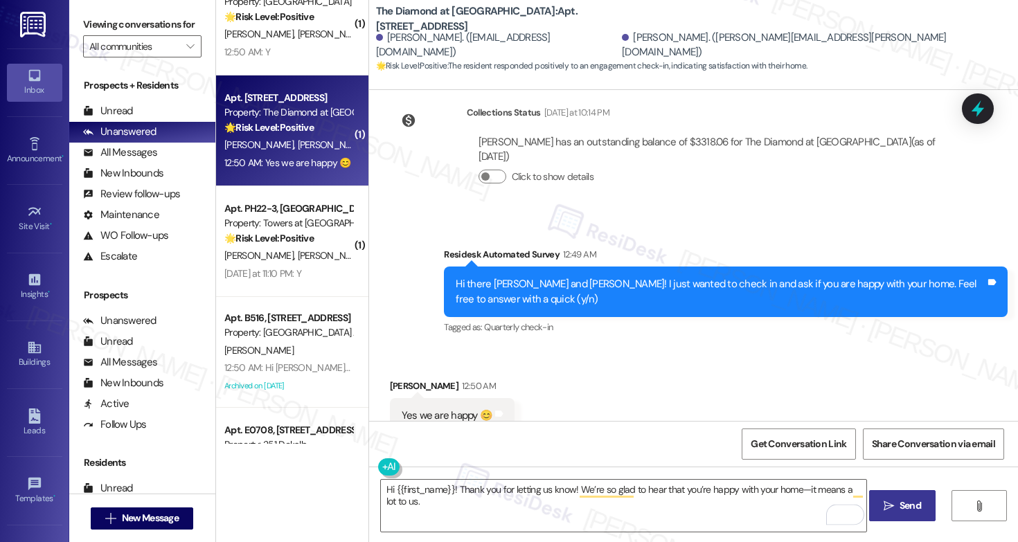
click at [913, 511] on span "Send" at bounding box center [910, 506] width 21 height 15
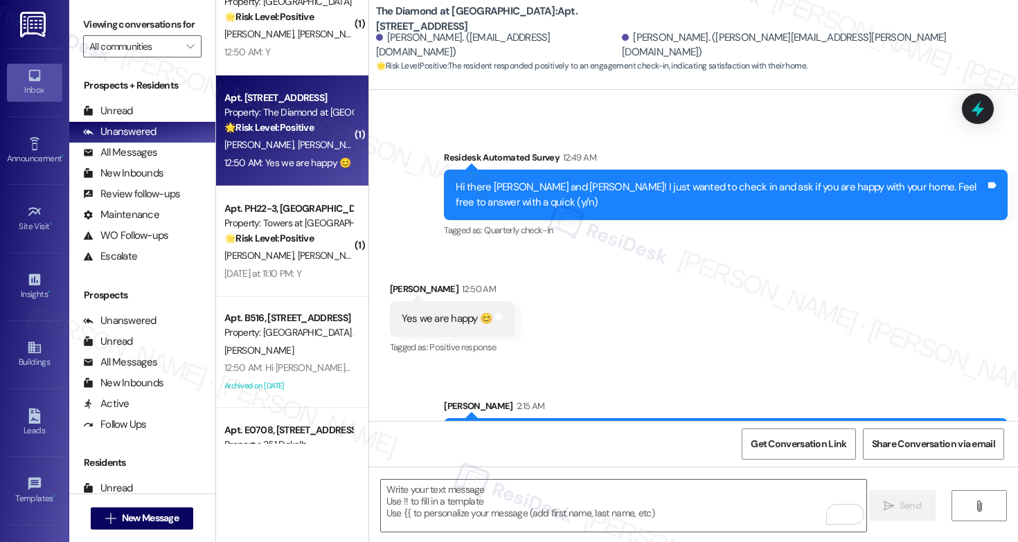
scroll to position [1276, 0]
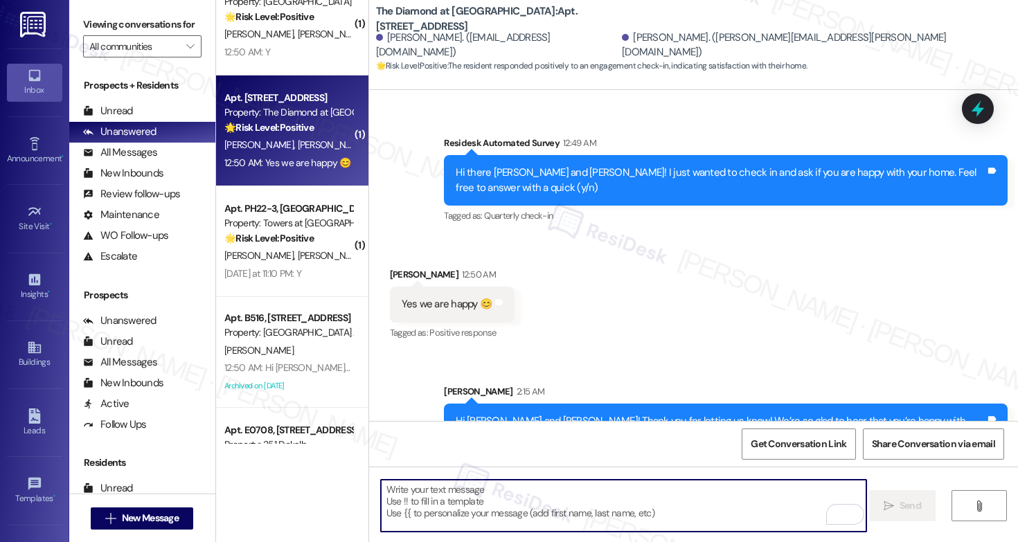
click at [445, 493] on textarea "To enrich screen reader interactions, please activate Accessibility in Grammarl…" at bounding box center [623, 506] width 485 height 52
paste textarea "Can I ask a quick favor? If you have a moment, would you mind leaving us a Goog…"
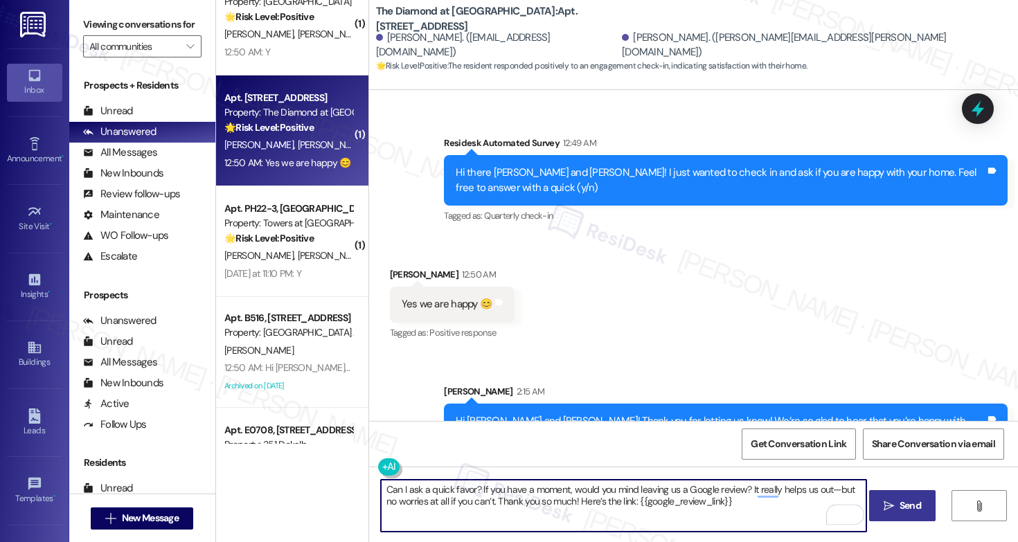
type textarea "Can I ask a quick favor? If you have a moment, would you mind leaving us a Goog…"
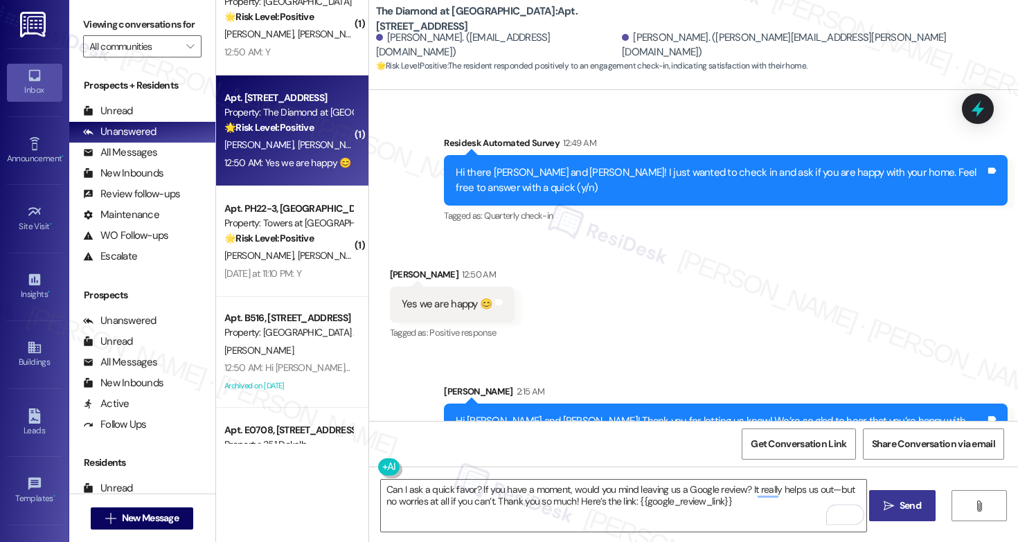
click at [901, 515] on button " Send" at bounding box center [902, 505] width 67 height 31
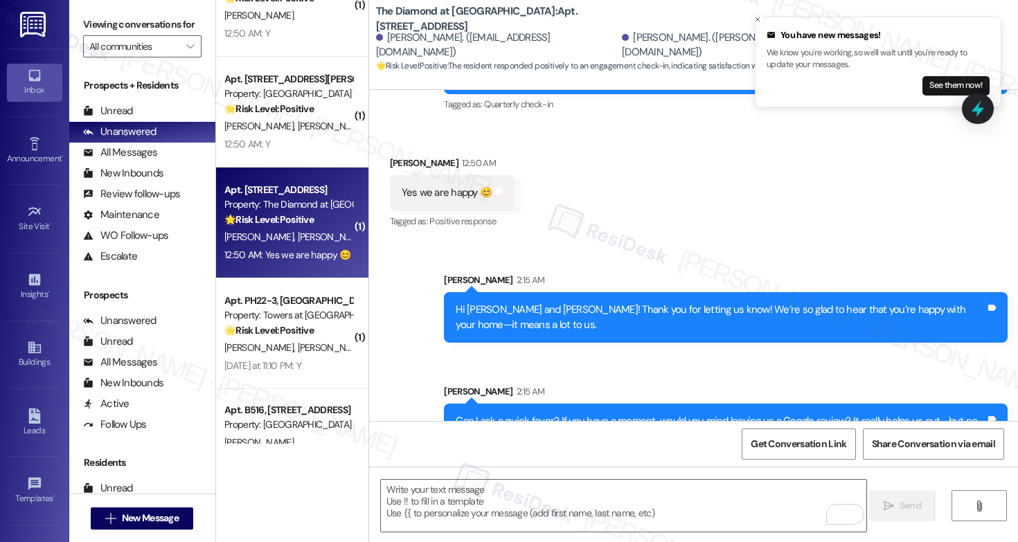
scroll to position [4102, 0]
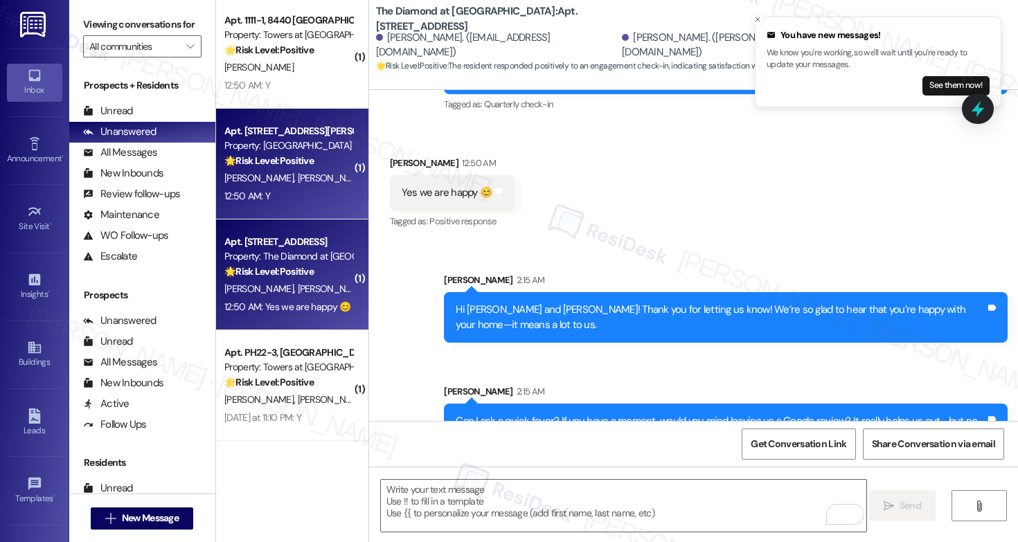
click at [297, 182] on span "[PERSON_NAME]" at bounding box center [331, 178] width 69 height 12
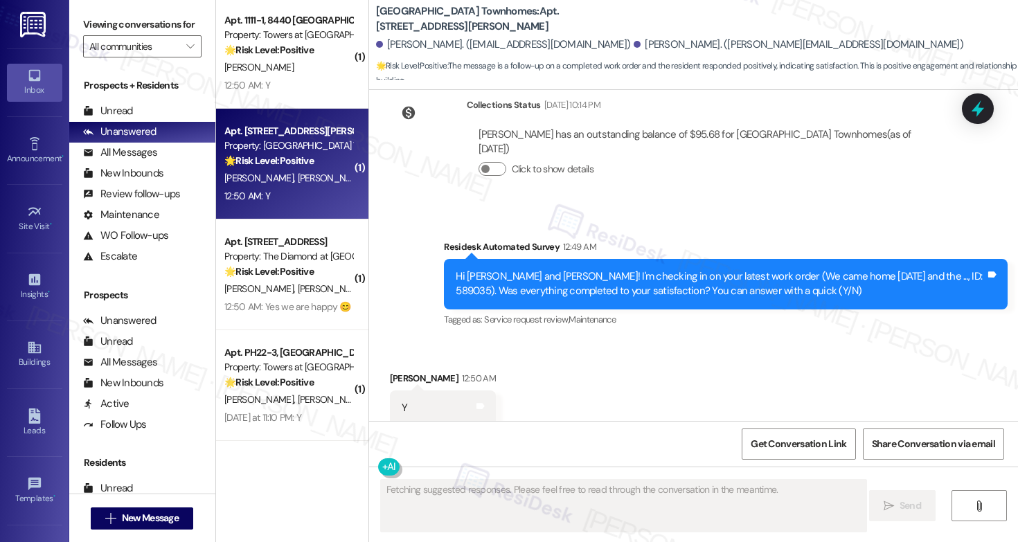
scroll to position [2455, 0]
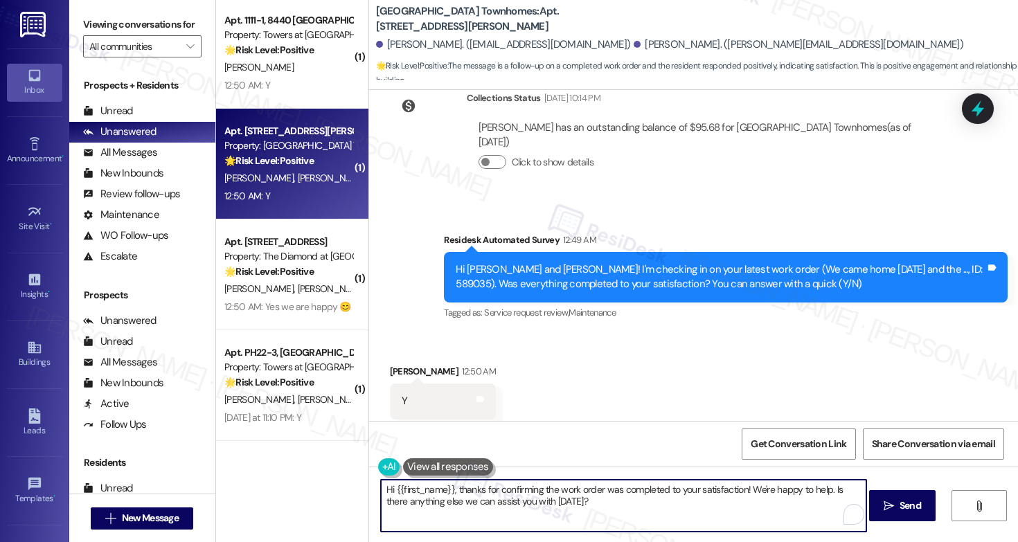
click at [618, 508] on textarea "Hi {{first_name}}, thanks for confirming the work order was completed to your s…" at bounding box center [623, 506] width 485 height 52
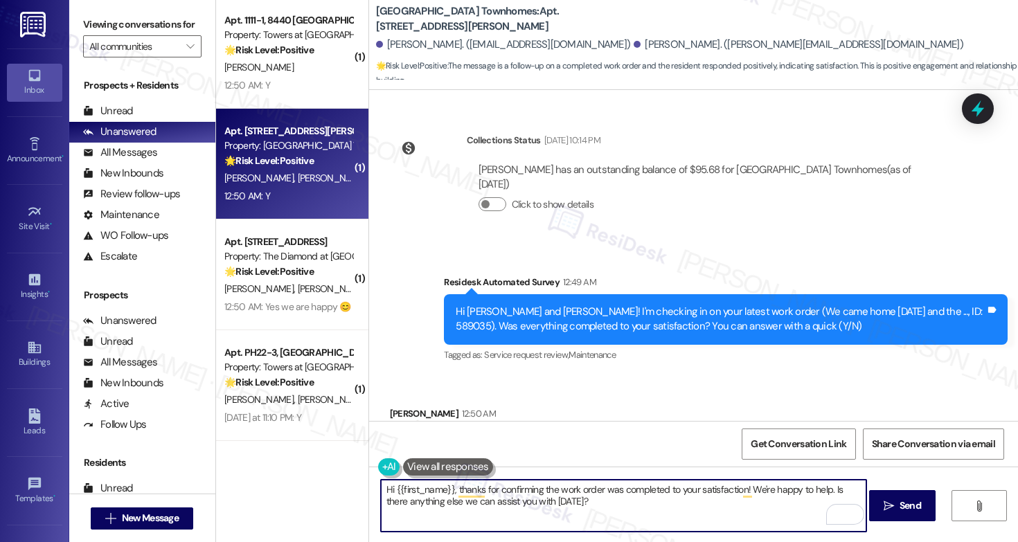
scroll to position [2456, 0]
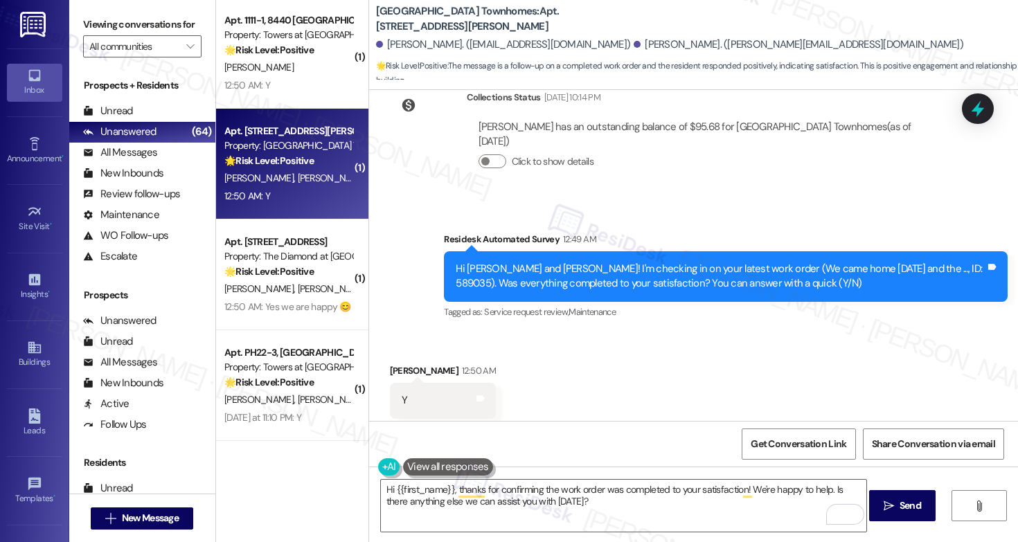
click at [391, 364] on div "[PERSON_NAME] 12:50 AM" at bounding box center [443, 373] width 107 height 19
copy div "[PERSON_NAME]"
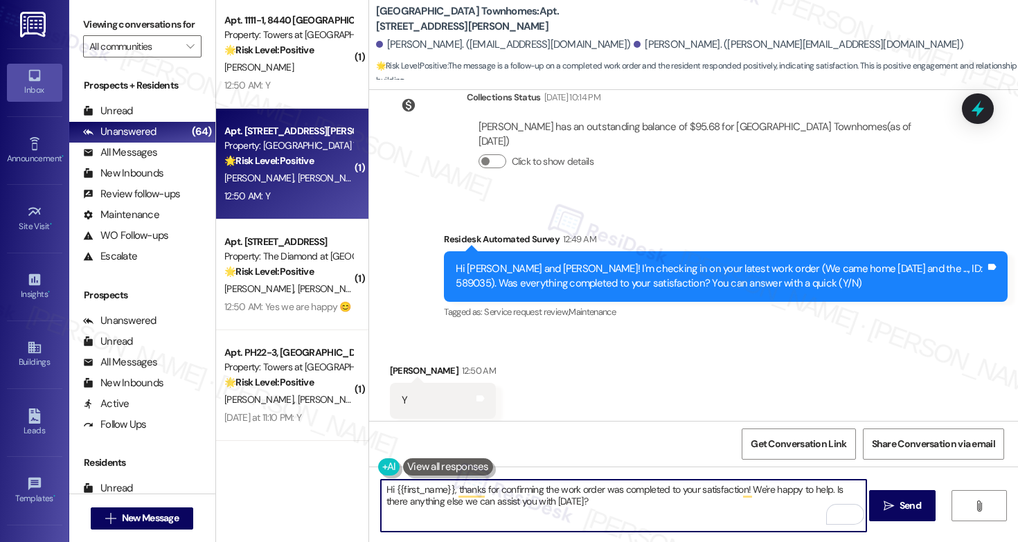
drag, startPoint x: 390, startPoint y: 489, endPoint x: 447, endPoint y: 490, distance: 57.5
click at [447, 490] on textarea "Hi {{first_name}}, thanks for confirming the work order was completed to your s…" at bounding box center [623, 506] width 485 height 52
paste textarea "[PERSON_NAME]"
click at [591, 509] on textarea "Hi [PERSON_NAME], thanks for confirming the work order was completed to your sa…" at bounding box center [623, 506] width 485 height 52
type textarea "Hi [PERSON_NAME], thanks for confirming the work order was completed to your sa…"
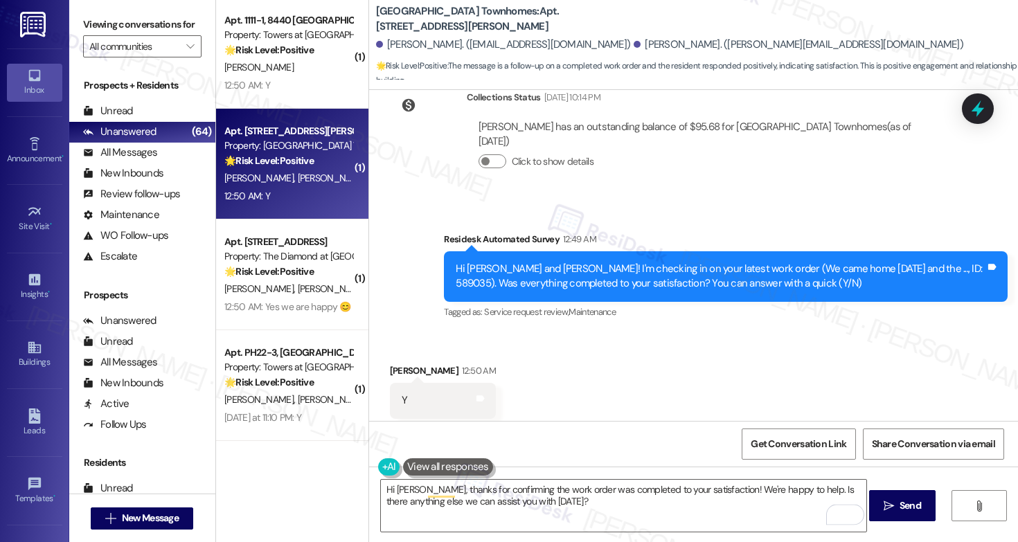
click at [897, 510] on span "Send" at bounding box center [910, 506] width 27 height 15
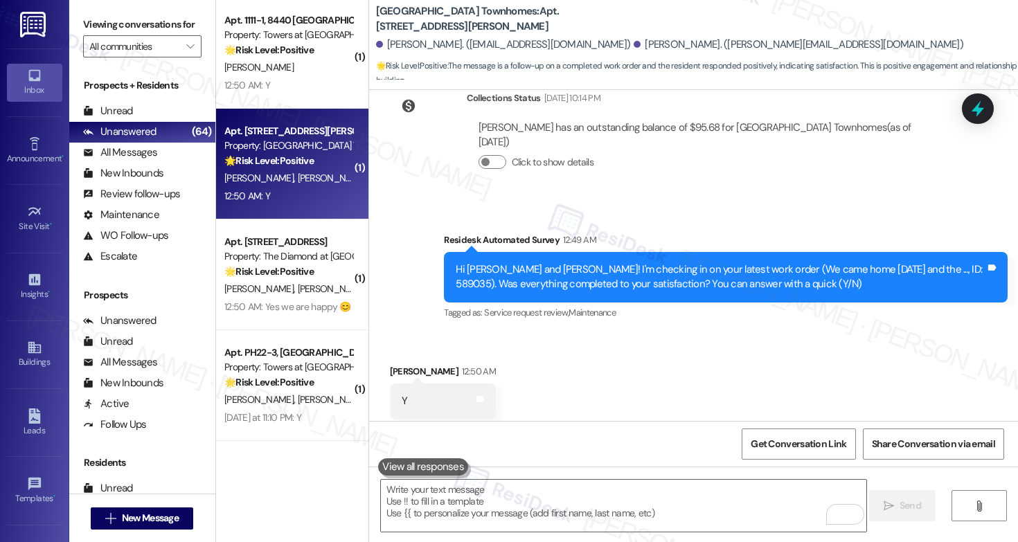
scroll to position [2566, 0]
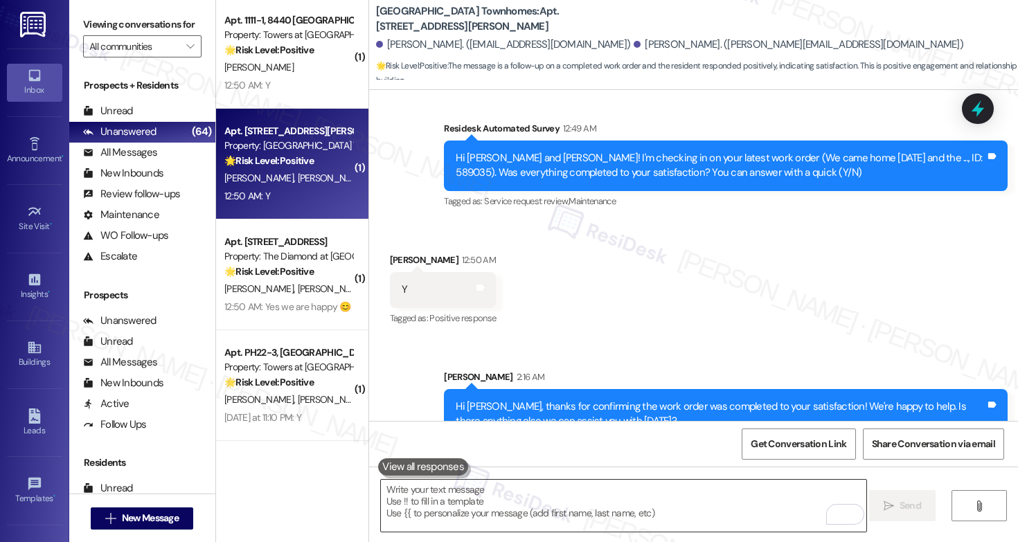
click at [560, 527] on textarea "To enrich screen reader interactions, please activate Accessibility in Grammarl…" at bounding box center [623, 506] width 485 height 52
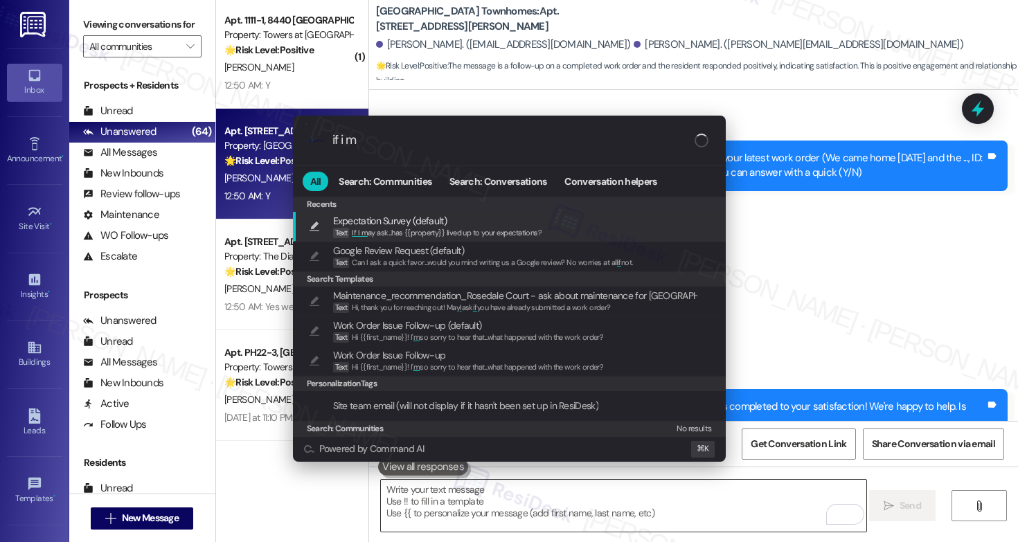
type input "if i ma"
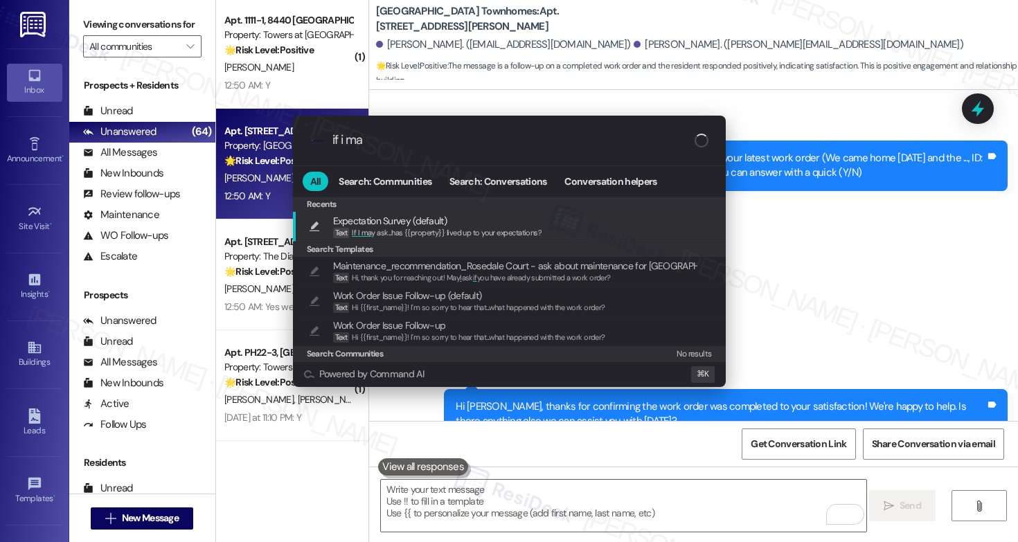
click at [480, 238] on span "If I ma y ask...has {{property}} lived up to your expectations?" at bounding box center [447, 233] width 190 height 10
type textarea "If I may ask...has {{property}} lived up to your expectations?"
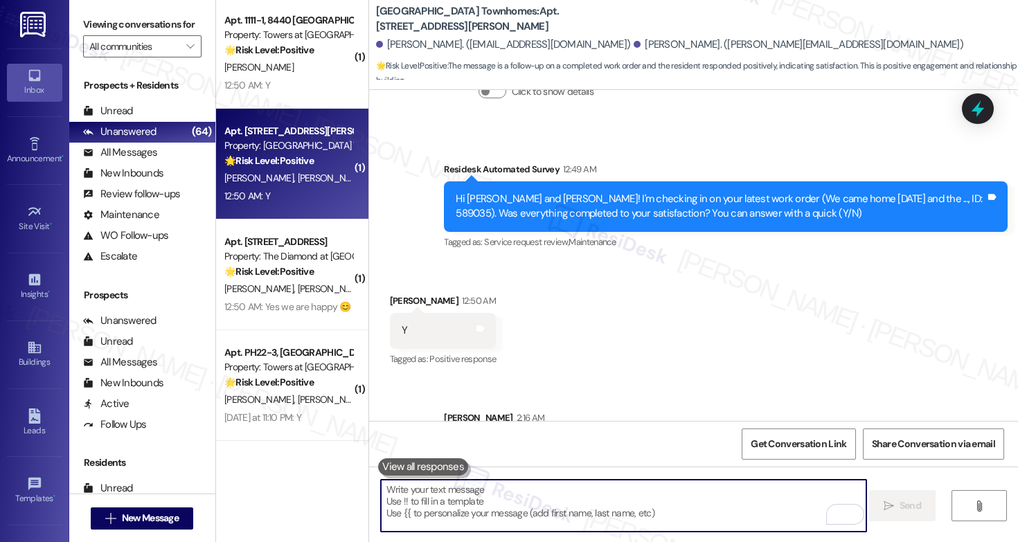
scroll to position [2663, 0]
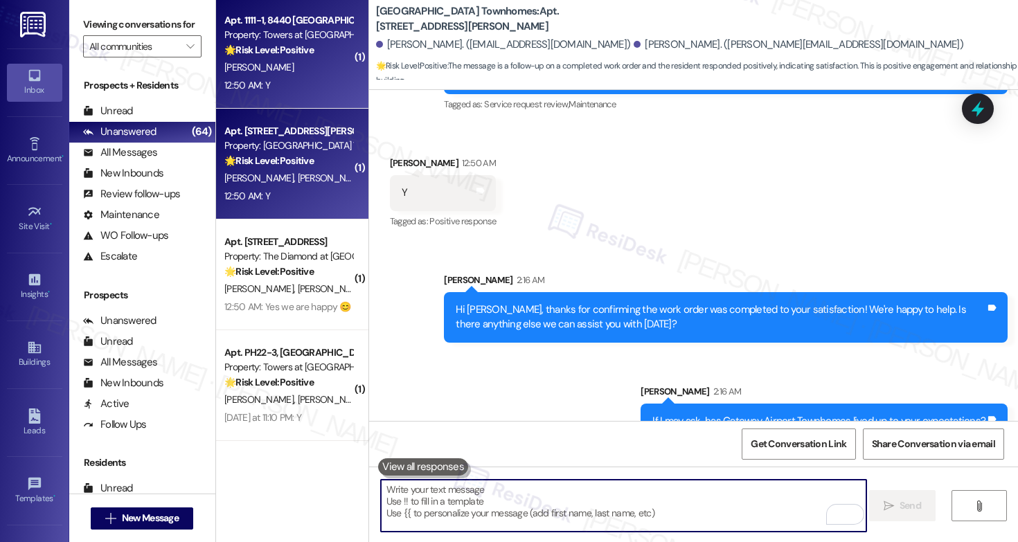
click at [255, 97] on div "Apt. 1111-1, [GEOGRAPHIC_DATA] Property: Towers at [GEOGRAPHIC_DATA] 🌟 Risk Lev…" at bounding box center [292, 53] width 152 height 111
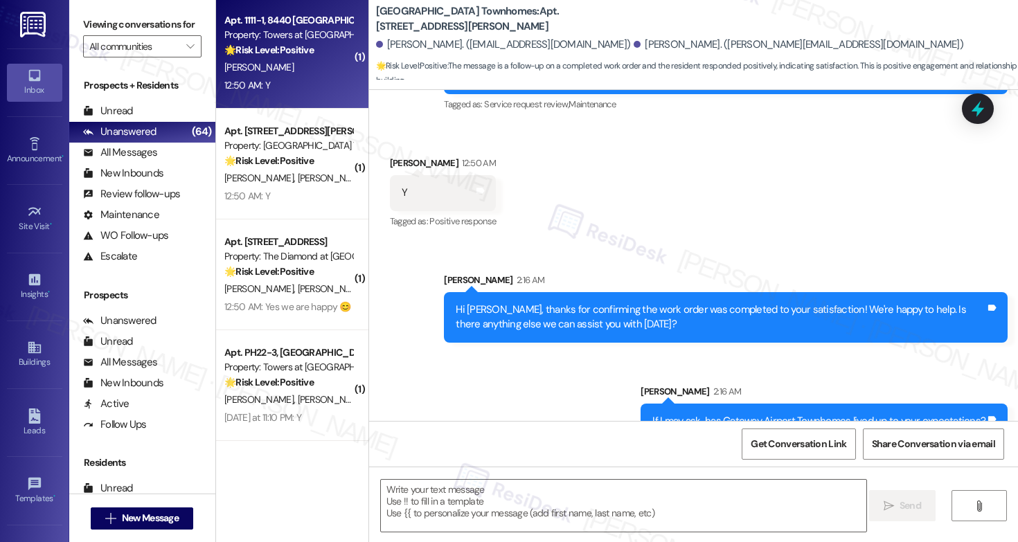
type textarea "Fetching suggested responses. Please feel free to read through the conversation…"
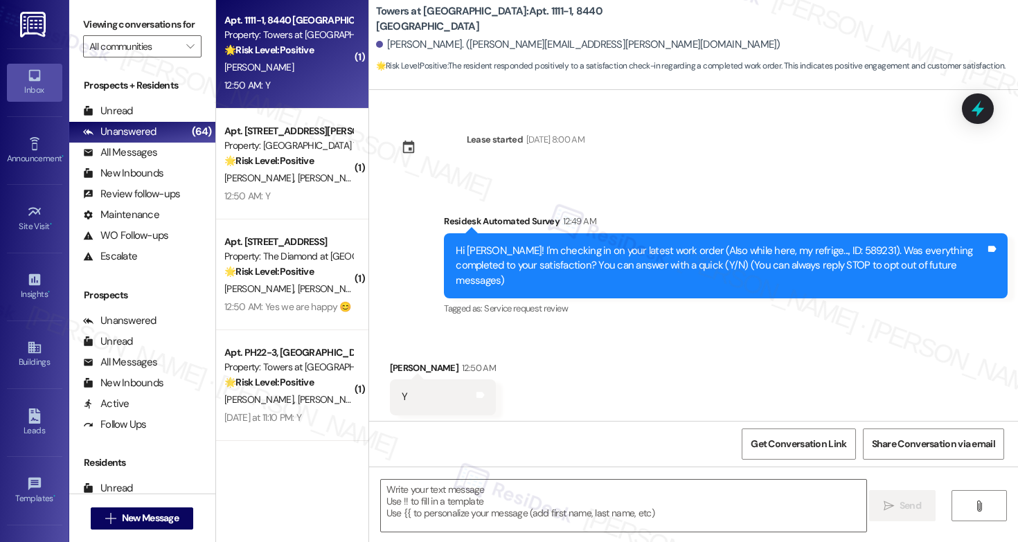
scroll to position [10, 0]
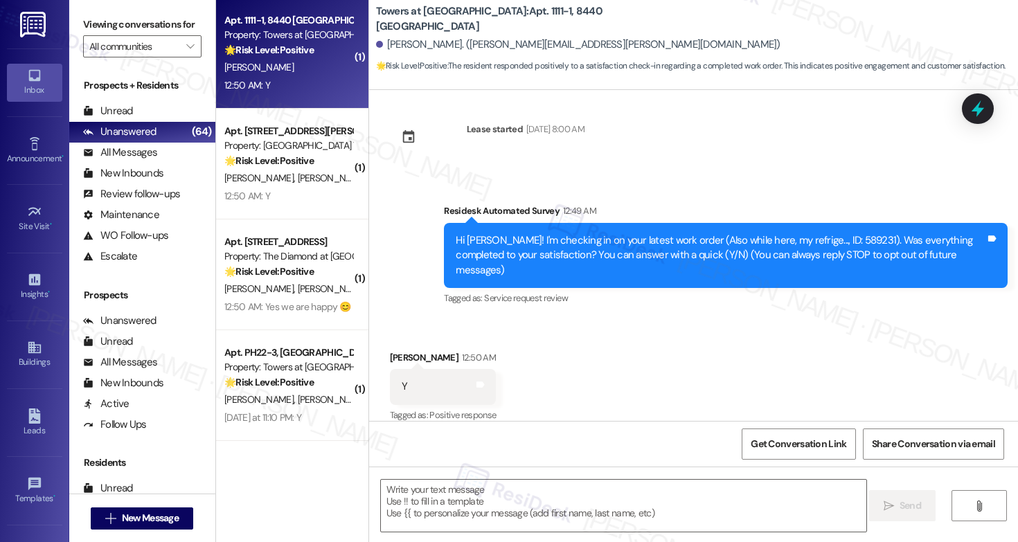
type textarea "Fetching suggested responses. Please feel free to read through the conversation…"
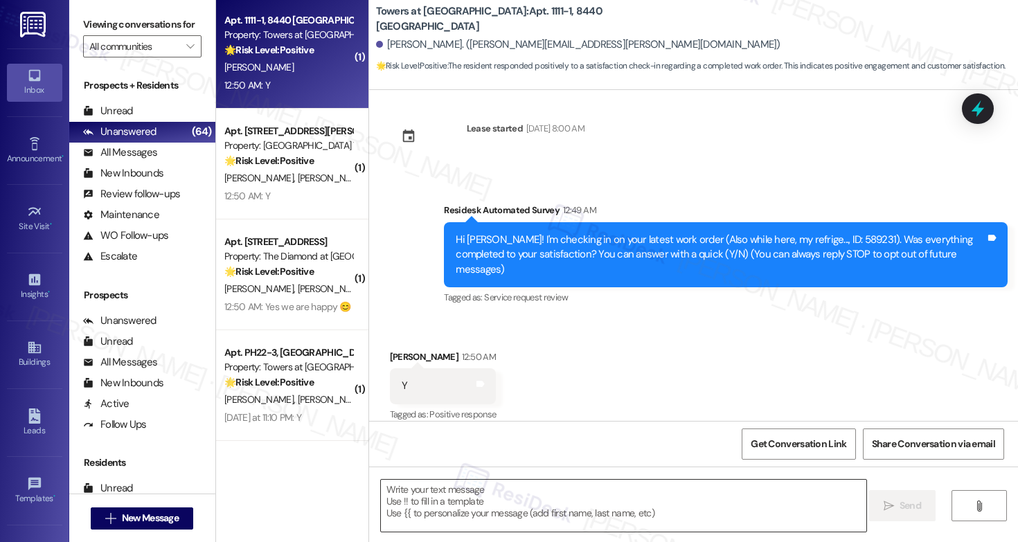
click at [501, 495] on textarea at bounding box center [623, 506] width 485 height 52
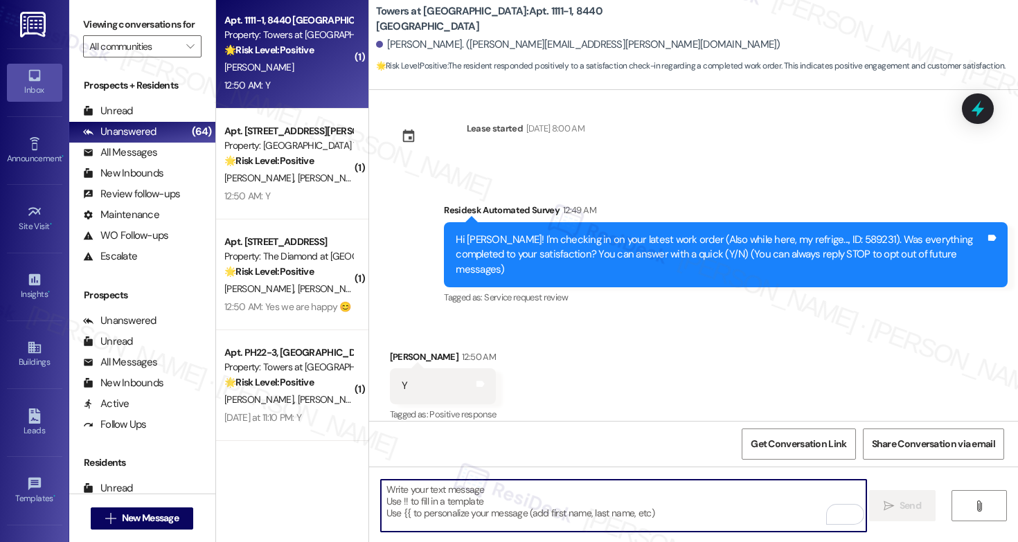
click at [456, 492] on textarea "To enrich screen reader interactions, please activate Accessibility in Grammarl…" at bounding box center [623, 506] width 485 height 52
paste textarea "Hi {{first_name}}, I'm so glad to hear the work order was completed to your sat…"
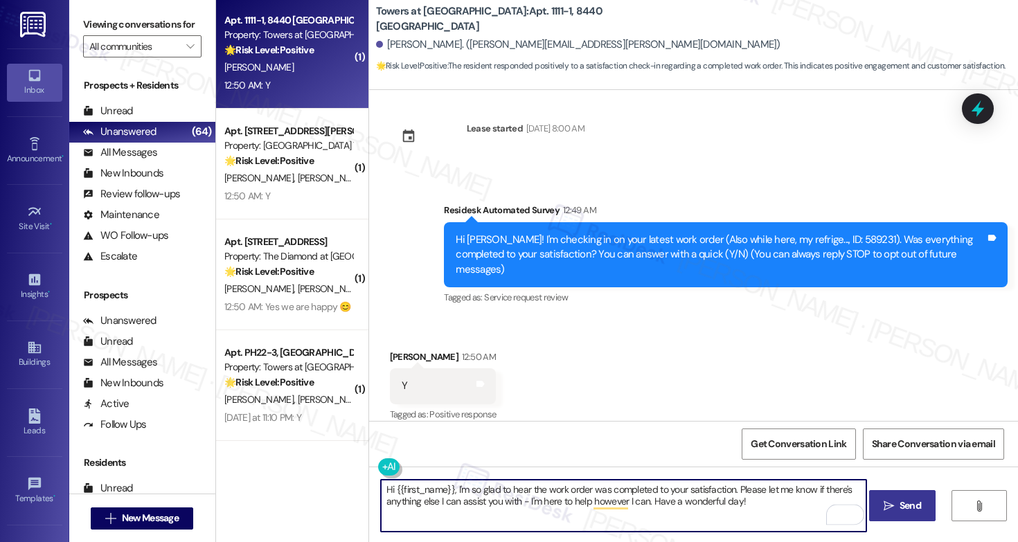
type textarea "Hi {{first_name}}, I'm so glad to hear the work order was completed to your sat…"
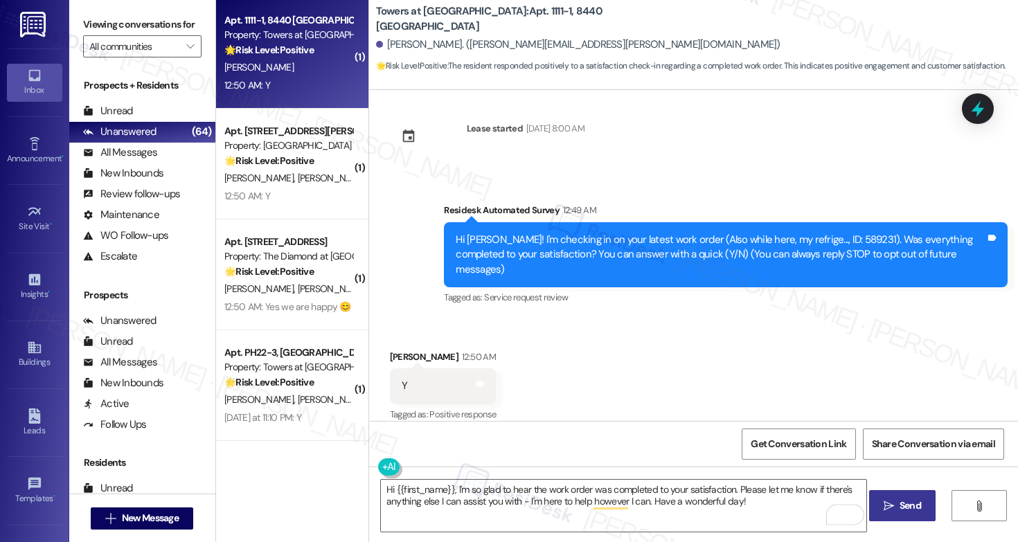
click at [902, 512] on span "Send" at bounding box center [910, 506] width 21 height 15
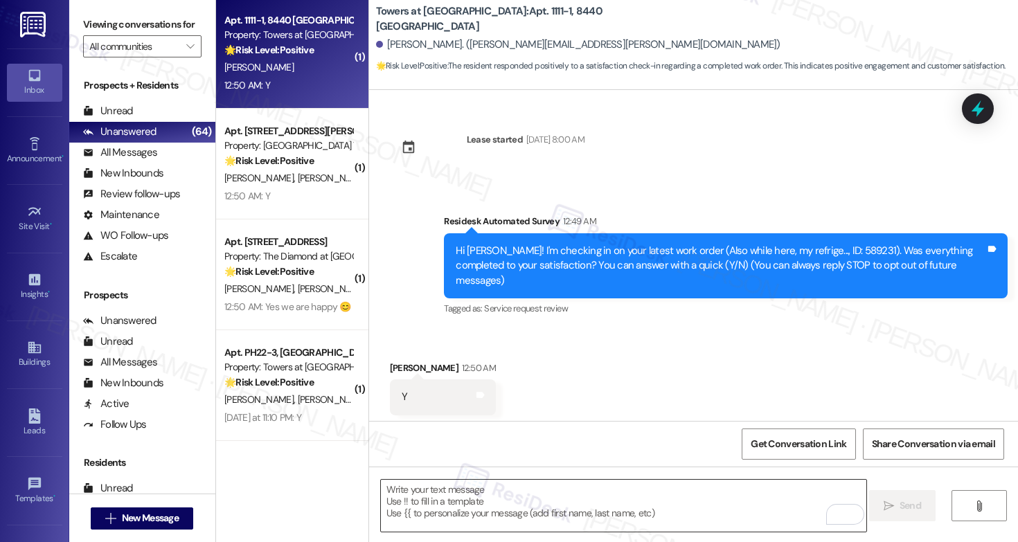
scroll to position [122, 0]
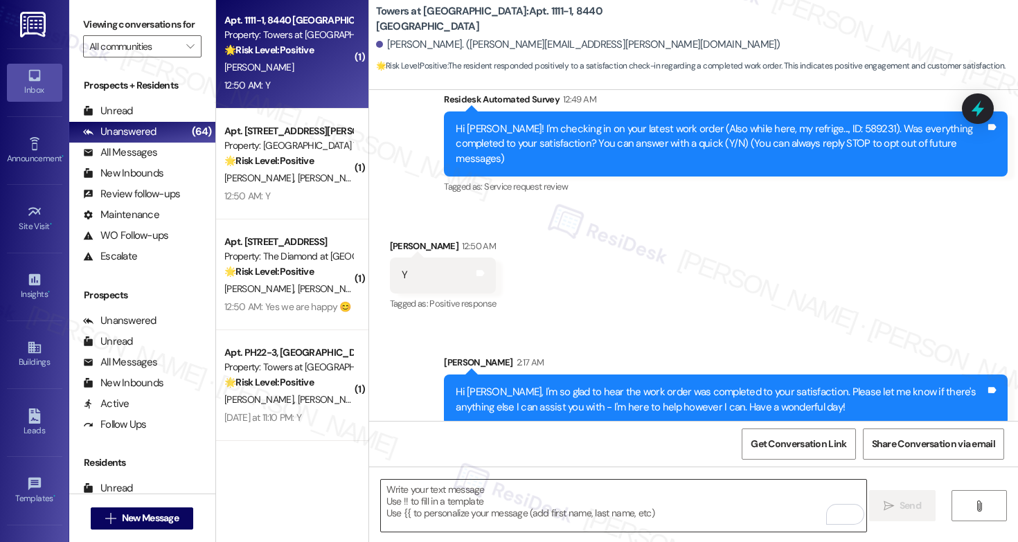
click at [512, 498] on textarea "To enrich screen reader interactions, please activate Accessibility in Grammarl…" at bounding box center [623, 506] width 485 height 52
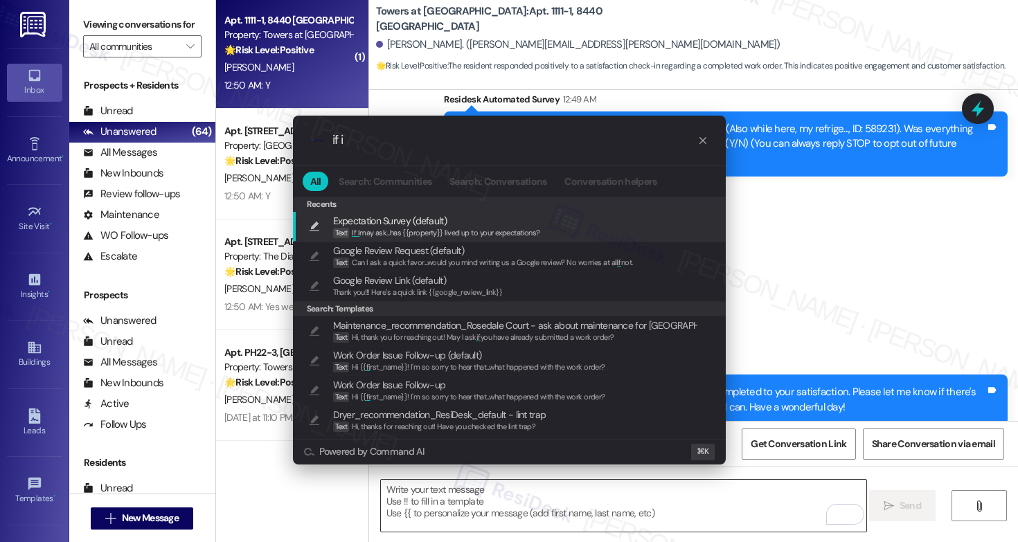
type input "if i"
click at [512, 229] on span "If I may ask...has {{property}} lived up to your expectations?" at bounding box center [446, 233] width 188 height 10
type textarea "If I may ask...has {{property}} lived up to your expectations?"
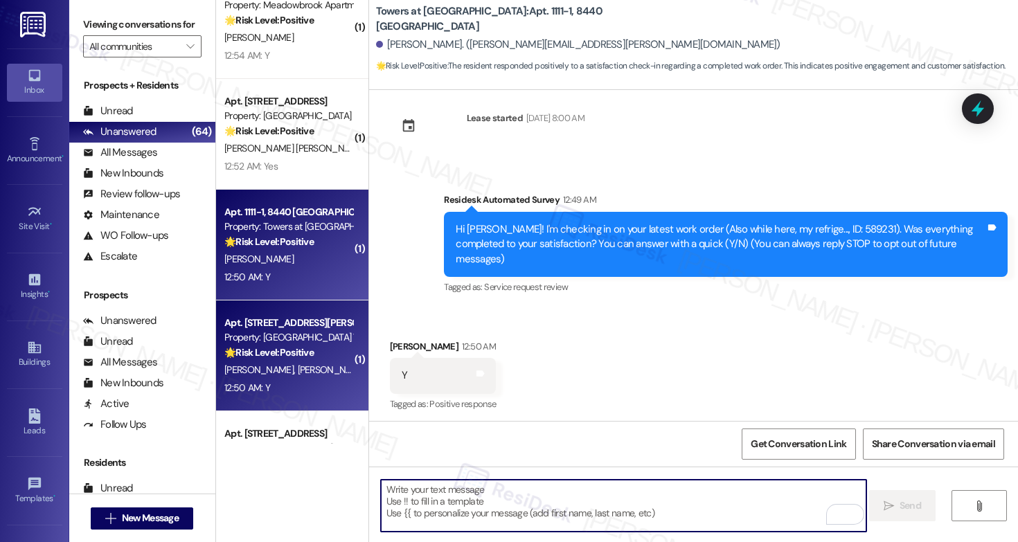
scroll to position [10, 0]
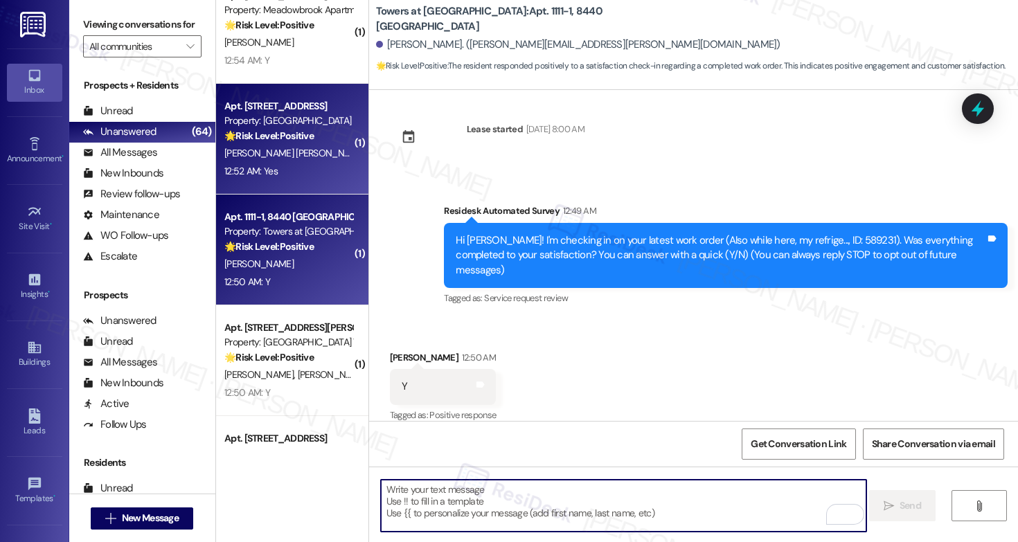
click at [290, 163] on div "12:52 AM: Yes 12:52 AM: Yes" at bounding box center [288, 171] width 131 height 17
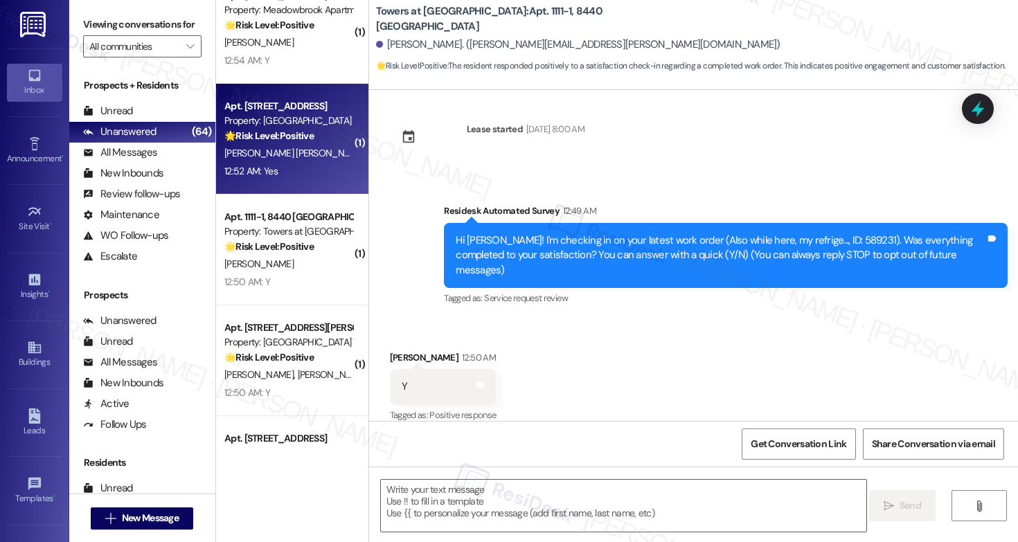
click at [290, 163] on div "12:52 AM: Yes 12:52 AM: Yes" at bounding box center [288, 171] width 131 height 17
type textarea "Fetching suggested responses. Please feel free to read through the conversation…"
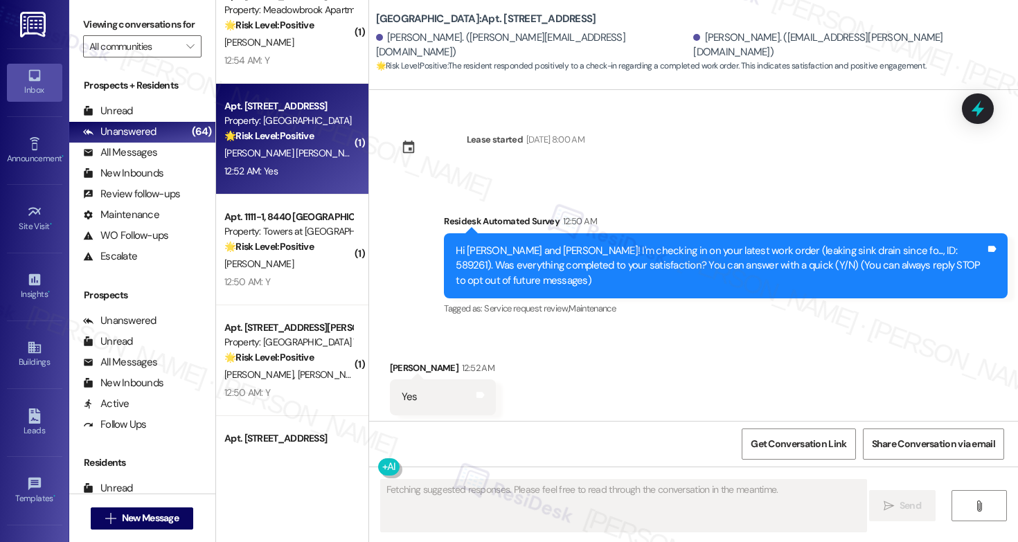
scroll to position [26, 0]
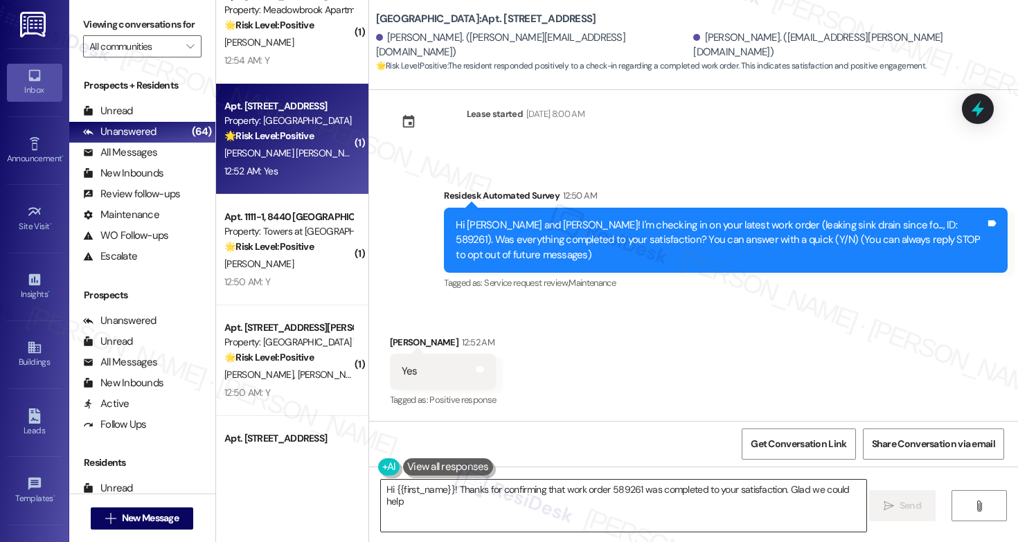
type textarea "Hi {{first_name}}! Thanks for confirming that work order 589261 was completed t…"
click at [468, 512] on textarea "Hi {{first_name}}! Thanks for confirming that work order 589261 was completed t…" at bounding box center [623, 506] width 485 height 52
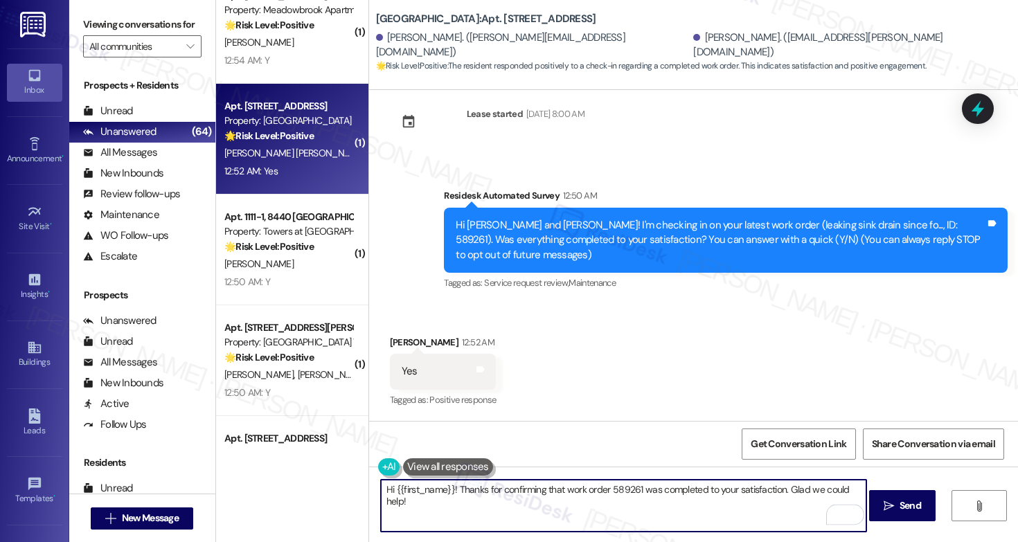
click at [468, 512] on textarea "Hi {{first_name}}! Thanks for confirming that work order 589261 was completed t…" at bounding box center [623, 506] width 485 height 52
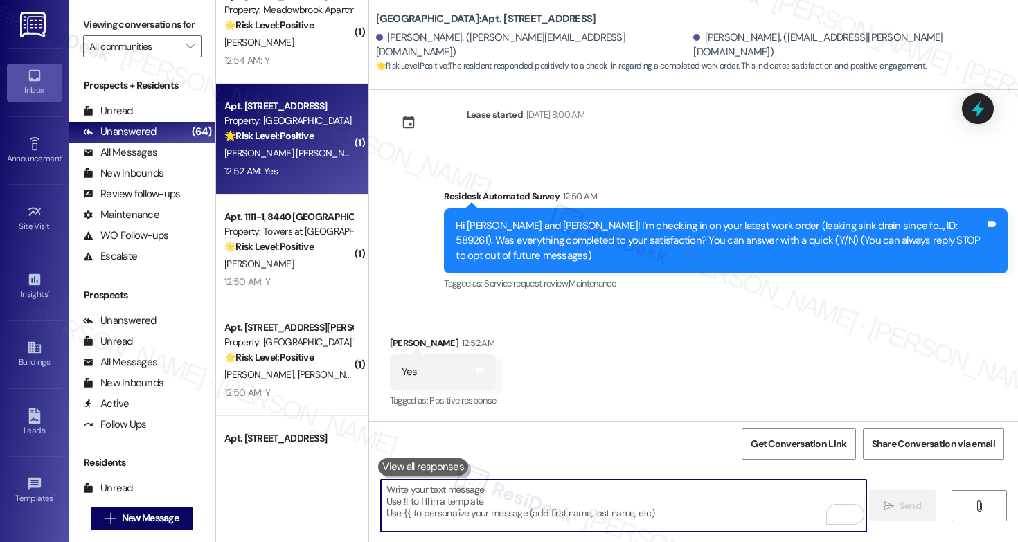
scroll to position [137, 0]
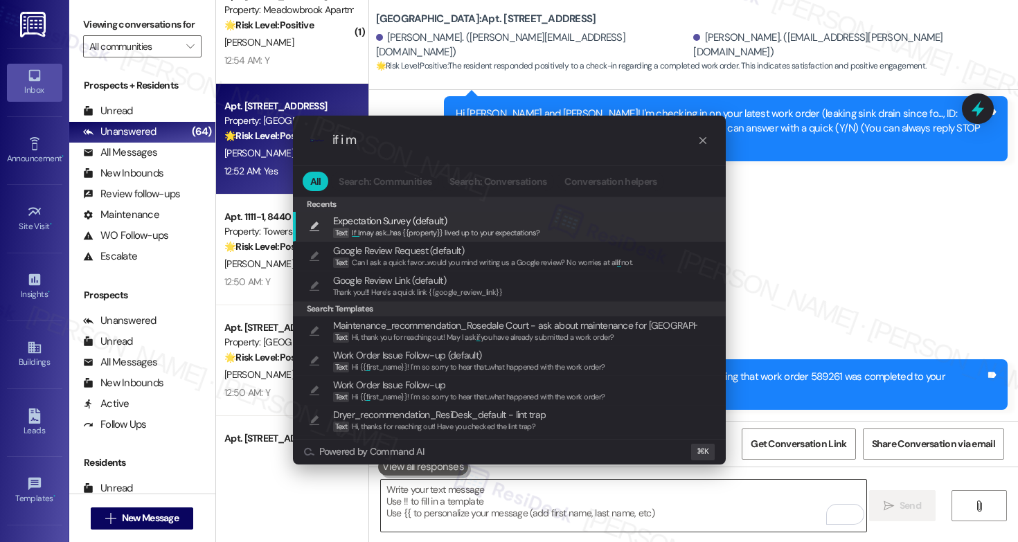
type input "if i ma"
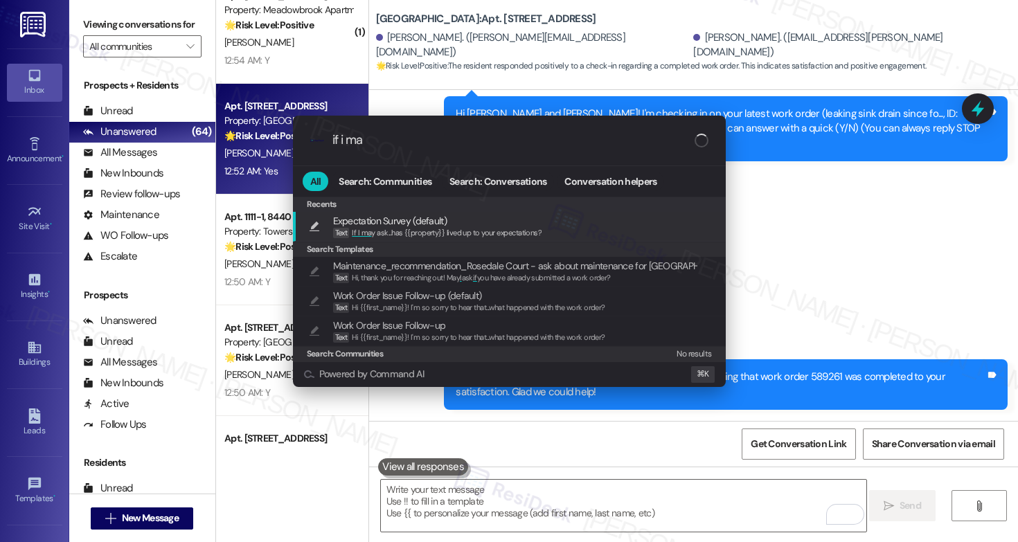
click at [526, 234] on span "If I ma y ask...has {{property}} lived up to your expectations?" at bounding box center [447, 233] width 190 height 10
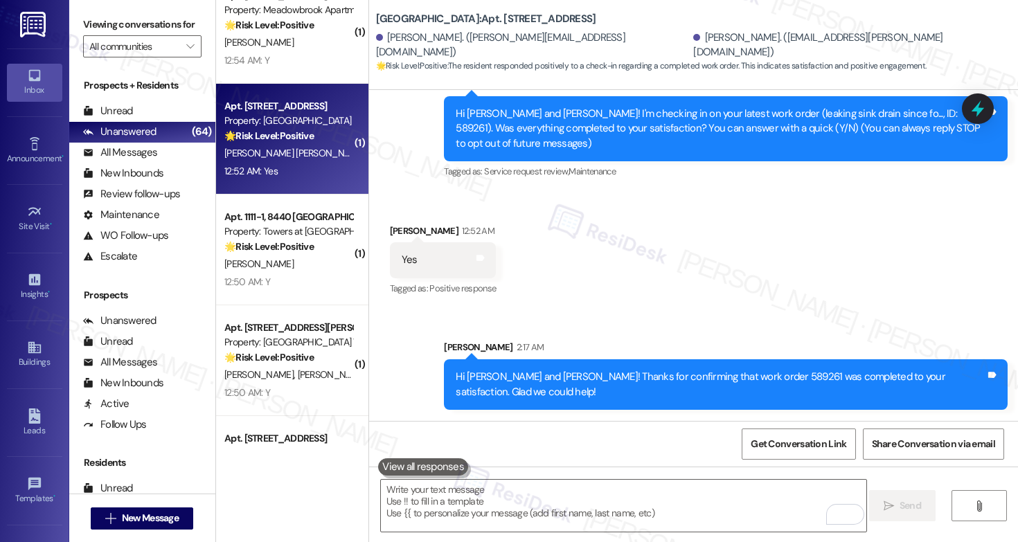
type textarea "If I may ask...has {{property}} lived up to your expectations?"
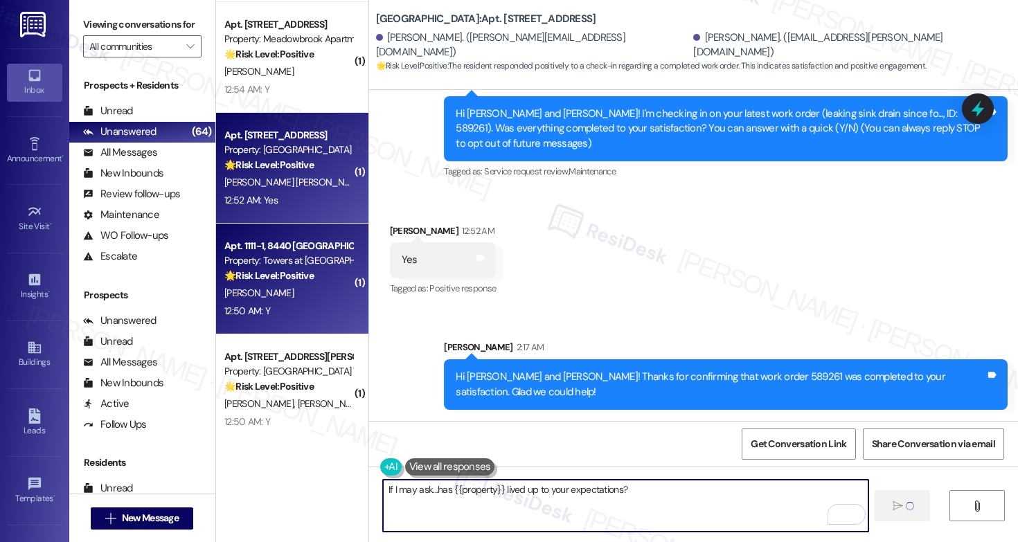
scroll to position [3820, 0]
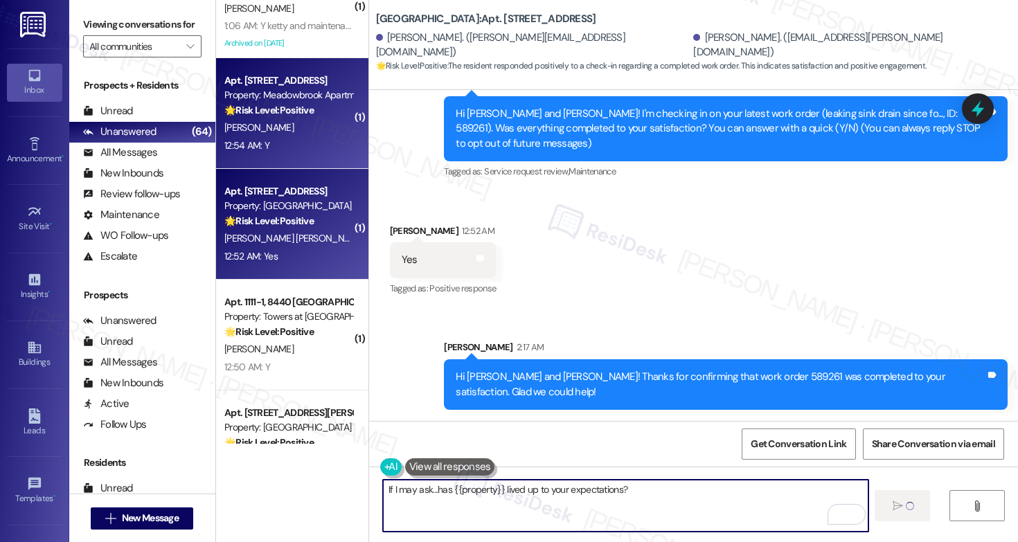
click at [278, 138] on div "12:54 AM: Y 12:54 AM: Y" at bounding box center [288, 145] width 131 height 17
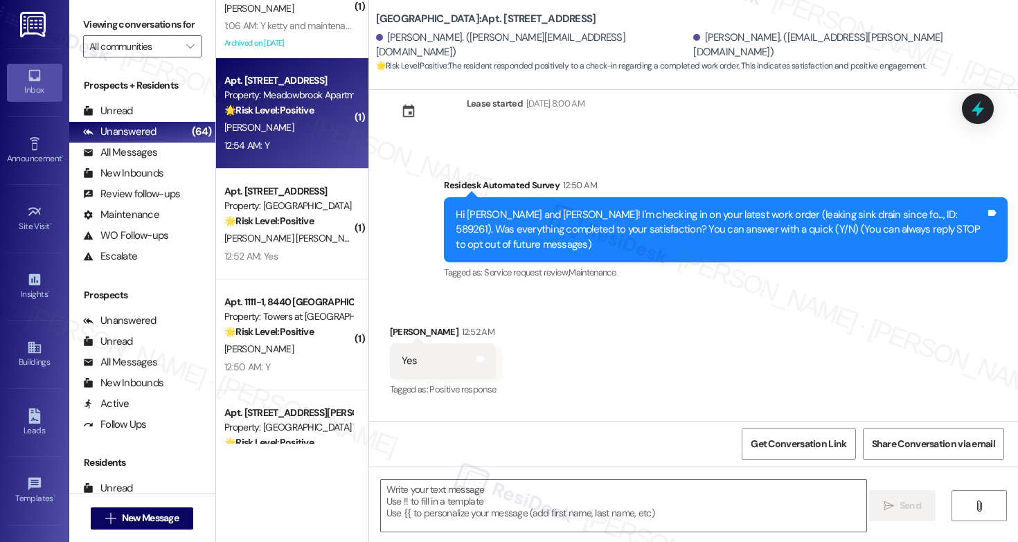
type textarea "Fetching suggested responses. Please feel free to read through the conversation…"
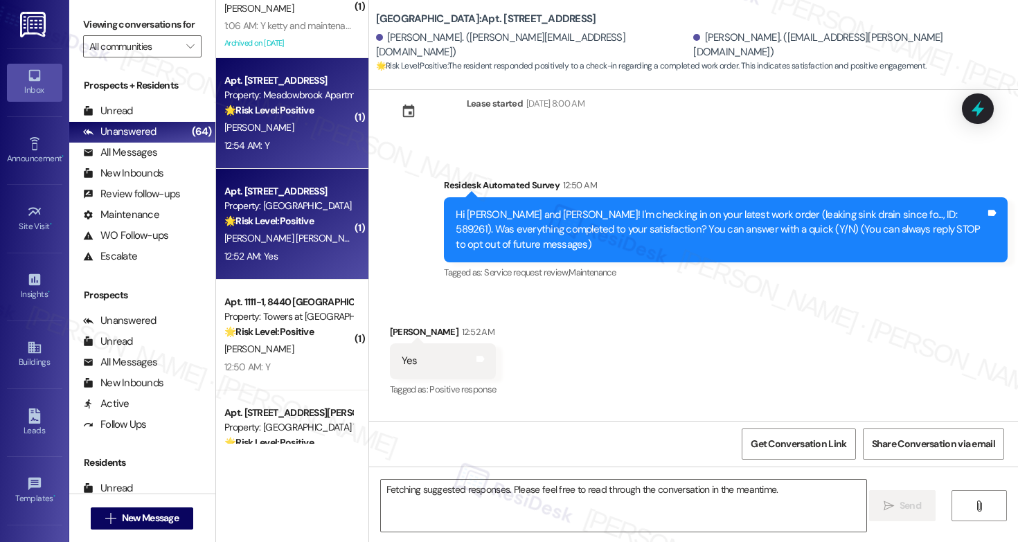
scroll to position [25, 0]
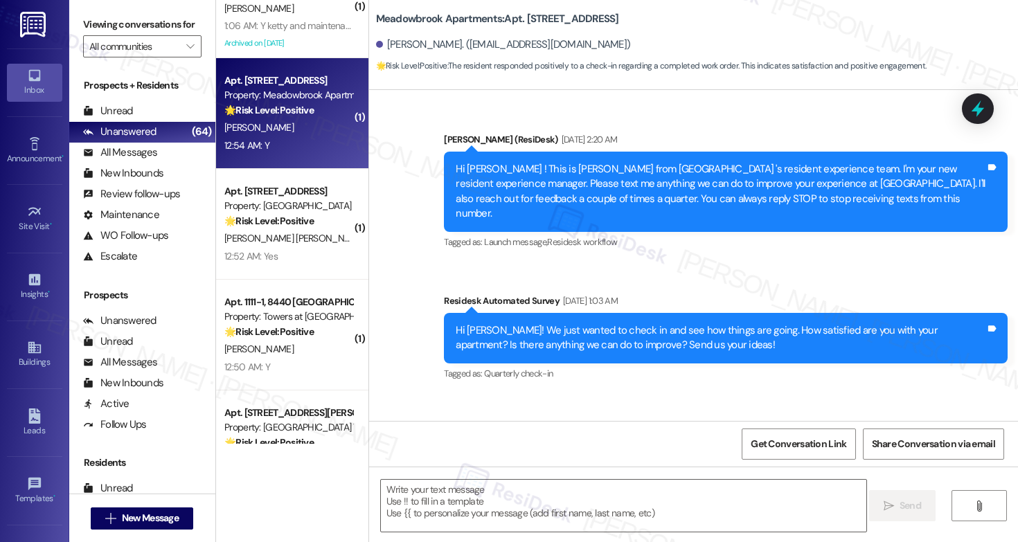
type textarea "Fetching suggested responses. Please feel free to read through the conversation…"
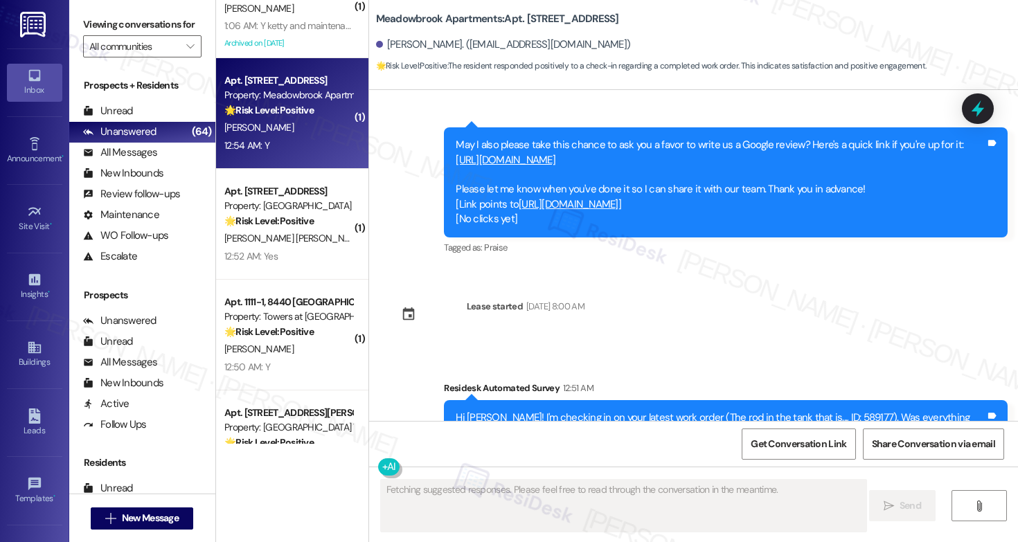
scroll to position [3294, 0]
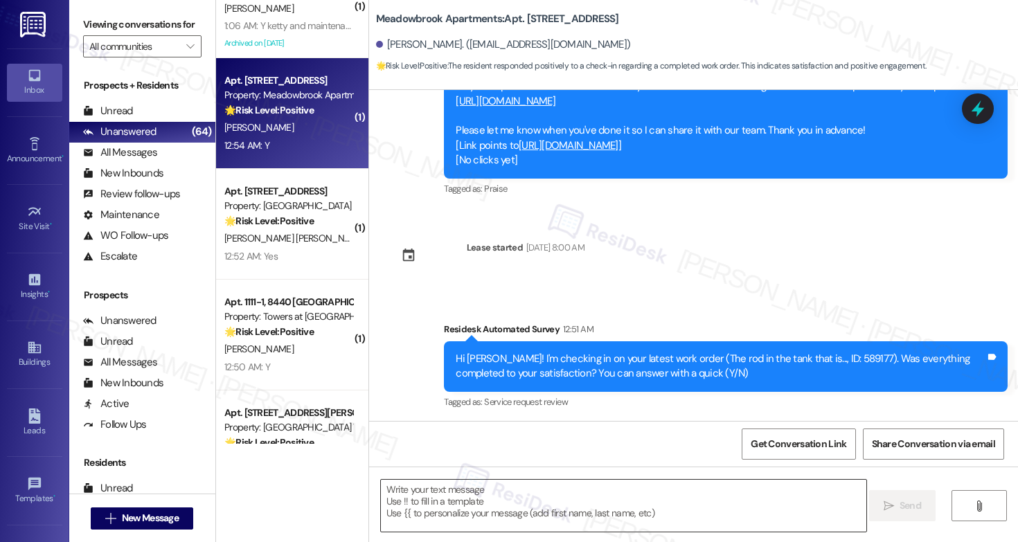
click at [623, 506] on textarea at bounding box center [623, 506] width 485 height 52
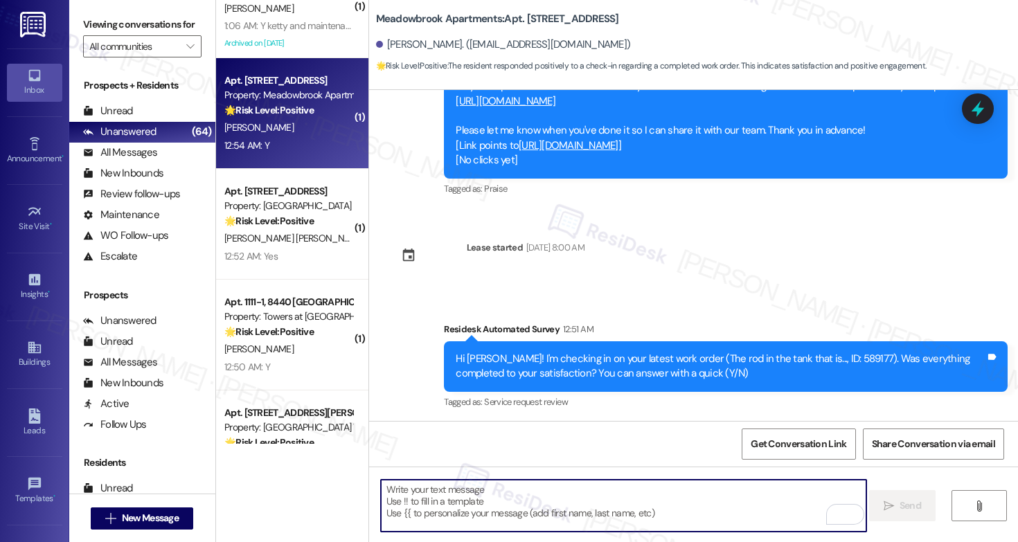
click at [526, 505] on textarea "To enrich screen reader interactions, please activate Accessibility in Grammarl…" at bounding box center [623, 506] width 485 height 52
click at [422, 500] on textarea "To enrich screen reader interactions, please activate Accessibility in Grammarl…" at bounding box center [623, 506] width 485 height 52
paste textarea "Hi {{first_name}}, I'm so glad to hear the work order was completed to your sat…"
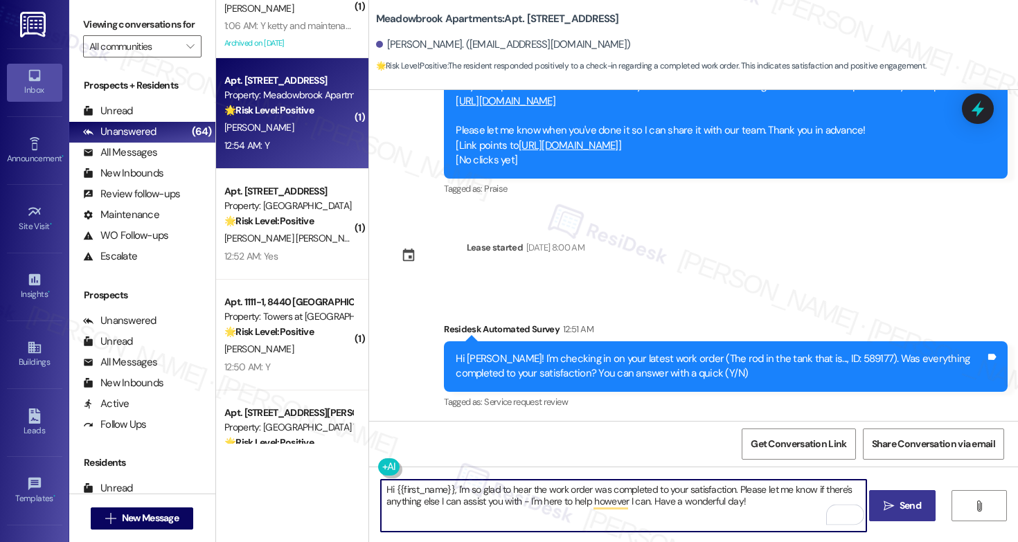
type textarea "Hi {{first_name}}, I'm so glad to hear the work order was completed to your sat…"
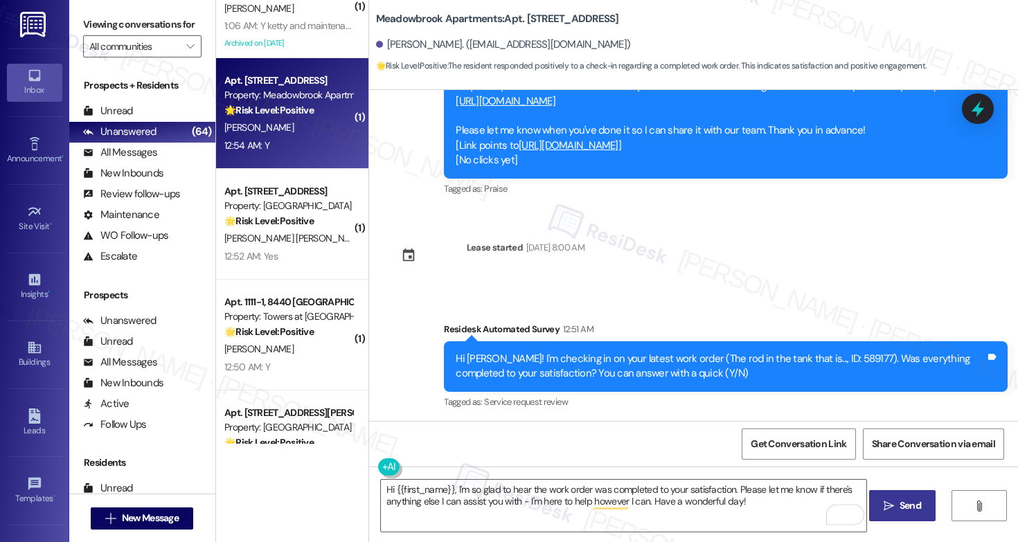
click at [906, 509] on span "Send" at bounding box center [910, 506] width 21 height 15
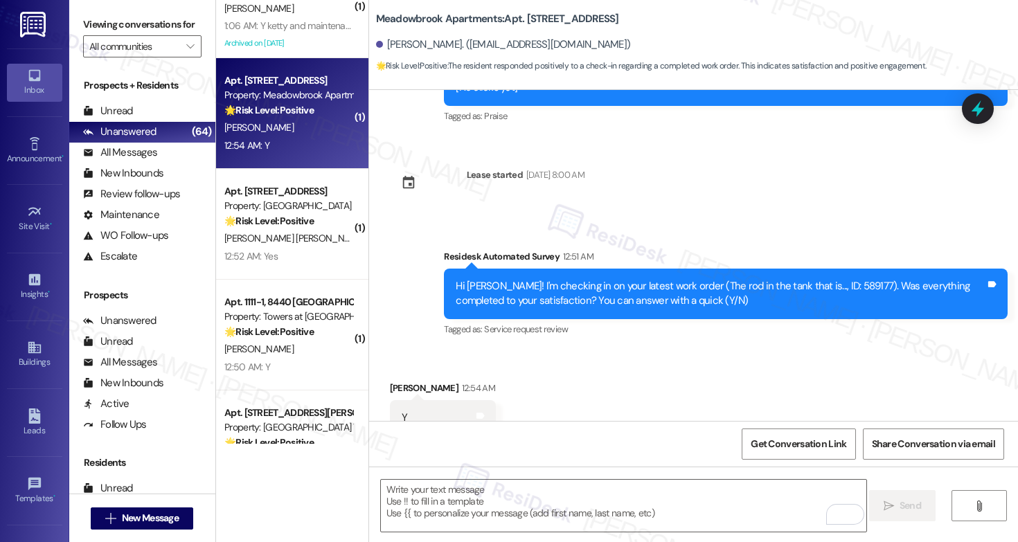
scroll to position [3406, 0]
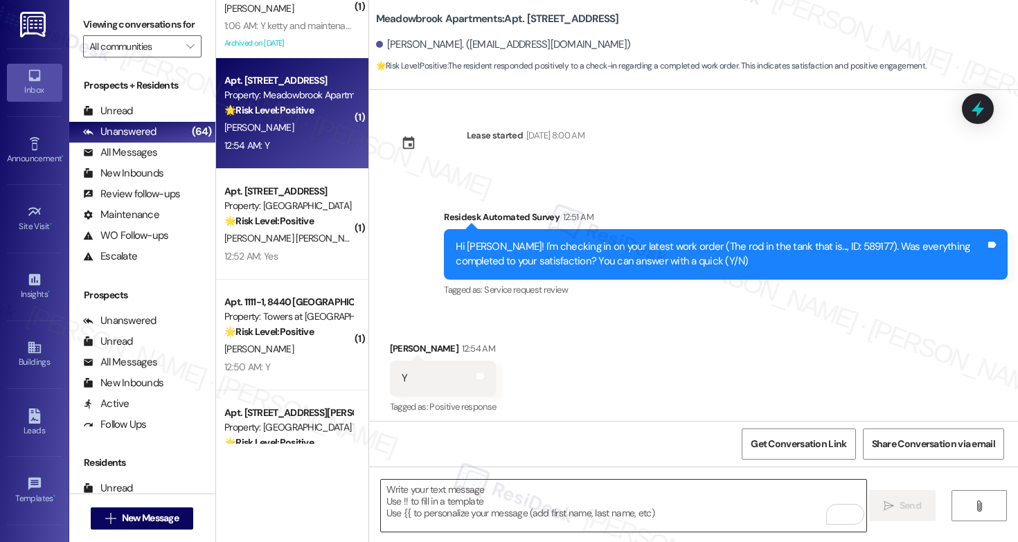
click at [617, 511] on textarea "To enrich screen reader interactions, please activate Accessibility in Grammarl…" at bounding box center [623, 506] width 485 height 52
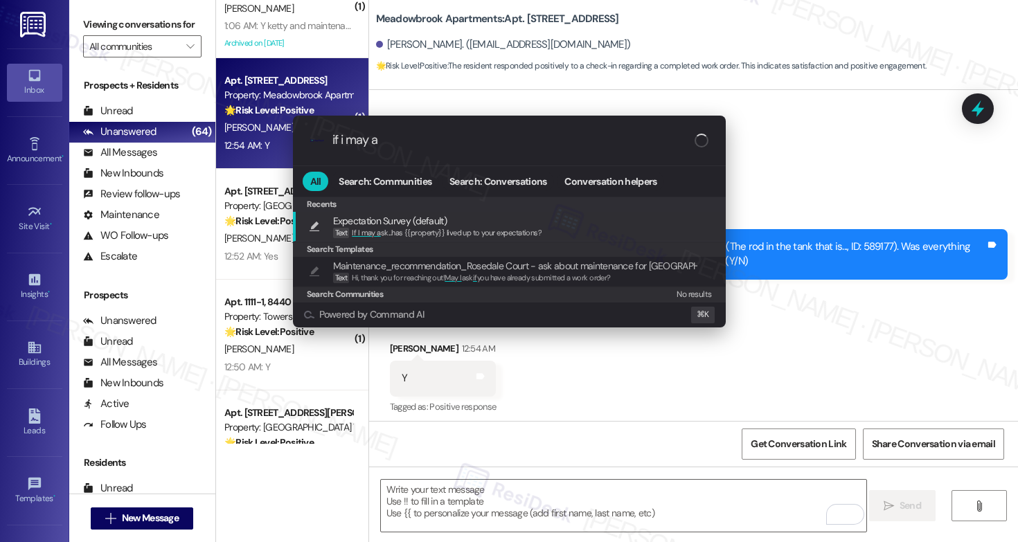
type input "if i may a"
click at [552, 227] on div "Expectation Survey (default) Text If I may a sk...has {{property}} lived up to …" at bounding box center [510, 226] width 405 height 26
type textarea "If I may ask...has {{property}} lived up to your expectations?"
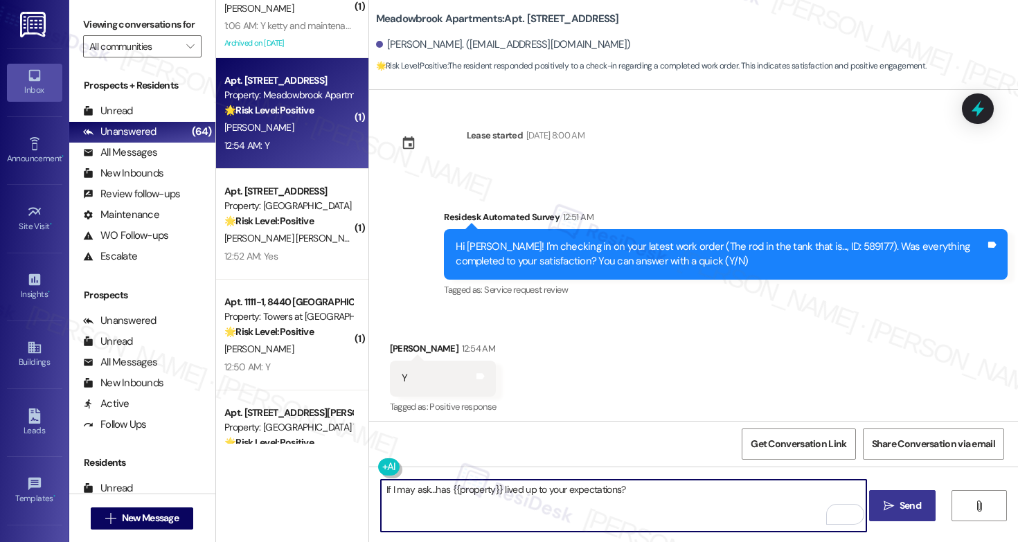
click at [900, 501] on span "Send" at bounding box center [910, 506] width 21 height 15
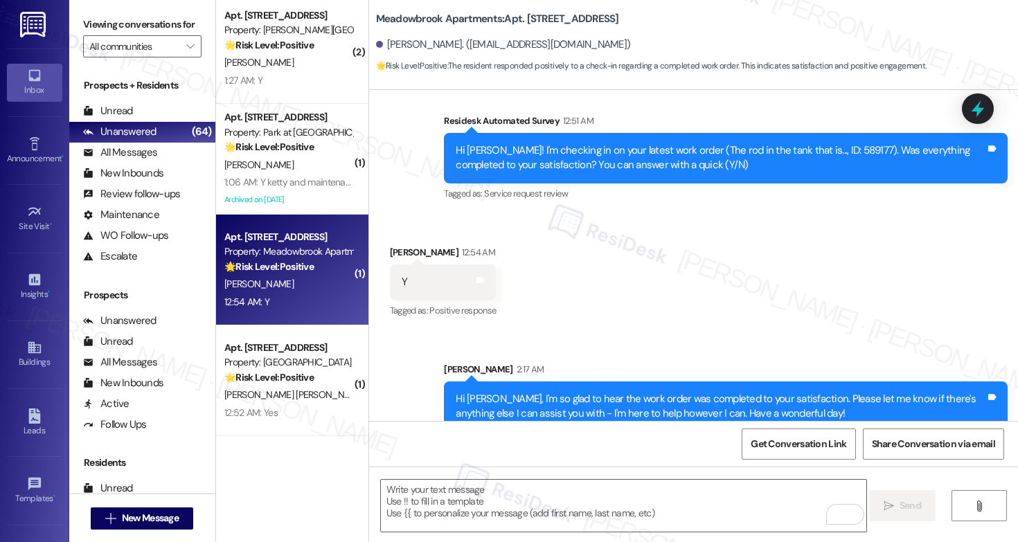
scroll to position [3611, 0]
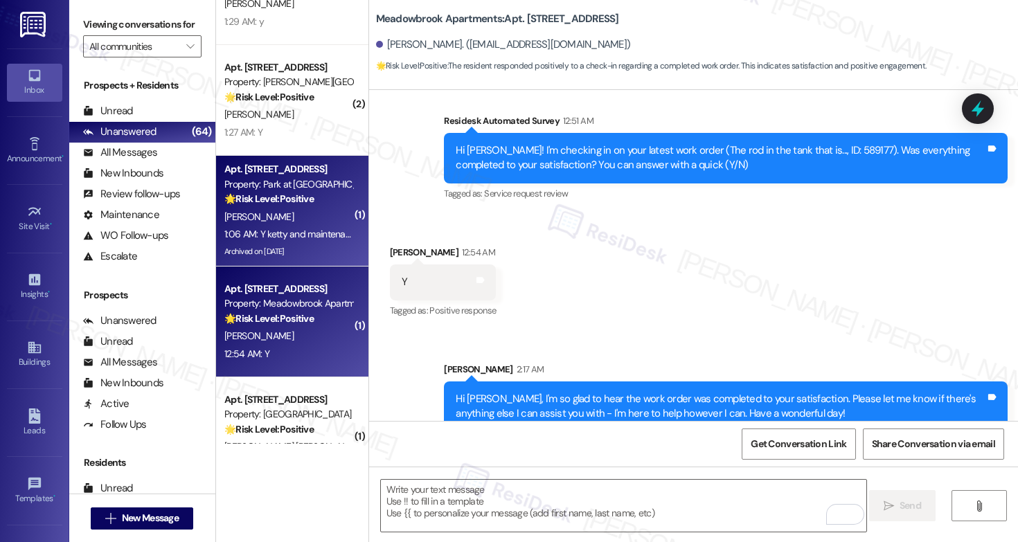
click at [300, 213] on div "[PERSON_NAME]" at bounding box center [288, 216] width 131 height 17
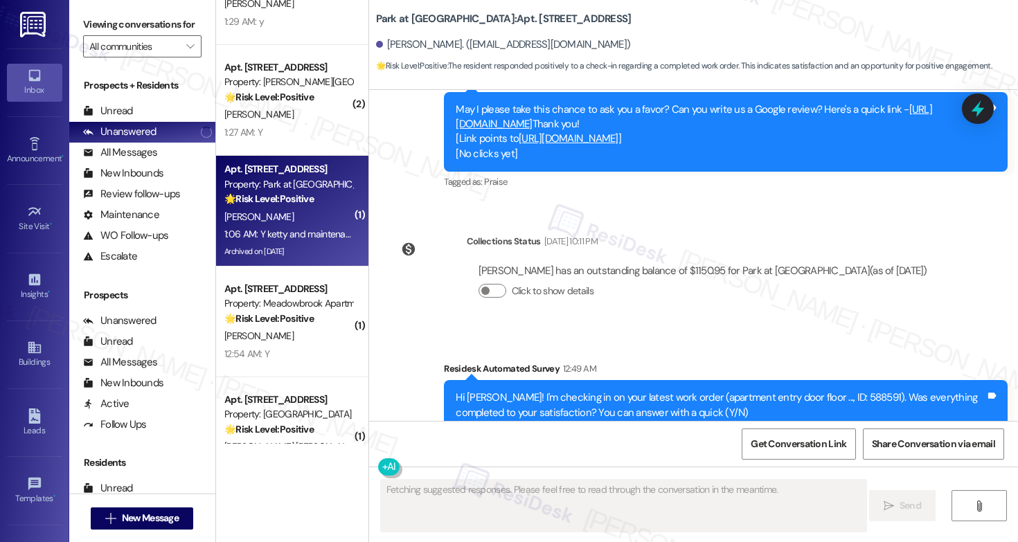
scroll to position [5020, 0]
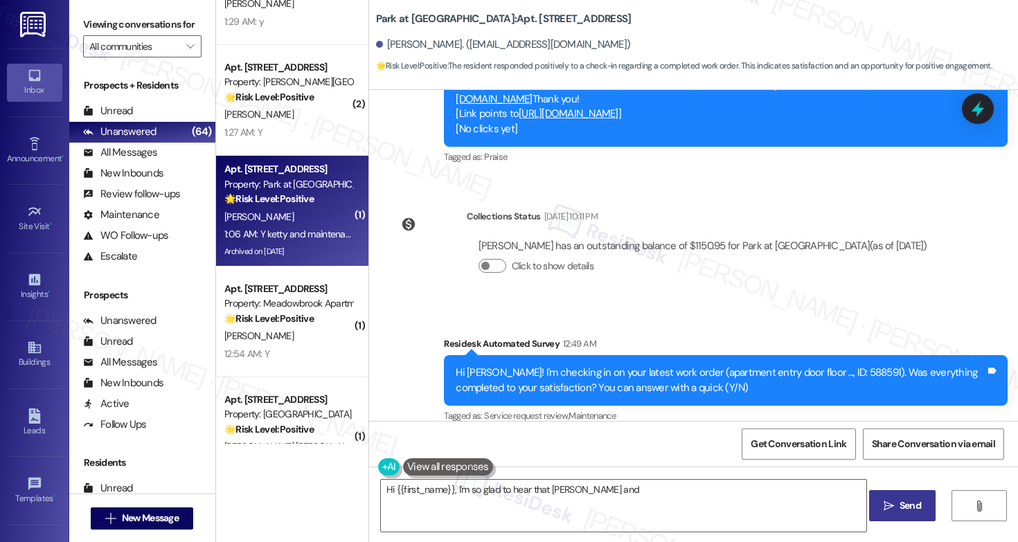
drag, startPoint x: 480, startPoint y: 375, endPoint x: 657, endPoint y: 379, distance: 177.3
click at [657, 498] on div "Y ketty and maintenance staff as always did great job I very happy" at bounding box center [545, 505] width 287 height 15
type textarea "Hi {{first_name}}, I'm so glad to hear that Ketty and the maintenance staff did…"
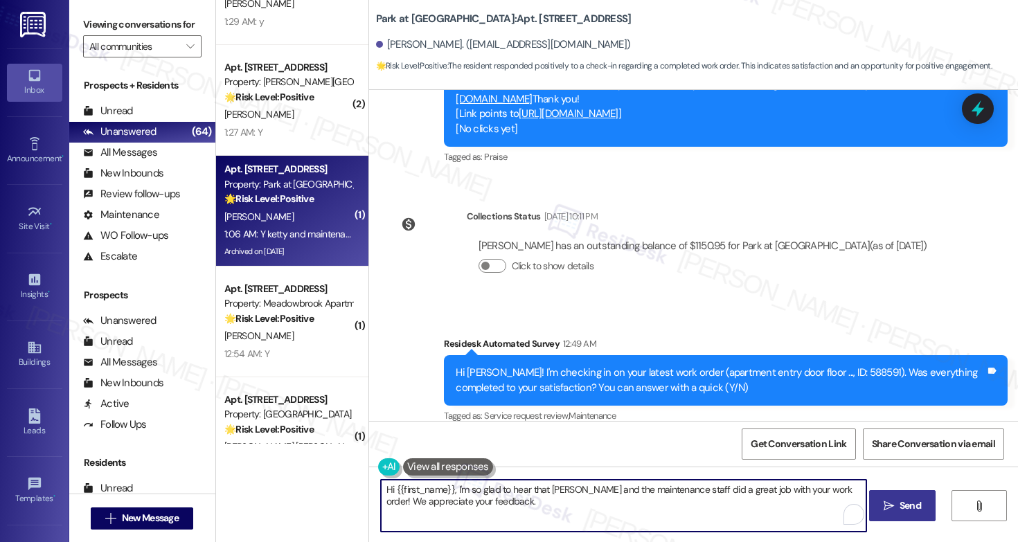
click at [508, 503] on textarea "Hi {{first_name}}, I'm so glad to hear that Ketty and the maintenance staff did…" at bounding box center [623, 506] width 485 height 52
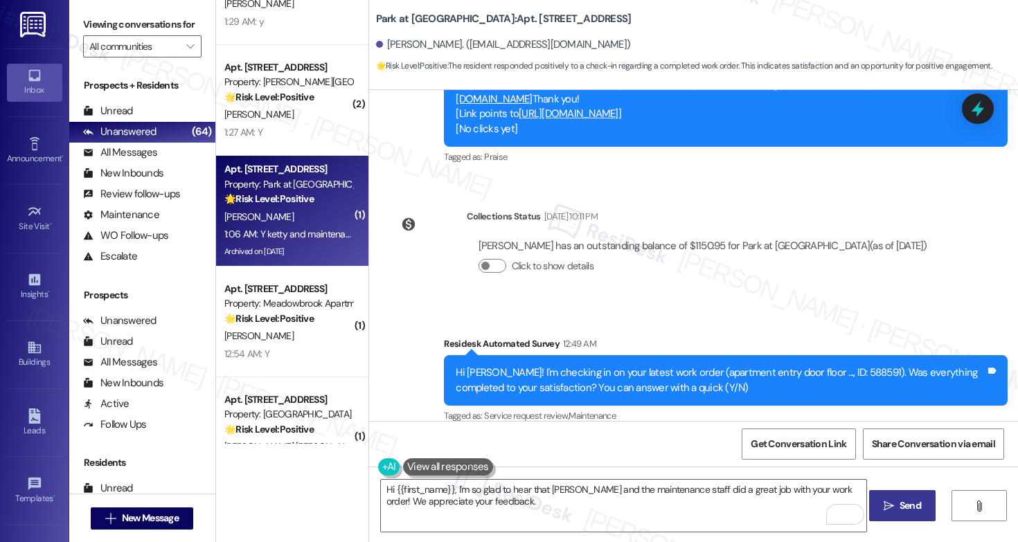
click at [900, 513] on span "Send" at bounding box center [910, 506] width 21 height 15
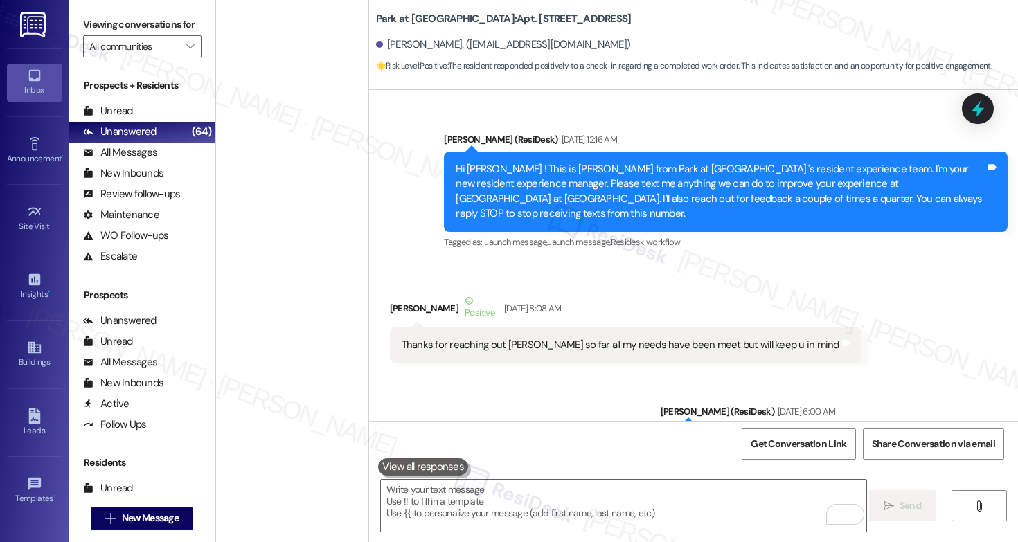
scroll to position [5020, 0]
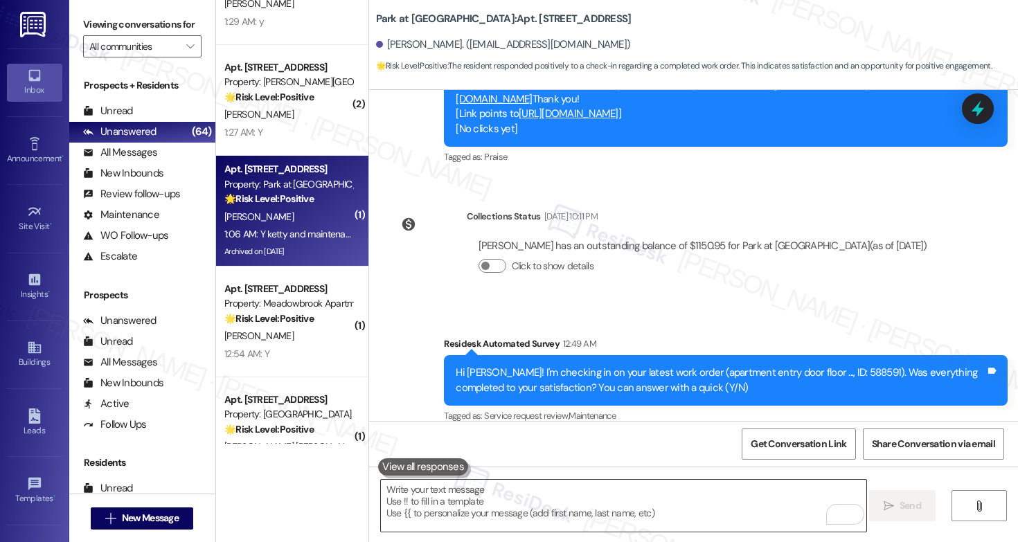
click at [438, 504] on textarea "To enrich screen reader interactions, please activate Accessibility in Grammarl…" at bounding box center [623, 506] width 485 height 52
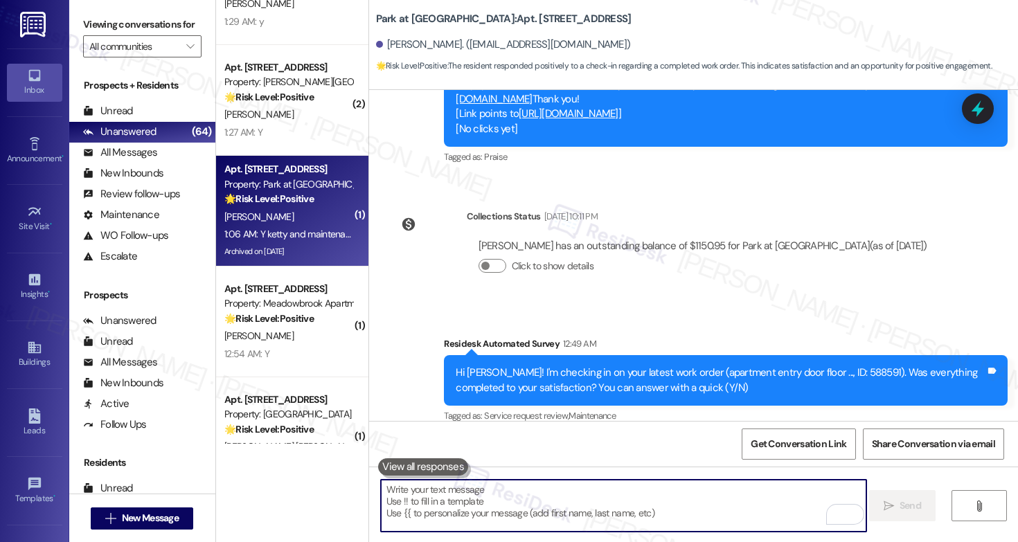
paste textarea "If you have a moment, would you mind leaving us a Google review? It really help…"
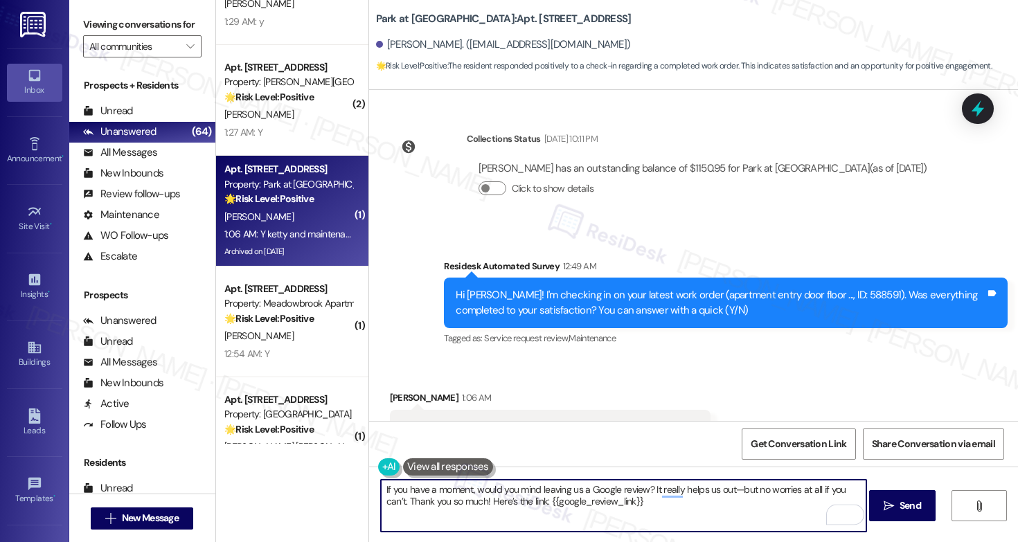
scroll to position [5131, 0]
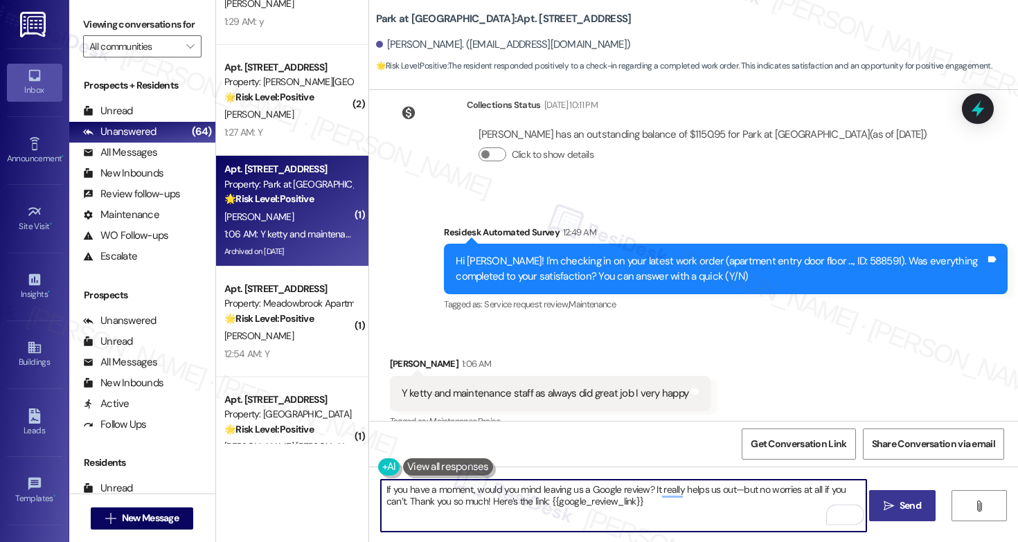
type textarea "If you have a moment, would you mind leaving us a Google review? It really help…"
click at [886, 510] on icon "" at bounding box center [889, 506] width 10 height 11
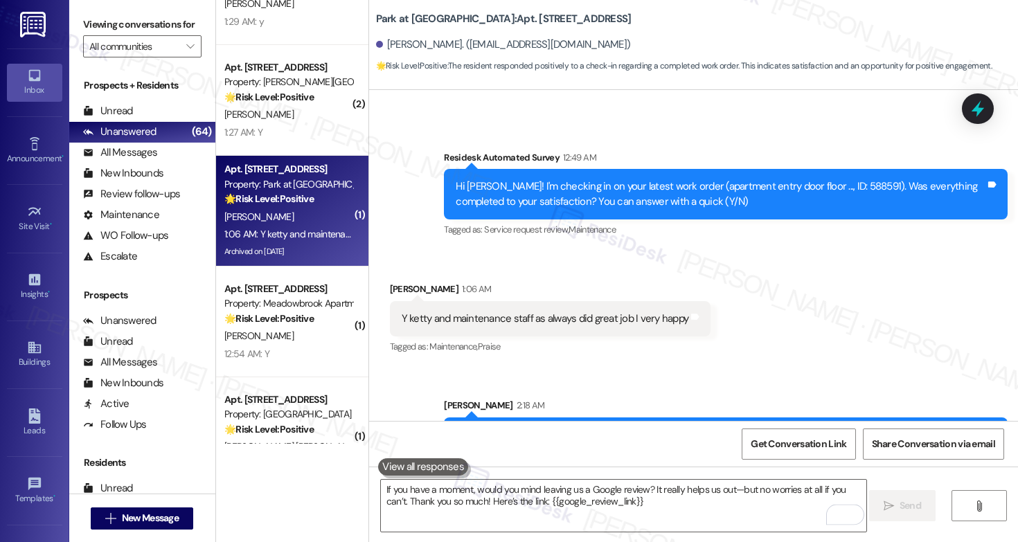
scroll to position [5243, 0]
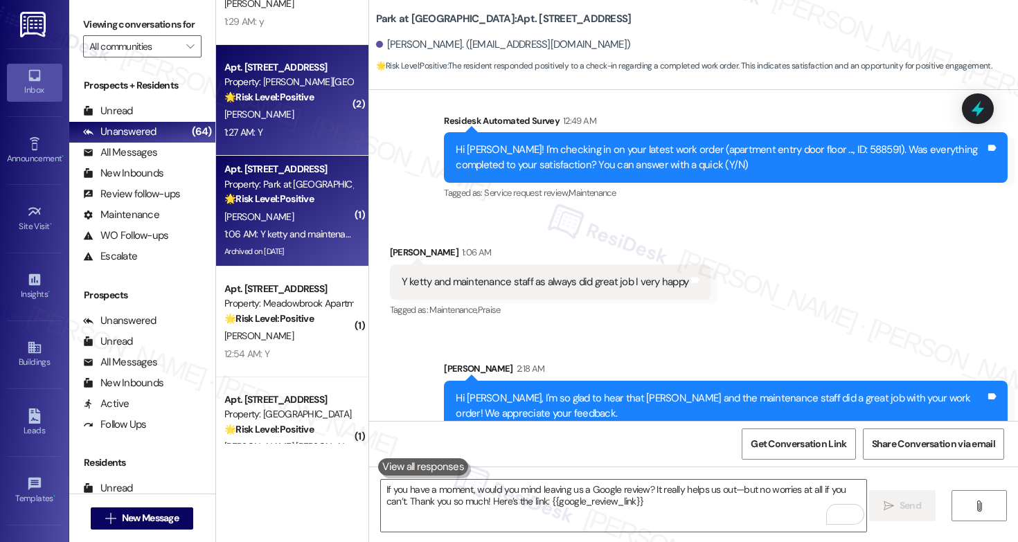
click at [276, 108] on div "[PERSON_NAME]" at bounding box center [288, 114] width 131 height 17
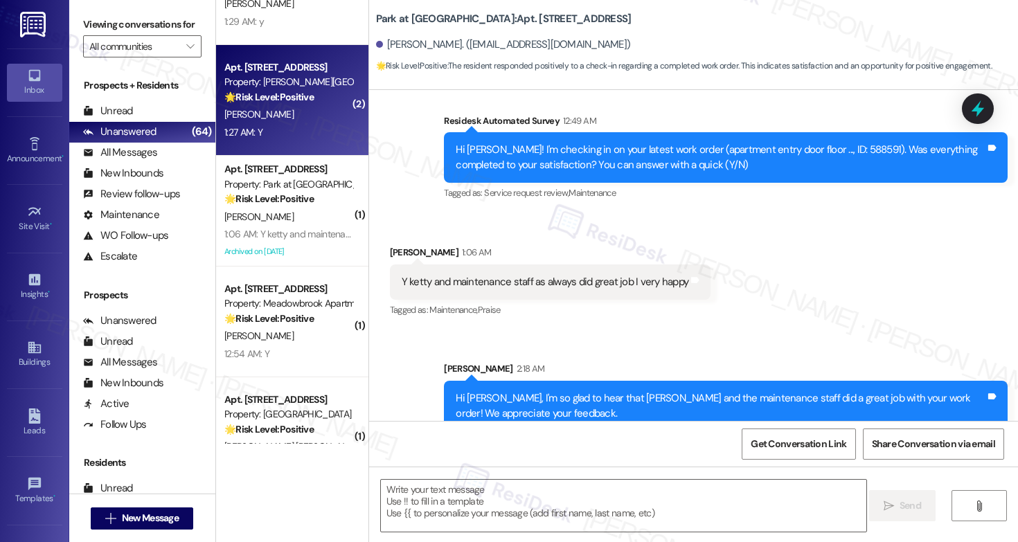
type textarea "Fetching suggested responses. Please feel free to read through the conversation…"
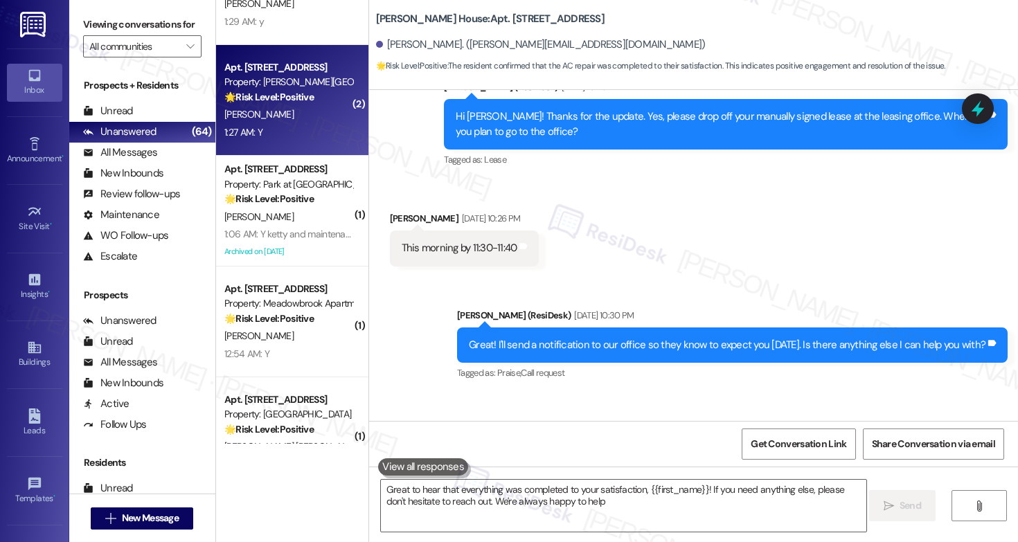
type textarea "Great to hear that everything was completed to your satisfaction, {{first_name}…"
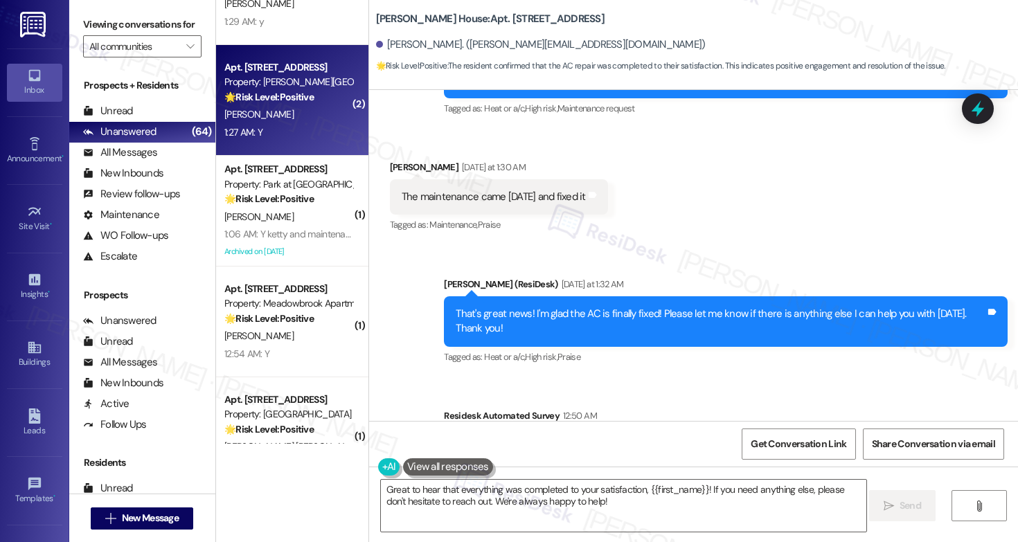
scroll to position [14769, 0]
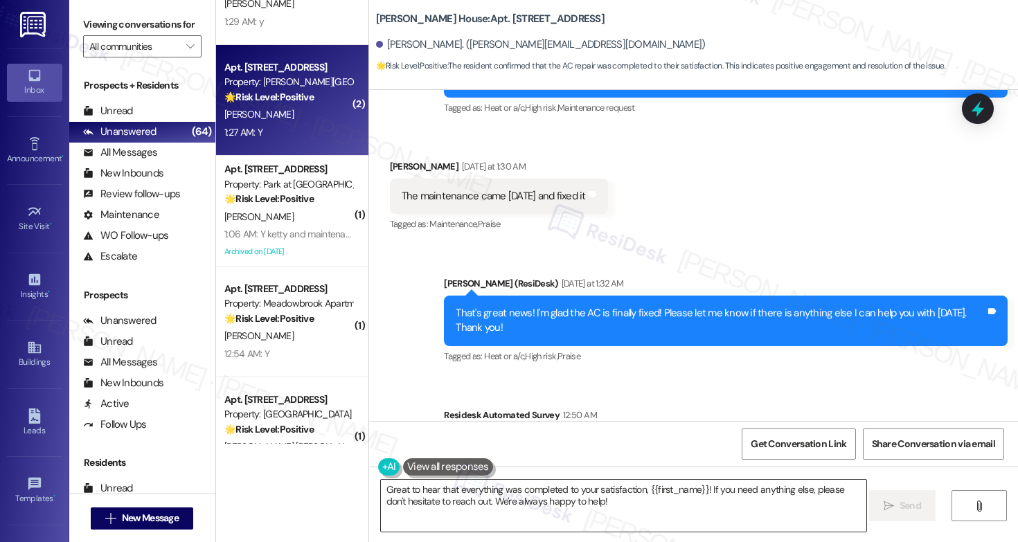
click at [541, 513] on textarea "Great to hear that everything was completed to your satisfaction, {{first_name}…" at bounding box center [623, 506] width 485 height 52
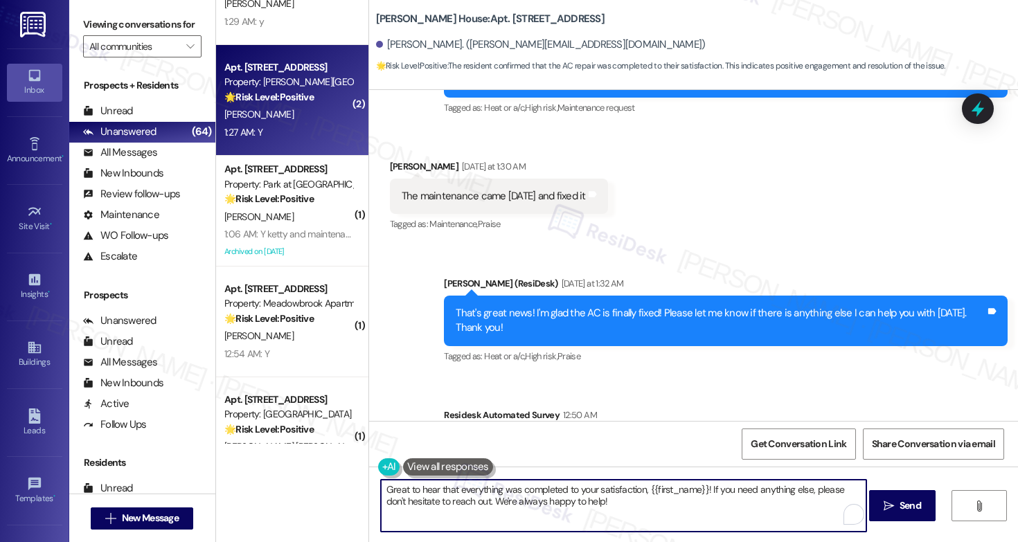
click at [649, 506] on textarea "Great to hear that everything was completed to your satisfaction, {{first_name}…" at bounding box center [623, 506] width 485 height 52
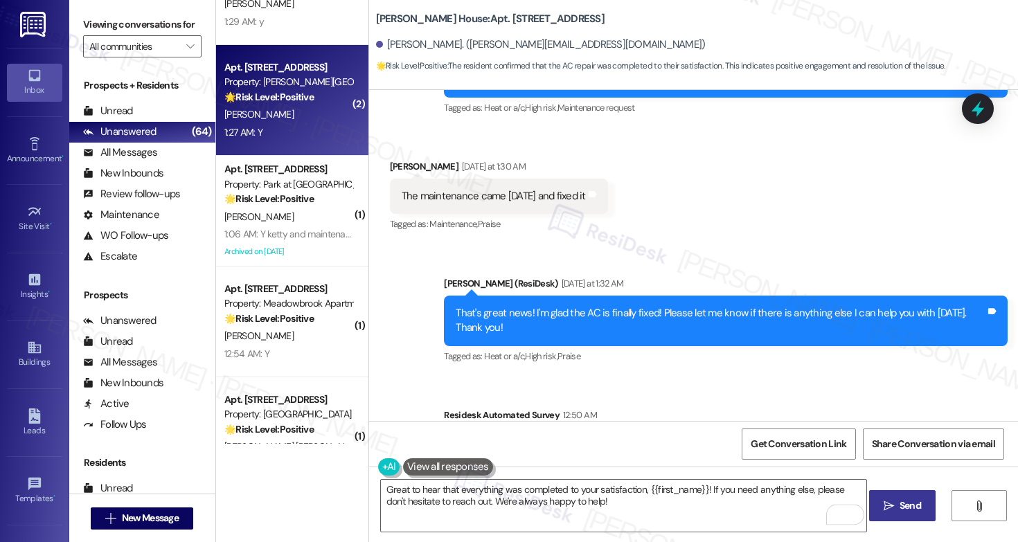
click at [897, 512] on span "Send" at bounding box center [910, 506] width 27 height 15
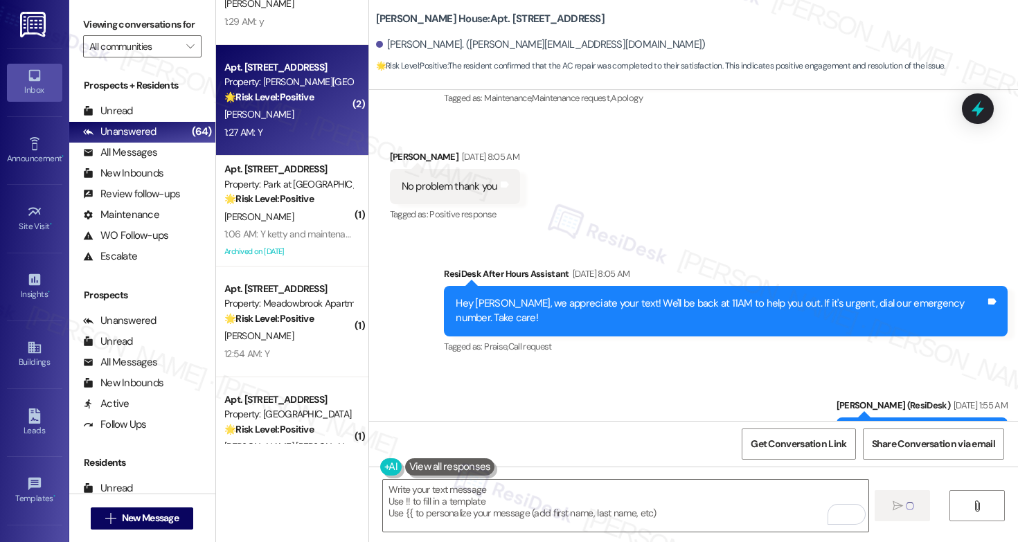
type textarea "Fetching suggested responses. Please feel free to read through the conversation…"
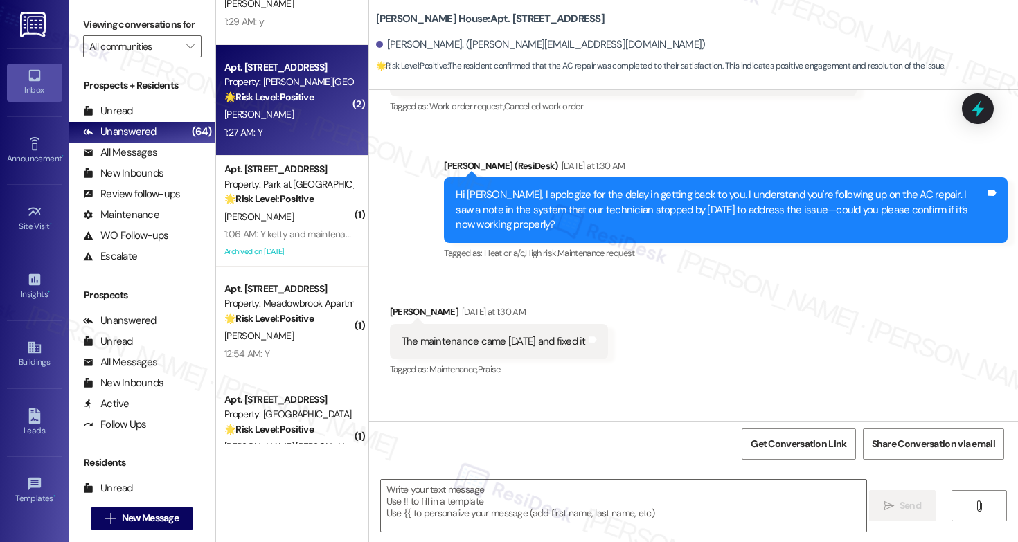
scroll to position [14880, 0]
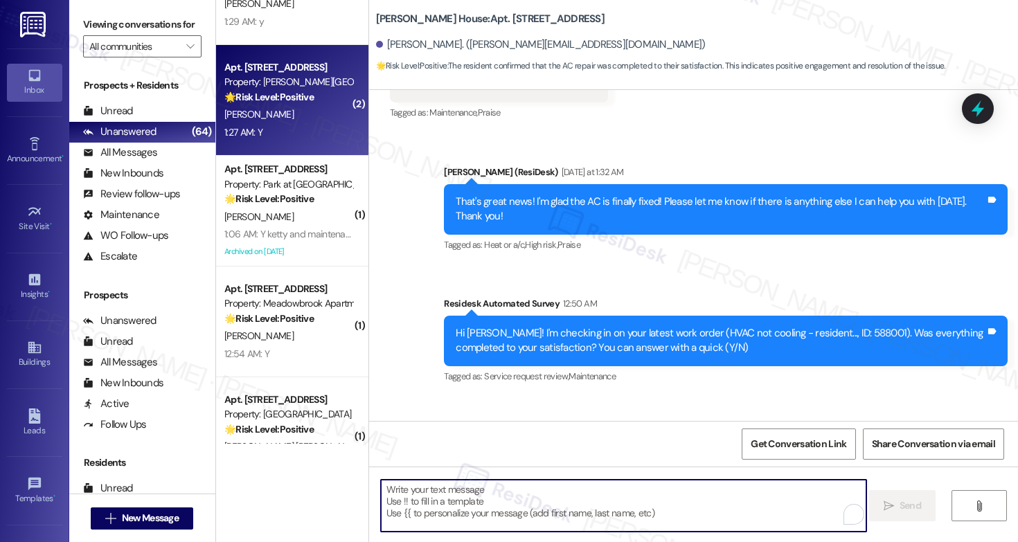
click at [526, 501] on textarea "To enrich screen reader interactions, please activate Accessibility in Grammarl…" at bounding box center [623, 506] width 485 height 52
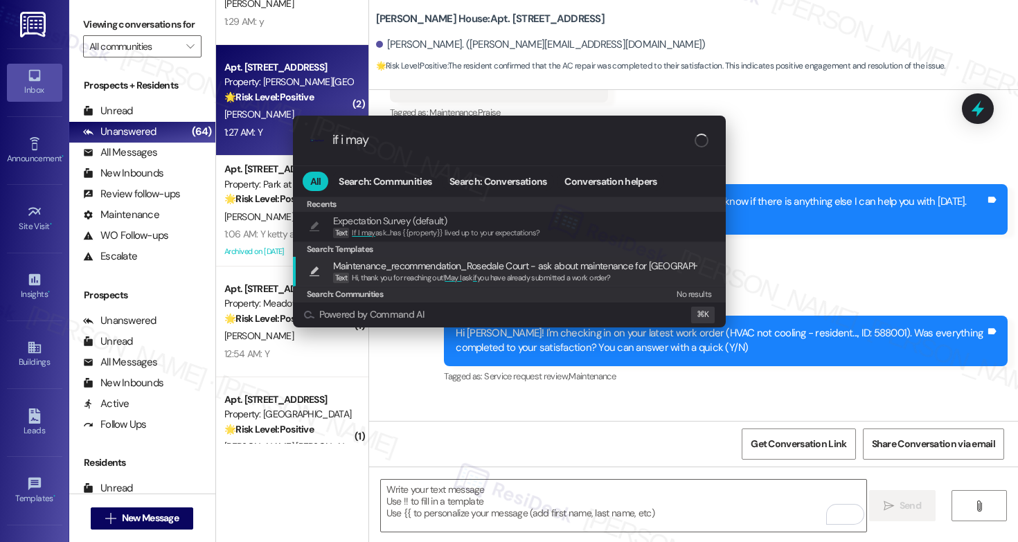
type input "if i may"
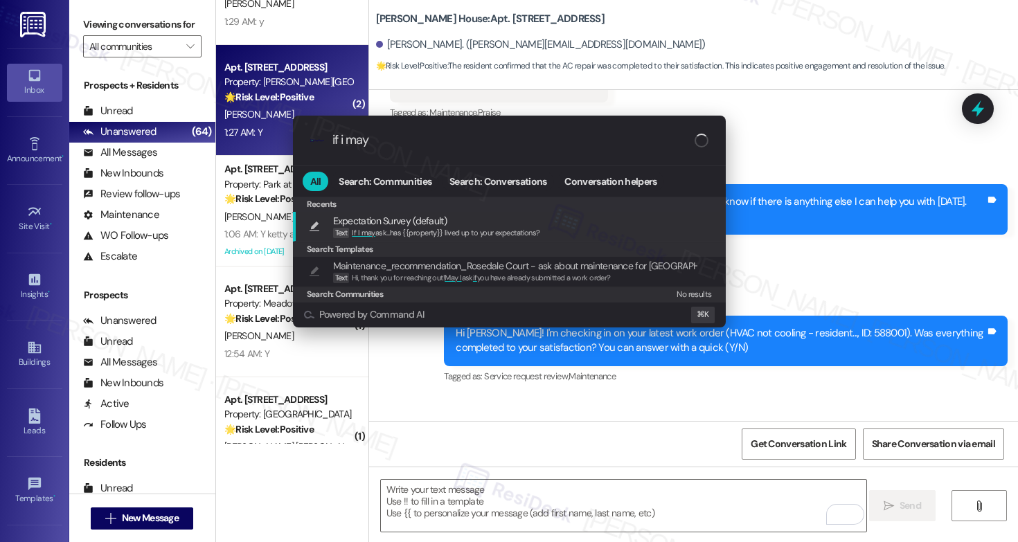
click at [454, 235] on span "If I may ask...has {{property}} lived up to your expectations?" at bounding box center [446, 233] width 188 height 10
type textarea "If I may ask...has {{property}} lived up to your expectations?"
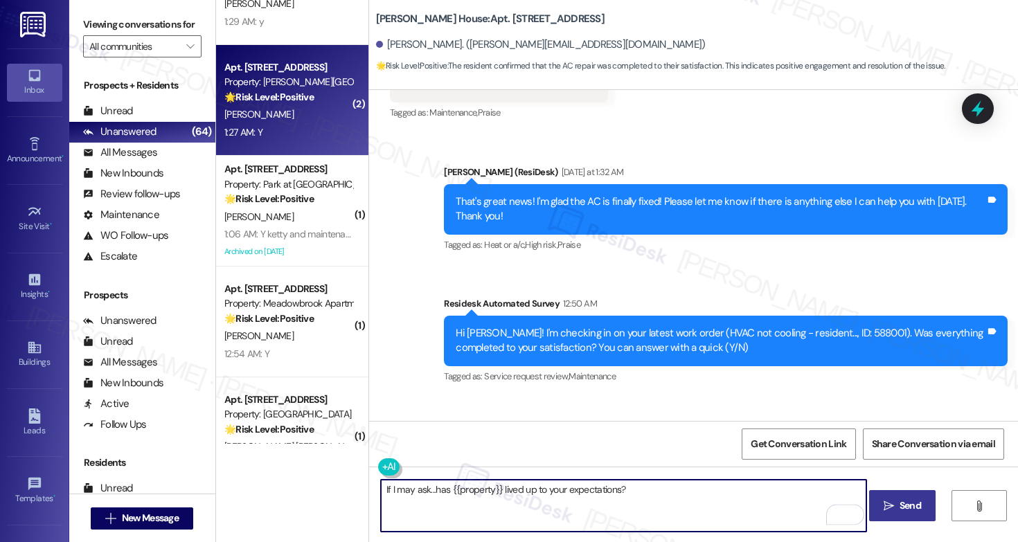
click at [891, 504] on icon "" at bounding box center [889, 506] width 10 height 11
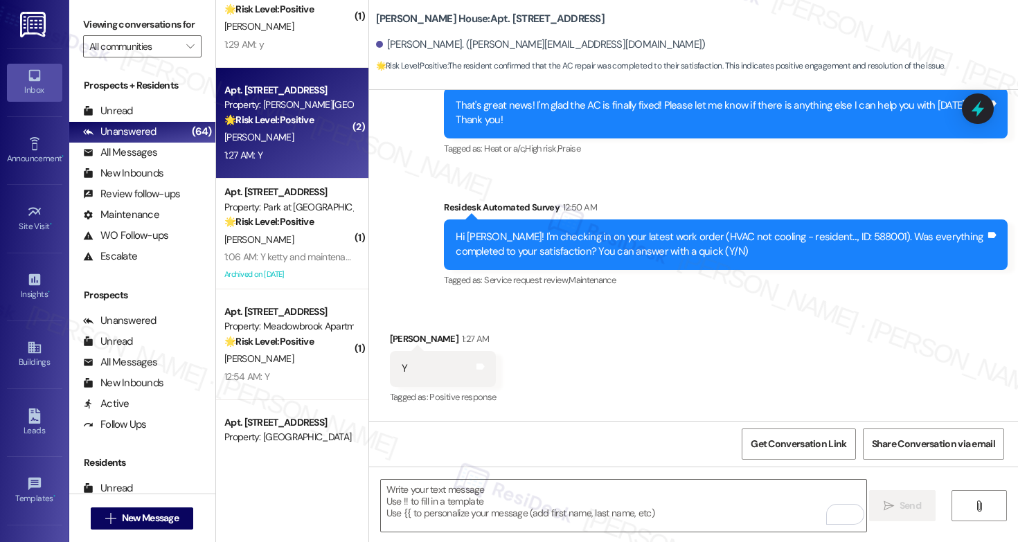
scroll to position [3543, 0]
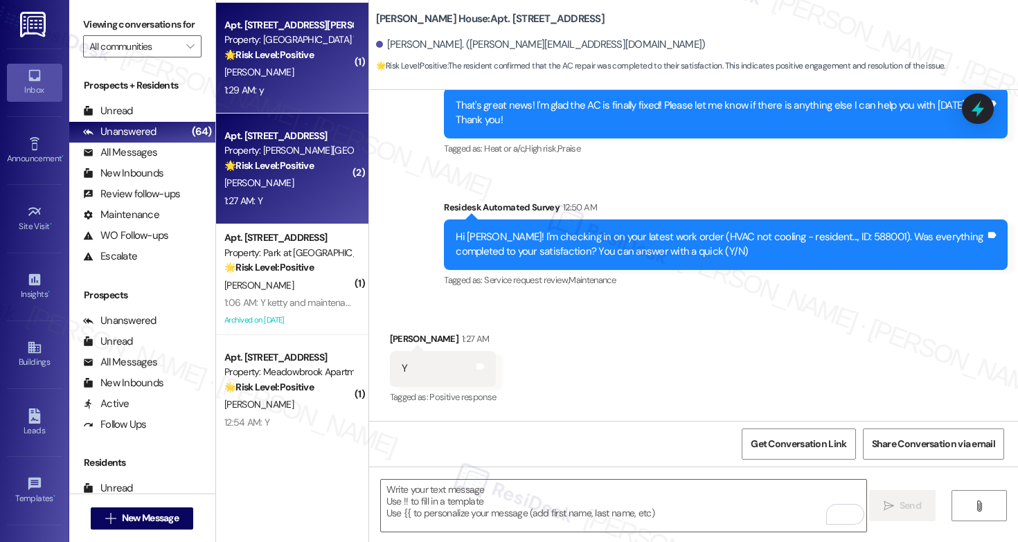
click at [282, 61] on div "🌟 Risk Level: Positive The resident responded positively to a check-in regardin…" at bounding box center [288, 55] width 128 height 15
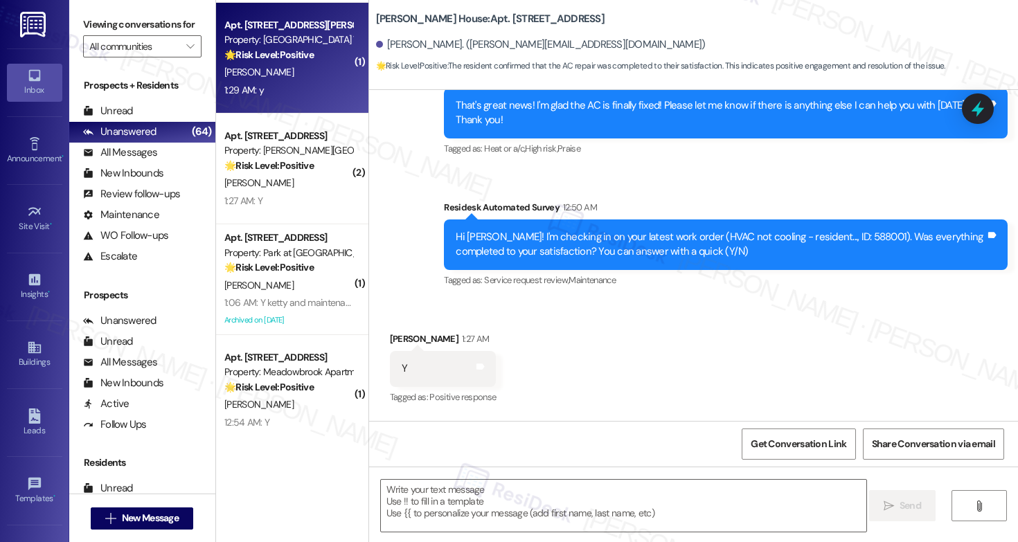
type textarea "Fetching suggested responses. Please feel free to read through the conversation…"
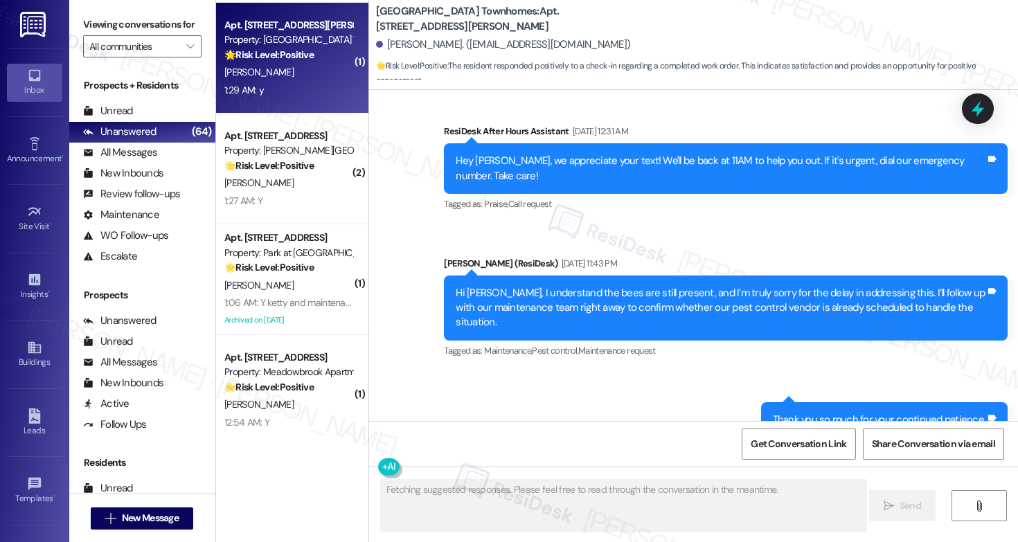
scroll to position [3444, 0]
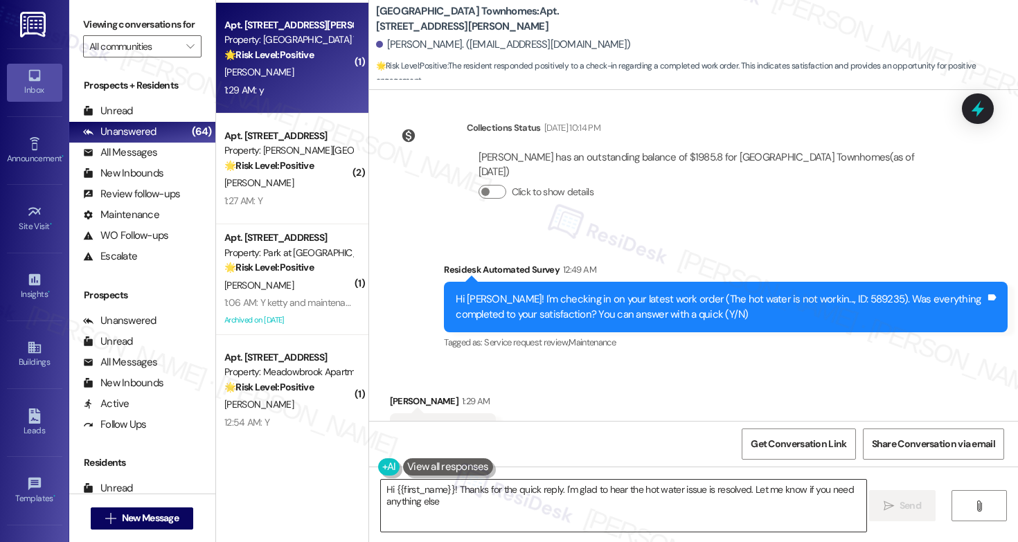
type textarea "Hi {{first_name}}! Thanks for the quick reply. I'm glad to hear the hot water i…"
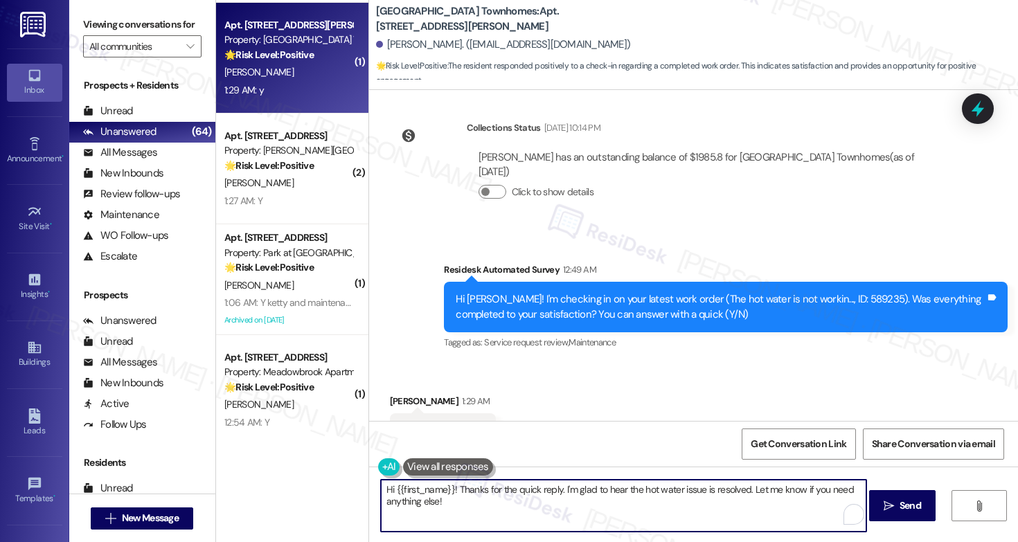
click at [607, 508] on textarea "Hi {{first_name}}! Thanks for the quick reply. I'm glad to hear the hot water i…" at bounding box center [623, 506] width 485 height 52
click at [901, 512] on span "Send" at bounding box center [910, 506] width 21 height 15
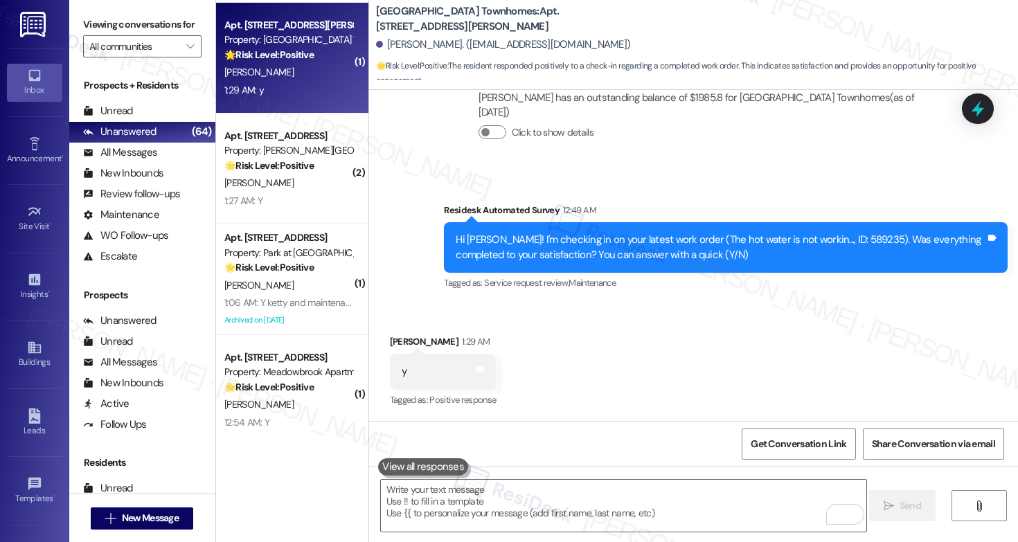
scroll to position [3541, 0]
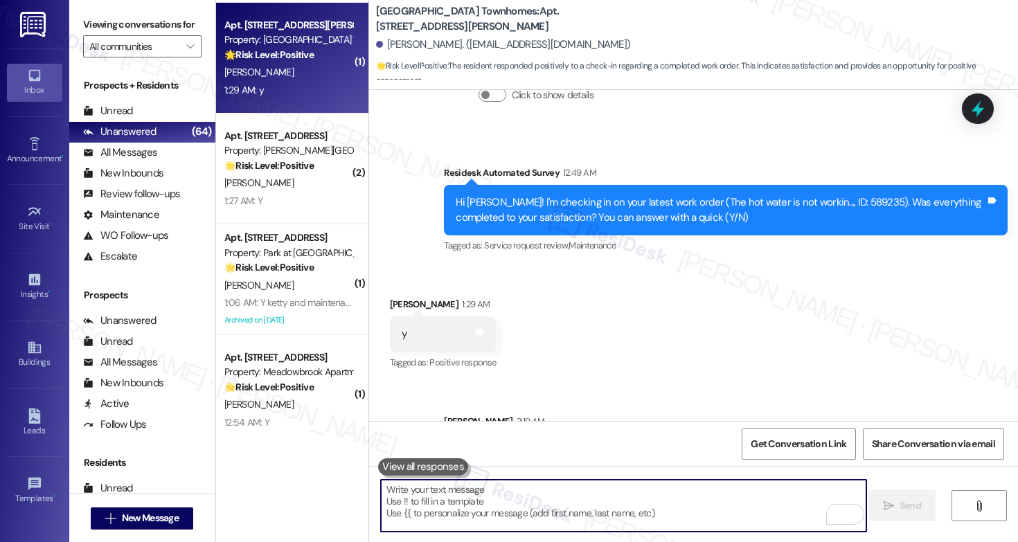
click at [539, 507] on textarea "To enrich screen reader interactions, please activate Accessibility in Grammarl…" at bounding box center [623, 506] width 485 height 52
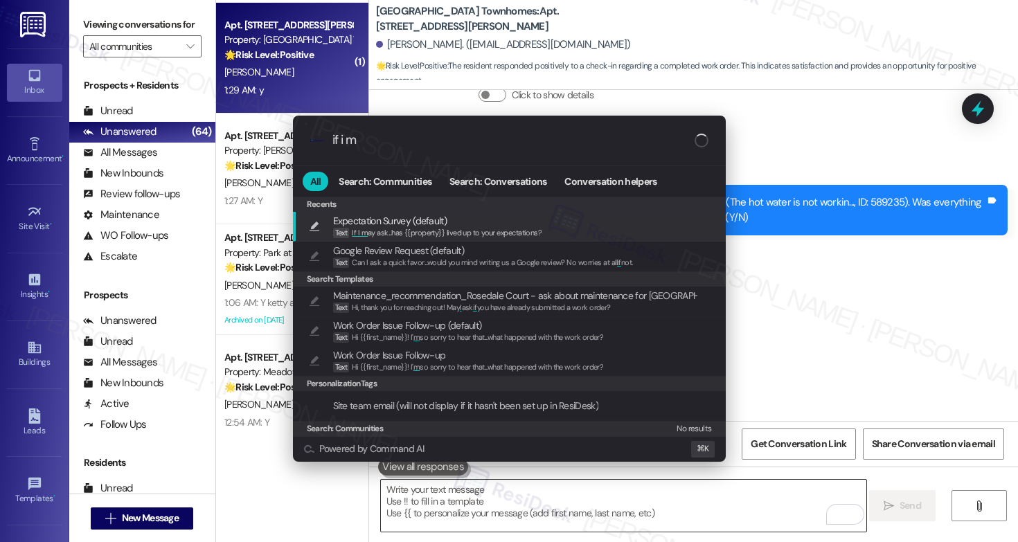
type input "if i ma"
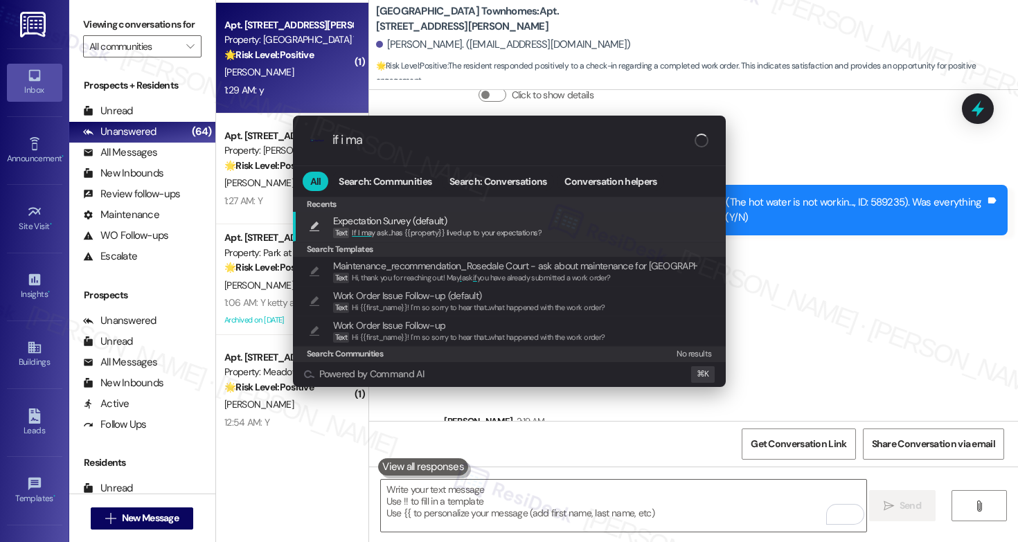
click at [534, 229] on span "If I ma y ask...has {{property}} lived up to your expectations?" at bounding box center [447, 233] width 190 height 10
type textarea "If I may ask...has {{property}} lived up to your expectations?"
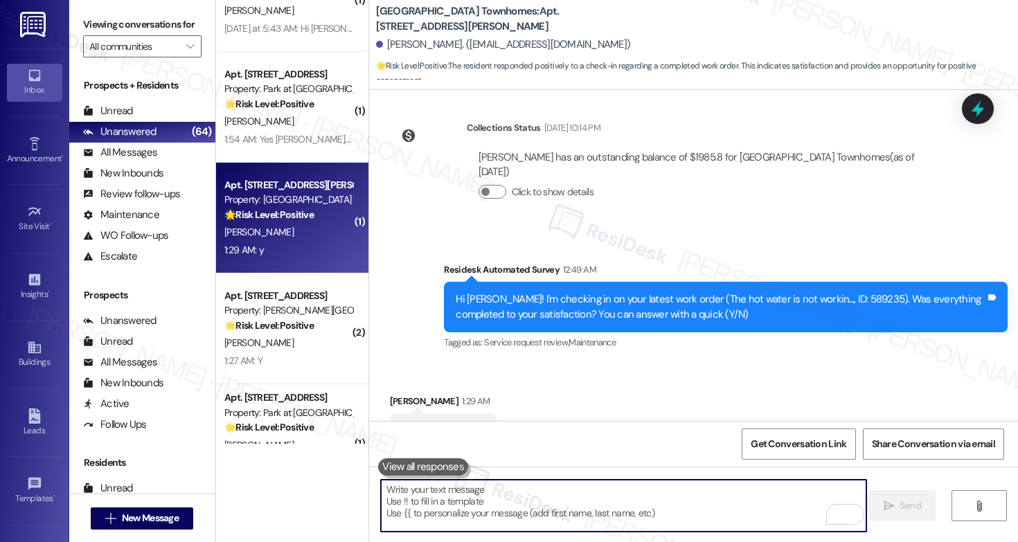
scroll to position [3366, 0]
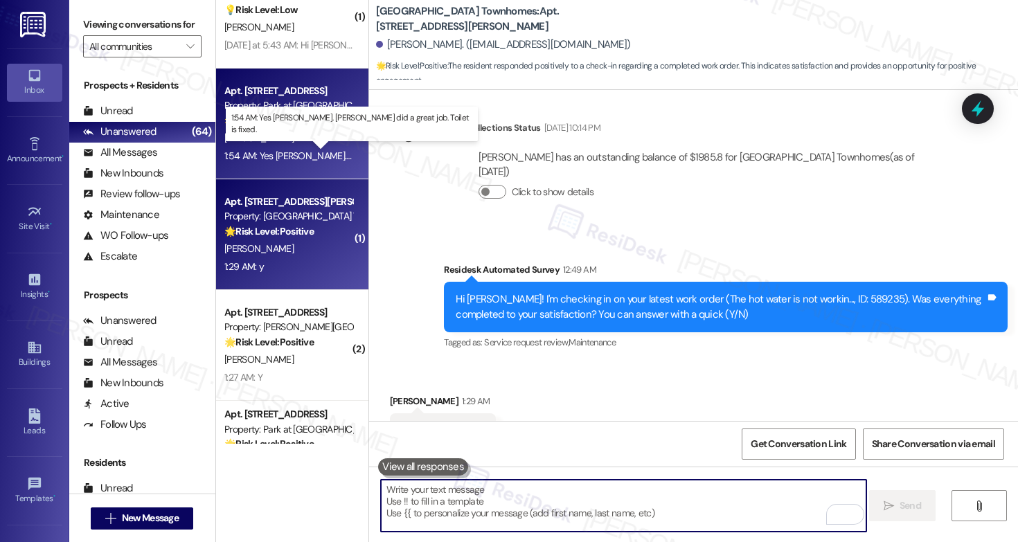
click at [295, 158] on div "1:54 AM: Yes Emily. John did a great job. Toilet is fixed. 1:54 AM: Yes Emily. …" at bounding box center [379, 156] width 311 height 12
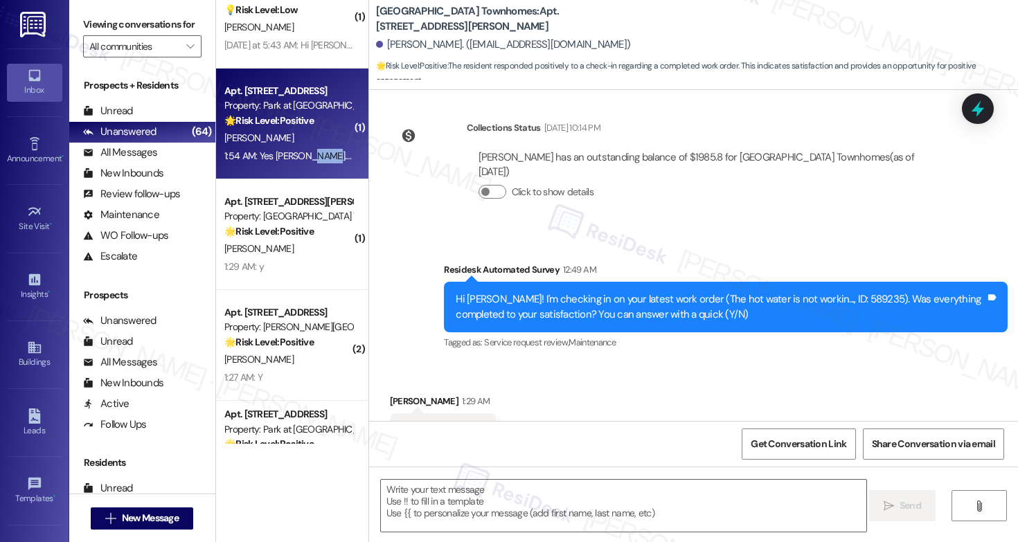
type textarea "Fetching suggested responses. Please feel free to read through the conversation…"
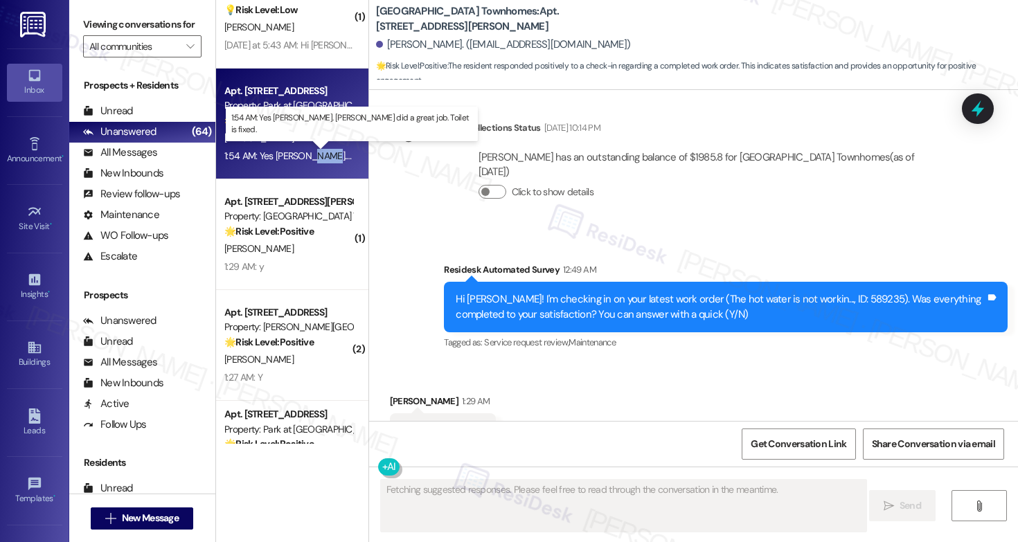
scroll to position [2760, 0]
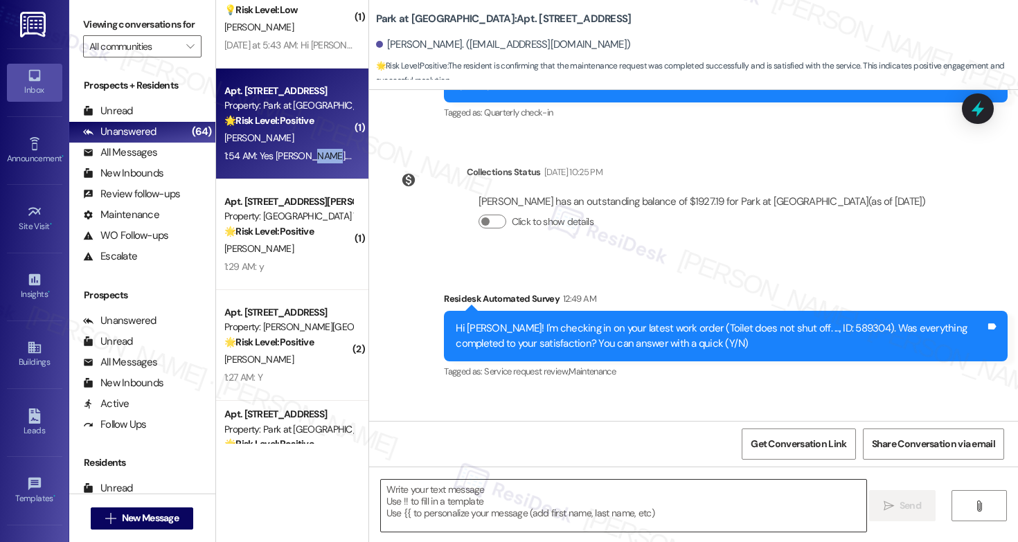
click at [554, 496] on textarea at bounding box center [623, 506] width 485 height 52
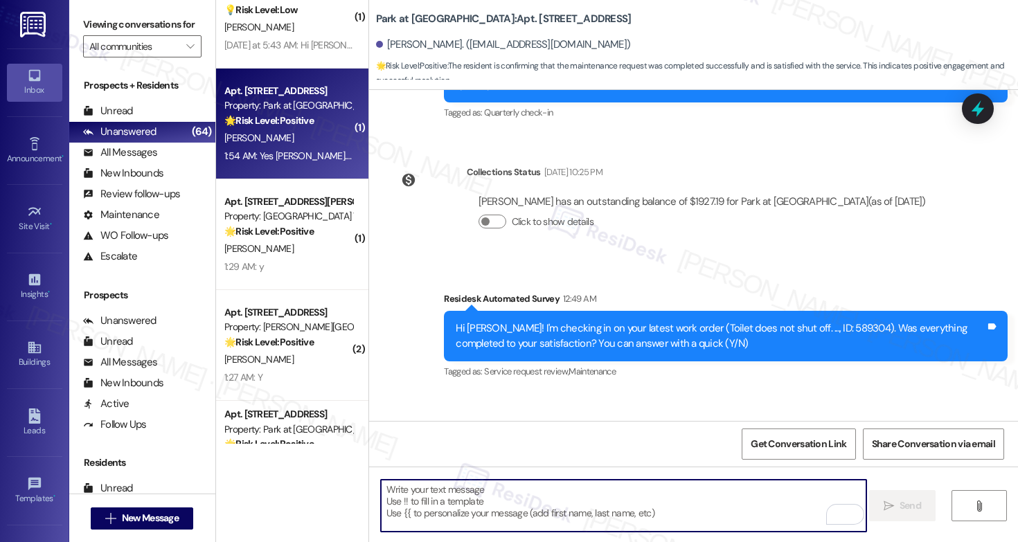
click at [554, 496] on textarea "To enrich screen reader interactions, please activate Accessibility in Grammarl…" at bounding box center [623, 506] width 485 height 52
paste textarea "If you have a moment, would you mind leaving us a Google review? It really help…"
type textarea "If you have a moment, would you mind leaving us a Google review? It really help…"
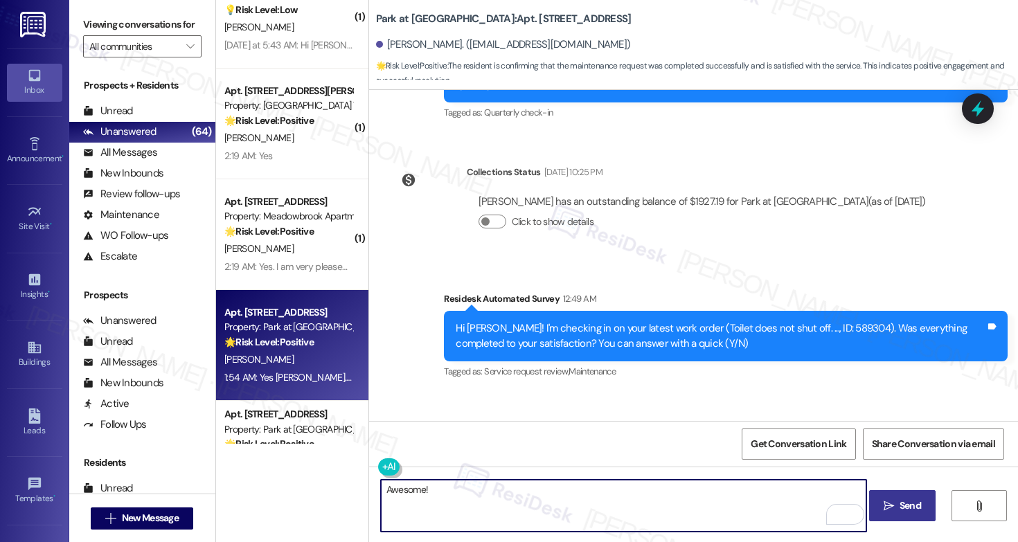
paste textarea "I'm so glad to hear the work order was completed to your satisfaction."
click at [768, 493] on textarea "Awesome! I'm so glad to hear the work order was completed to your satisfaction." at bounding box center [623, 506] width 485 height 52
type textarea "Awesome! I'm so glad to hear the work order was completed to your satisfaction."
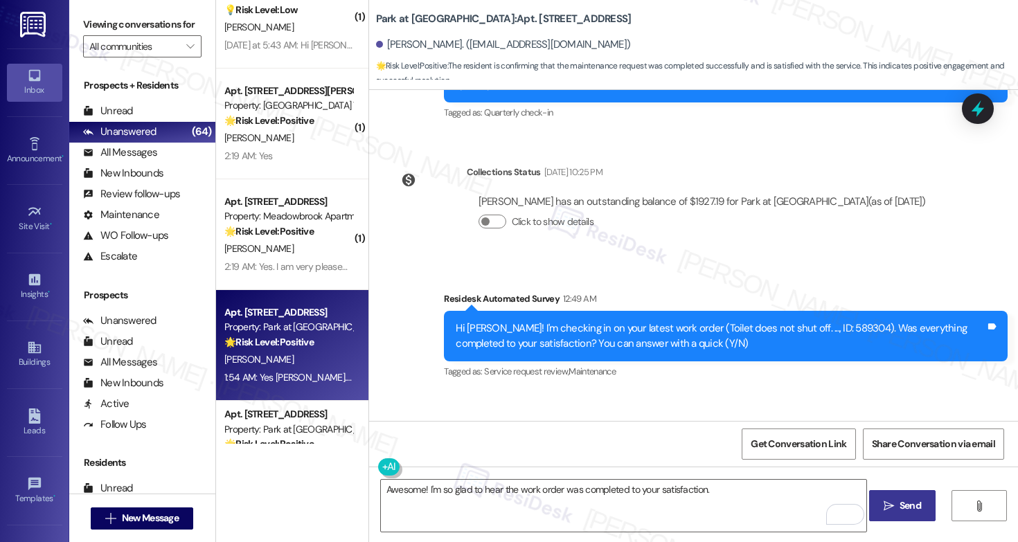
click at [888, 503] on icon "" at bounding box center [889, 506] width 10 height 11
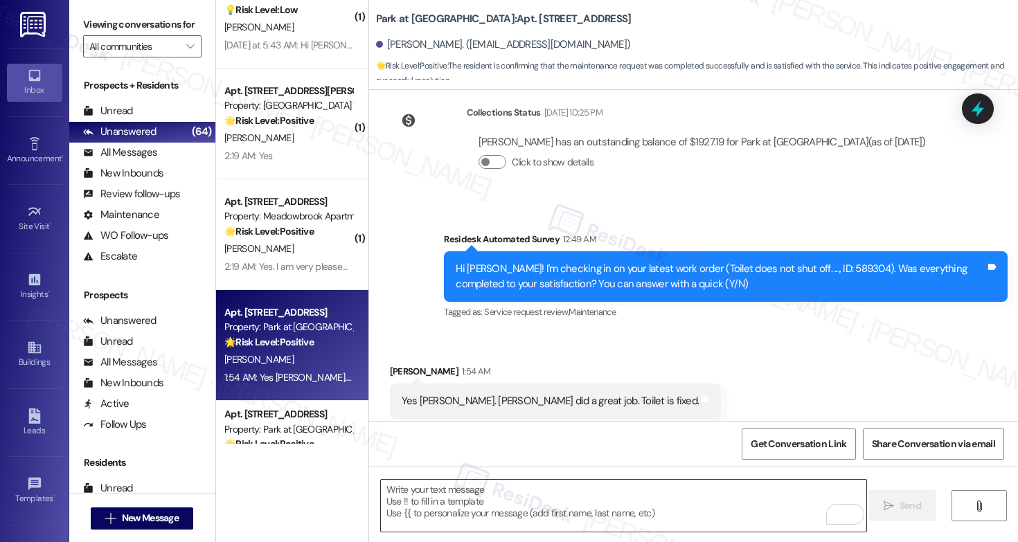
scroll to position [2857, 0]
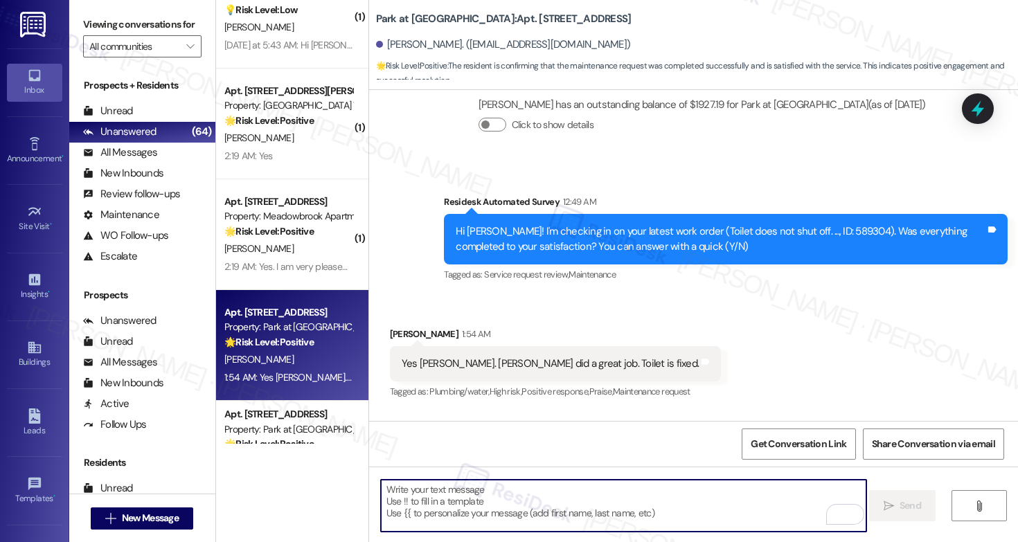
click at [465, 510] on textarea "To enrich screen reader interactions, please activate Accessibility in Grammarl…" at bounding box center [623, 506] width 485 height 52
paste textarea "Can I ask a quick favor? If you have a moment, would you mind leaving us a Goog…"
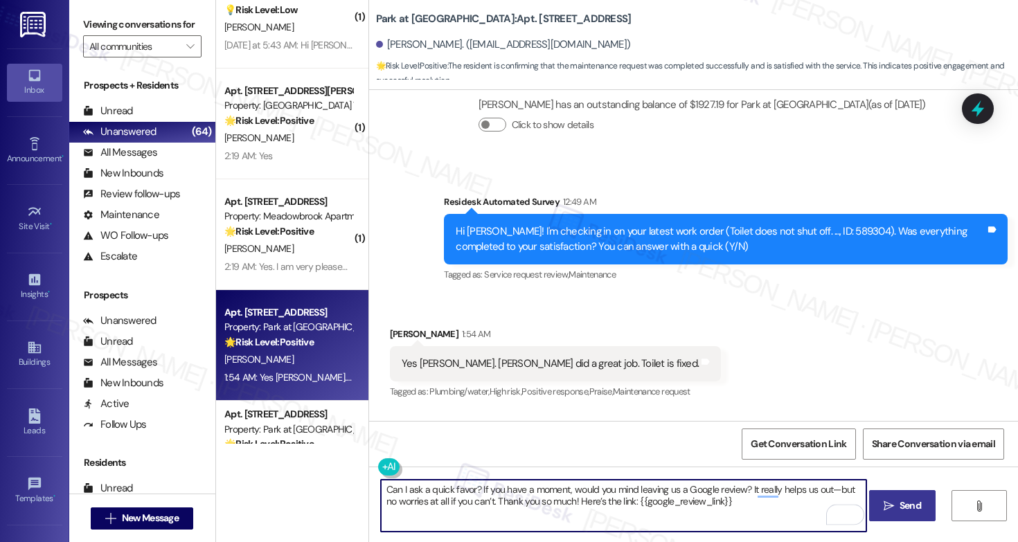
type textarea "Can I ask a quick favor? If you have a moment, would you mind leaving us a Goog…"
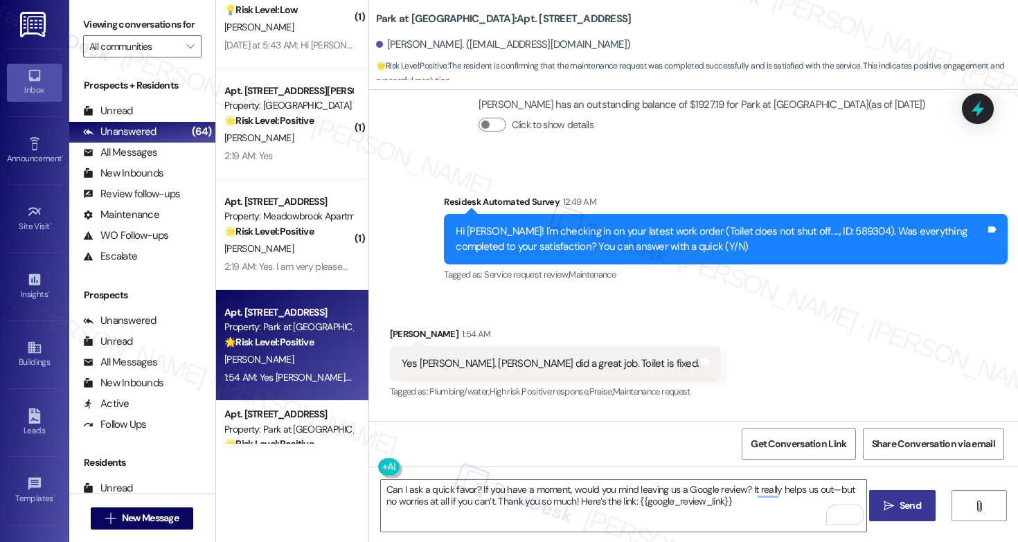
click at [900, 504] on span "Send" at bounding box center [910, 506] width 21 height 15
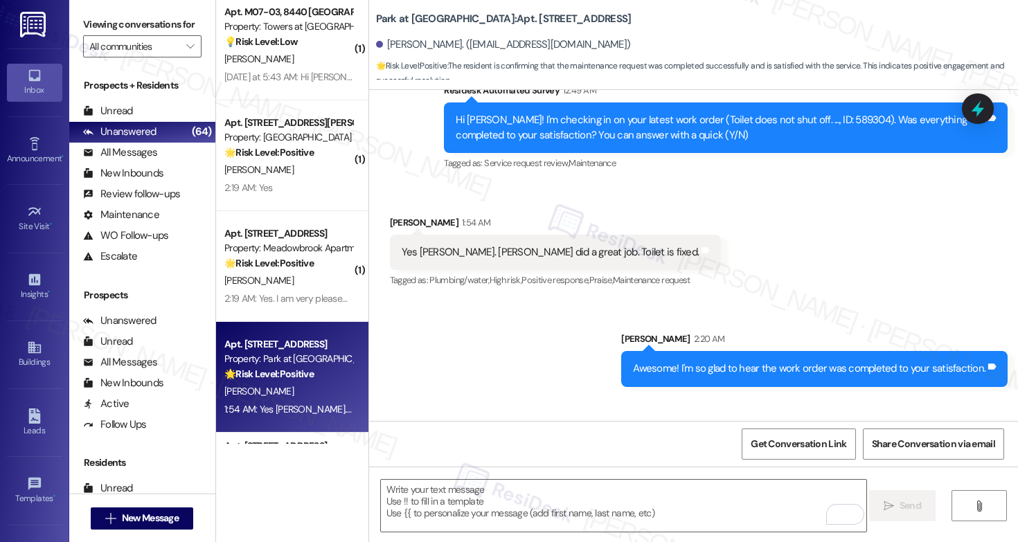
scroll to position [3323, 0]
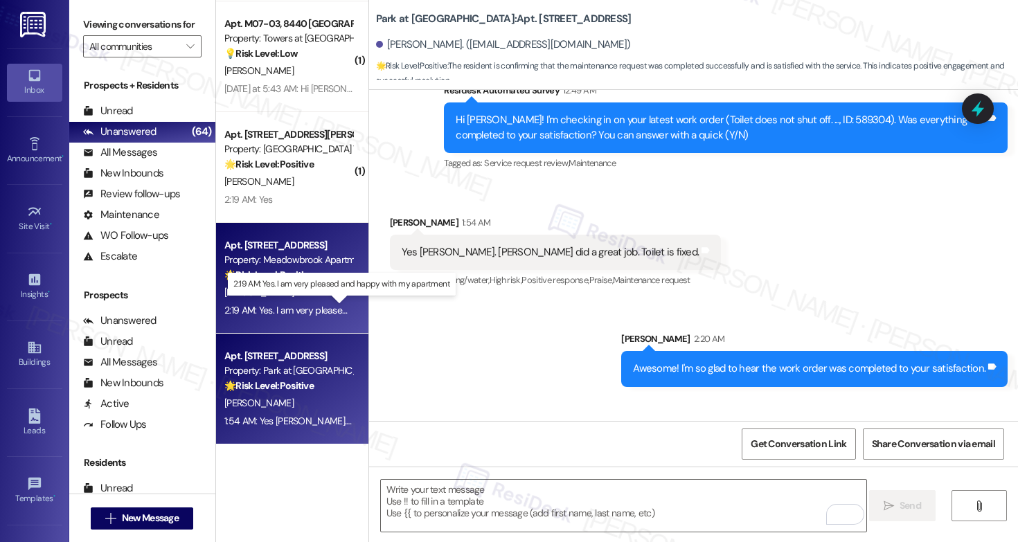
click at [278, 305] on div "2:19 AM: Yes. I am very pleased and happy with my apartment 2:19 AM: Yes. I am …" at bounding box center [348, 310] width 249 height 12
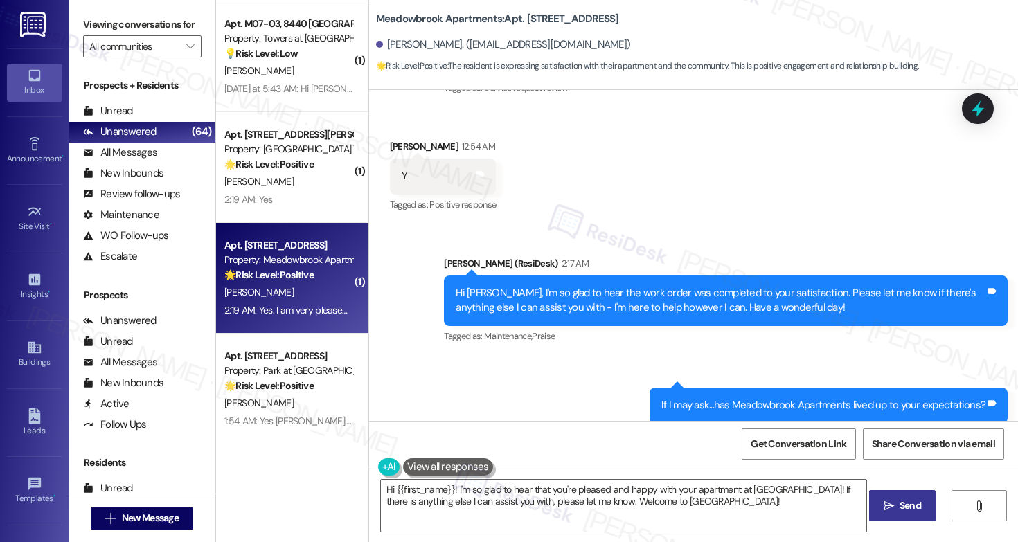
scroll to position [3644, 0]
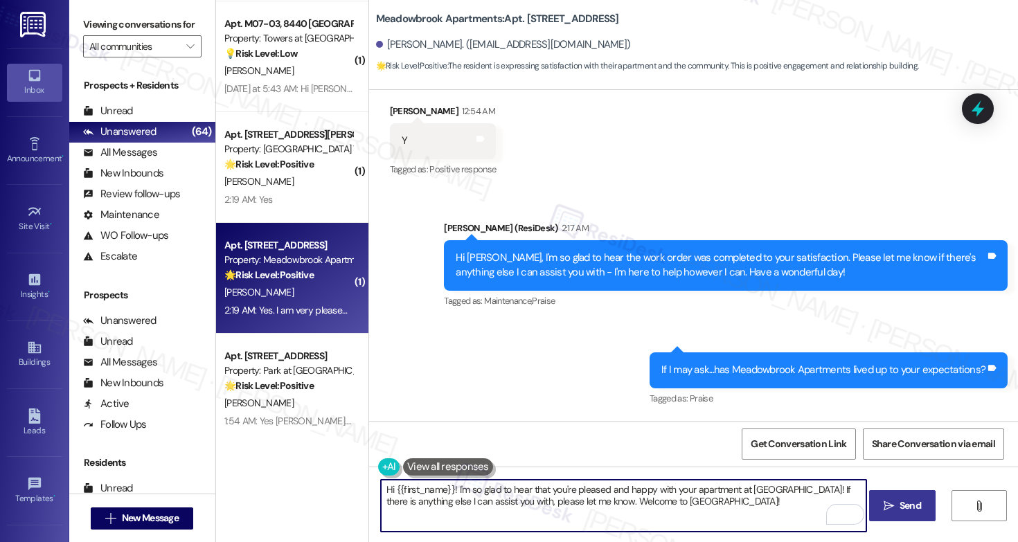
drag, startPoint x: 467, startPoint y: 490, endPoint x: 677, endPoint y: 494, distance: 209.9
click at [677, 494] on textarea "Hi {{first_name}}! I'm so glad to hear that you're pleased and happy with your …" at bounding box center [623, 506] width 485 height 52
click at [802, 498] on textarea "Hi {{first_name}}! I'm so glad to hear that you're pleased and happy with your …" at bounding box center [623, 506] width 485 height 52
drag, startPoint x: 802, startPoint y: 489, endPoint x: 812, endPoint y: 504, distance: 18.1
click at [812, 504] on textarea "Hi {{first_name}}! I'm so glad to hear that you're pleased and happy with your …" at bounding box center [623, 506] width 485 height 52
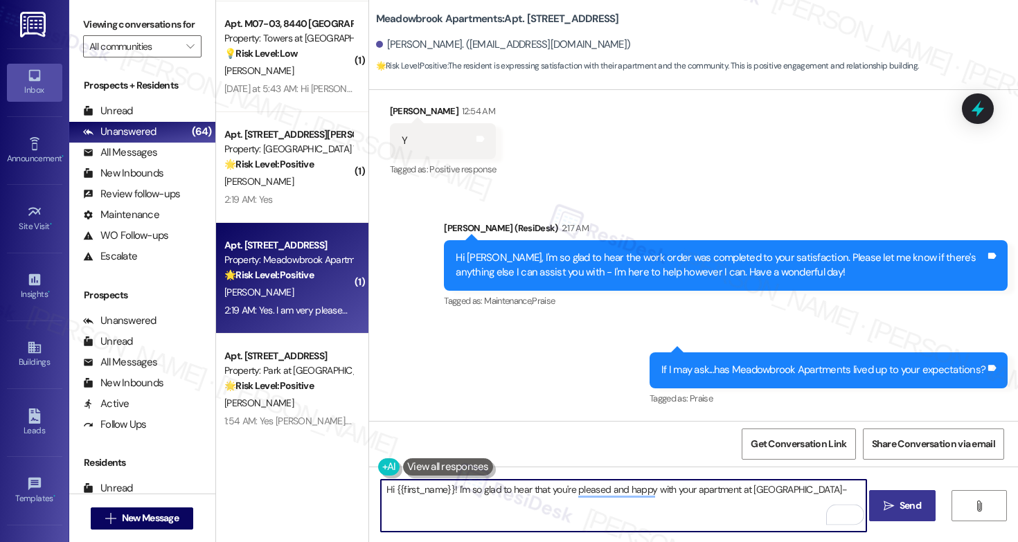
paste textarea "it means a lot to us."
drag, startPoint x: 452, startPoint y: 488, endPoint x: 352, endPoint y: 483, distance: 99.9
click at [352, 483] on div "( 3 ) Apt. W0722, 251 W Dekalb Pike Property: 251 Dekalb 🔧 Risk Level: Medium T…" at bounding box center [617, 271] width 802 height 542
click at [753, 514] on textarea "I'm so glad to hear that you're pleased and happy with your apartment at [GEOGR…" at bounding box center [623, 506] width 485 height 52
type textarea "I'm so glad to hear that you're pleased and happy with your apartment at [GEOGR…"
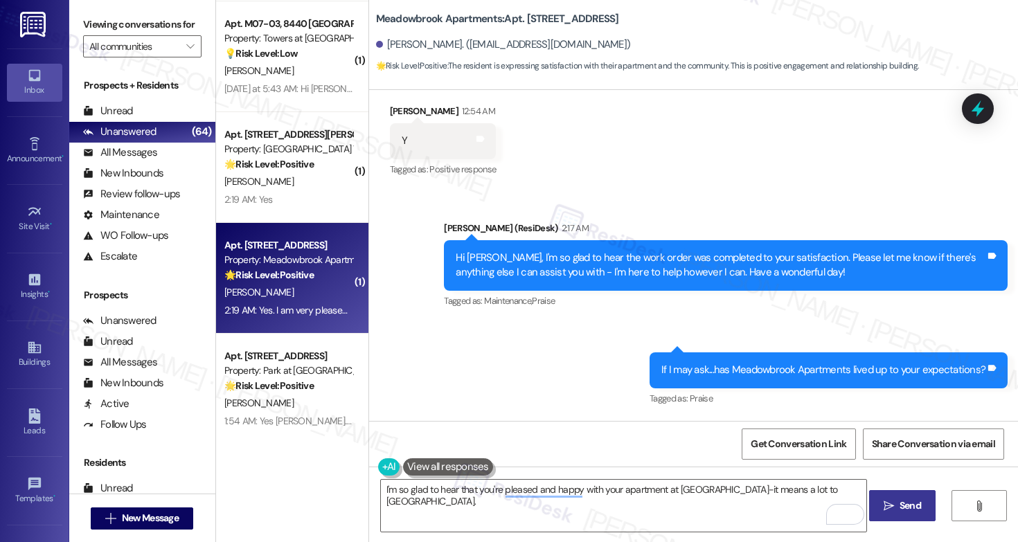
click at [904, 502] on span "Send" at bounding box center [910, 506] width 21 height 15
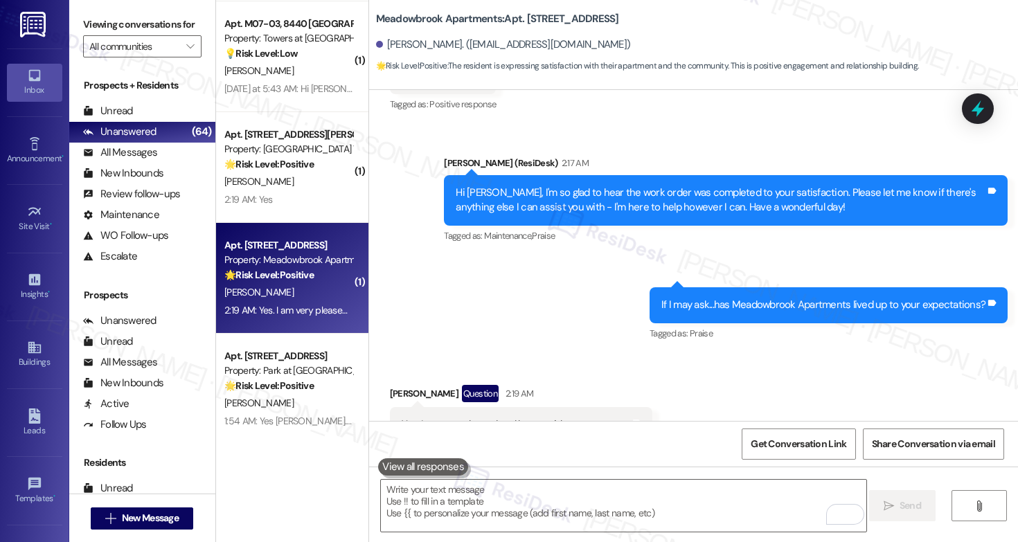
scroll to position [3740, 0]
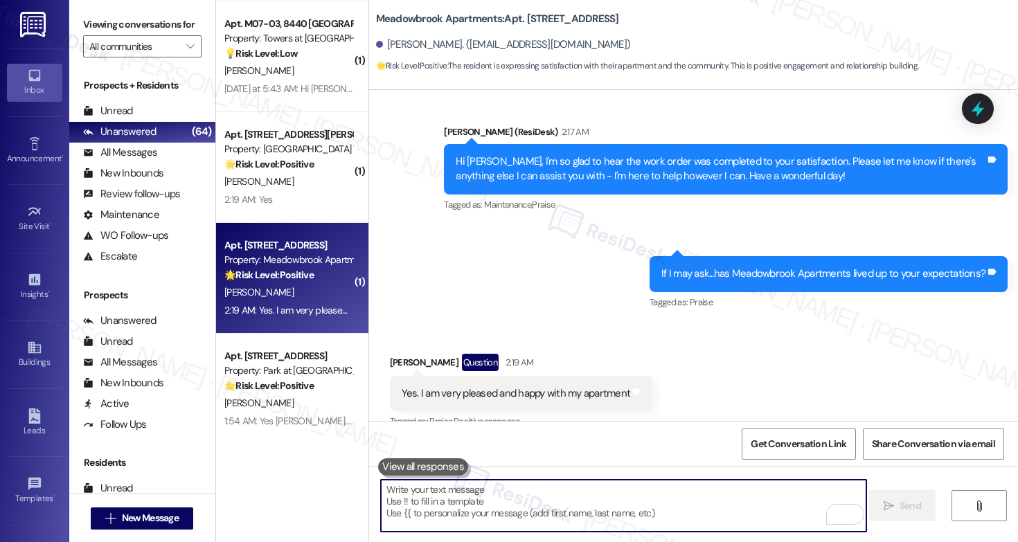
click at [454, 493] on textarea "To enrich screen reader interactions, please activate Accessibility in Grammarl…" at bounding box center [623, 506] width 485 height 52
paste textarea "Can I ask a quick favor? If you have a moment, would you mind leaving us a Goog…"
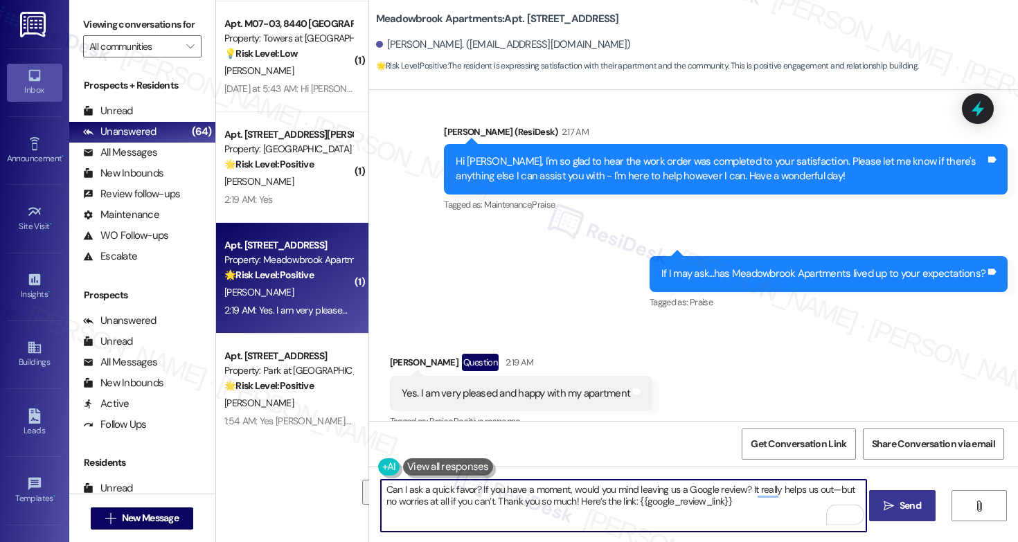
drag, startPoint x: 501, startPoint y: 490, endPoint x: 650, endPoint y: 501, distance: 149.9
click at [650, 501] on textarea "Can I ask a quick favor? If you have a moment, would you mind leaving us a Goog…" at bounding box center [623, 506] width 485 height 52
click at [654, 503] on textarea "Can I ask a quick favor? If you have a moment, would you mind leaving us a Goog…" at bounding box center [623, 506] width 485 height 52
click at [740, 506] on textarea "Can I ask a quick favor? If you have a moment, would you mind leaving us a Goog…" at bounding box center [623, 506] width 485 height 52
click at [750, 508] on textarea "Can I ask a quick favor? If you have a moment, would you mind leaving us a Goog…" at bounding box center [623, 506] width 485 height 52
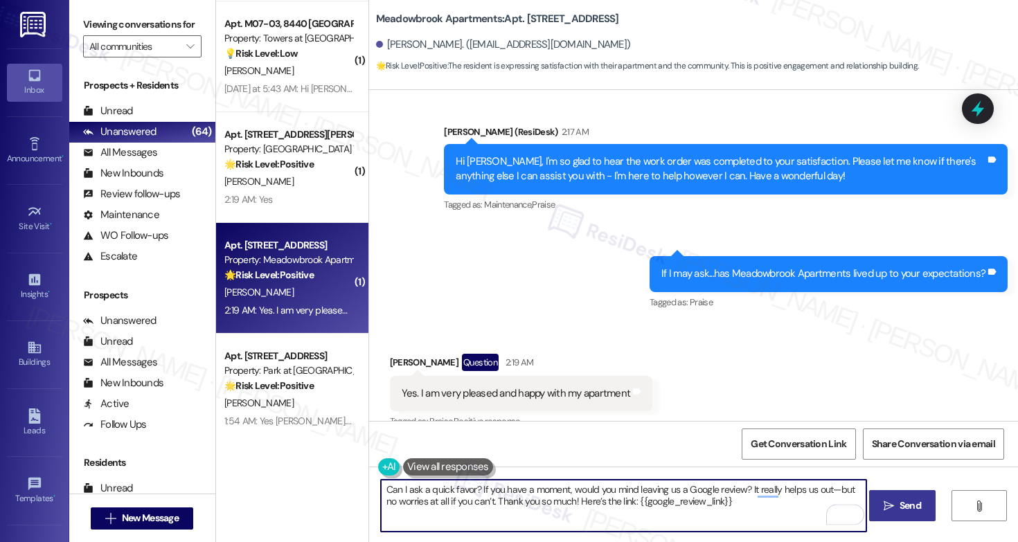
click at [750, 508] on textarea "Can I ask a quick favor? If you have a moment, would you mind leaving us a Goog…" at bounding box center [623, 506] width 485 height 52
type textarea "Can I ask a quick favor? If you have a moment, would you mind leaving us a Goog…"
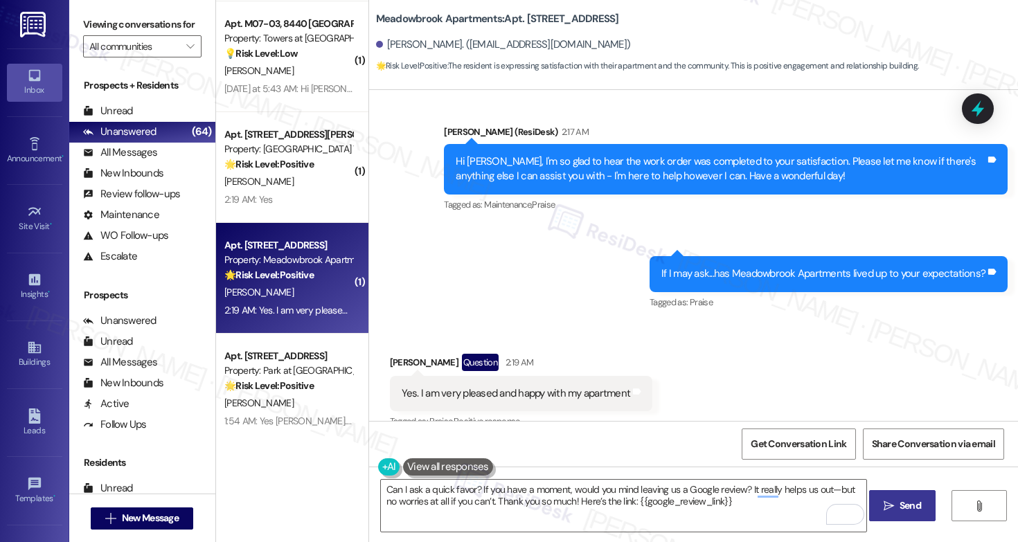
click at [913, 511] on span "Send" at bounding box center [910, 506] width 21 height 15
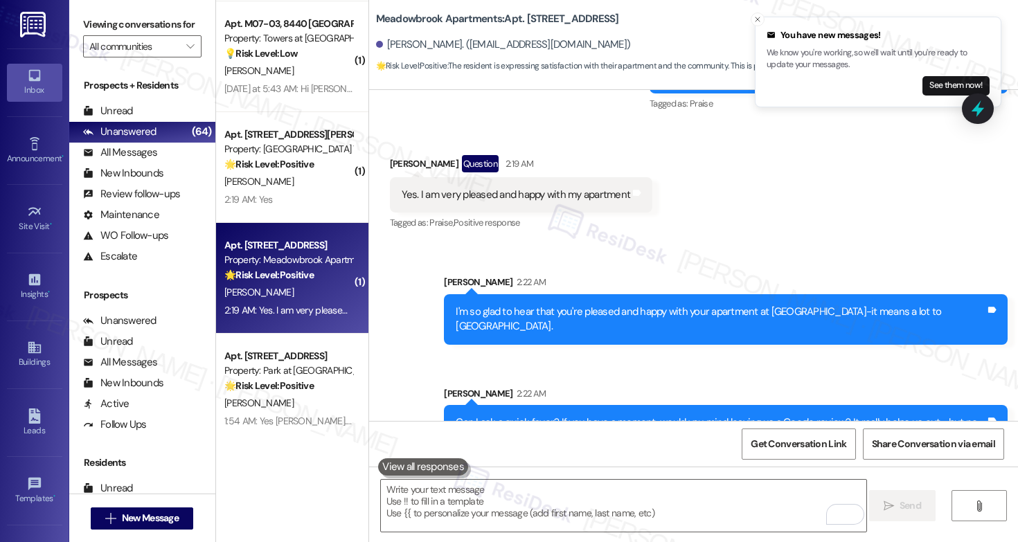
scroll to position [3949, 0]
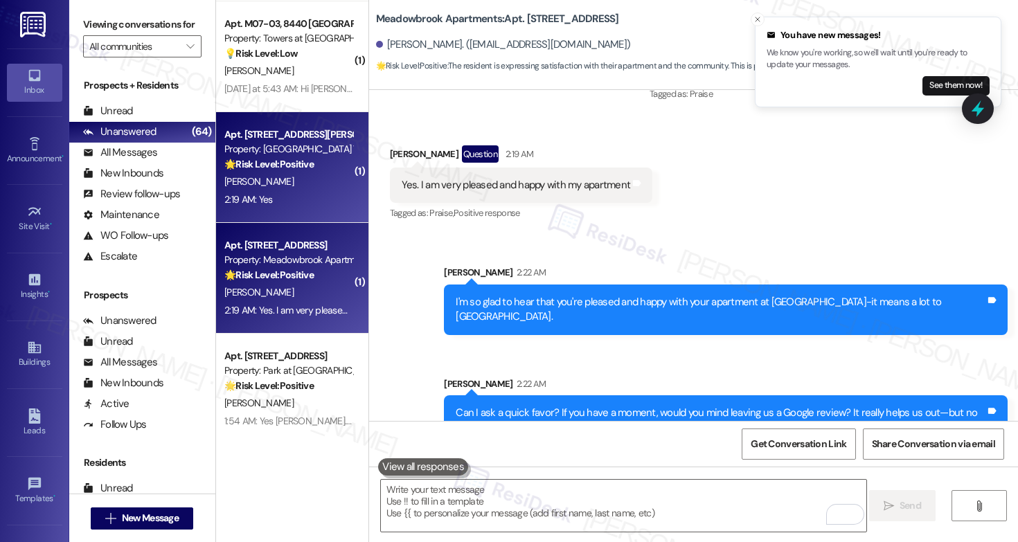
click at [270, 185] on div "[PERSON_NAME]" at bounding box center [288, 181] width 131 height 17
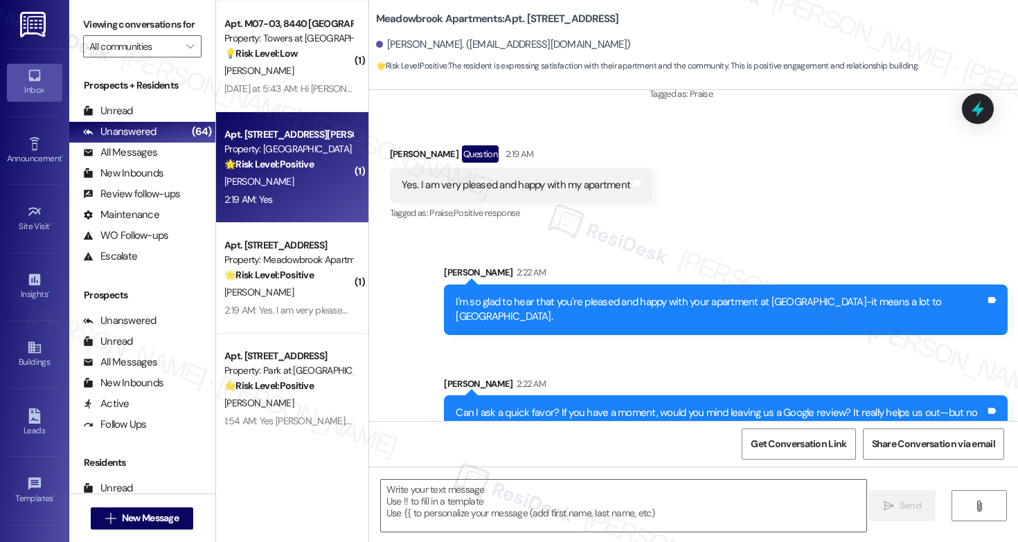
type textarea "Fetching suggested responses. Please feel free to read through the conversation…"
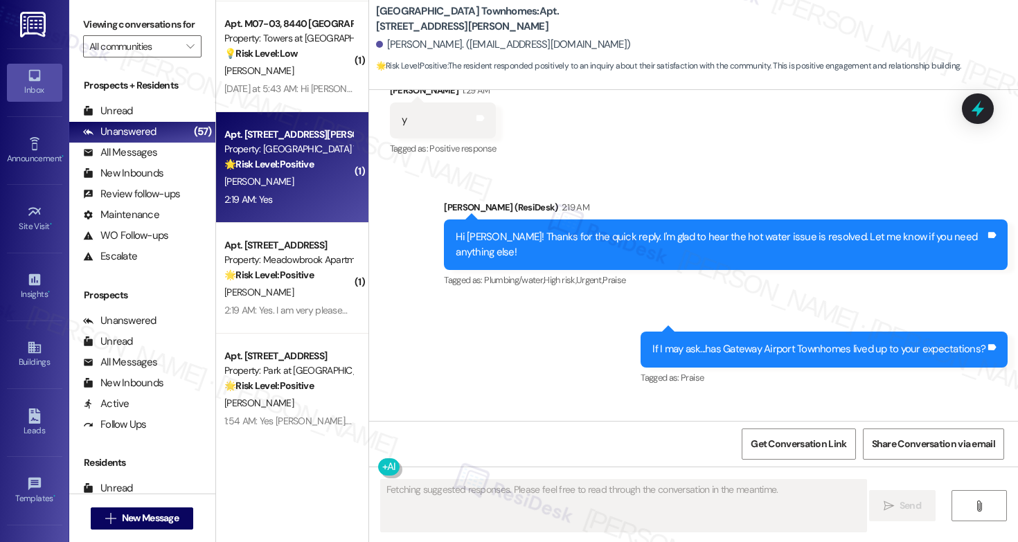
scroll to position [3756, 0]
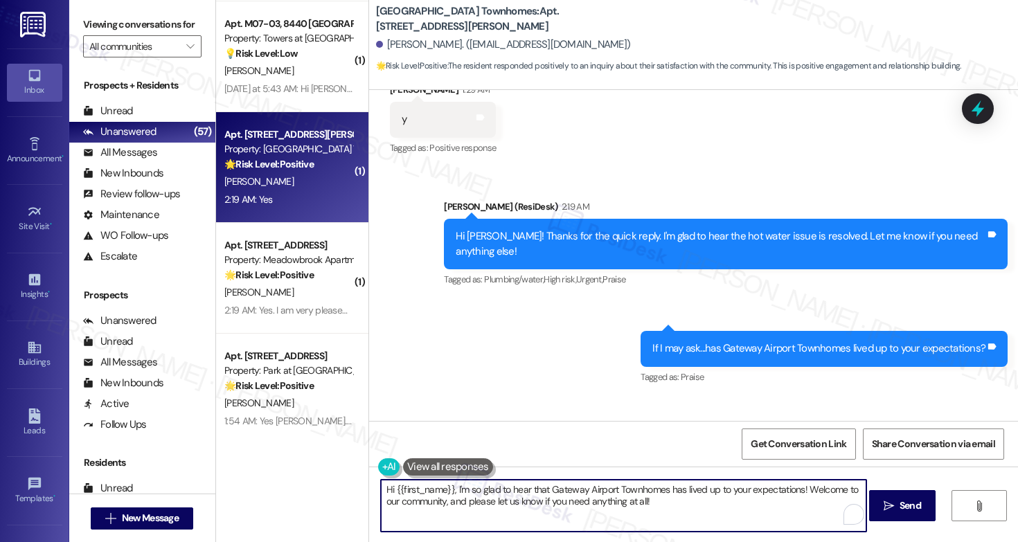
click at [672, 501] on textarea "Hi {{first_name}}, I'm so glad to hear that Gateway Airport Townhomes has lived…" at bounding box center [623, 506] width 485 height 52
drag, startPoint x: 796, startPoint y: 491, endPoint x: 823, endPoint y: 498, distance: 28.6
click at [823, 498] on textarea "Hi {{first_name}}, I'm so glad to hear that Gateway Airport Townhomes has lived…" at bounding box center [623, 506] width 485 height 52
paste textarea "—it means a lot to us."
type textarea "Hi {{first_name}}, I'm so glad to hear that Gateway Airport Townhomes has lived…"
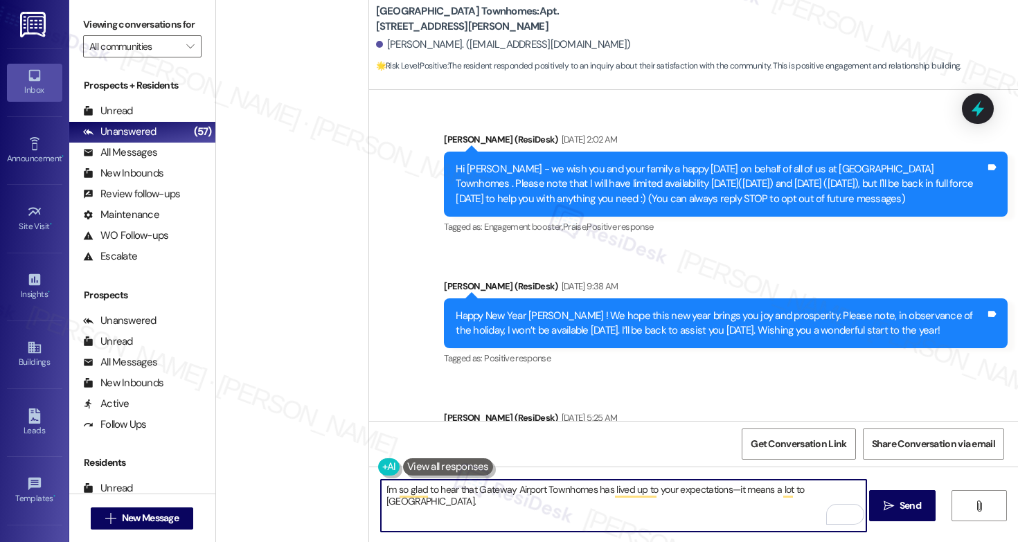
scroll to position [3756, 0]
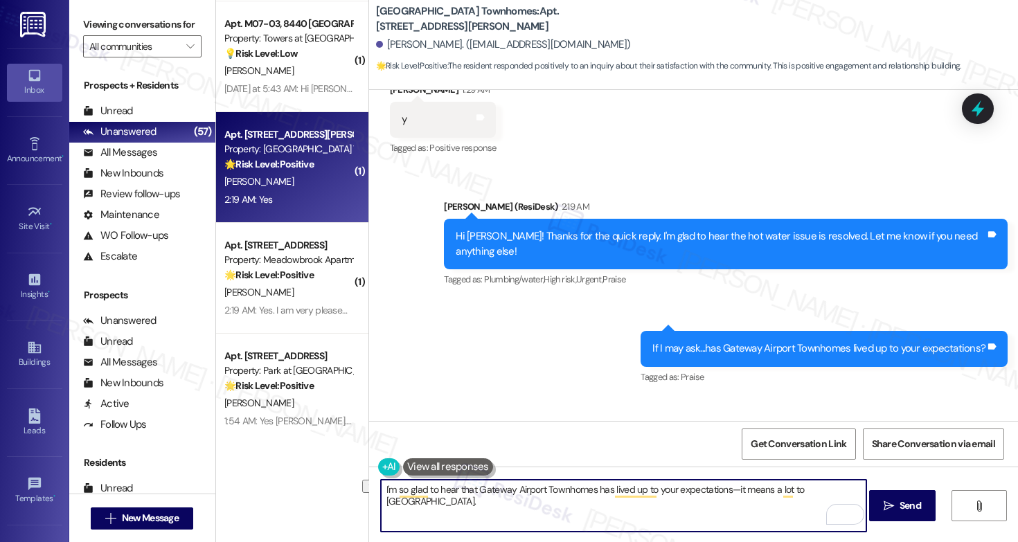
drag, startPoint x: 424, startPoint y: 490, endPoint x: 582, endPoint y: 492, distance: 157.9
click at [582, 492] on textarea "I'm so glad to hear that Gateway Airport Townhomes has lived up to your expecta…" at bounding box center [623, 506] width 485 height 52
click at [838, 496] on textarea "I'm so glad to hear that Gateway Airport Townhomes has lived up to your expecta…" at bounding box center [623, 506] width 485 height 52
type textarea "I'm so glad to hear that Gateway Airport Townhomes has lived up to your expecta…"
click at [920, 506] on span "Send" at bounding box center [910, 506] width 21 height 15
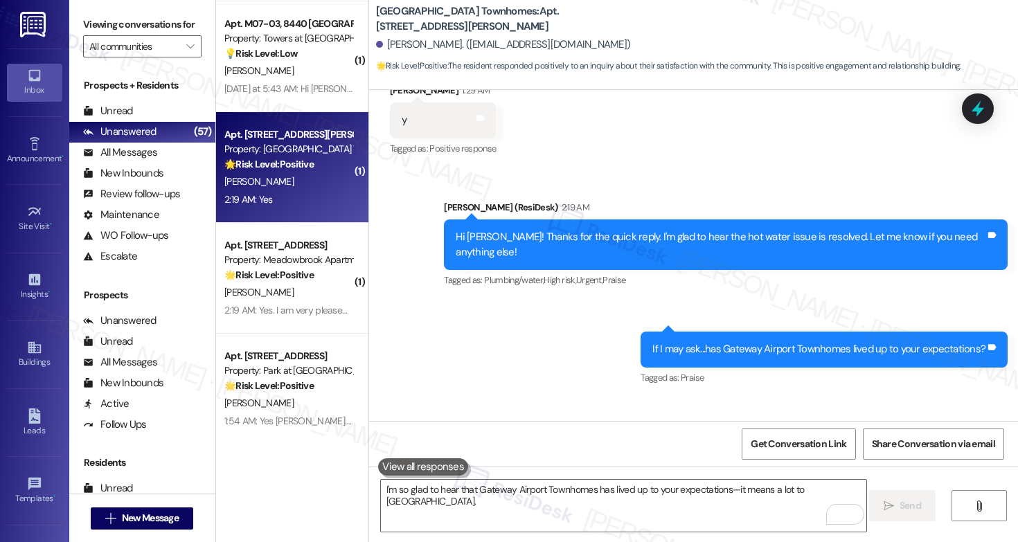
scroll to position [3852, 0]
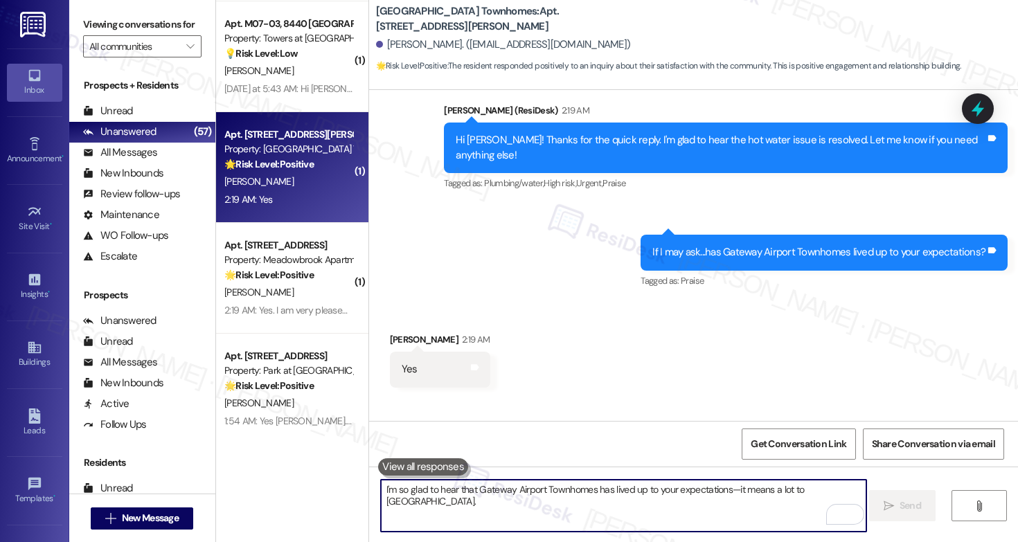
click at [419, 515] on textarea "I'm so glad to hear that Gateway Airport Townhomes has lived up to your expecta…" at bounding box center [623, 506] width 485 height 52
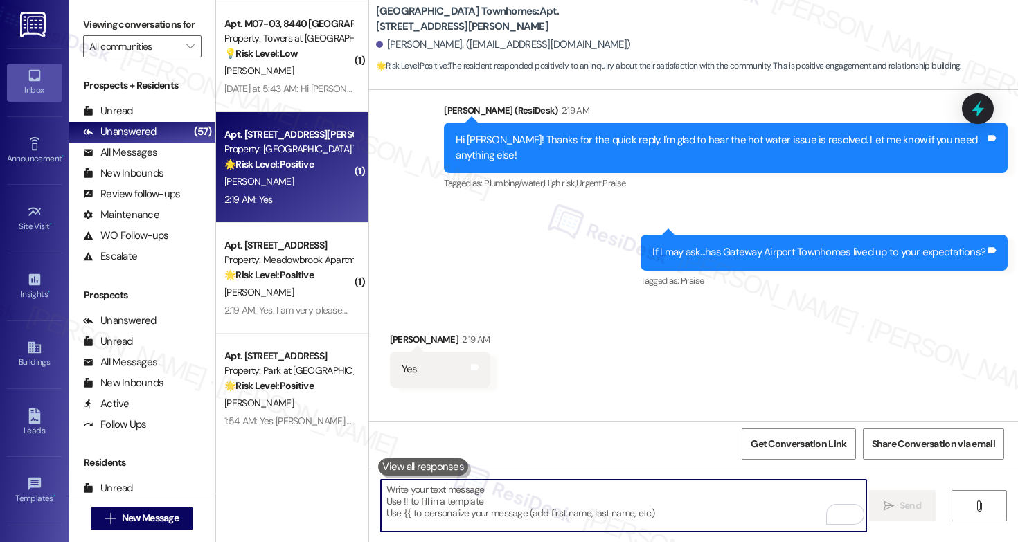
paste textarea "Can I ask a quick favor? If you have a moment, would you mind leaving us a Goog…"
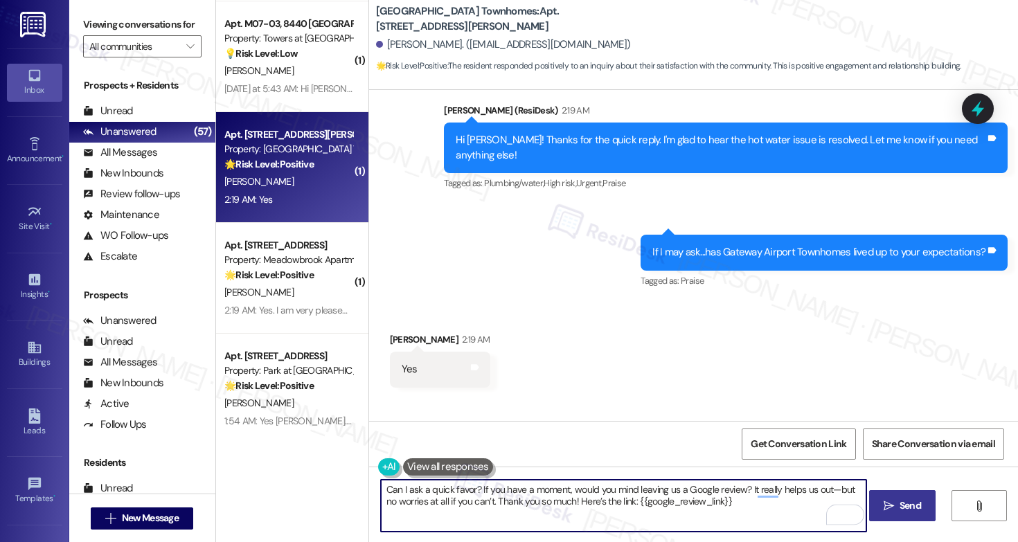
type textarea "Can I ask a quick favor? If you have a moment, would you mind leaving us a Goog…"
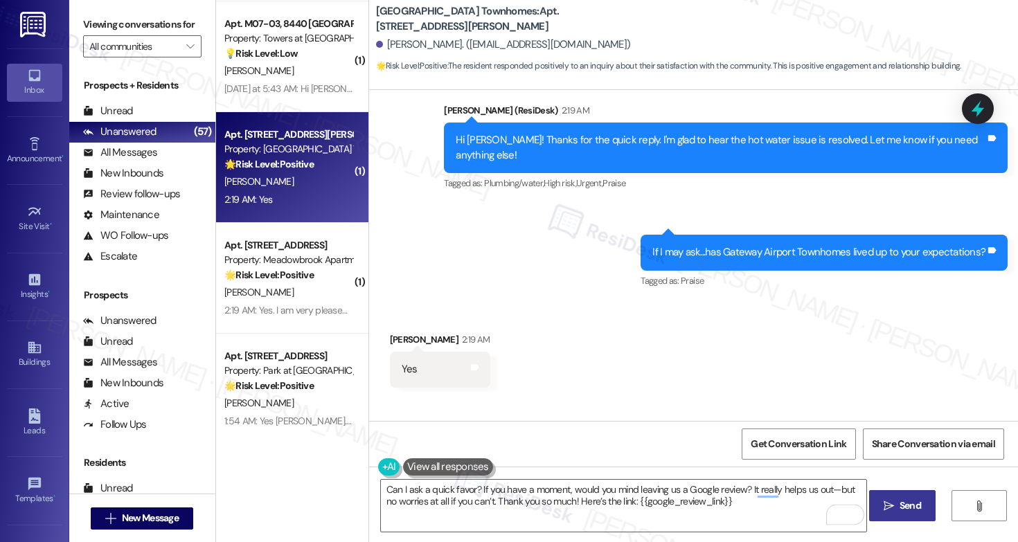
click at [901, 503] on span "Send" at bounding box center [910, 506] width 21 height 15
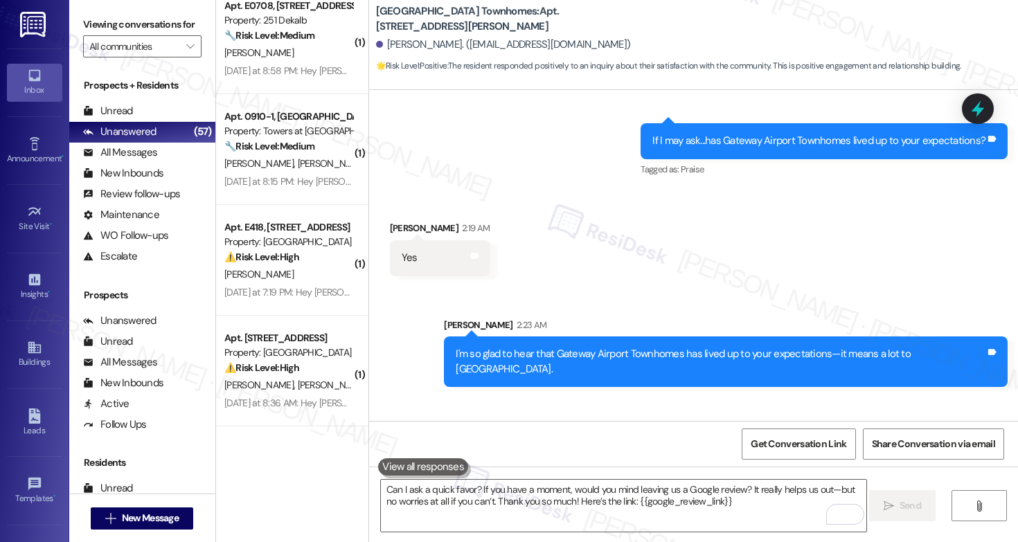
scroll to position [4147, 0]
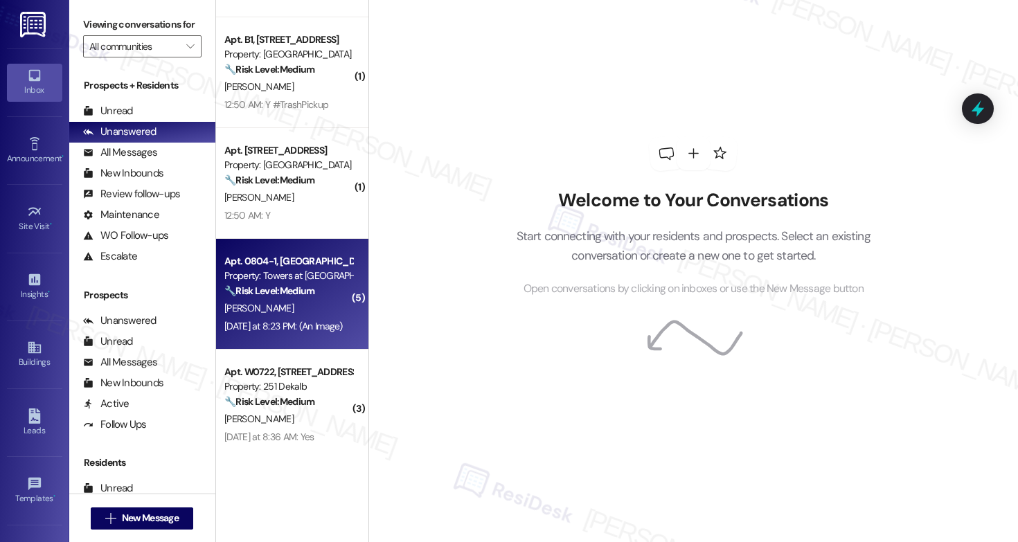
scroll to position [2855, 0]
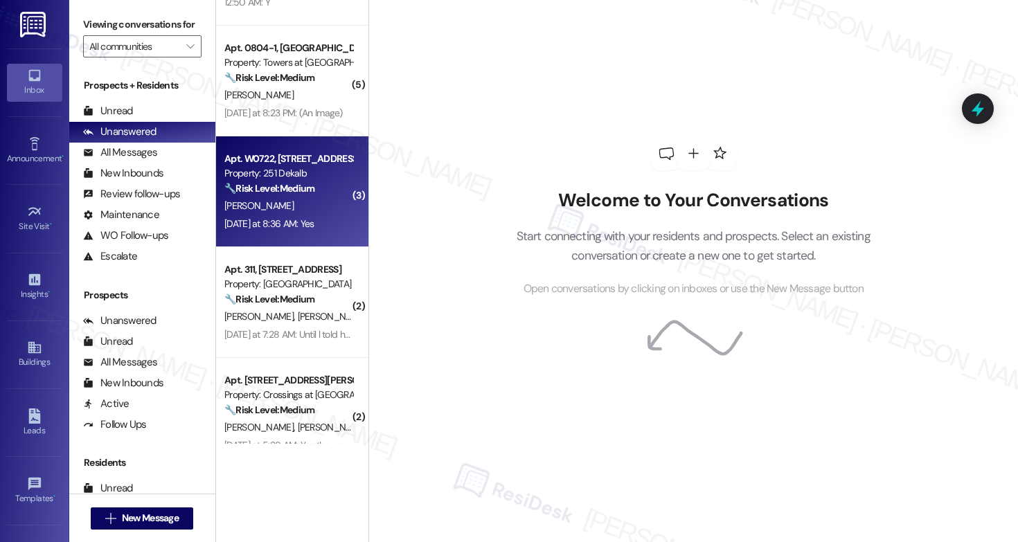
click at [320, 211] on div "[PERSON_NAME]" at bounding box center [288, 205] width 131 height 17
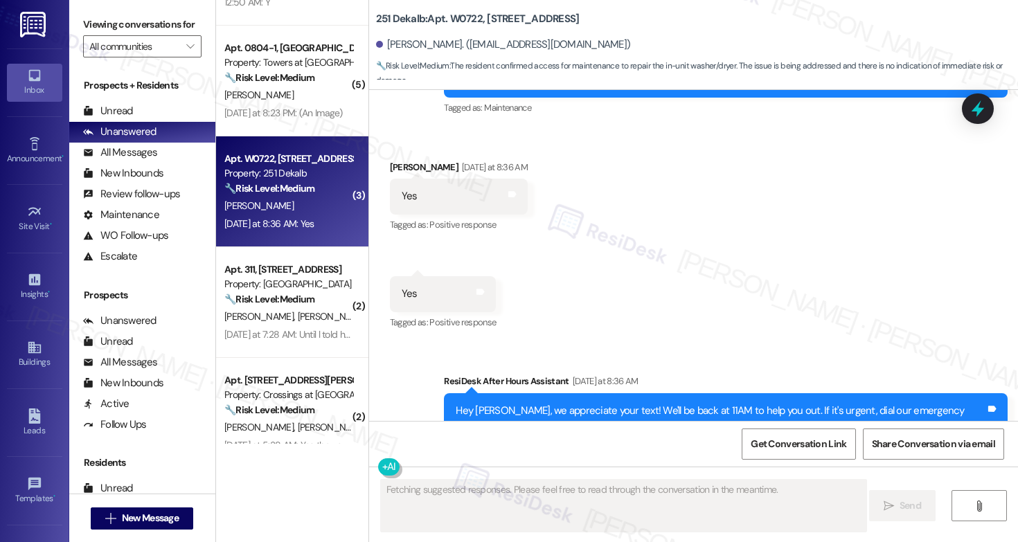
scroll to position [1335, 0]
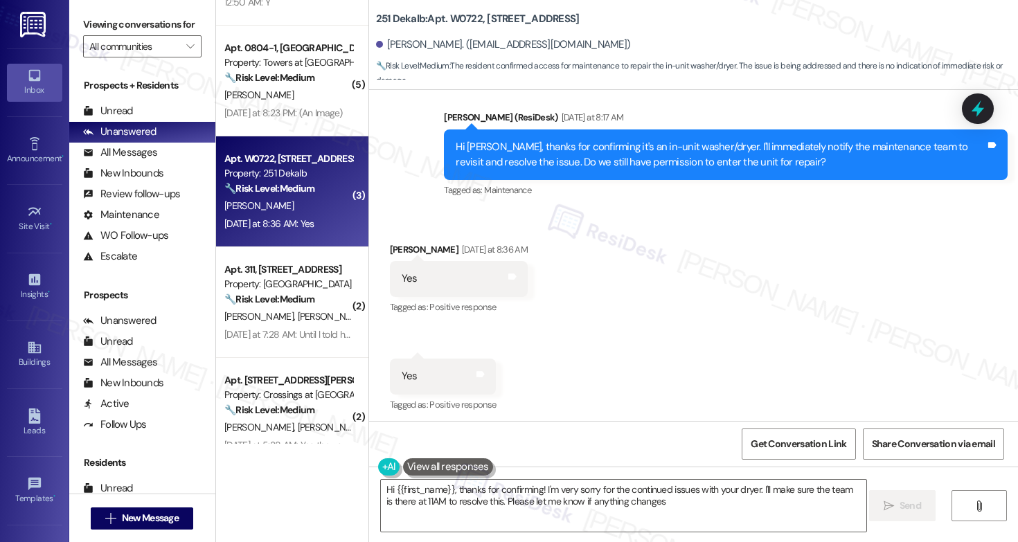
type textarea "Hi {{first_name}}, thanks for confirming! I'm very sorry for the continued issu…"
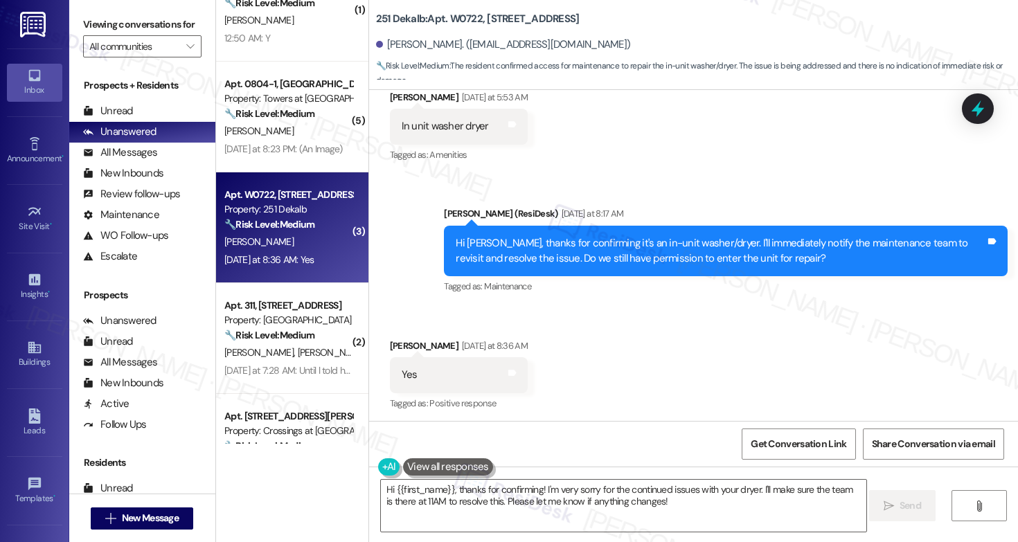
scroll to position [2758, 0]
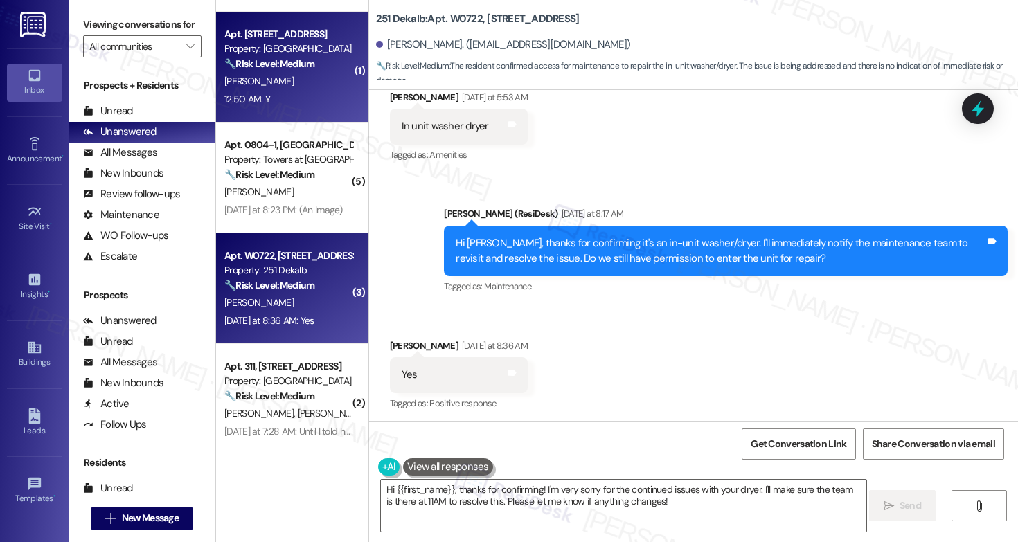
click at [315, 83] on div "[PERSON_NAME]" at bounding box center [288, 81] width 131 height 17
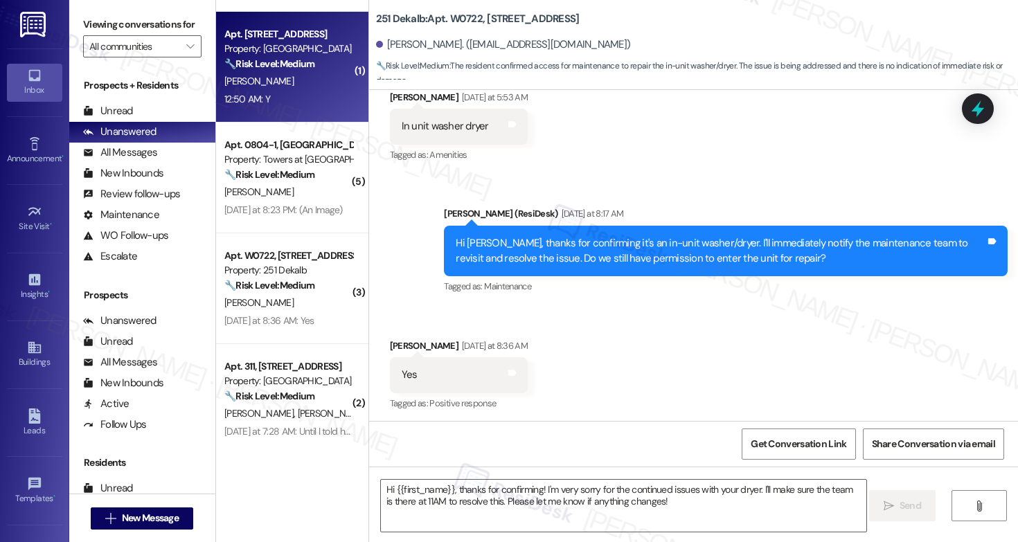
type textarea "Fetching suggested responses. Please feel free to read through the conversation…"
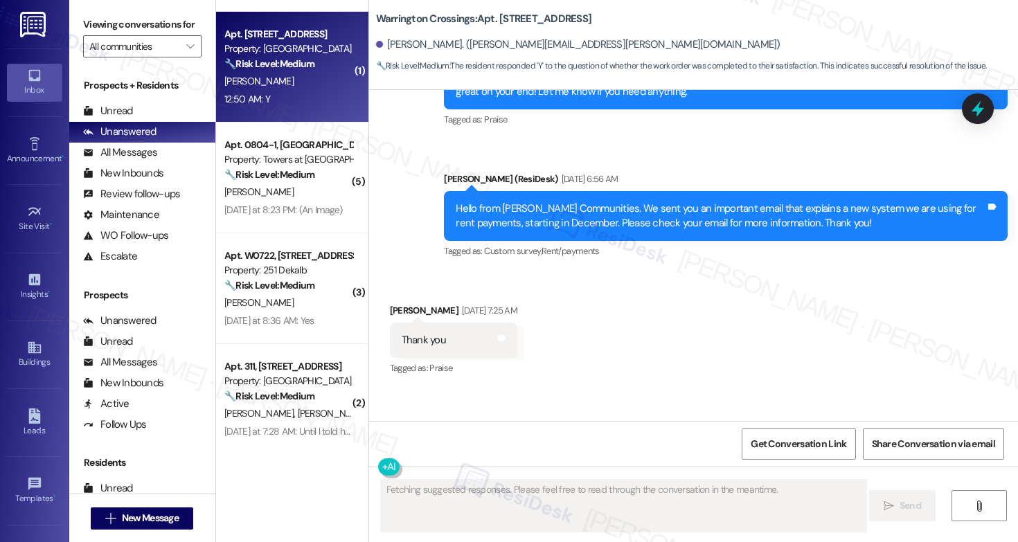
scroll to position [2606, 0]
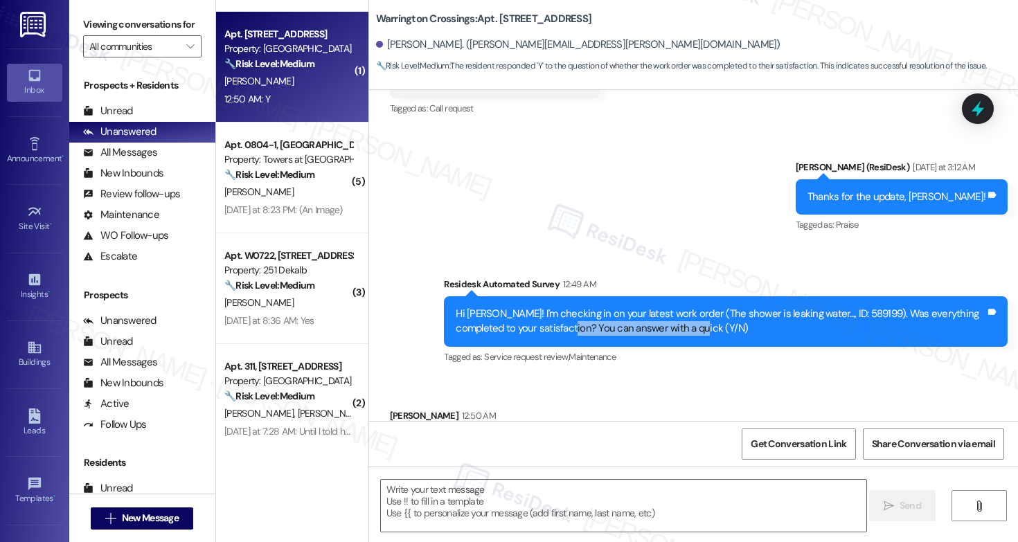
drag, startPoint x: 546, startPoint y: 251, endPoint x: 690, endPoint y: 251, distance: 144.0
click at [690, 307] on div "Hi [PERSON_NAME]! I'm checking in on your latest work order (The shower is leak…" at bounding box center [721, 322] width 530 height 30
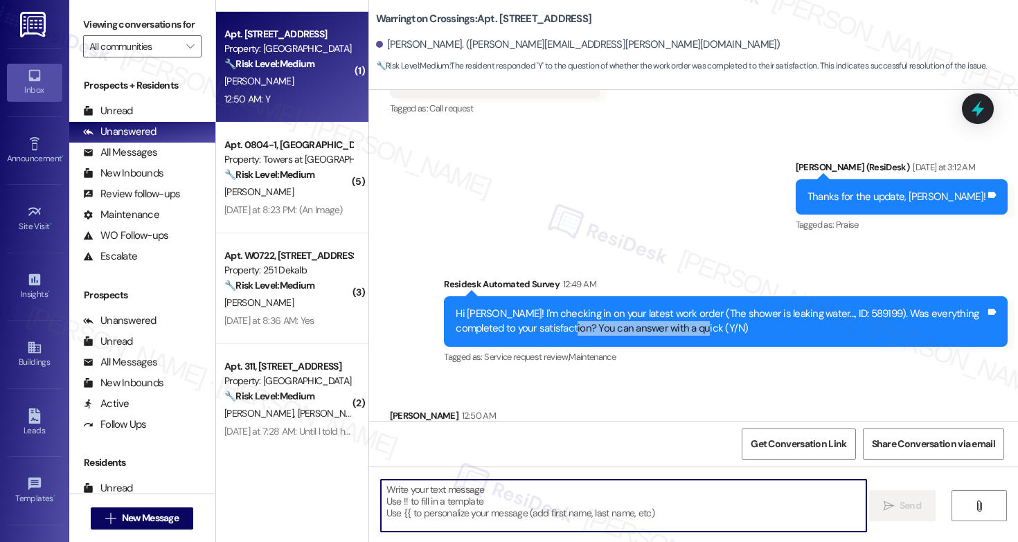
click at [499, 503] on textarea at bounding box center [623, 506] width 485 height 52
click at [459, 499] on textarea "To enrich screen reader interactions, please activate Accessibility in Grammarl…" at bounding box center [623, 506] width 485 height 52
paste textarea "Hi {{first_name}}, I'm so glad to hear the work order was completed to your sat…"
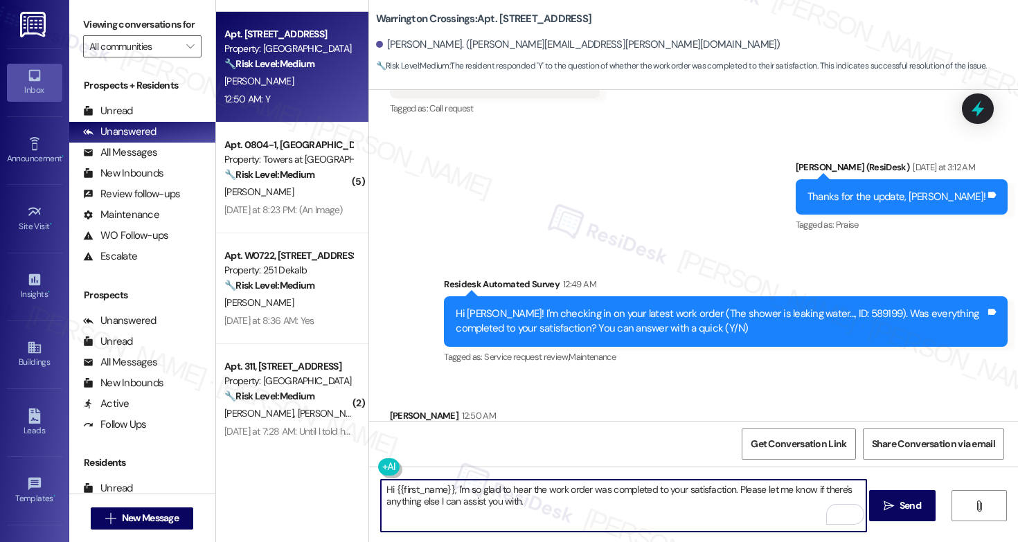
drag, startPoint x: 472, startPoint y: 494, endPoint x: 573, endPoint y: 495, distance: 101.1
click at [573, 495] on textarea "Hi {{first_name}}, I'm so glad to hear the work order was completed to your sat…" at bounding box center [623, 506] width 485 height 52
click at [572, 501] on textarea "Hi {{first_name}}, I'm so glad to hear the work order was completed to your sat…" at bounding box center [623, 506] width 485 height 52
type textarea "Hi {{first_name}}, I'm so glad to hear the work order was completed to your sat…"
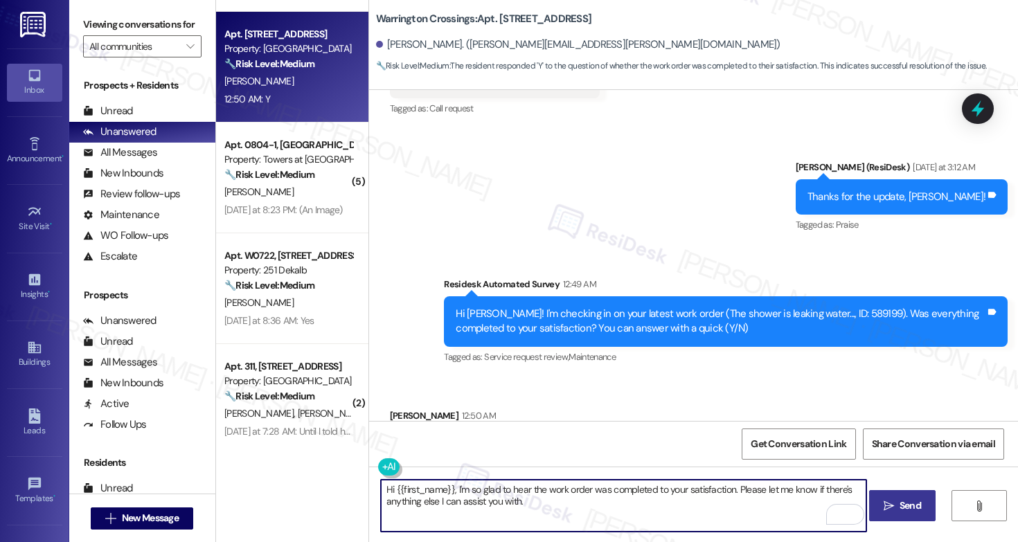
click at [900, 506] on span "Send" at bounding box center [910, 506] width 21 height 15
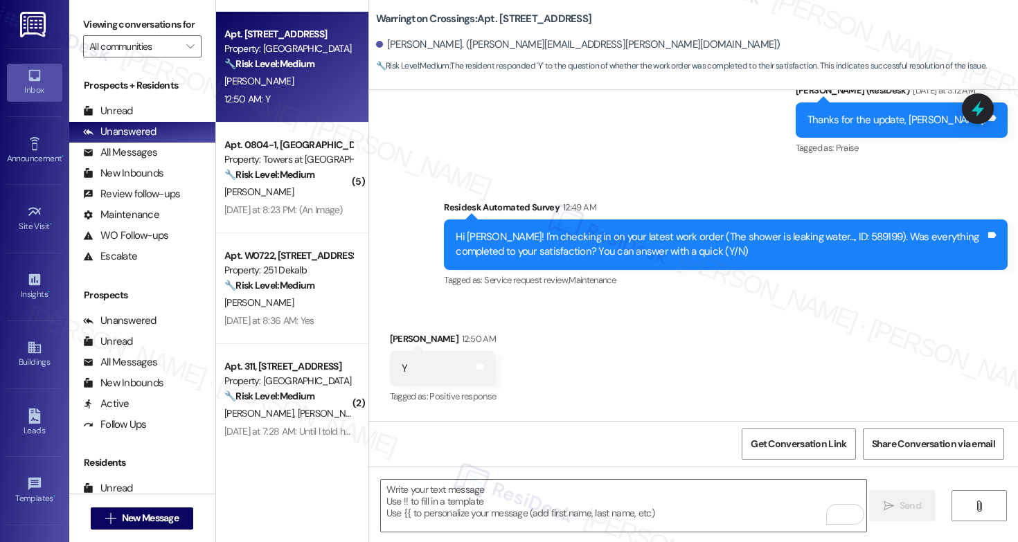
scroll to position [2717, 0]
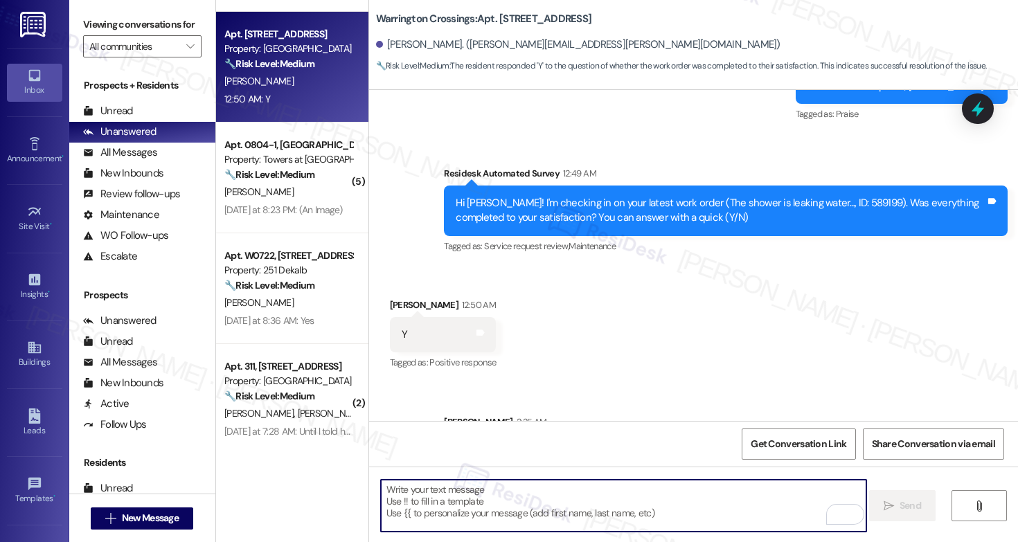
click at [535, 499] on textarea "To enrich screen reader interactions, please activate Accessibility in Grammarl…" at bounding box center [623, 506] width 485 height 52
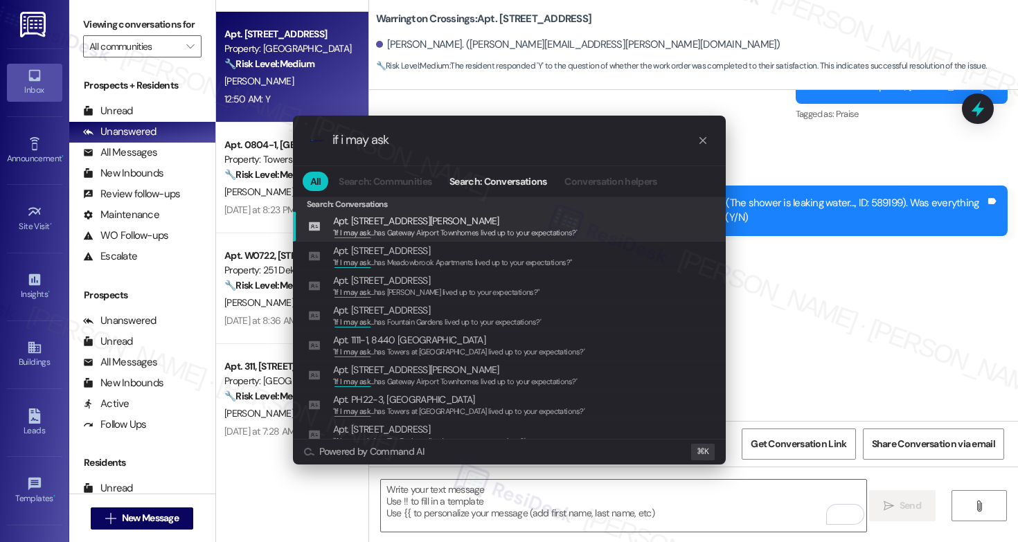
type input "if i may ask"
click at [447, 224] on span "Apt. [STREET_ADDRESS][PERSON_NAME]" at bounding box center [416, 220] width 166 height 15
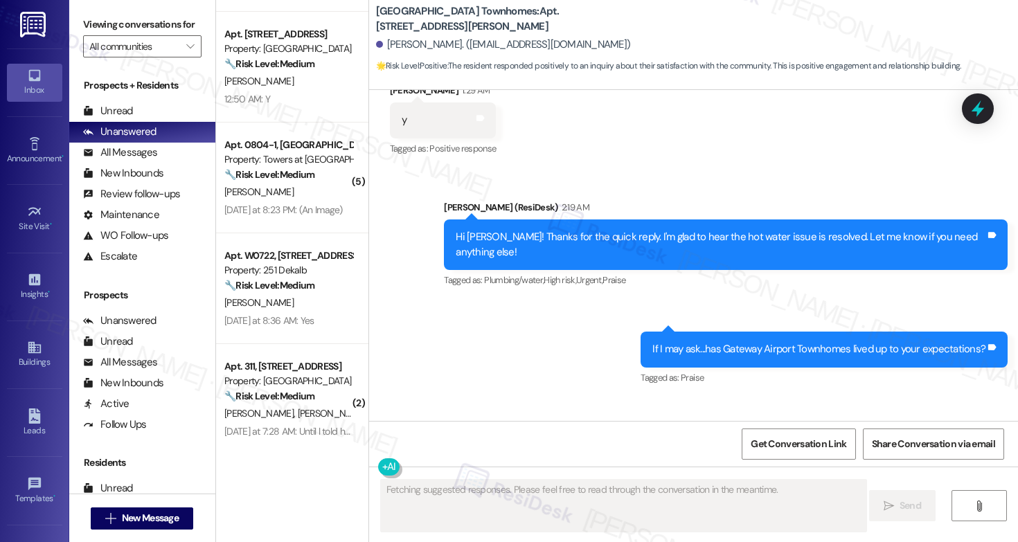
scroll to position [4015, 0]
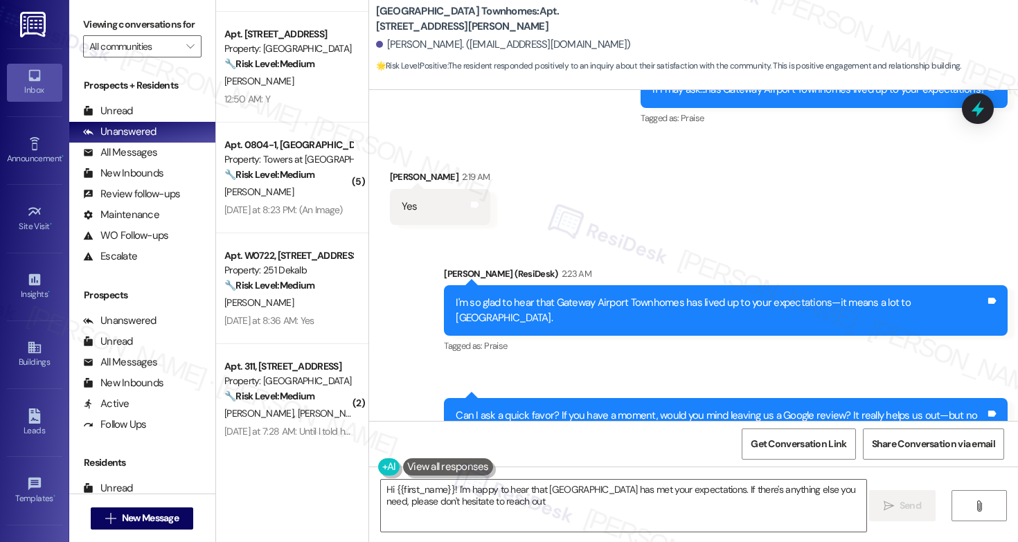
type textarea "Hi {{first_name}}! I'm happy to hear that [GEOGRAPHIC_DATA] has met your expect…"
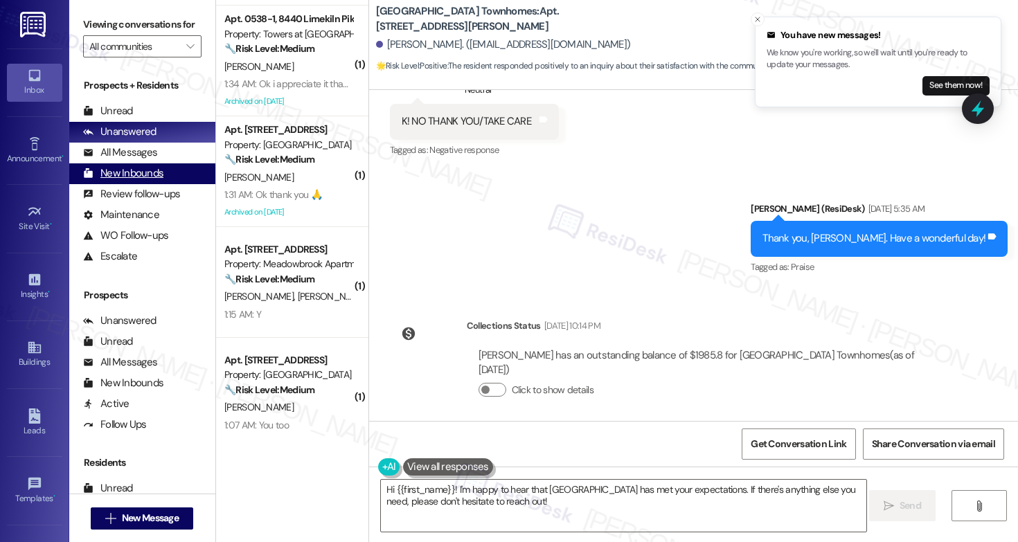
scroll to position [616, 0]
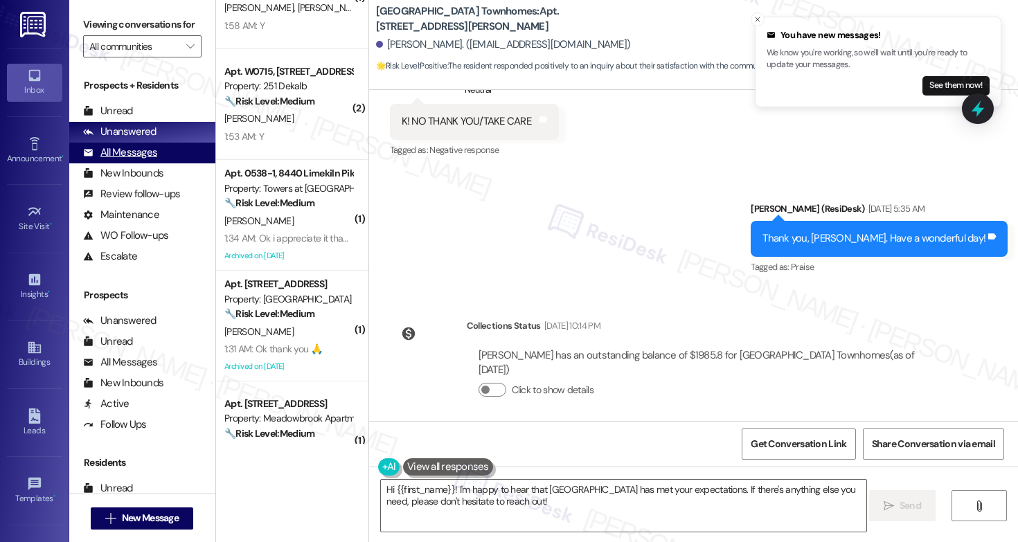
click at [144, 160] on div "All Messages" at bounding box center [120, 152] width 74 height 15
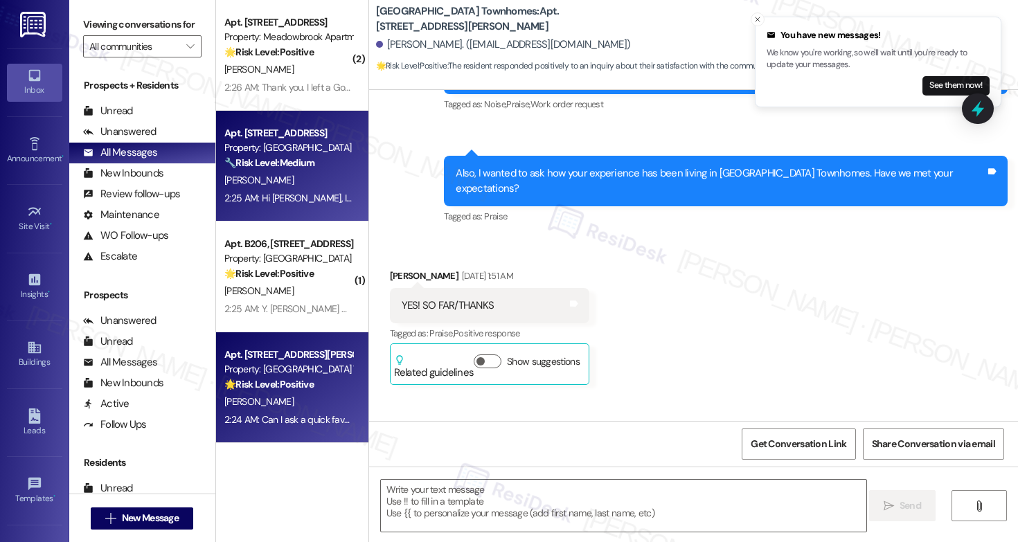
type textarea "Fetching suggested responses. Please feel free to read through the conversation…"
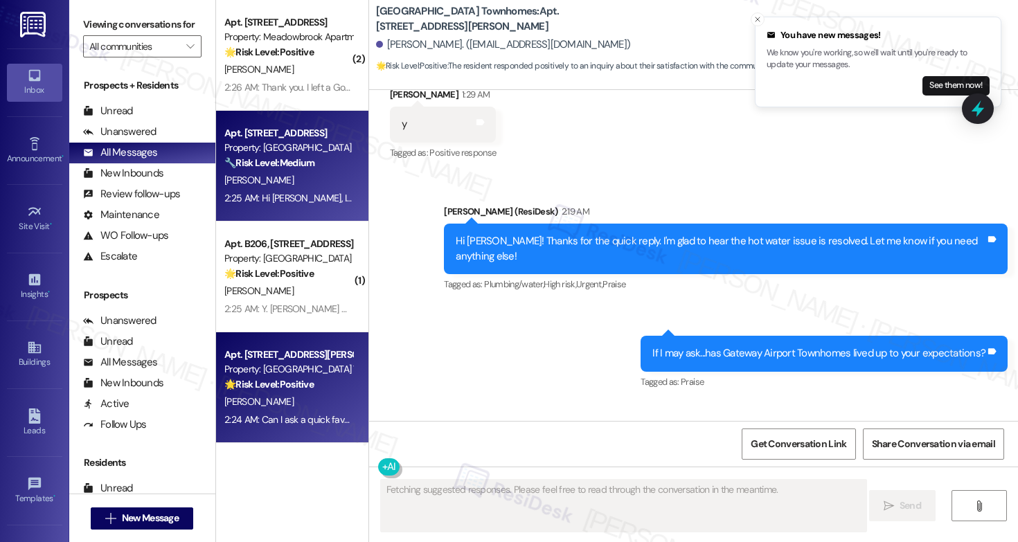
scroll to position [3755, 0]
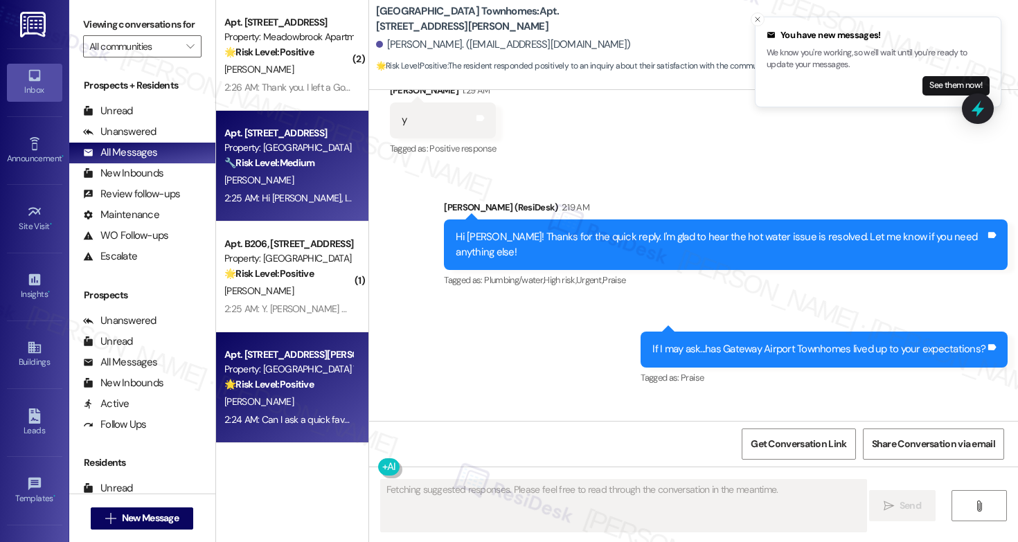
click at [308, 175] on div "[PERSON_NAME]" at bounding box center [288, 180] width 131 height 17
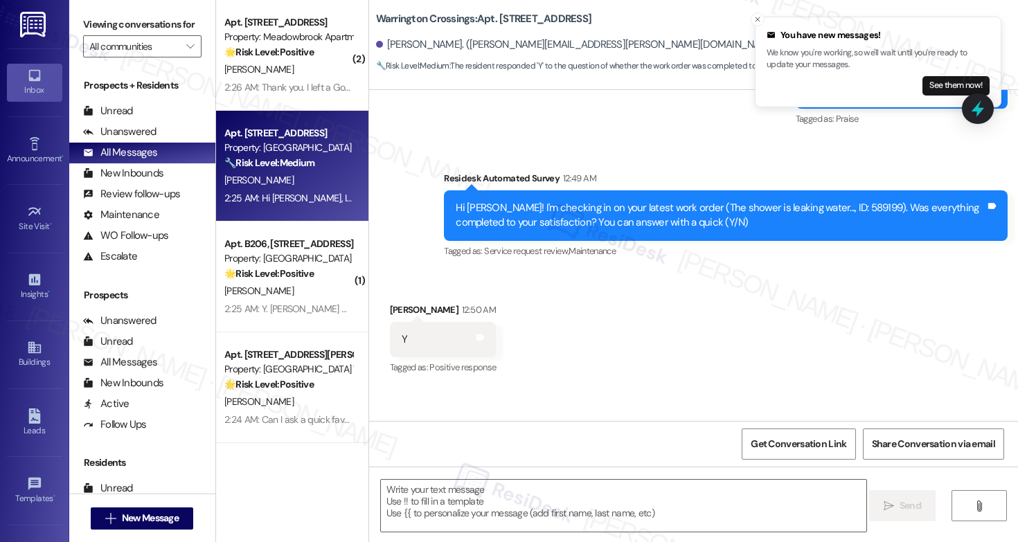
scroll to position [2737, 0]
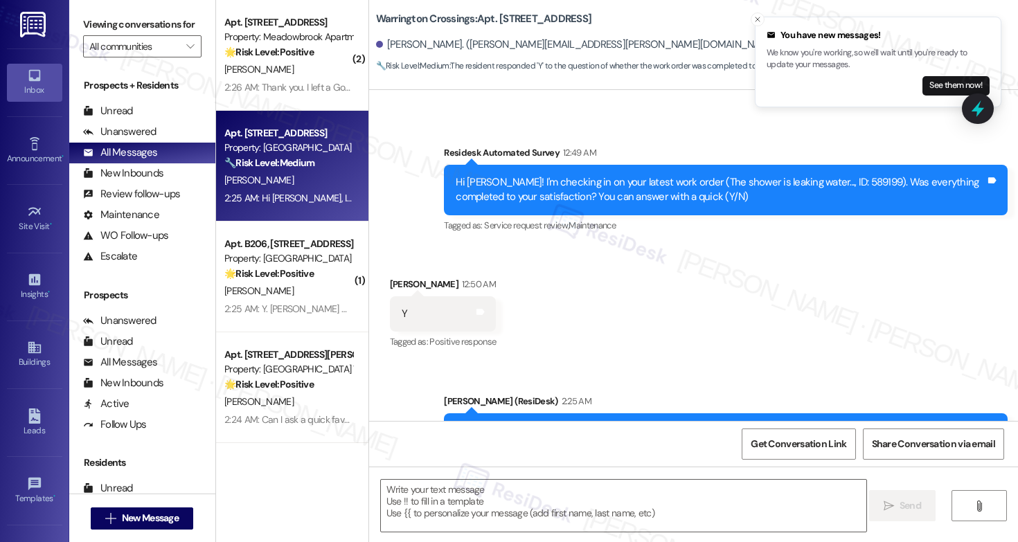
type textarea "Fetching suggested responses. Please feel free to read through the conversation…"
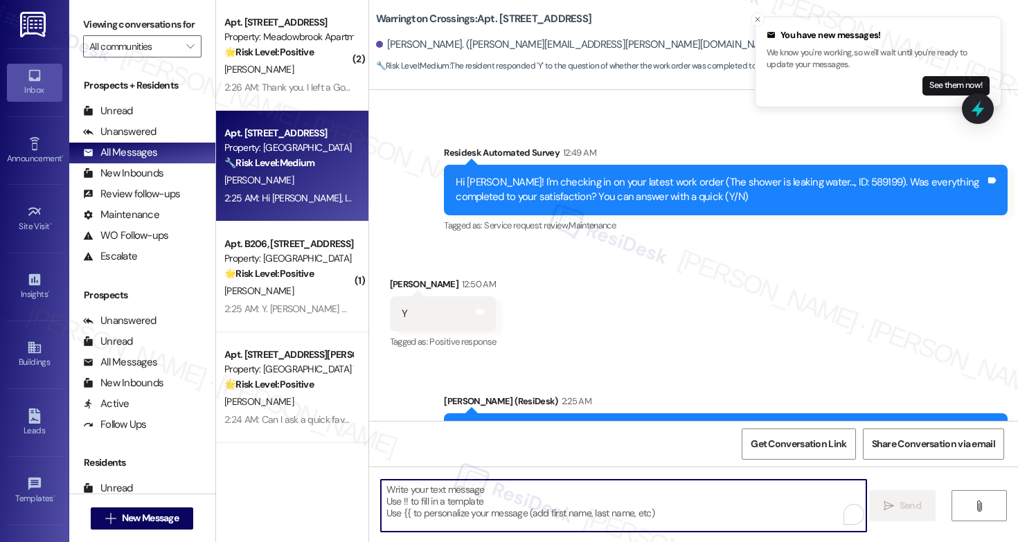
click at [474, 490] on textarea "To enrich screen reader interactions, please activate Accessibility in Grammarl…" at bounding box center [623, 506] width 485 height 52
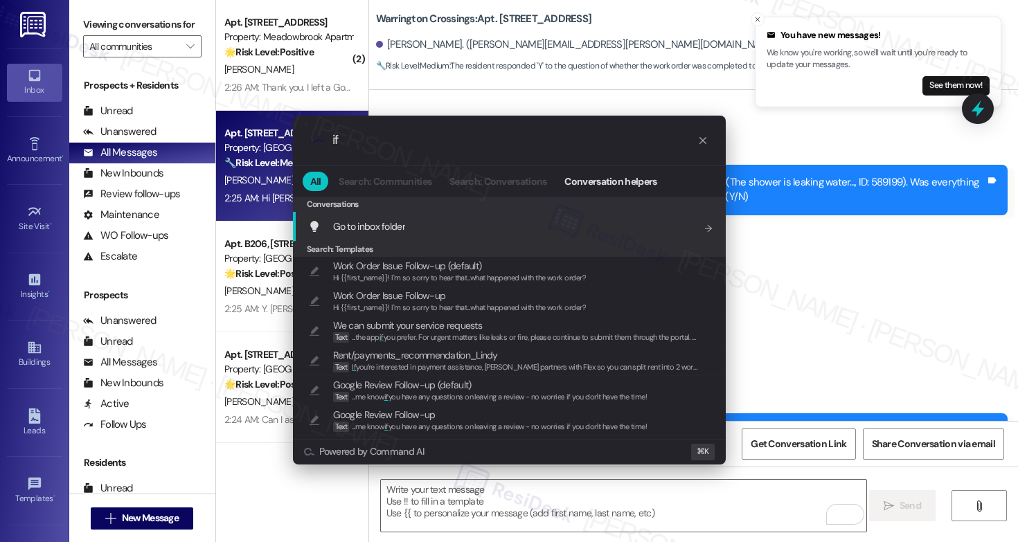
type input "if i"
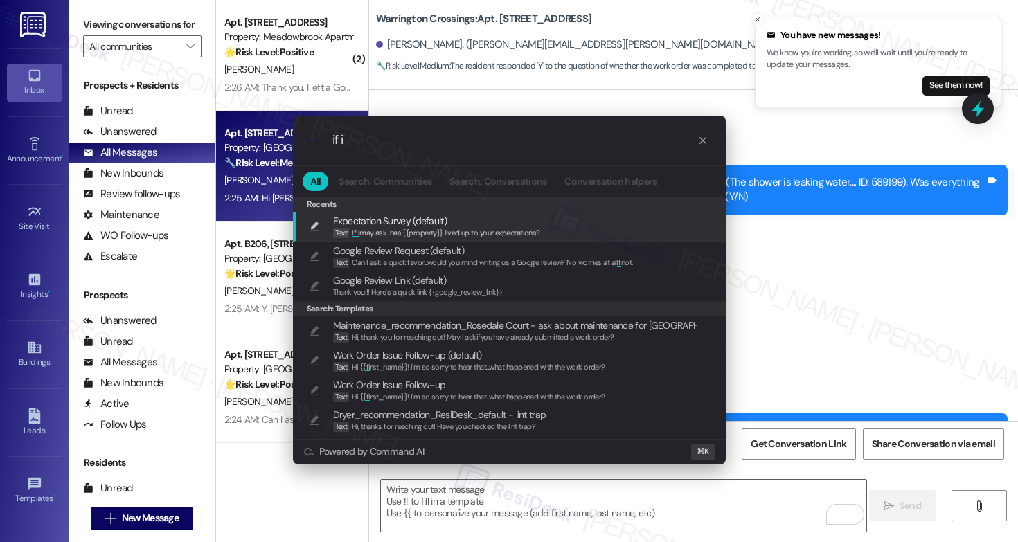
click at [547, 223] on div "Expectation Survey (default) Text If I may ask...has {{property}} lived up to y…" at bounding box center [510, 226] width 405 height 26
type textarea "If I may ask...has {{property}} lived up to your expectations?"
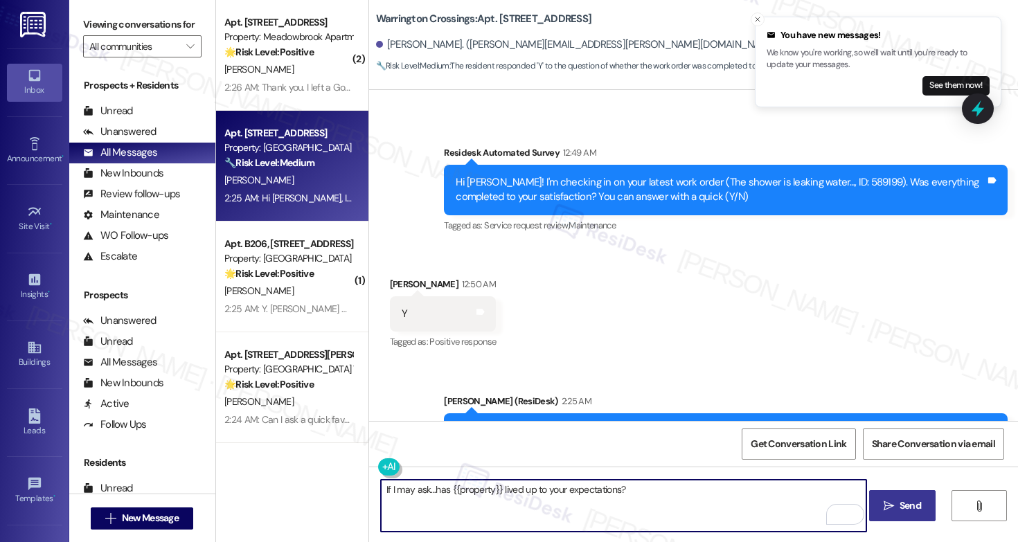
click at [913, 503] on span "Send" at bounding box center [910, 506] width 21 height 15
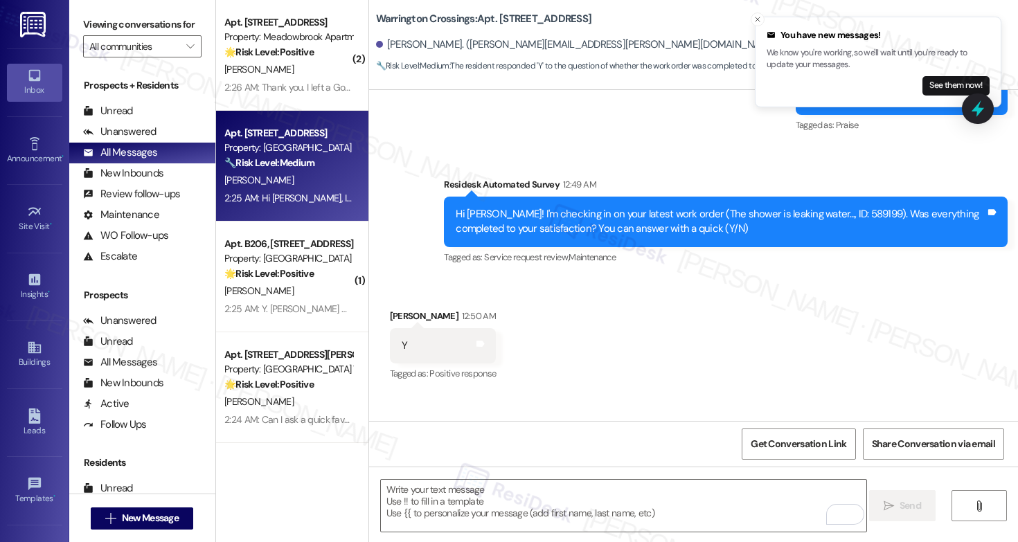
scroll to position [2834, 0]
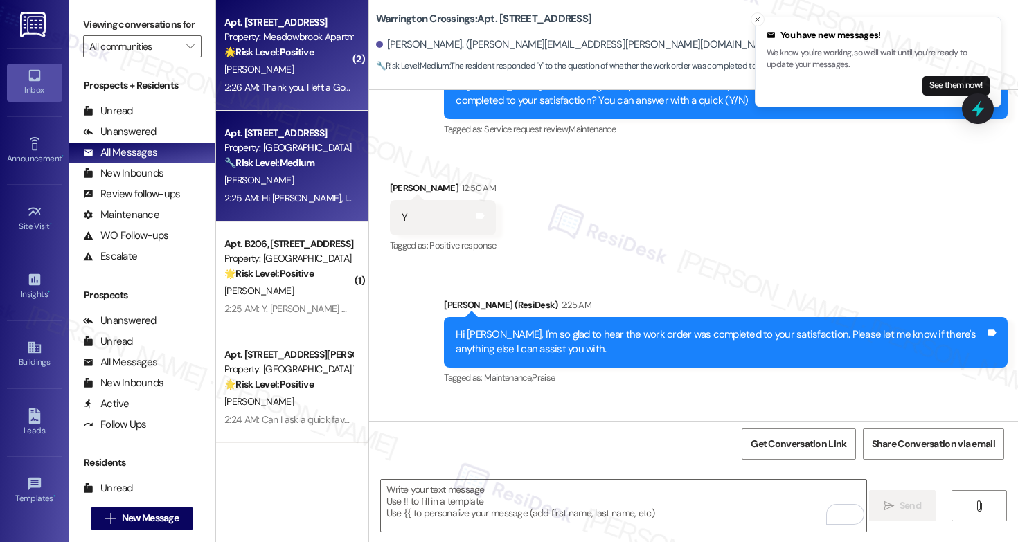
click at [301, 73] on div "[PERSON_NAME]" at bounding box center [288, 69] width 131 height 17
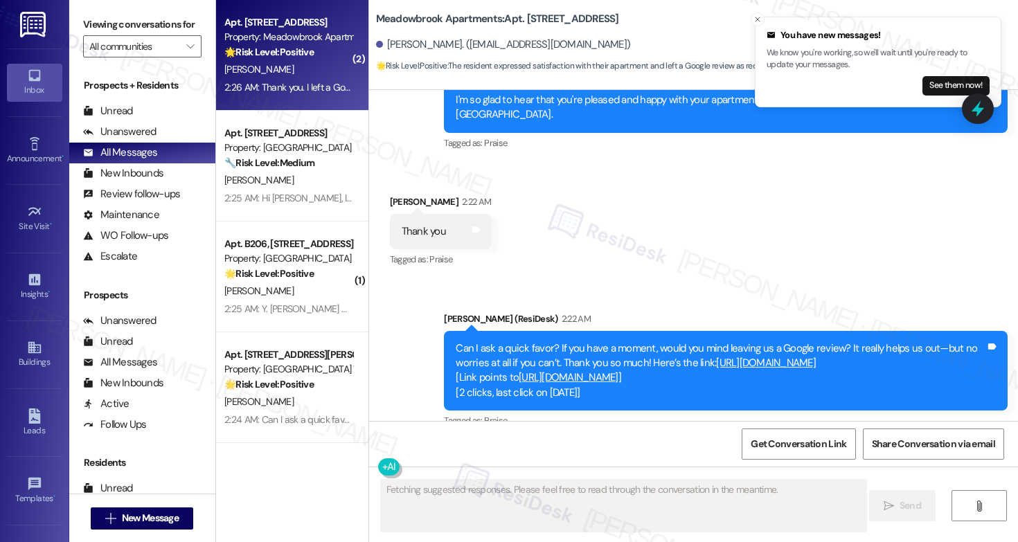
scroll to position [4155, 0]
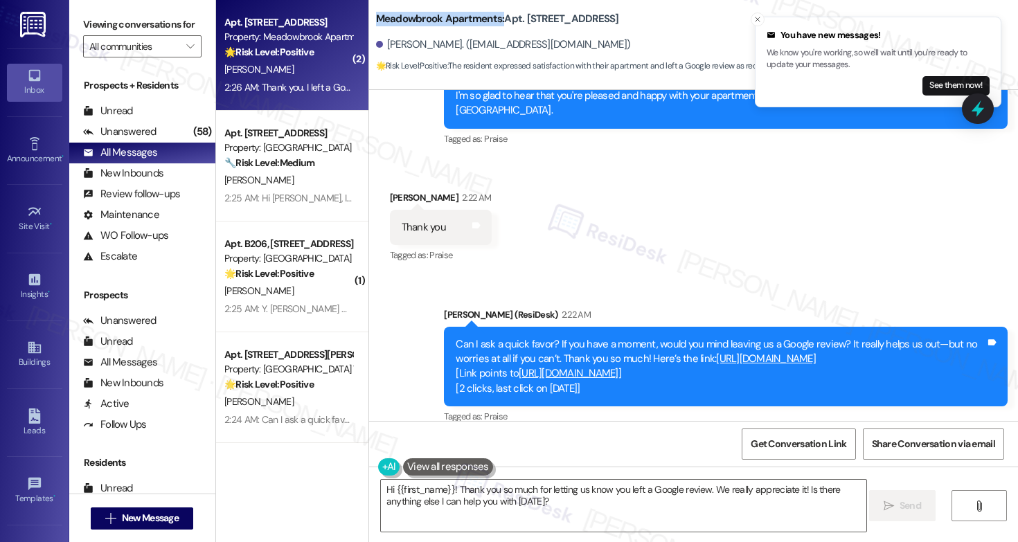
drag, startPoint x: 366, startPoint y: 10, endPoint x: 494, endPoint y: 13, distance: 128.2
click at [494, 13] on div "Meadowbrook Apartments: Apt. [STREET_ADDRESS] [PERSON_NAME]. ([EMAIL_ADDRESS][D…" at bounding box center [693, 38] width 649 height 70
copy b "Meadowbrook Apartments:"
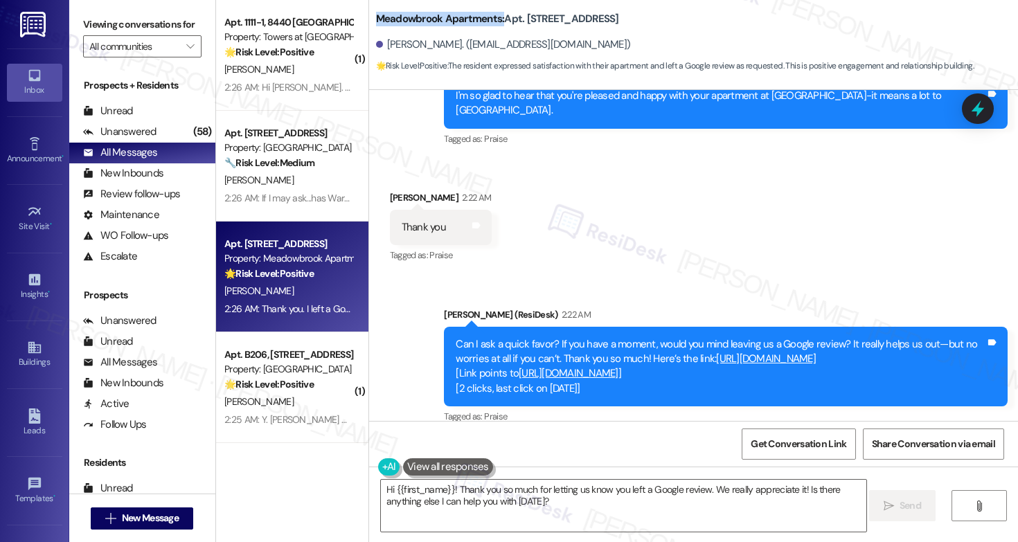
copy b "Meadowbrook Apartments:"
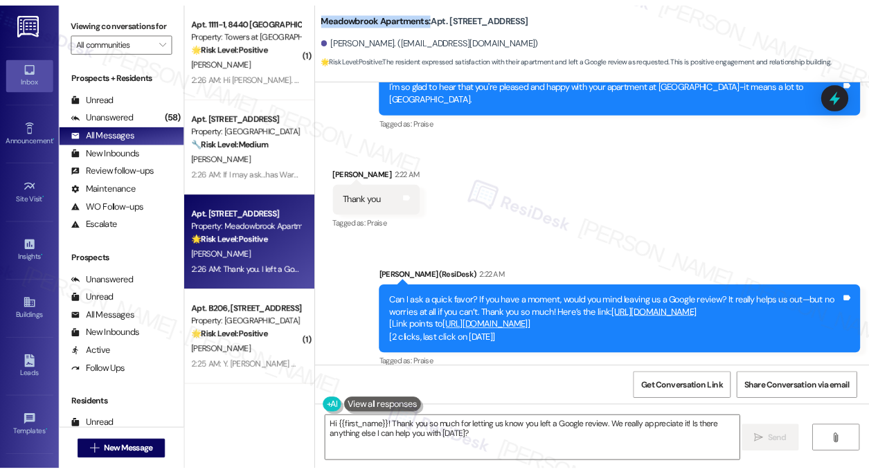
scroll to position [4156, 0]
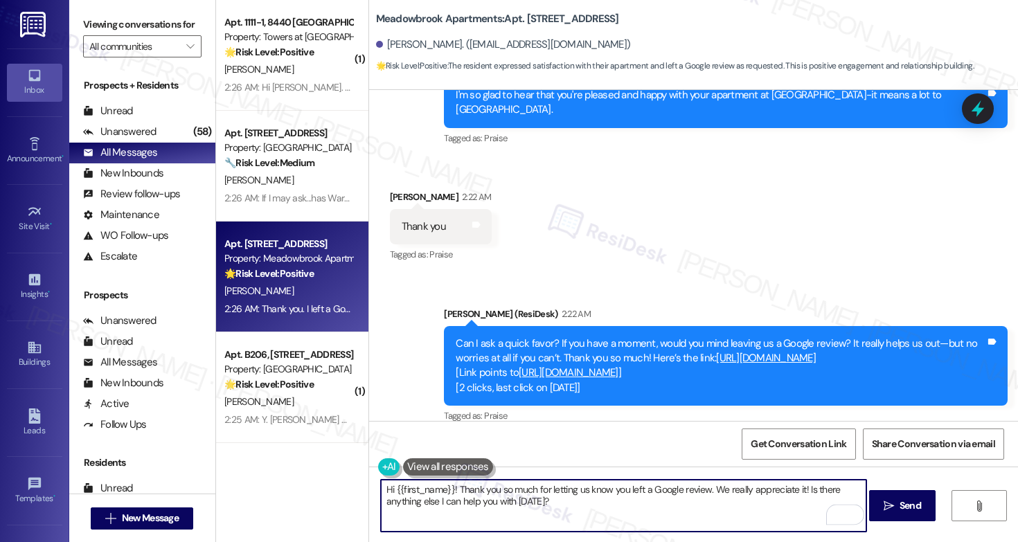
drag, startPoint x: 452, startPoint y: 489, endPoint x: 368, endPoint y: 483, distance: 84.7
click at [373, 483] on div "Hi {{first_name}}! Thank you so much for letting us know you left a Google revi…" at bounding box center [616, 505] width 487 height 53
drag, startPoint x: 481, startPoint y: 494, endPoint x: 552, endPoint y: 494, distance: 70.6
click at [552, 494] on textarea "Thank you so much for letting us know you left a Google review. We really appre…" at bounding box center [623, 506] width 485 height 52
click at [523, 492] on textarea "Thank you so much for letting us know you left a Google review. We really appre…" at bounding box center [623, 506] width 485 height 52
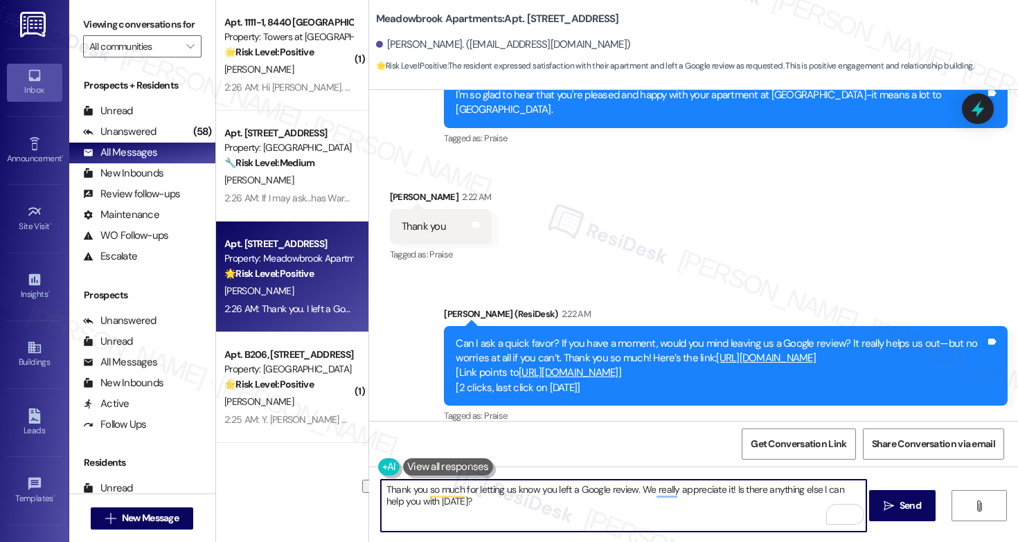
drag, startPoint x: 472, startPoint y: 490, endPoint x: 572, endPoint y: 492, distance: 100.4
click at [572, 492] on textarea "Thank you so much for letting us know you left a Google review. We really appre…" at bounding box center [623, 506] width 485 height 52
click at [660, 497] on textarea "Thank you so much for the Google review. We really appreciate it! Is there anyt…" at bounding box center [623, 506] width 485 height 52
click at [844, 494] on textarea "Thank you so much for the Google review. We really appreciate it! Is there anyt…" at bounding box center [623, 506] width 485 height 52
type textarea "Thank you so much for the Google review. We really appreciate it! Is there anyt…"
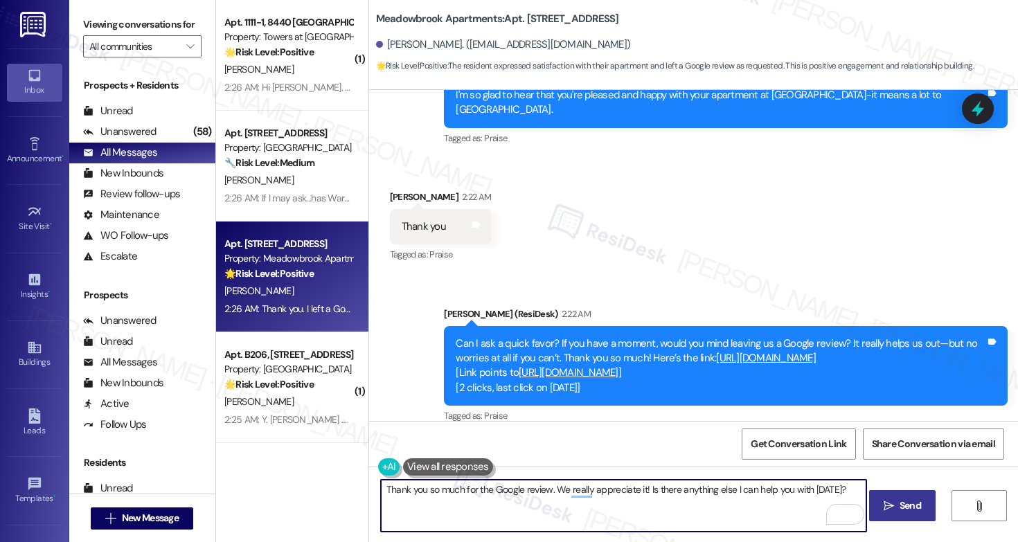
click at [887, 506] on icon "" at bounding box center [889, 506] width 10 height 11
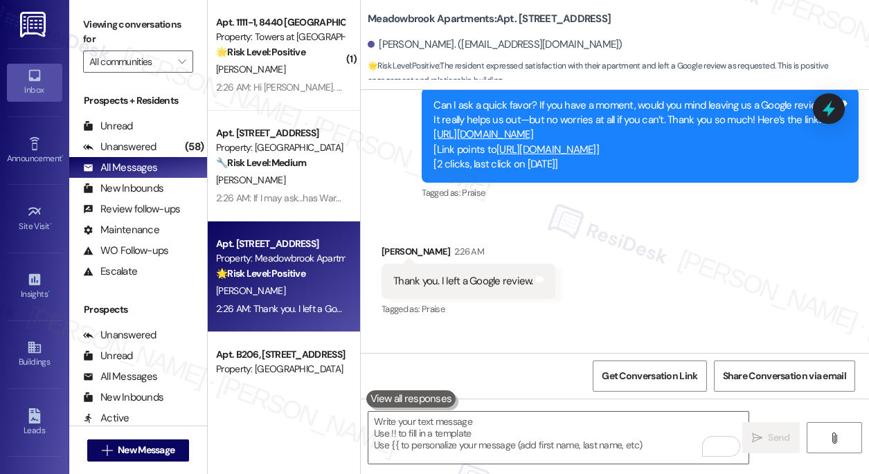
scroll to position [4617, 0]
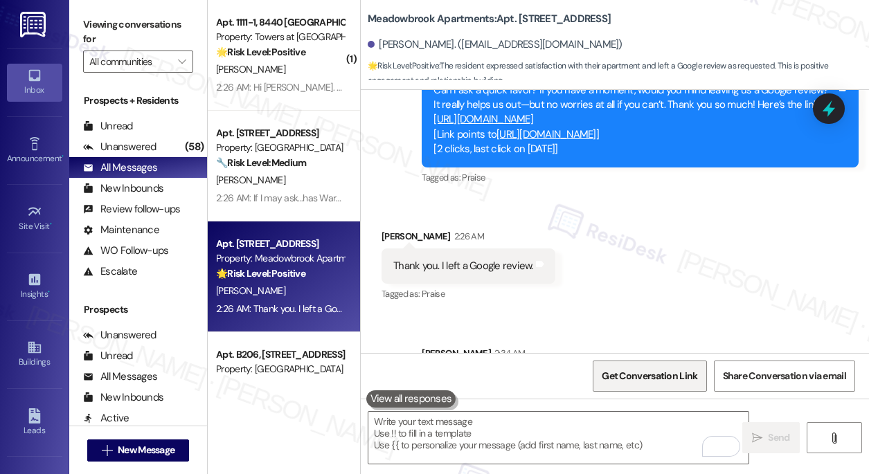
click at [658, 384] on span "Get Conversation Link" at bounding box center [649, 376] width 101 height 30
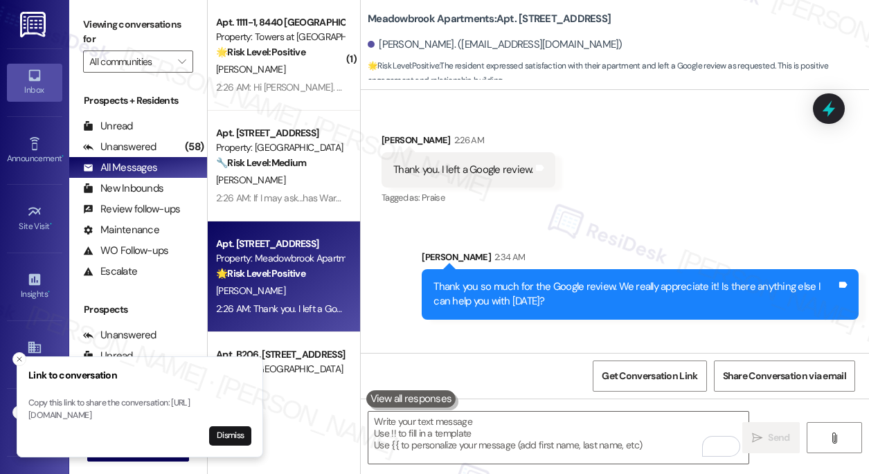
scroll to position [4714, 0]
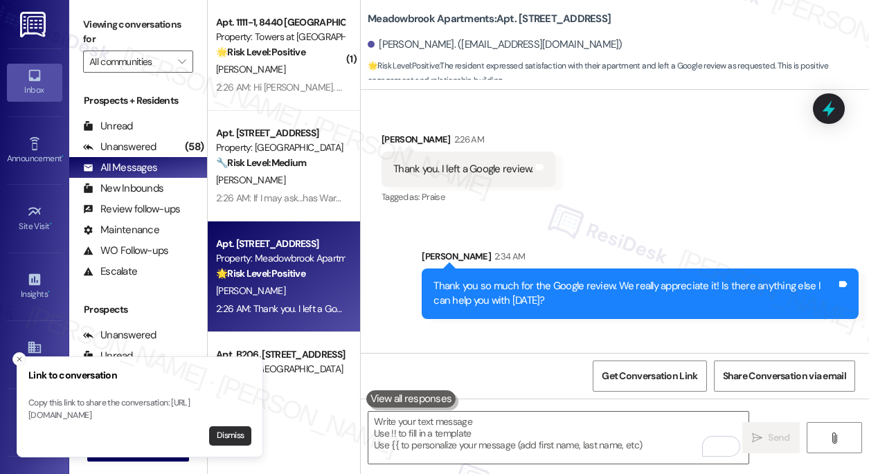
click at [247, 433] on button "Dismiss" at bounding box center [230, 436] width 42 height 19
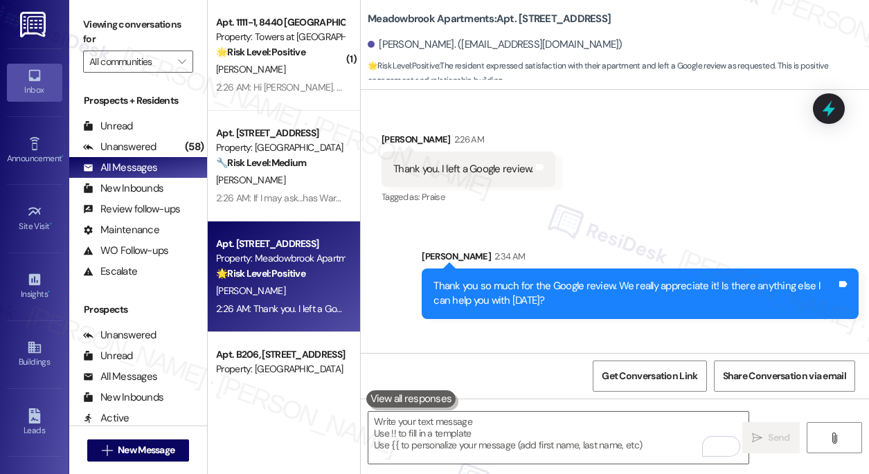
click at [431, 399] on button at bounding box center [411, 399] width 90 height 17
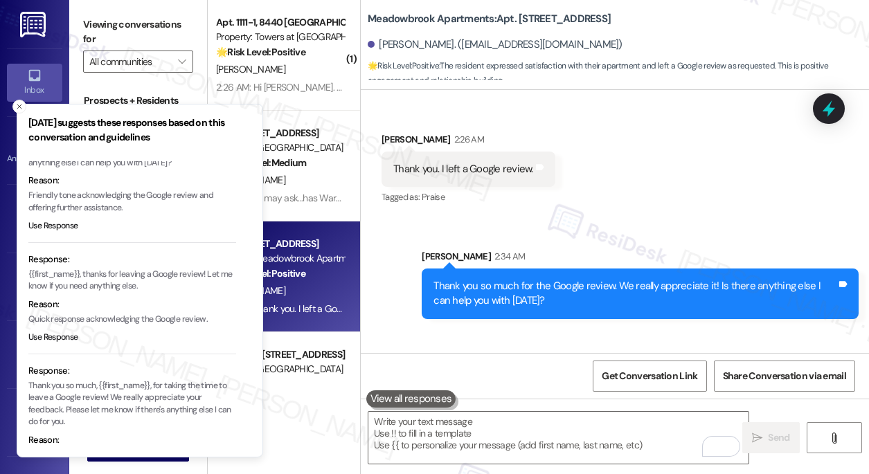
scroll to position [117, 0]
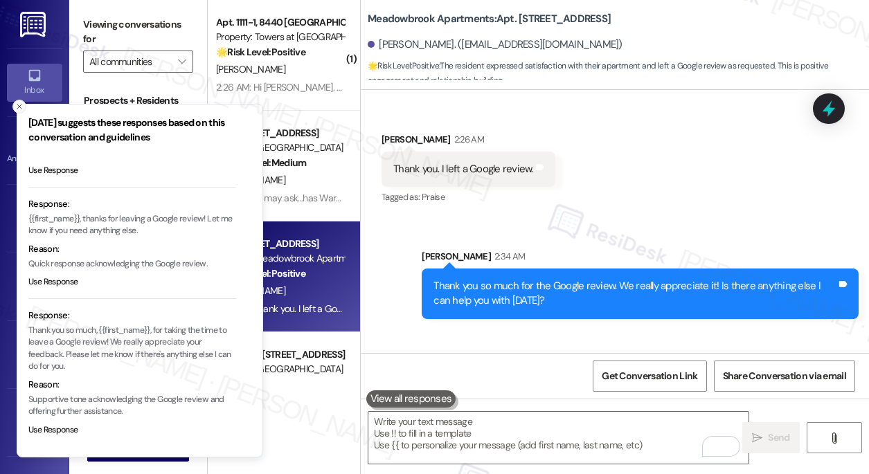
click at [21, 109] on icon "Close toast" at bounding box center [19, 106] width 8 height 8
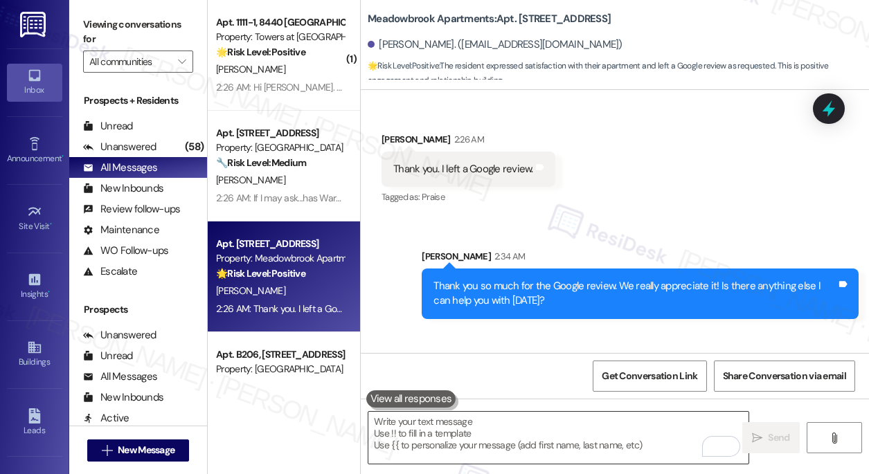
click at [415, 441] on textarea "To enrich screen reader interactions, please activate Accessibility in Grammarl…" at bounding box center [558, 438] width 380 height 52
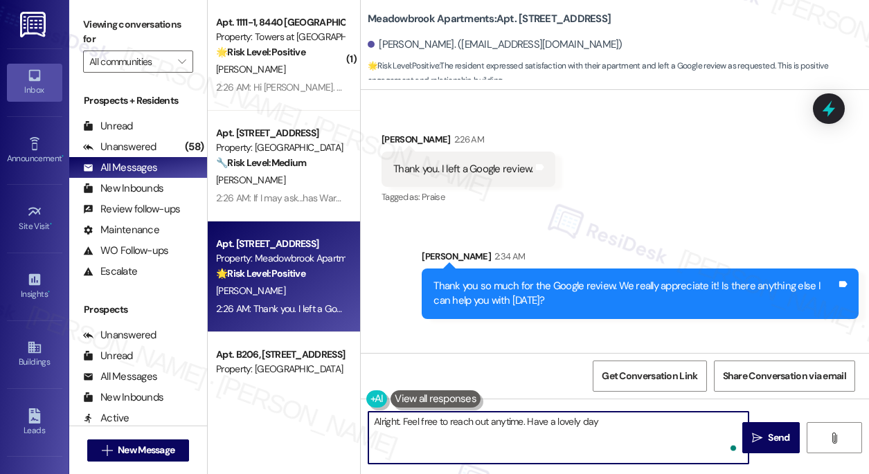
type textarea "Alright. Feel free to reach out anytime. Have a lovely day!"
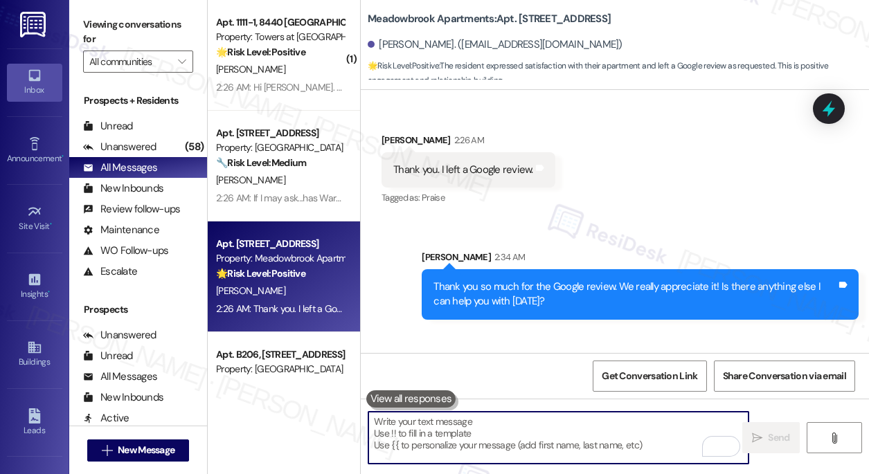
scroll to position [4810, 0]
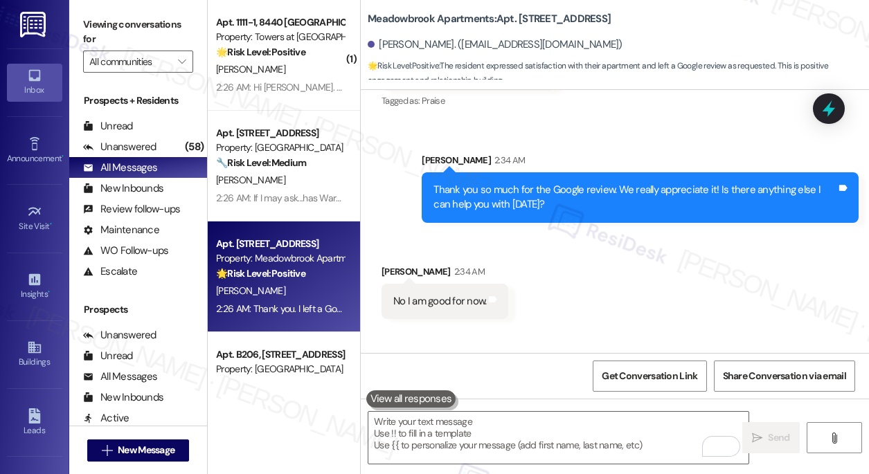
drag, startPoint x: 653, startPoint y: 326, endPoint x: 785, endPoint y: 330, distance: 132.3
click at [785, 391] on div "Alright. Feel free to reach out anytime. Have a lovely day!" at bounding box center [714, 398] width 246 height 15
drag, startPoint x: 369, startPoint y: 10, endPoint x: 491, endPoint y: 12, distance: 121.9
click at [491, 12] on b "Meadowbrook Apartments: Apt. [STREET_ADDRESS]" at bounding box center [489, 19] width 243 height 15
copy b "Meadowbrook Apartments"
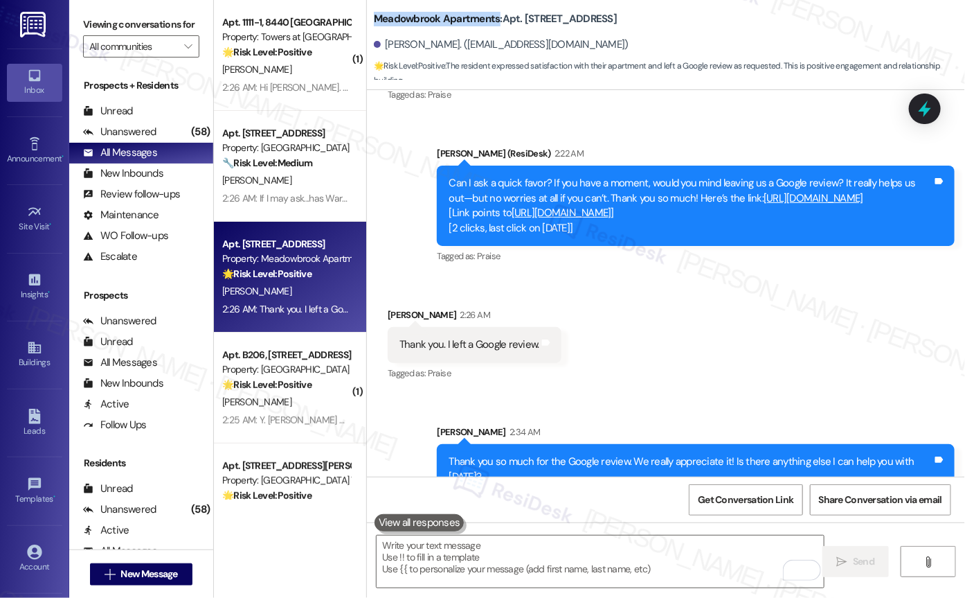
scroll to position [4354, 0]
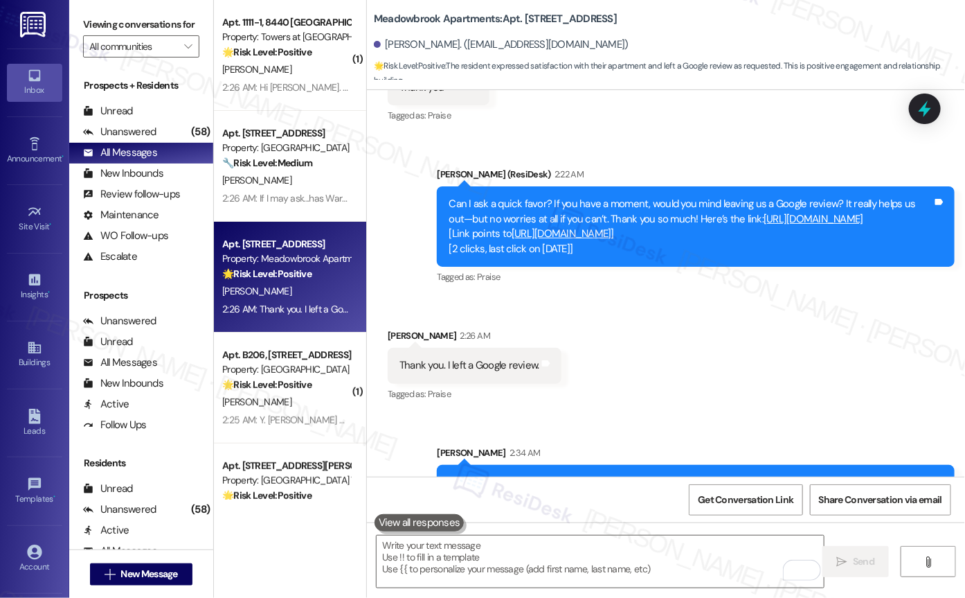
click at [620, 136] on div "Sent via SMS [PERSON_NAME] (ResiDesk) 2:22 AM Can I ask a quick favor? If you h…" at bounding box center [666, 216] width 598 height 161
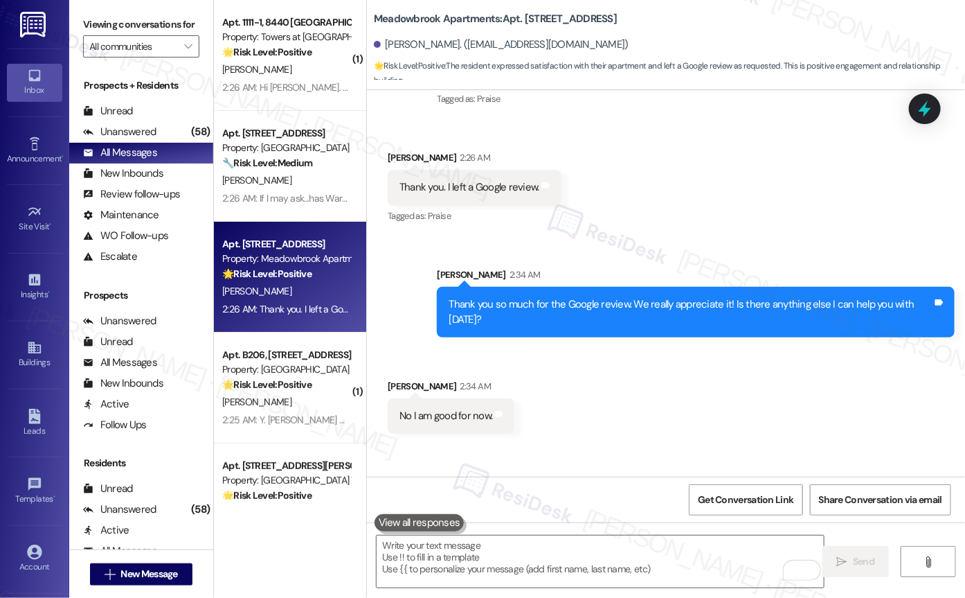
scroll to position [4550, 0]
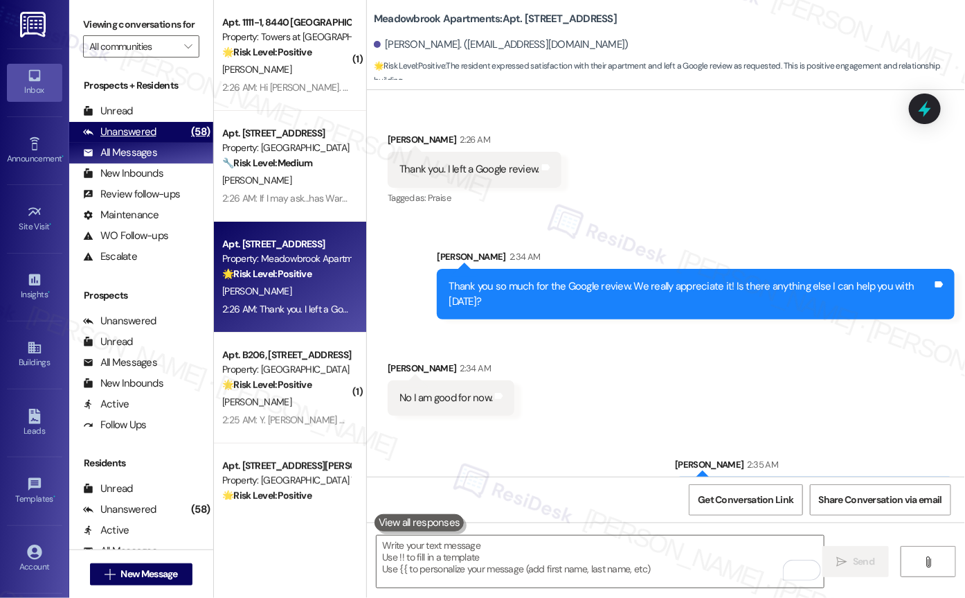
click at [125, 139] on div "Unanswered" at bounding box center [119, 132] width 73 height 15
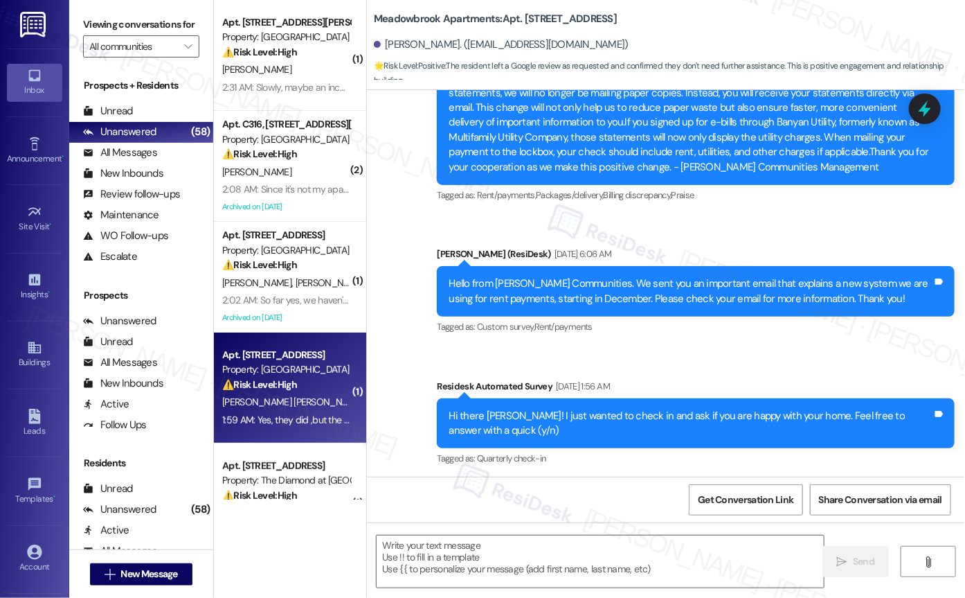
type textarea "Fetching suggested responses. Please feel free to read through the conversation…"
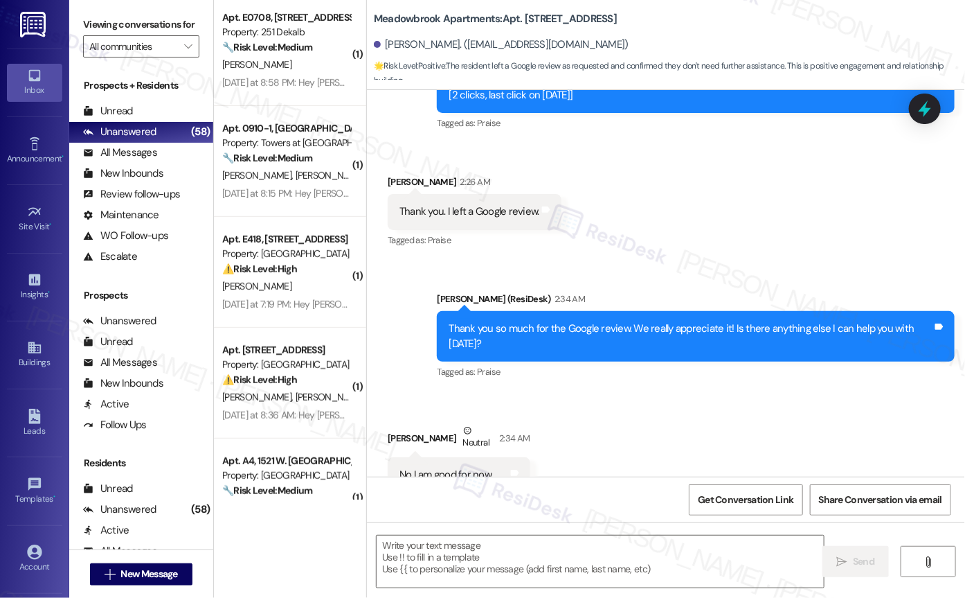
scroll to position [5040, 0]
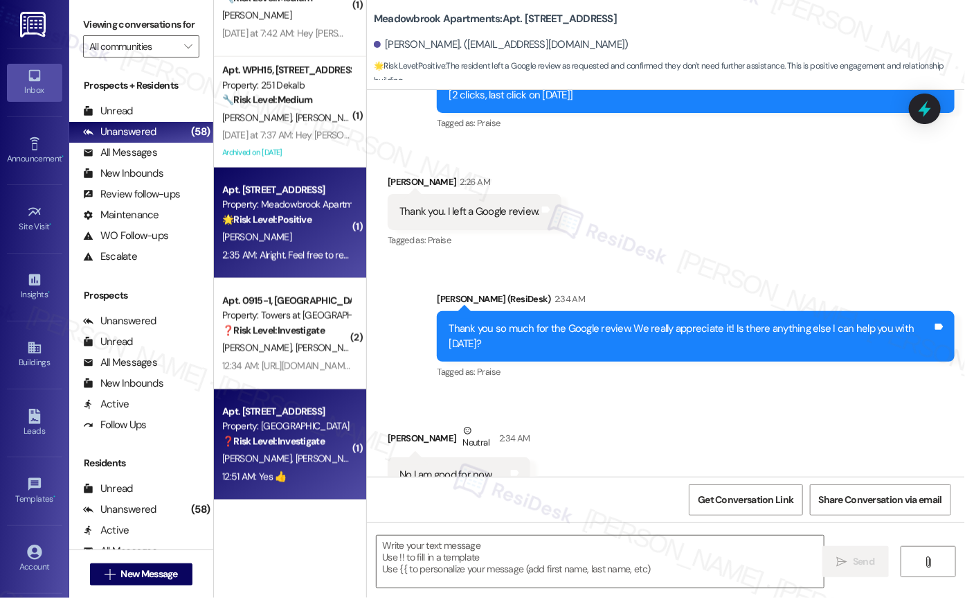
click at [324, 466] on div "[PERSON_NAME] [PERSON_NAME]" at bounding box center [286, 458] width 131 height 17
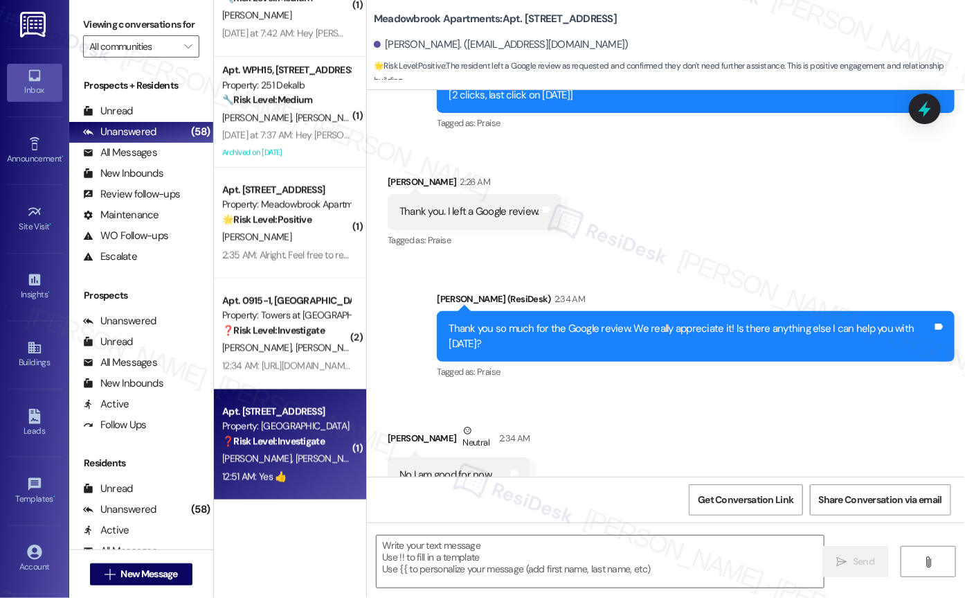
type textarea "Fetching suggested responses. Please feel free to read through the conversation…"
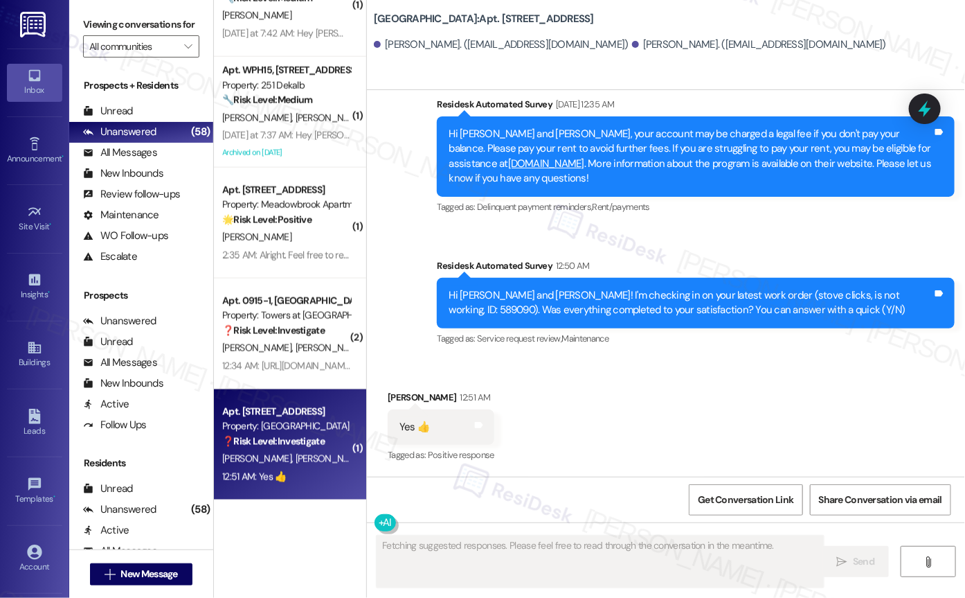
scroll to position [521, 0]
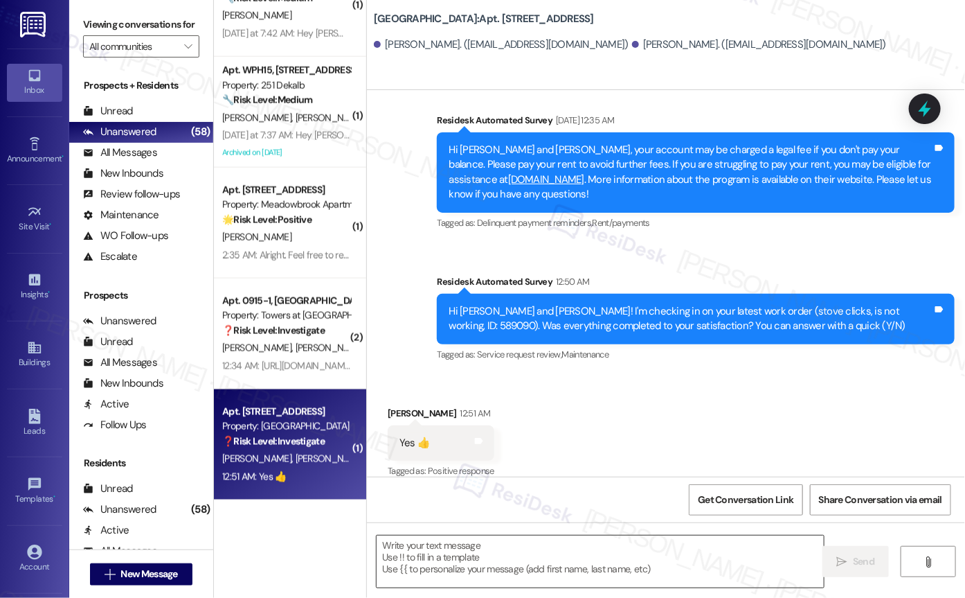
click at [479, 542] on textarea at bounding box center [600, 561] width 447 height 52
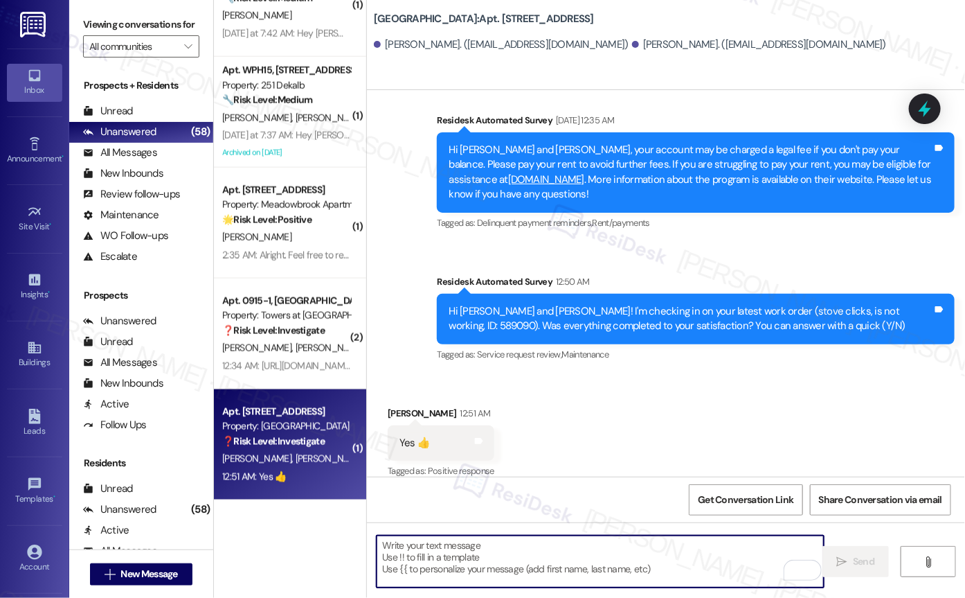
click at [465, 542] on textarea "To enrich screen reader interactions, please activate Accessibility in Grammarl…" at bounding box center [600, 561] width 447 height 52
paste textarea "Hi {{first_name}}, I'm so glad to hear the work order was completed to your sat…"
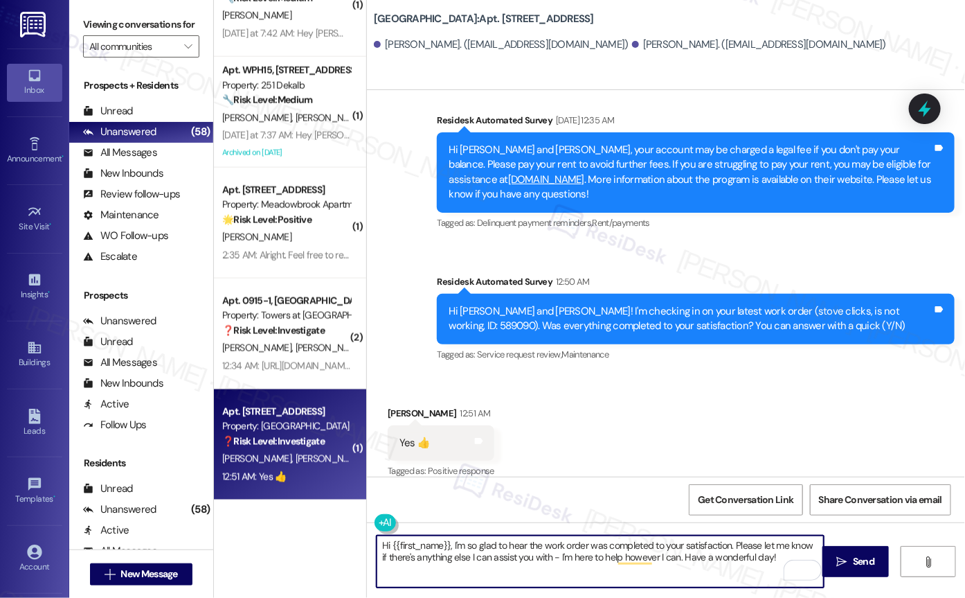
click at [393, 406] on div "[PERSON_NAME] 12:51 AM" at bounding box center [441, 415] width 107 height 19
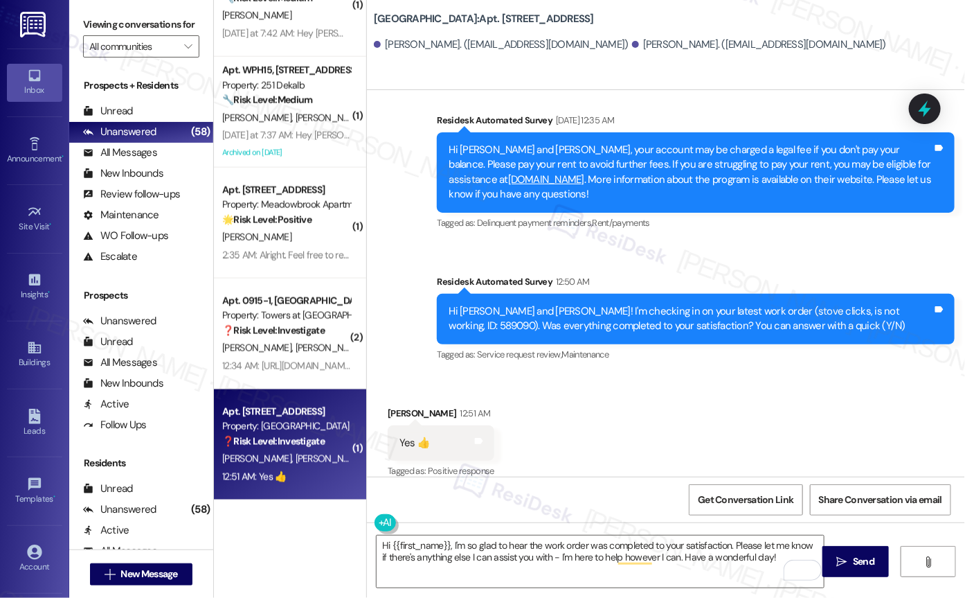
click at [393, 406] on div "[PERSON_NAME] 12:51 AM" at bounding box center [441, 415] width 107 height 19
copy div "[PERSON_NAME]"
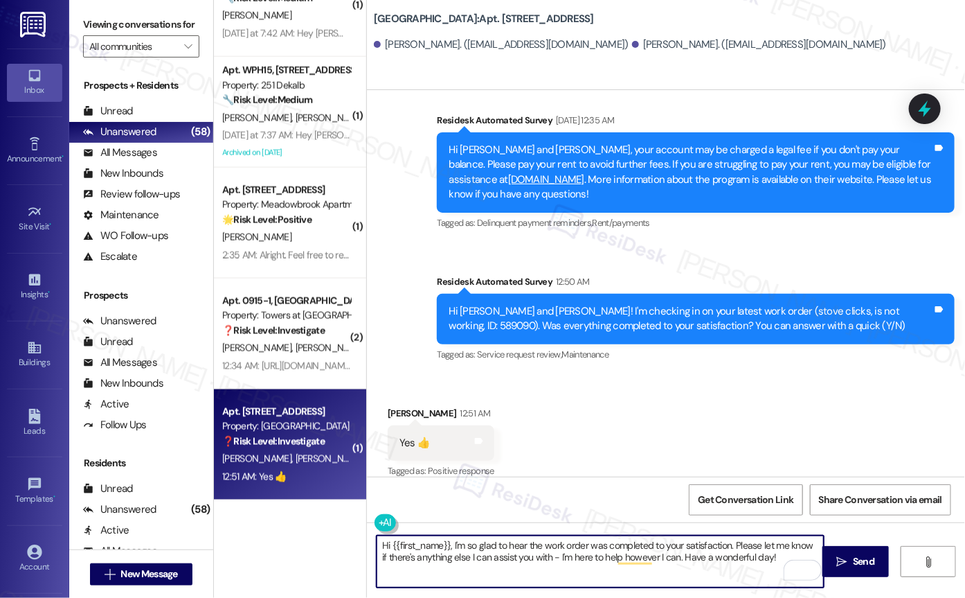
drag, startPoint x: 386, startPoint y: 544, endPoint x: 444, endPoint y: 546, distance: 58.2
click at [444, 542] on textarea "Hi {{first_name}}, I'm so glad to hear the work order was completed to your sat…" at bounding box center [600, 561] width 447 height 52
paste textarea "[PERSON_NAME]"
click at [759, 542] on textarea "Hi [PERSON_NAME], I'm so glad to hear the work order was completed to your sati…" at bounding box center [600, 561] width 447 height 52
type textarea "Hi [PERSON_NAME], I'm so glad to hear the work order was completed to your sati…"
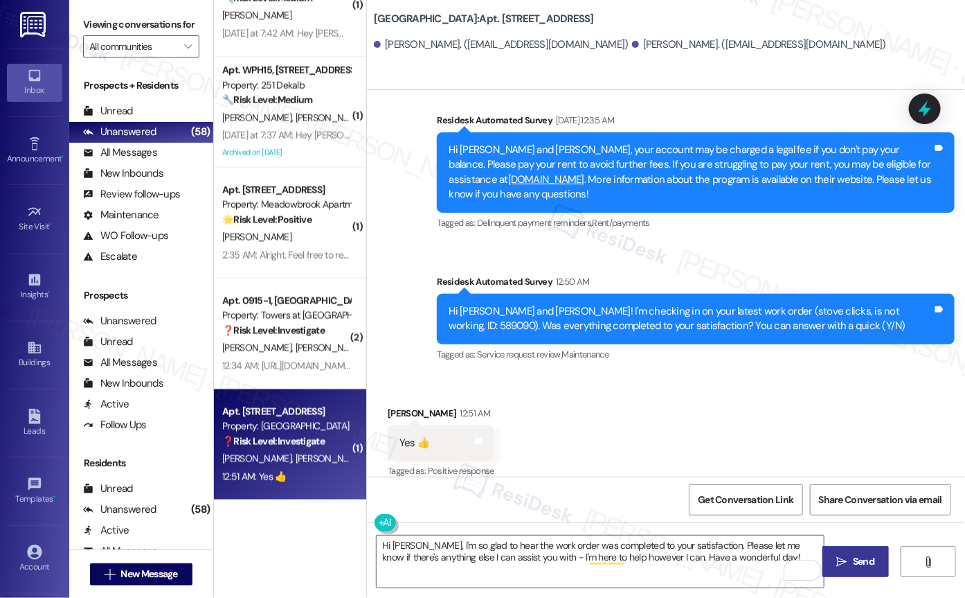
click at [847, 542] on span " Send" at bounding box center [856, 561] width 44 height 15
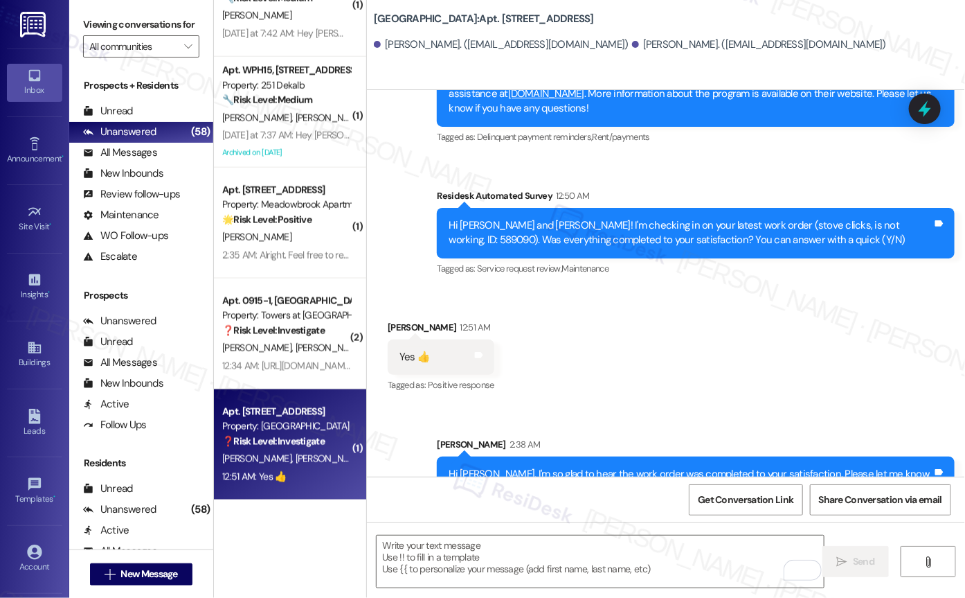
scroll to position [634, 0]
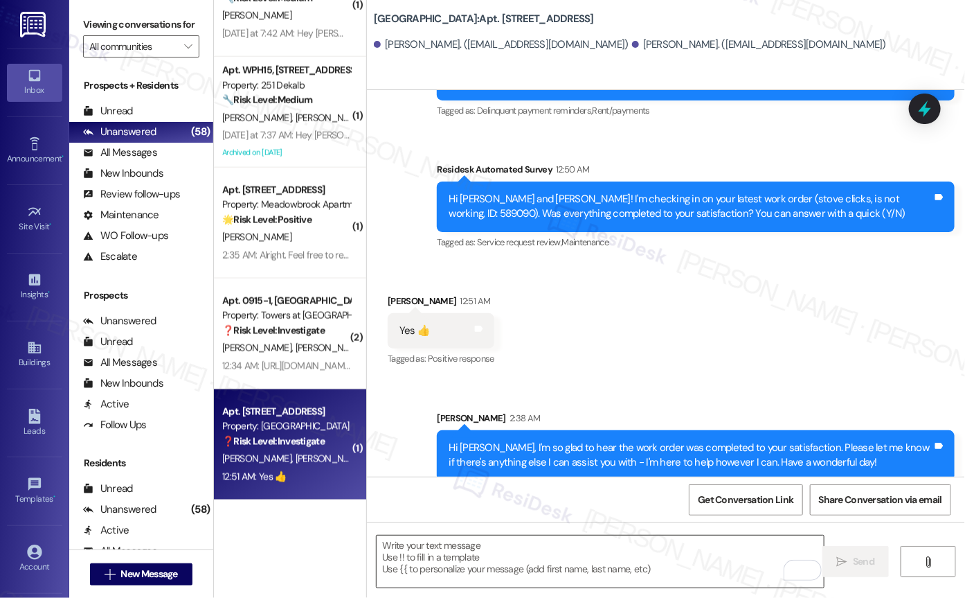
click at [538, 542] on textarea "To enrich screen reader interactions, please activate Accessibility in Grammarl…" at bounding box center [600, 561] width 447 height 52
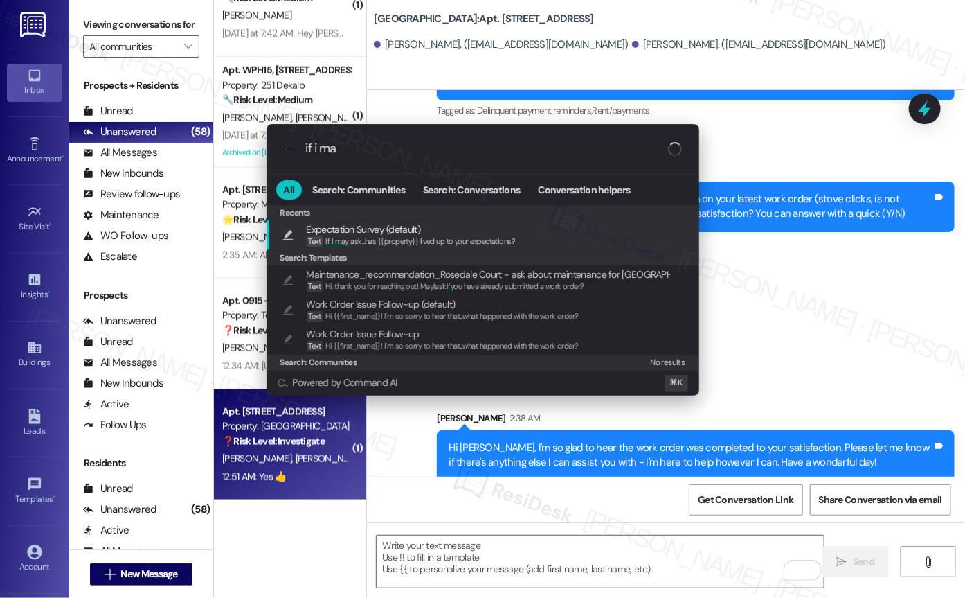
type input "if i ma"
click at [492, 232] on span "Expectation Survey (default)" at bounding box center [411, 229] width 209 height 15
type textarea "If I may ask...has {{property}} lived up to your expectations?"
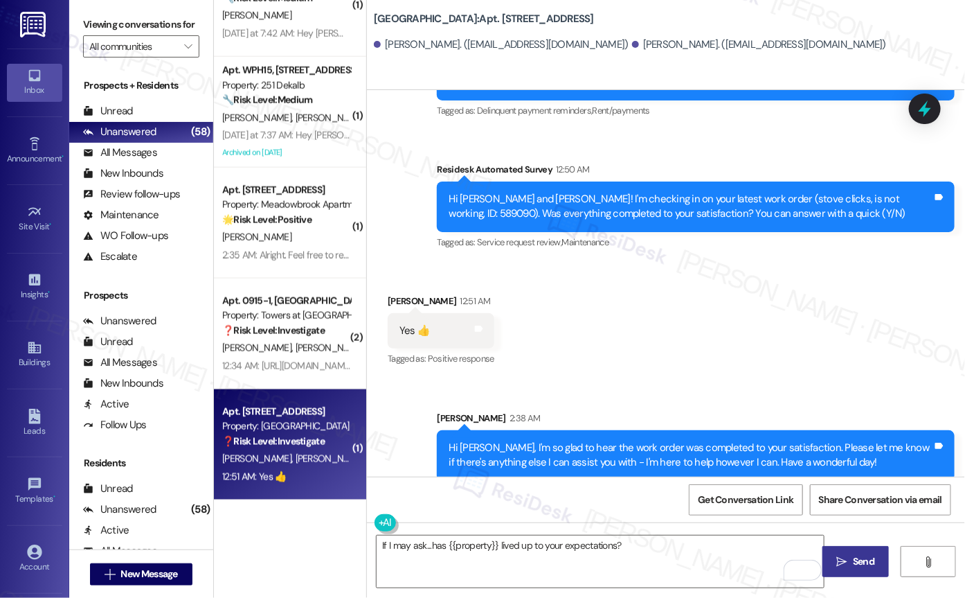
click at [855, 542] on span "Send" at bounding box center [863, 561] width 21 height 15
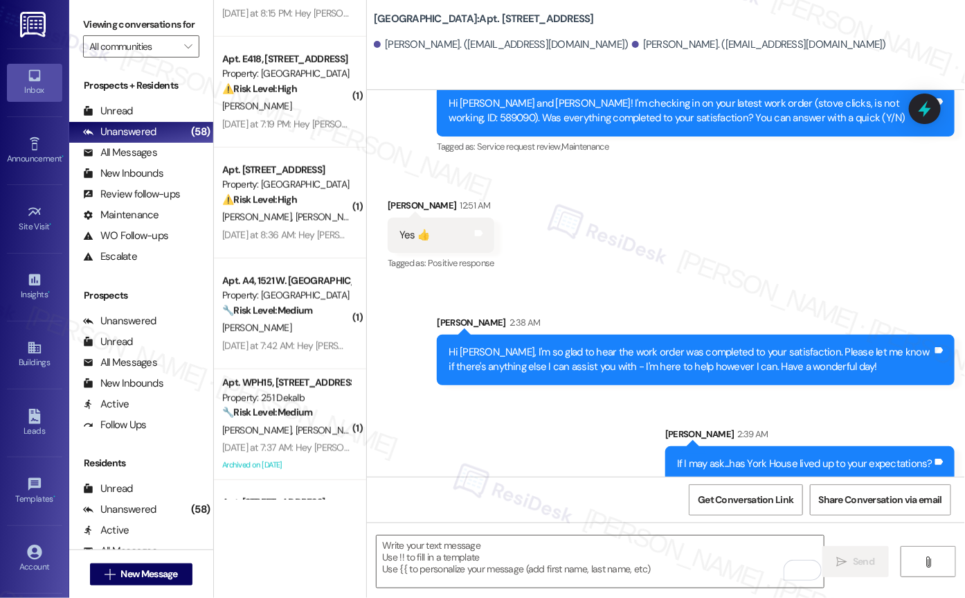
scroll to position [4701, 0]
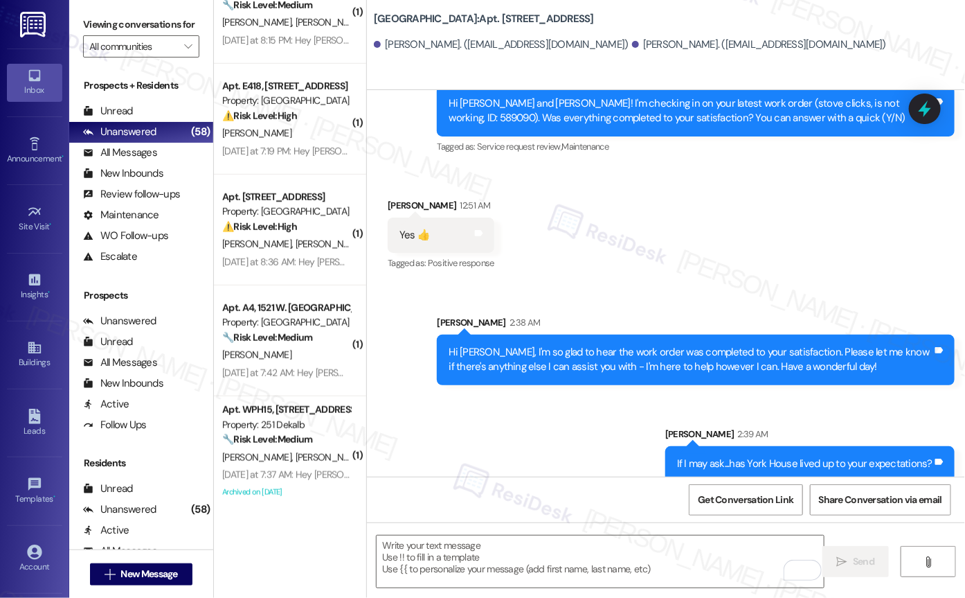
click at [300, 233] on div "⚠️ Risk Level: High The resident is reporting repeated erroneous charges (insur…" at bounding box center [286, 227] width 128 height 15
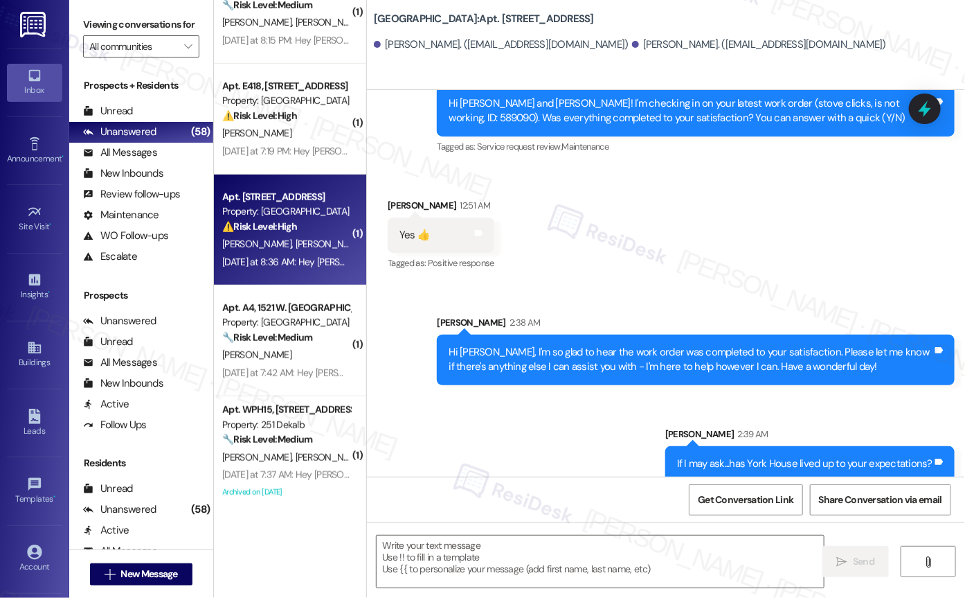
type textarea "Fetching suggested responses. Please feel free to read through the conversation…"
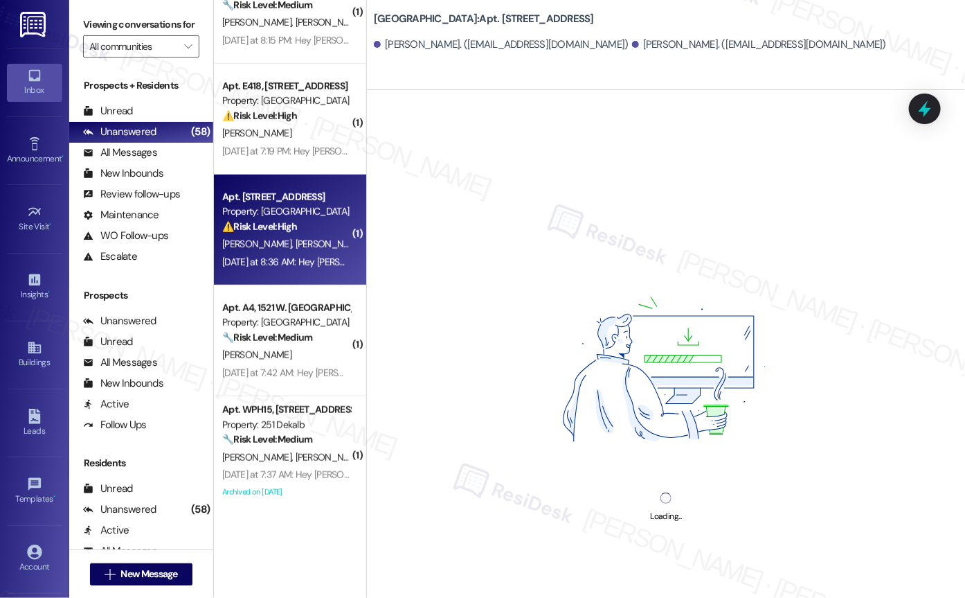
click at [300, 233] on div "⚠️ Risk Level: High The resident is reporting repeated erroneous charges (insur…" at bounding box center [286, 227] width 128 height 15
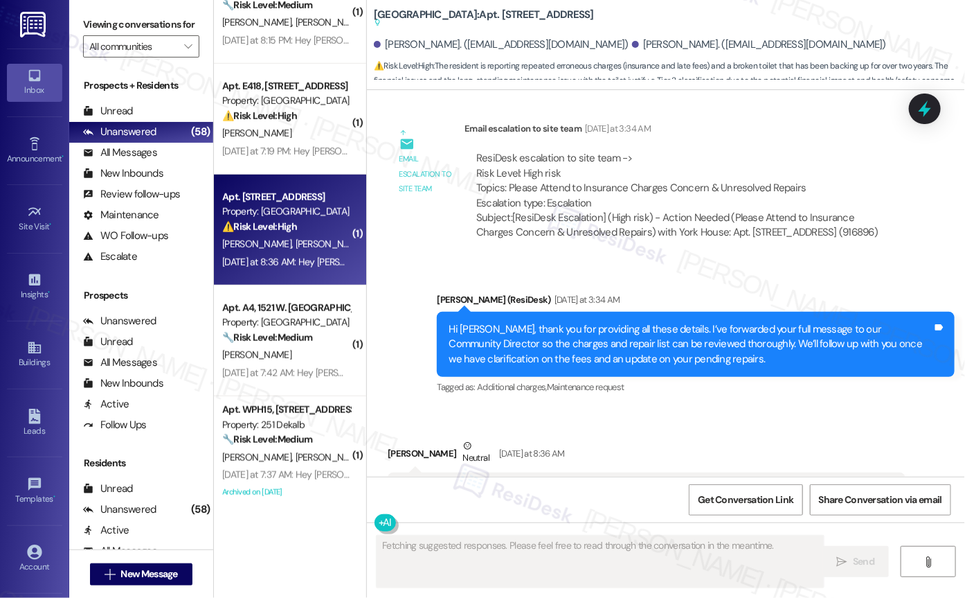
scroll to position [14155, 0]
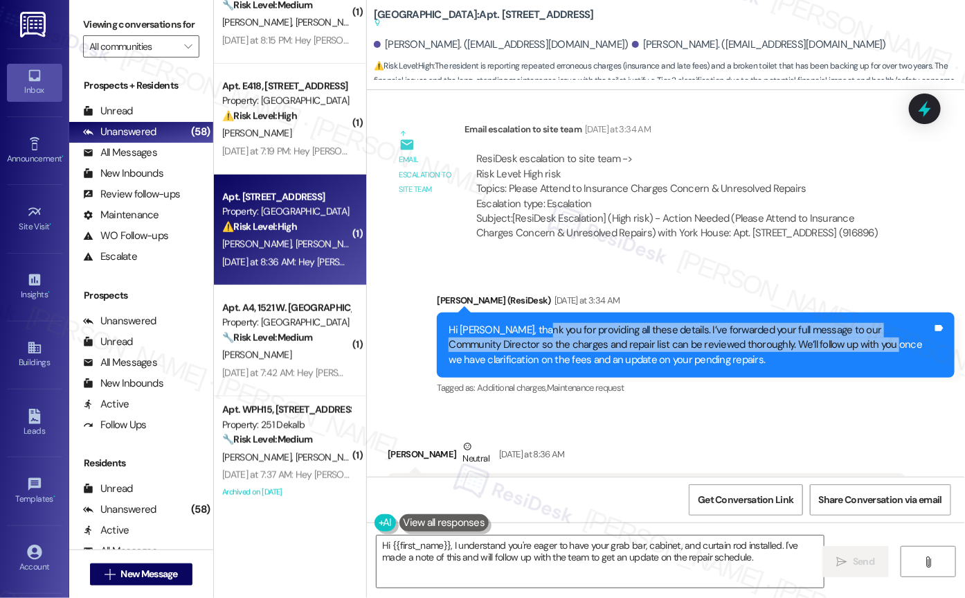
drag, startPoint x: 525, startPoint y: 196, endPoint x: 821, endPoint y: 199, distance: 295.7
click at [821, 323] on div "Hi [PERSON_NAME], thank you for providing all these details. I’ve forwarded you…" at bounding box center [691, 345] width 484 height 44
click at [814, 323] on div "Hi [PERSON_NAME], thank you for providing all these details. I’ve forwarded you…" at bounding box center [691, 345] width 484 height 44
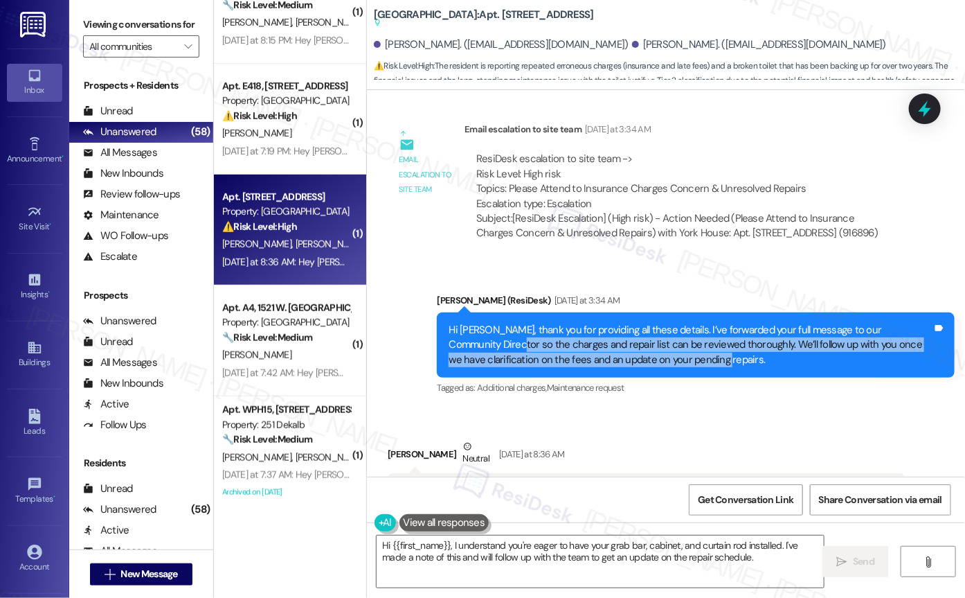
drag, startPoint x: 445, startPoint y: 207, endPoint x: 653, endPoint y: 220, distance: 208.1
click at [653, 323] on div "Hi [PERSON_NAME], thank you for providing all these details. I’ve forwarded you…" at bounding box center [691, 345] width 484 height 44
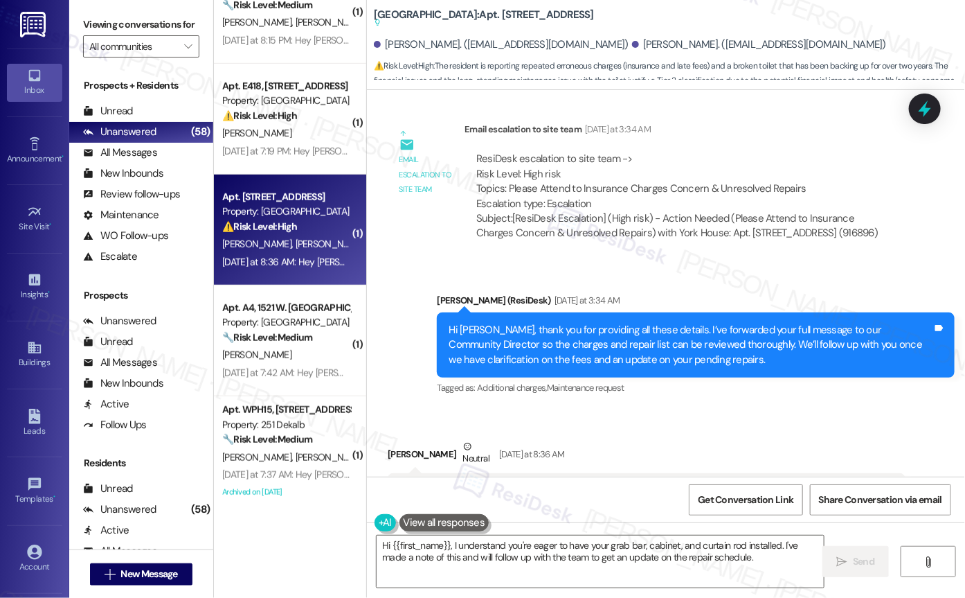
drag, startPoint x: 477, startPoint y: 352, endPoint x: 683, endPoint y: 358, distance: 206.4
click at [683, 483] on div "Thank you [PERSON_NAME]! We have so much in the studio ready to be installed li…" at bounding box center [642, 520] width 484 height 74
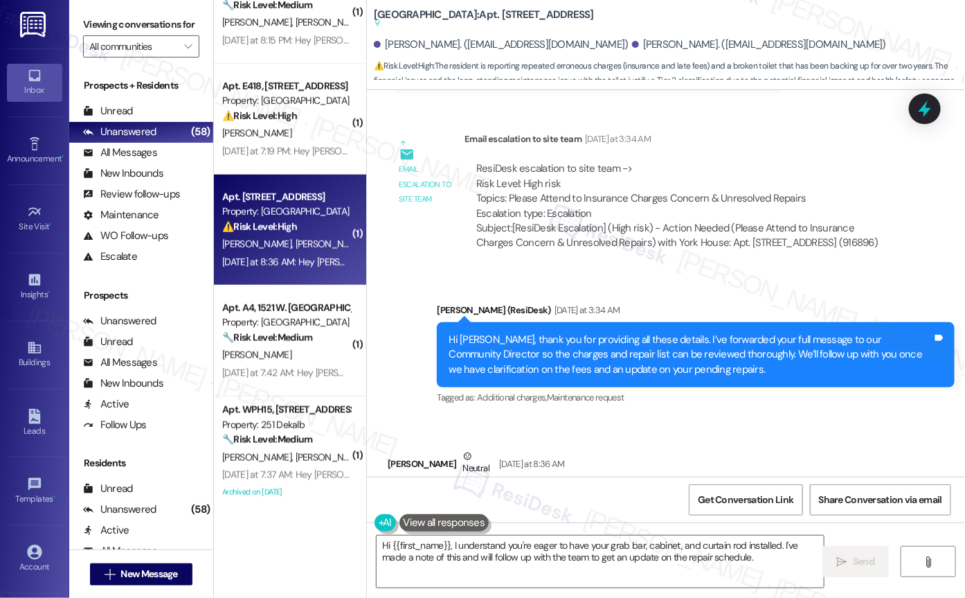
scroll to position [14143, 0]
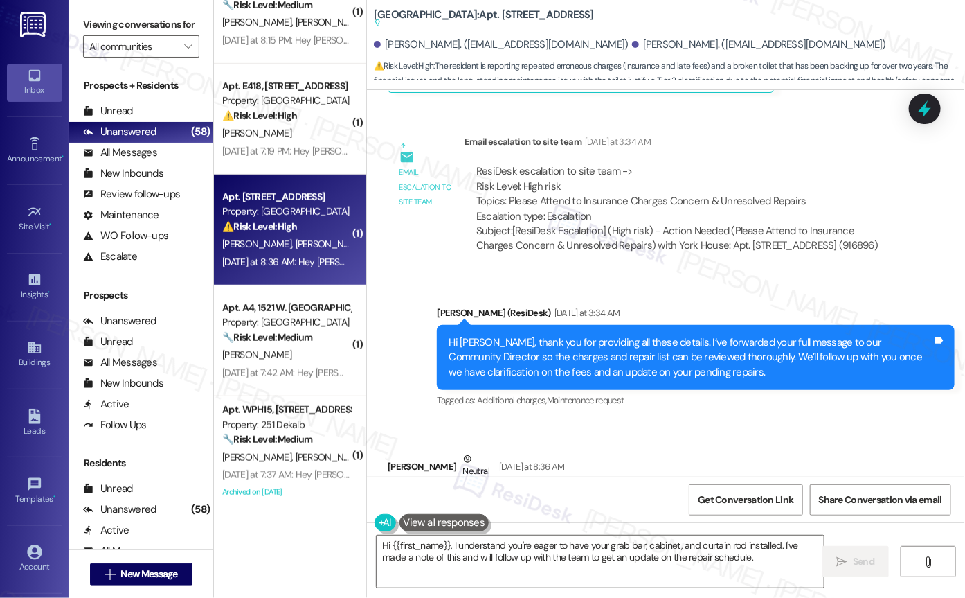
click at [460, 496] on div "Thank you [PERSON_NAME]! We have so much in the studio ready to be installed li…" at bounding box center [642, 533] width 484 height 74
drag, startPoint x: 457, startPoint y: 382, endPoint x: 762, endPoint y: 383, distance: 304.7
click at [762, 496] on div "Thank you [PERSON_NAME]! We have so much in the studio ready to be installed li…" at bounding box center [642, 533] width 484 height 74
drag, startPoint x: 430, startPoint y: 393, endPoint x: 767, endPoint y: 404, distance: 336.8
click at [767, 496] on div "Thank you [PERSON_NAME]! We have so much in the studio ready to be installed li…" at bounding box center [642, 533] width 484 height 74
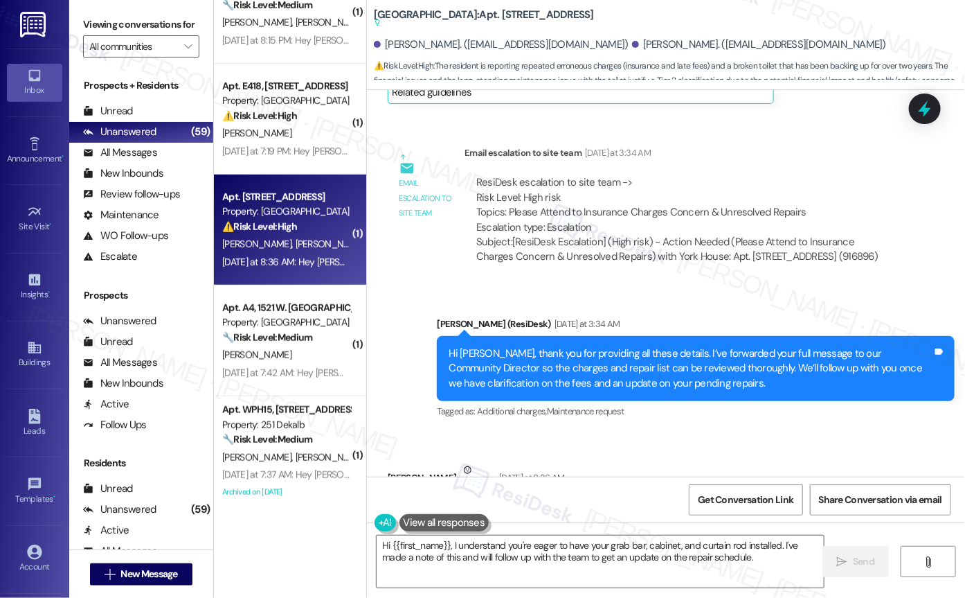
scroll to position [14134, 0]
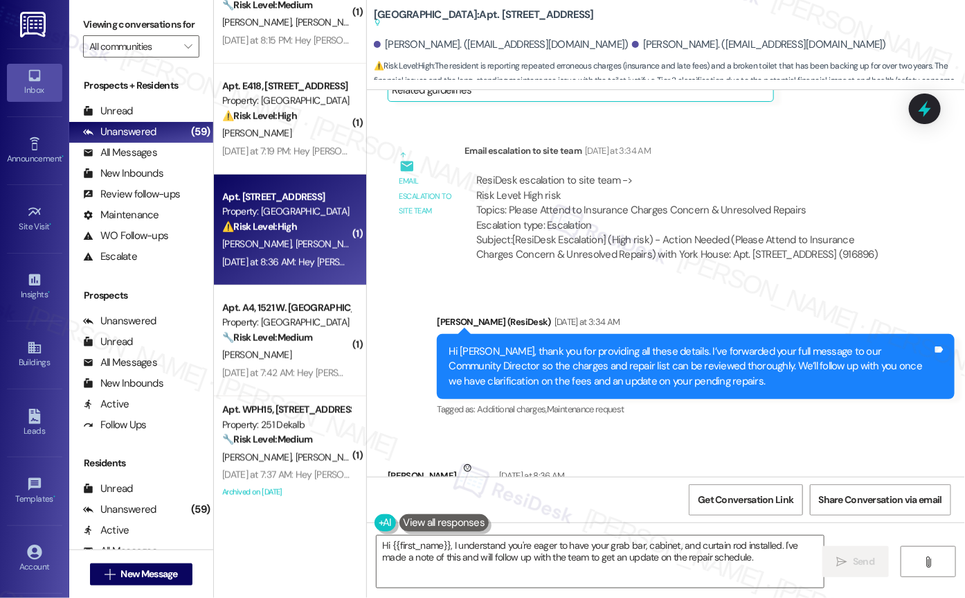
click at [526, 505] on div "Thank you [PERSON_NAME]! We have so much in the studio ready to be installed li…" at bounding box center [642, 542] width 484 height 74
drag, startPoint x: 405, startPoint y: 405, endPoint x: 708, endPoint y: 405, distance: 303.3
click at [708, 505] on div "Thank you [PERSON_NAME]! We have so much in the studio ready to be installed li…" at bounding box center [642, 542] width 484 height 74
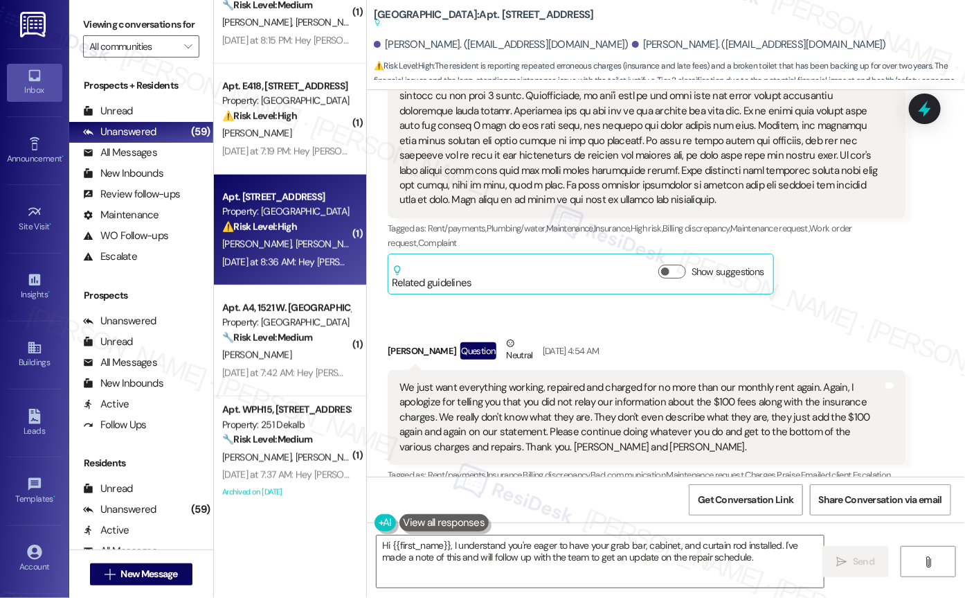
scroll to position [13688, 0]
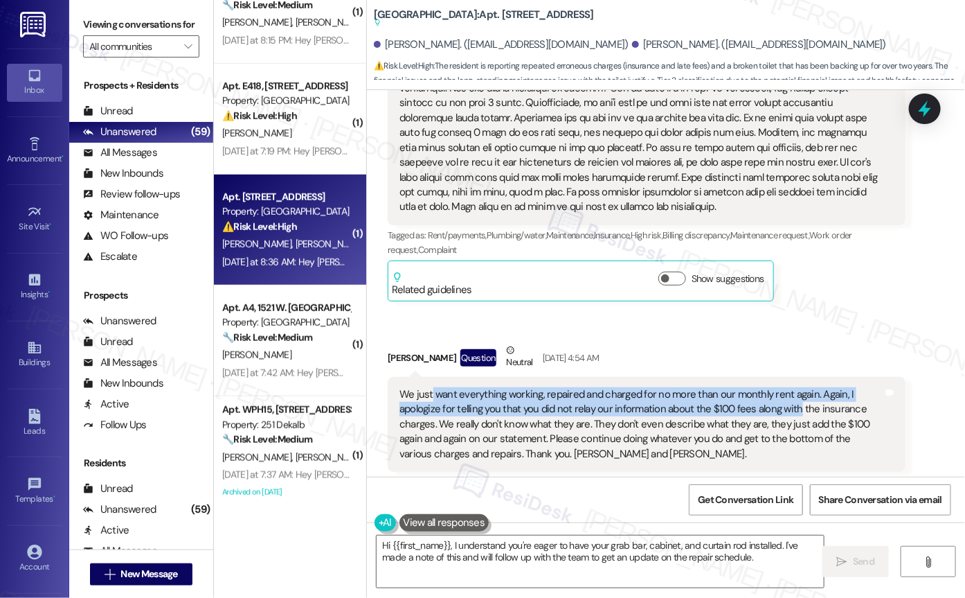
drag, startPoint x: 423, startPoint y: 251, endPoint x: 788, endPoint y: 266, distance: 365.2
click at [788, 387] on div "We just want everything working, repaired and charged for no more than our mont…" at bounding box center [642, 424] width 484 height 74
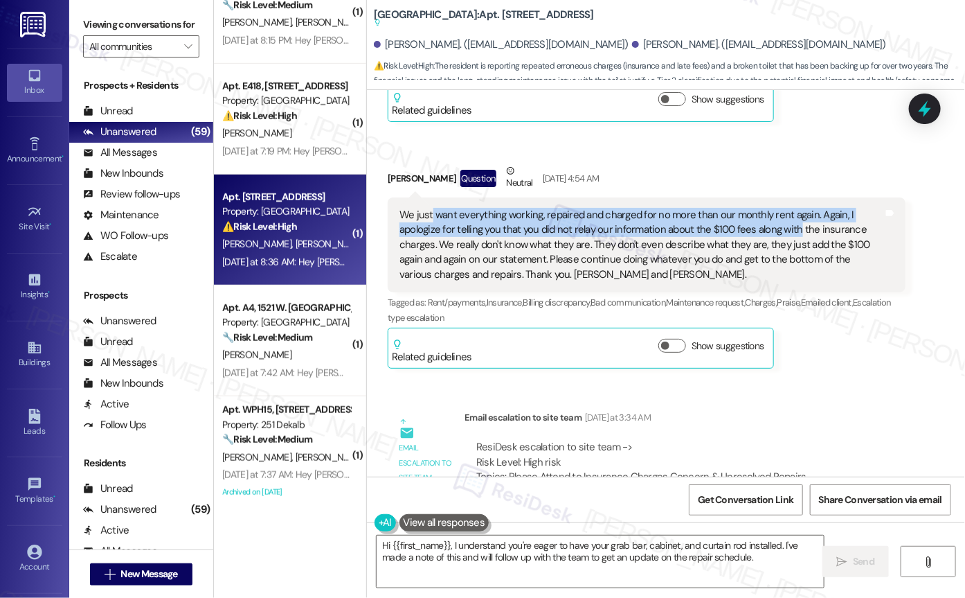
scroll to position [13867, 0]
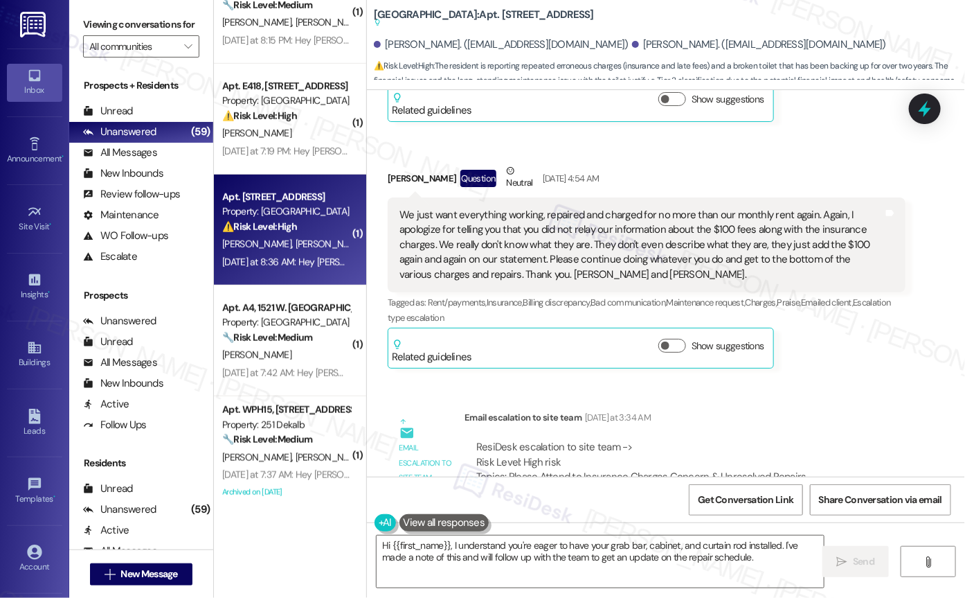
click at [639, 440] on div "ResiDesk escalation to site team -> Risk Level: High risk Topics: Please Attend…" at bounding box center [685, 470] width 418 height 60
drag, startPoint x: 556, startPoint y: 336, endPoint x: 726, endPoint y: 336, distance: 169.7
click at [726, 440] on div "ResiDesk escalation to site team -> Risk Level: High risk Topics: Please Attend…" at bounding box center [685, 470] width 418 height 60
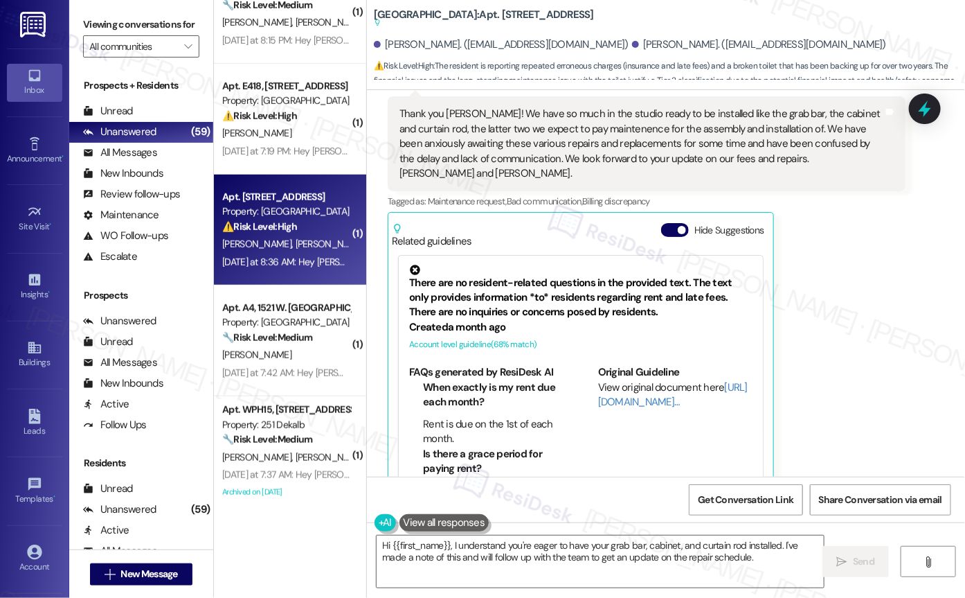
scroll to position [14535, 0]
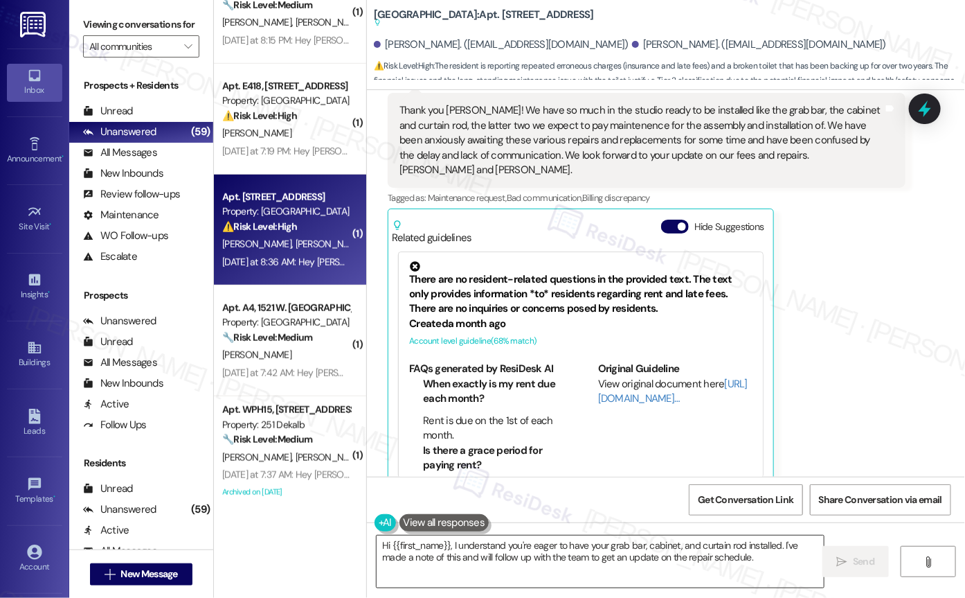
click at [539, 542] on textarea "Hi {{first_name}}, I understand you're eager to have your grab bar, cabinet, an…" at bounding box center [600, 561] width 447 height 52
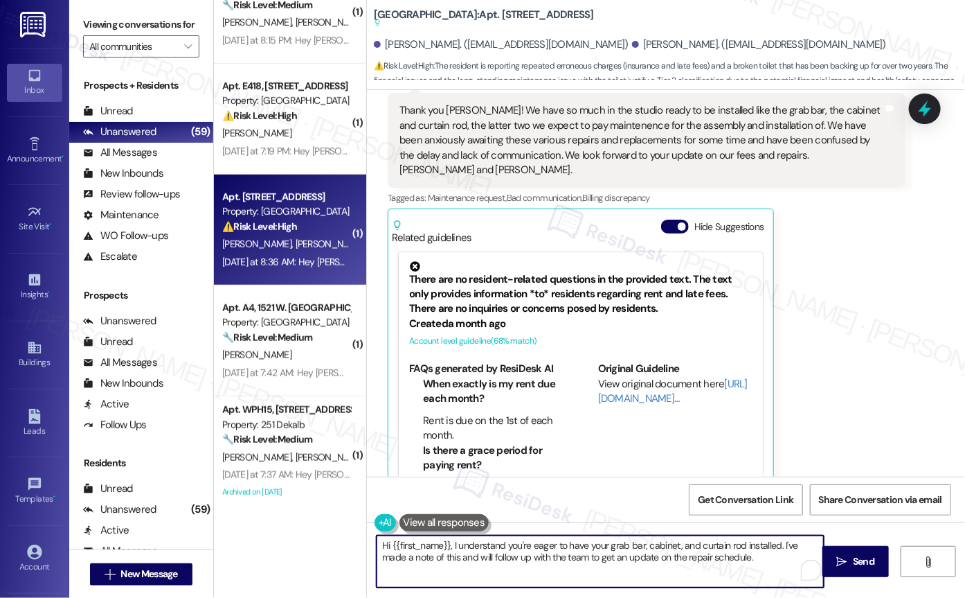
click at [539, 542] on textarea "Hi {{first_name}}, I understand you're eager to have your grab bar, cabinet, an…" at bounding box center [600, 561] width 447 height 52
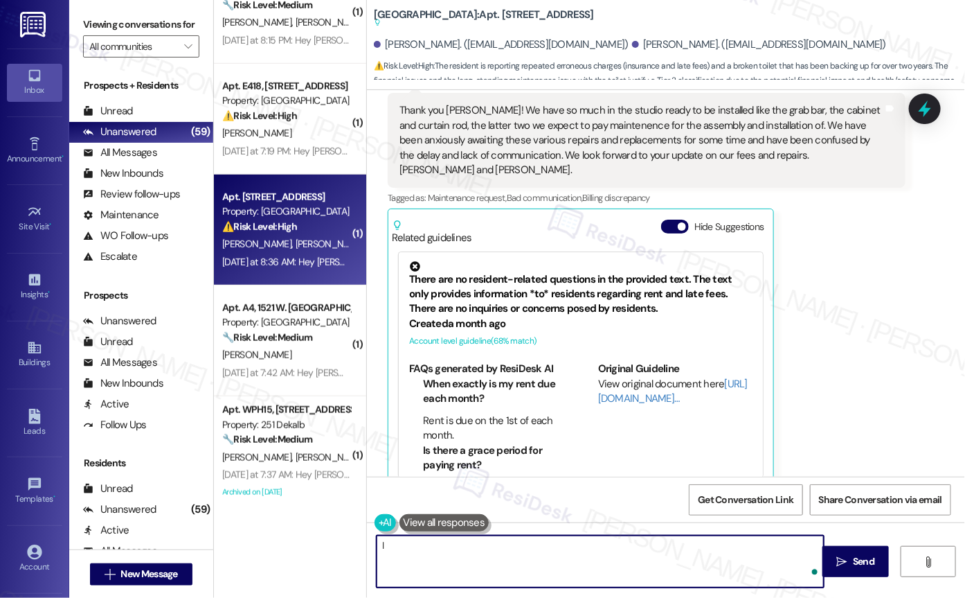
type textarea "I"
type textarea "No worries. I will let you know as soon as I hear back from the onsite team. Ha…"
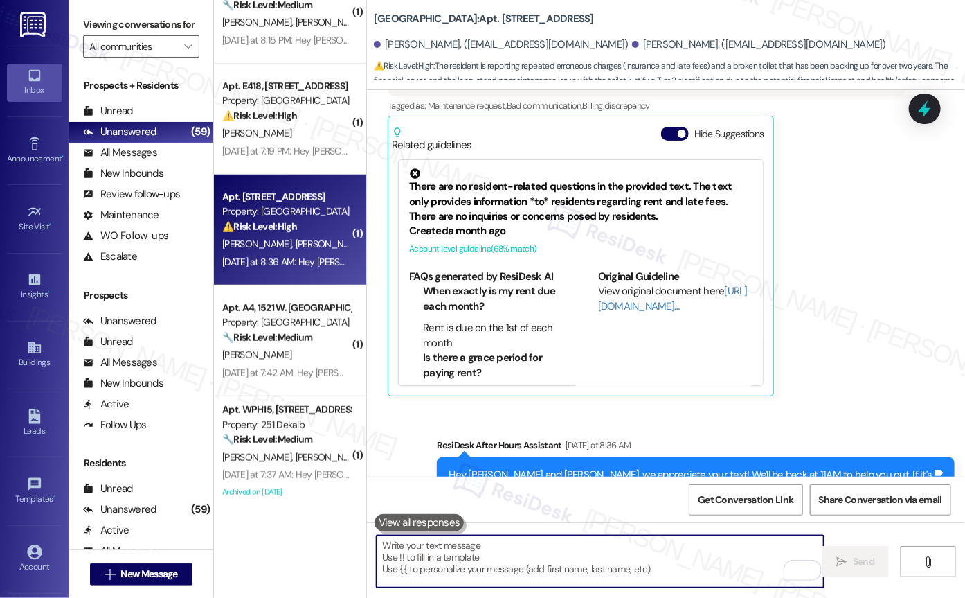
scroll to position [14591, 0]
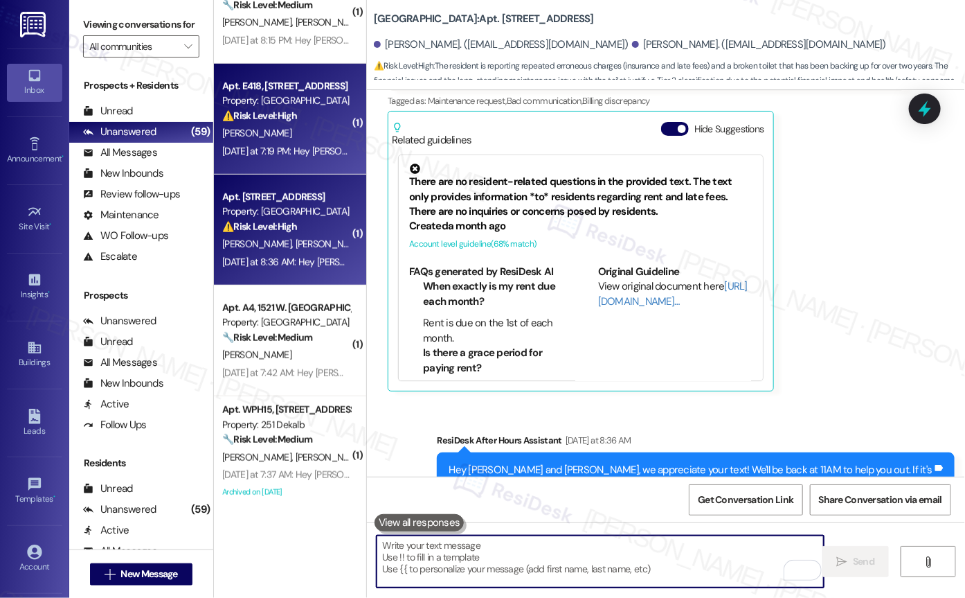
click at [339, 139] on div "[PERSON_NAME]" at bounding box center [286, 133] width 131 height 17
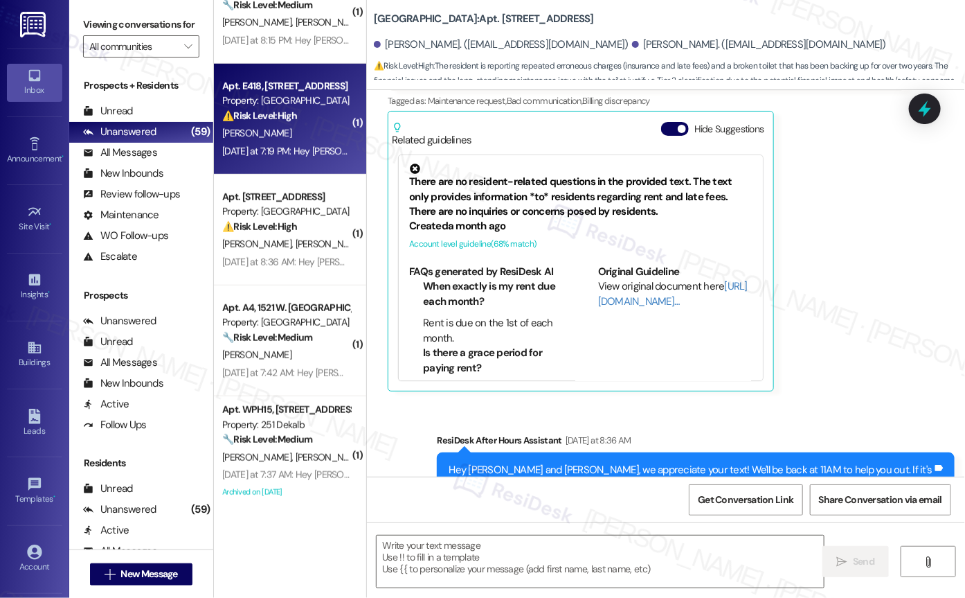
type textarea "Fetching suggested responses. Please feel free to read through the conversation…"
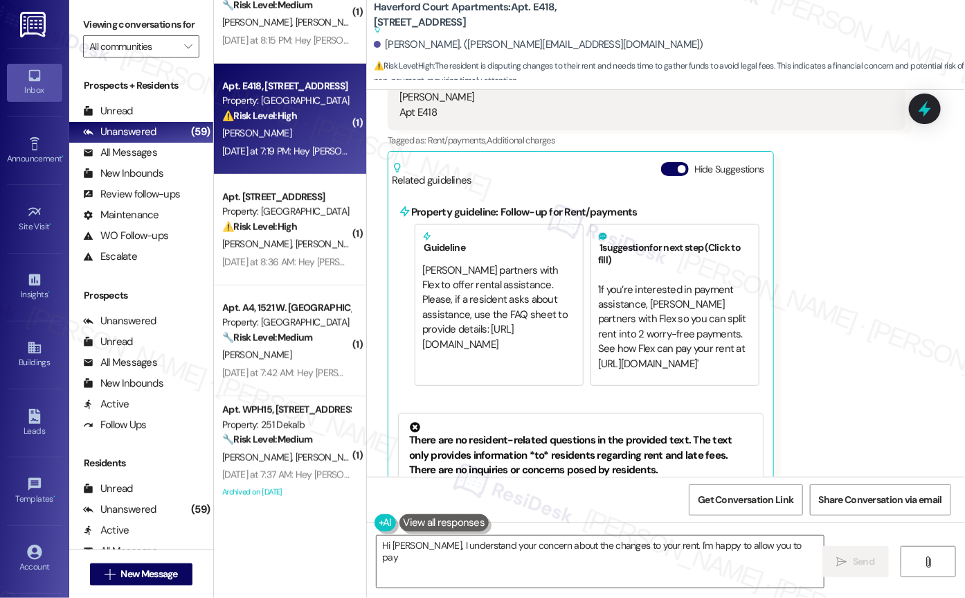
scroll to position [1307, 0]
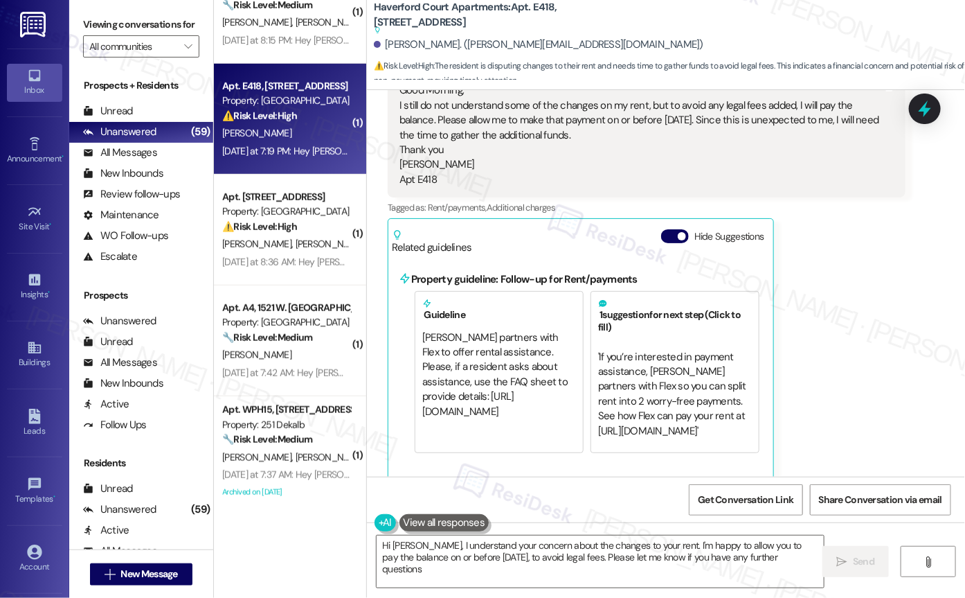
type textarea "Hi [PERSON_NAME], I understand your concern about the changes to your rent. I'm…"
click at [661, 236] on button "Hide Suggestions" at bounding box center [675, 236] width 28 height 14
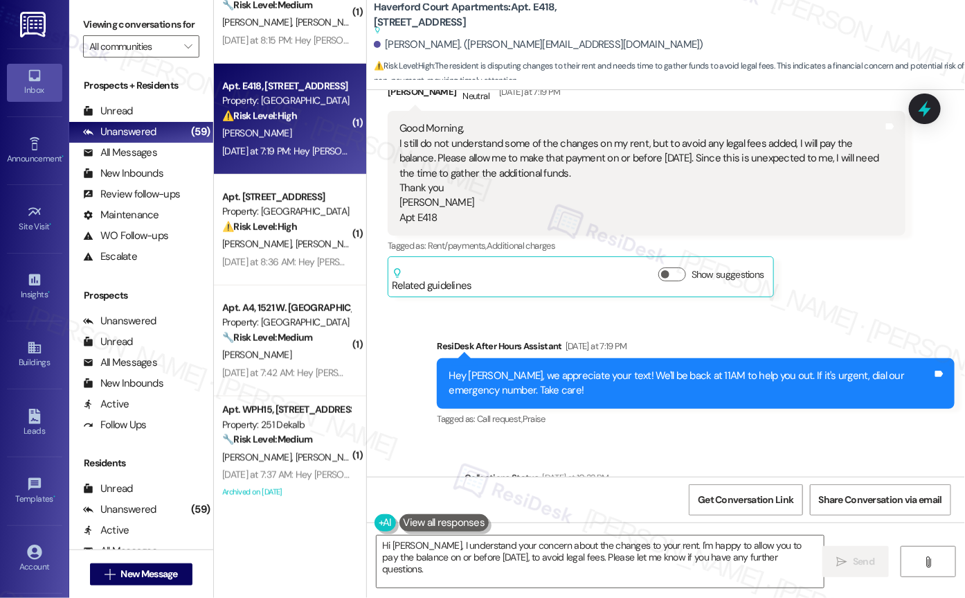
scroll to position [1258, 0]
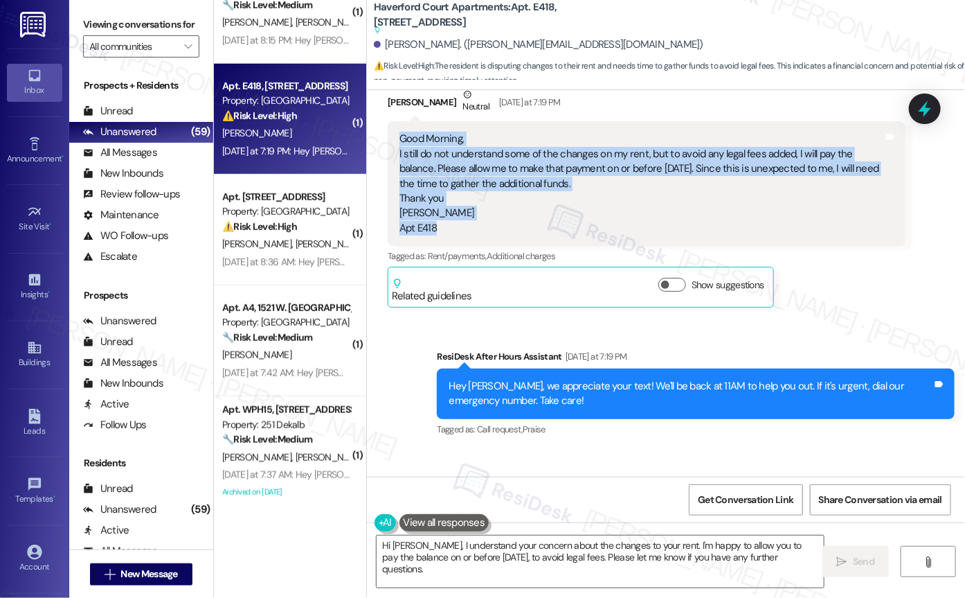
drag, startPoint x: 386, startPoint y: 134, endPoint x: 562, endPoint y: 225, distance: 198.8
click at [562, 225] on div "Good Morning, I still do not understand some of the changes on my rent, but to …" at bounding box center [647, 183] width 518 height 125
copy div "Good Morning, I still do not understand some of the changes on my rent, but to …"
